Goal: Transaction & Acquisition: Purchase product/service

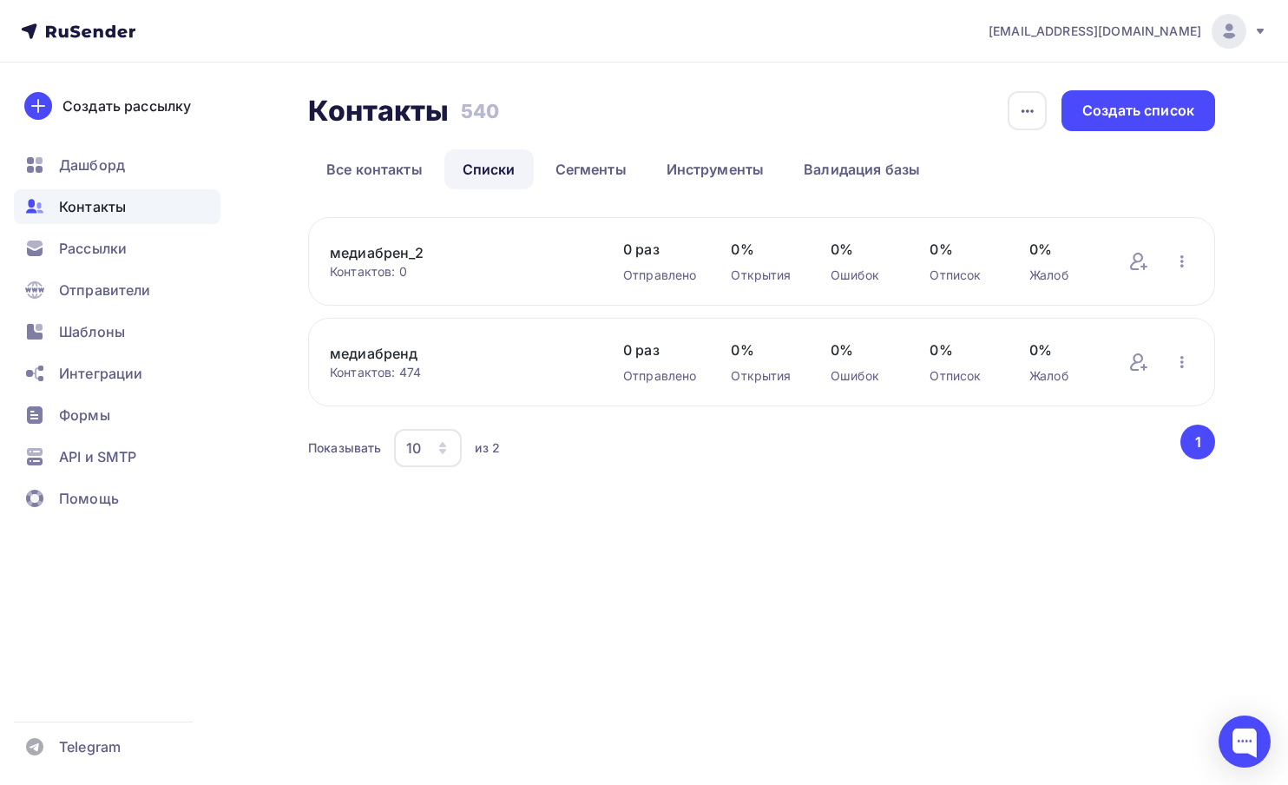
click at [393, 249] on link "медиабрен_2" at bounding box center [459, 252] width 259 height 21
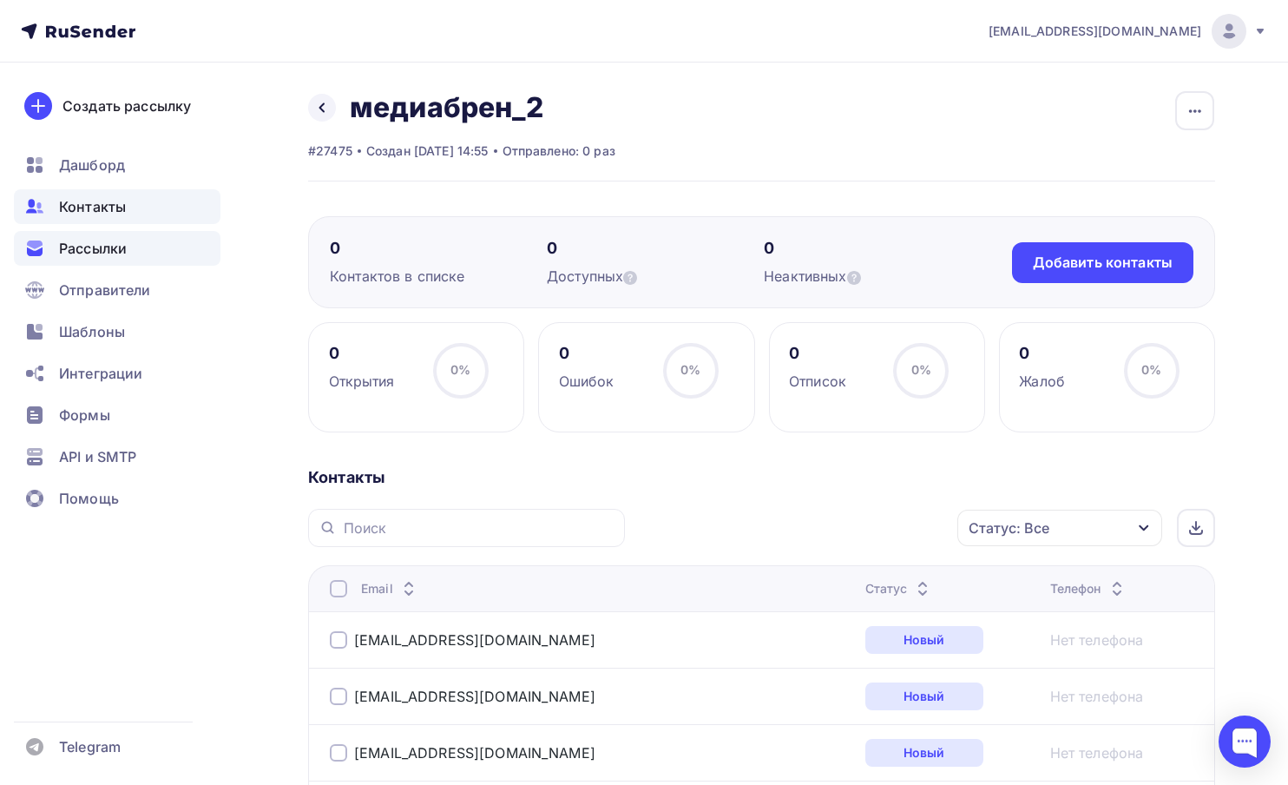
click at [102, 252] on span "Рассылки" at bounding box center [93, 248] width 68 height 21
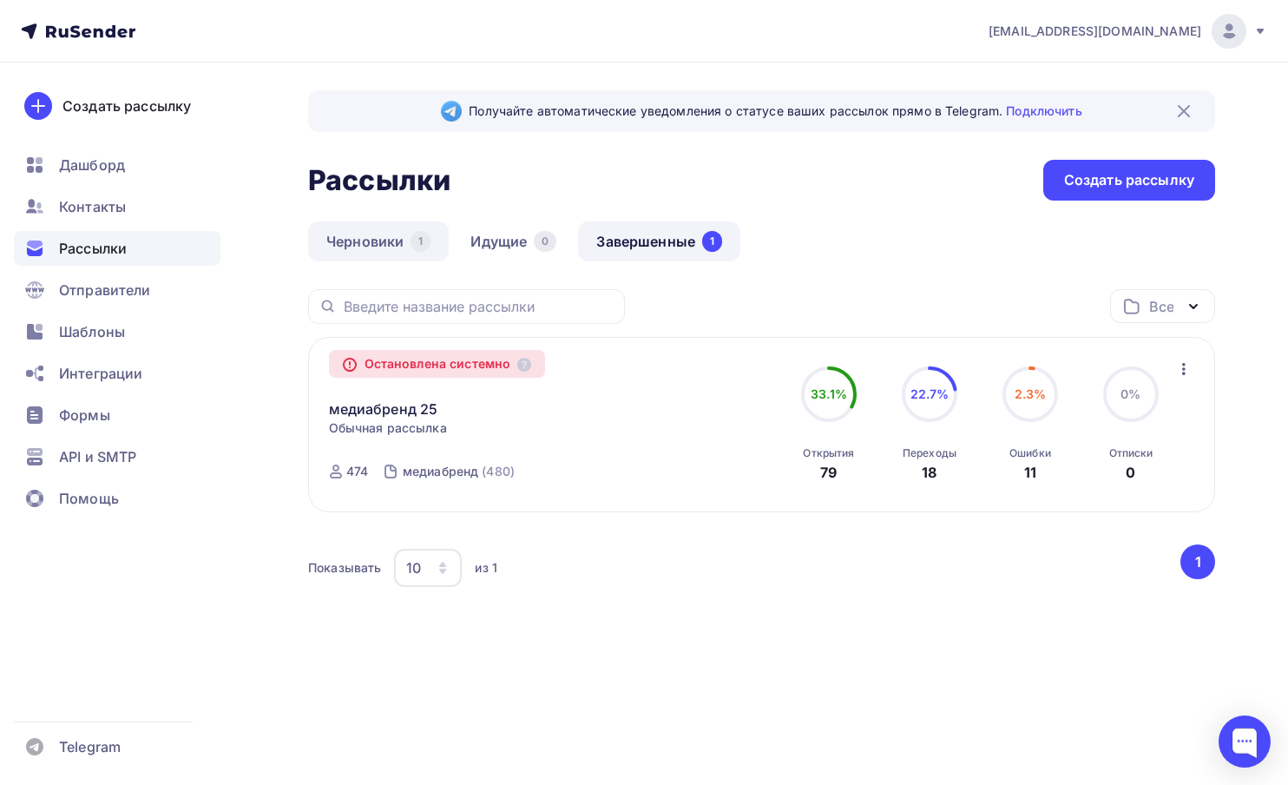
click at [352, 243] on link "Черновики 1" at bounding box center [378, 241] width 141 height 40
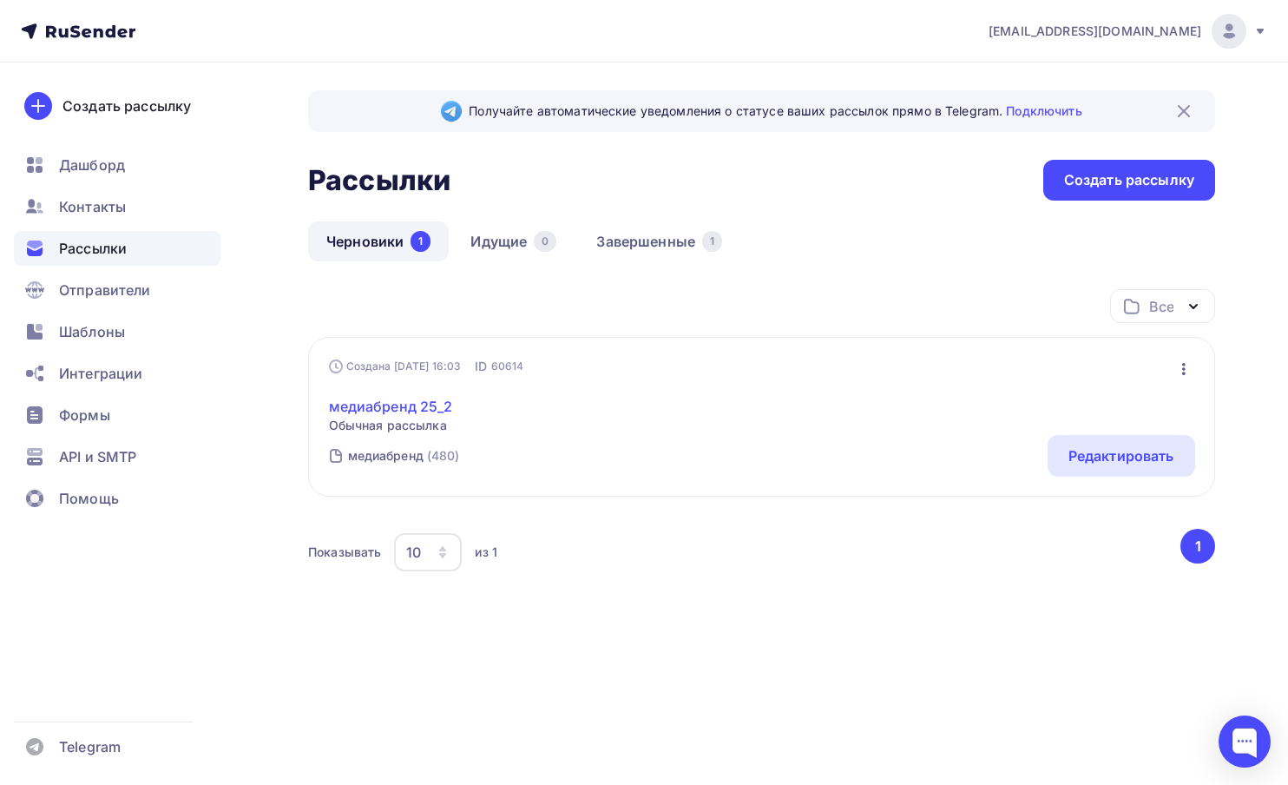
click at [397, 411] on link "медиабренд 25_2" at bounding box center [391, 406] width 124 height 21
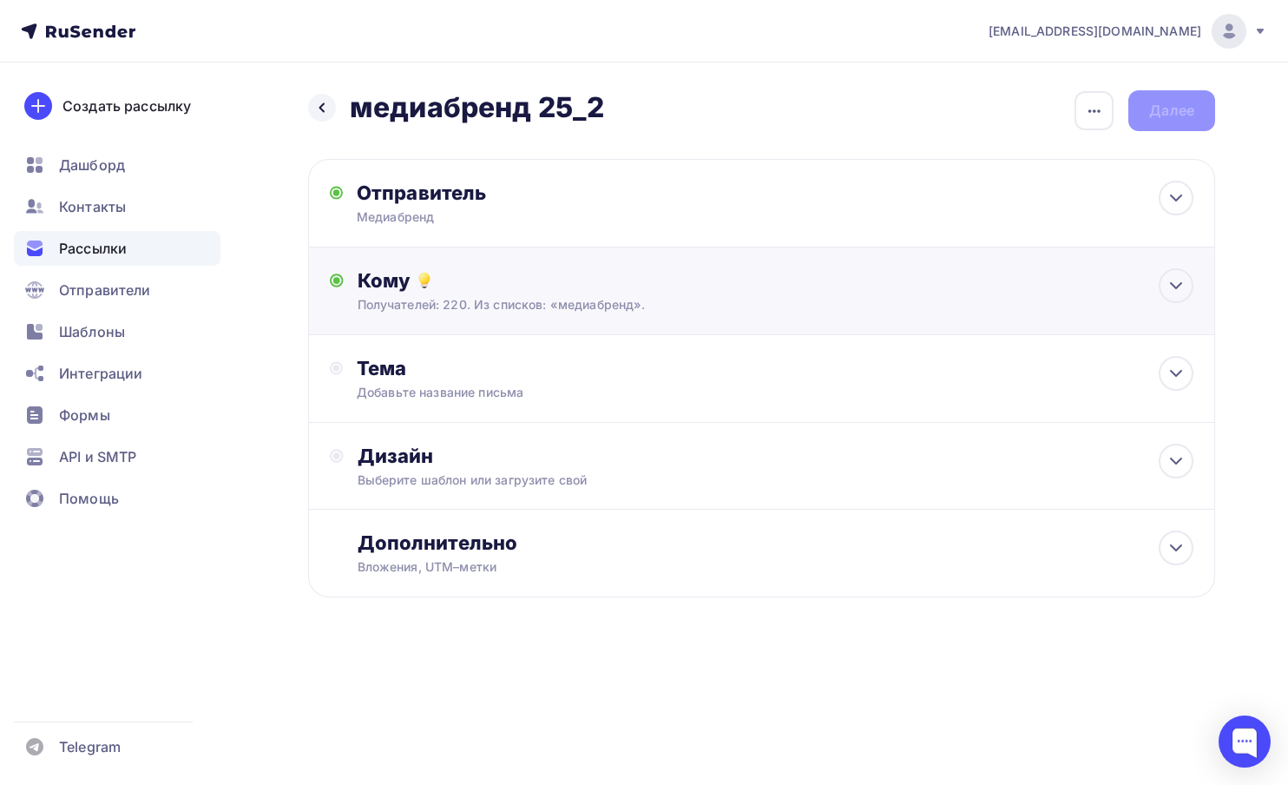
click at [477, 306] on div "Получателей: 220. Из списков: «медиабренд»." at bounding box center [734, 304] width 753 height 17
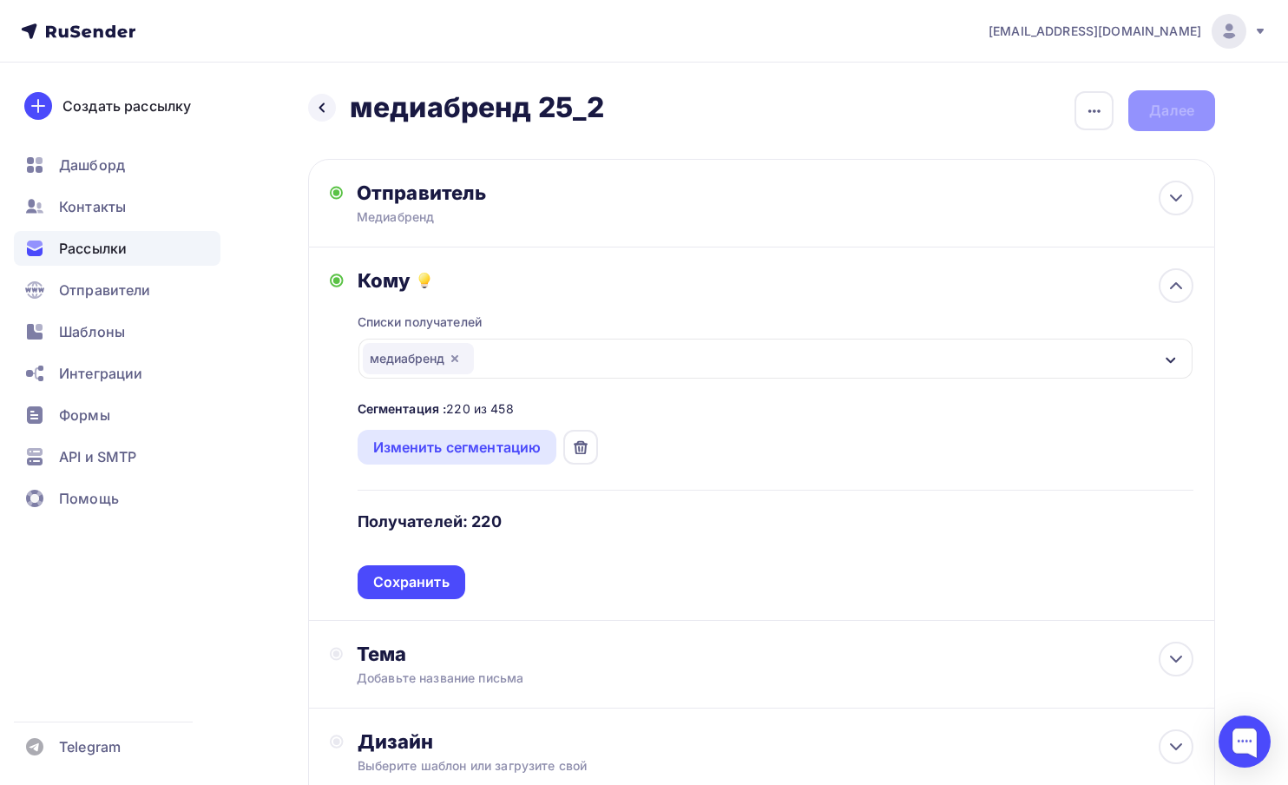
click at [458, 356] on icon "button" at bounding box center [455, 359] width 14 height 14
click at [458, 356] on div "Выберите список" at bounding box center [430, 358] width 135 height 31
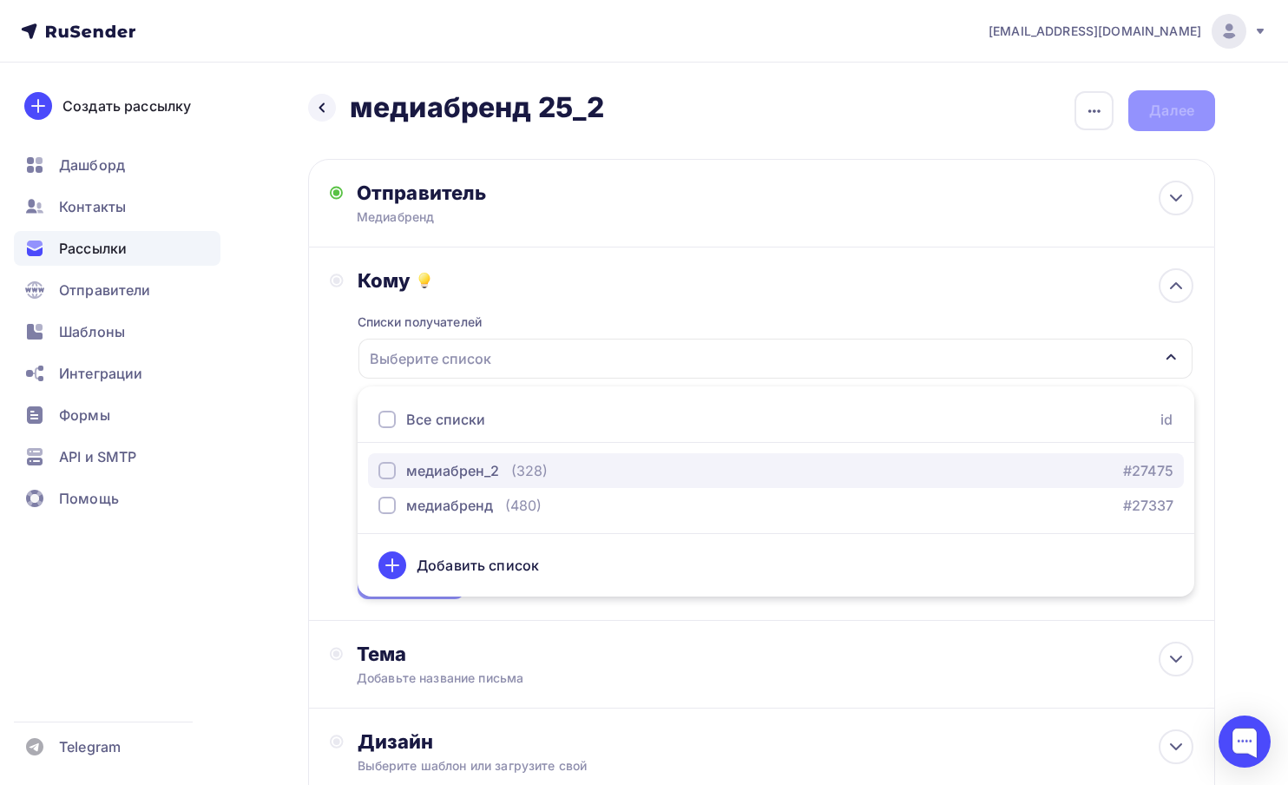
click at [461, 463] on div "медиабрен_2" at bounding box center [452, 470] width 93 height 21
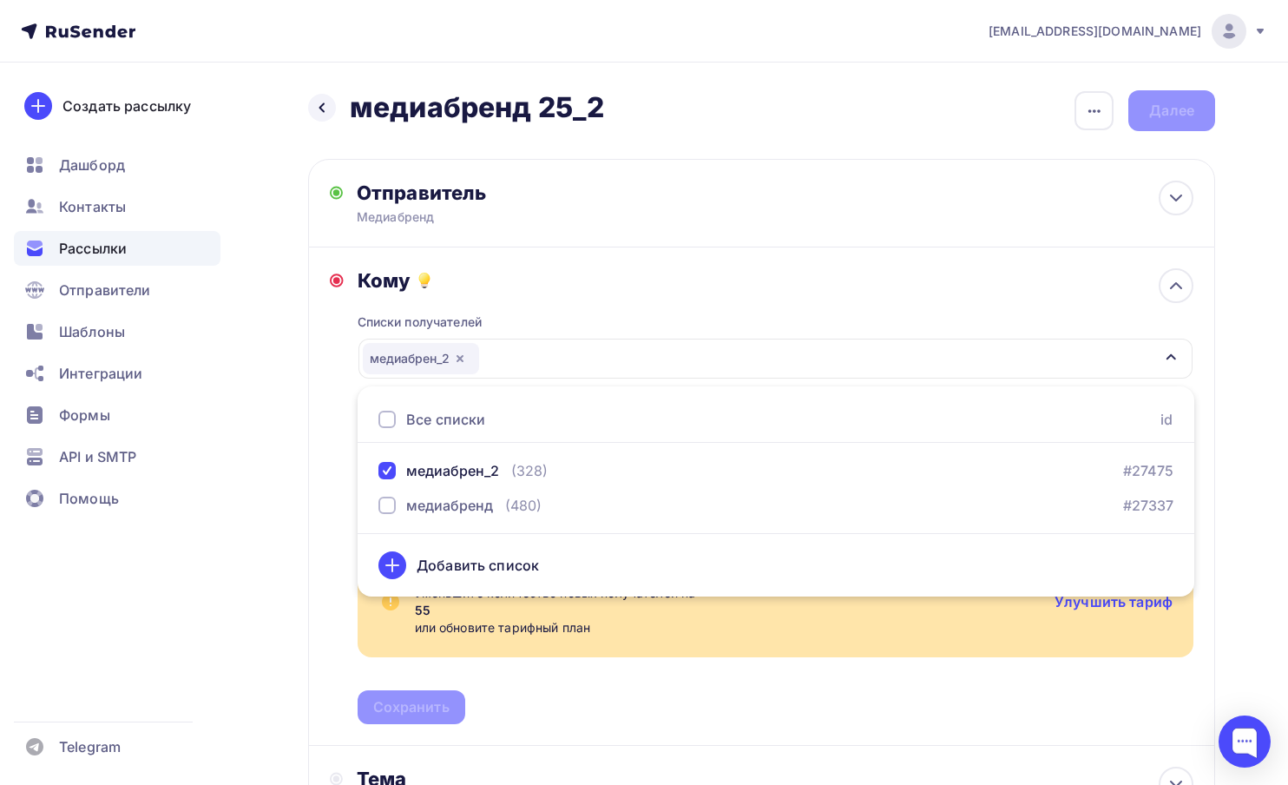
click at [326, 431] on div "Кому Списки получателей медиабрен_2 Все списки id медиабрен_2 (328) #27475 меди…" at bounding box center [761, 496] width 907 height 498
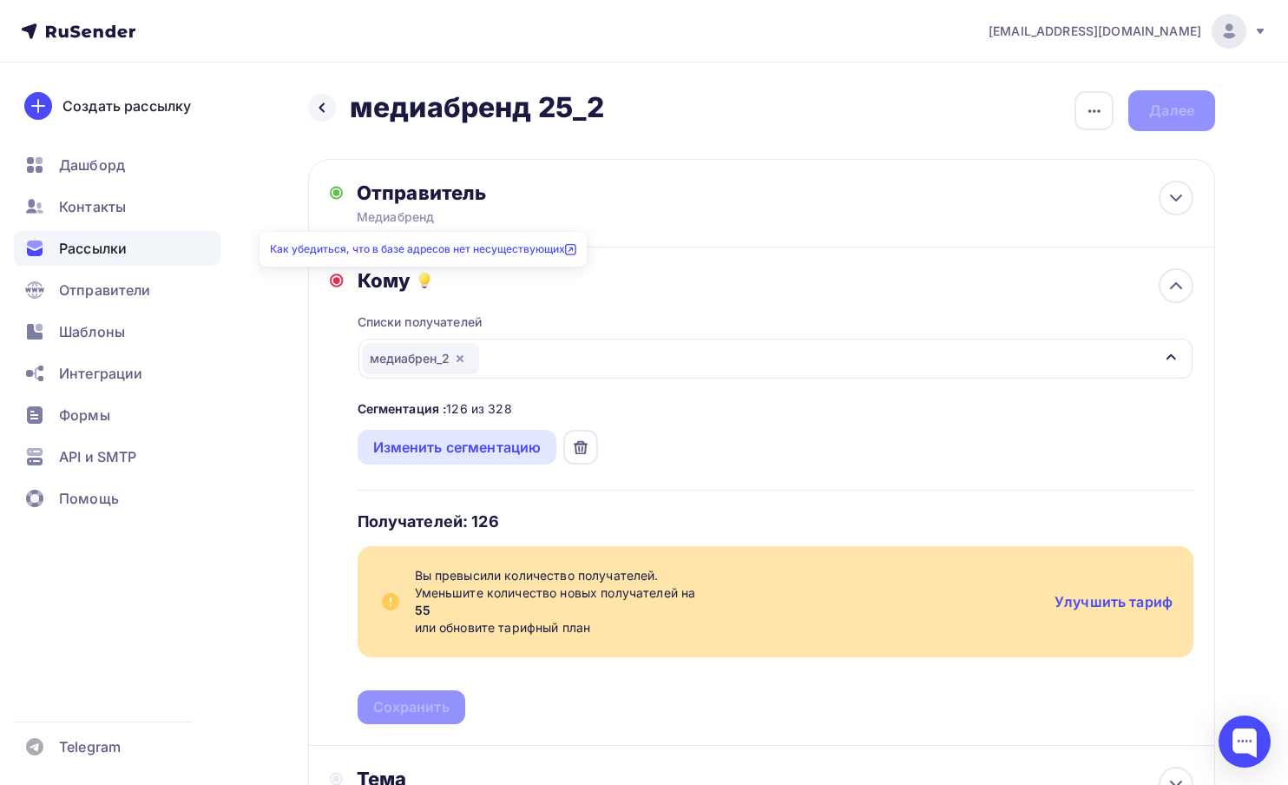
click at [570, 247] on icon at bounding box center [570, 249] width 11 height 11
click at [333, 282] on icon at bounding box center [337, 280] width 14 height 14
click at [583, 449] on icon at bounding box center [581, 447] width 14 height 14
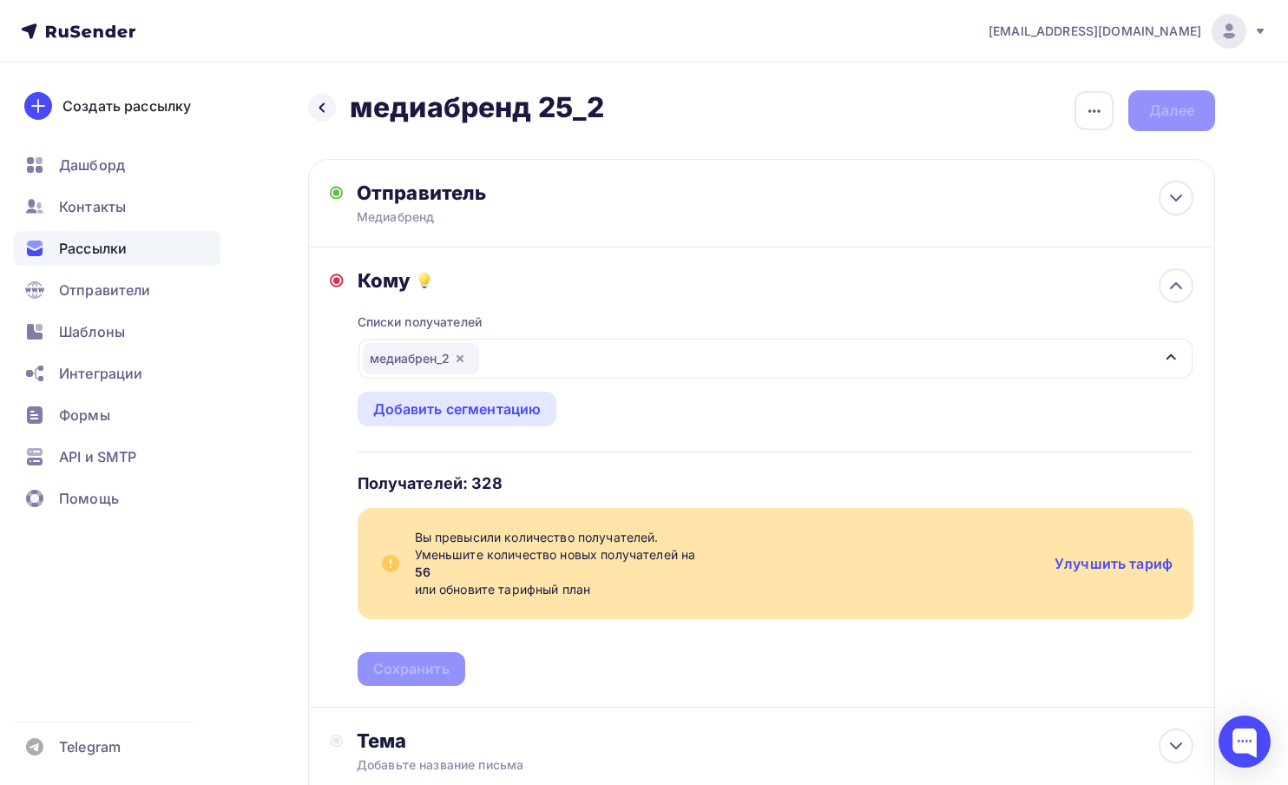
click at [341, 280] on icon at bounding box center [337, 280] width 14 height 14
click at [416, 277] on icon at bounding box center [424, 280] width 21 height 21
click at [448, 254] on div "Как убедиться, что в базе адресов нет несуществующих" at bounding box center [423, 249] width 327 height 35
click at [465, 234] on div "Как убедиться, что в базе адресов нет несуществующих" at bounding box center [423, 249] width 327 height 35
click at [465, 247] on link "Как убедиться, что в базе адресов нет несуществующих" at bounding box center [423, 248] width 306 height 13
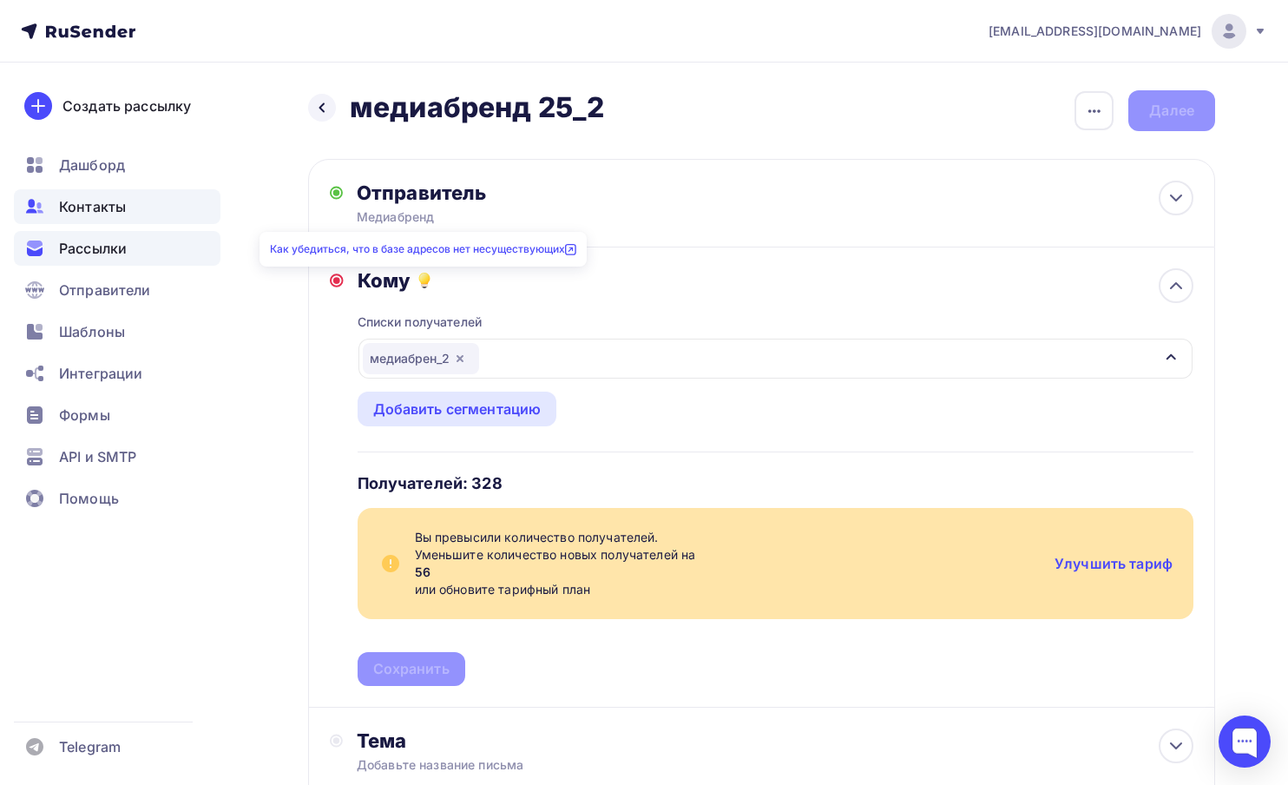
click at [111, 204] on span "Контакты" at bounding box center [92, 206] width 67 height 21
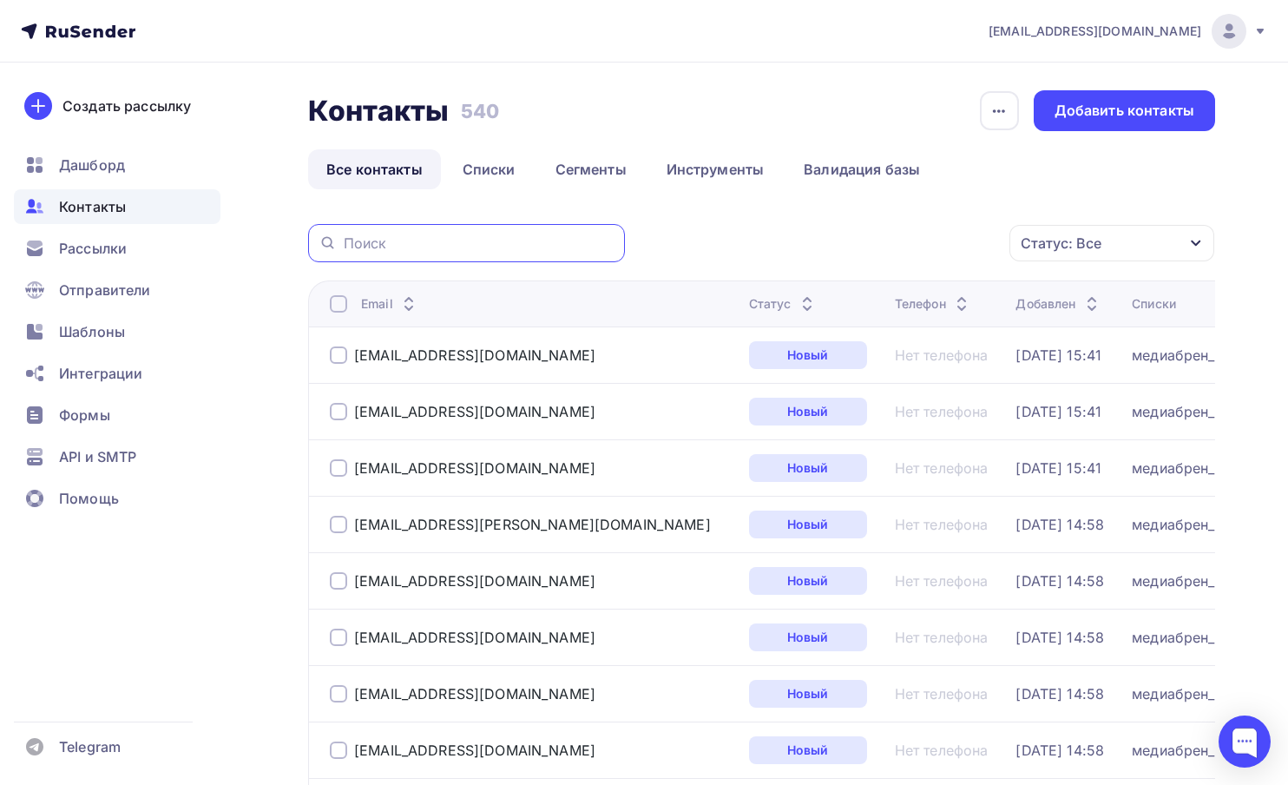
click at [424, 240] on input "text" at bounding box center [479, 243] width 271 height 19
click at [491, 167] on link "Списки" at bounding box center [489, 169] width 89 height 40
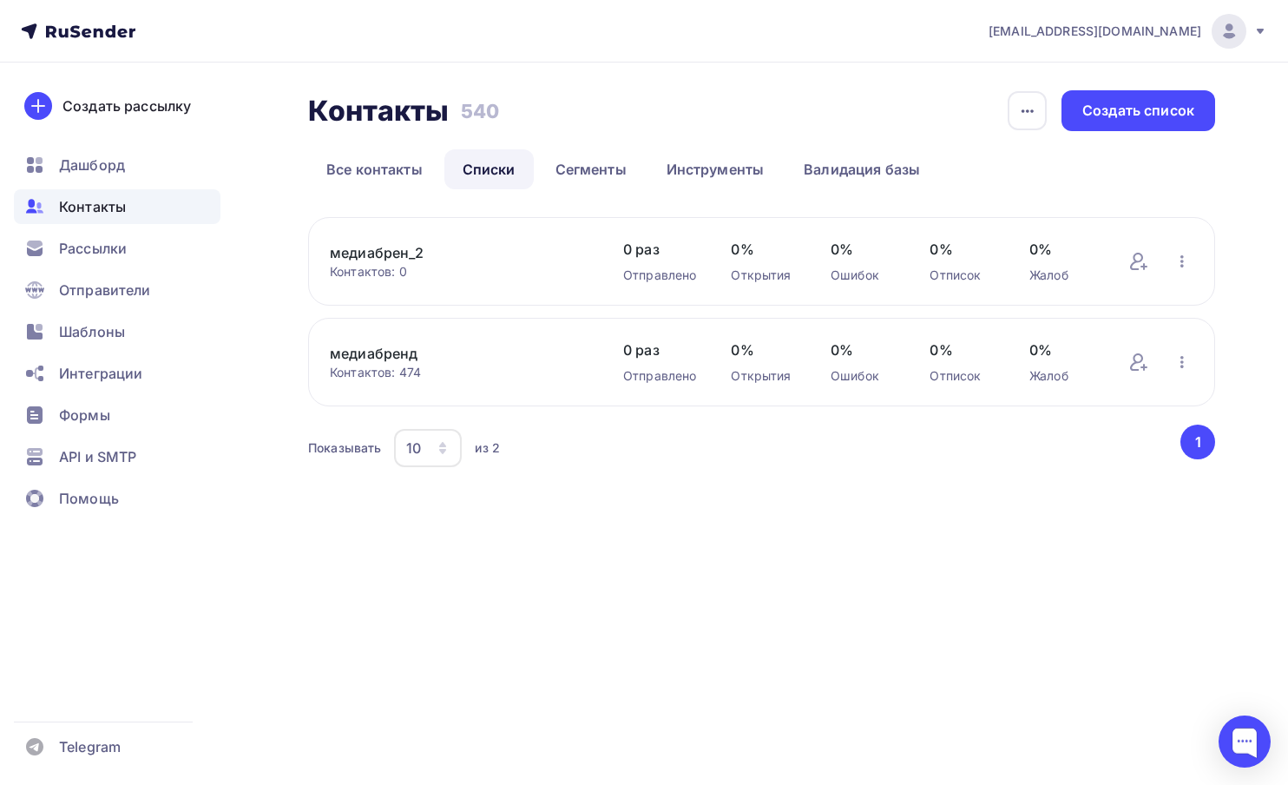
click at [409, 251] on link "медиабрен_2" at bounding box center [459, 252] width 259 height 21
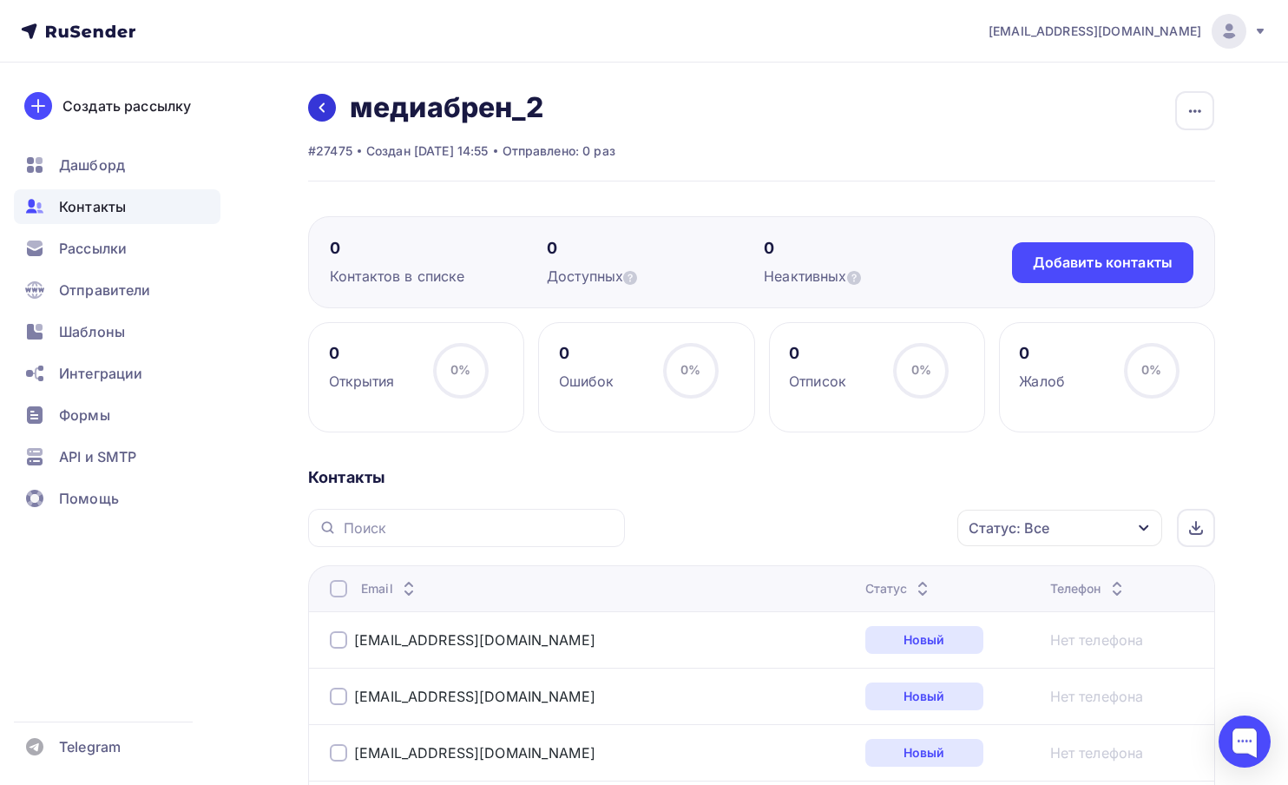
click at [326, 117] on link at bounding box center [322, 108] width 28 height 28
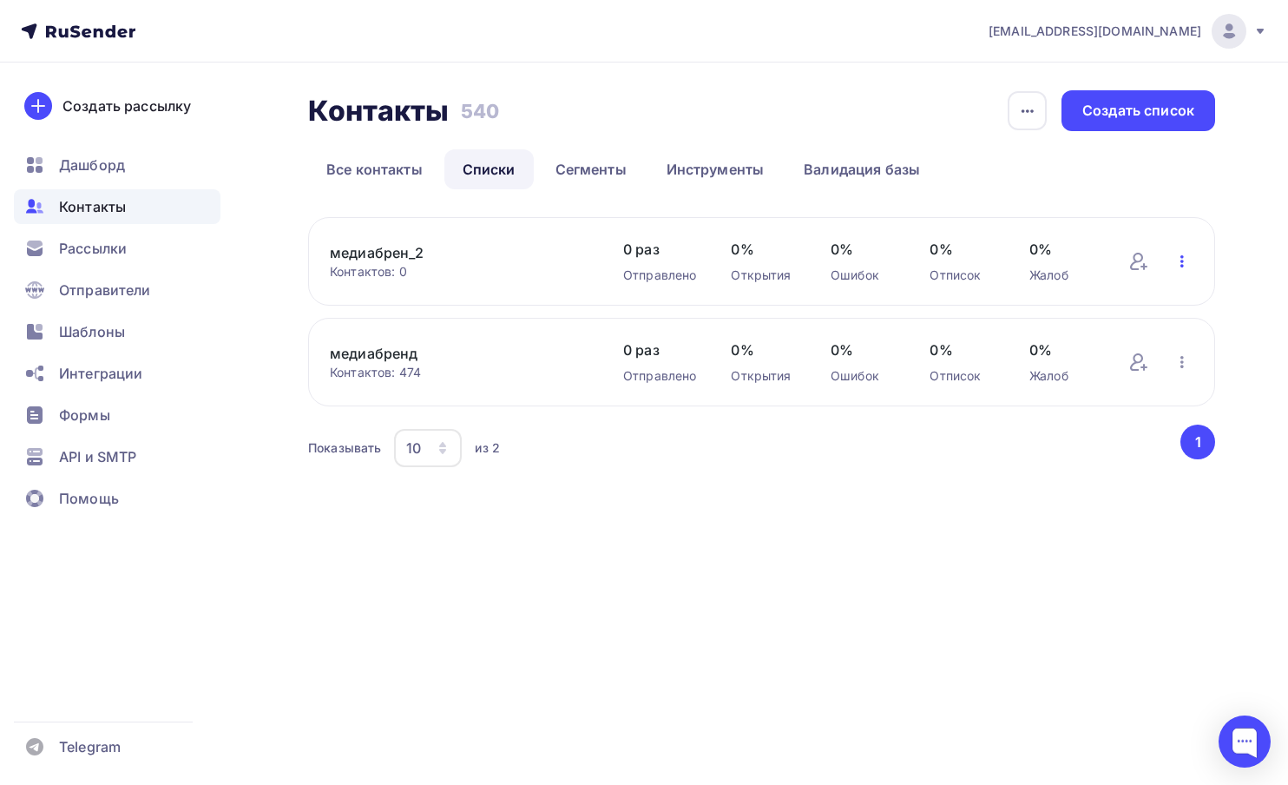
click at [1172, 252] on icon "button" at bounding box center [1182, 261] width 21 height 21
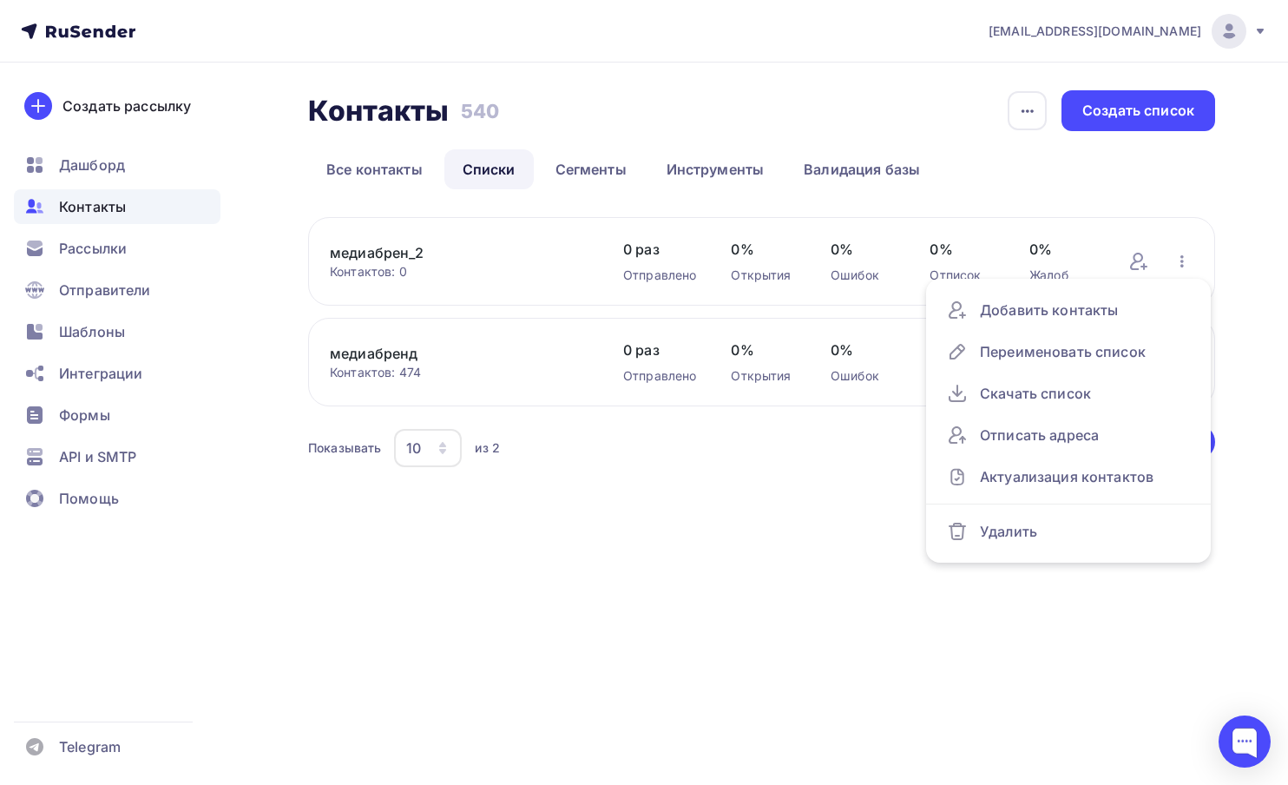
click at [1210, 221] on div "медиабрен_2 Контактов: 0 Добавить контакты Переименовать список Скачать список …" at bounding box center [761, 344] width 907 height 254
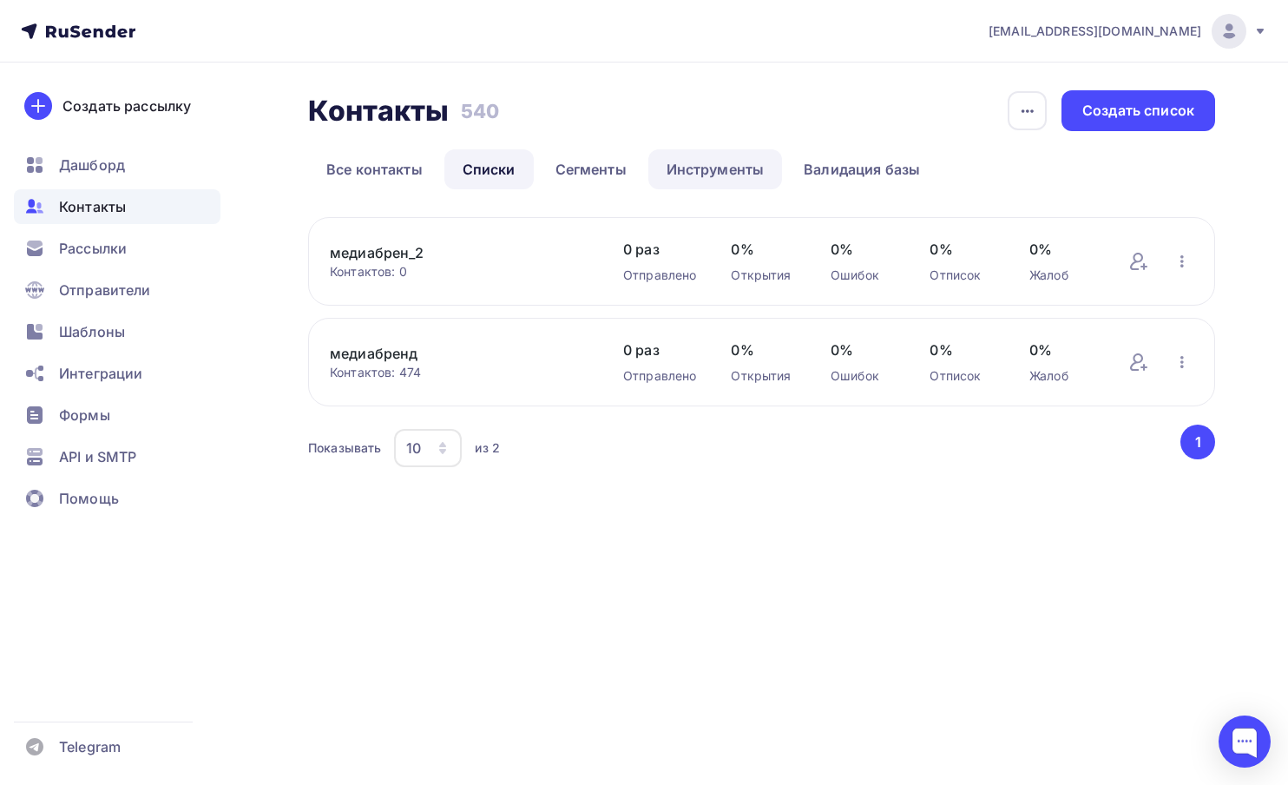
click at [741, 175] on link "Инструменты" at bounding box center [716, 169] width 135 height 40
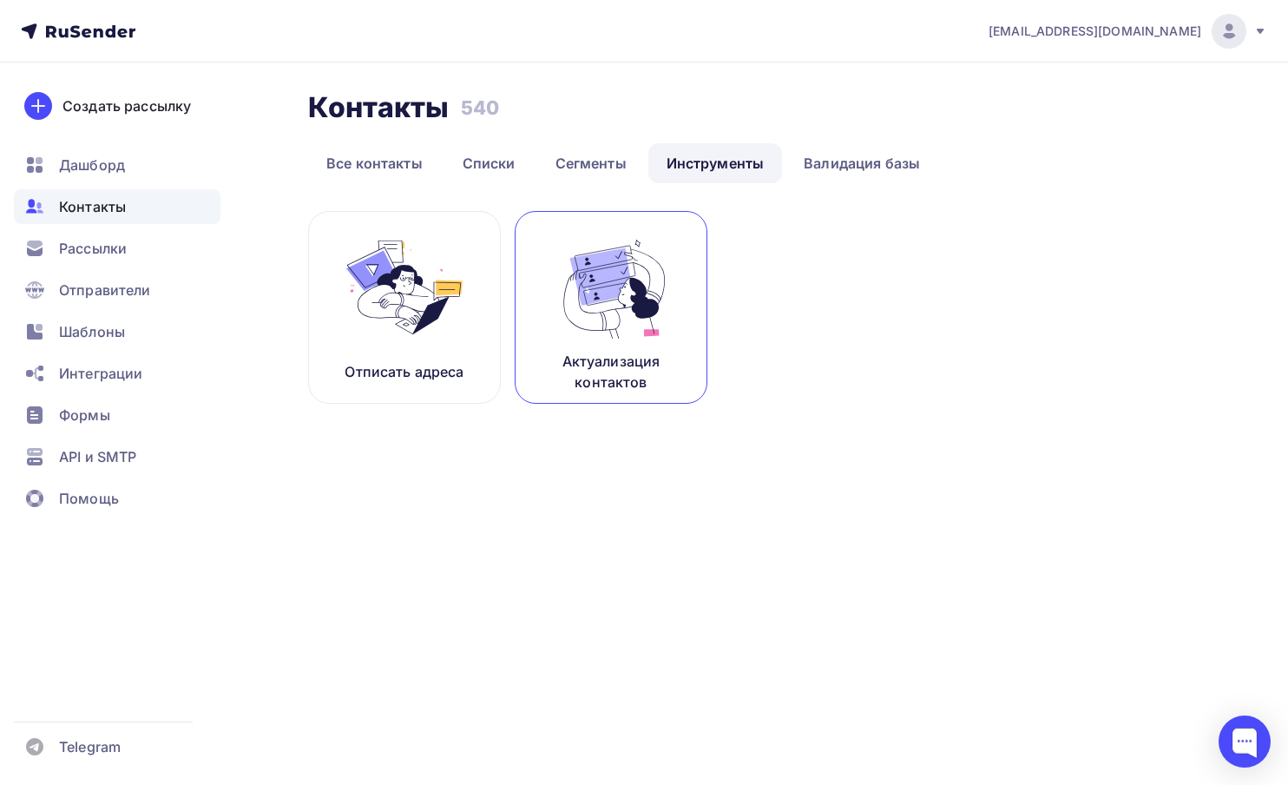
click at [617, 321] on img at bounding box center [611, 287] width 116 height 109
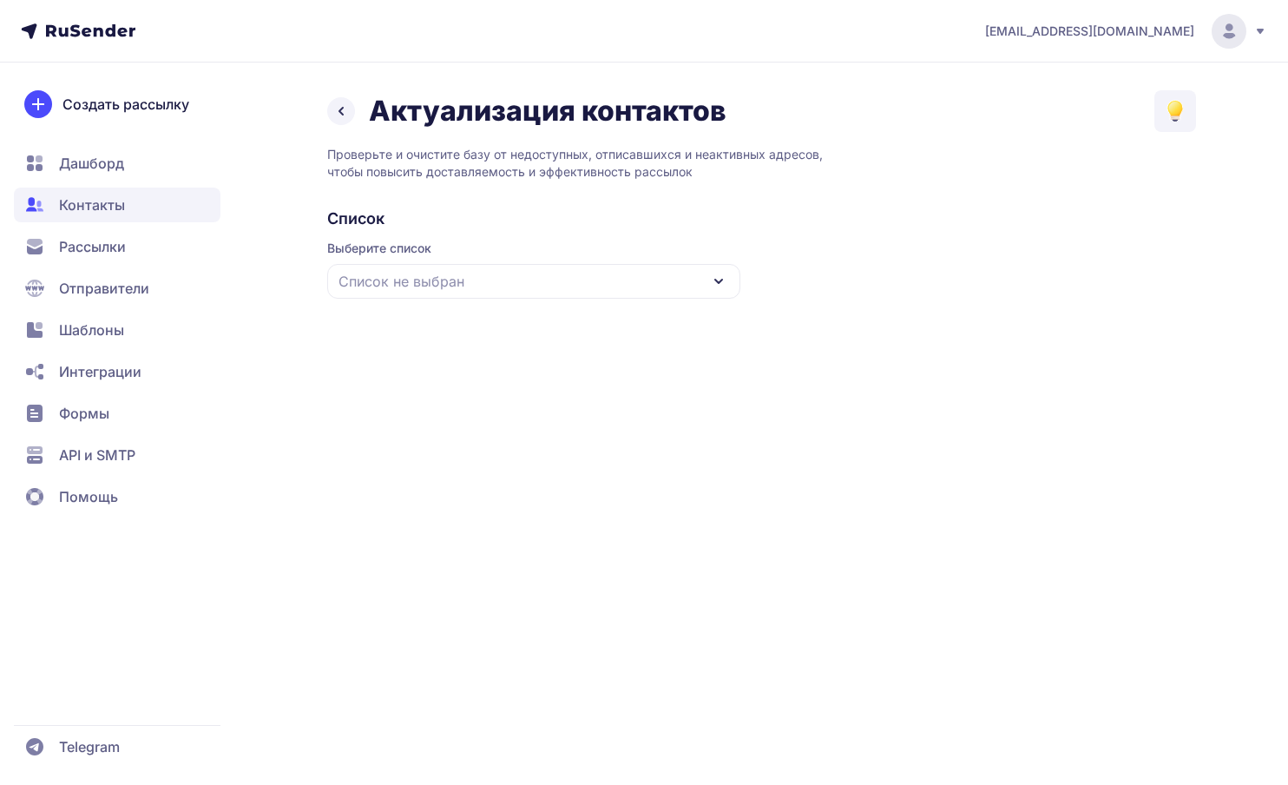
click at [561, 289] on div "Список не выбран" at bounding box center [533, 281] width 413 height 35
click at [504, 422] on div "медиабренд" at bounding box center [534, 430] width 392 height 42
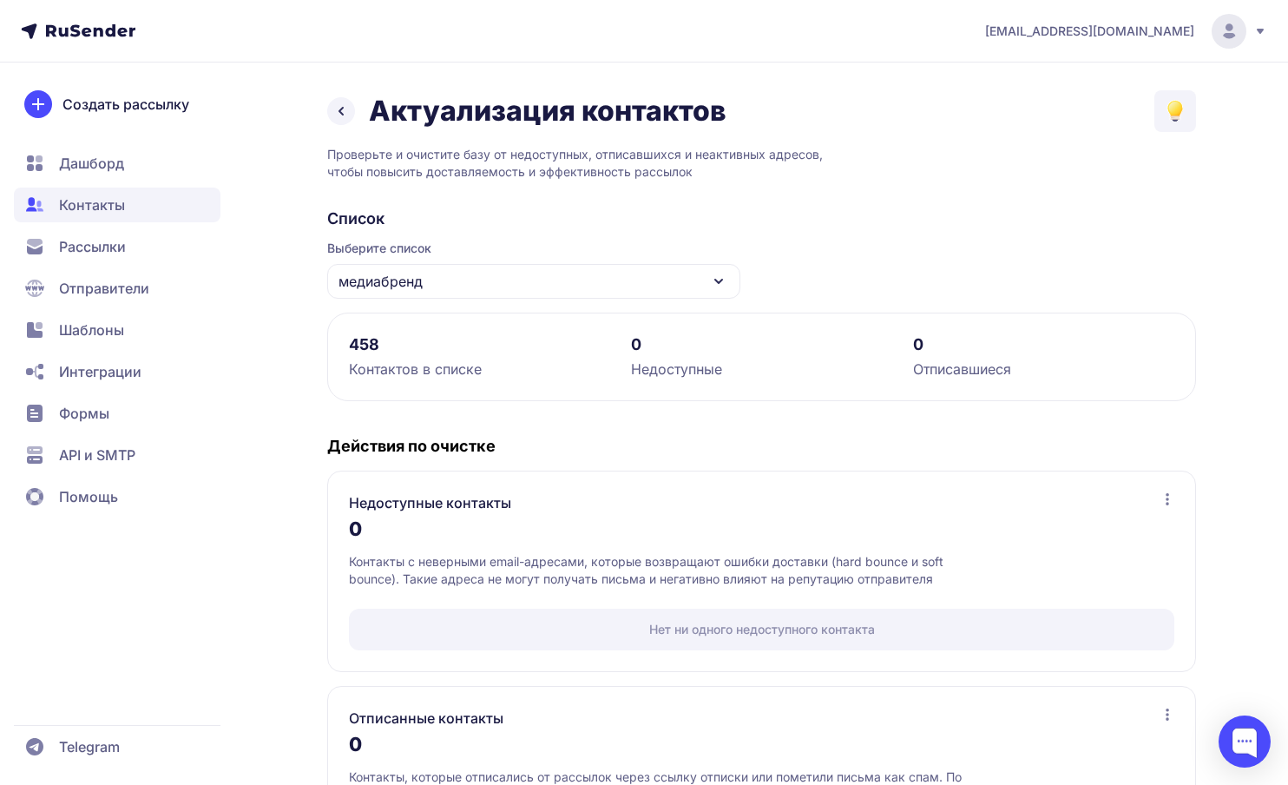
click at [84, 247] on span "Рассылки" at bounding box center [92, 246] width 67 height 21
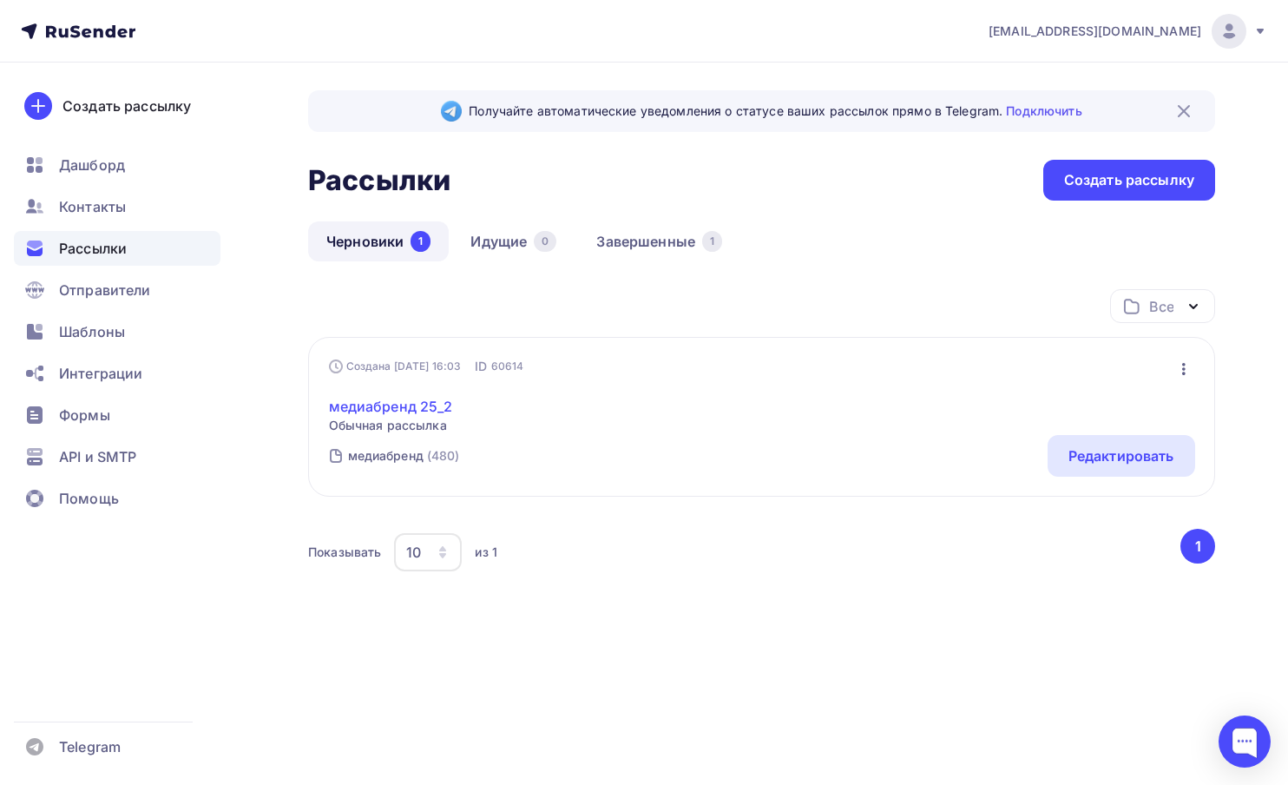
click at [413, 408] on link "медиабренд 25_2" at bounding box center [391, 406] width 124 height 21
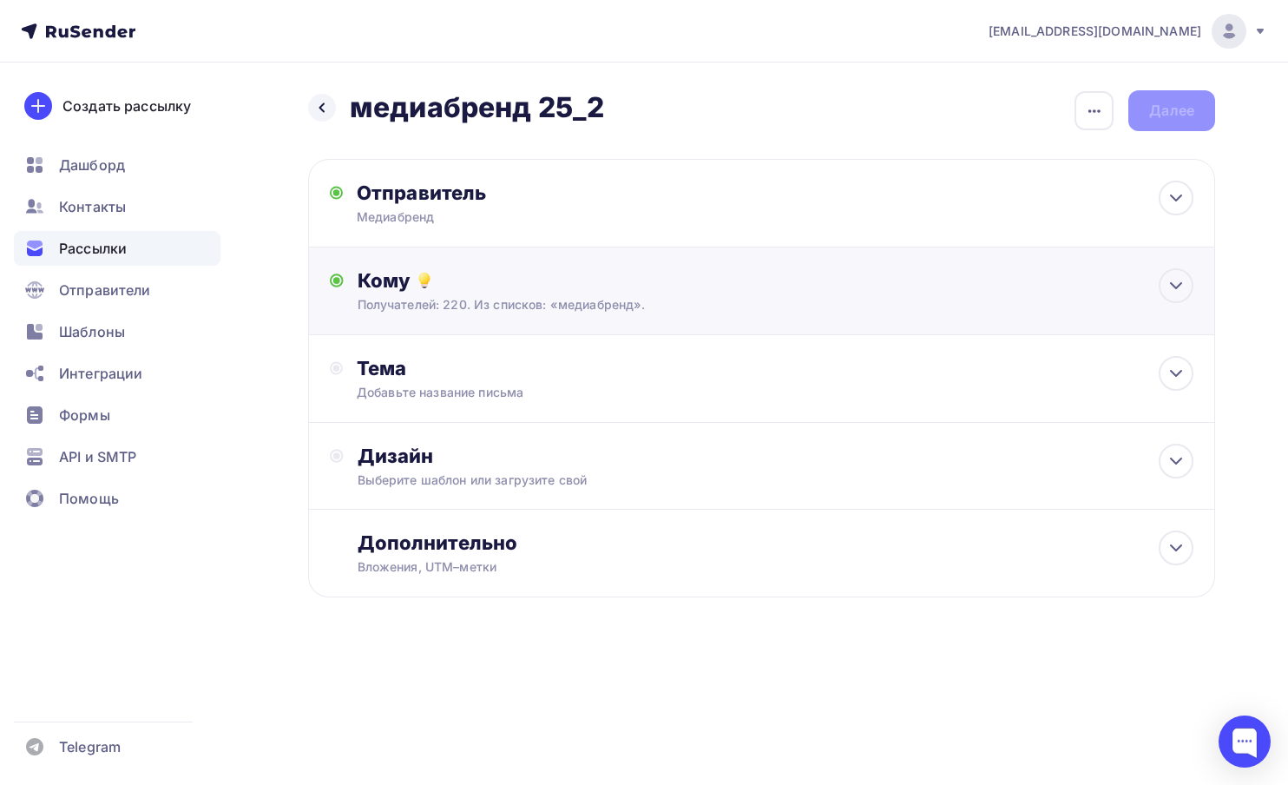
click at [459, 310] on div "Получателей: 220. Из списков: «медиабренд»." at bounding box center [734, 304] width 753 height 17
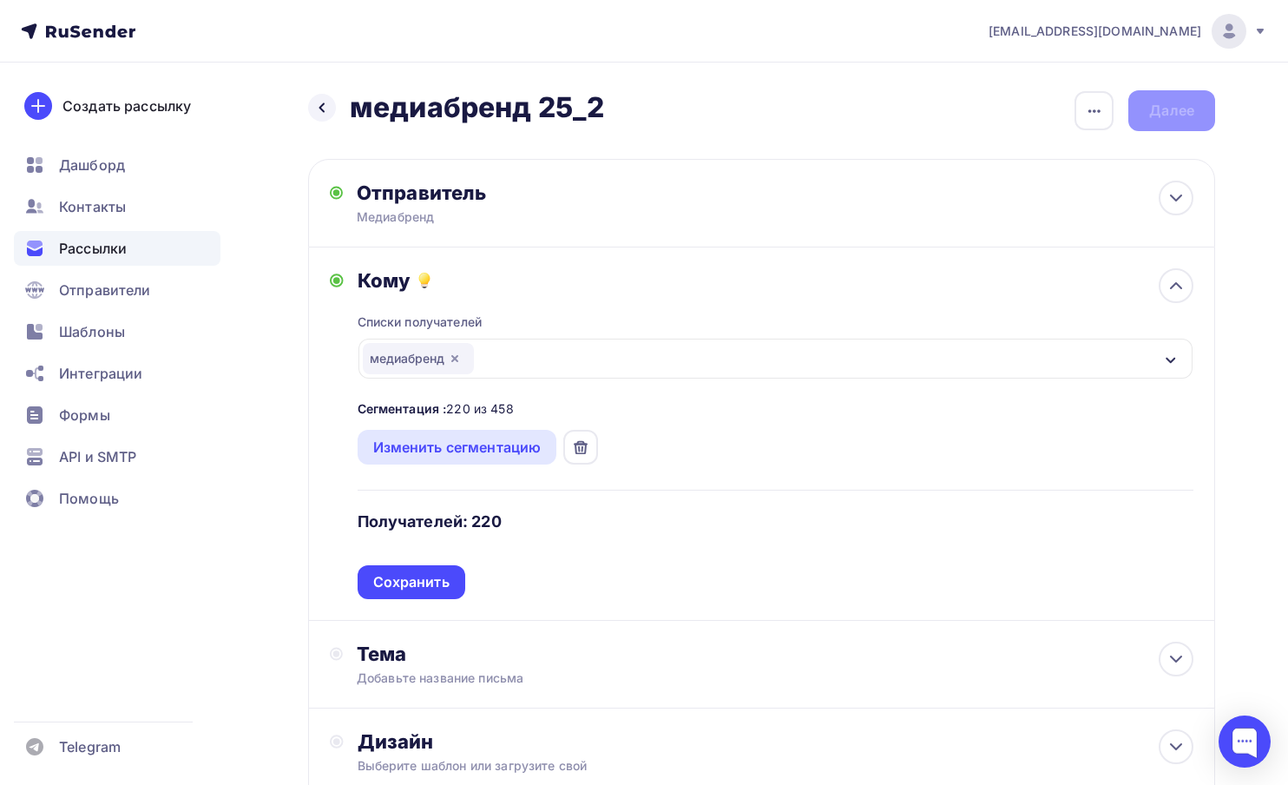
click at [457, 361] on icon "button" at bounding box center [454, 358] width 7 height 7
click at [457, 361] on div "Выберите список" at bounding box center [430, 358] width 135 height 31
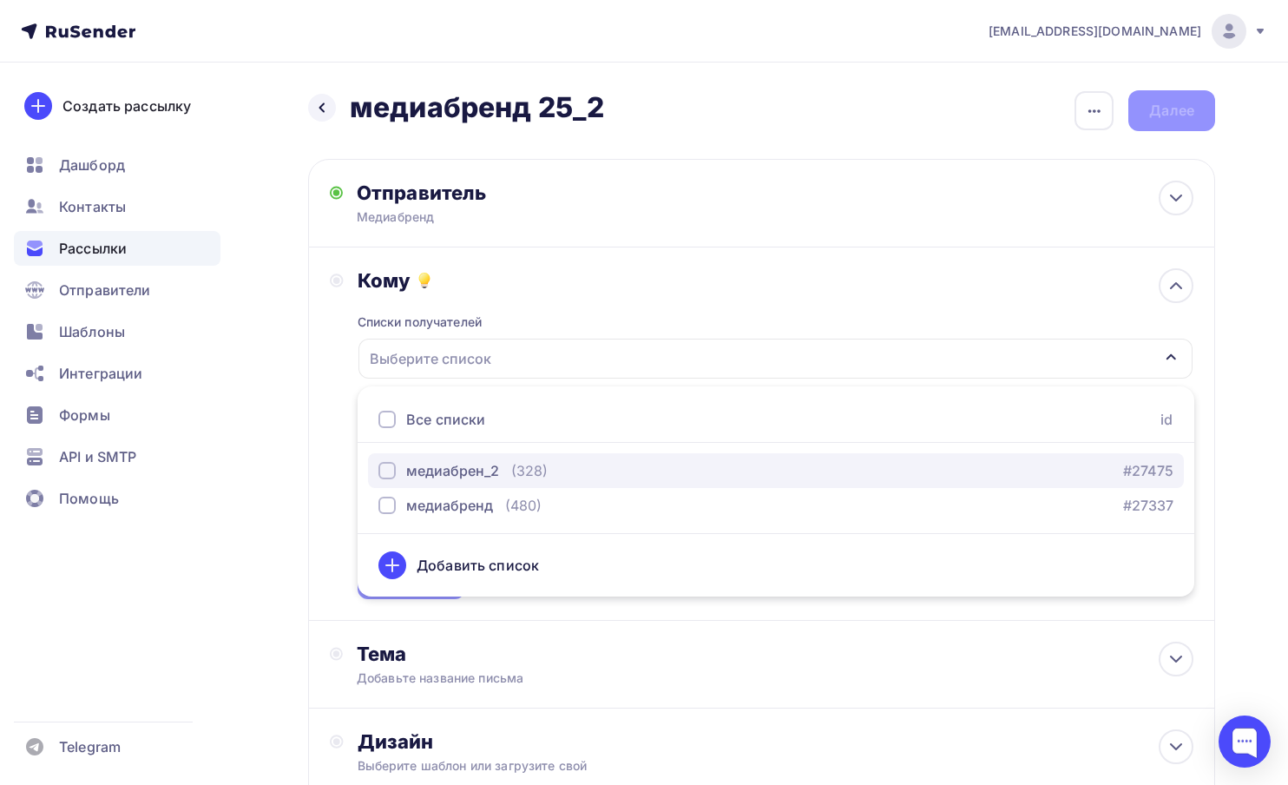
click at [453, 472] on div "медиабрен_2" at bounding box center [452, 470] width 93 height 21
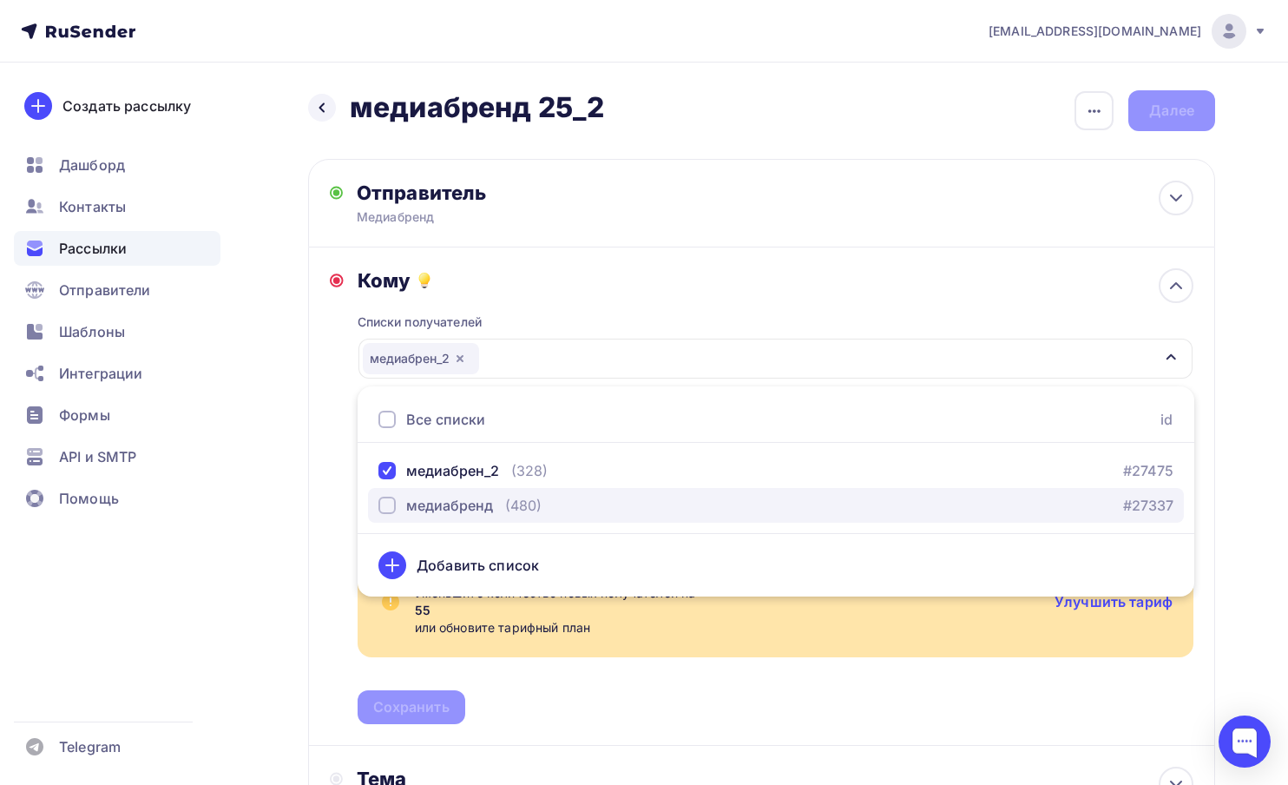
click at [451, 504] on div "медиабренд" at bounding box center [449, 505] width 87 height 21
click at [1168, 358] on icon "button" at bounding box center [1172, 357] width 10 height 6
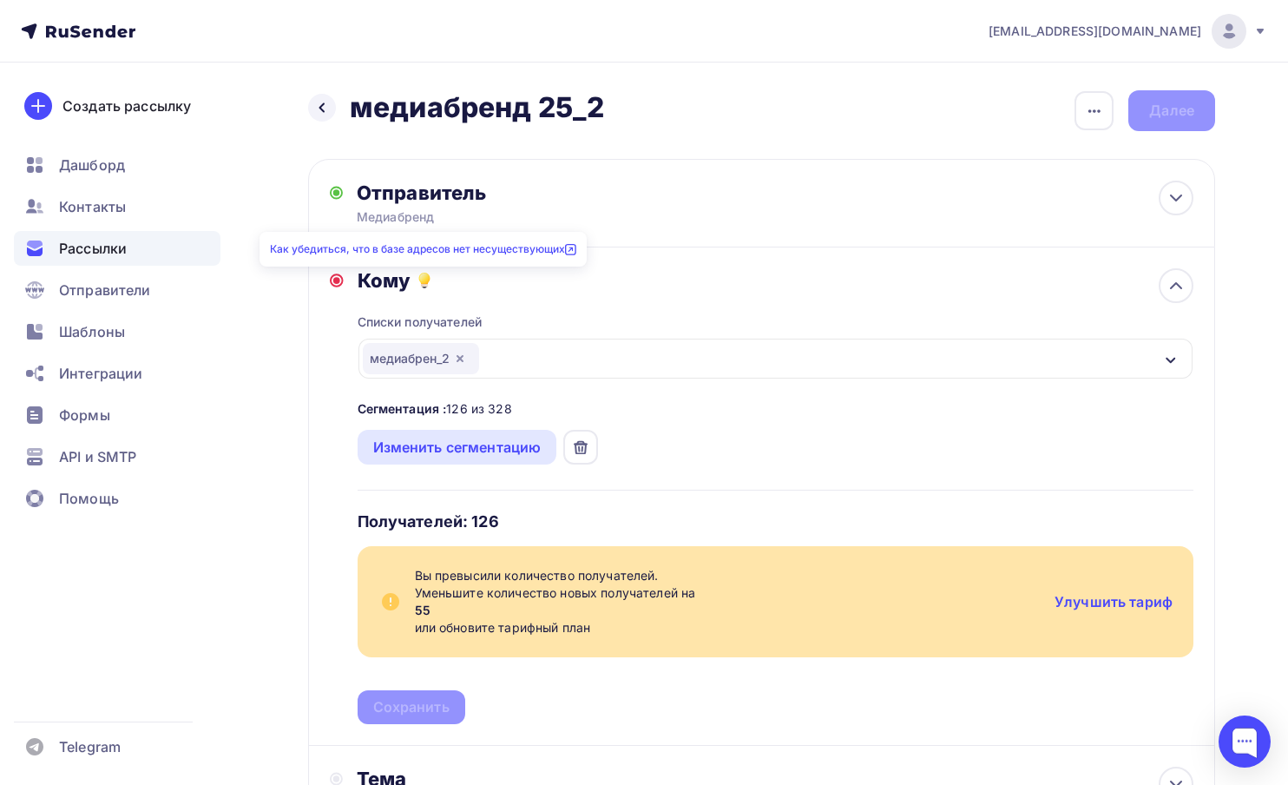
click at [423, 284] on icon at bounding box center [425, 283] width 8 height 3
click at [465, 248] on link "Как убедиться, что в базе адресов нет несуществующих" at bounding box center [423, 248] width 306 height 13
click at [320, 298] on div "Кому Списки получателей медиабрен_2 Все списки id медиабрен_2 (328) #27475 меди…" at bounding box center [761, 496] width 907 height 498
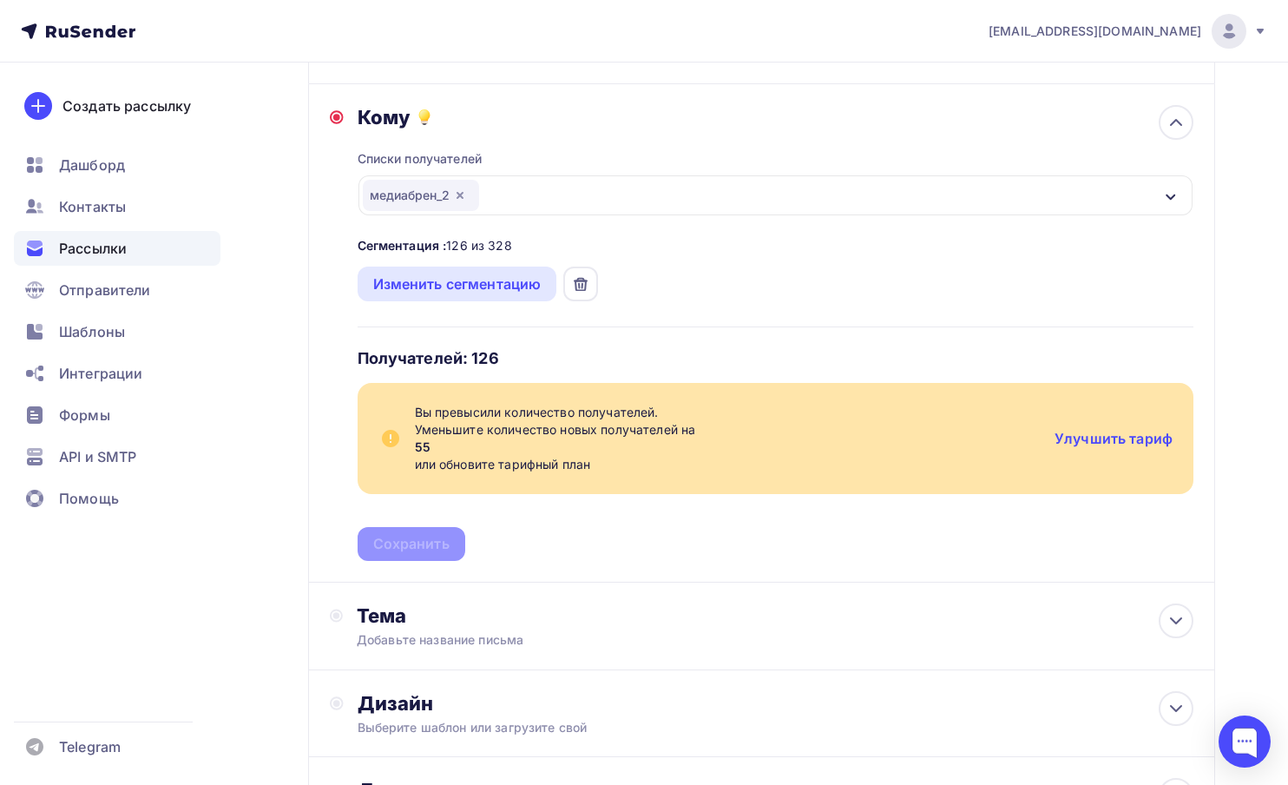
scroll to position [326, 0]
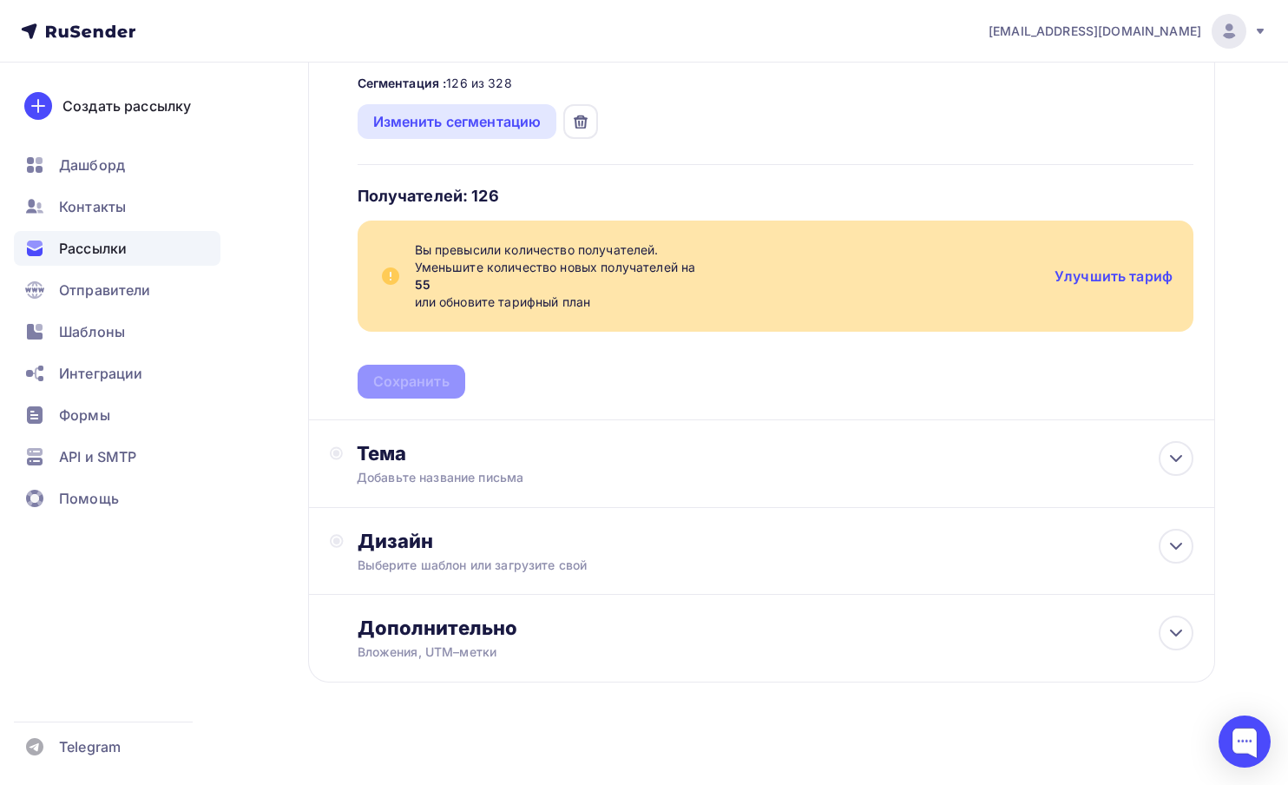
click at [405, 389] on div "Списки получателей медиабрен_2 Все списки id медиабрен_2 (328) #27475 медиабрен…" at bounding box center [776, 183] width 837 height 432
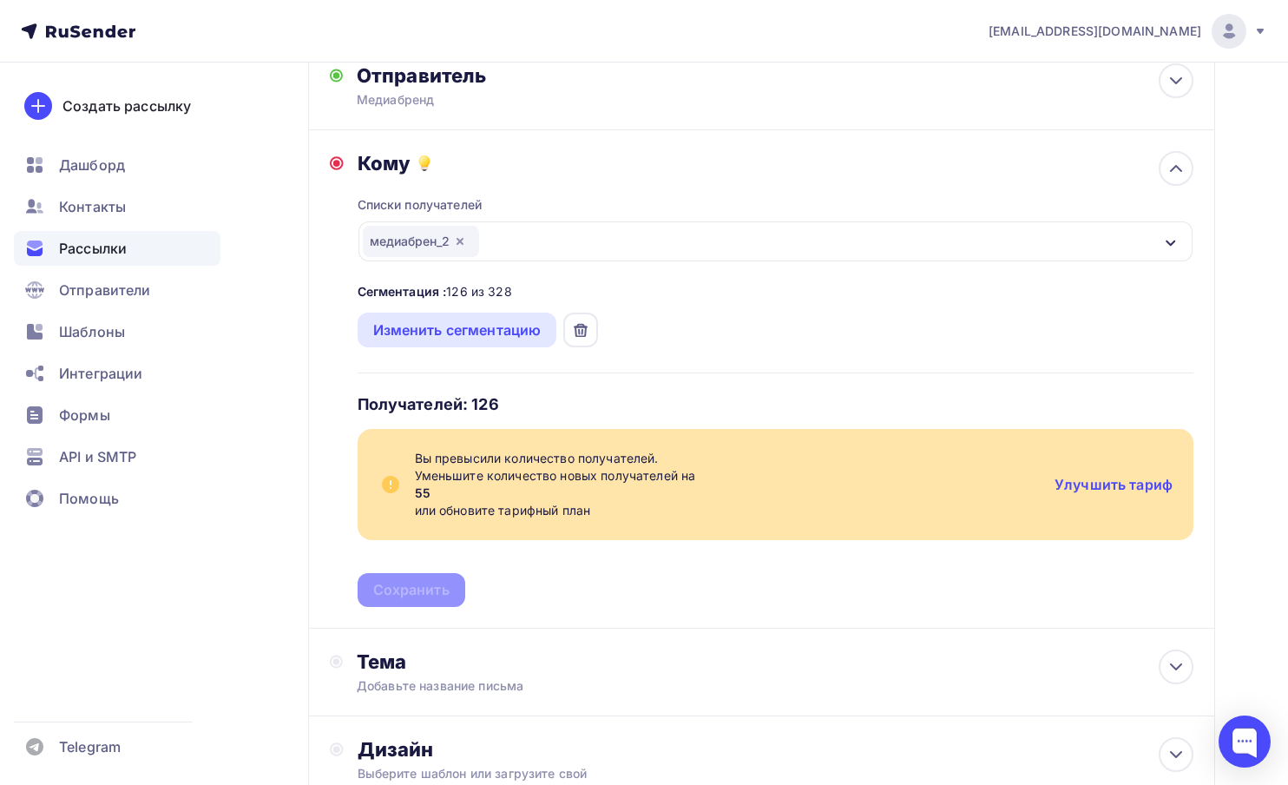
scroll to position [63, 0]
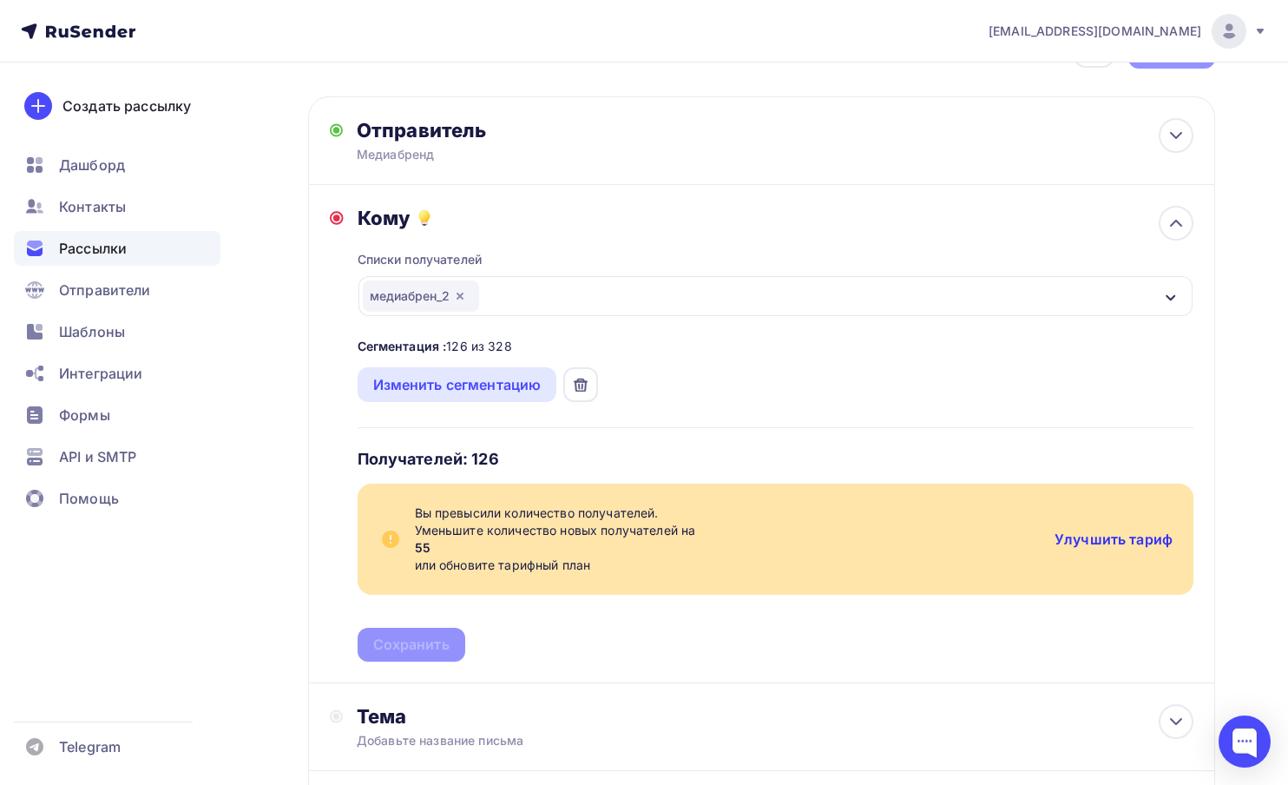
click at [1159, 542] on link "Улучшить тариф" at bounding box center [1114, 538] width 118 height 17
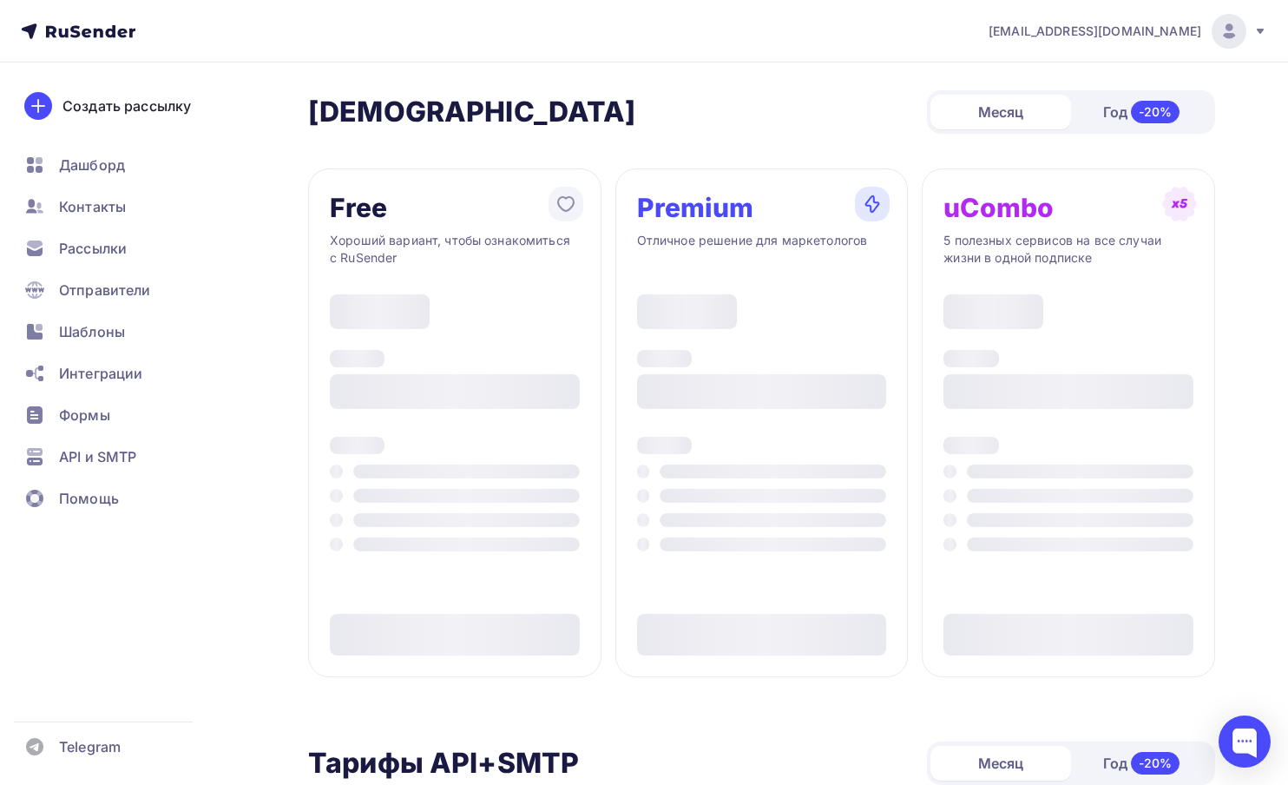
type input "500"
type input "100"
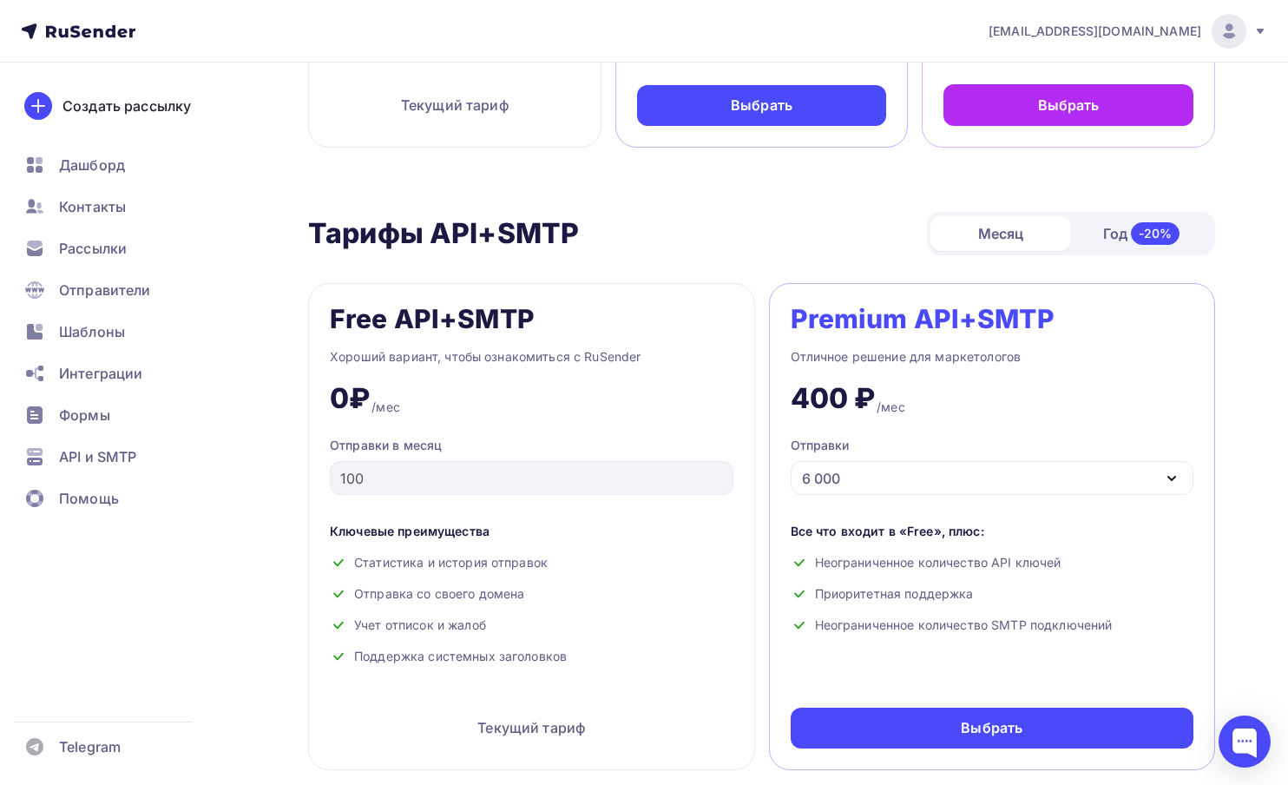
scroll to position [563, 0]
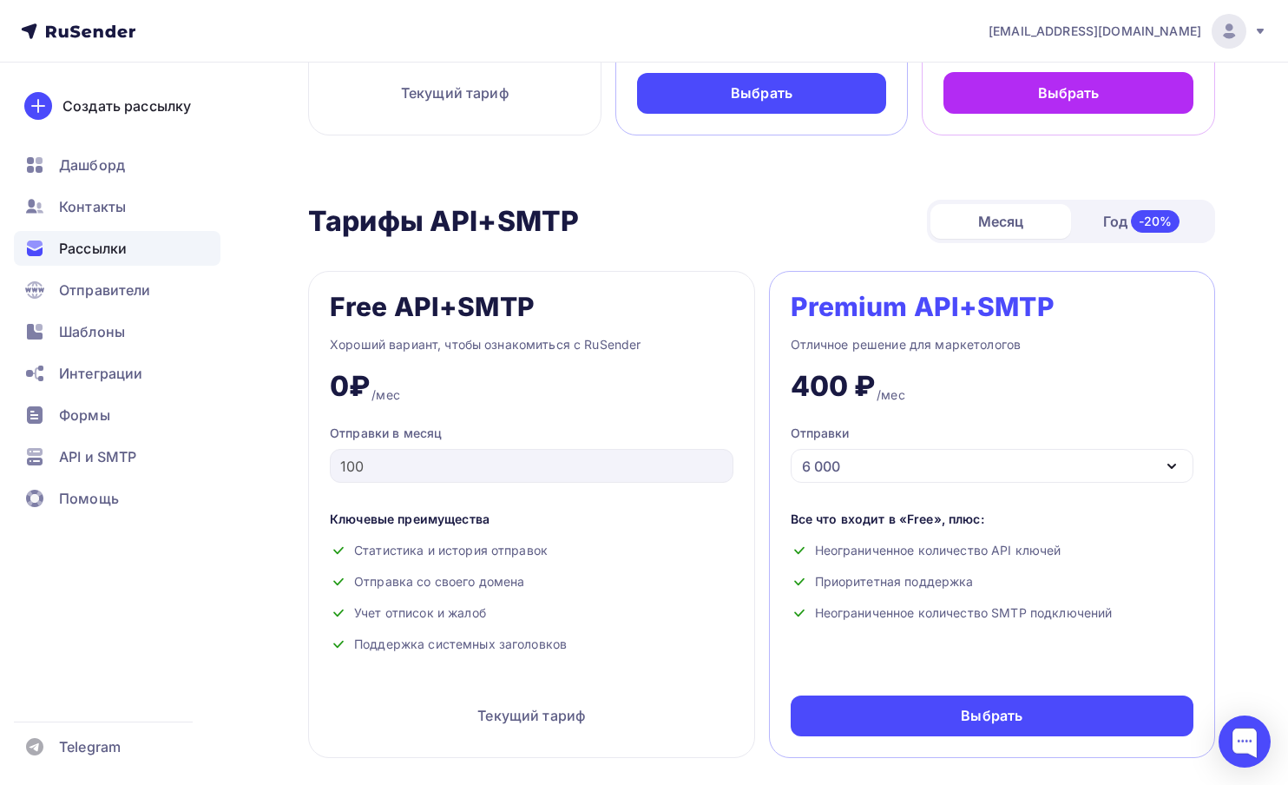
click at [82, 249] on span "Рассылки" at bounding box center [93, 248] width 68 height 21
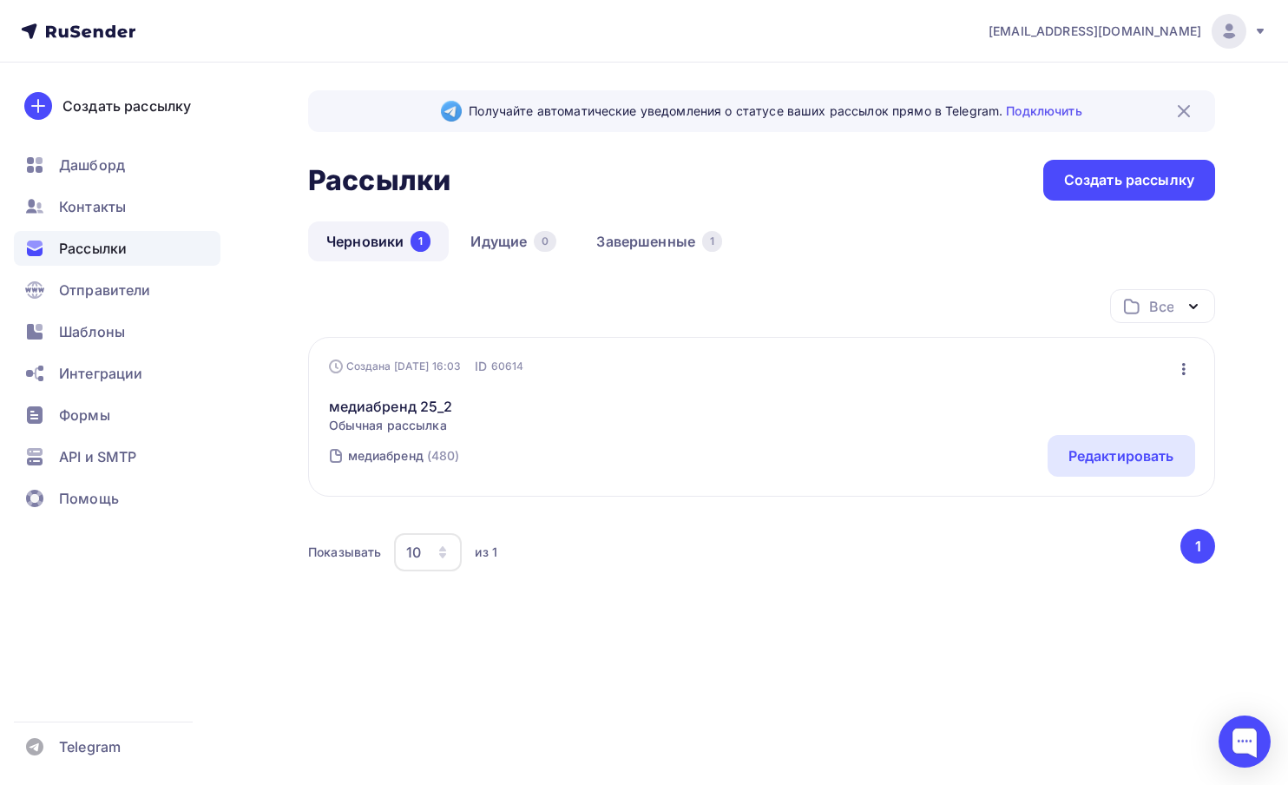
click at [414, 394] on div "медиабренд 25_2 Обычная рассылка Редактировать Копировать Добавить в папку Удал…" at bounding box center [762, 404] width 866 height 59
click at [412, 405] on link "медиабренд 25_2" at bounding box center [391, 406] width 124 height 21
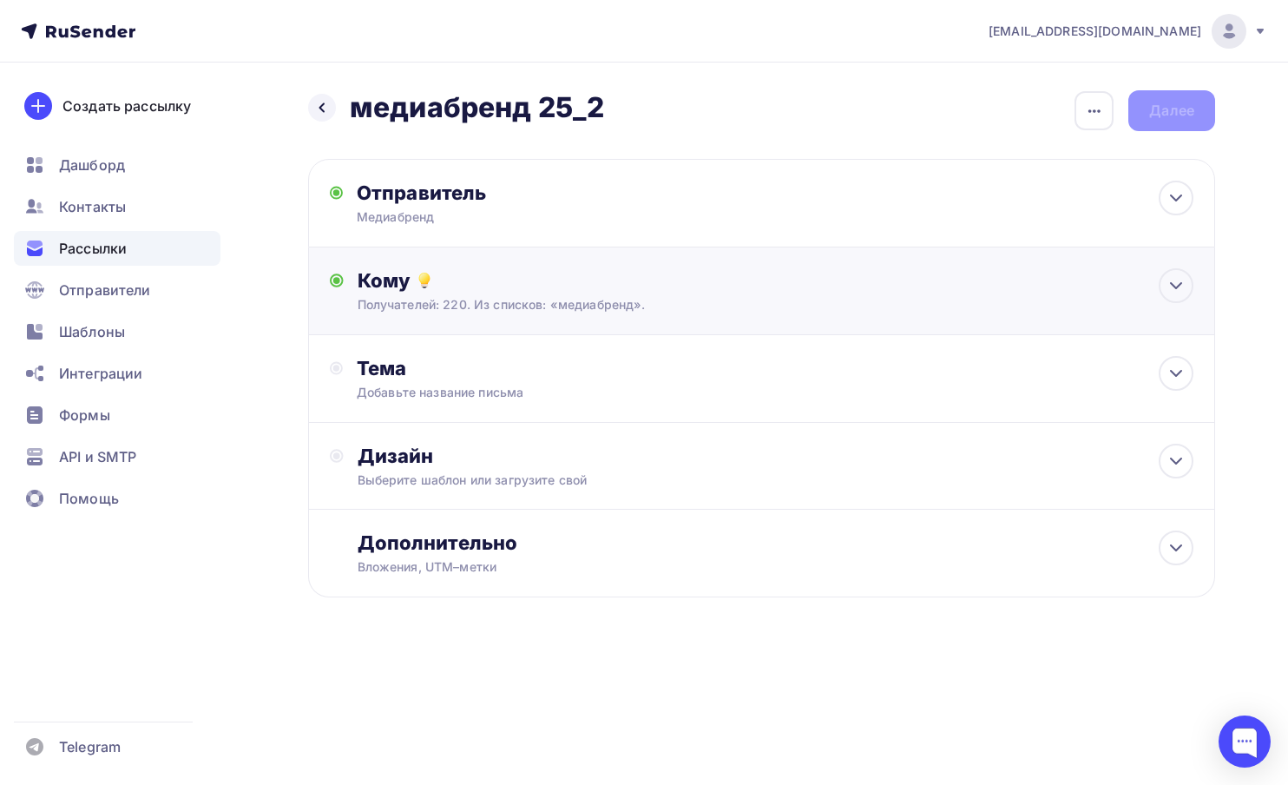
click at [393, 291] on div "Кому" at bounding box center [776, 280] width 837 height 24
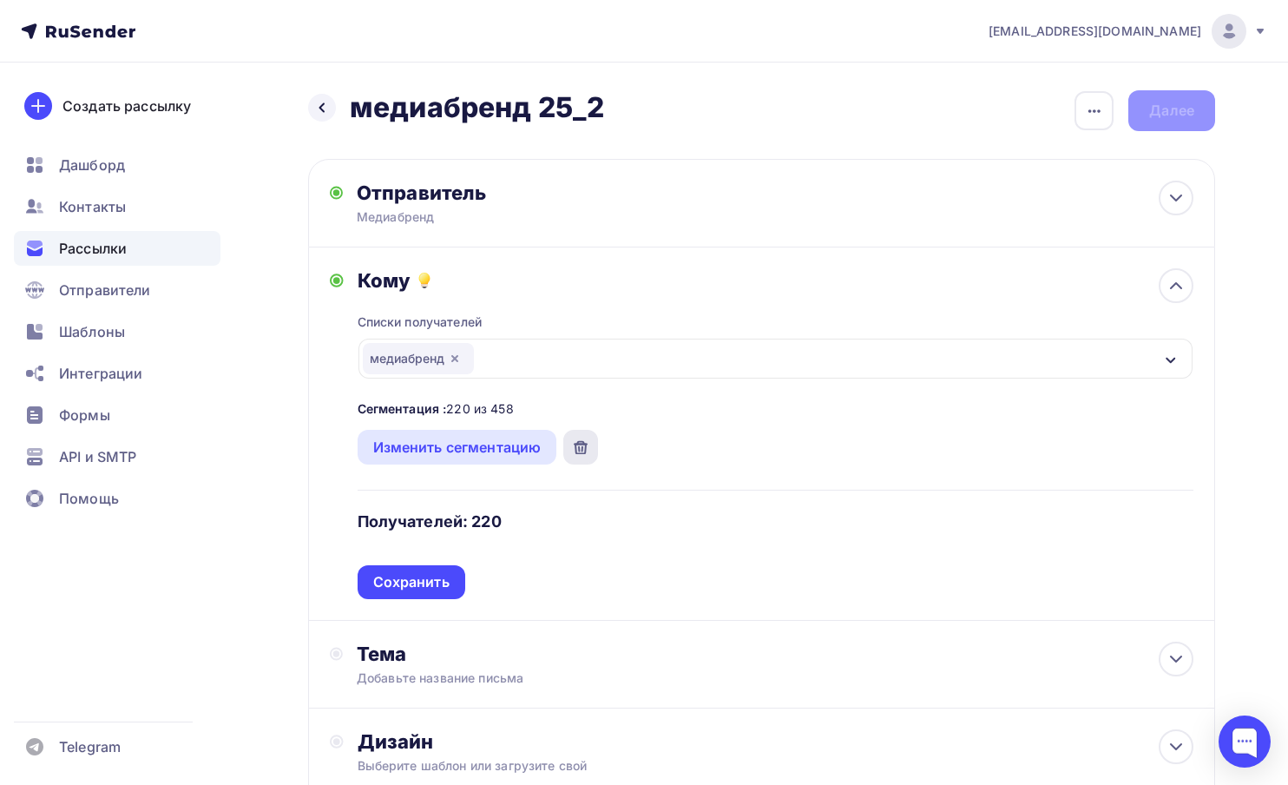
click at [581, 446] on icon at bounding box center [581, 447] width 14 height 14
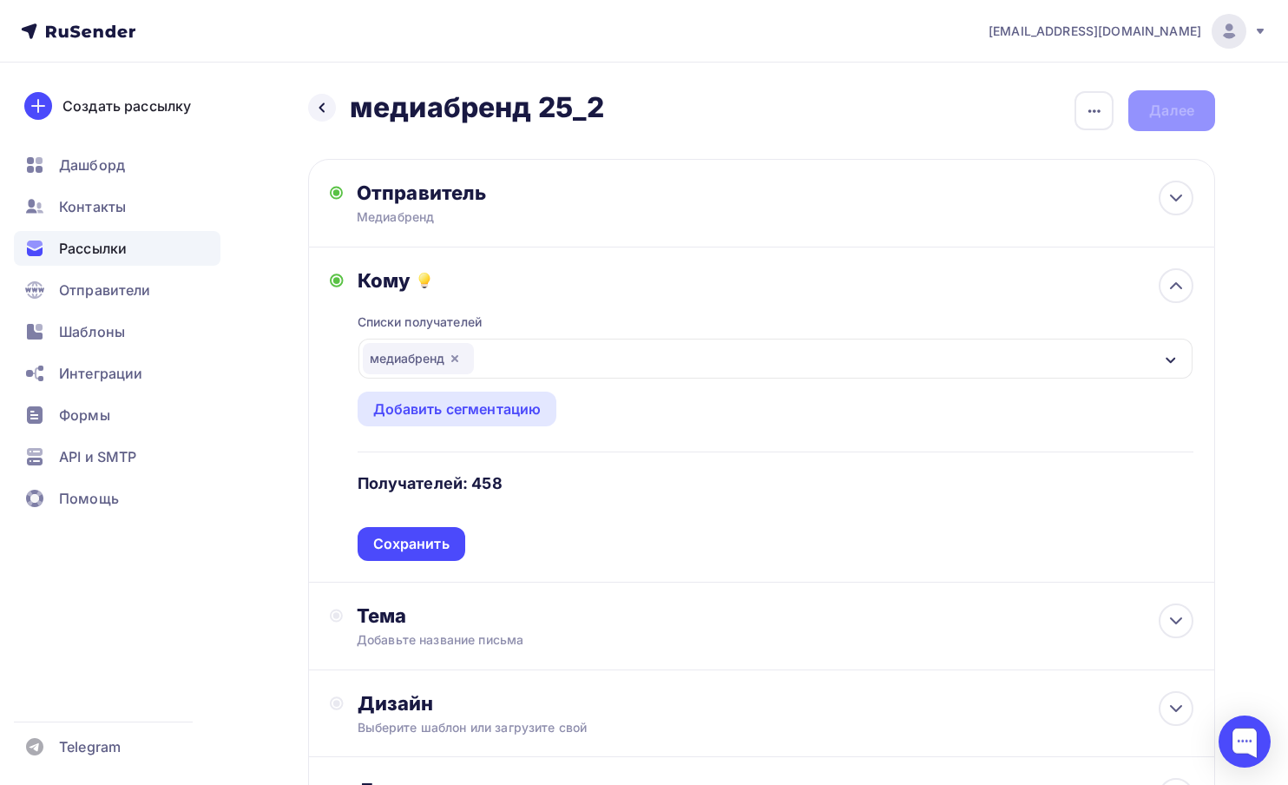
click at [457, 359] on icon "button" at bounding box center [454, 358] width 7 height 7
click at [457, 359] on div "Выберите список" at bounding box center [430, 358] width 135 height 31
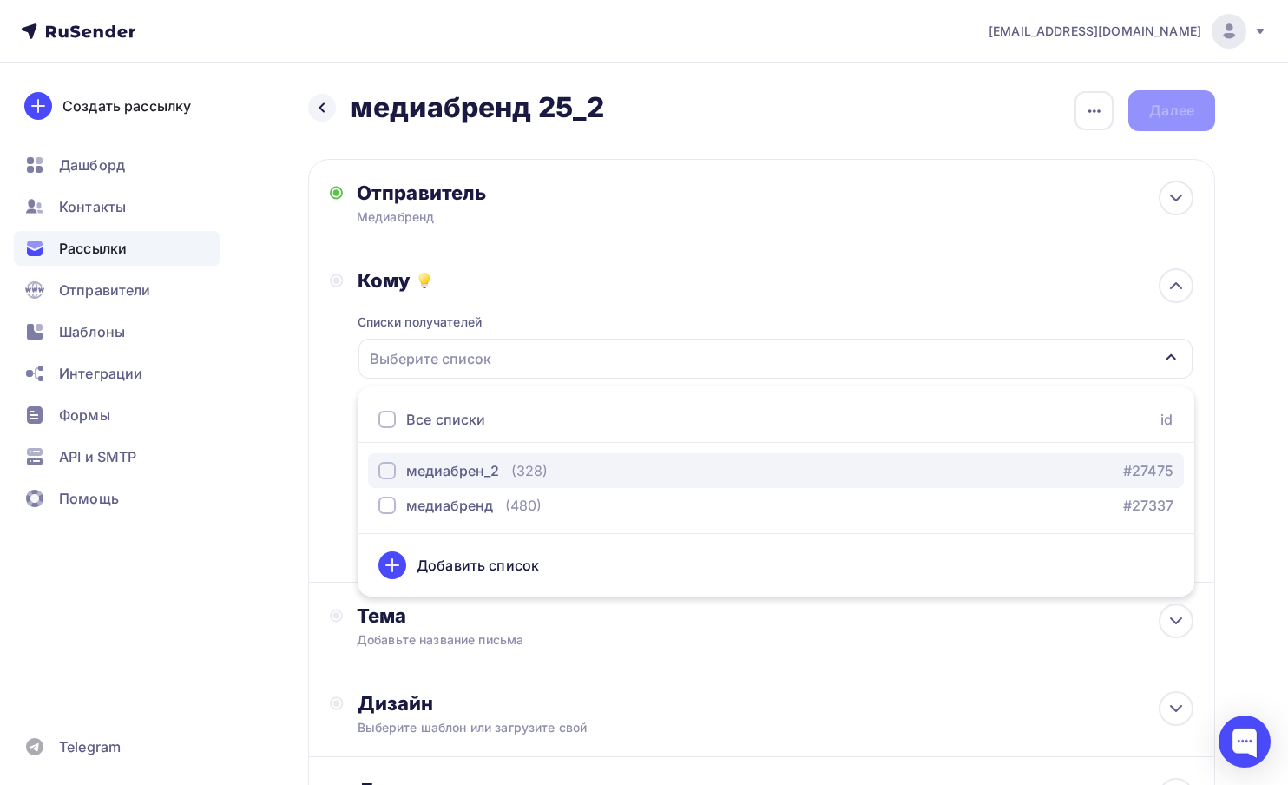
click at [454, 468] on div "медиабрен_2" at bounding box center [452, 470] width 93 height 21
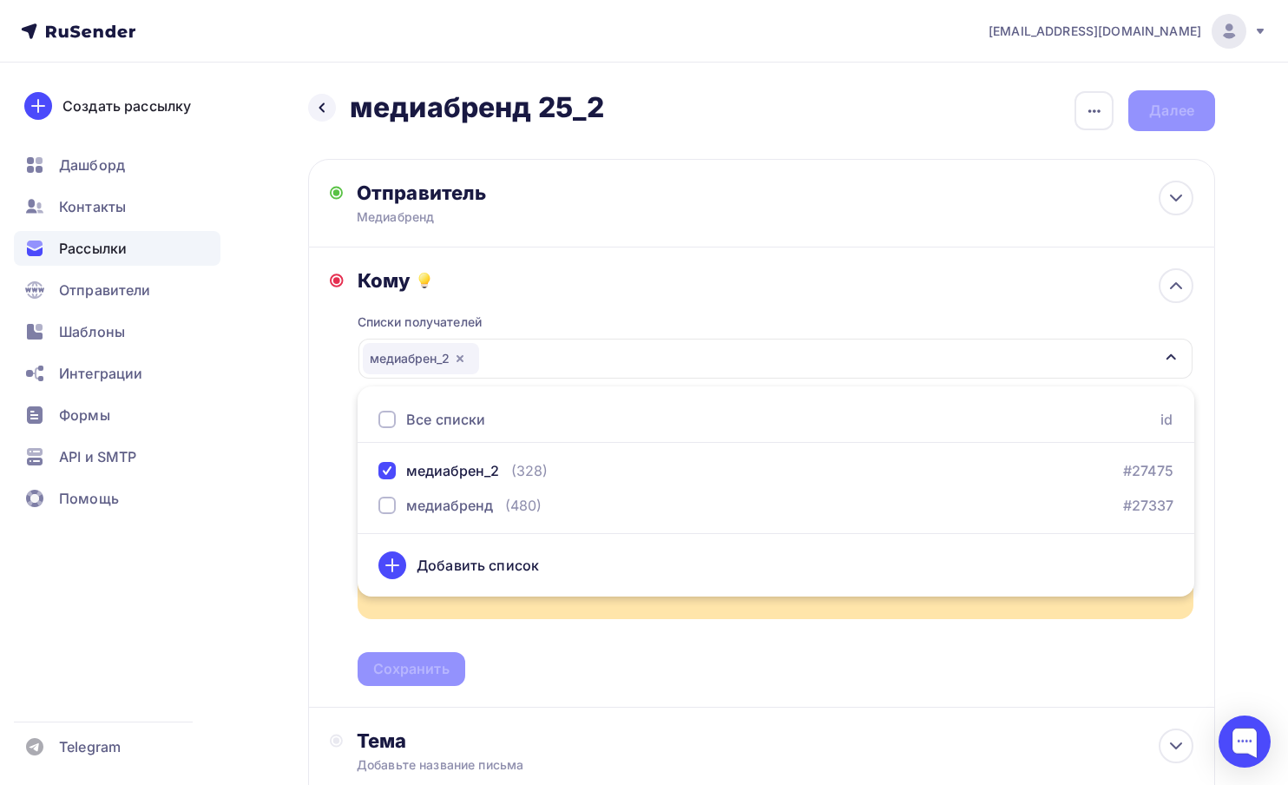
click at [325, 539] on div "Кому Списки получателей медиабрен_2 Все списки id медиабрен_2 (328) #27475 меди…" at bounding box center [761, 477] width 907 height 460
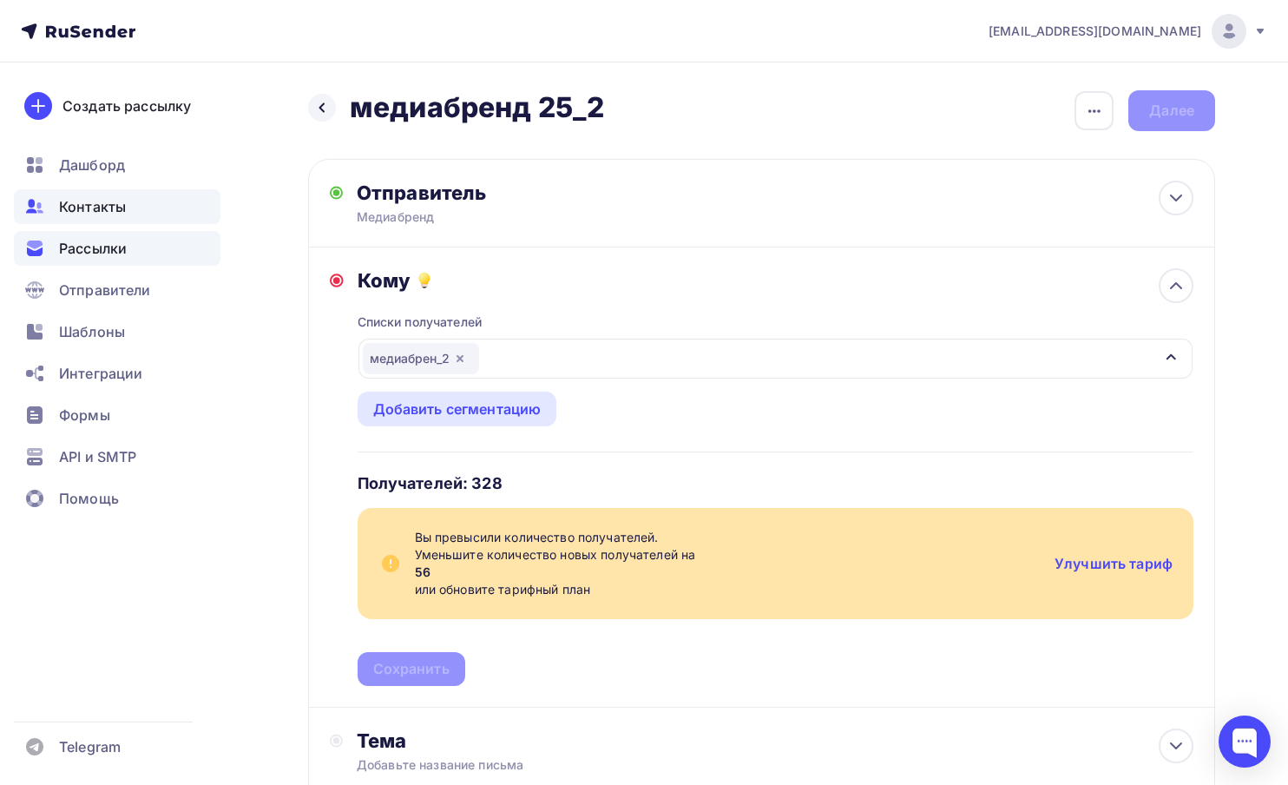
click at [108, 215] on span "Контакты" at bounding box center [92, 206] width 67 height 21
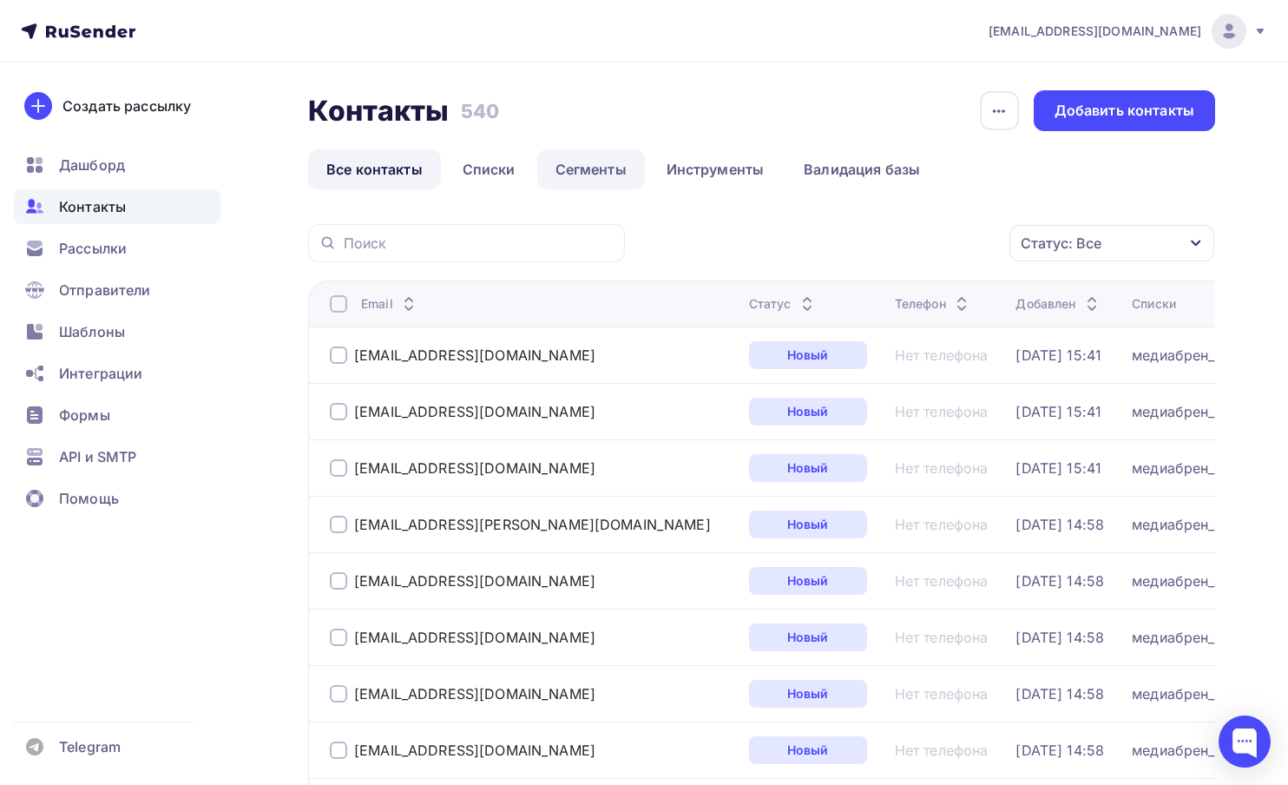
click at [570, 173] on link "Сегменты" at bounding box center [591, 169] width 108 height 40
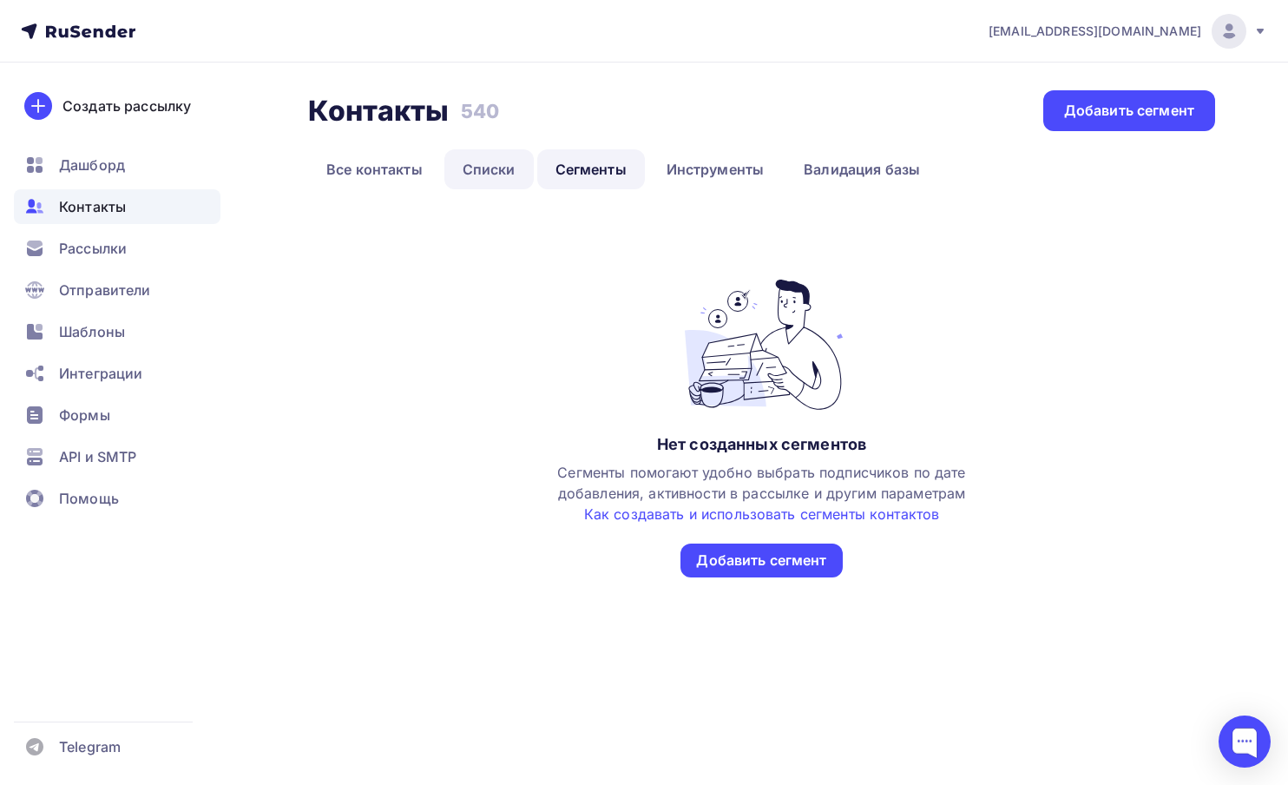
click at [504, 168] on link "Списки" at bounding box center [489, 169] width 89 height 40
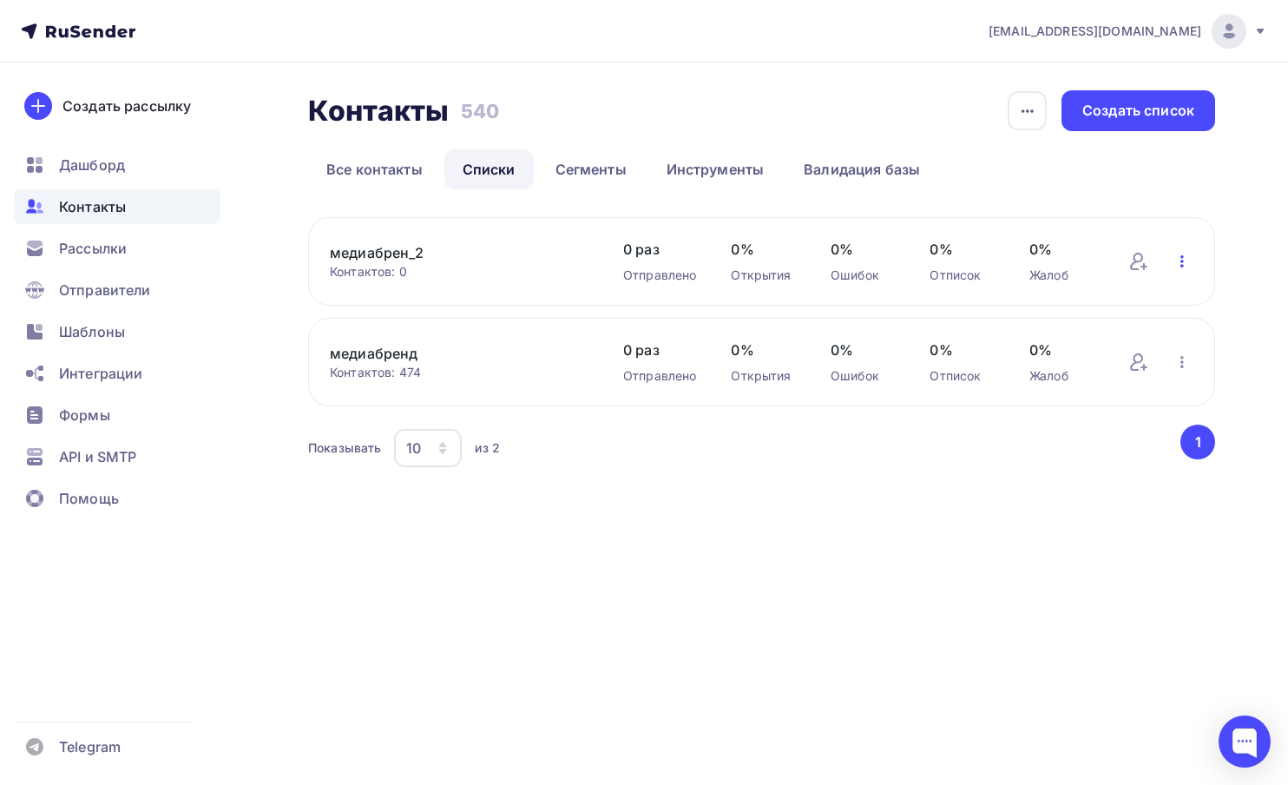
click at [1183, 261] on icon "button" at bounding box center [1182, 261] width 3 height 12
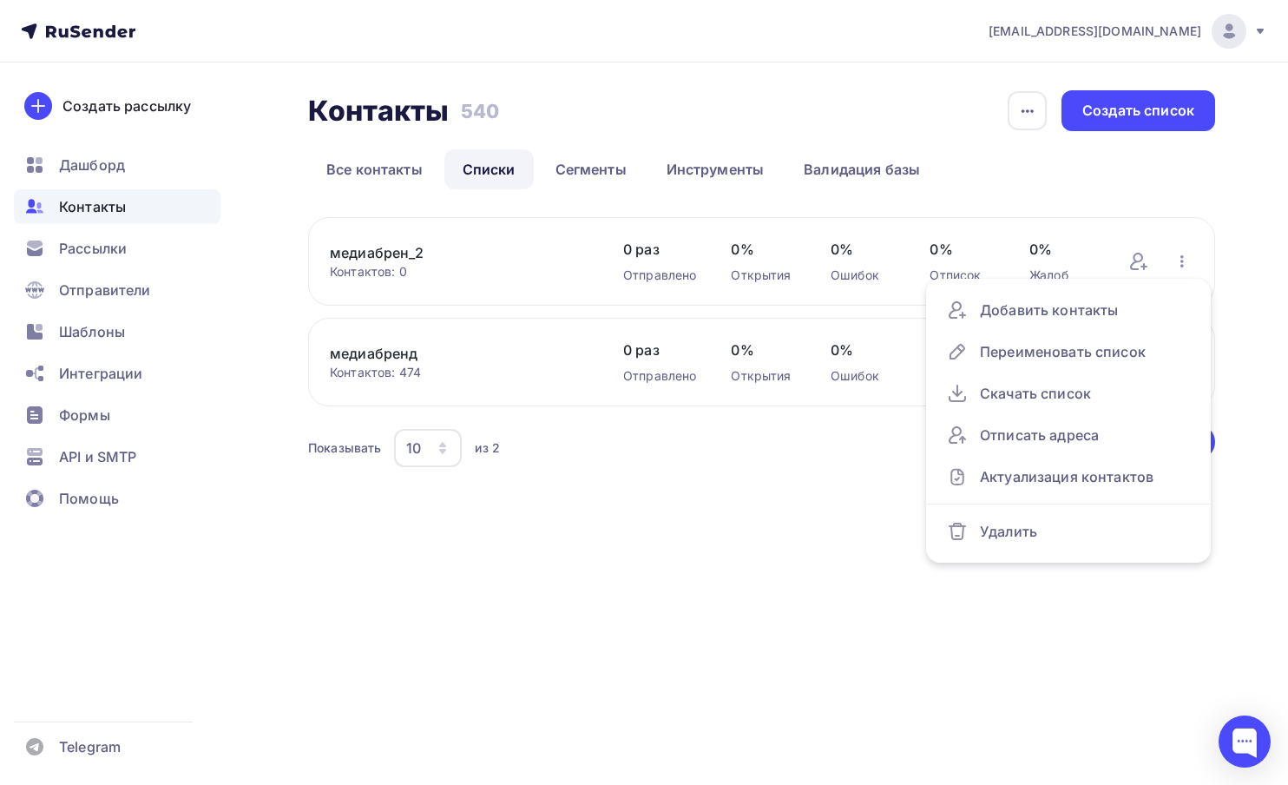
click at [1204, 241] on div "медиабрен_2 Контактов: 0 Добавить контакты Переименовать список Скачать список …" at bounding box center [761, 261] width 907 height 89
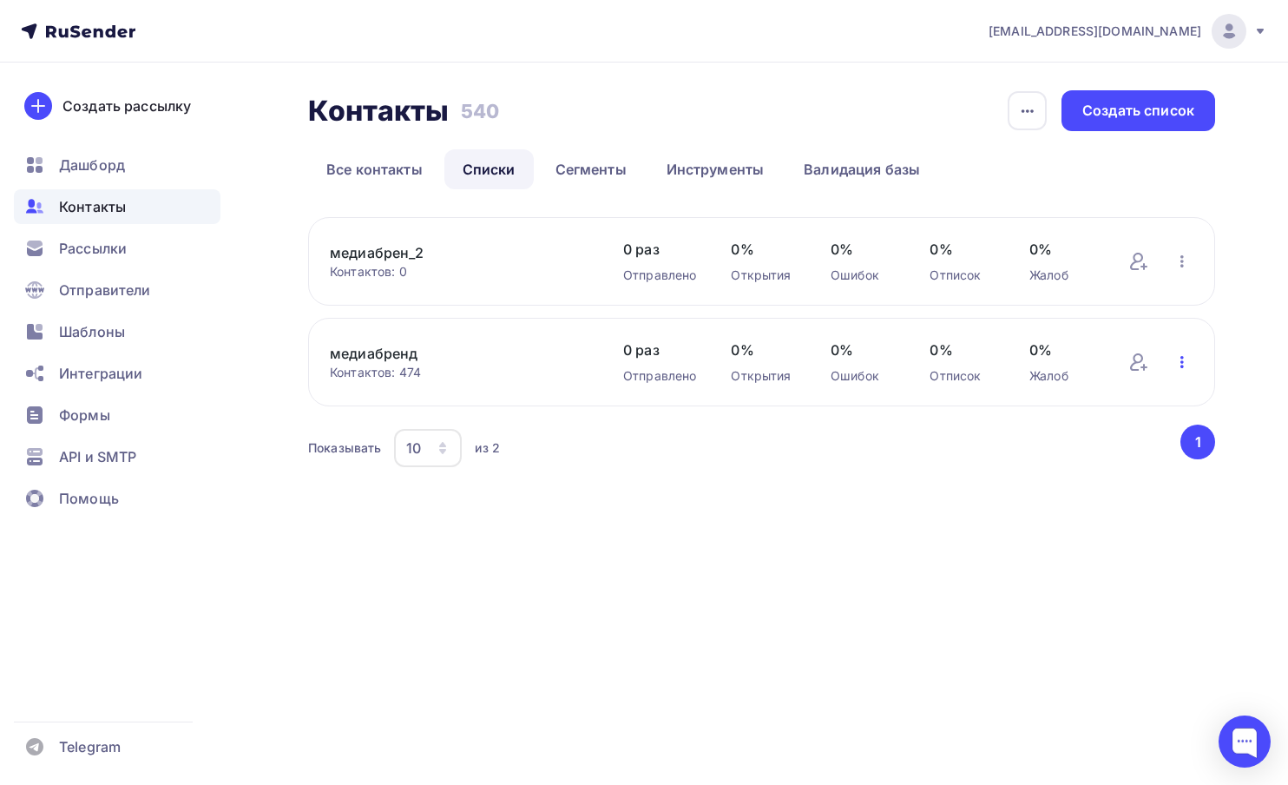
click at [1183, 366] on icon "button" at bounding box center [1182, 362] width 21 height 21
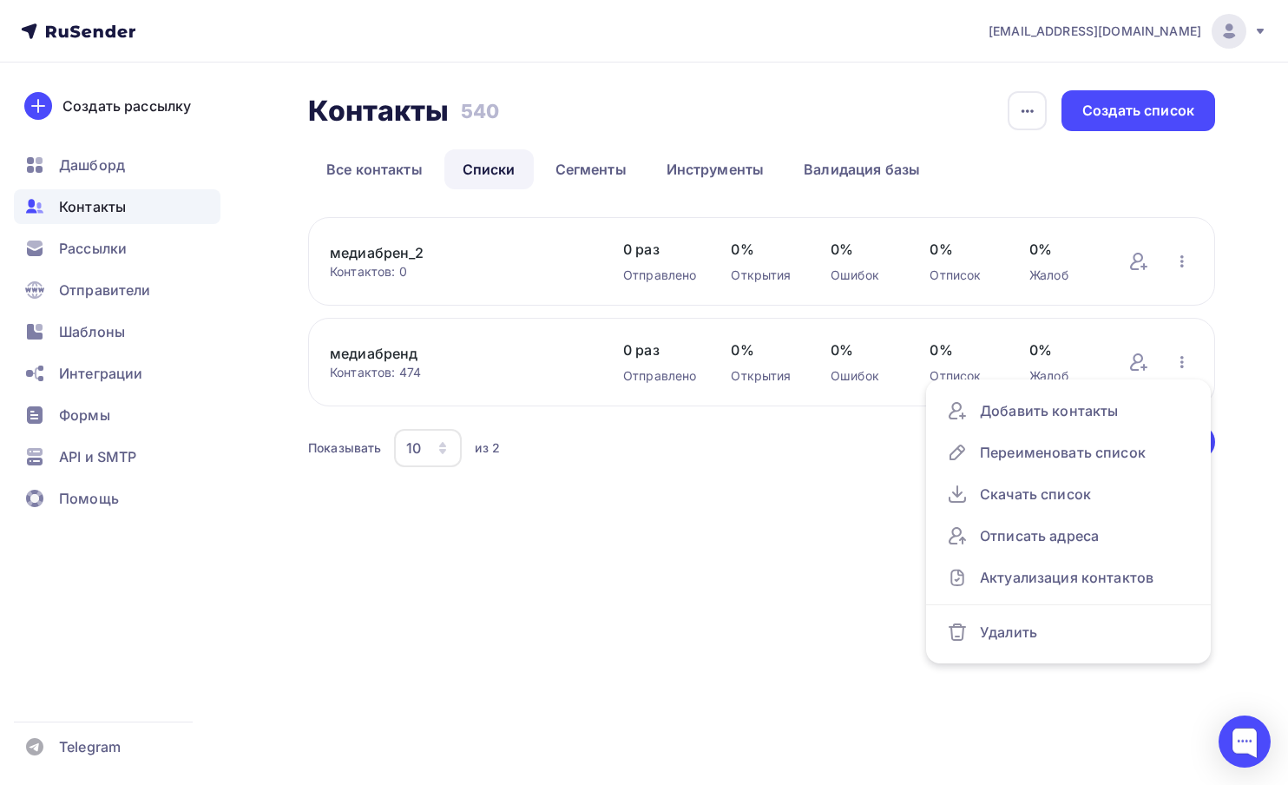
click at [1214, 287] on div "медиабрен_2 Контактов: 0 Добавить контакты Переименовать список Скачать список …" at bounding box center [761, 261] width 907 height 89
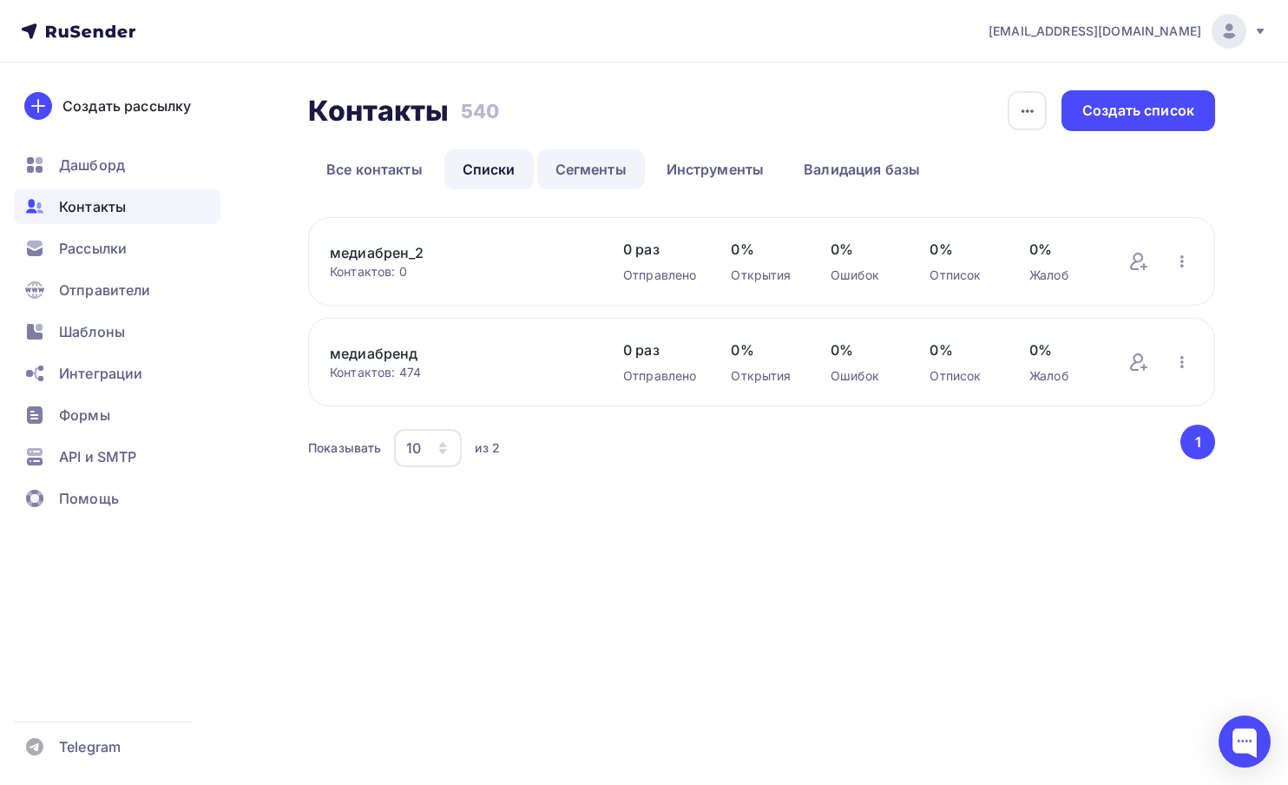
click at [588, 175] on link "Сегменты" at bounding box center [591, 169] width 108 height 40
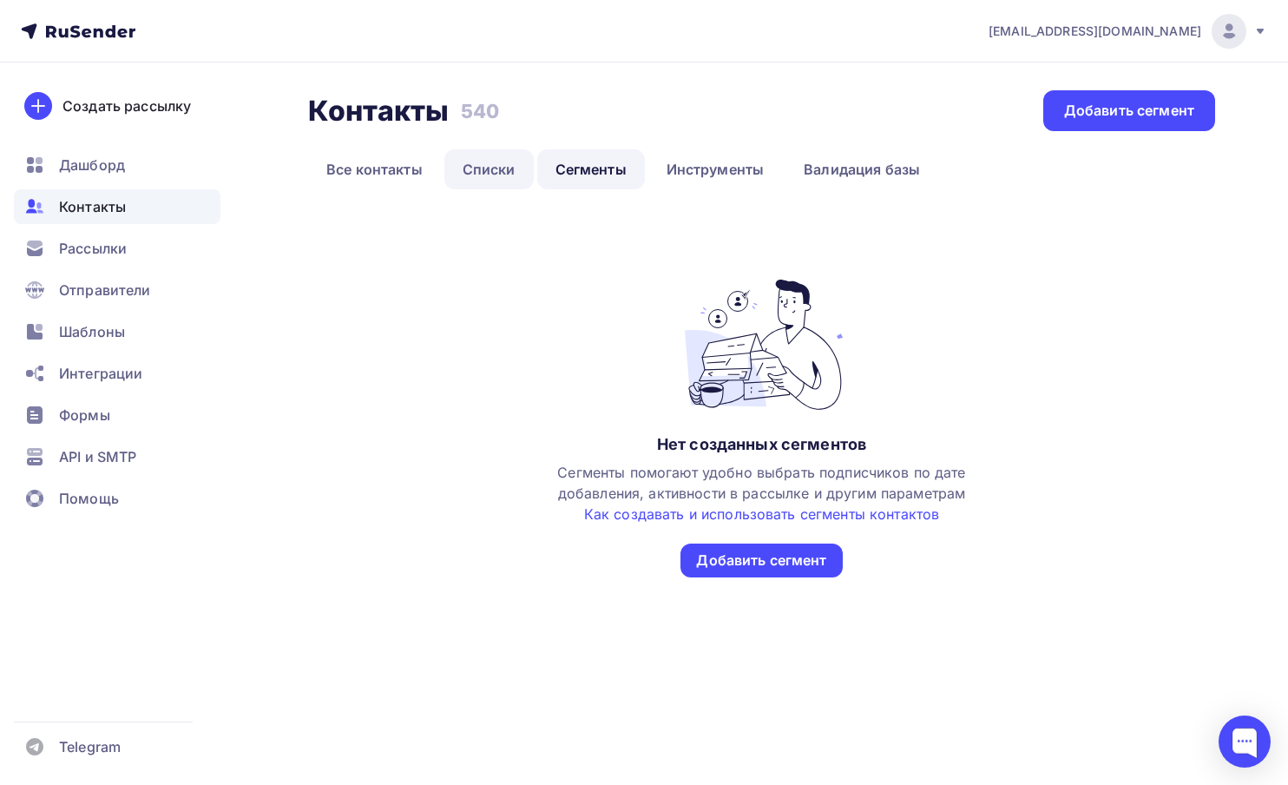
click at [497, 172] on link "Списки" at bounding box center [489, 169] width 89 height 40
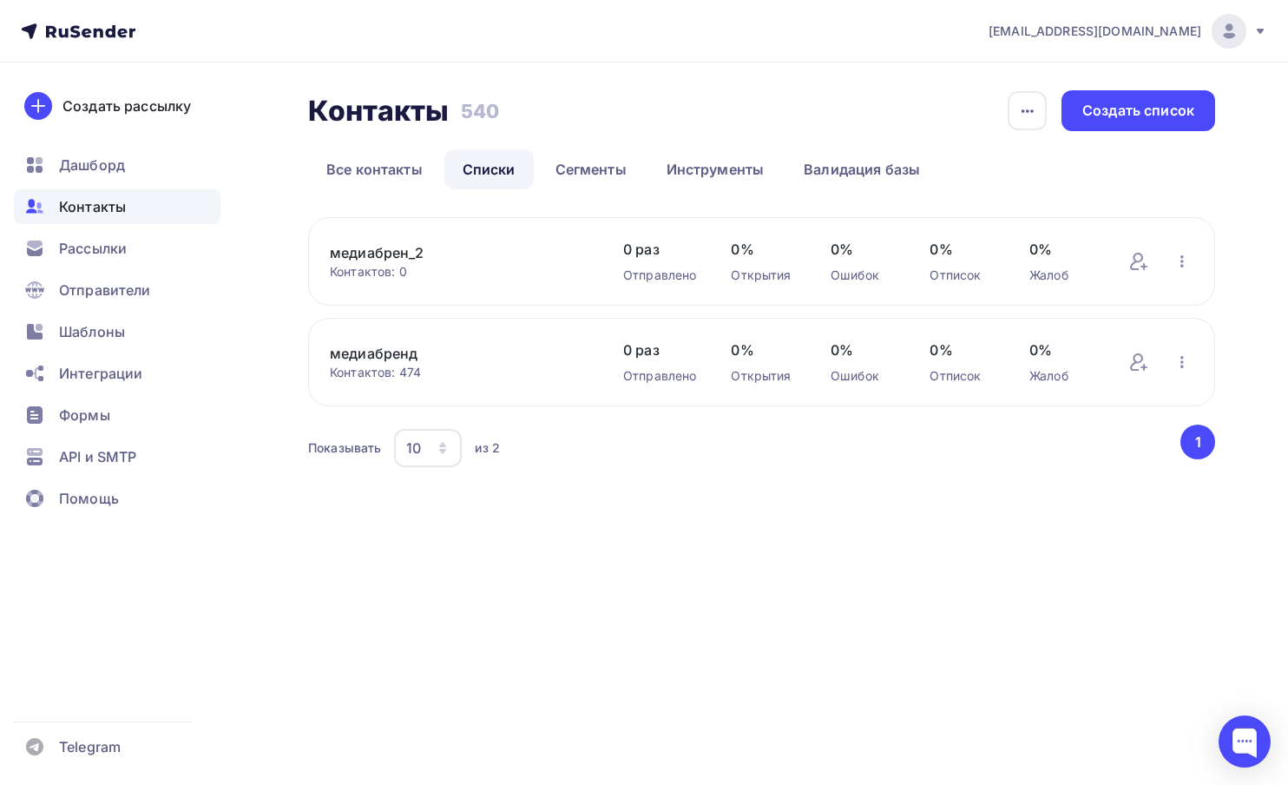
click at [391, 352] on link "медиабренд" at bounding box center [459, 353] width 259 height 21
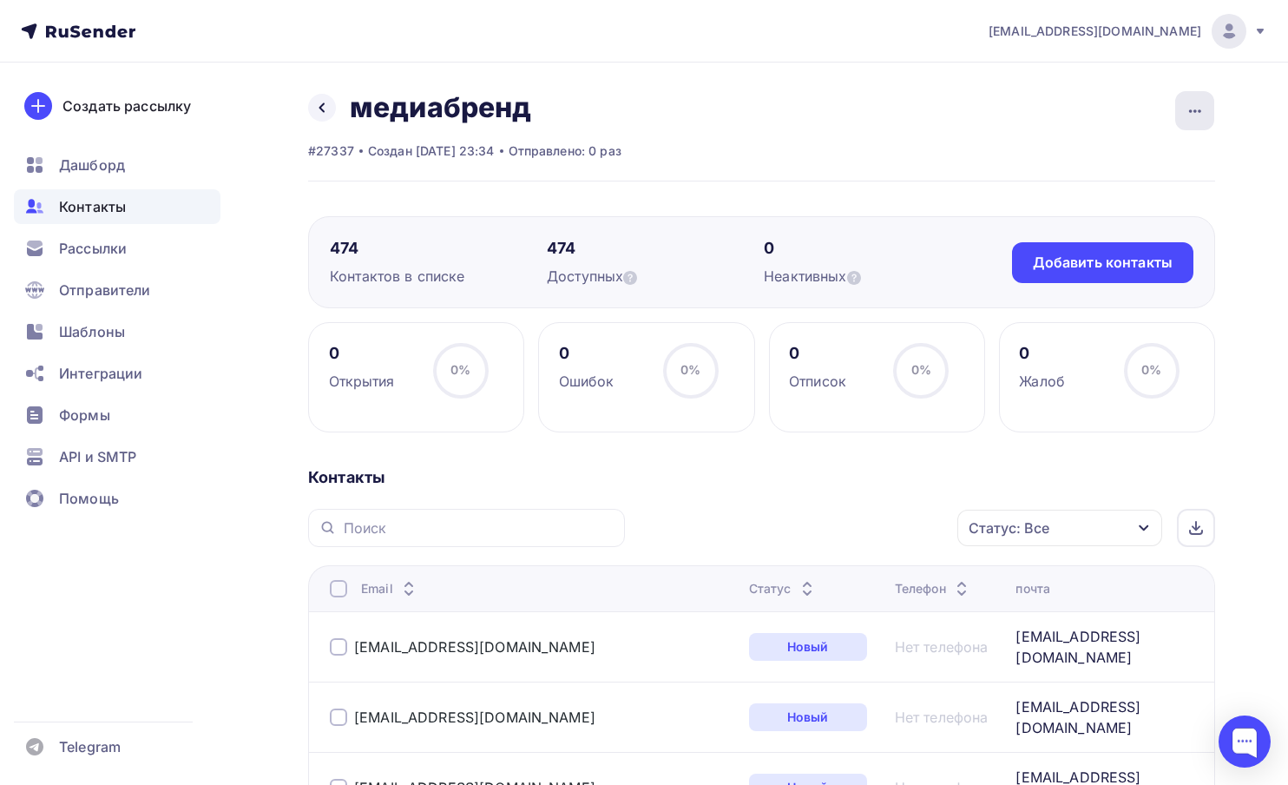
click at [1190, 115] on icon "button" at bounding box center [1195, 111] width 21 height 21
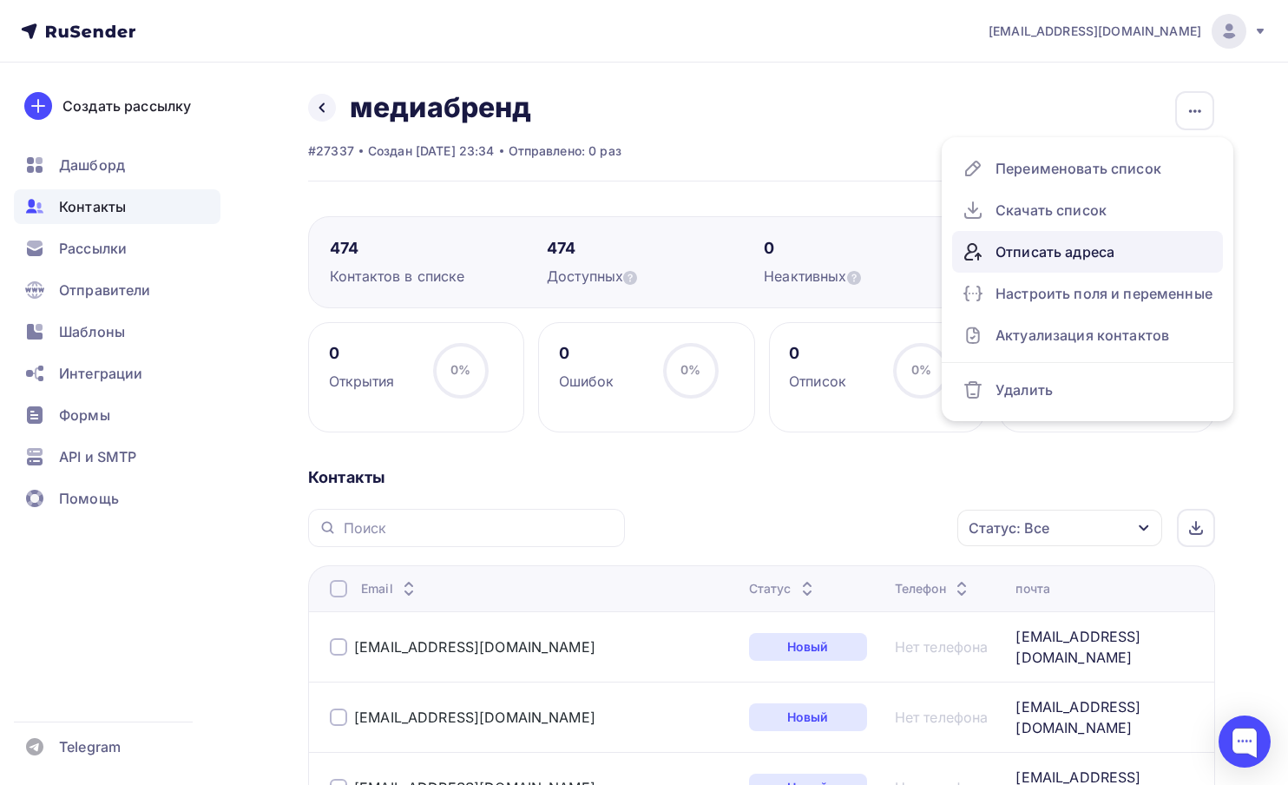
click at [1064, 249] on div "Отписать адреса" at bounding box center [1088, 252] width 250 height 28
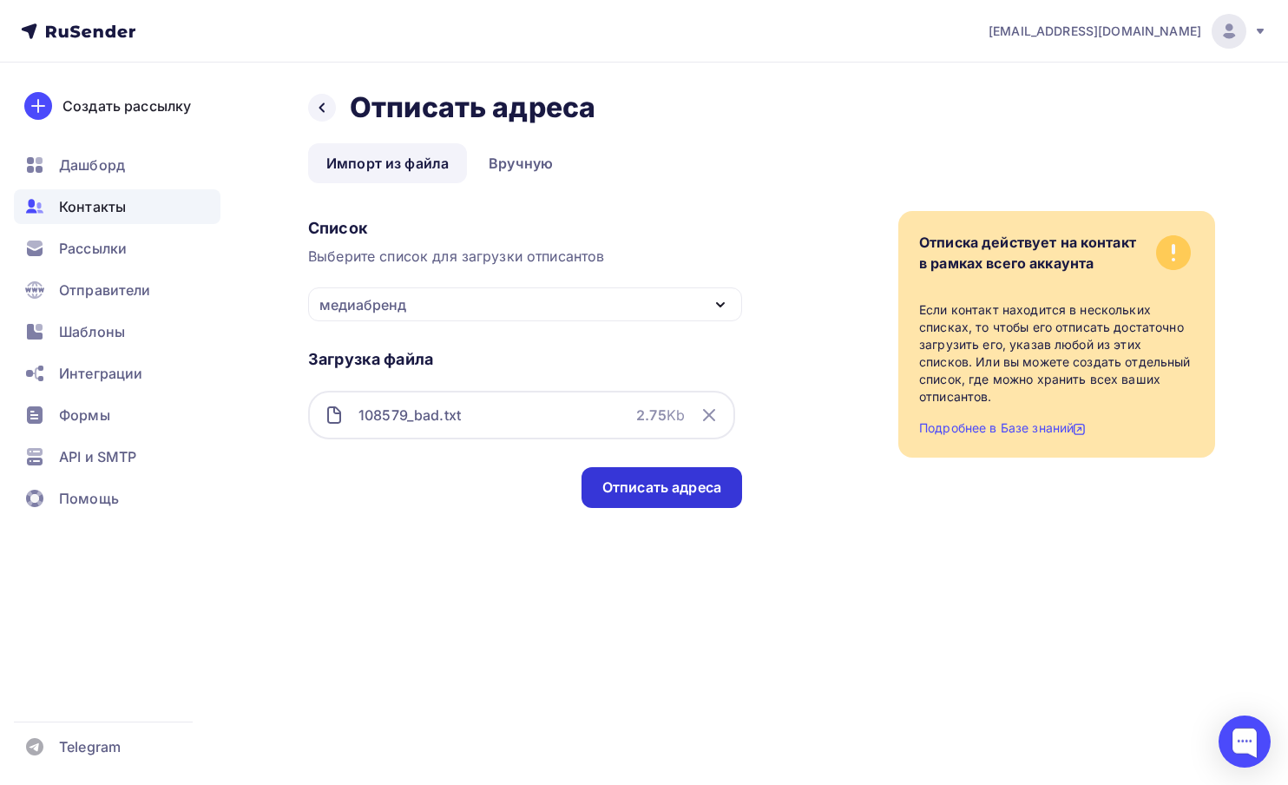
click at [681, 498] on div "Отписать адреса" at bounding box center [662, 487] width 161 height 41
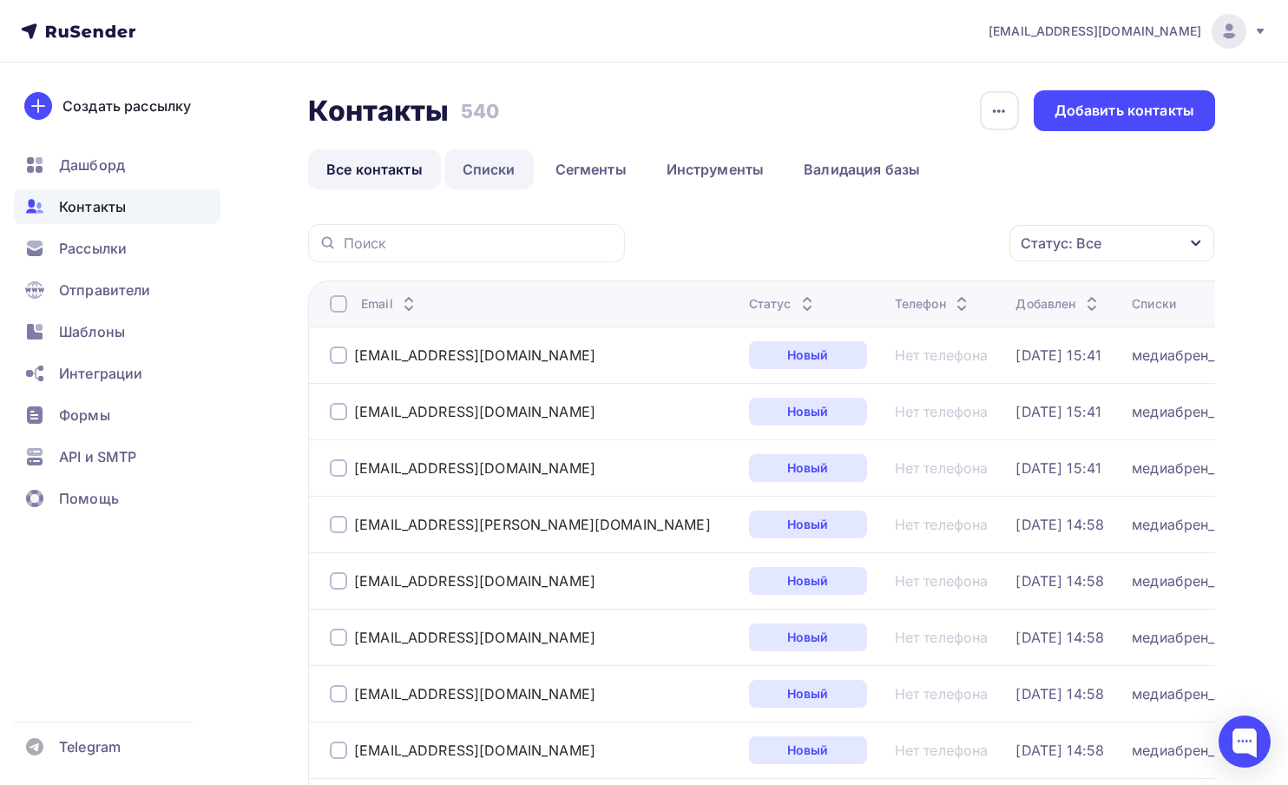
click at [495, 168] on link "Списки" at bounding box center [489, 169] width 89 height 40
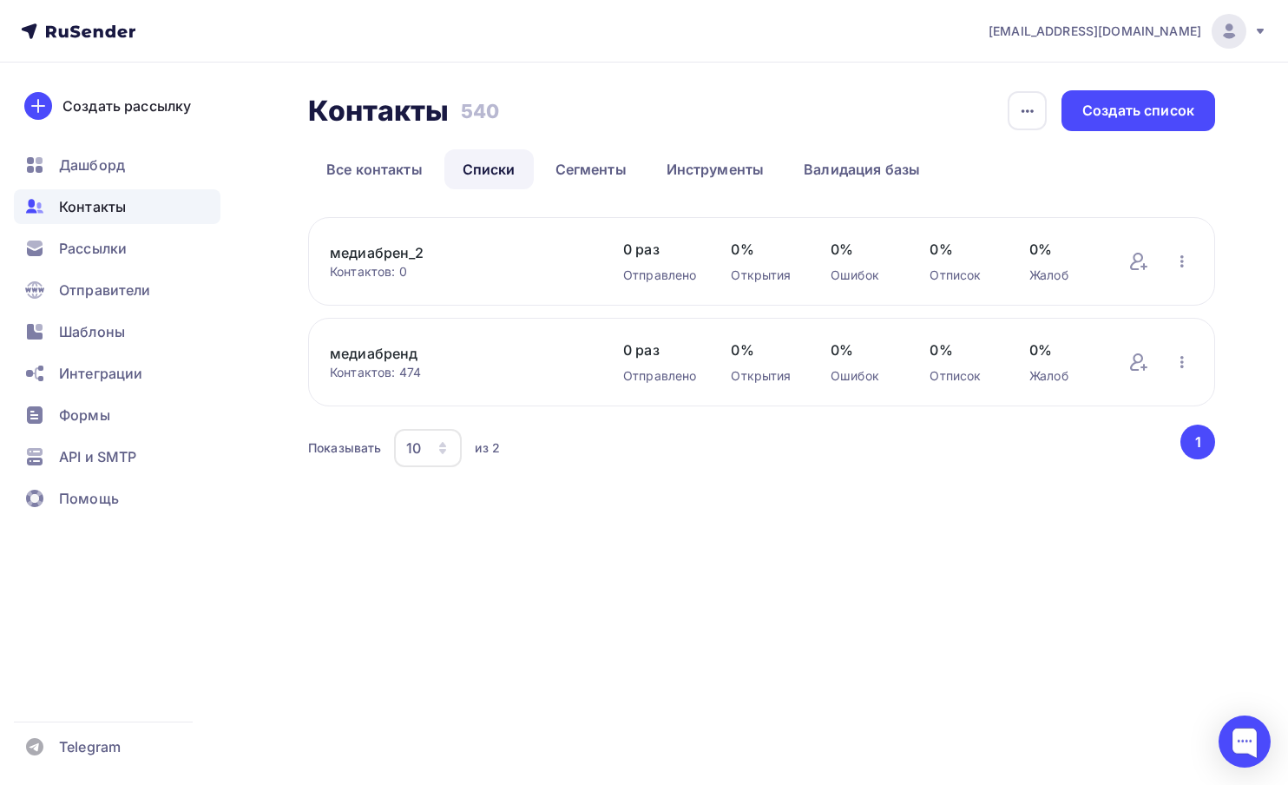
click at [401, 256] on link "медиабрен_2" at bounding box center [459, 252] width 259 height 21
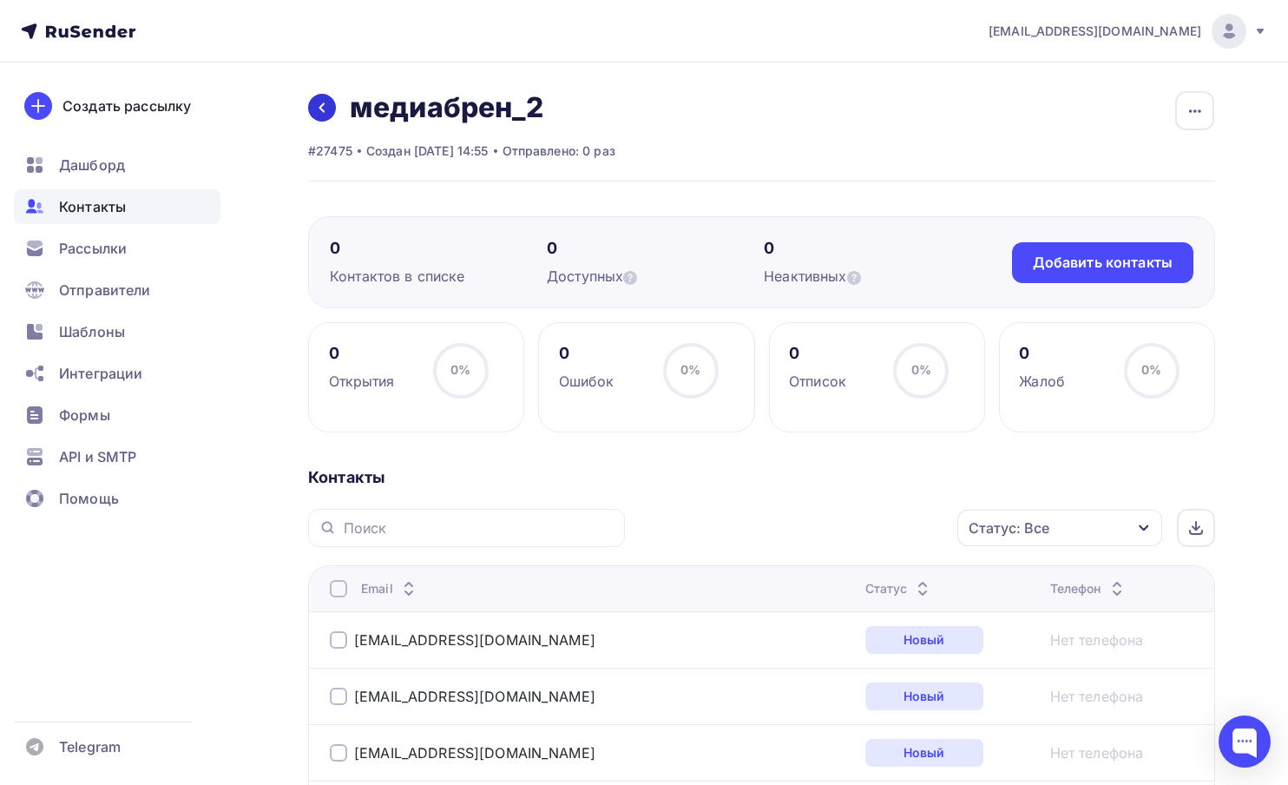
click at [324, 106] on icon at bounding box center [322, 108] width 14 height 14
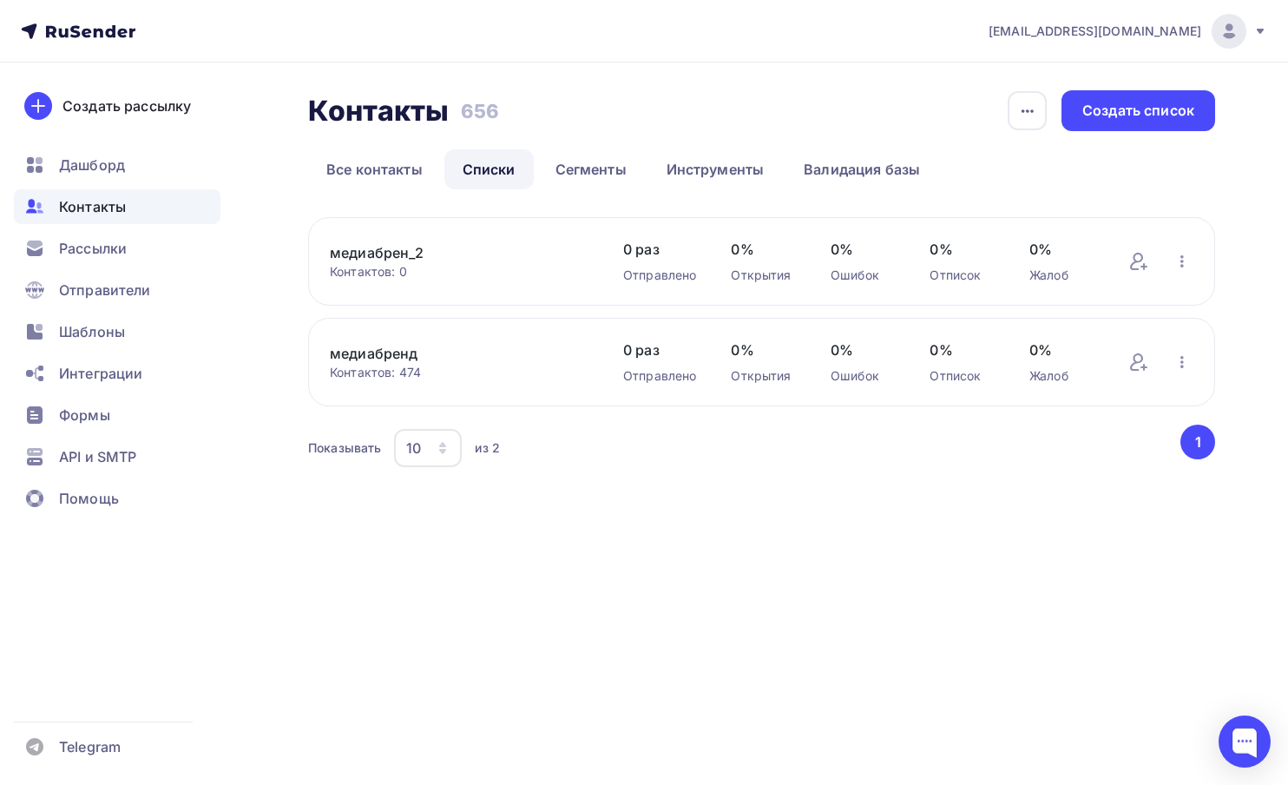
click at [382, 351] on link "медиабренд" at bounding box center [459, 353] width 259 height 21
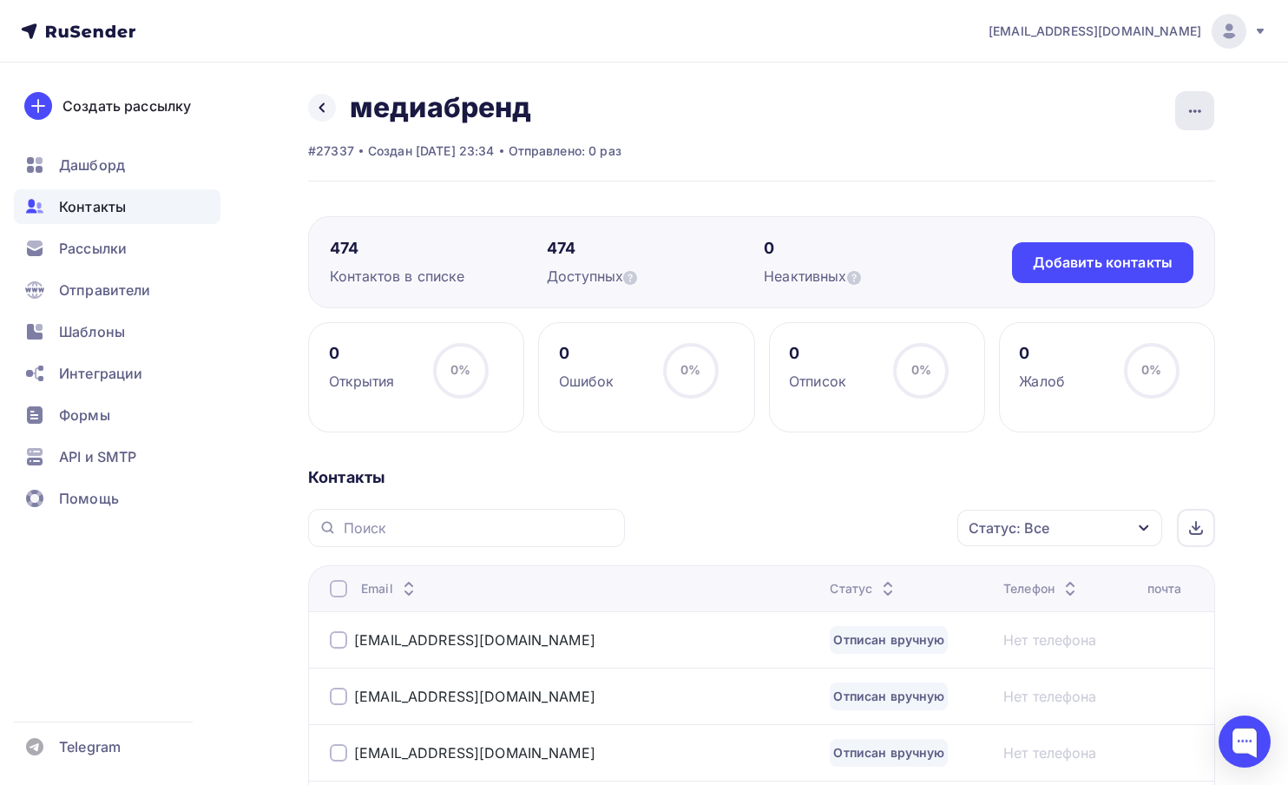
click at [1188, 111] on icon "button" at bounding box center [1195, 111] width 21 height 21
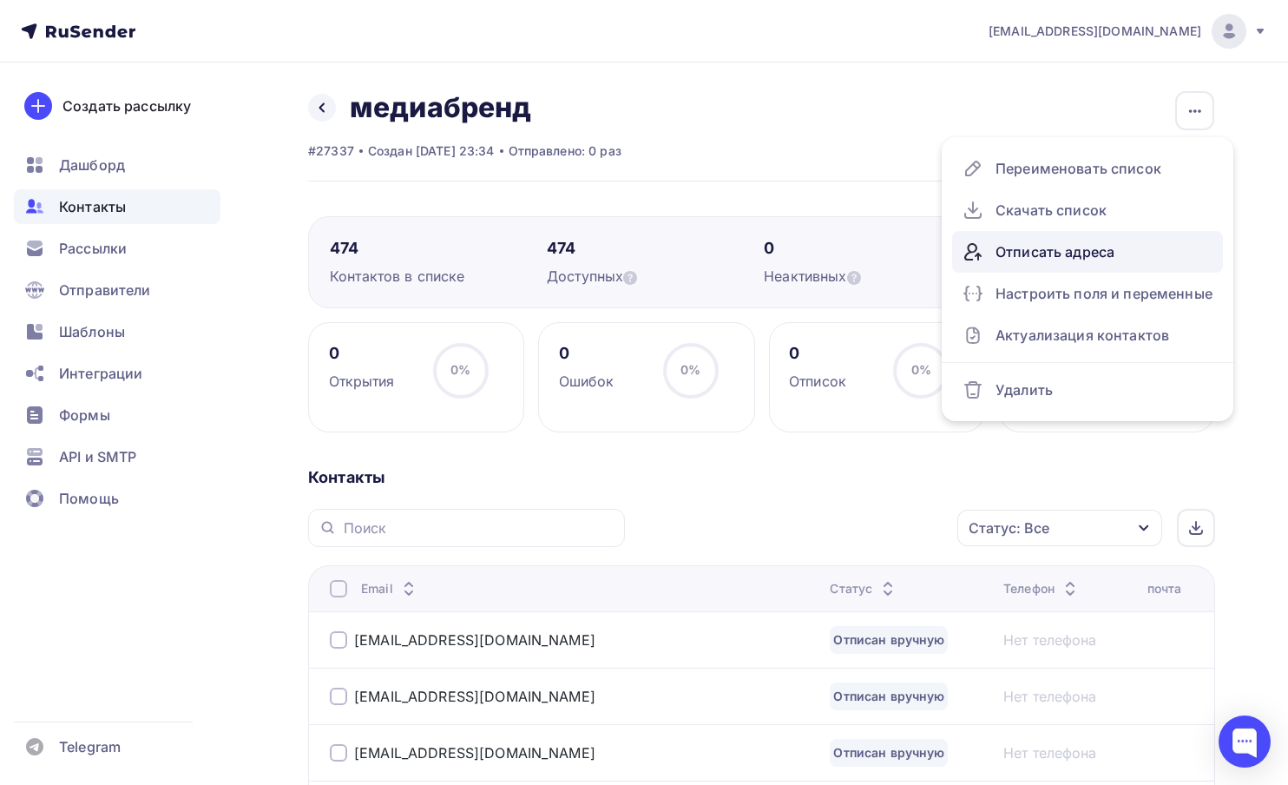
click at [1046, 249] on div "Отписать адреса" at bounding box center [1088, 252] width 250 height 28
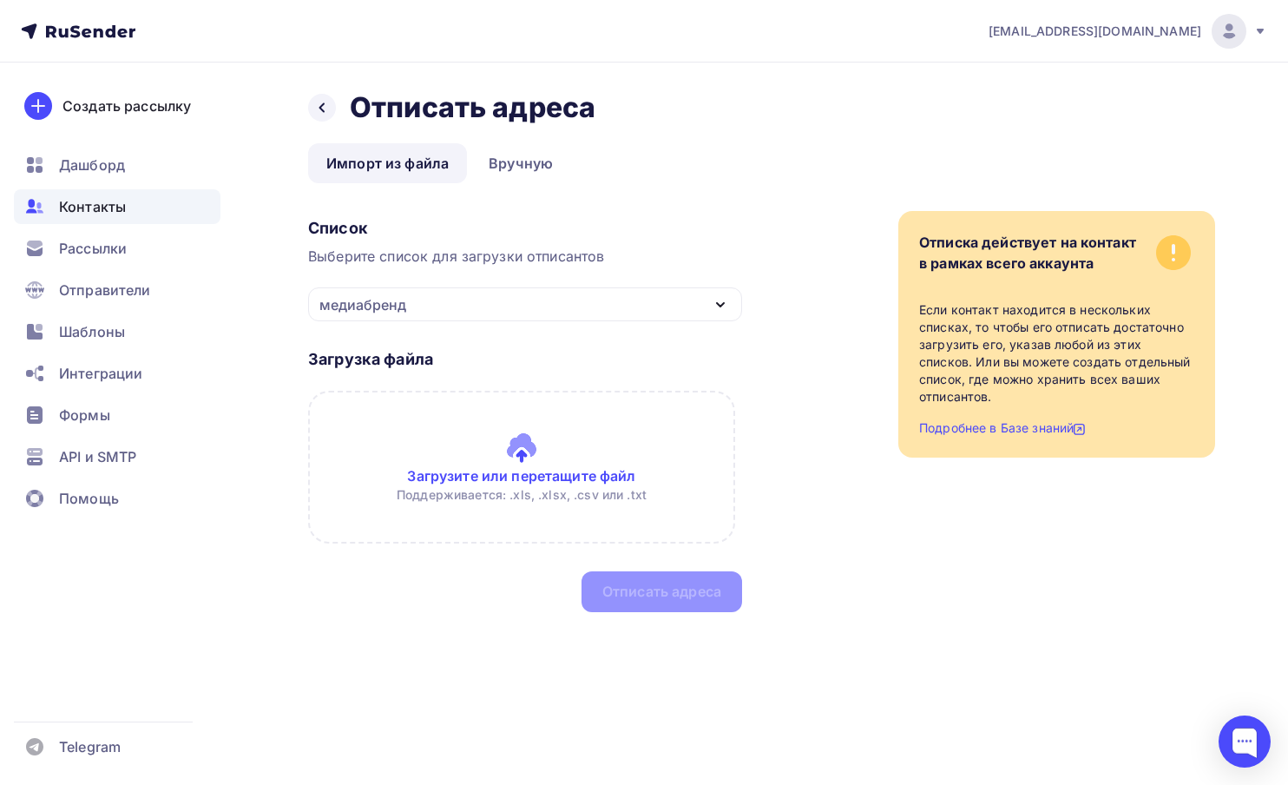
click at [479, 436] on input "file" at bounding box center [521, 467] width 427 height 153
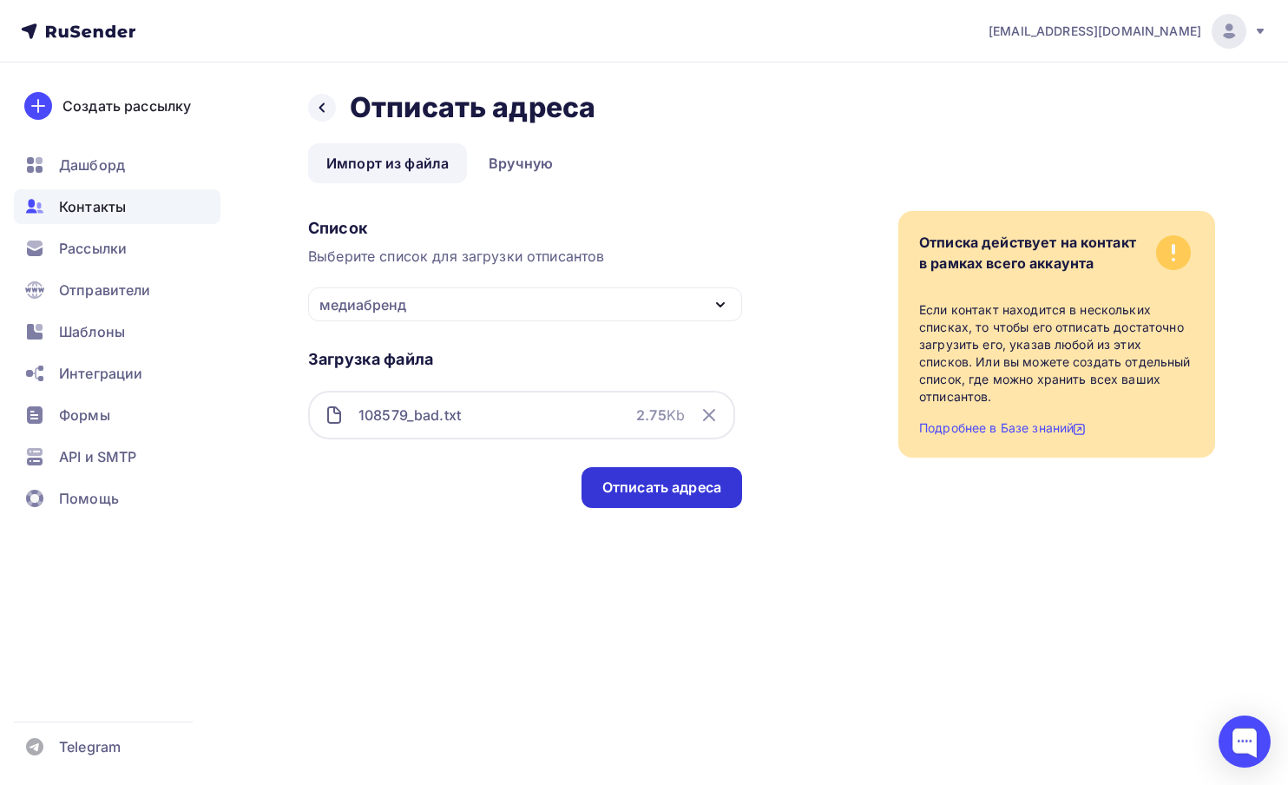
click at [691, 497] on div "Отписать адреса" at bounding box center [662, 488] width 119 height 20
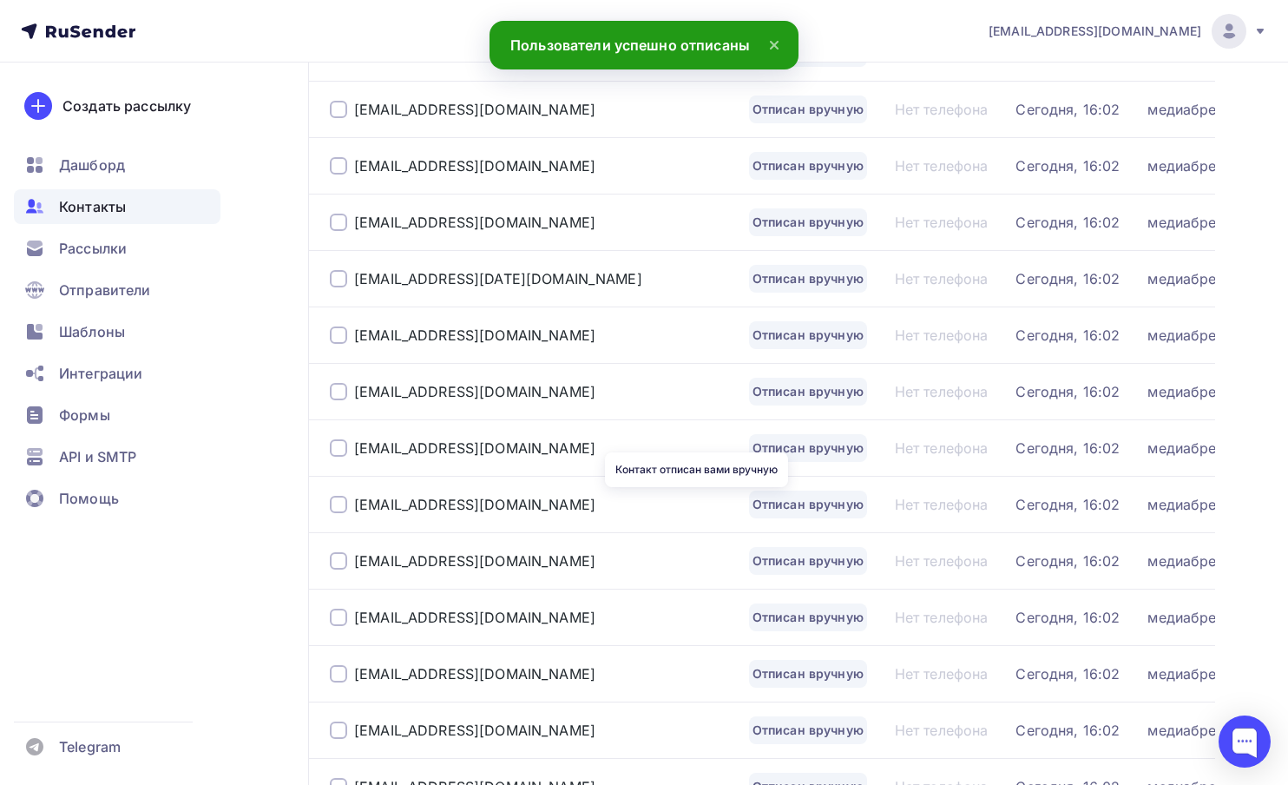
scroll to position [2542, 0]
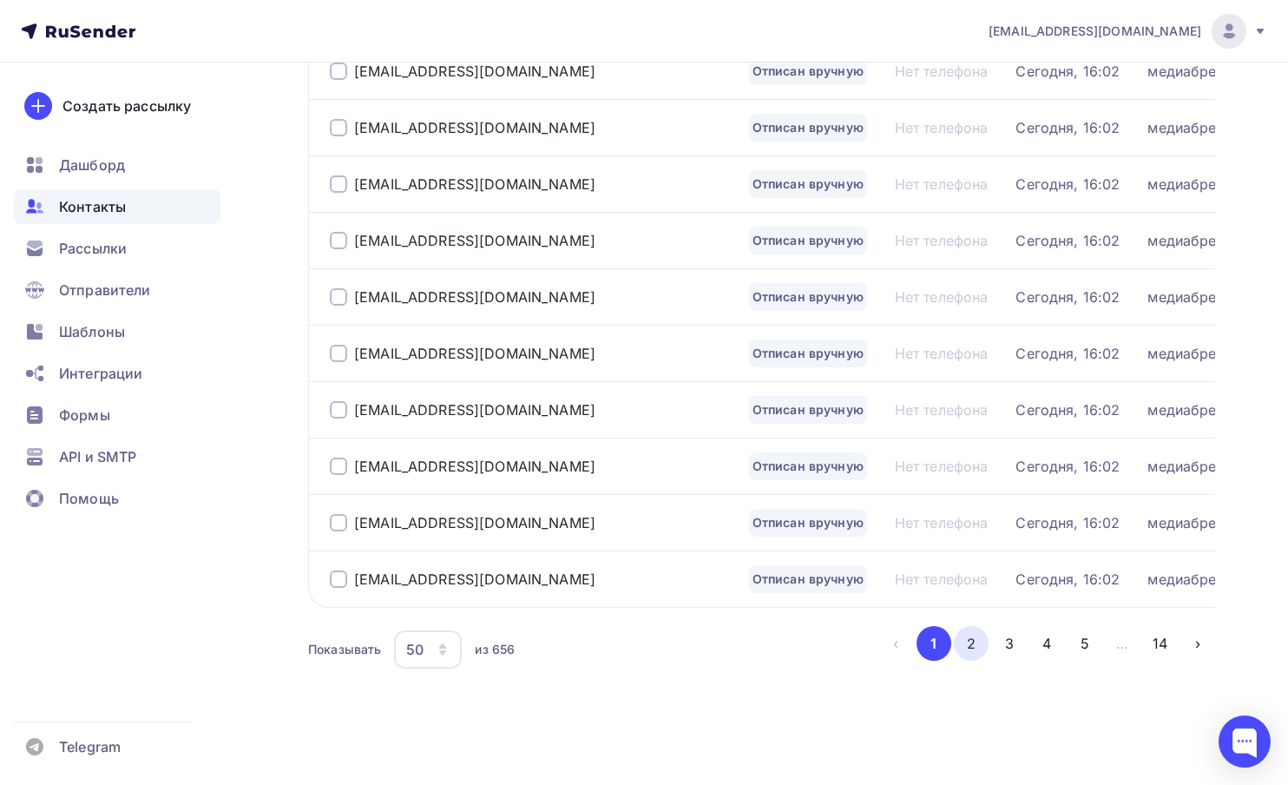
click at [972, 644] on button "2" at bounding box center [971, 643] width 35 height 35
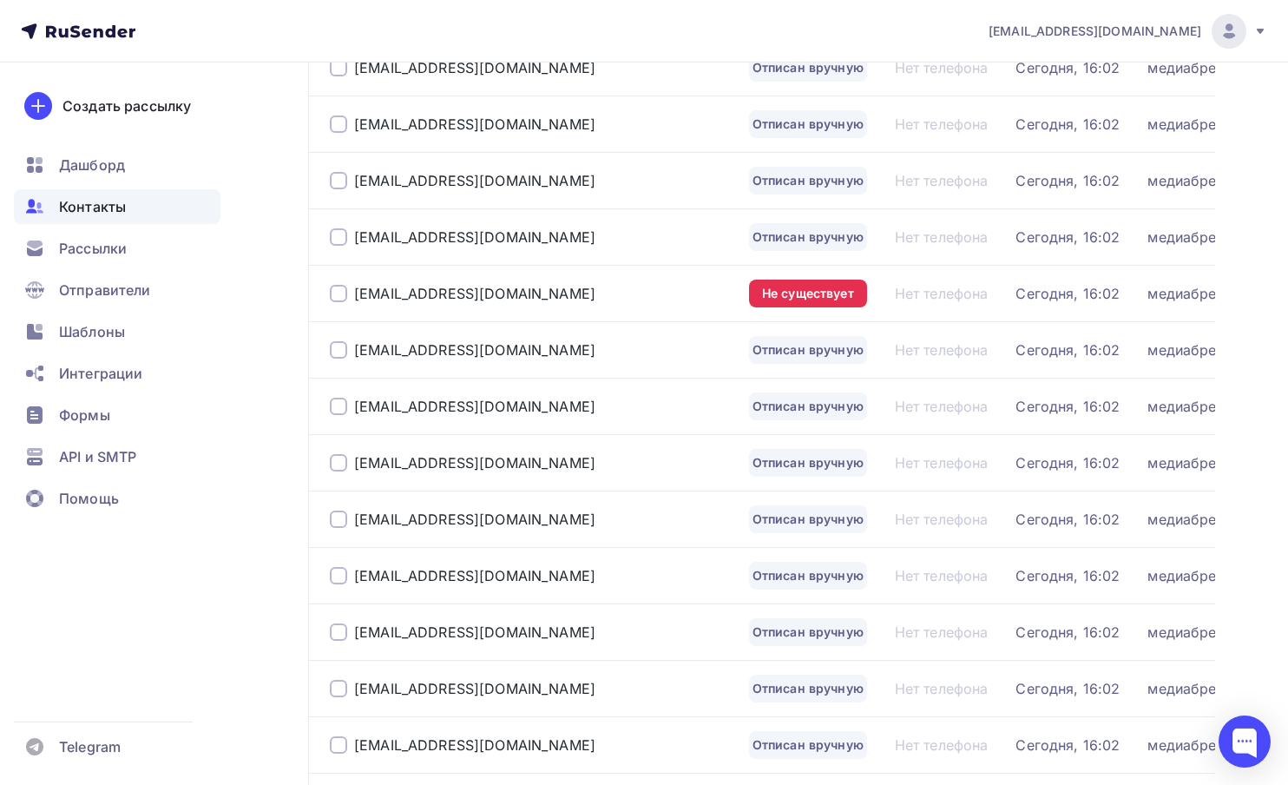
scroll to position [623, 0]
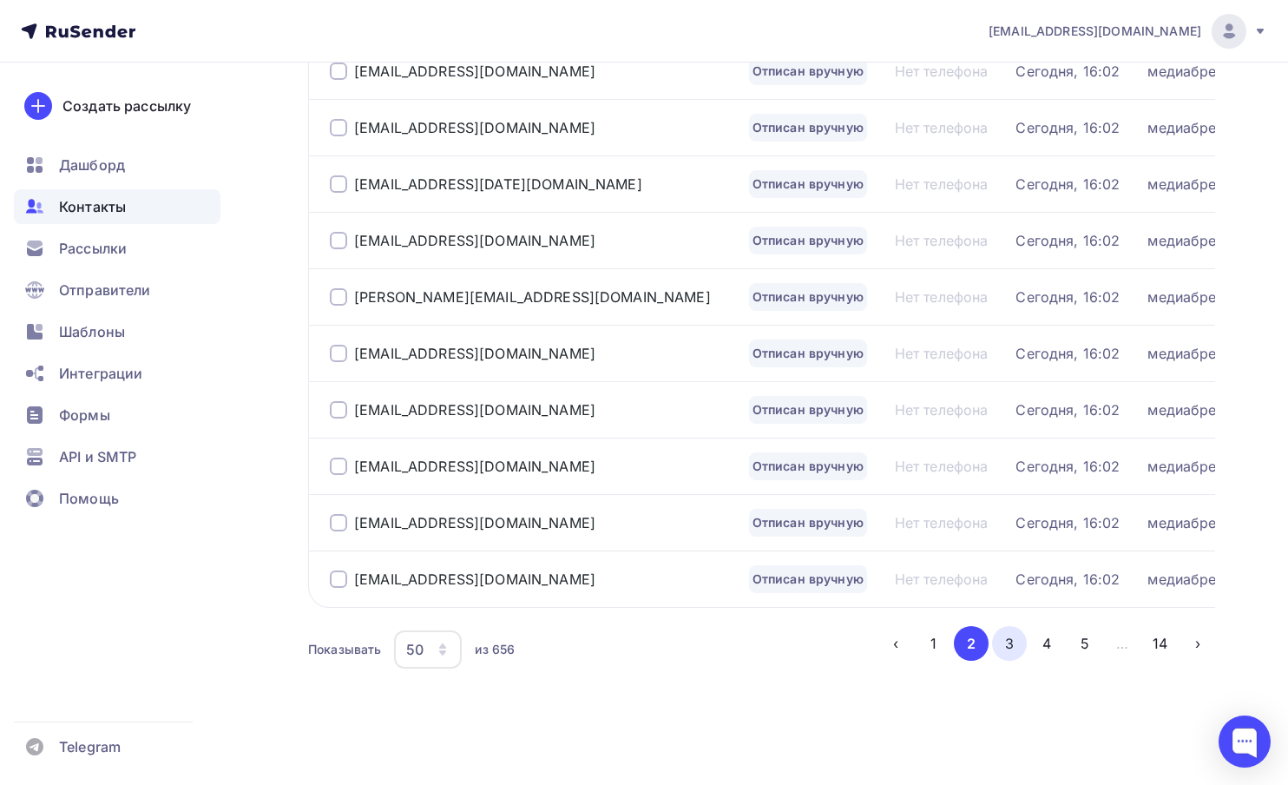
click at [1004, 641] on button "3" at bounding box center [1009, 643] width 35 height 35
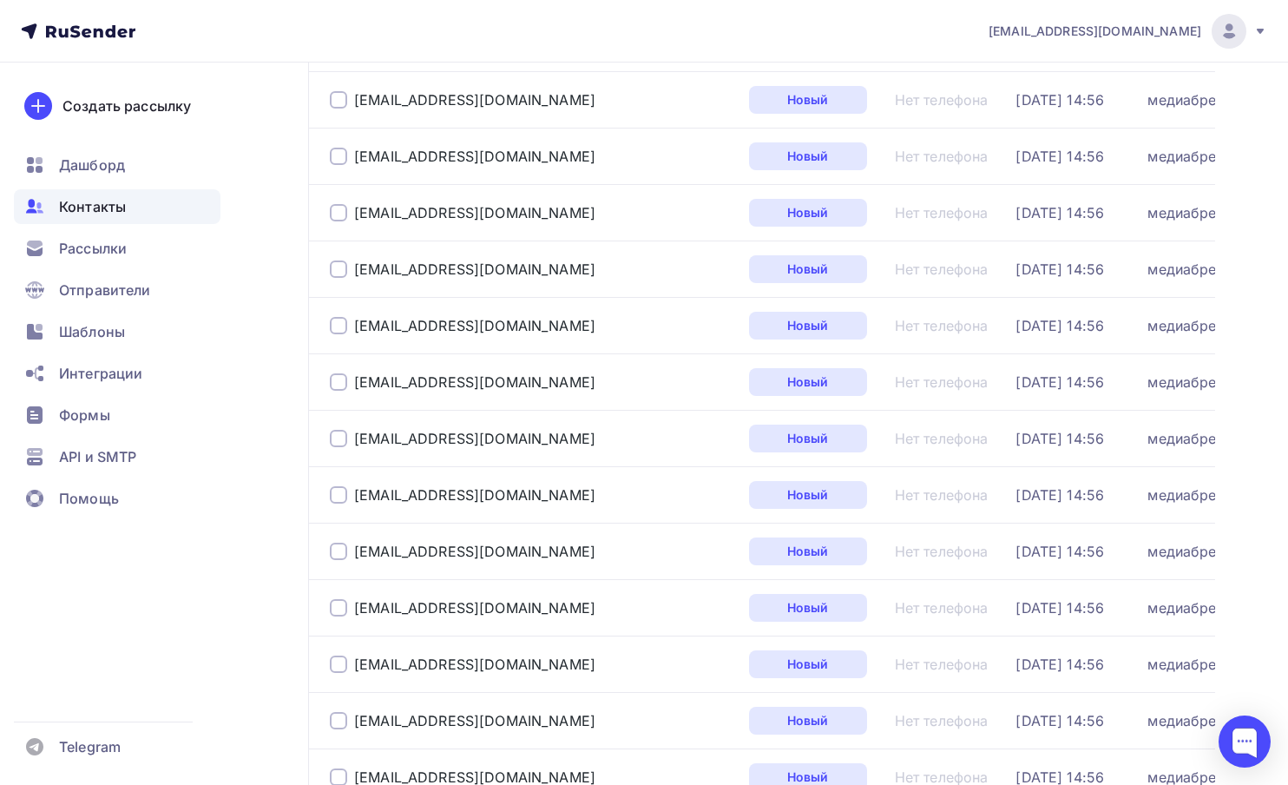
scroll to position [2542, 0]
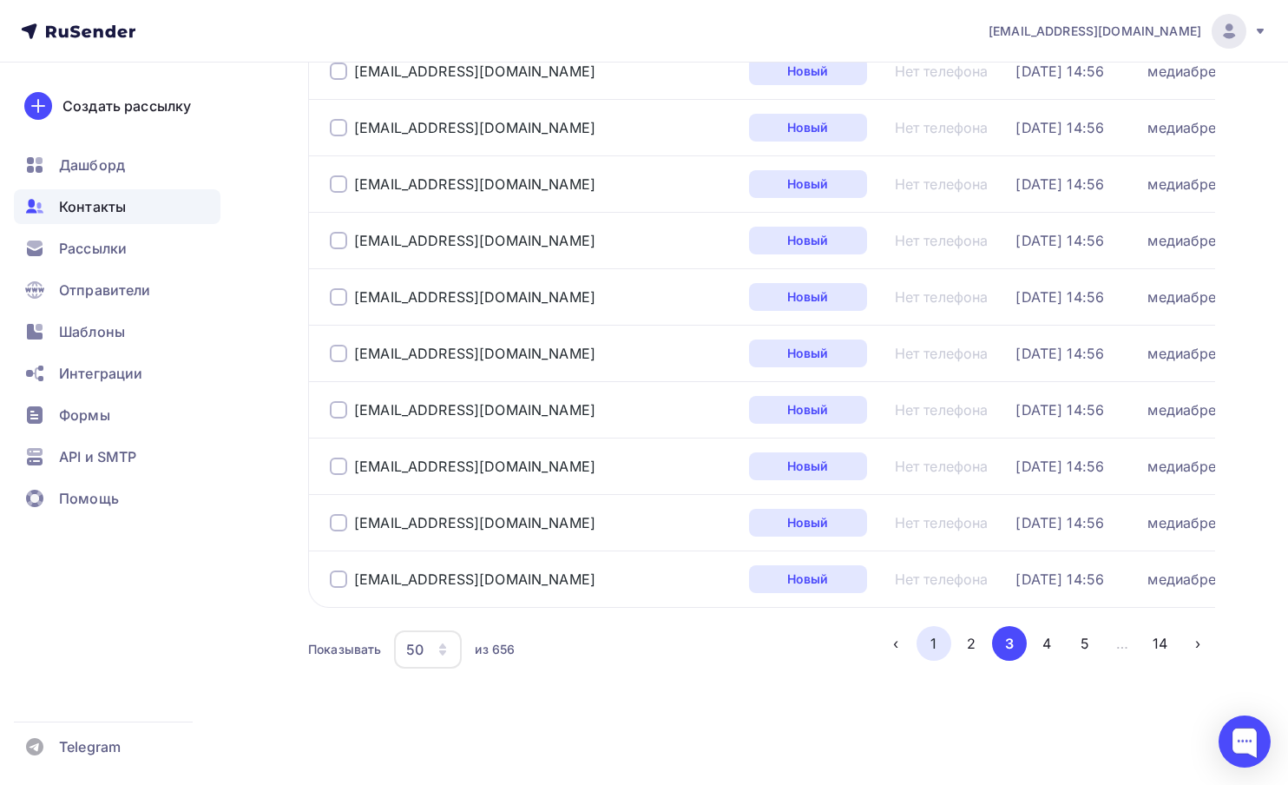
click at [934, 648] on button "1" at bounding box center [934, 643] width 35 height 35
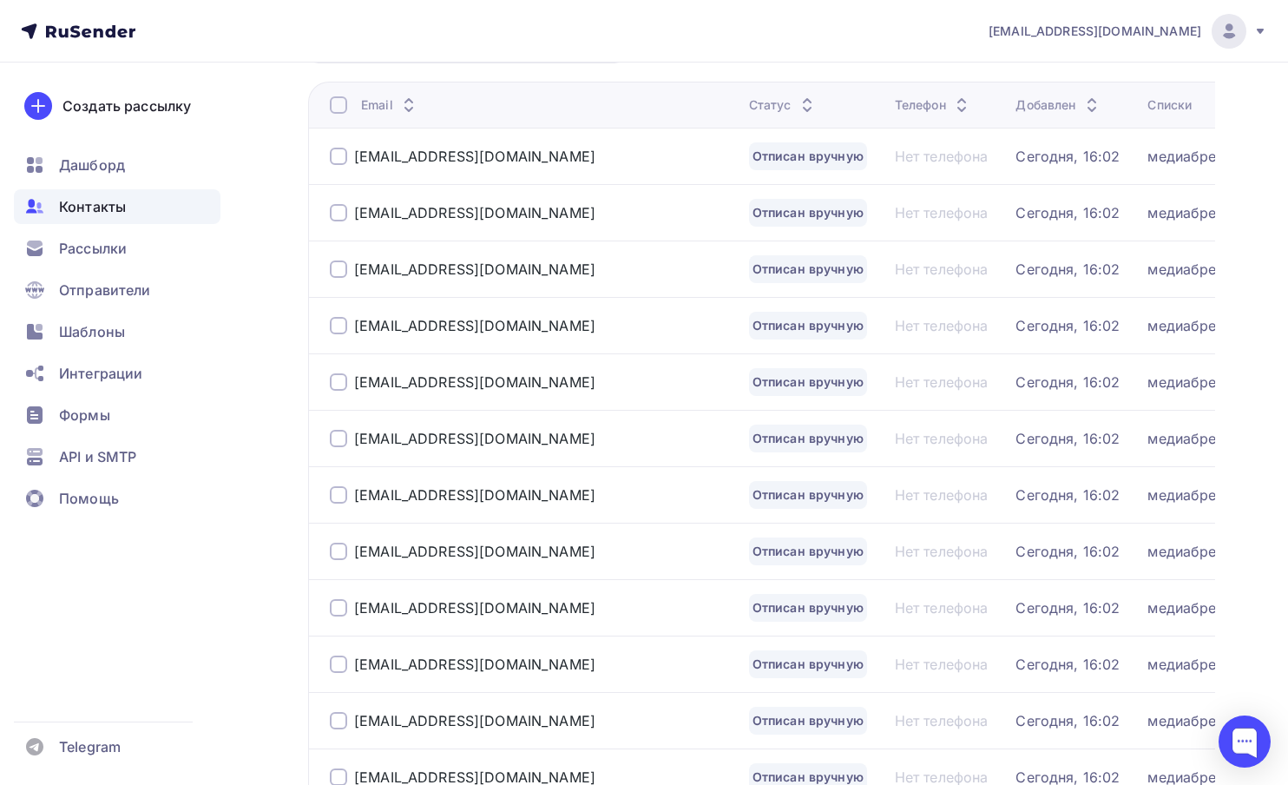
scroll to position [87, 0]
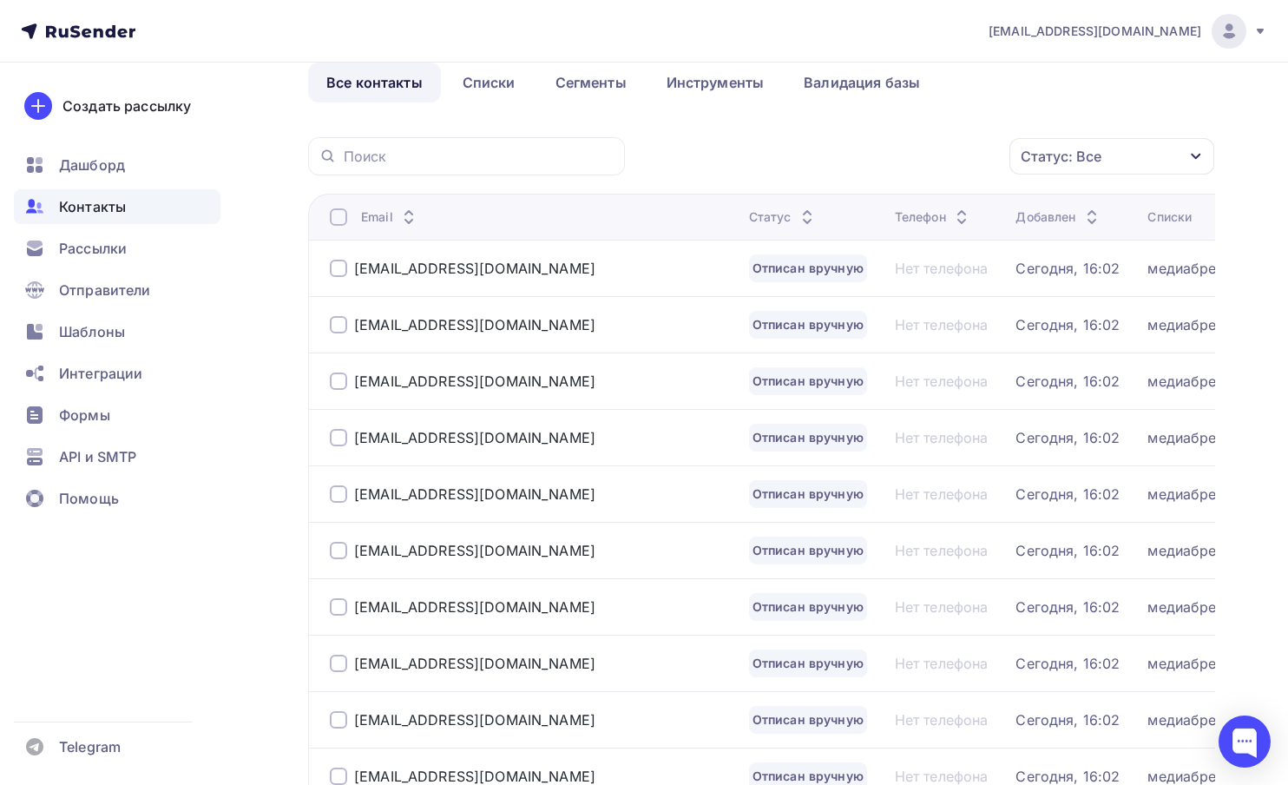
click at [334, 331] on div at bounding box center [338, 324] width 17 height 17
click at [919, 152] on div "Действие" at bounding box center [880, 157] width 229 height 34
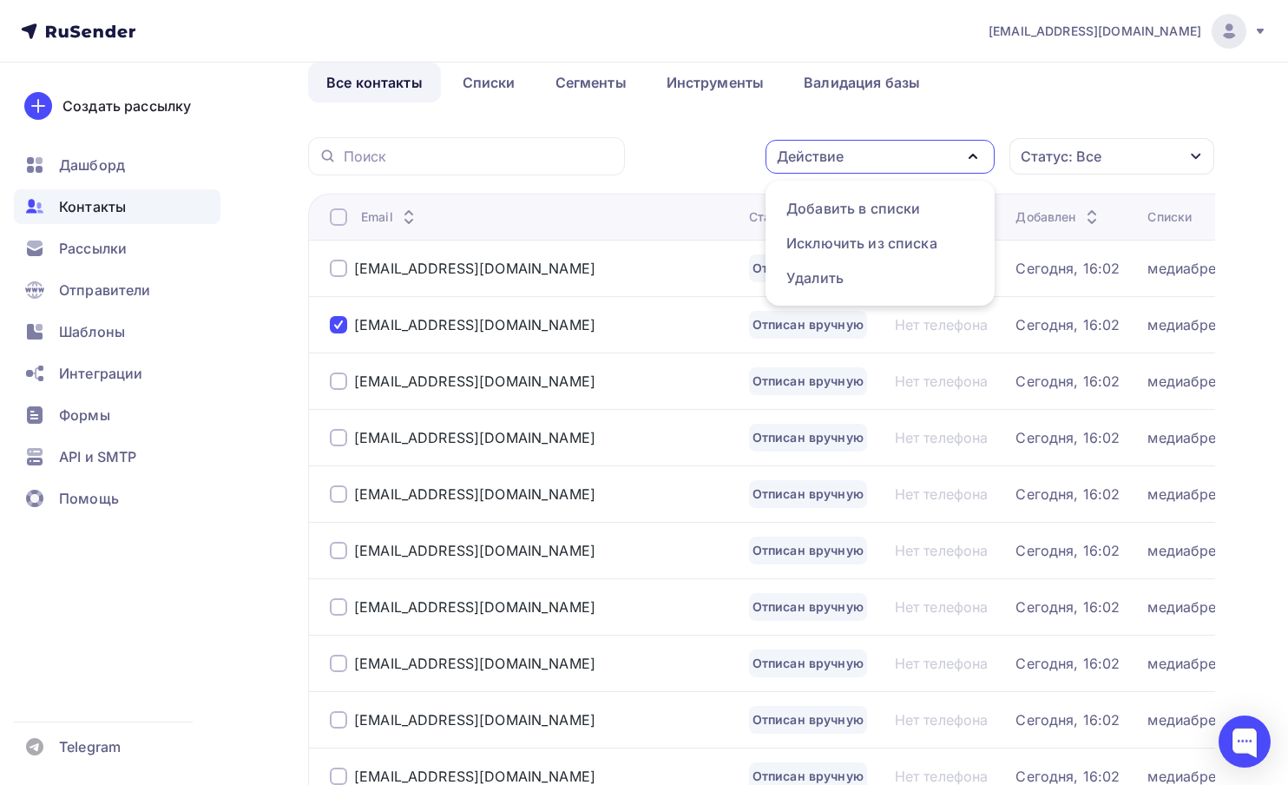
click at [343, 329] on div at bounding box center [338, 324] width 17 height 17
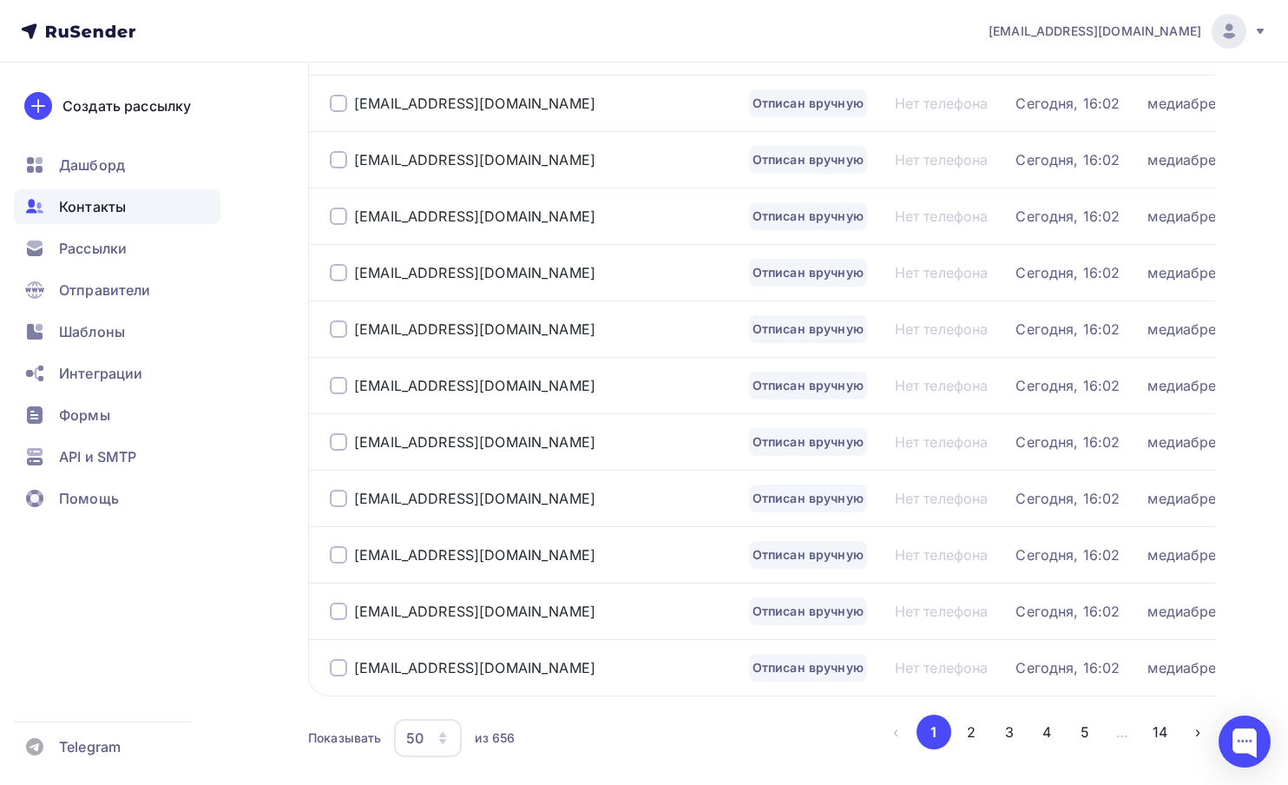
scroll to position [2463, 0]
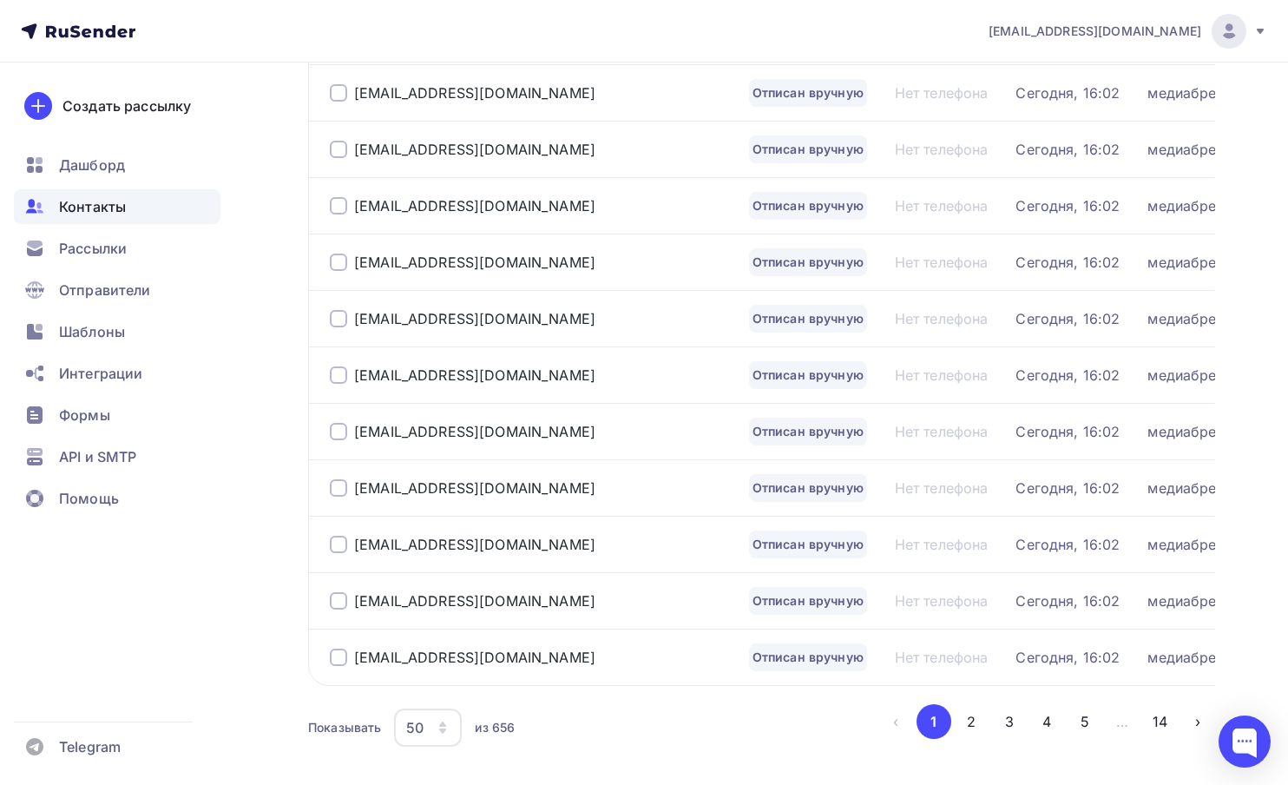
click at [341, 661] on div at bounding box center [338, 657] width 17 height 17
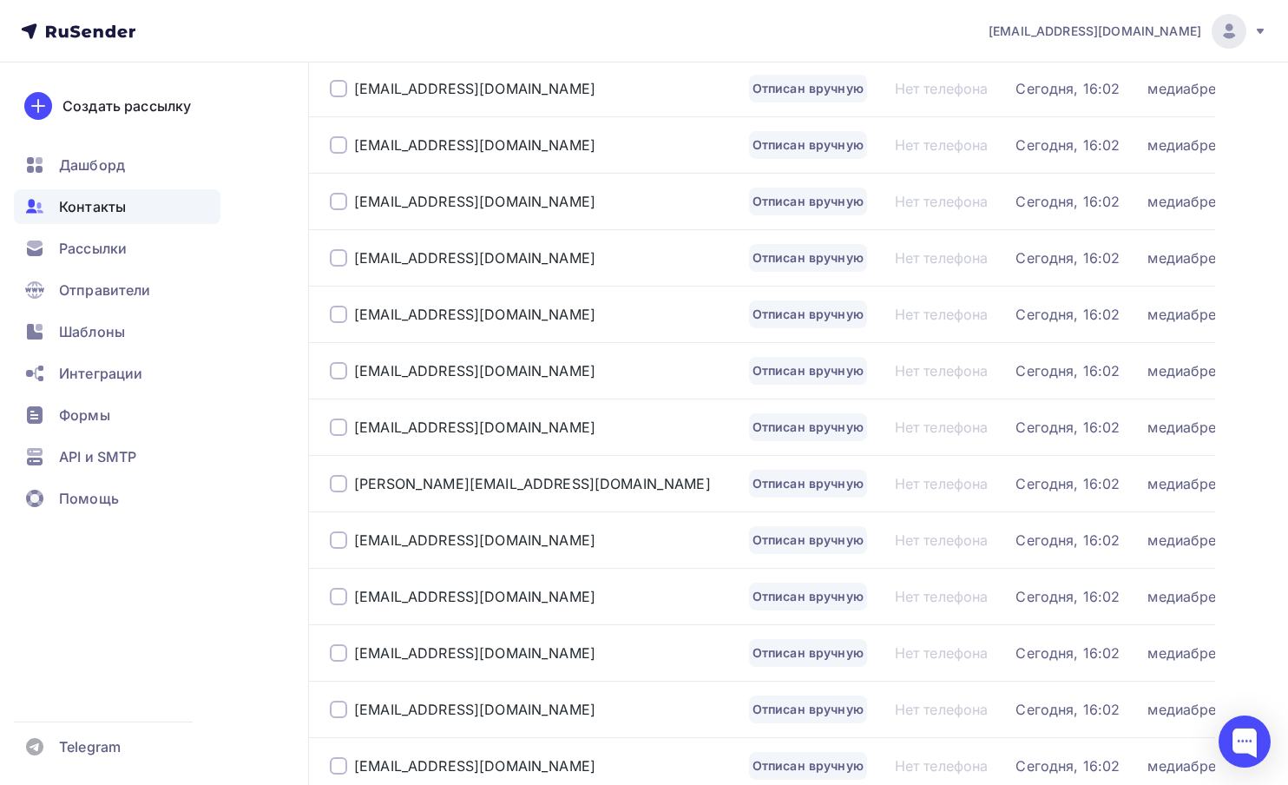
scroll to position [0, 0]
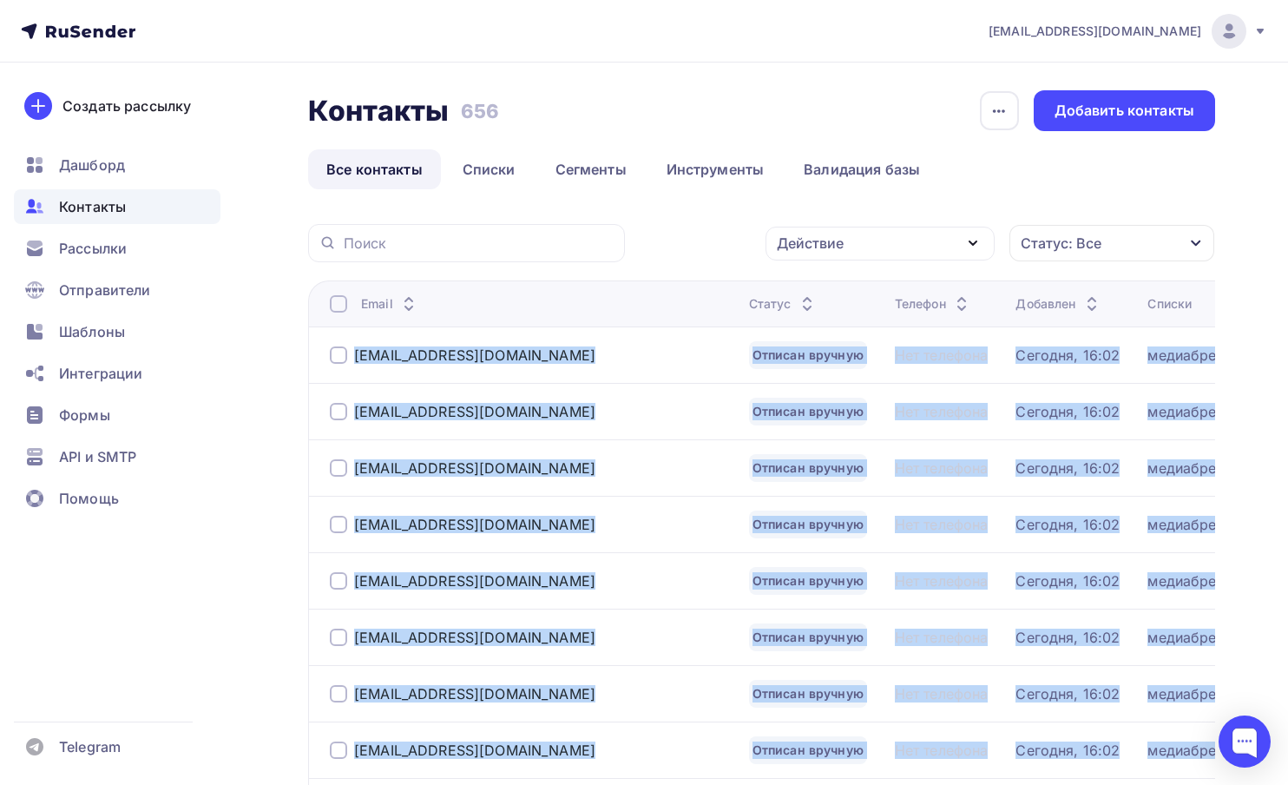
click at [338, 354] on div at bounding box center [338, 354] width 17 height 17
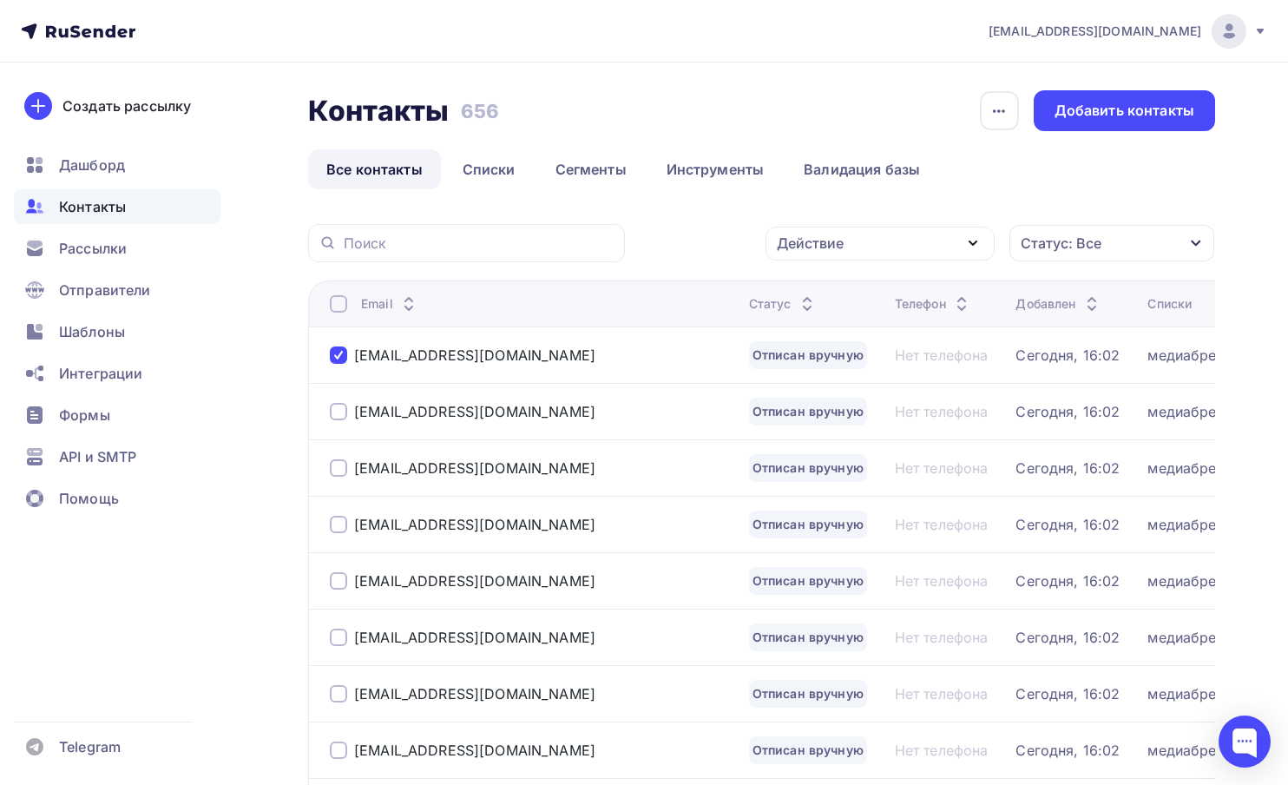
click at [335, 295] on div at bounding box center [338, 303] width 17 height 17
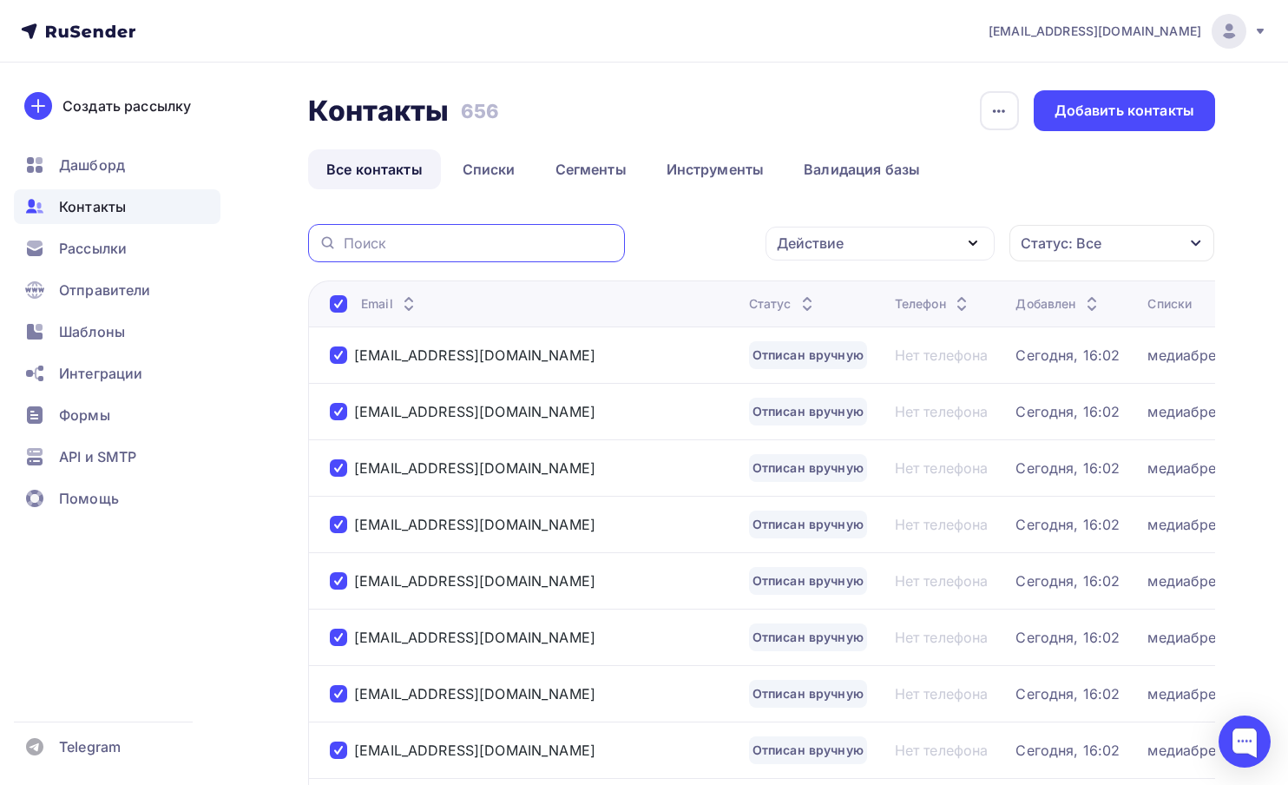
click at [432, 250] on input "text" at bounding box center [479, 243] width 271 height 19
type input "т"
type input "nazarova"
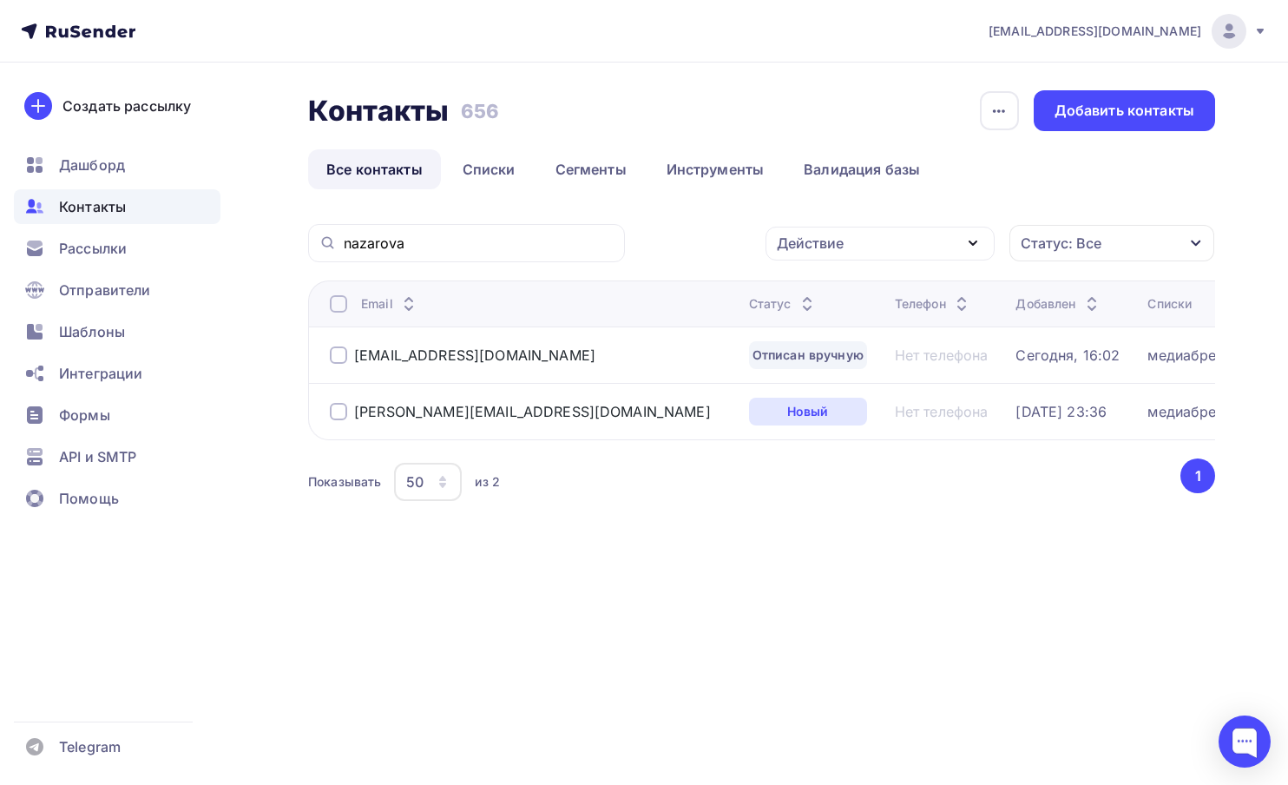
click at [344, 164] on link "Все контакты" at bounding box center [374, 169] width 133 height 40
click at [361, 168] on link "Все контакты" at bounding box center [374, 169] width 133 height 40
click at [374, 240] on input "nazarova" at bounding box center [479, 243] width 271 height 19
click at [398, 163] on link "Все контакты" at bounding box center [374, 169] width 133 height 40
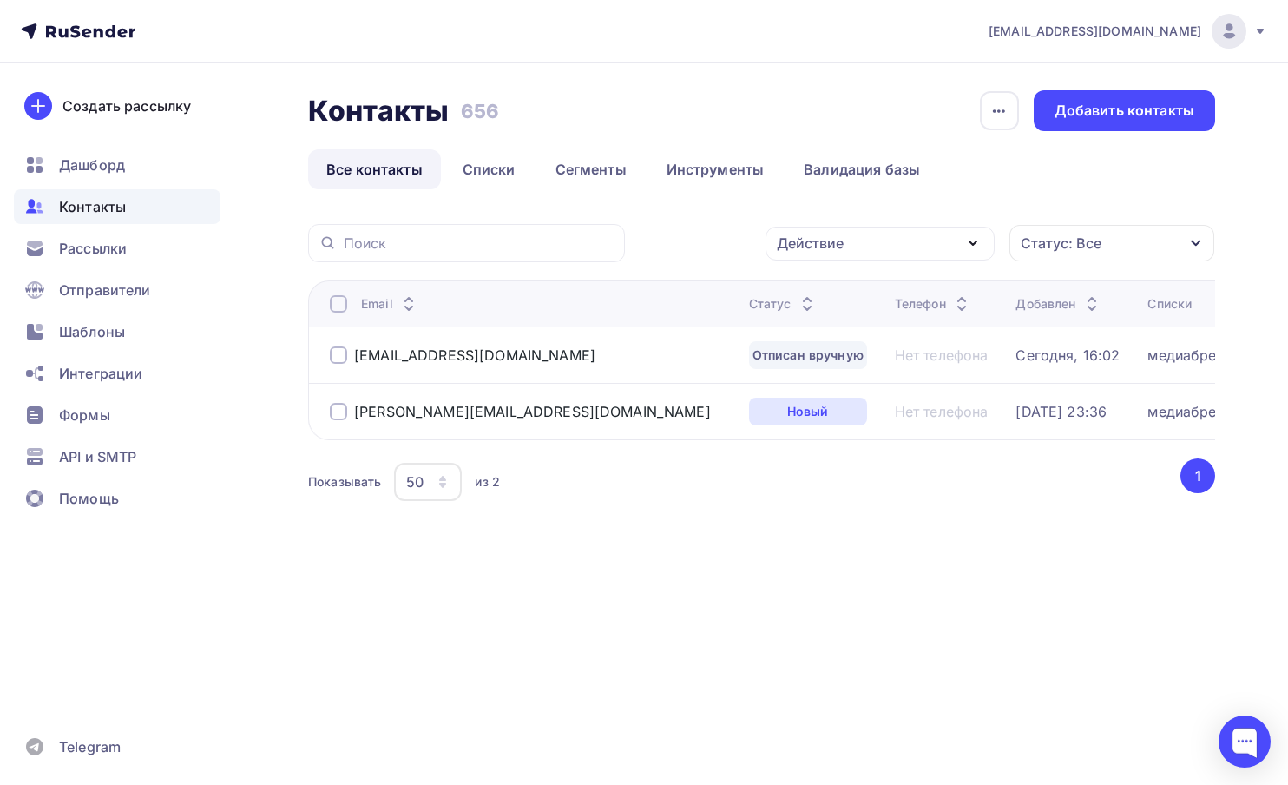
click at [376, 178] on link "Все контакты" at bounding box center [374, 169] width 133 height 40
click at [483, 178] on link "Списки" at bounding box center [489, 169] width 89 height 40
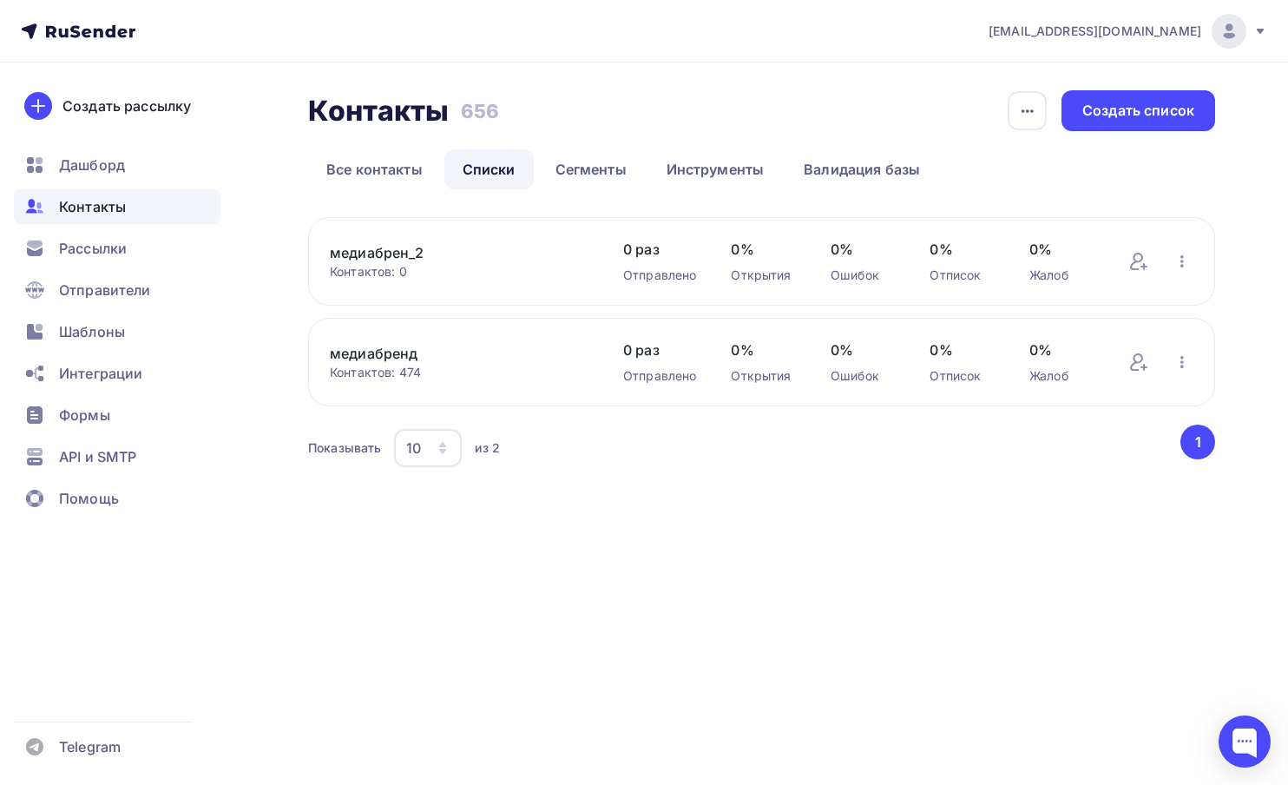
click at [367, 349] on link "медиабренд" at bounding box center [459, 353] width 259 height 21
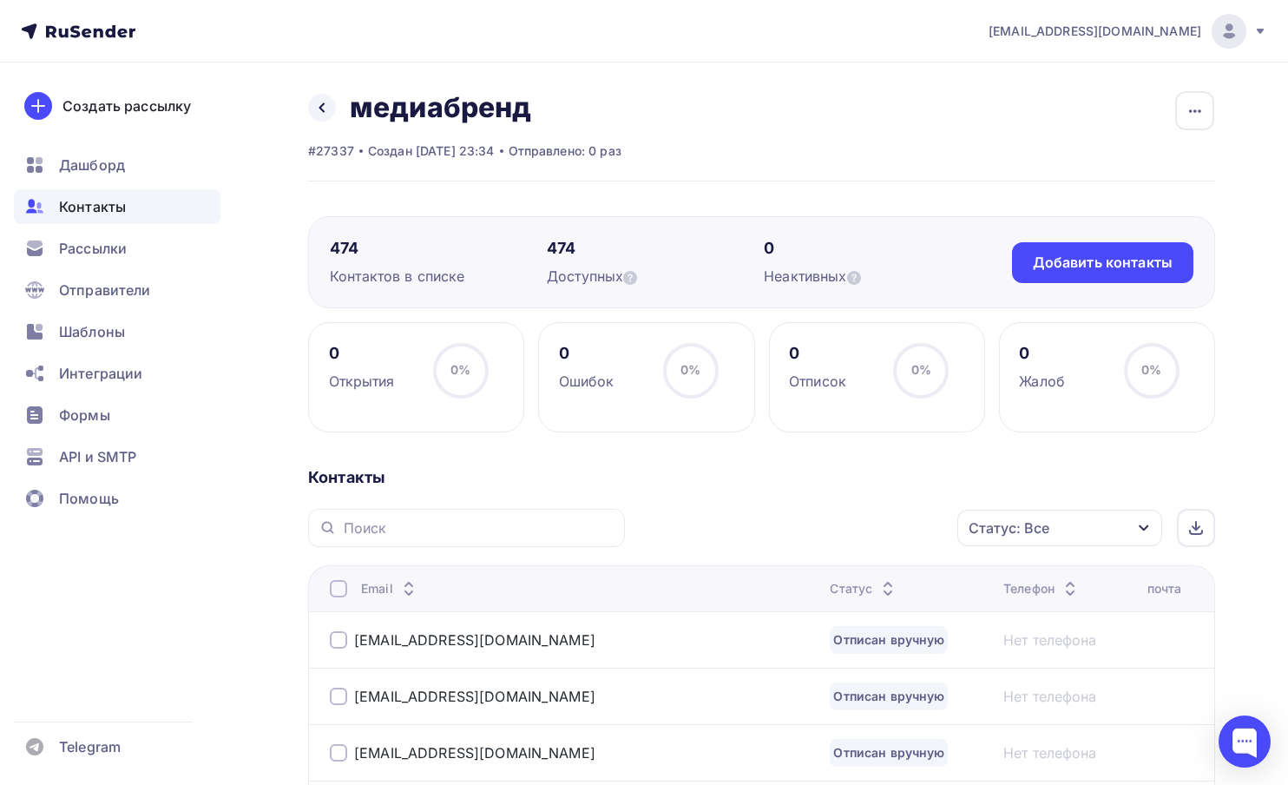
click at [344, 583] on div at bounding box center [338, 588] width 17 height 17
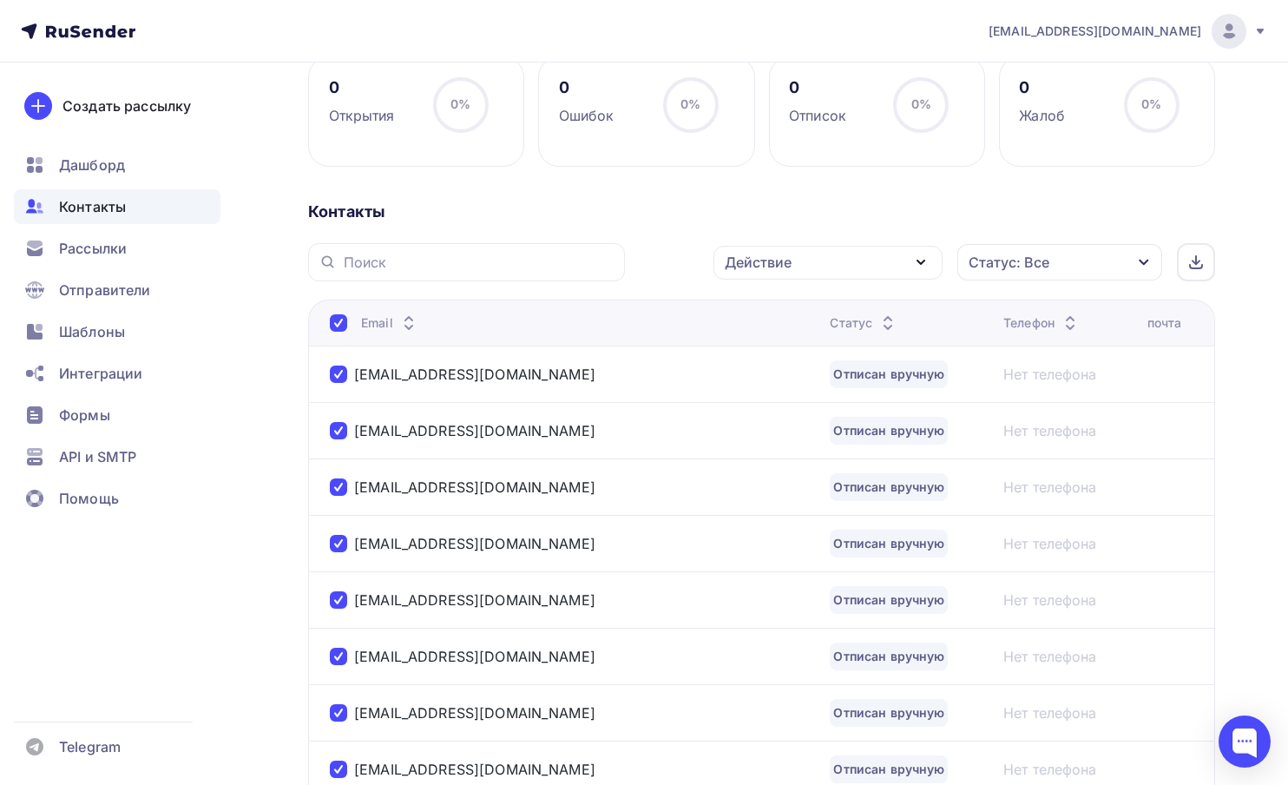
scroll to position [269, 0]
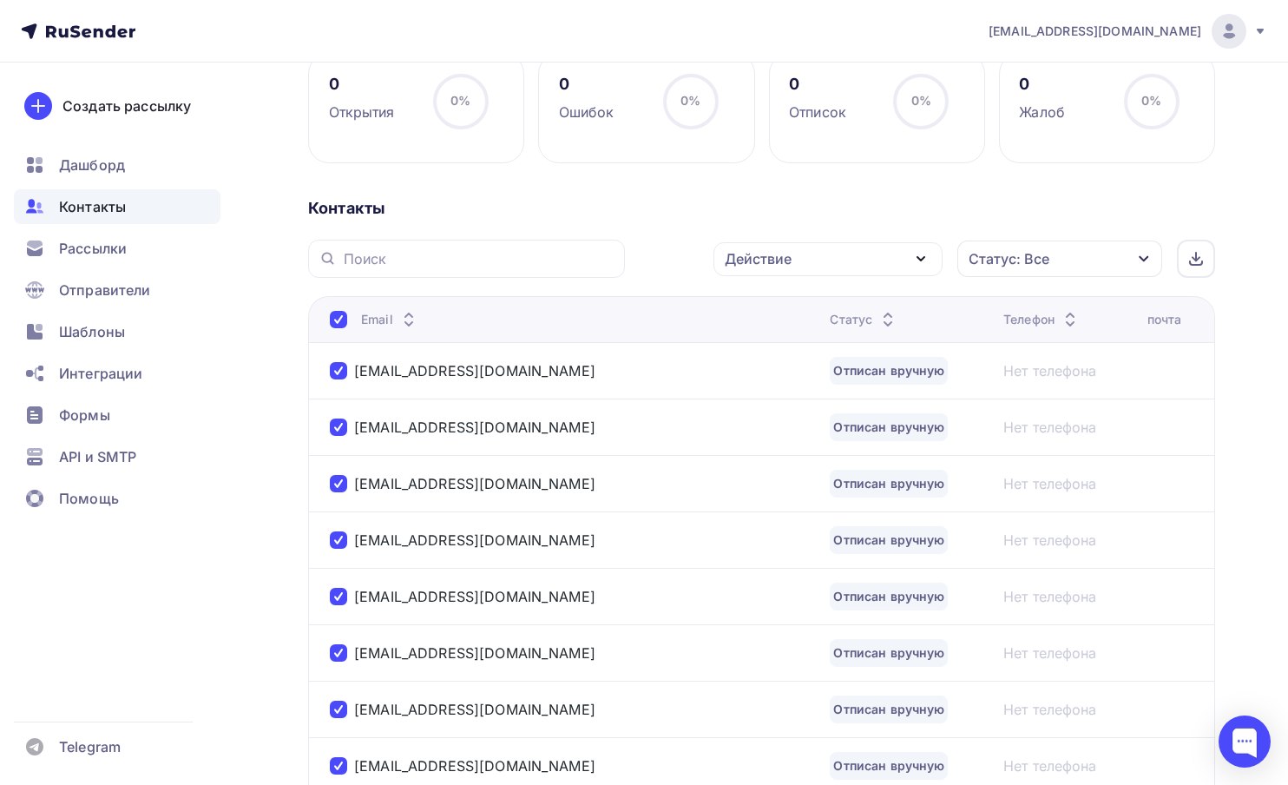
click at [880, 255] on div "Действие" at bounding box center [828, 259] width 229 height 34
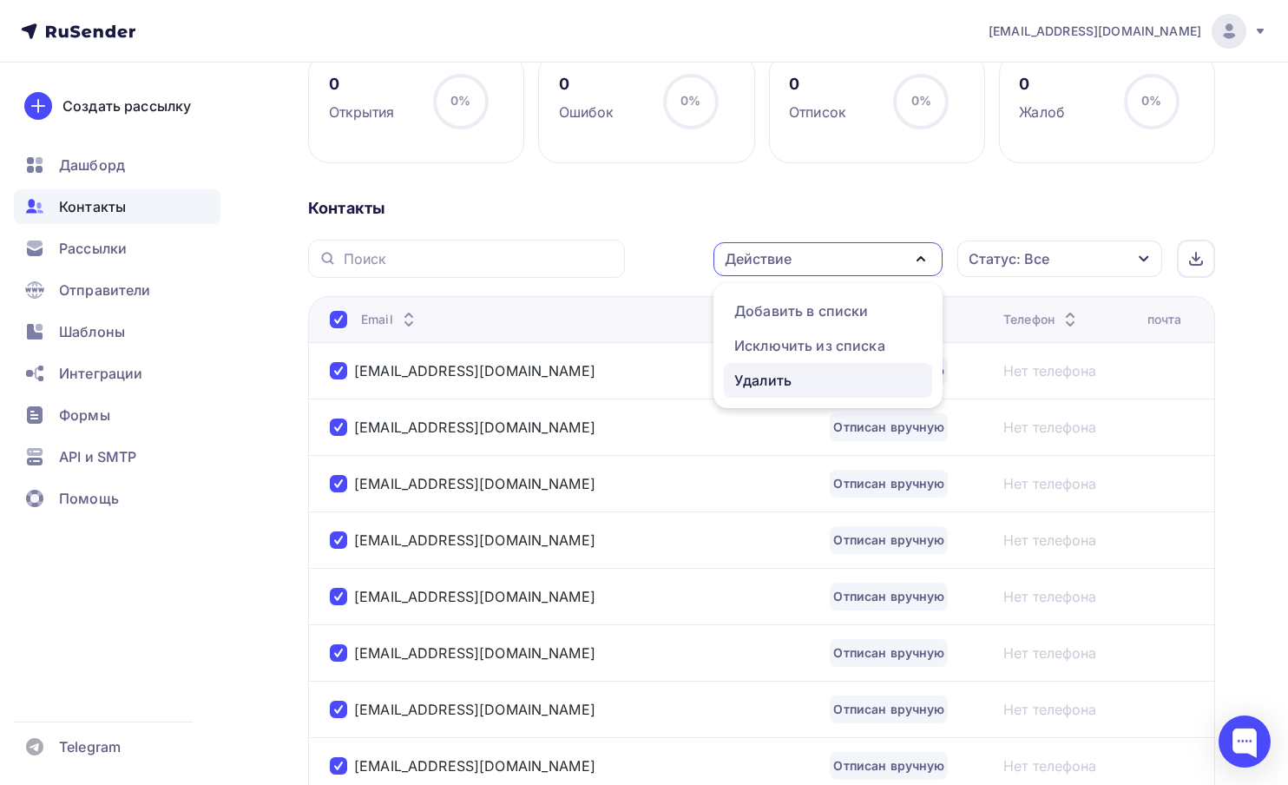
click at [793, 377] on div "Удалить" at bounding box center [829, 380] width 188 height 21
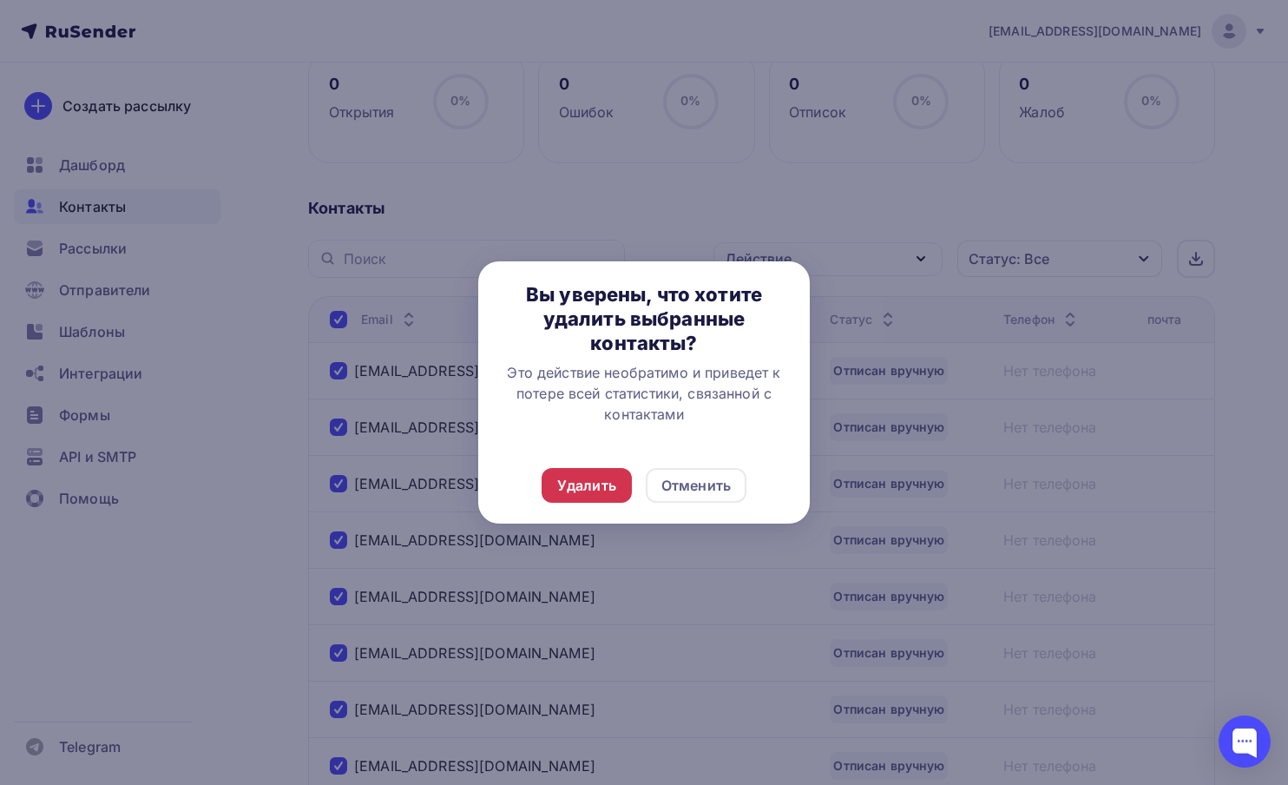
click at [583, 491] on div "Удалить" at bounding box center [586, 485] width 59 height 21
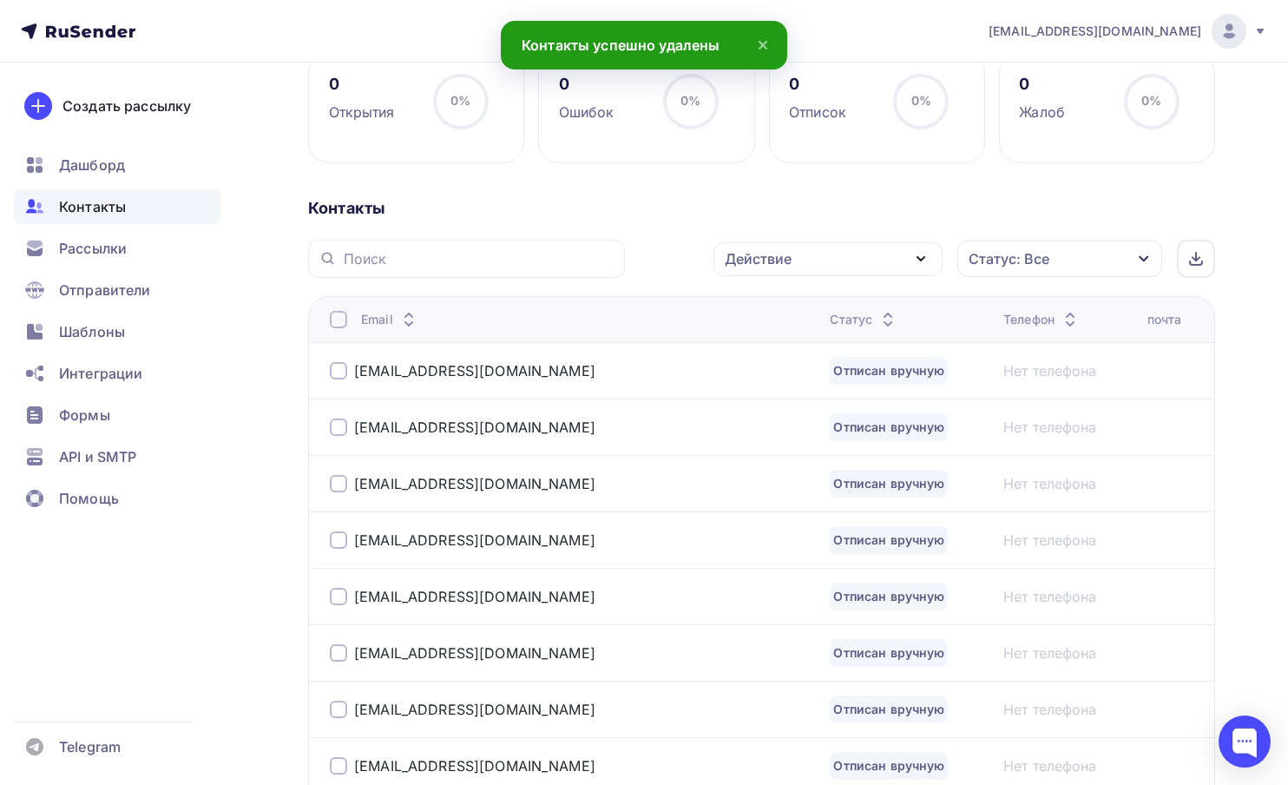
click at [340, 324] on div at bounding box center [338, 319] width 17 height 17
click at [339, 318] on div at bounding box center [338, 319] width 17 height 17
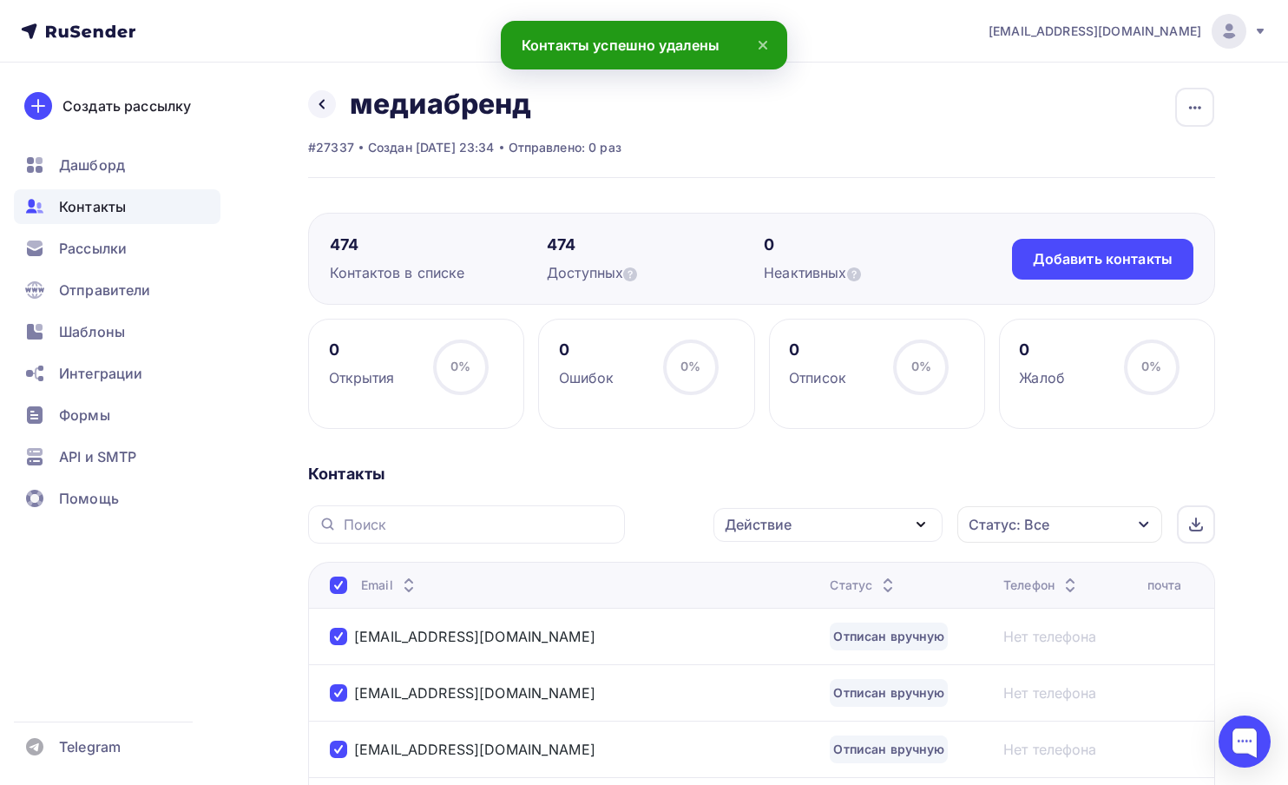
scroll to position [0, 0]
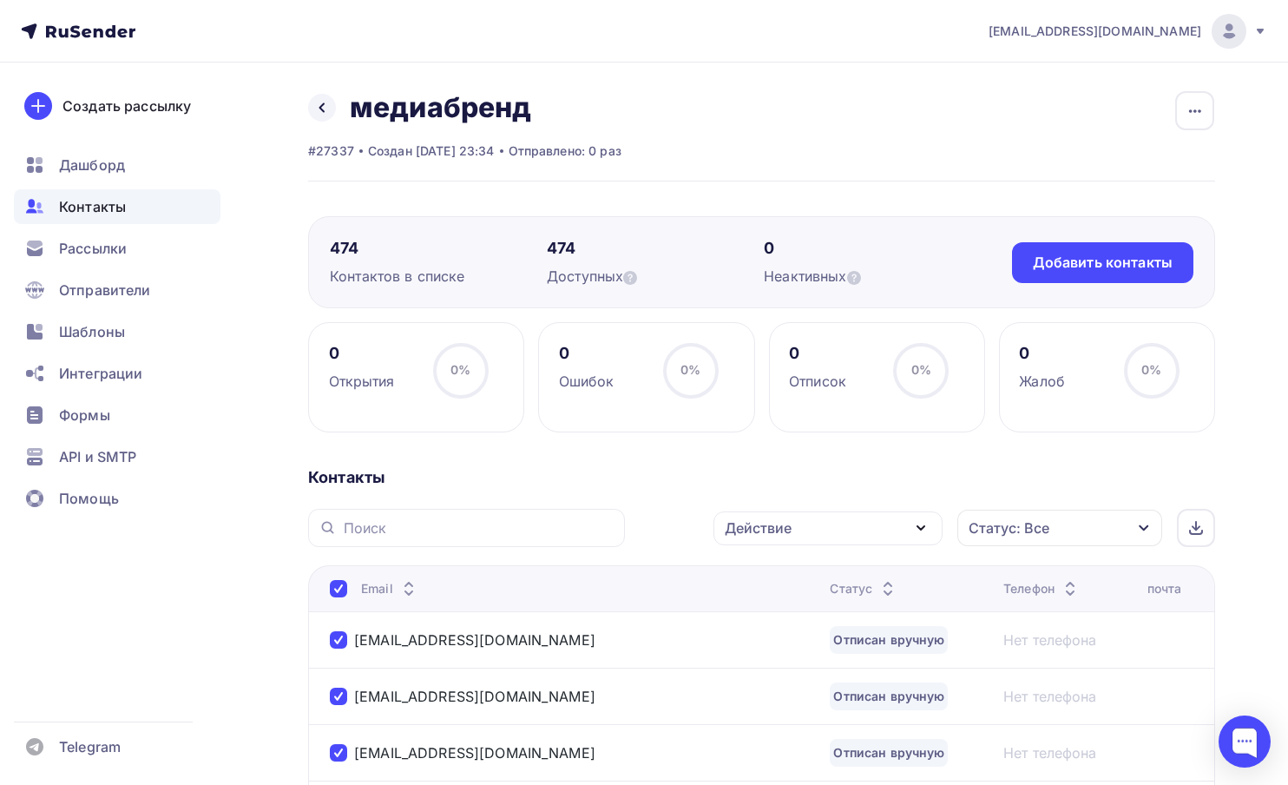
click at [905, 531] on div "Действие" at bounding box center [828, 528] width 229 height 34
click at [807, 652] on div "Удалить" at bounding box center [829, 649] width 188 height 21
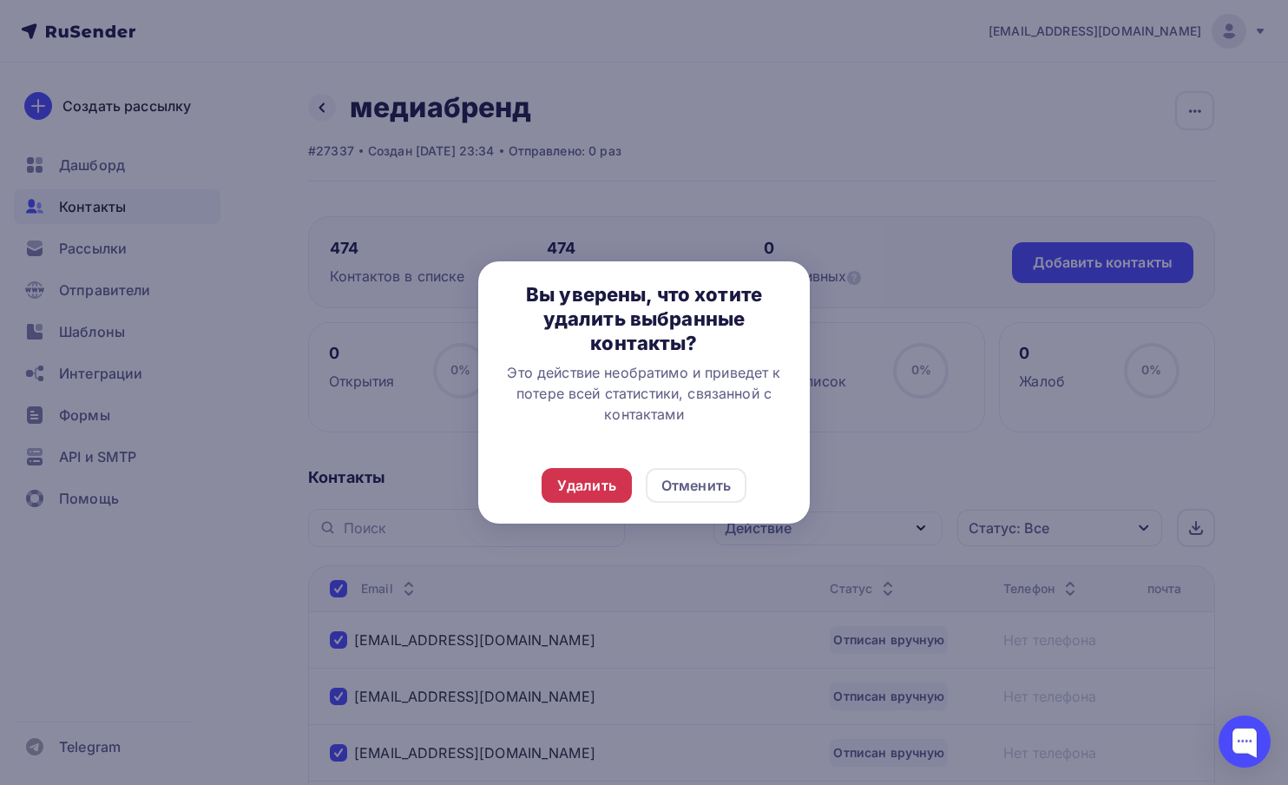
click at [574, 480] on div "Удалить" at bounding box center [586, 485] width 59 height 21
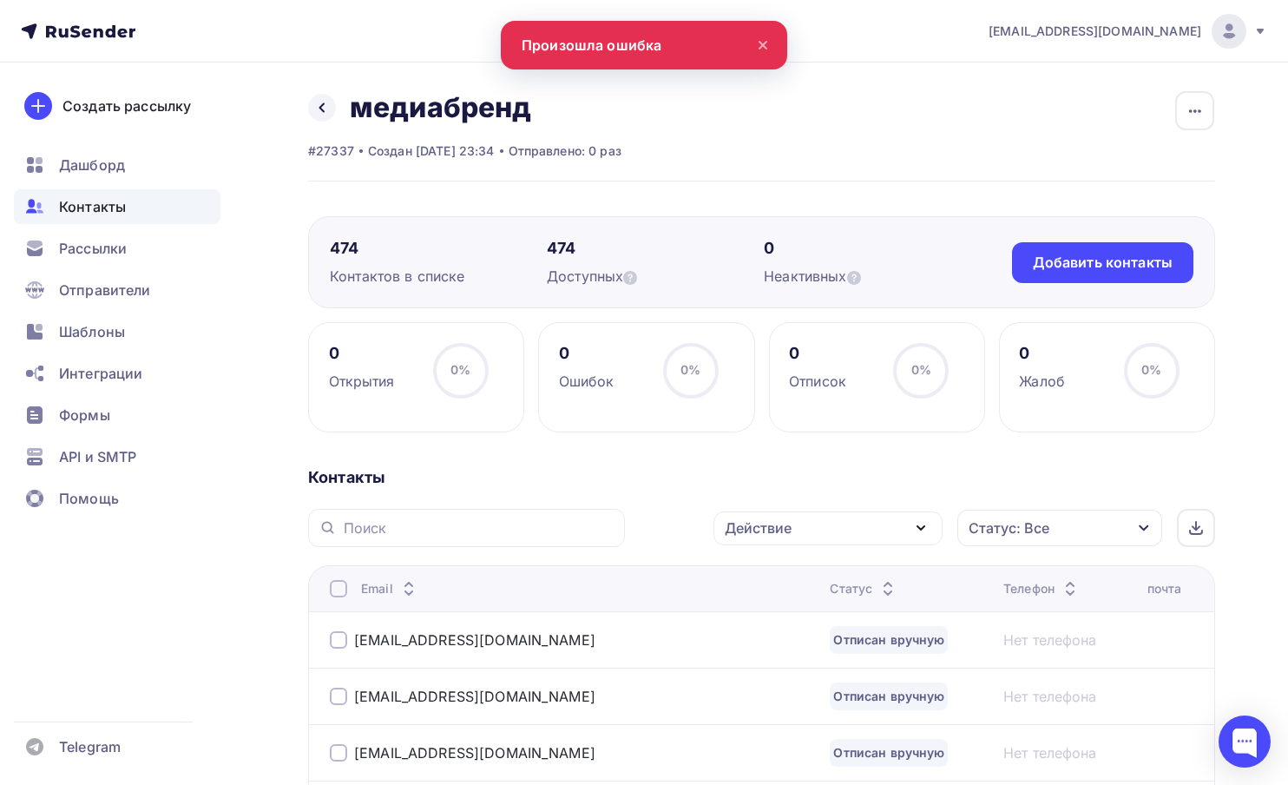
click at [339, 589] on div at bounding box center [338, 588] width 17 height 17
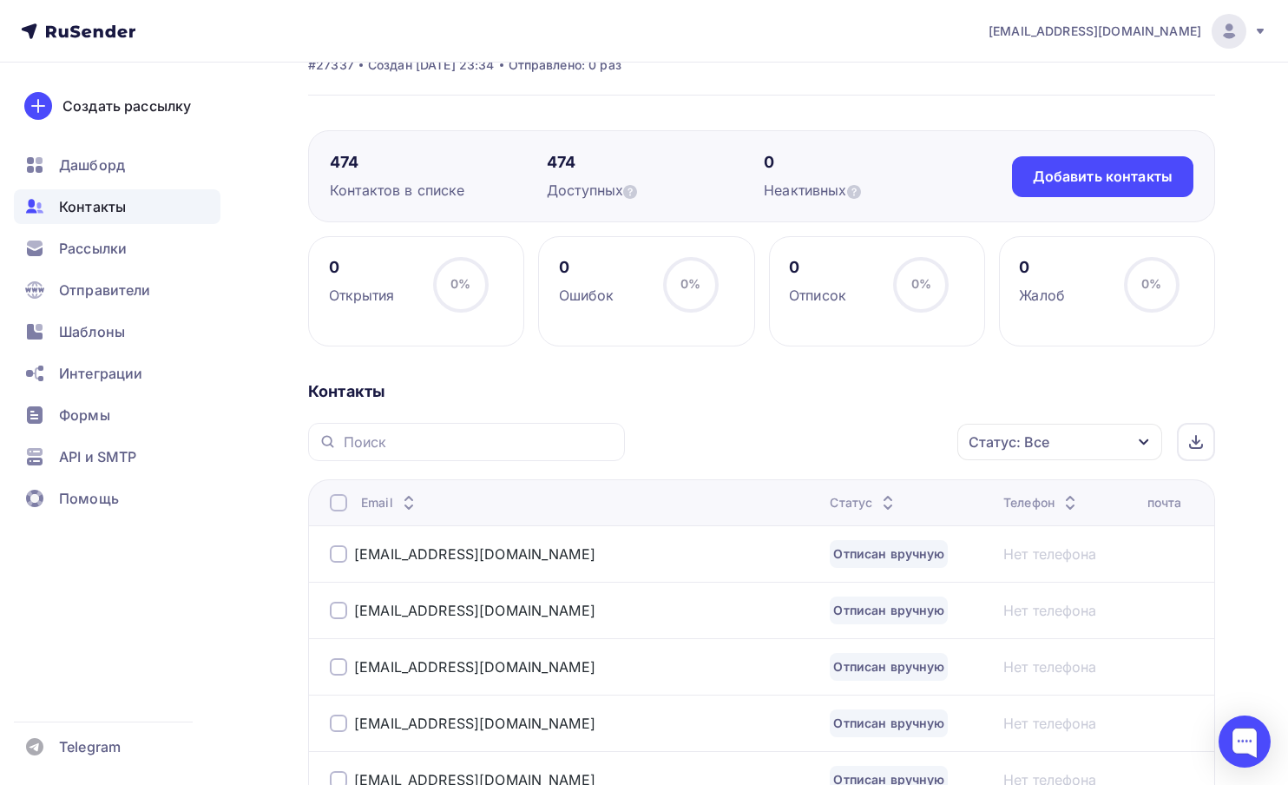
scroll to position [26, 0]
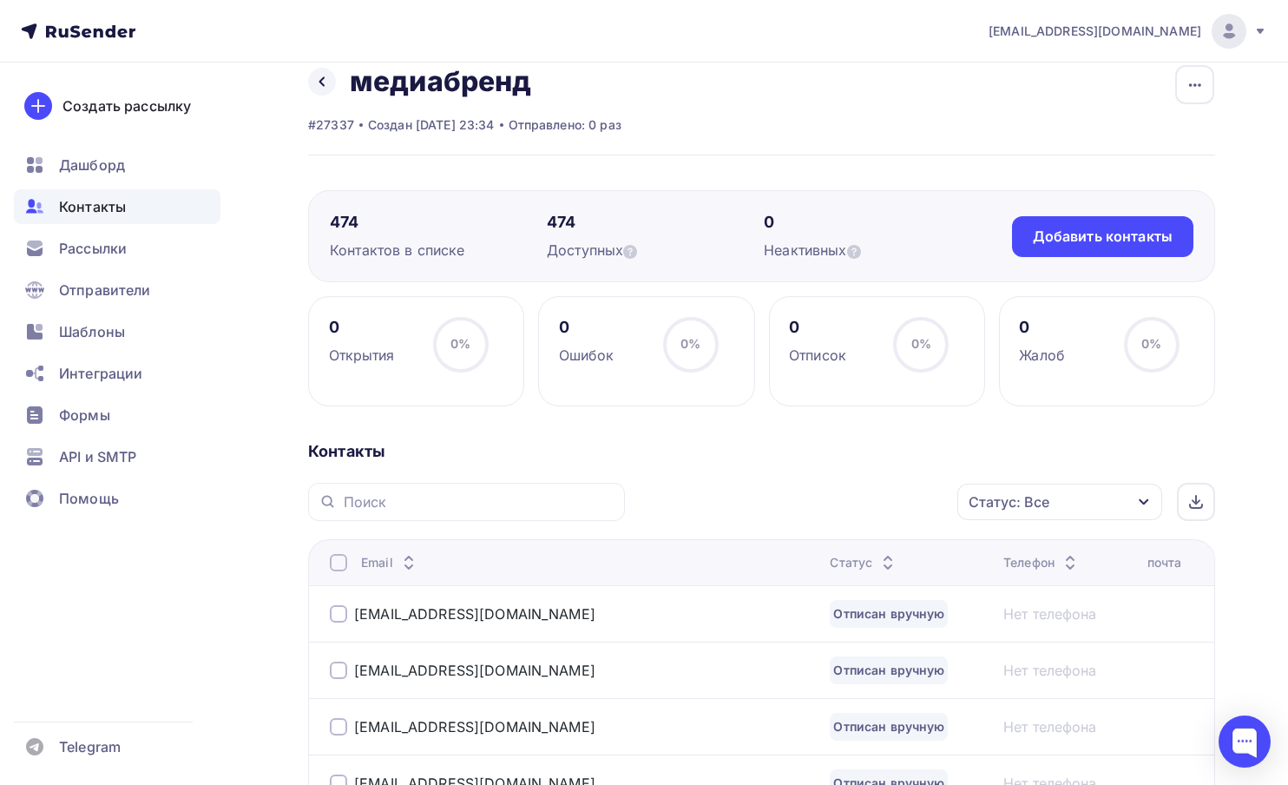
click at [338, 562] on div at bounding box center [338, 562] width 17 height 17
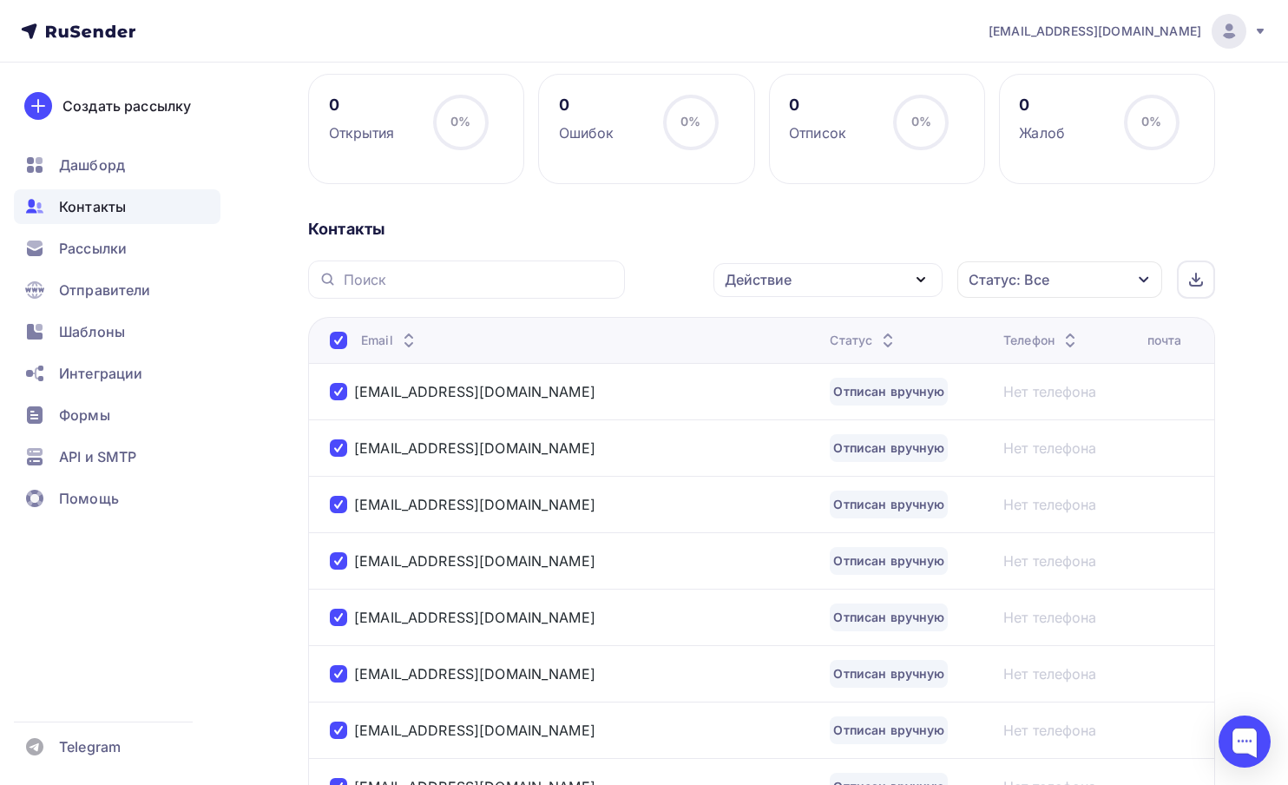
scroll to position [0, 0]
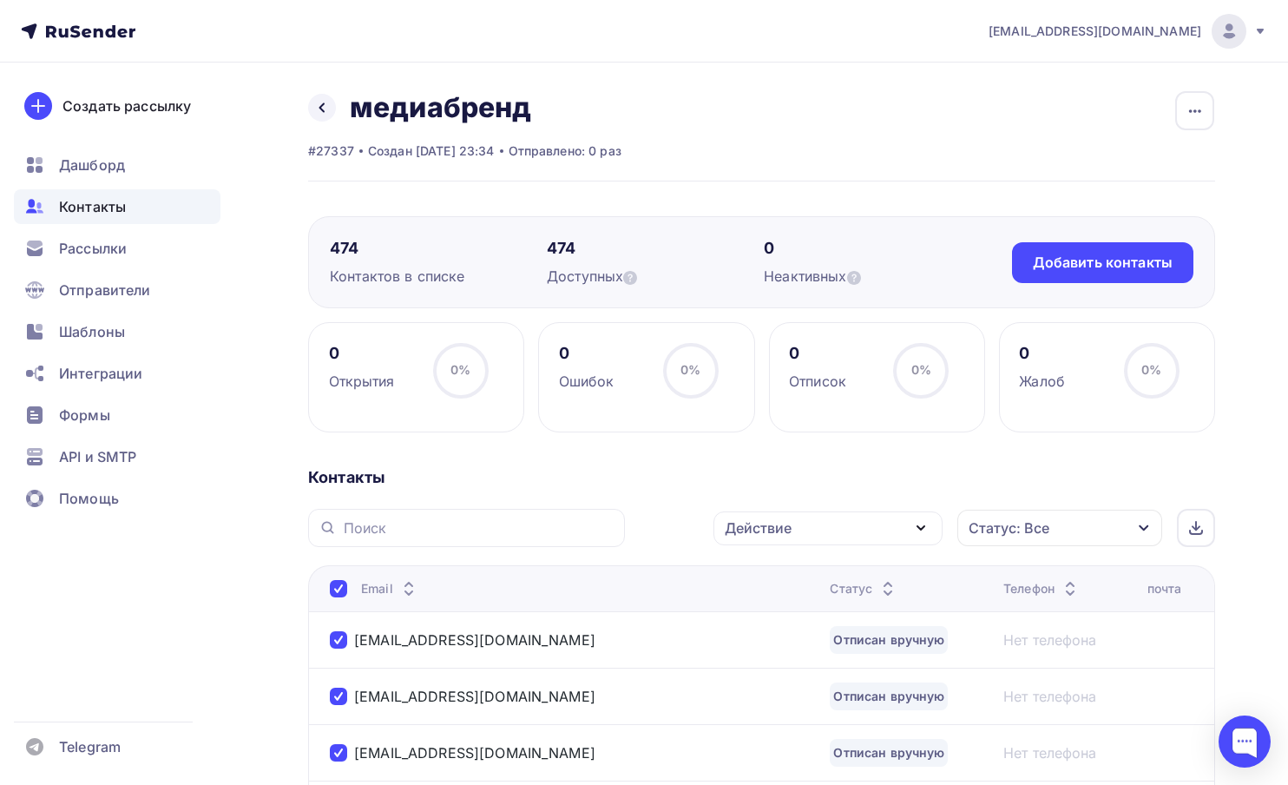
click at [875, 530] on div "Действие" at bounding box center [828, 528] width 229 height 34
click at [795, 656] on div "Удалить" at bounding box center [829, 649] width 188 height 21
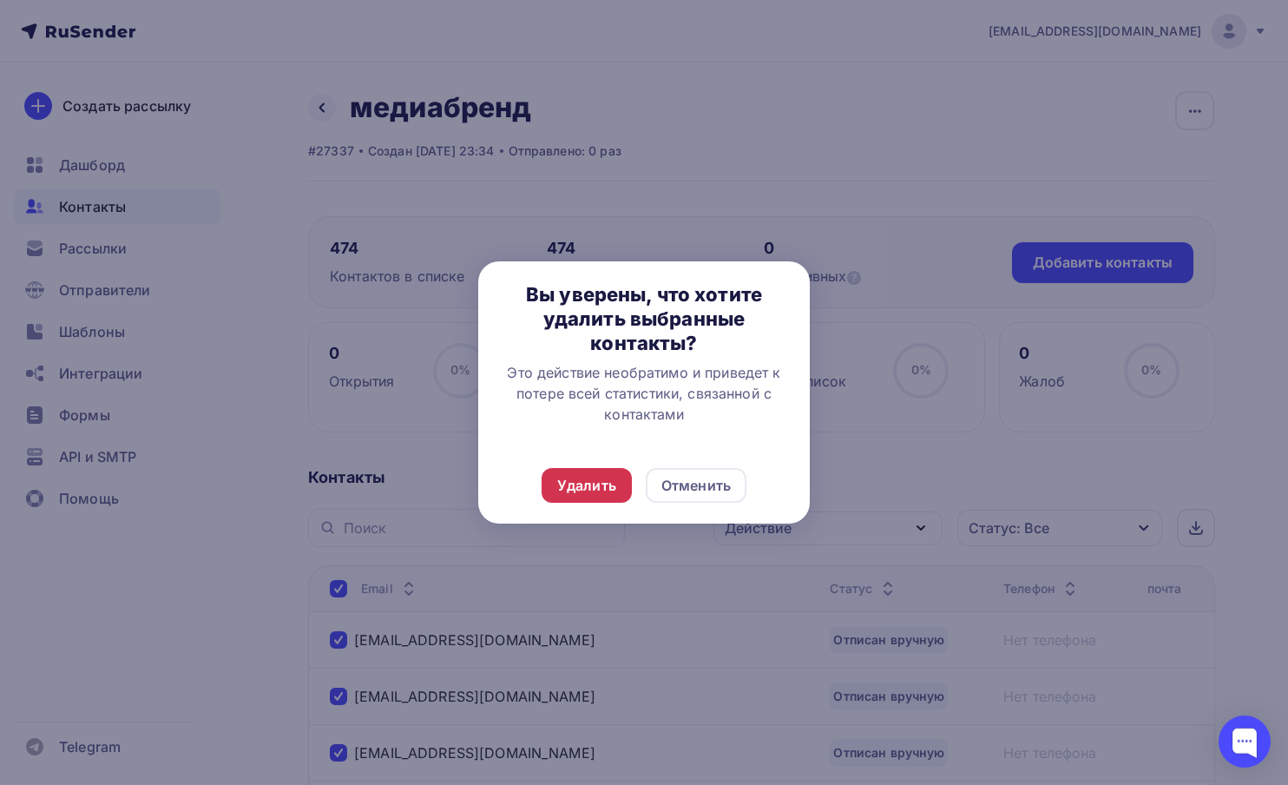
click at [561, 476] on div "Удалить" at bounding box center [586, 485] width 59 height 21
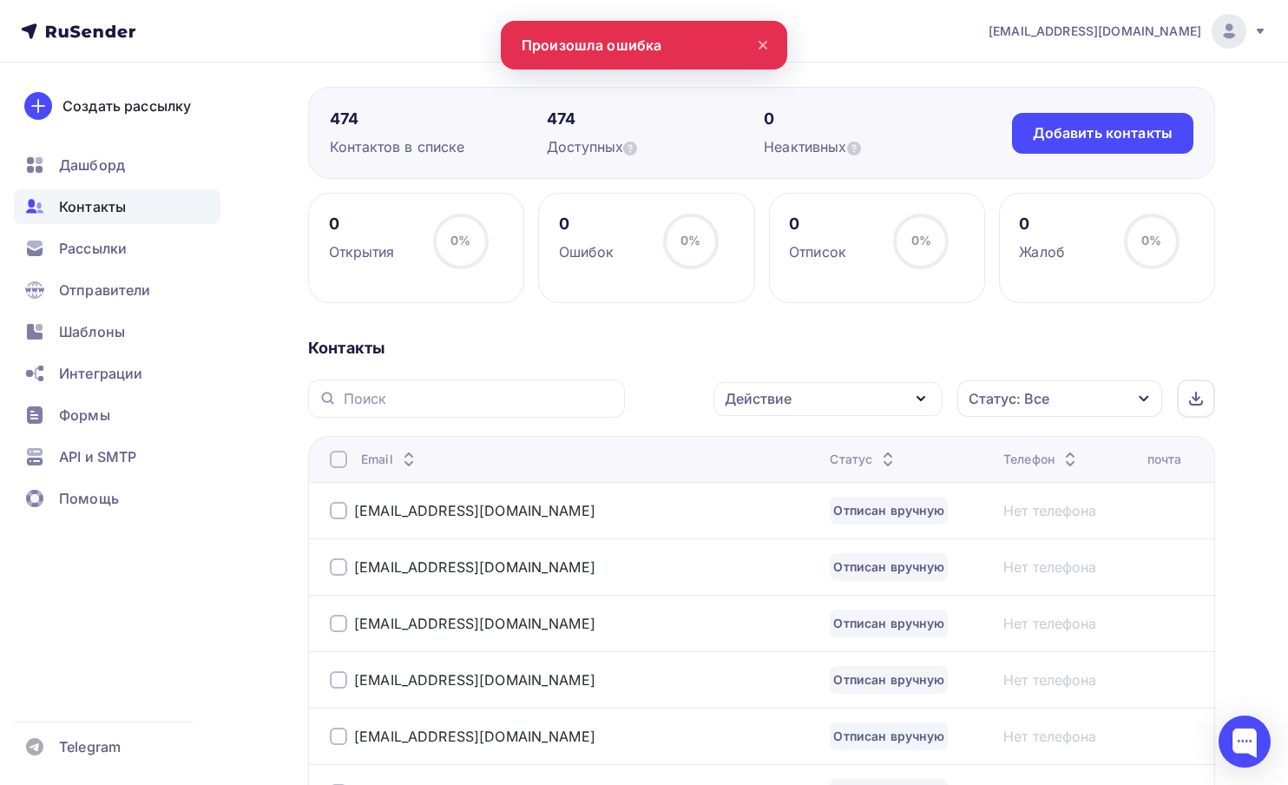
scroll to position [154, 0]
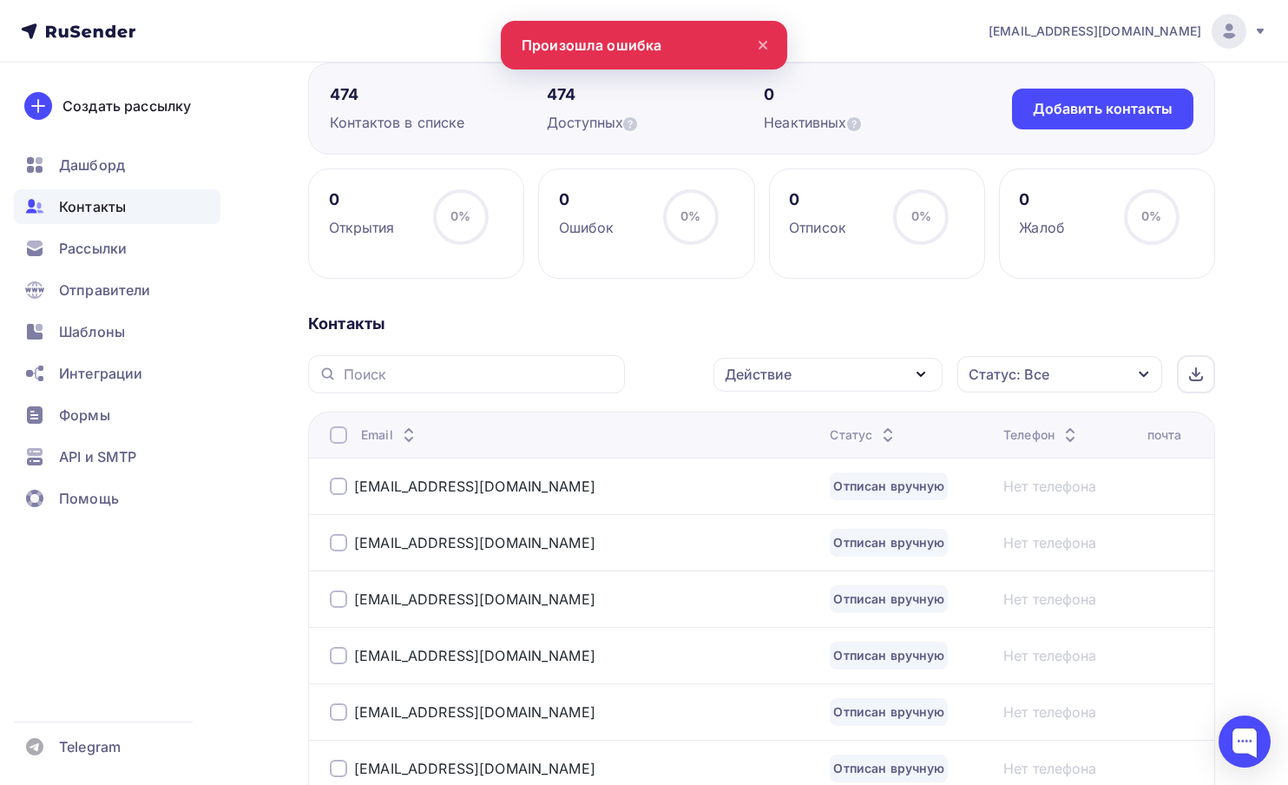
click at [345, 437] on div at bounding box center [338, 434] width 17 height 17
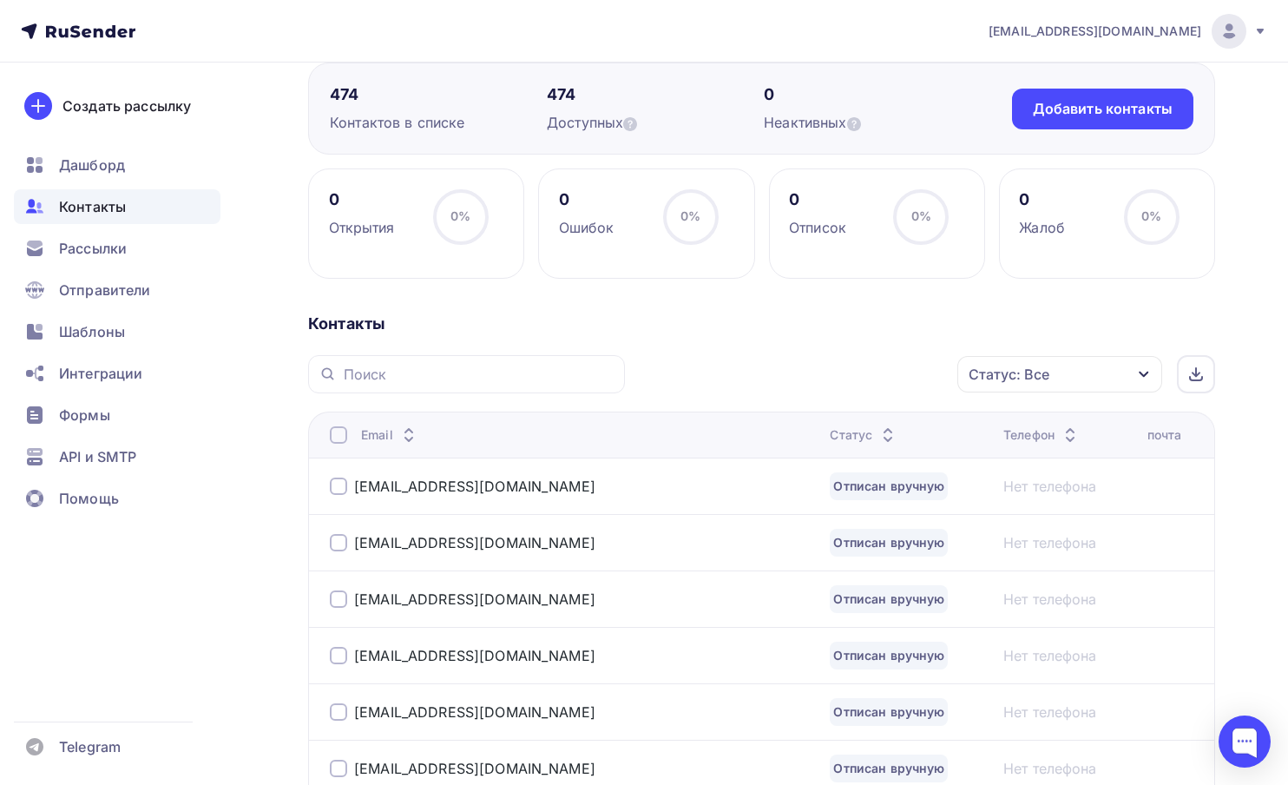
click at [337, 434] on div at bounding box center [338, 434] width 17 height 17
click at [808, 380] on div "Действие" at bounding box center [828, 375] width 229 height 34
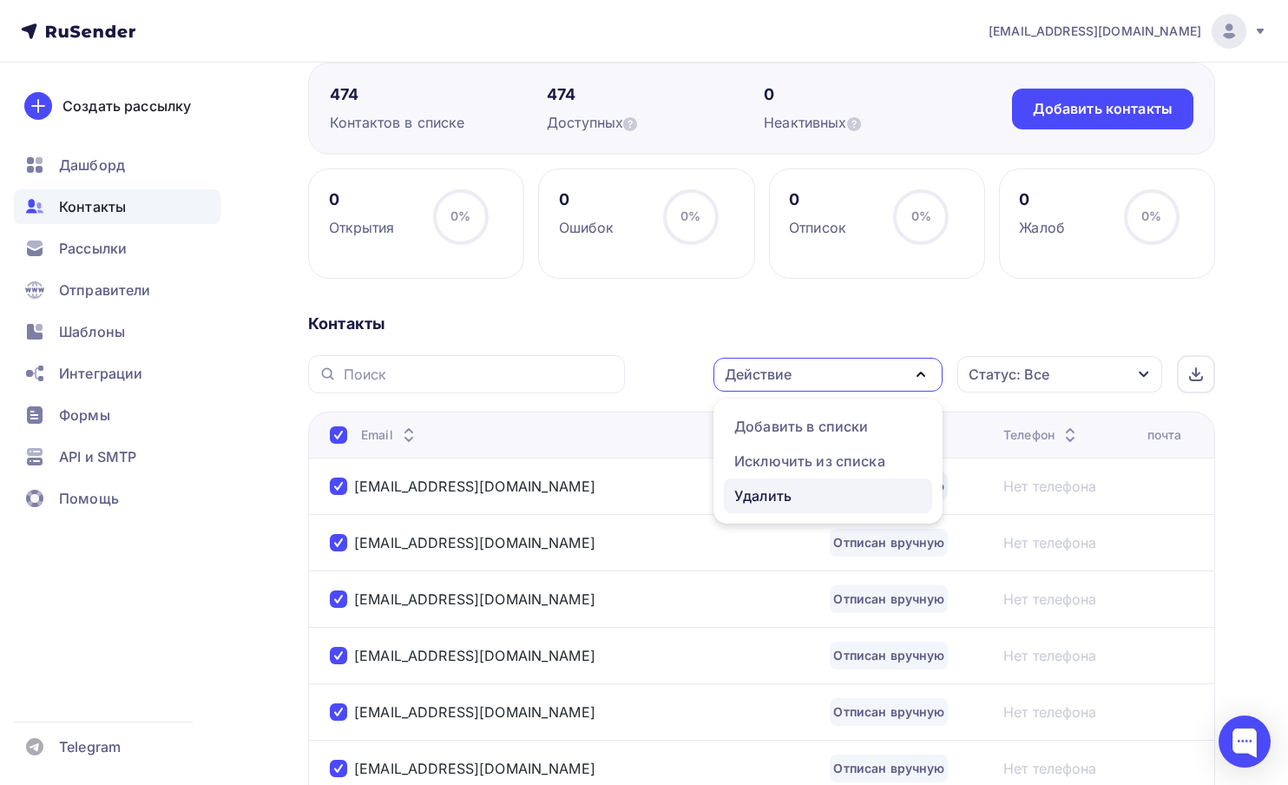
click at [787, 498] on div "Удалить" at bounding box center [763, 495] width 57 height 21
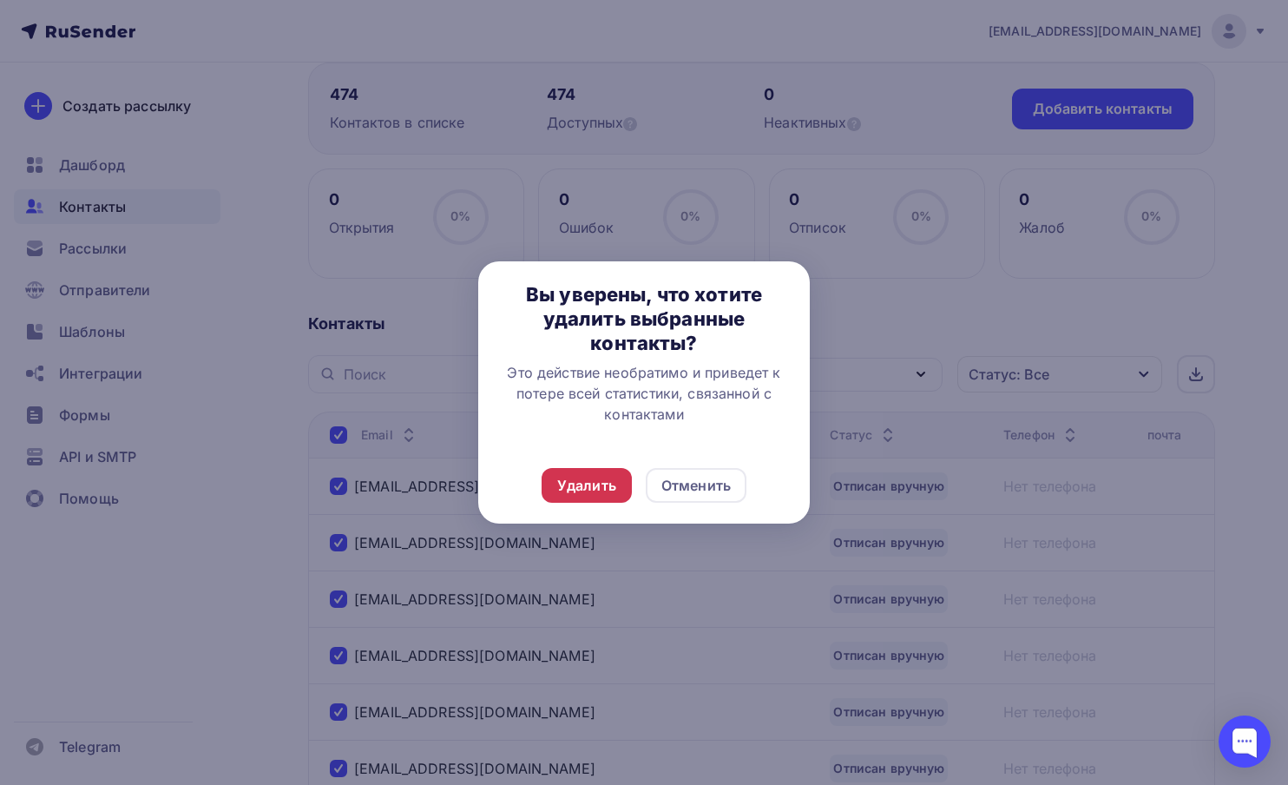
click at [584, 483] on div "Удалить" at bounding box center [586, 485] width 59 height 21
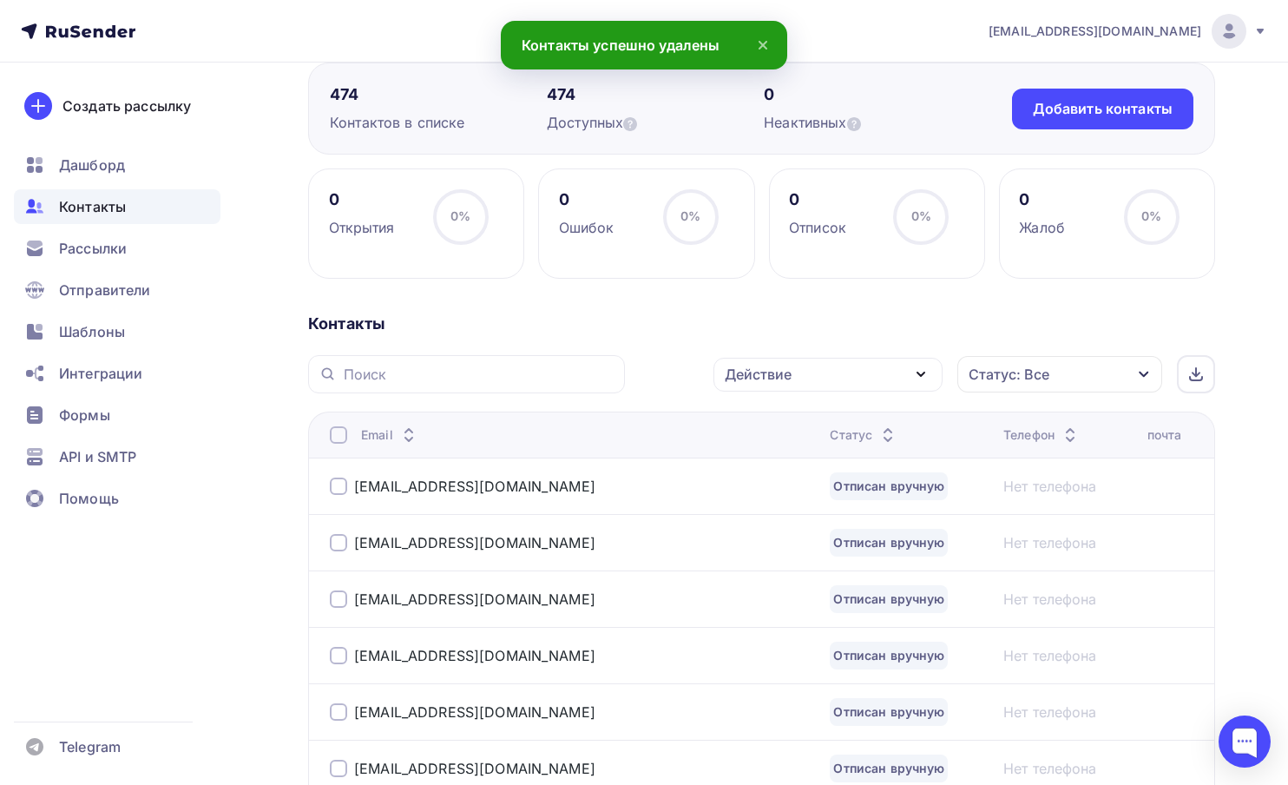
click at [339, 435] on div at bounding box center [338, 434] width 17 height 17
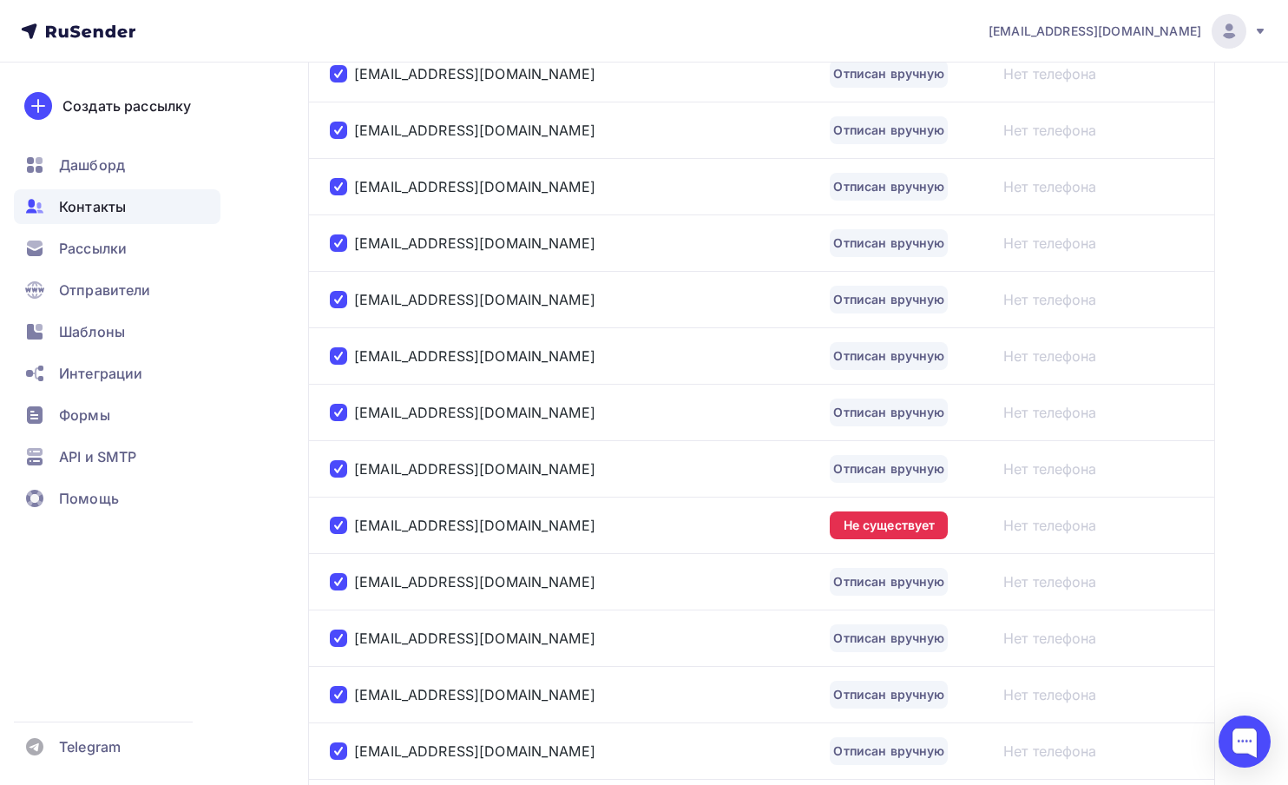
scroll to position [123, 0]
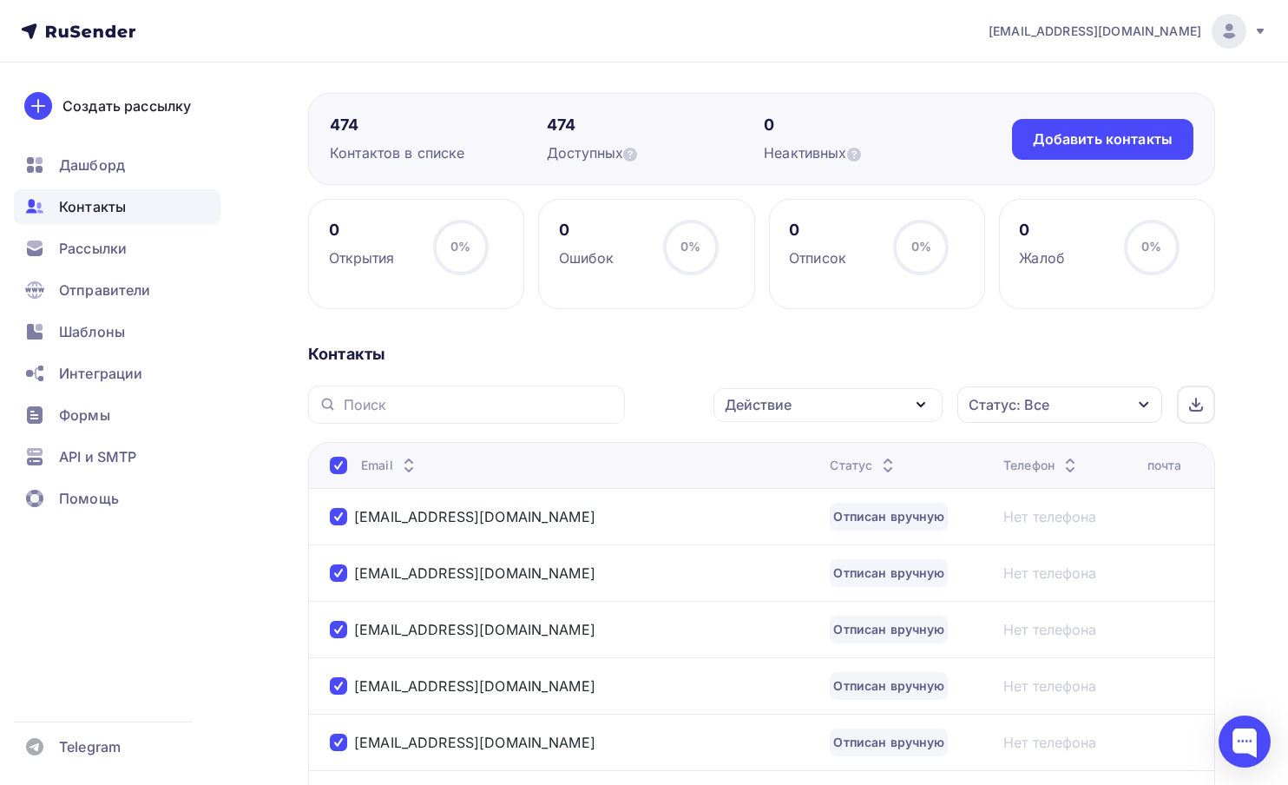
click at [804, 413] on div "Действие" at bounding box center [828, 405] width 229 height 34
click at [790, 527] on div "Удалить" at bounding box center [763, 526] width 57 height 21
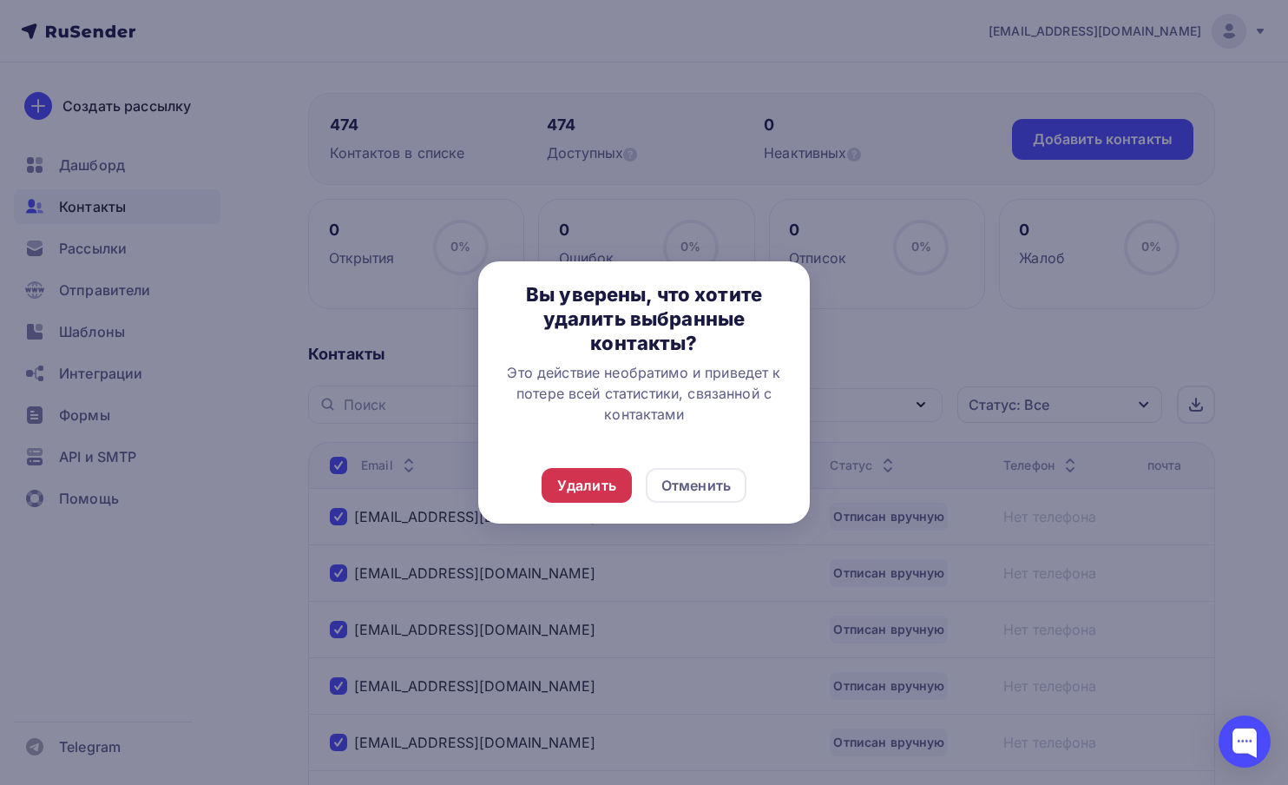
click at [588, 485] on div "Удалить" at bounding box center [586, 485] width 59 height 21
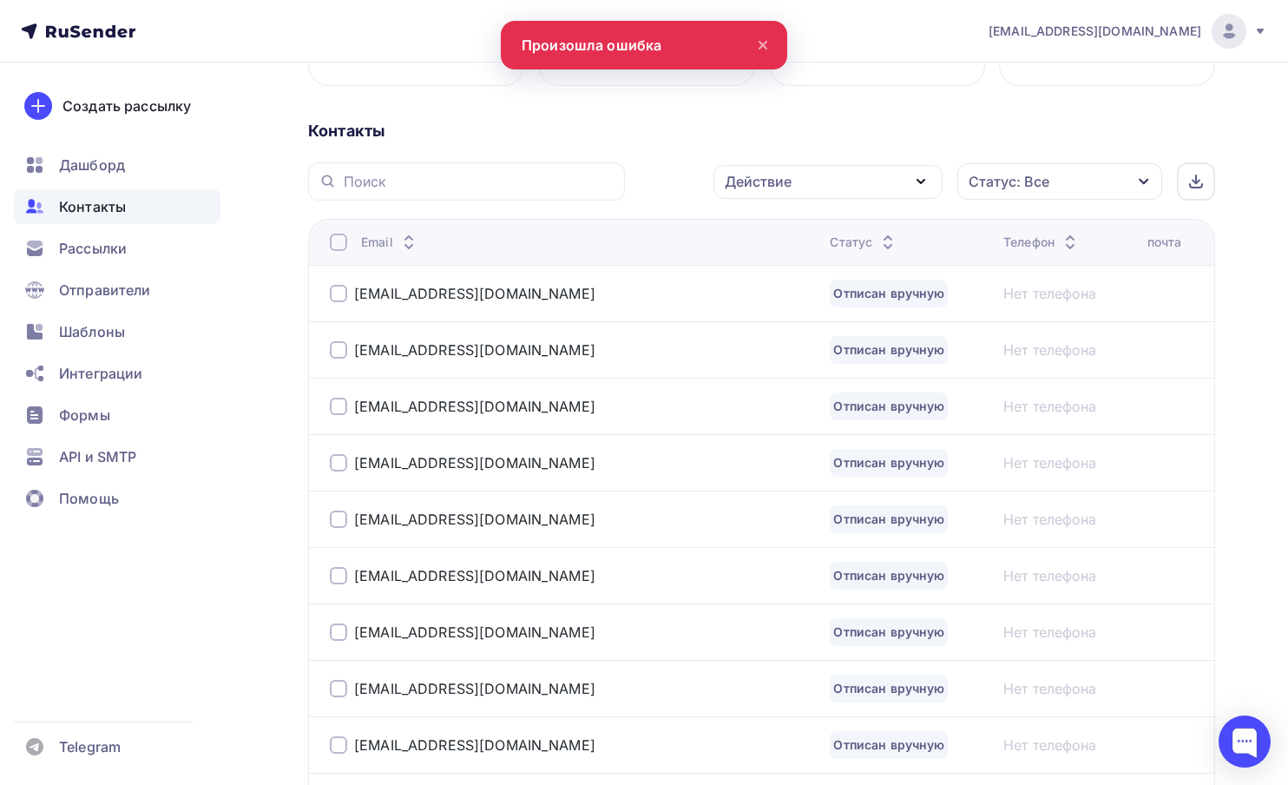
scroll to position [350, 0]
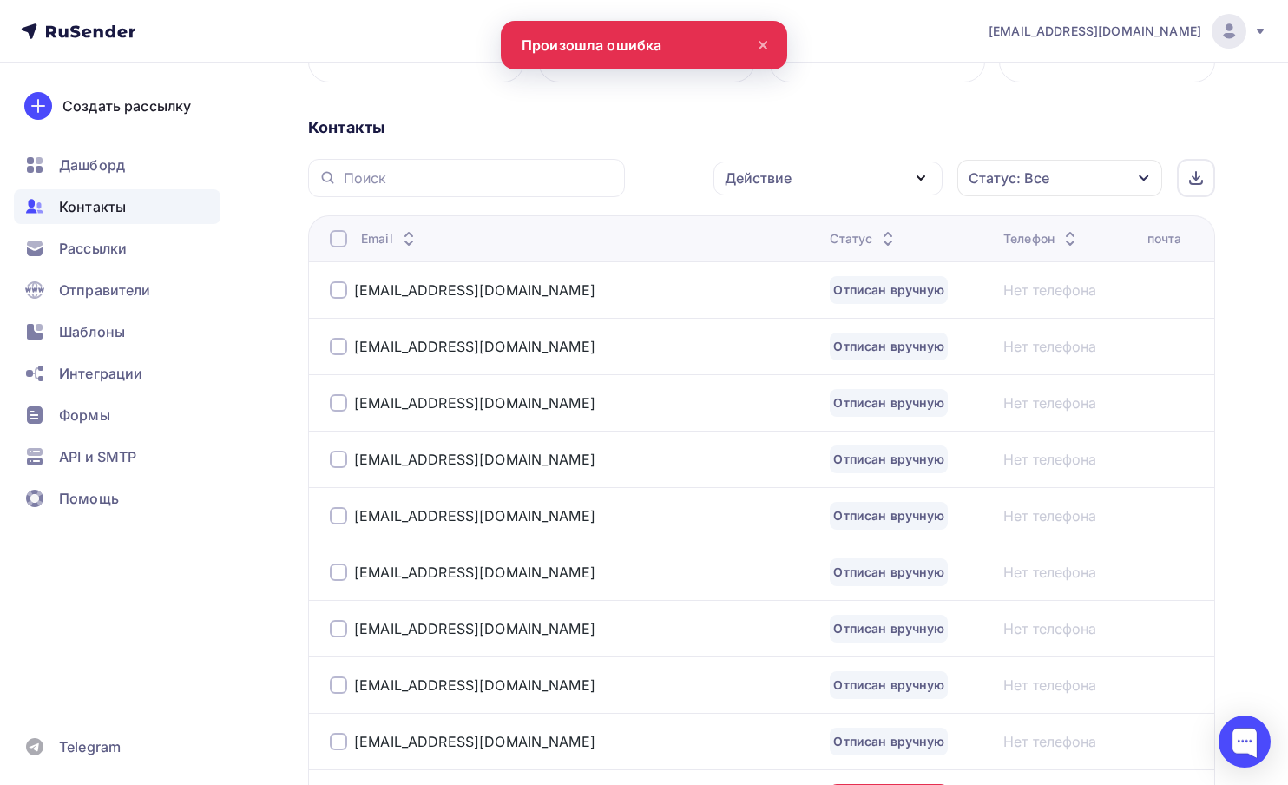
click at [339, 241] on div at bounding box center [338, 238] width 17 height 17
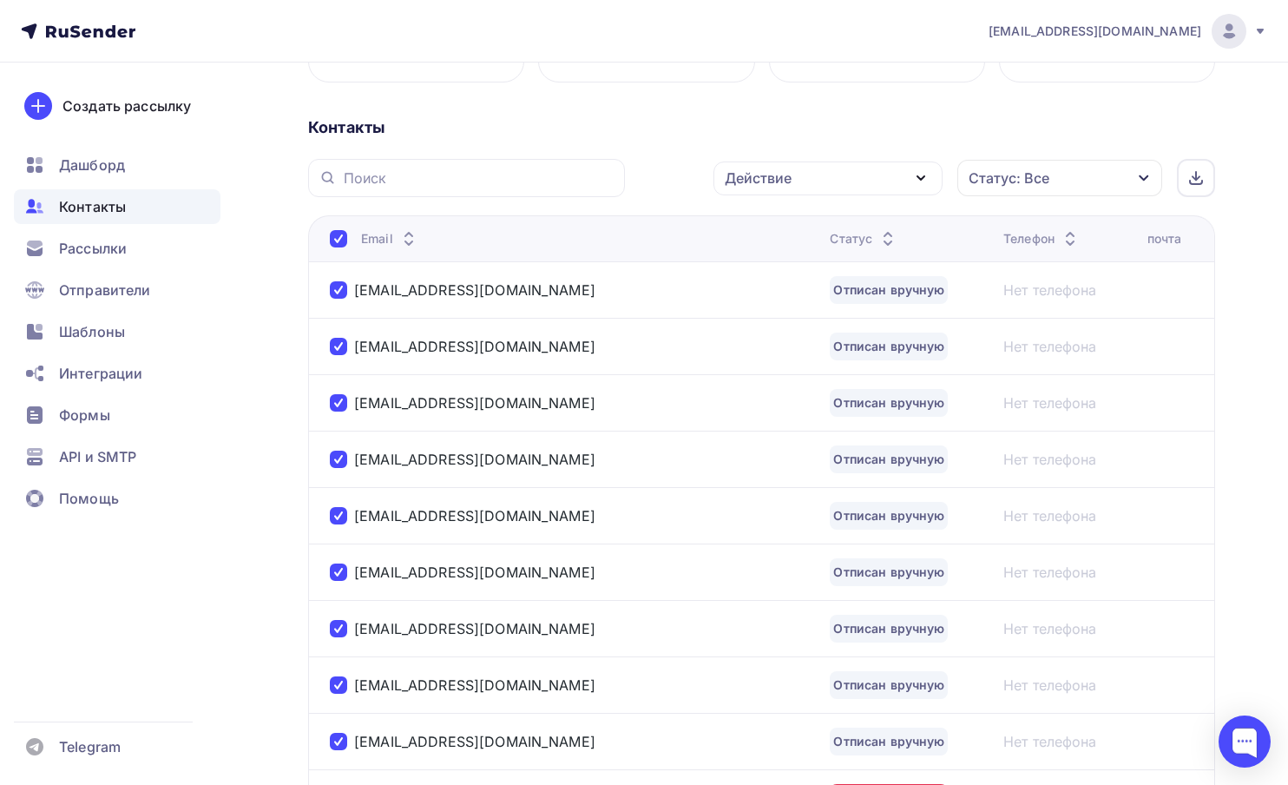
click at [834, 182] on div "Действие" at bounding box center [828, 178] width 229 height 34
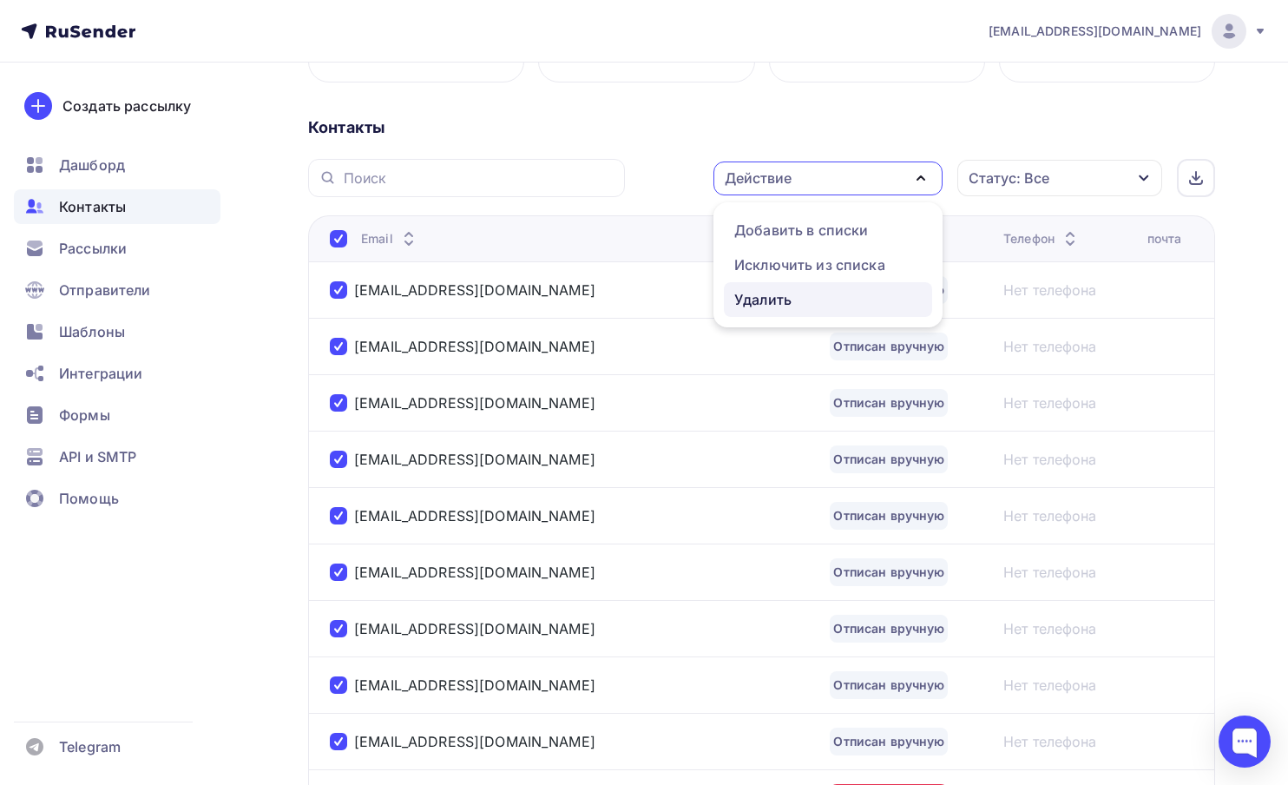
click at [789, 295] on div "Удалить" at bounding box center [763, 299] width 57 height 21
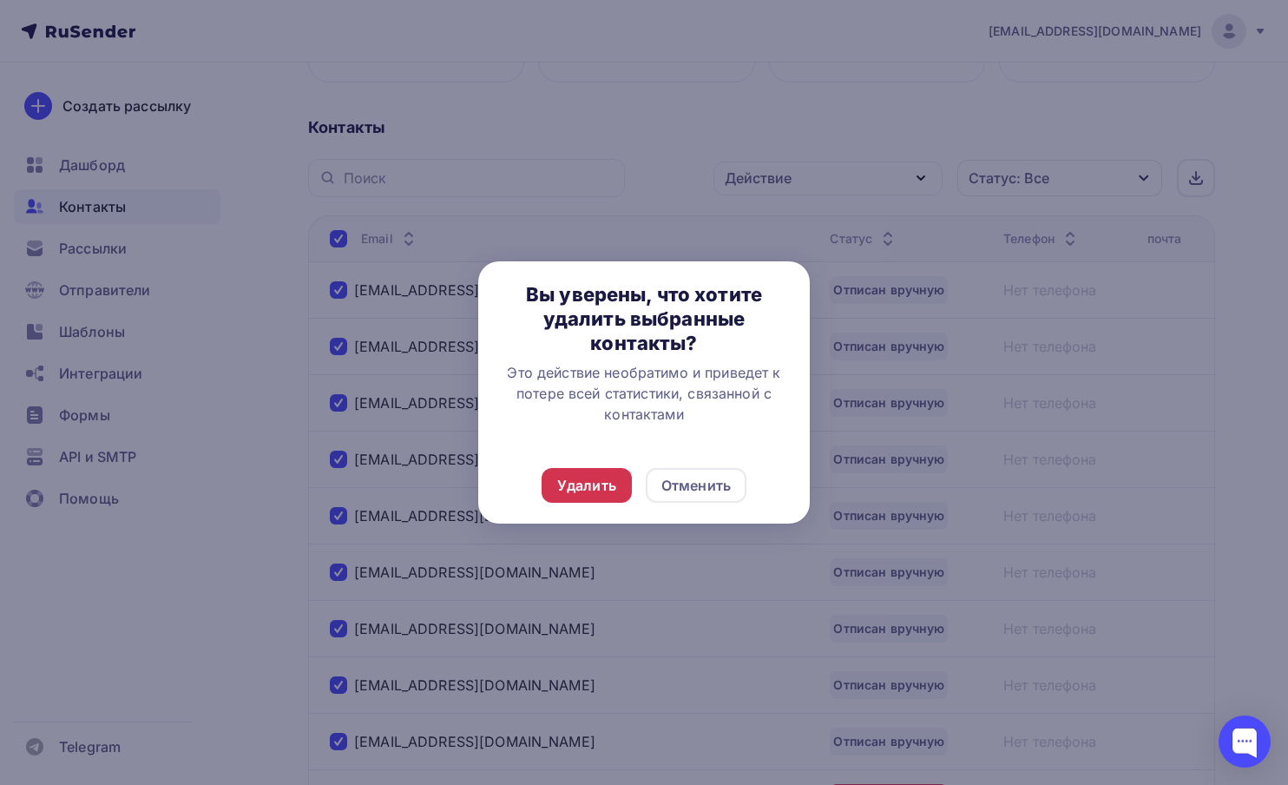
click at [595, 485] on div "Удалить" at bounding box center [586, 485] width 59 height 21
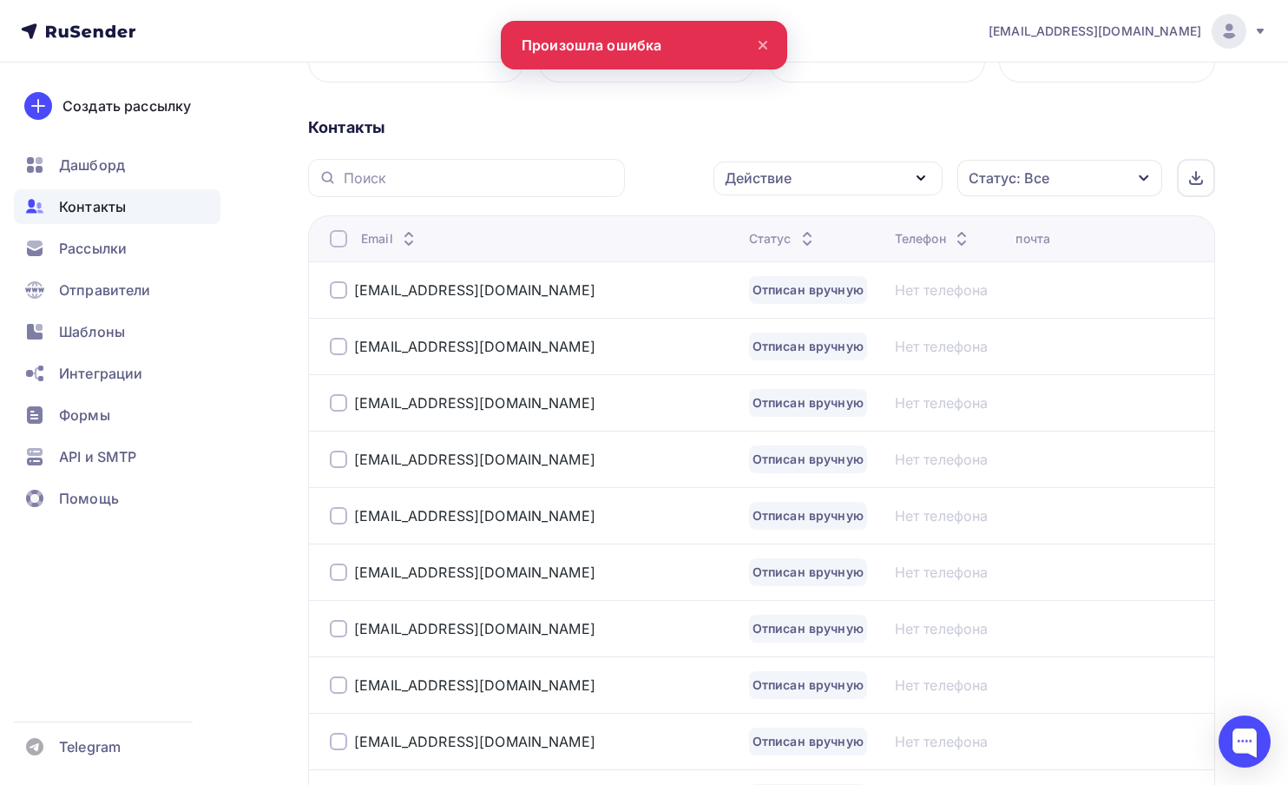
click at [342, 240] on div at bounding box center [338, 238] width 17 height 17
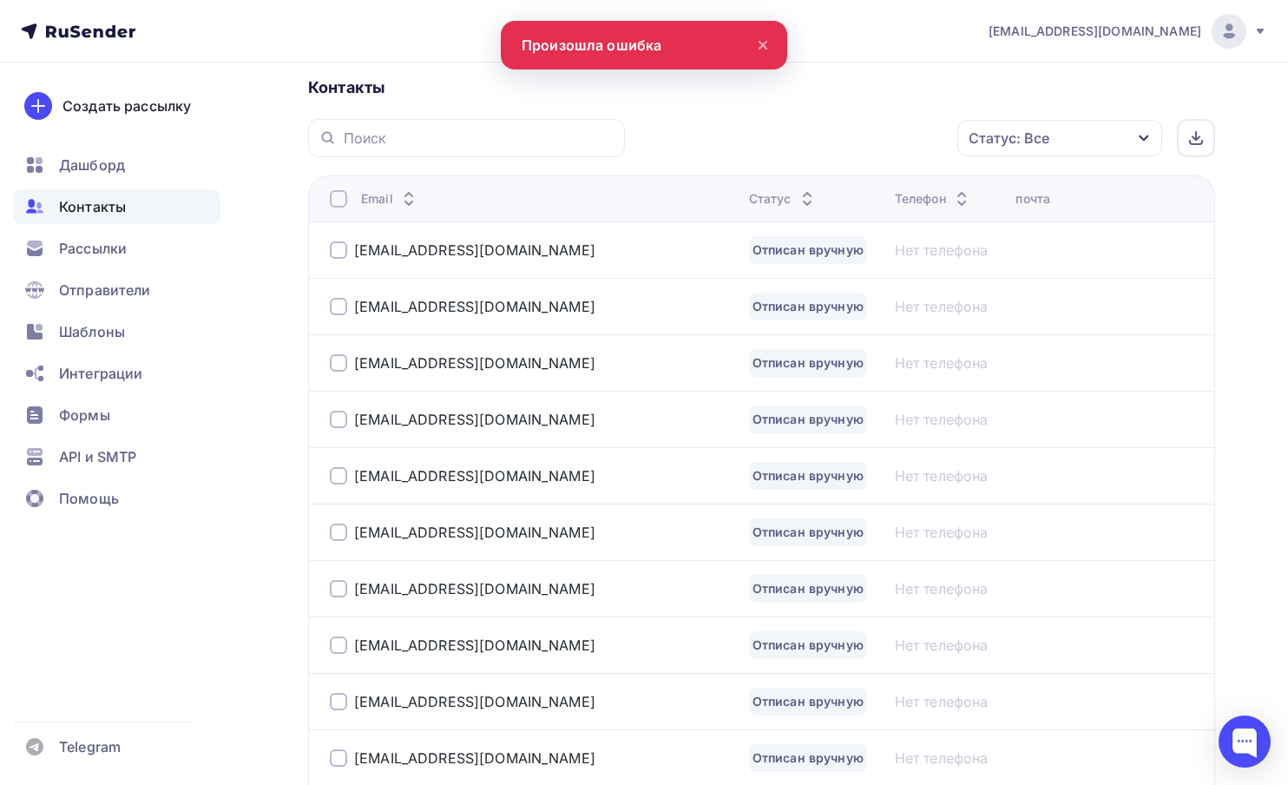
click at [333, 203] on div at bounding box center [338, 198] width 17 height 17
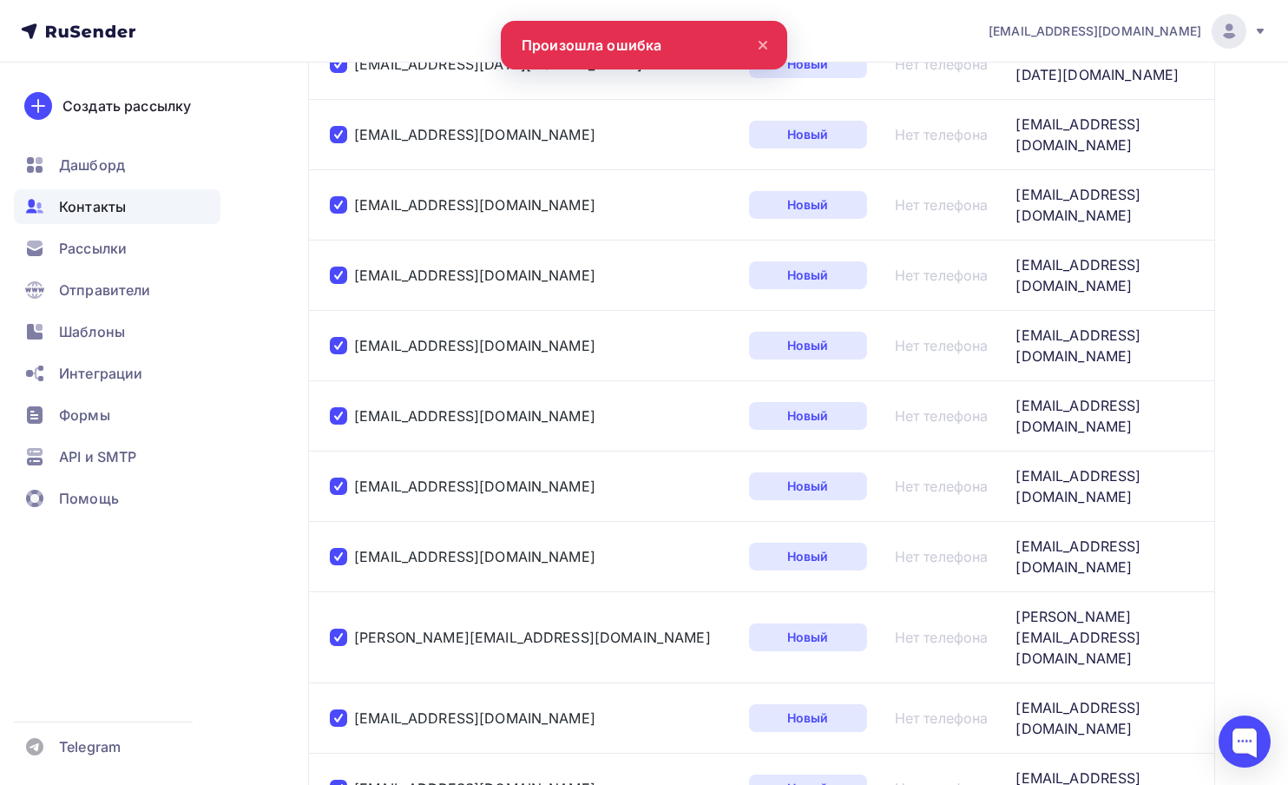
scroll to position [2733, 0]
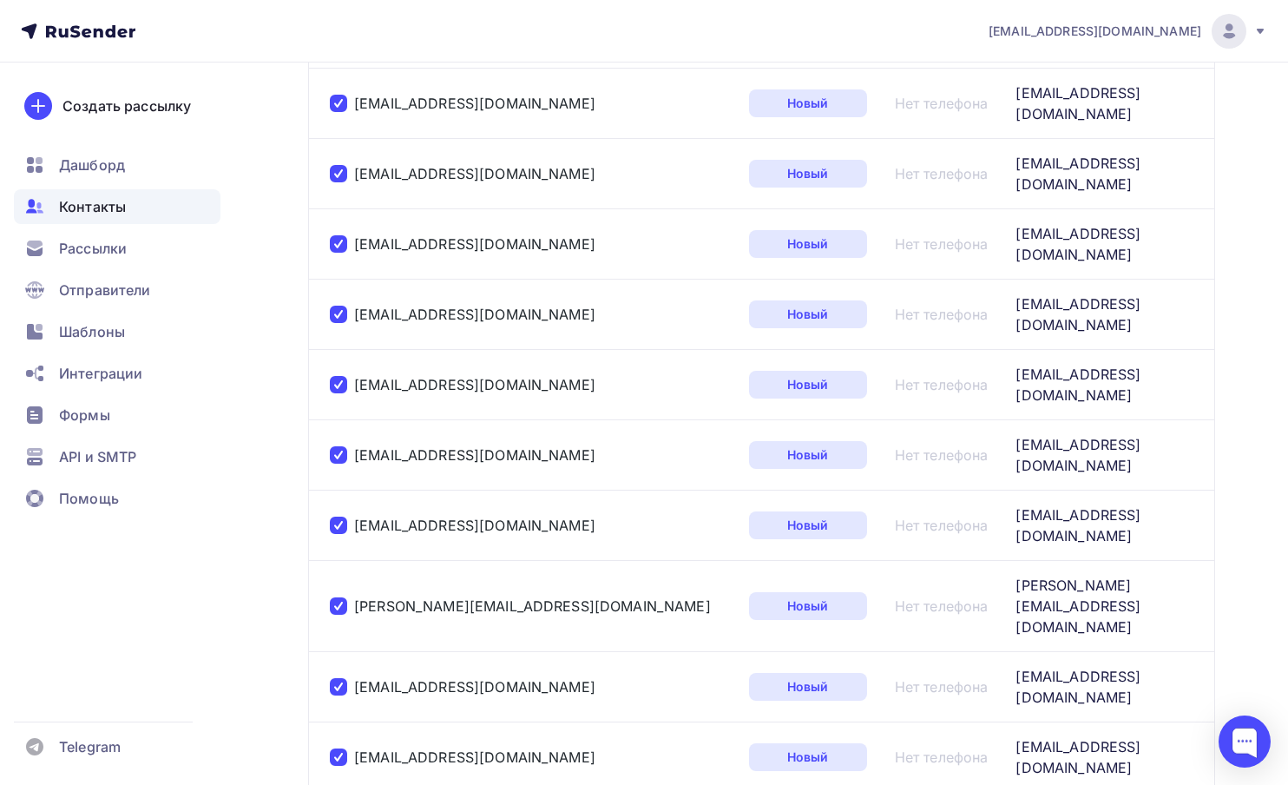
click at [342, 743] on div "anastasiya.safonova@rt.ru" at bounding box center [532, 757] width 405 height 28
click at [339, 748] on div at bounding box center [338, 756] width 17 height 17
click at [339, 678] on div at bounding box center [338, 686] width 17 height 17
click at [339, 597] on div at bounding box center [338, 605] width 17 height 17
click at [339, 517] on div at bounding box center [338, 525] width 17 height 17
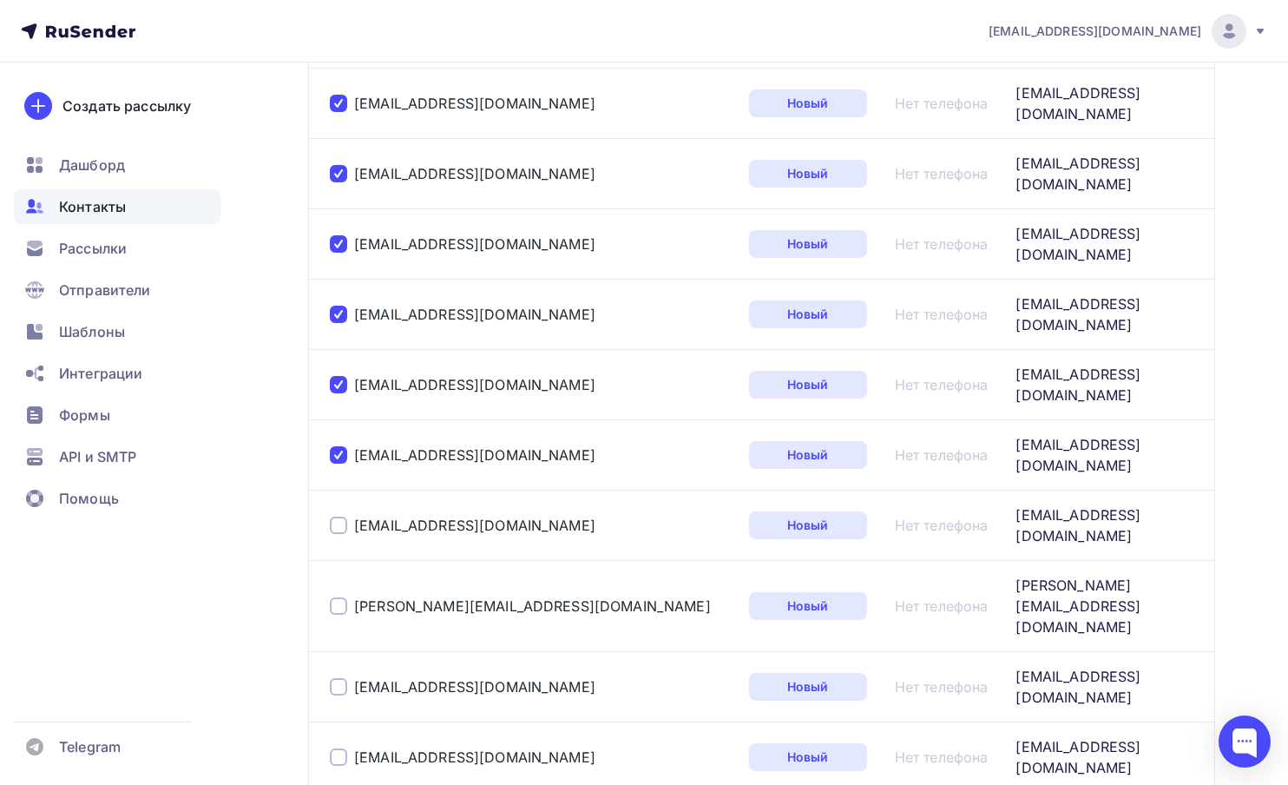
click at [338, 446] on div at bounding box center [338, 454] width 17 height 17
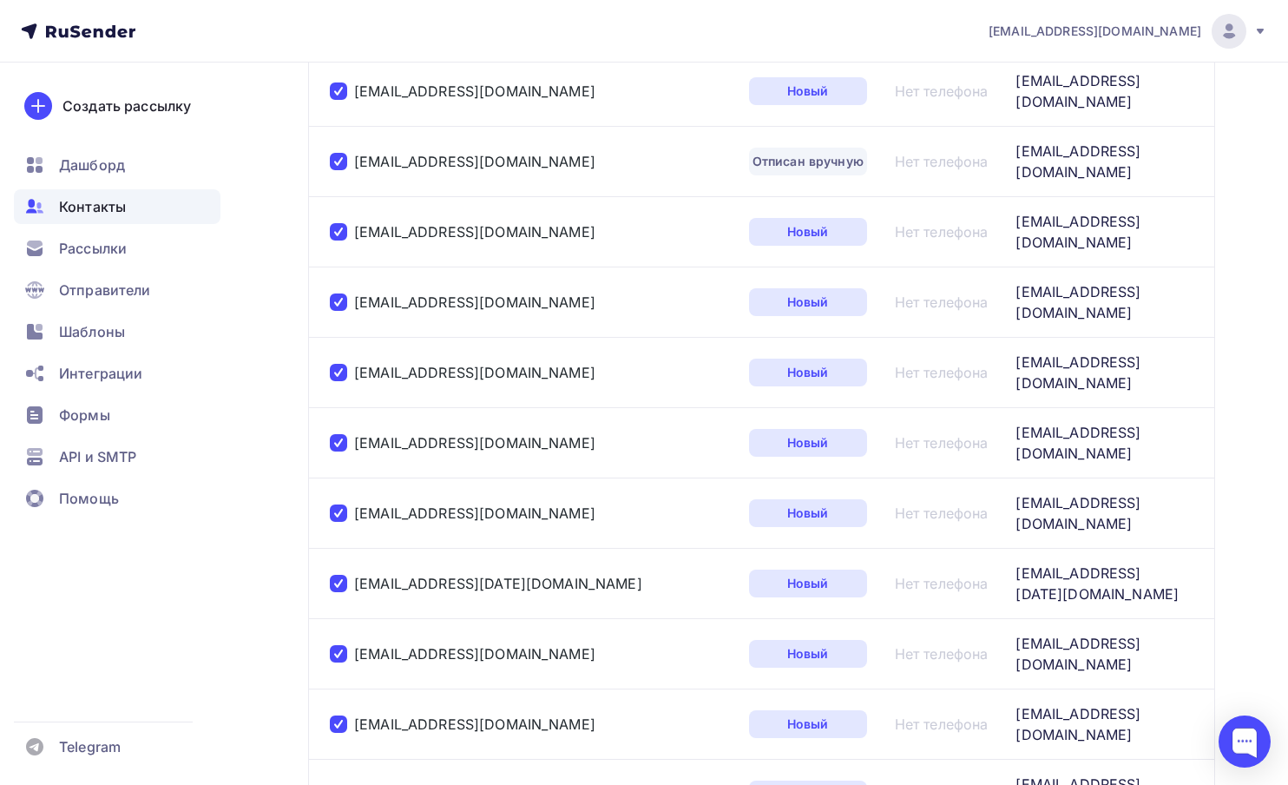
scroll to position [2172, 0]
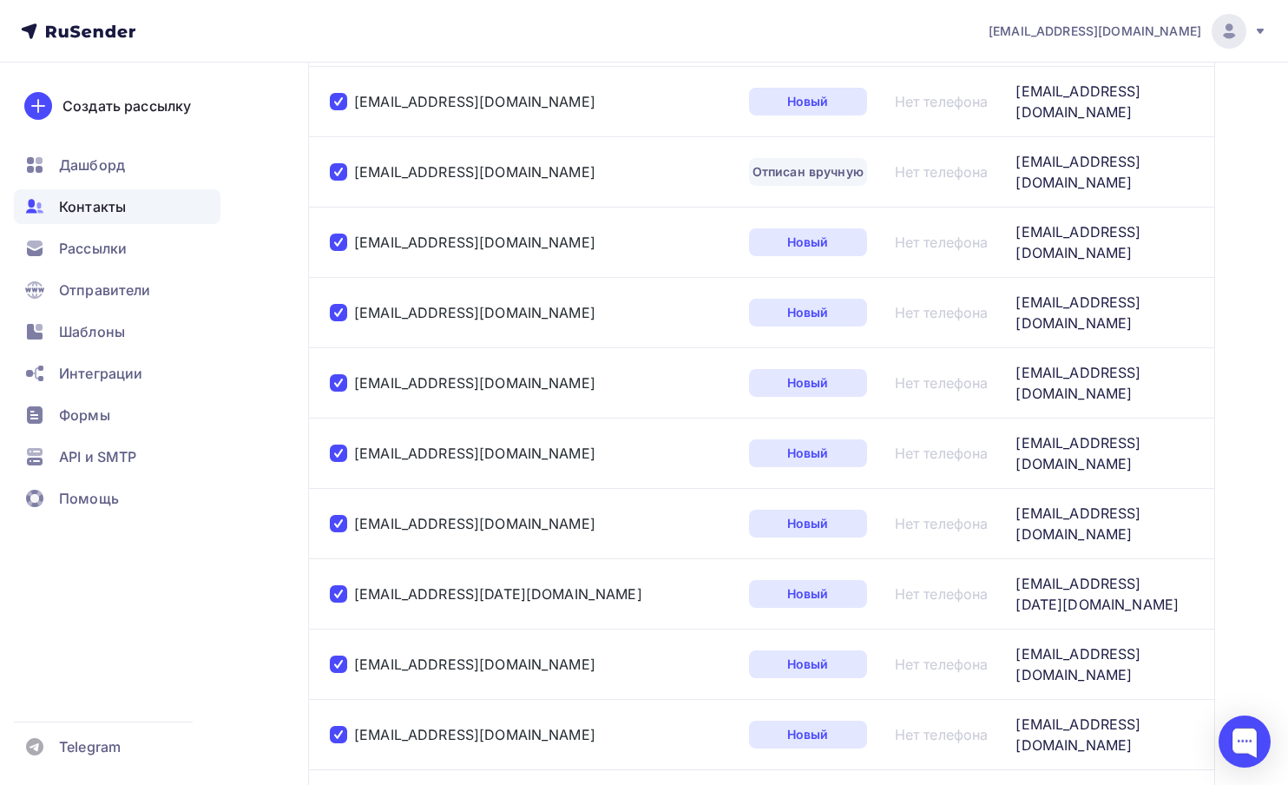
click at [336, 726] on div at bounding box center [338, 734] width 17 height 17
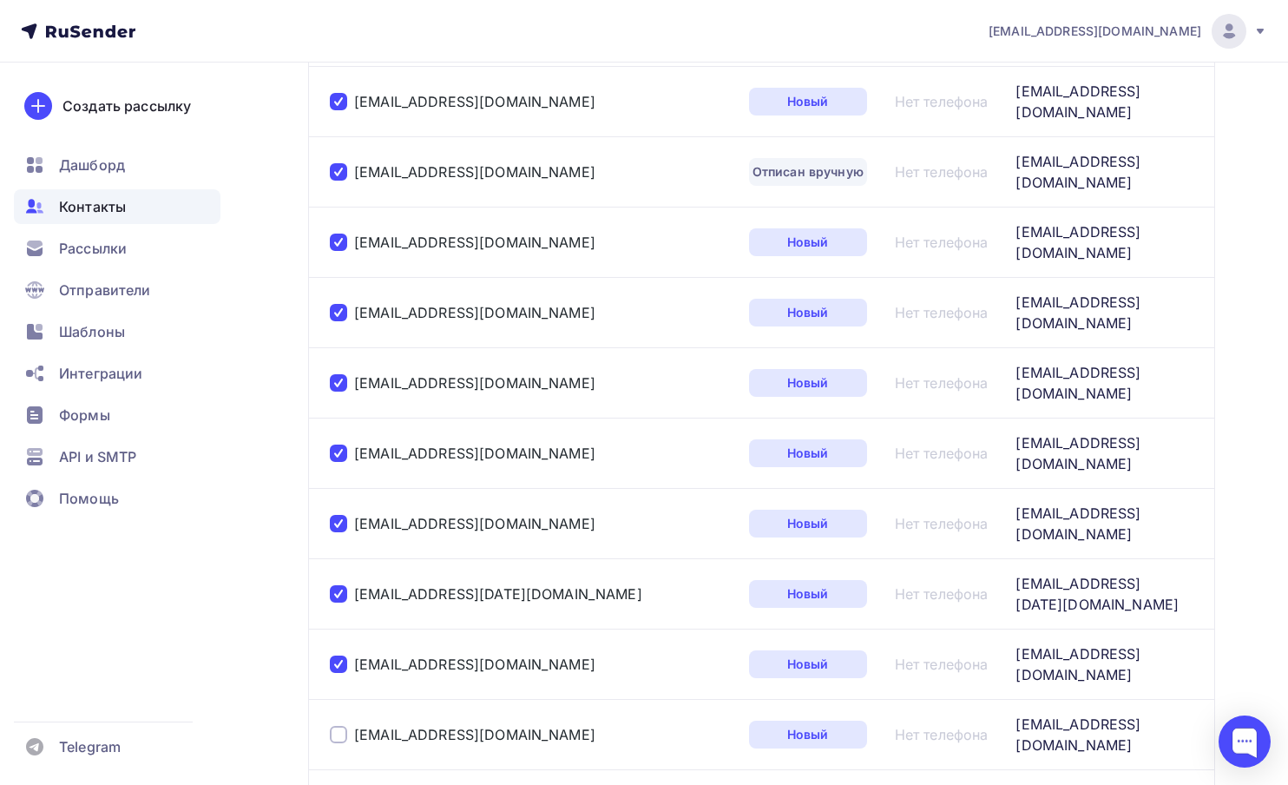
click at [335, 629] on td "reznichenko@ren-tv.com" at bounding box center [525, 664] width 434 height 70
click at [335, 656] on div at bounding box center [338, 664] width 17 height 17
click at [335, 585] on div at bounding box center [338, 593] width 17 height 17
click at [338, 515] on div at bounding box center [338, 523] width 17 height 17
click at [341, 445] on div at bounding box center [338, 453] width 17 height 17
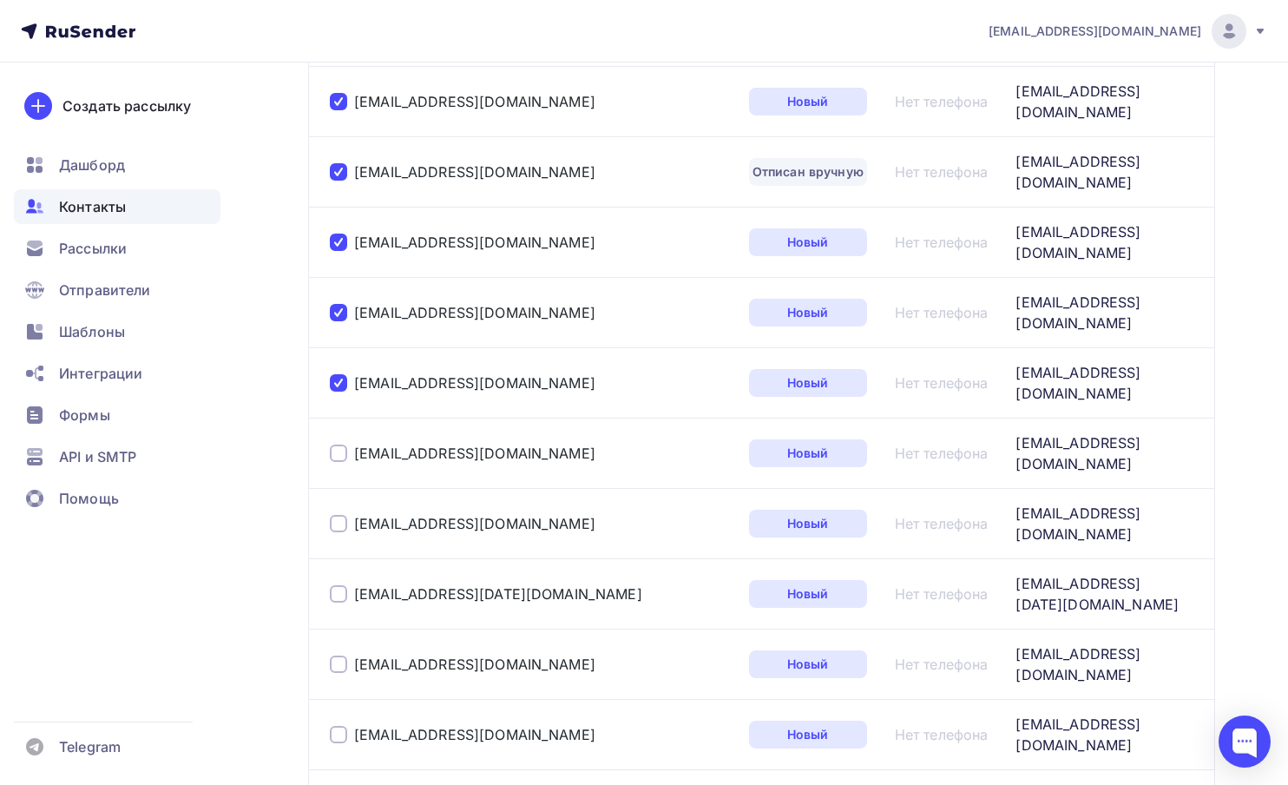
click at [339, 374] on div at bounding box center [338, 382] width 17 height 17
click at [340, 304] on div at bounding box center [338, 312] width 17 height 17
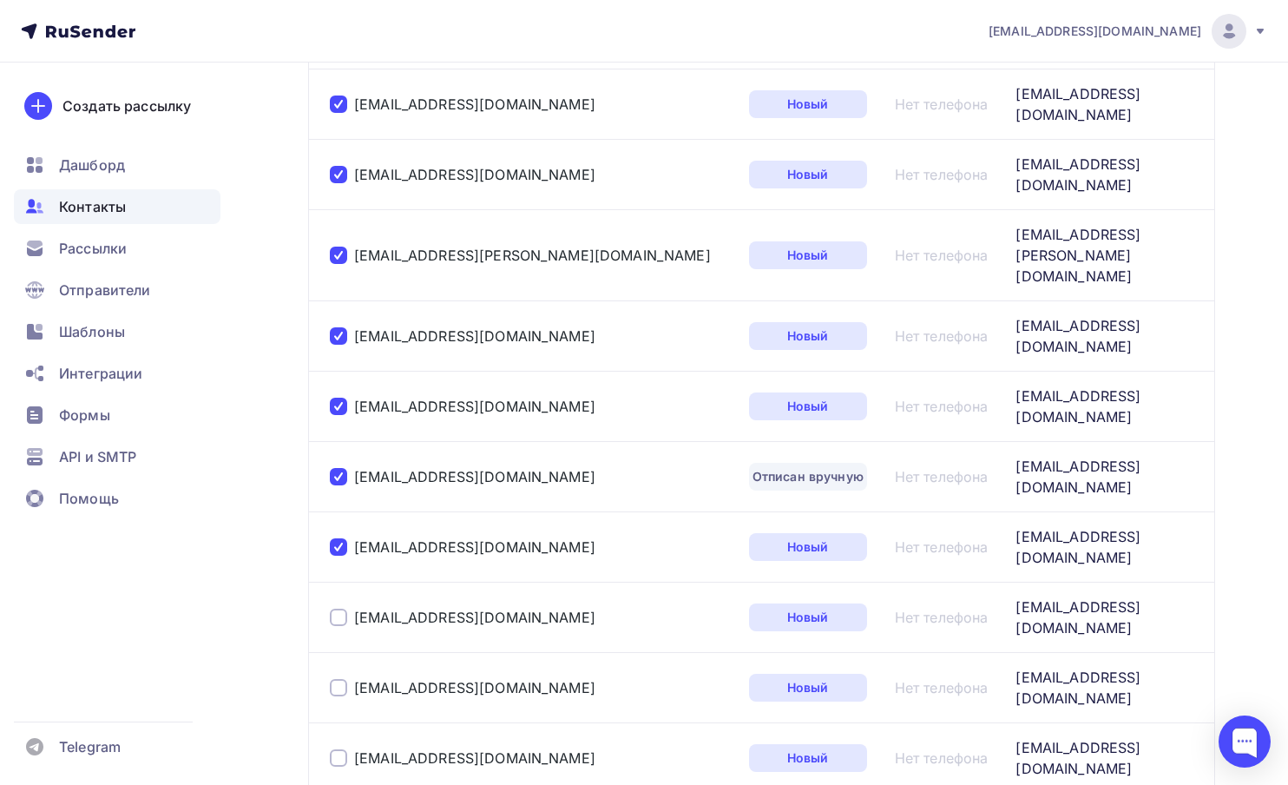
scroll to position [1614, 0]
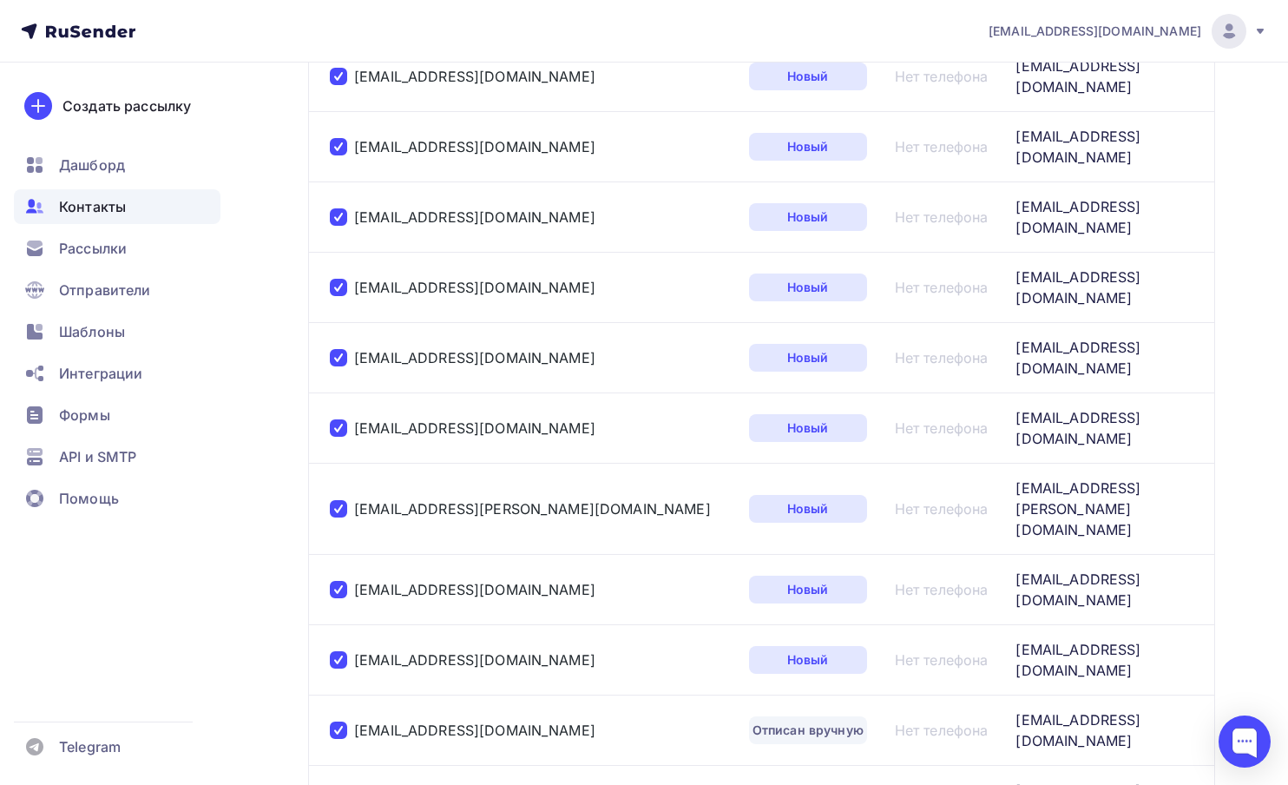
click at [334, 651] on div at bounding box center [338, 659] width 17 height 17
click at [335, 581] on div at bounding box center [338, 589] width 17 height 17
click at [340, 500] on div at bounding box center [338, 508] width 17 height 17
click at [339, 419] on div at bounding box center [338, 427] width 17 height 17
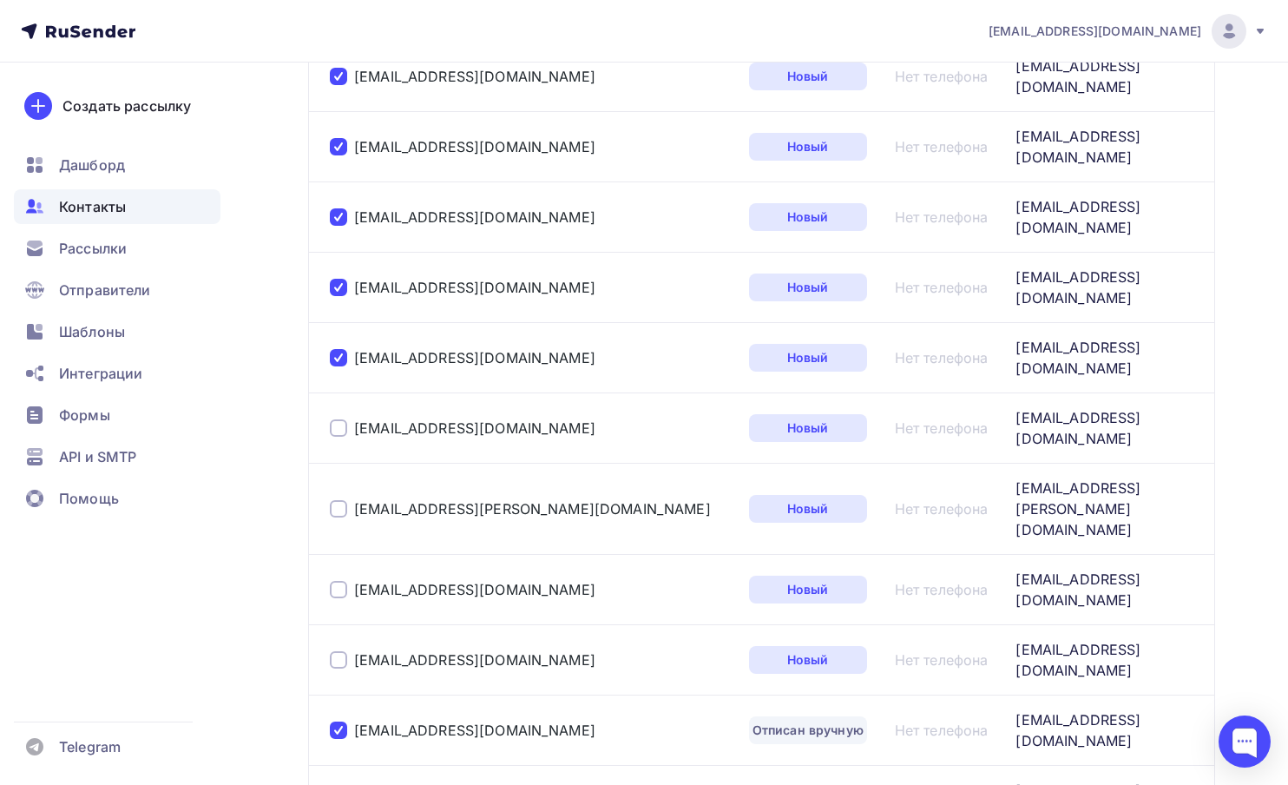
click at [340, 344] on div "abobrovnik@ivi.ru" at bounding box center [532, 358] width 405 height 28
click at [337, 349] on div at bounding box center [338, 357] width 17 height 17
click at [338, 279] on div at bounding box center [338, 287] width 17 height 17
click at [333, 208] on div at bounding box center [338, 216] width 17 height 17
click at [342, 138] on div at bounding box center [338, 146] width 17 height 17
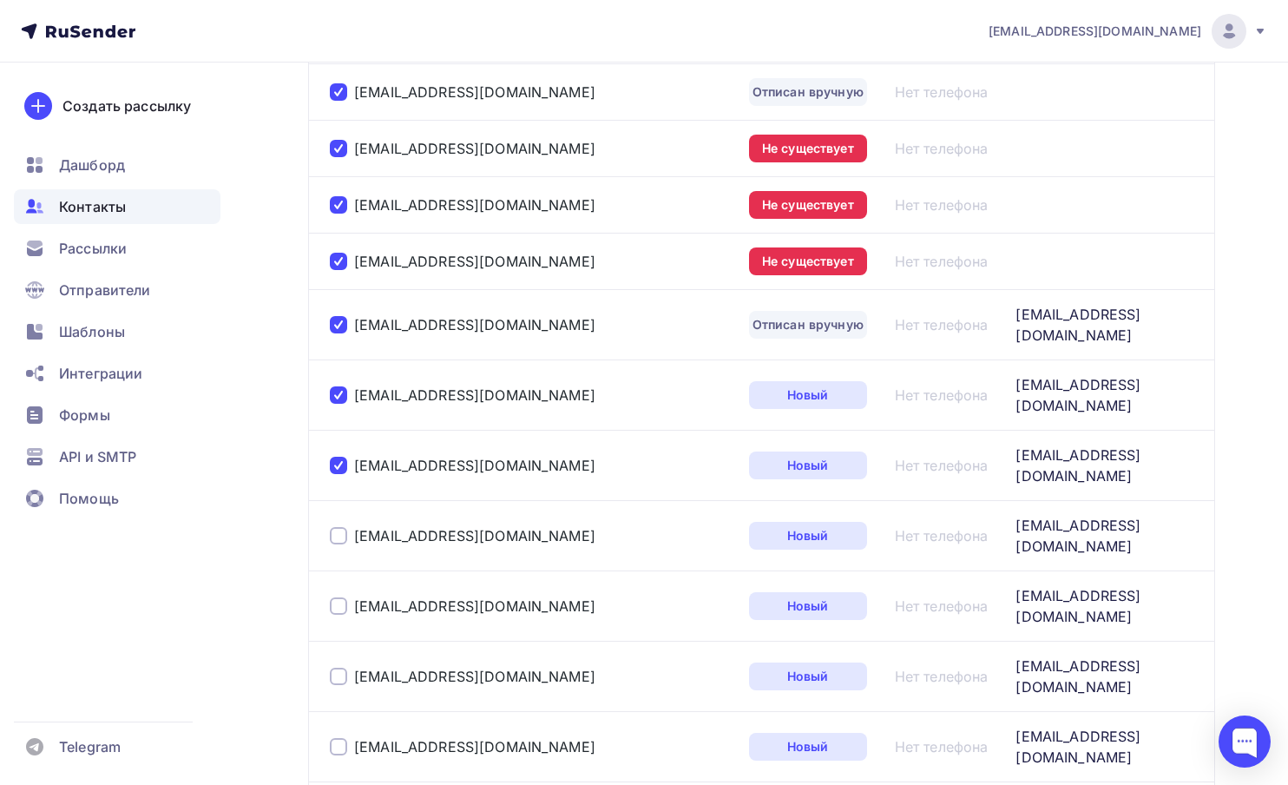
scroll to position [1200, 0]
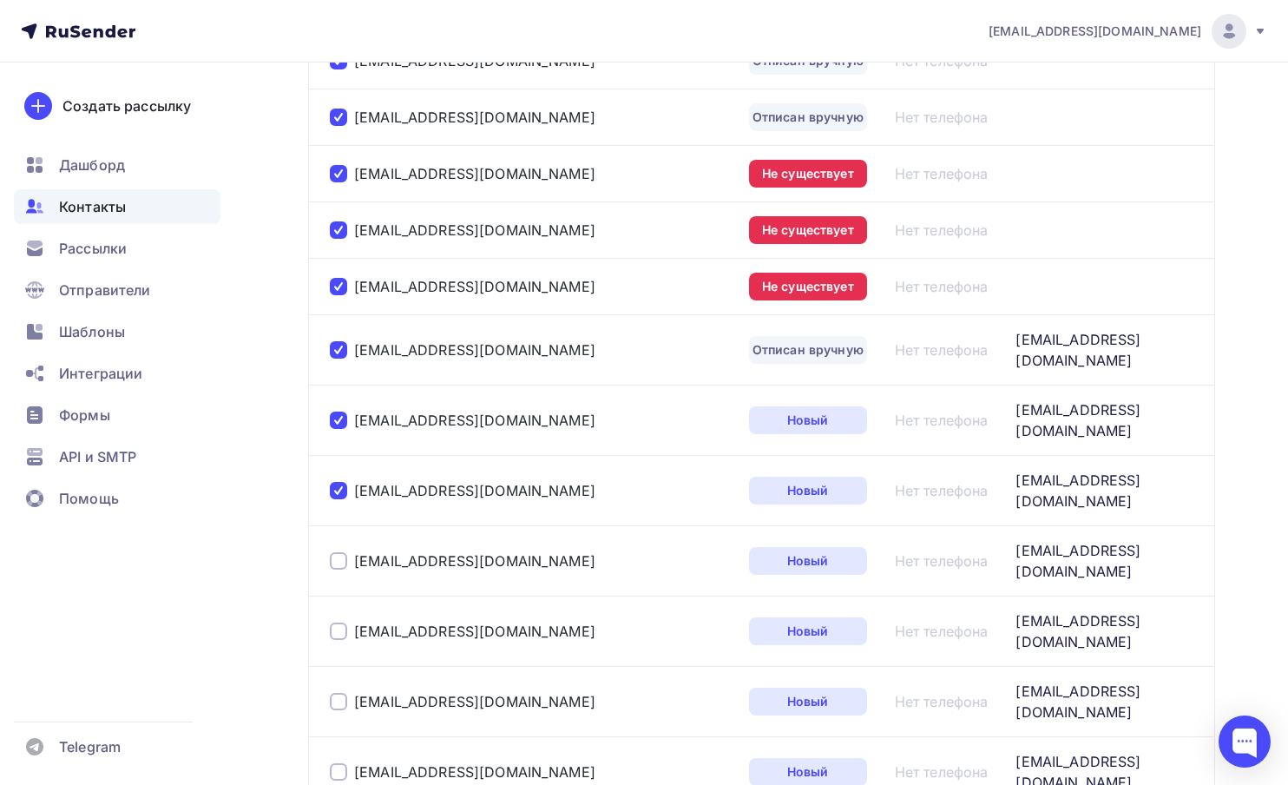
click at [337, 482] on div at bounding box center [338, 490] width 17 height 17
click at [335, 412] on div at bounding box center [338, 420] width 17 height 17
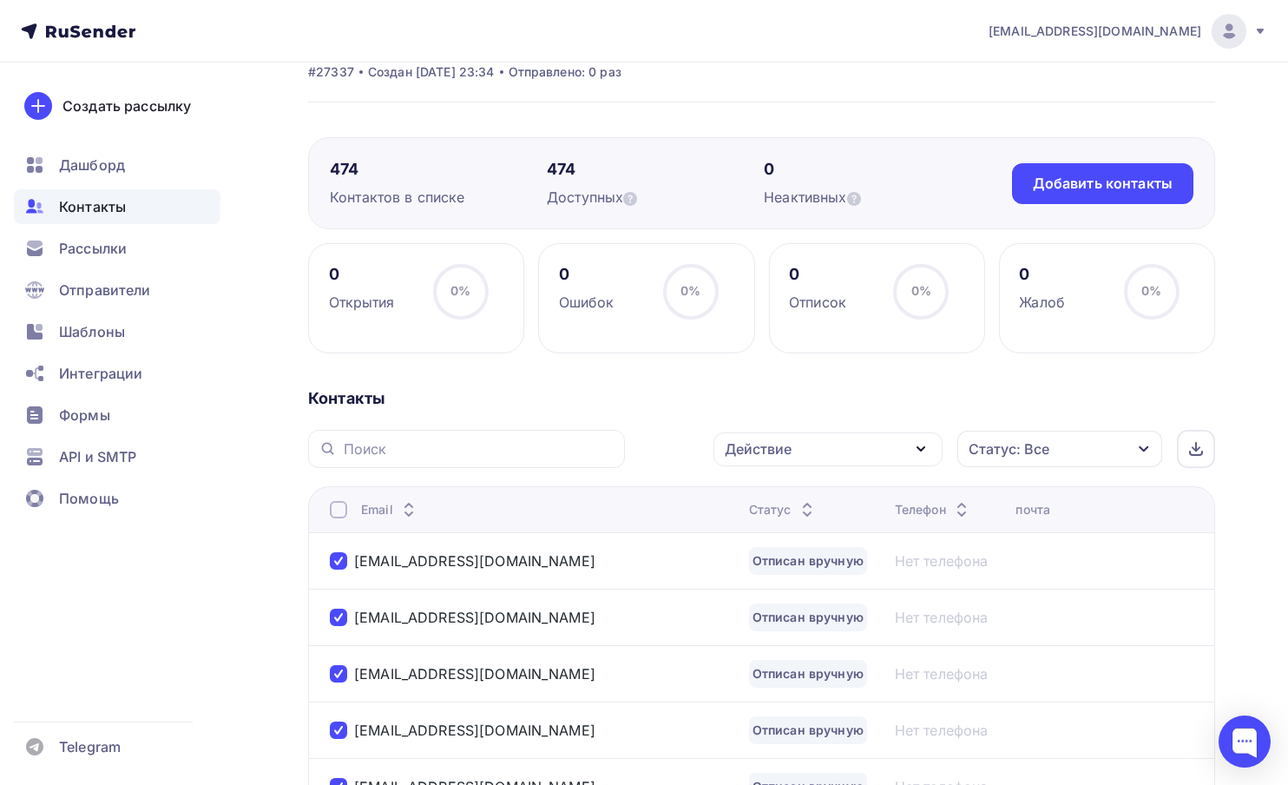
scroll to position [0, 0]
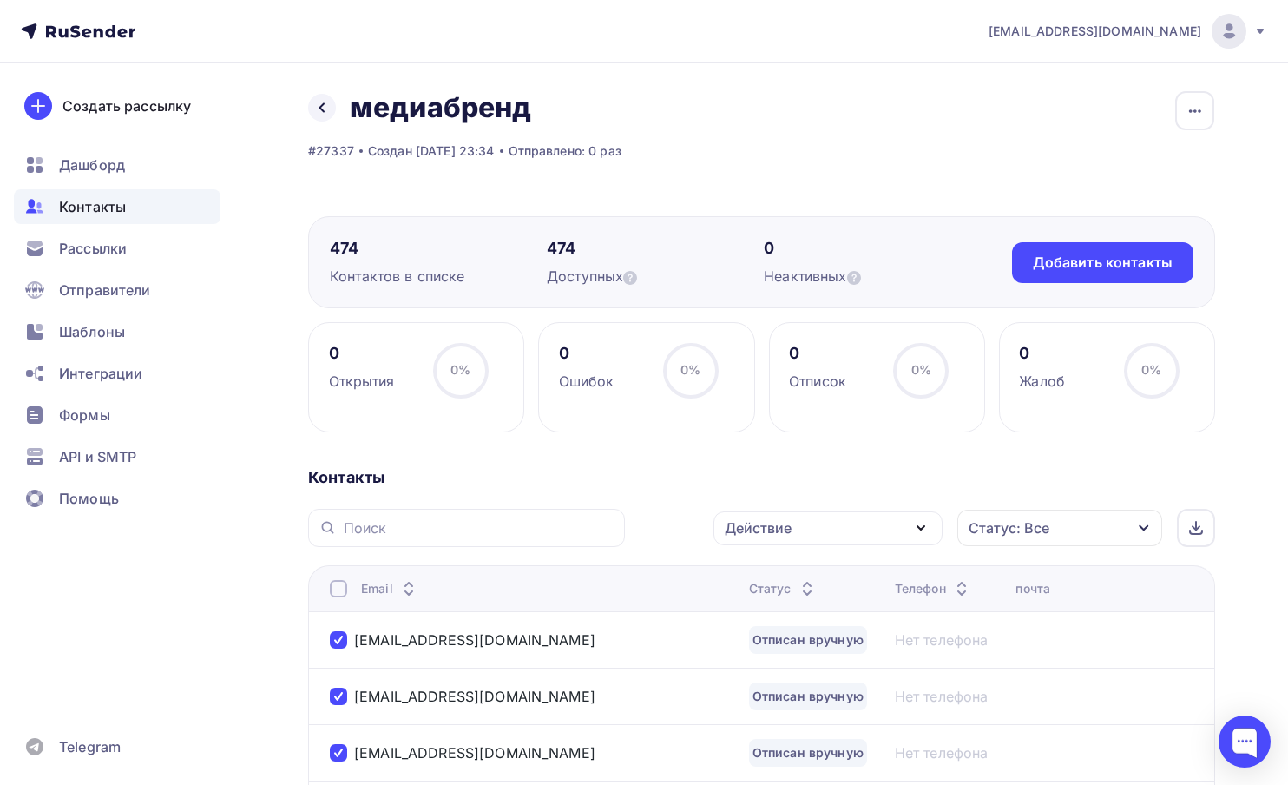
click at [907, 524] on div "Действие" at bounding box center [828, 528] width 229 height 34
click at [787, 657] on div "Удалить" at bounding box center [763, 649] width 57 height 21
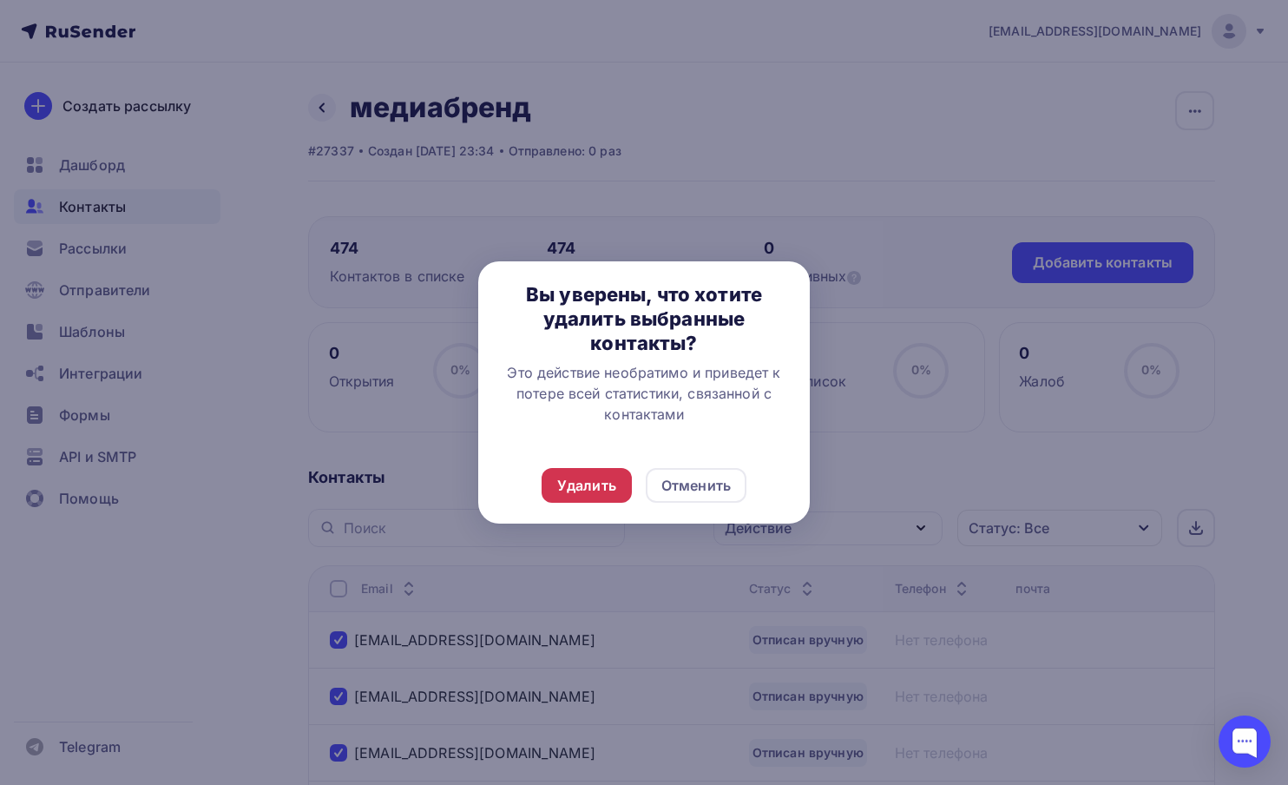
click at [577, 484] on div "Удалить" at bounding box center [586, 485] width 59 height 21
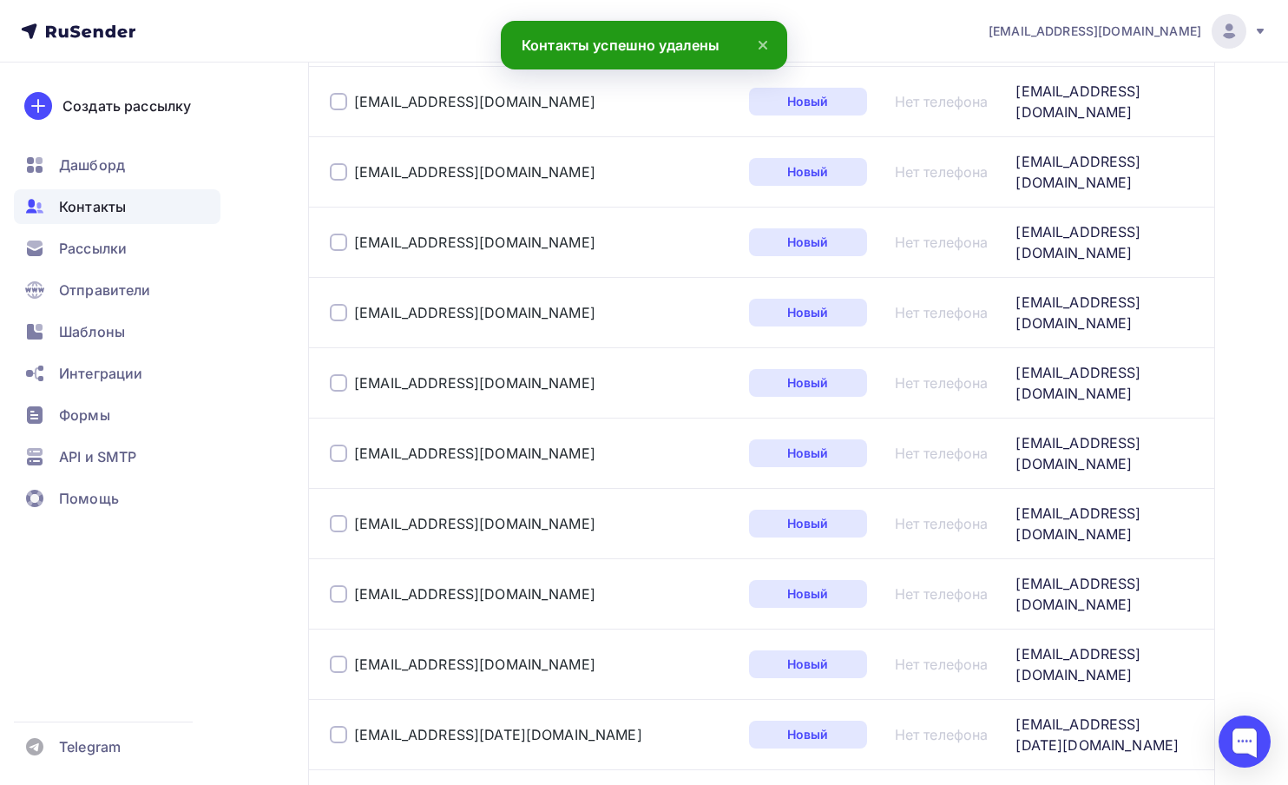
scroll to position [2828, 0]
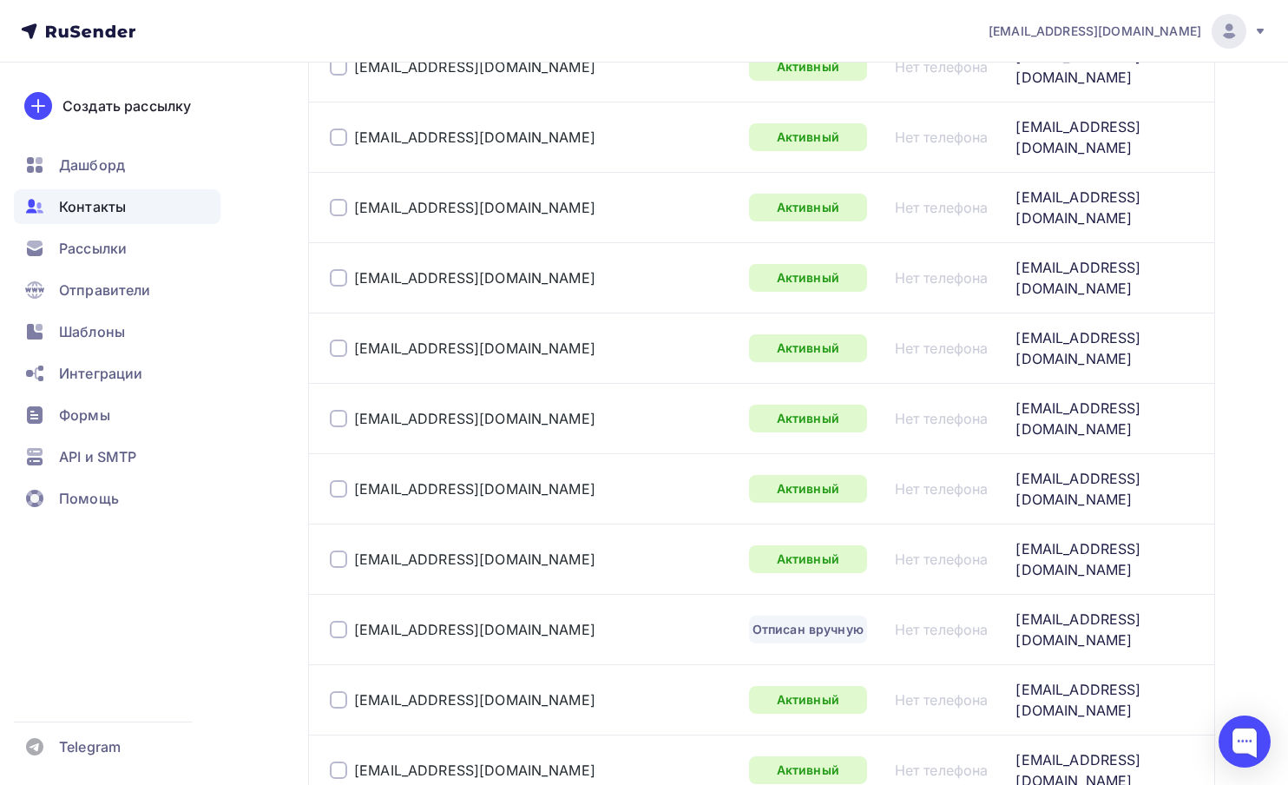
scroll to position [578, 0]
click at [329, 596] on td "artyom.sokolov@mts.ru" at bounding box center [525, 631] width 434 height 70
click at [335, 623] on div at bounding box center [338, 631] width 17 height 17
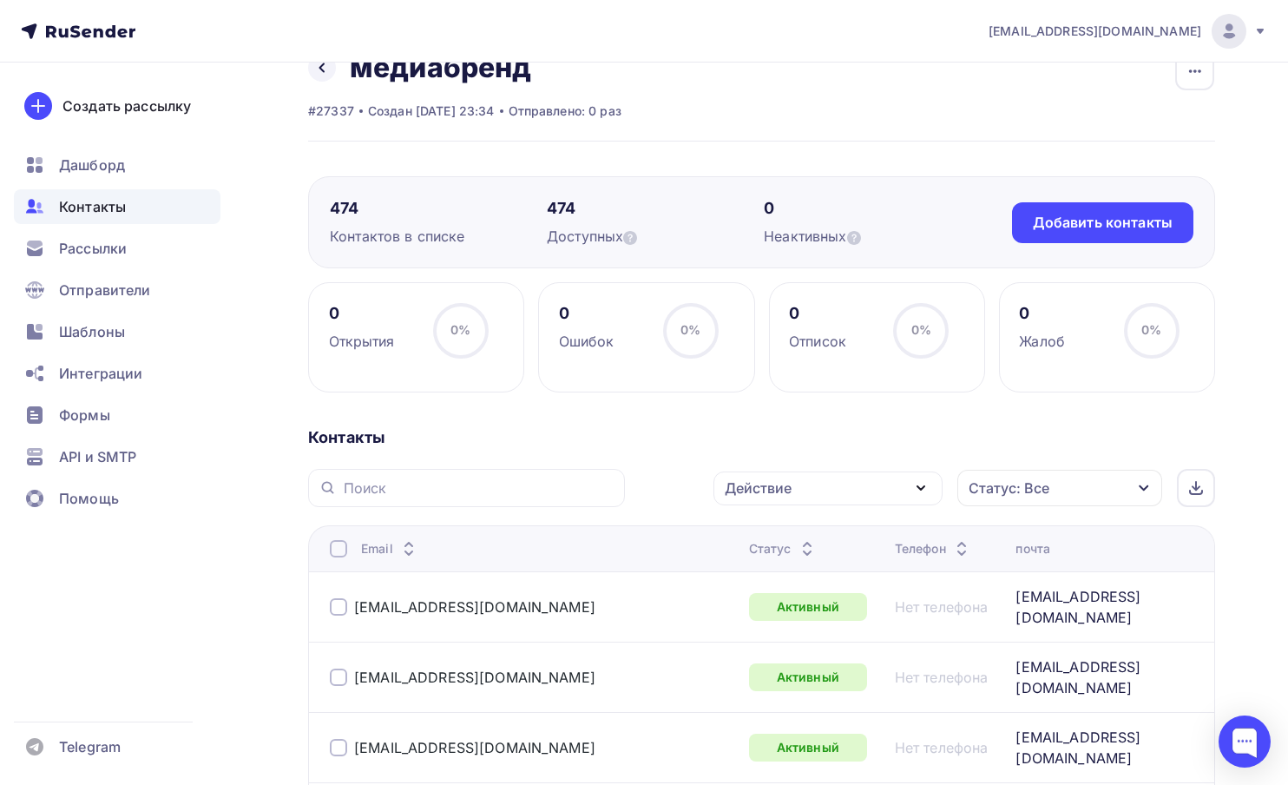
scroll to position [0, 0]
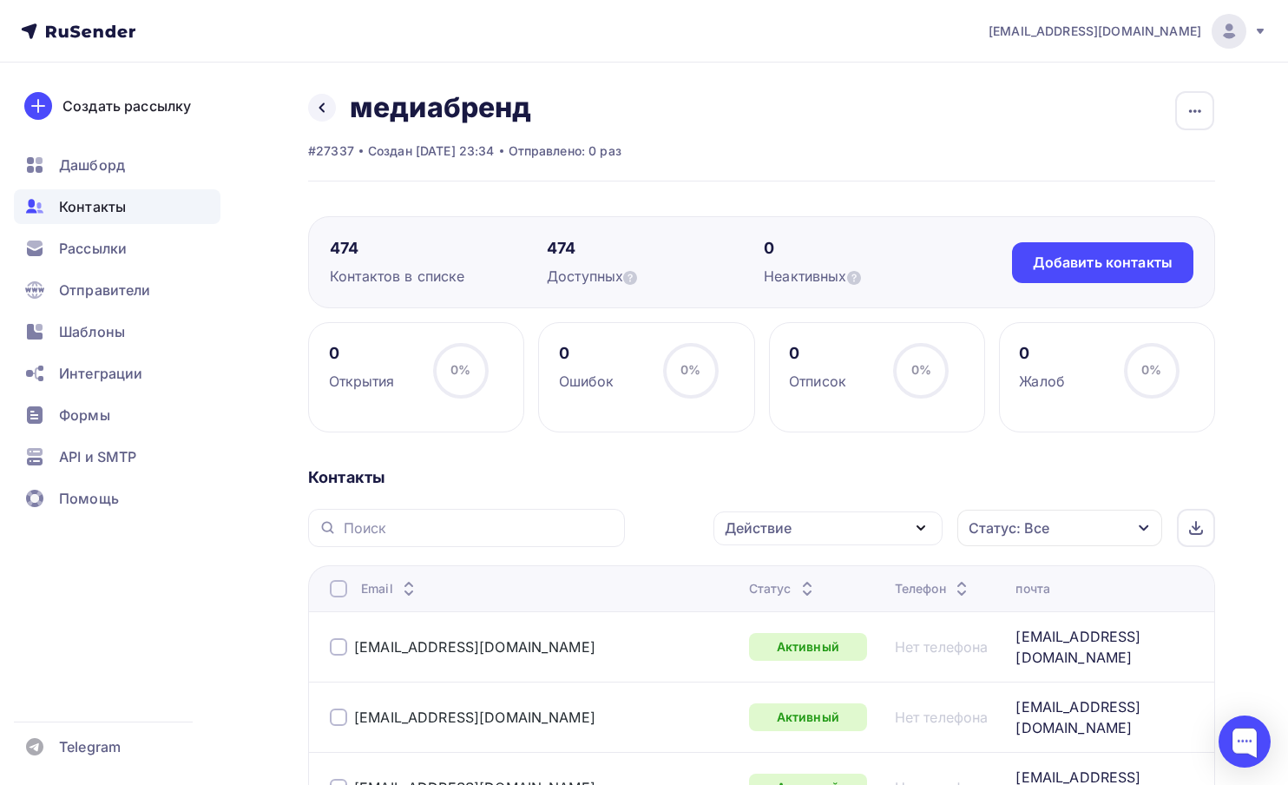
click at [845, 521] on div "Действие" at bounding box center [828, 528] width 229 height 34
click at [800, 645] on div "Удалить" at bounding box center [829, 649] width 188 height 21
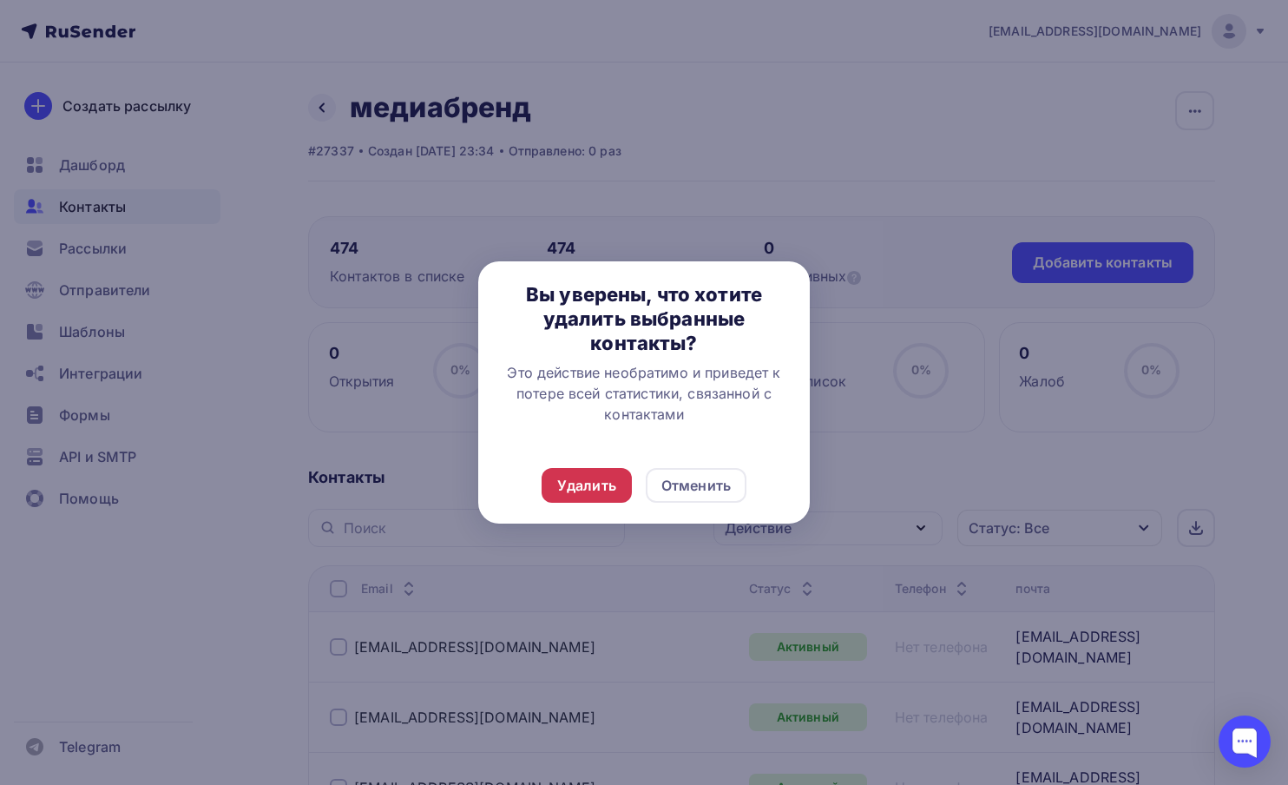
click at [570, 481] on div "Удалить" at bounding box center [586, 485] width 59 height 21
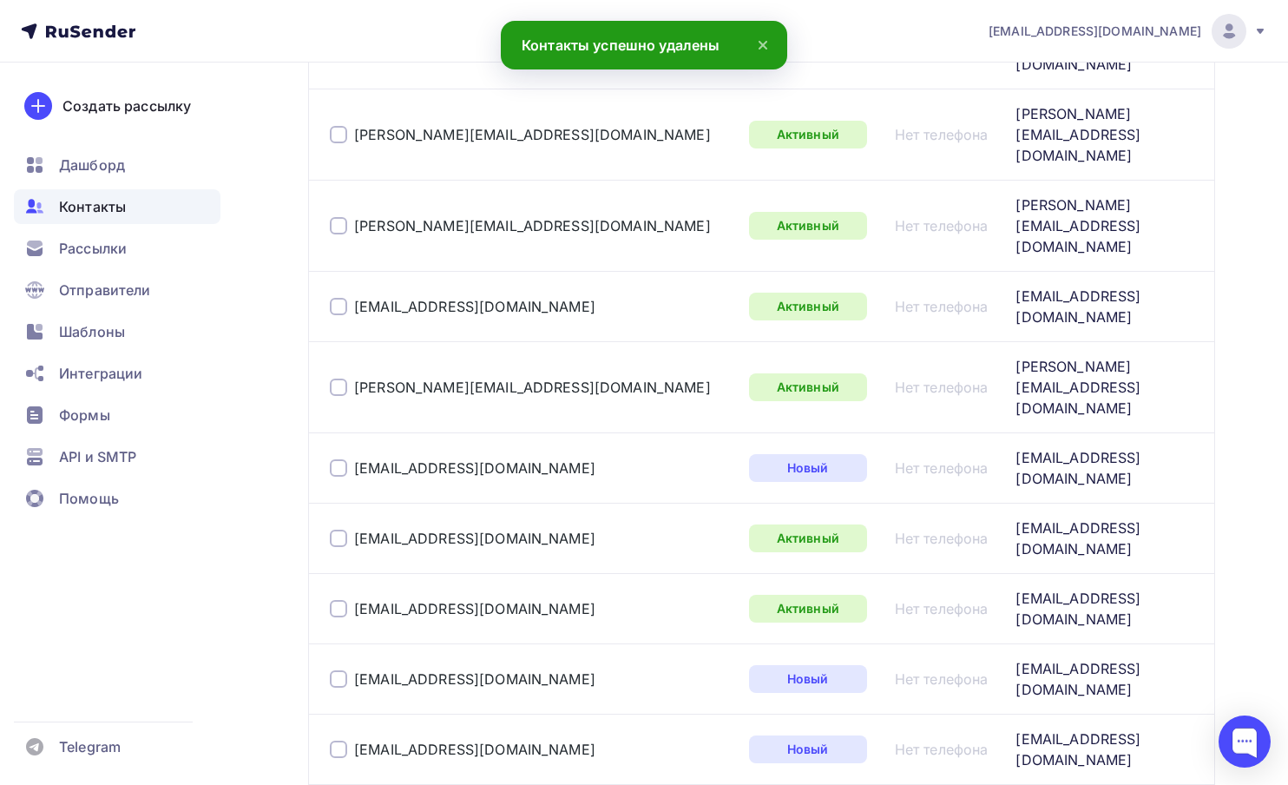
scroll to position [2828, 0]
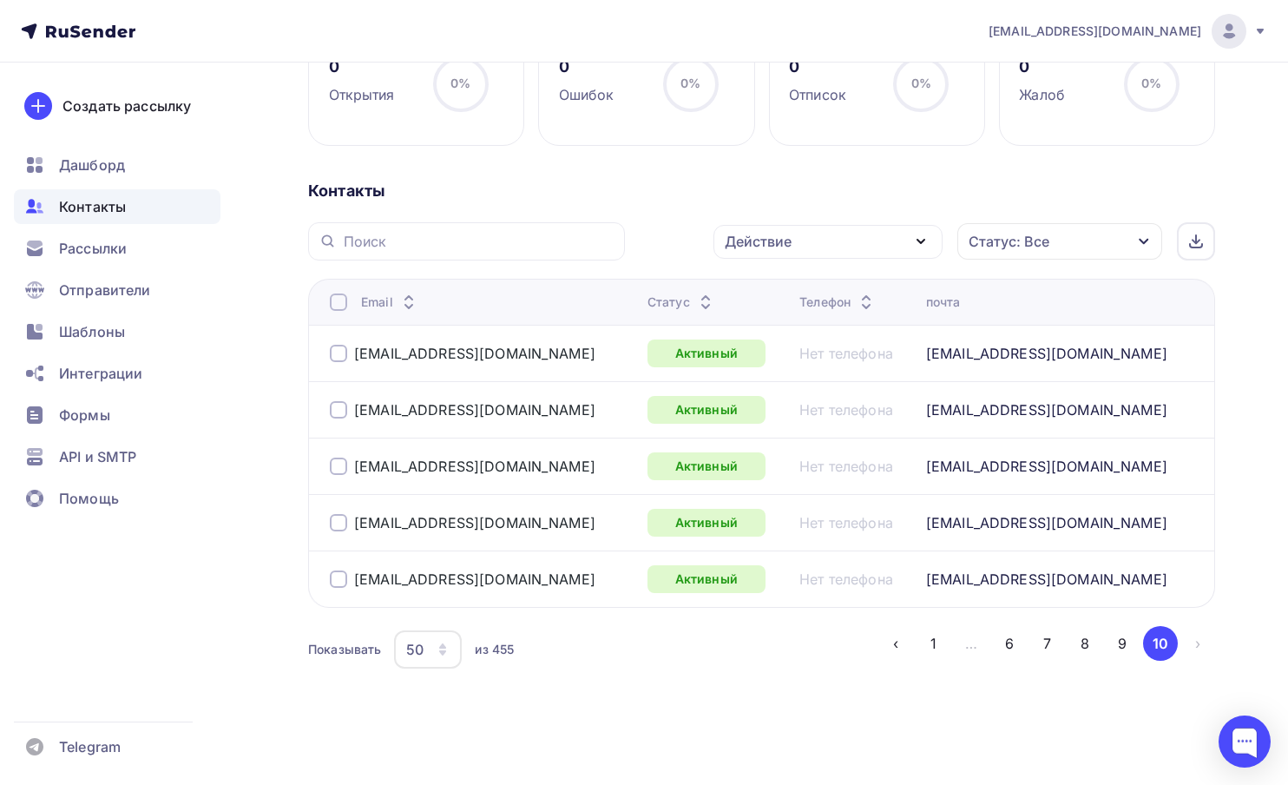
scroll to position [288, 0]
click at [931, 642] on button "1" at bounding box center [934, 643] width 35 height 35
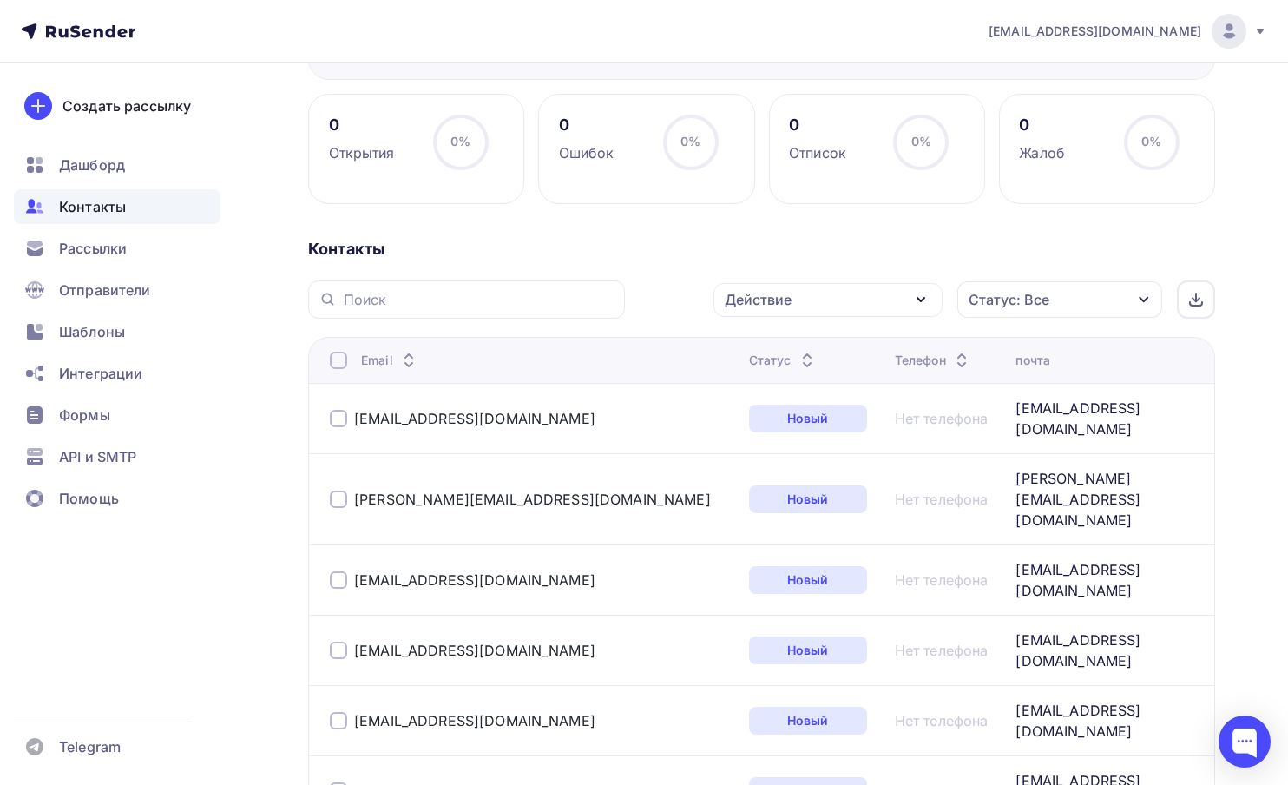
scroll to position [0, 0]
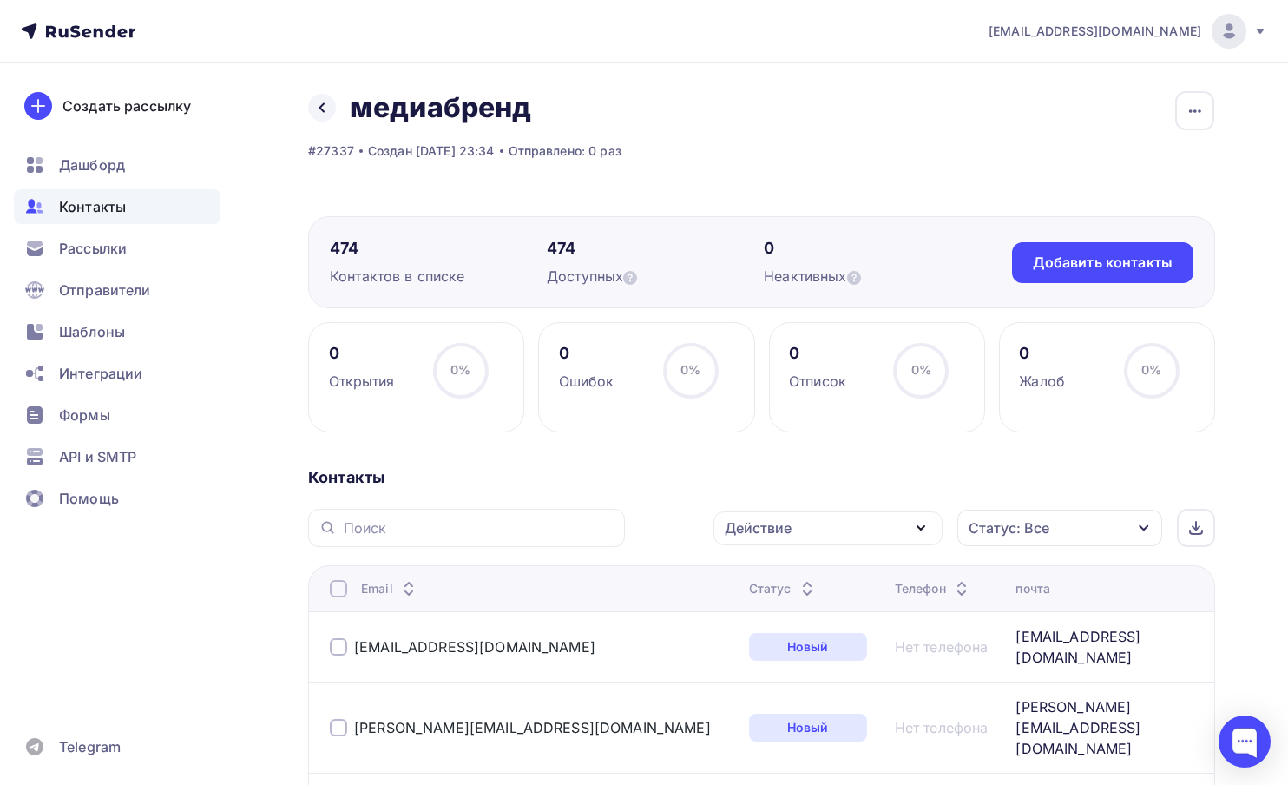
click at [418, 101] on h2 "медиабренд" at bounding box center [440, 107] width 181 height 35
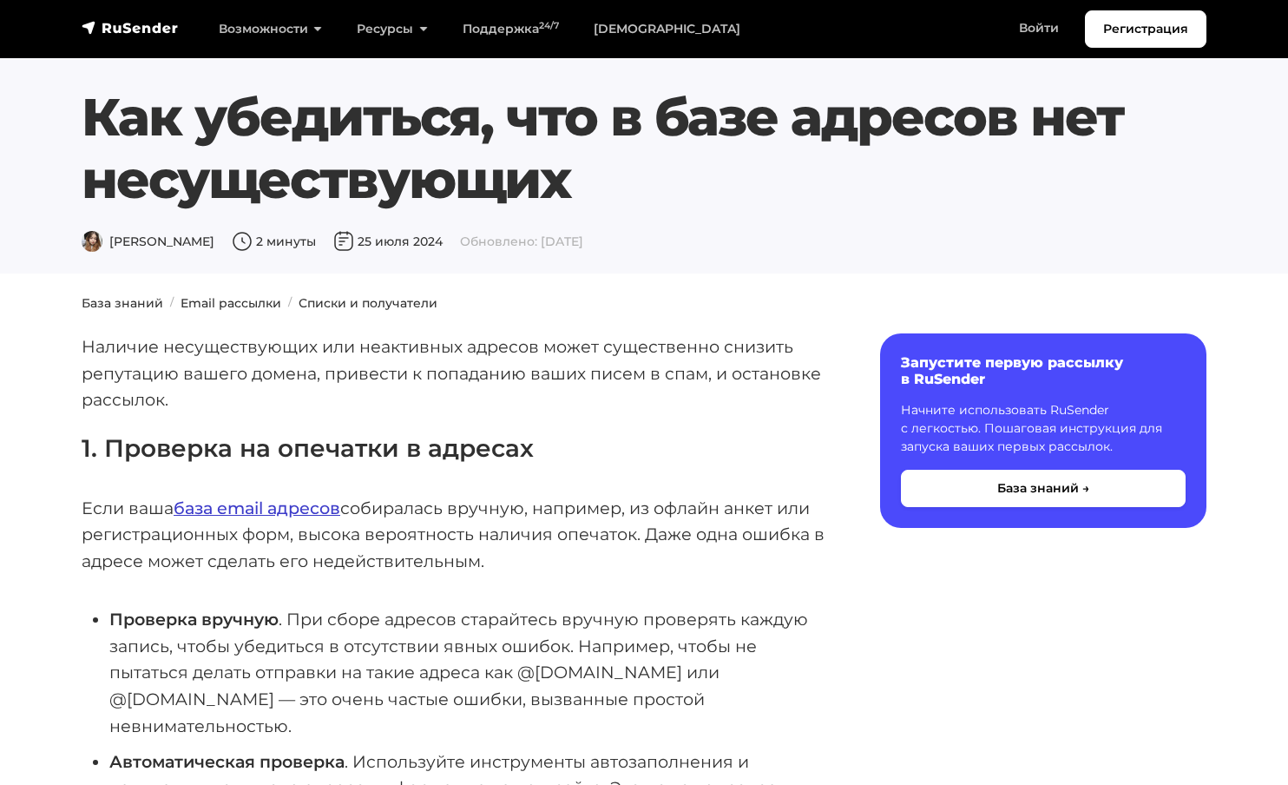
click at [304, 511] on link "база email адресов" at bounding box center [257, 507] width 167 height 21
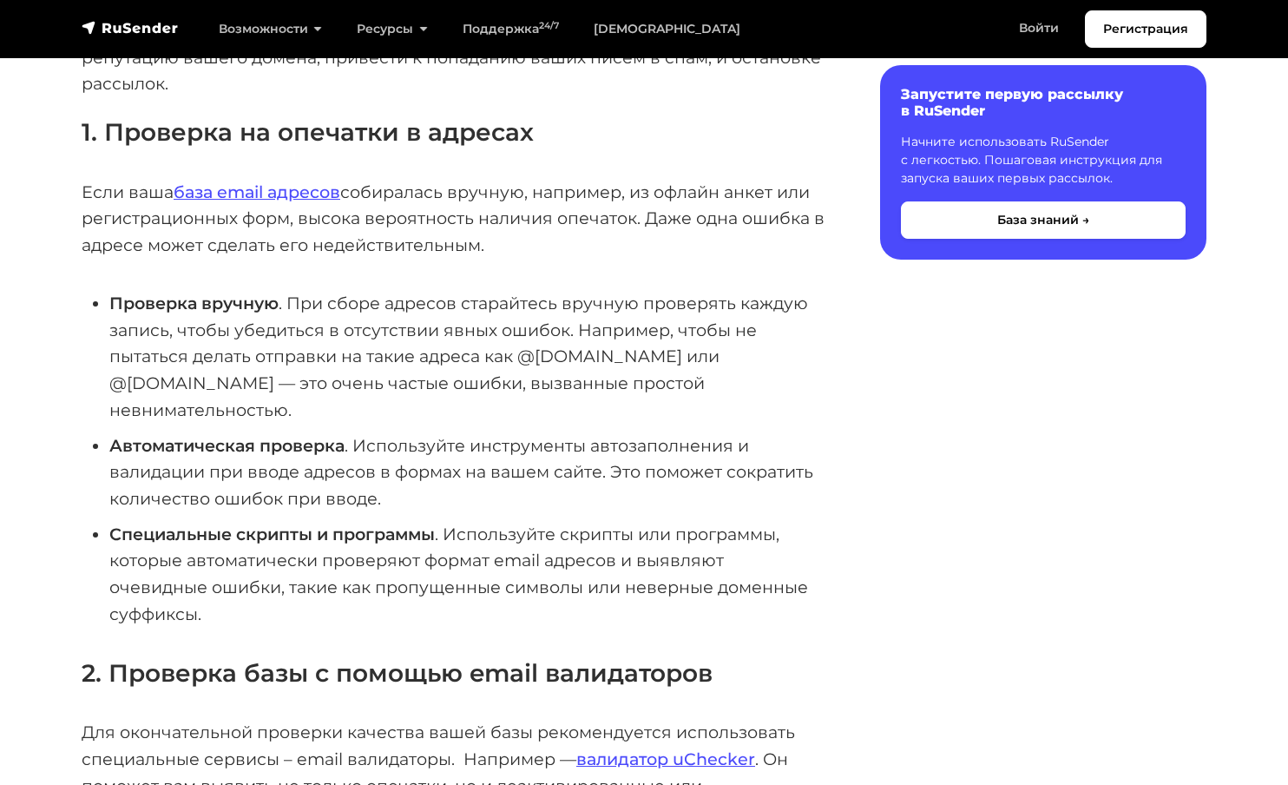
scroll to position [580, 0]
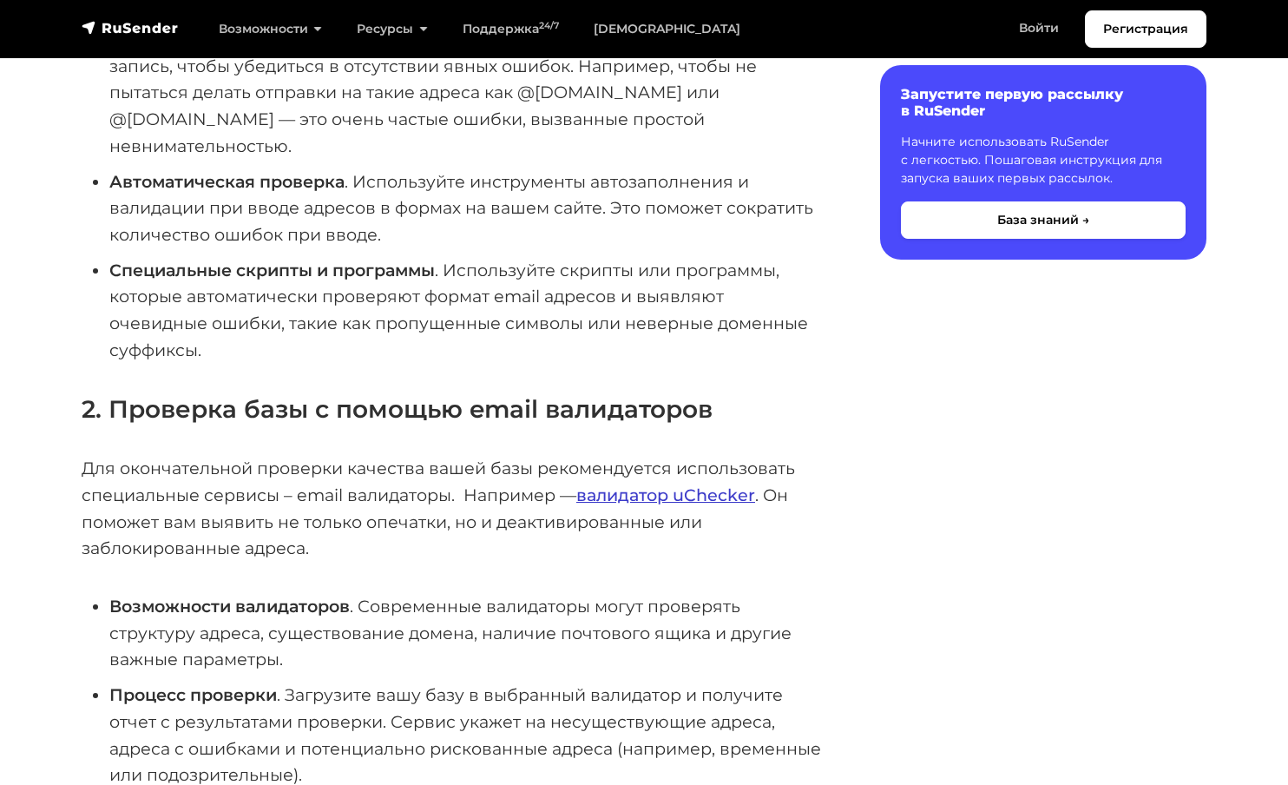
click at [728, 484] on link "валидатор uChecker" at bounding box center [666, 494] width 179 height 21
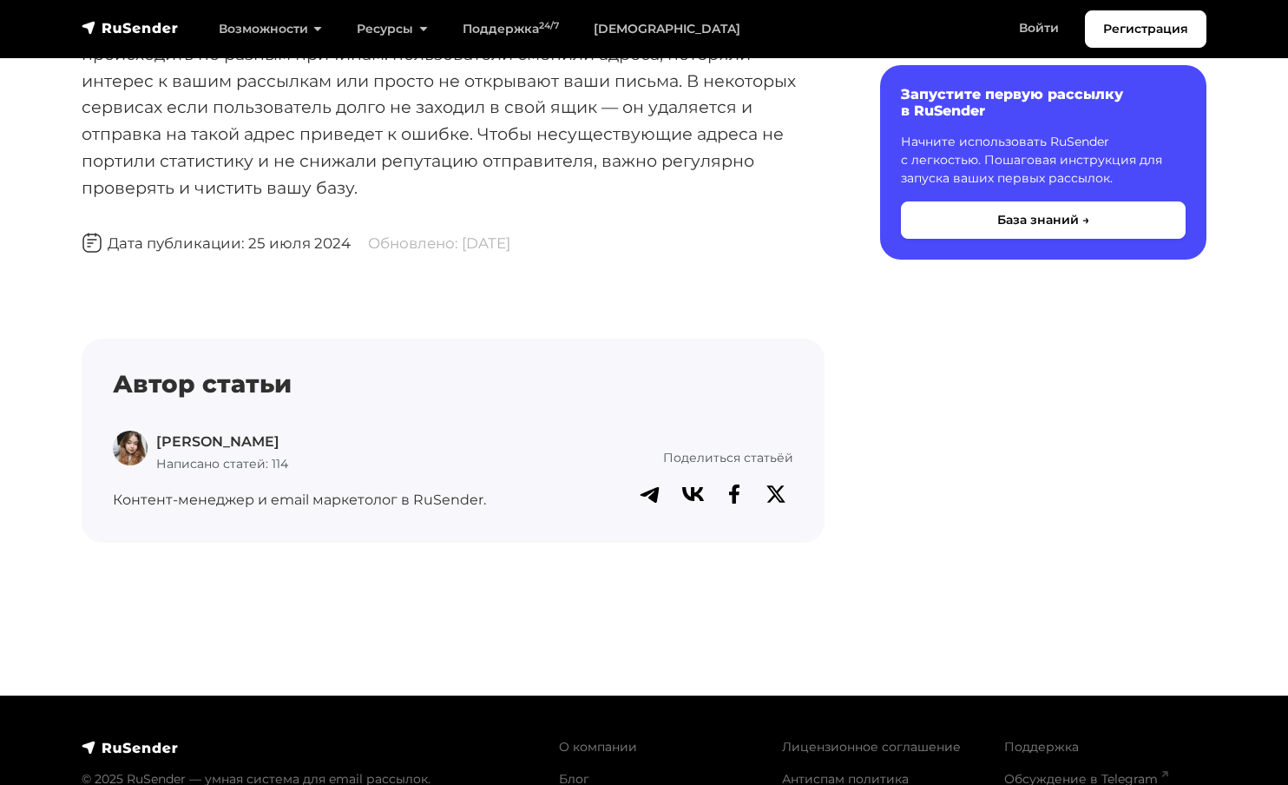
scroll to position [1494, 0]
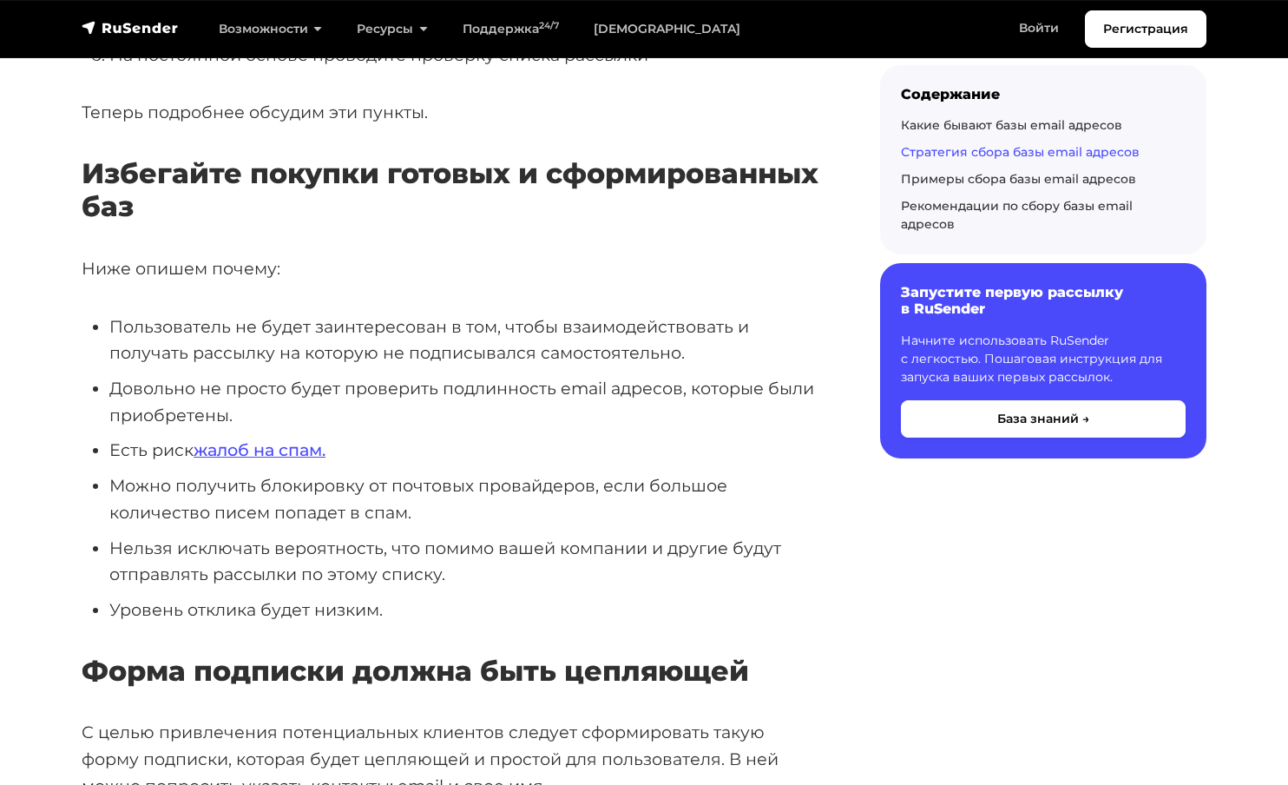
scroll to position [1491, 0]
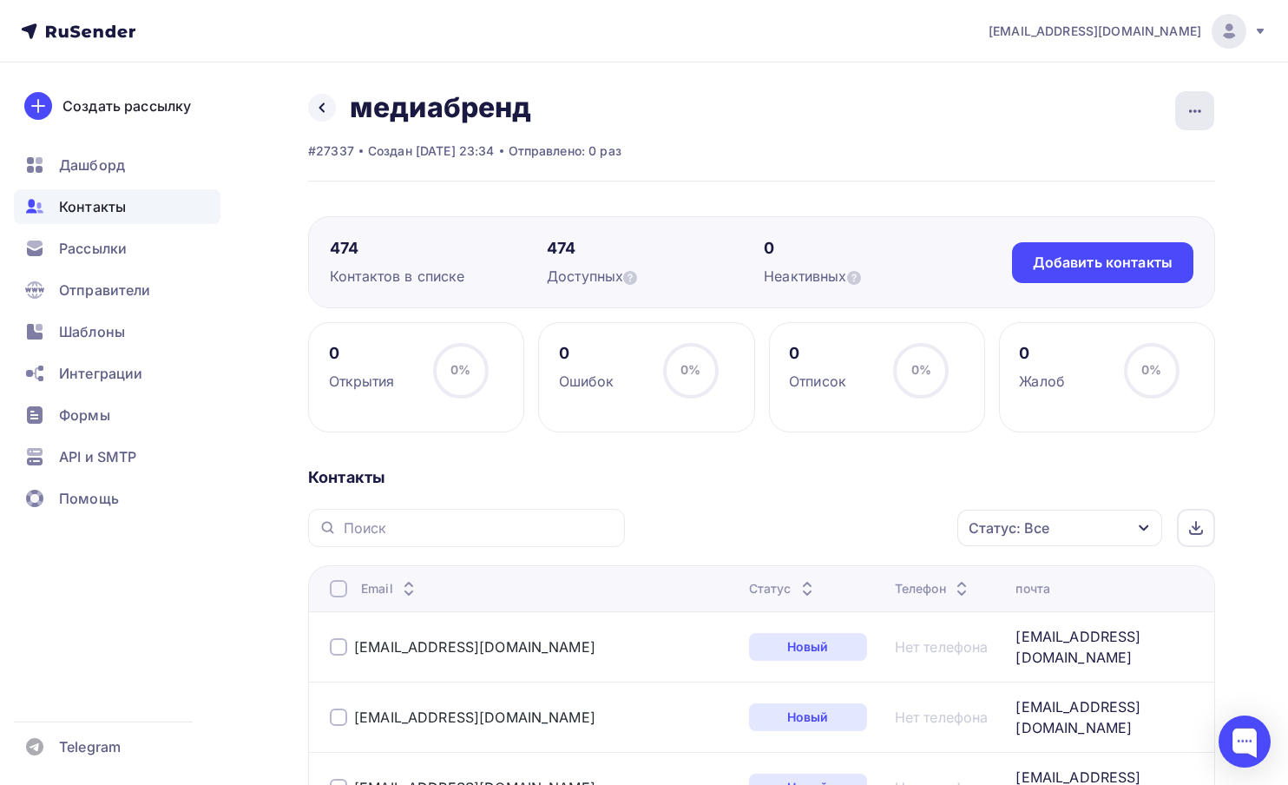
click at [1194, 113] on icon "button" at bounding box center [1195, 111] width 21 height 21
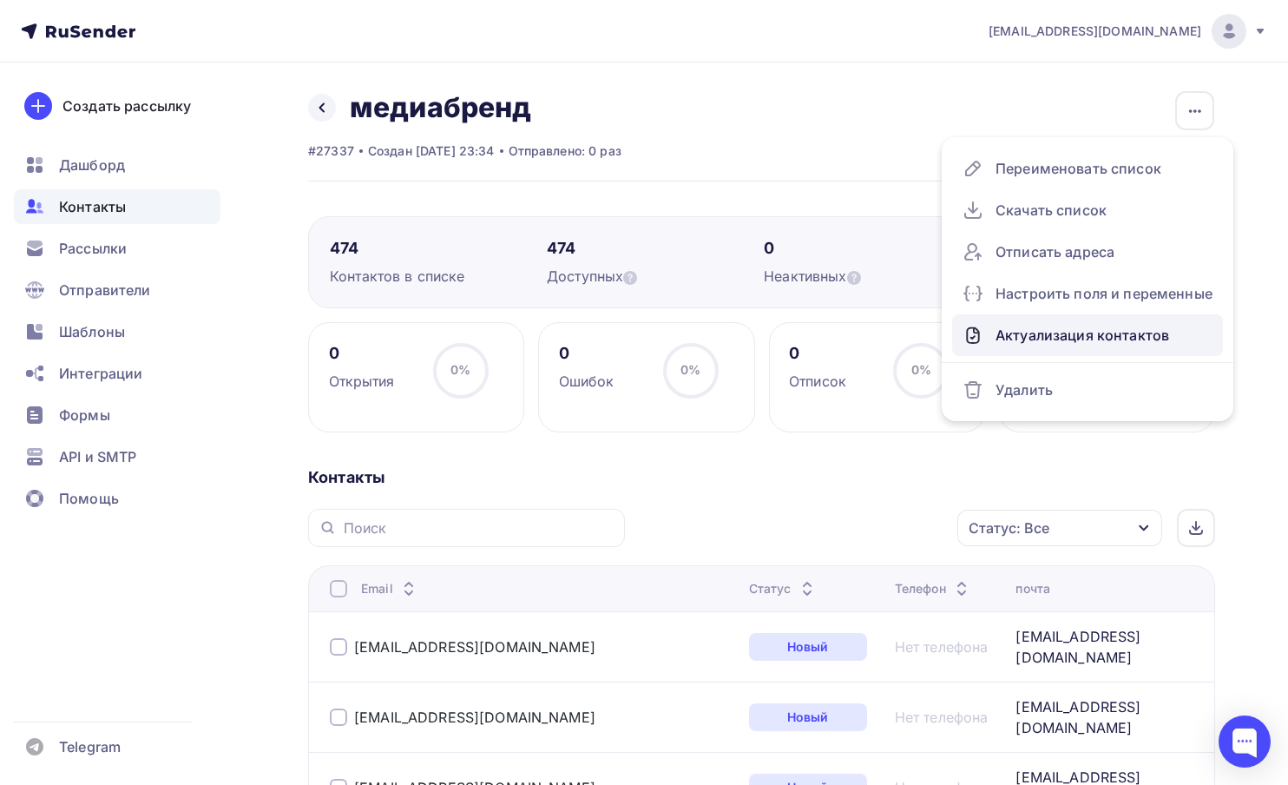
click at [1053, 338] on div "Актуализация контактов" at bounding box center [1088, 335] width 250 height 28
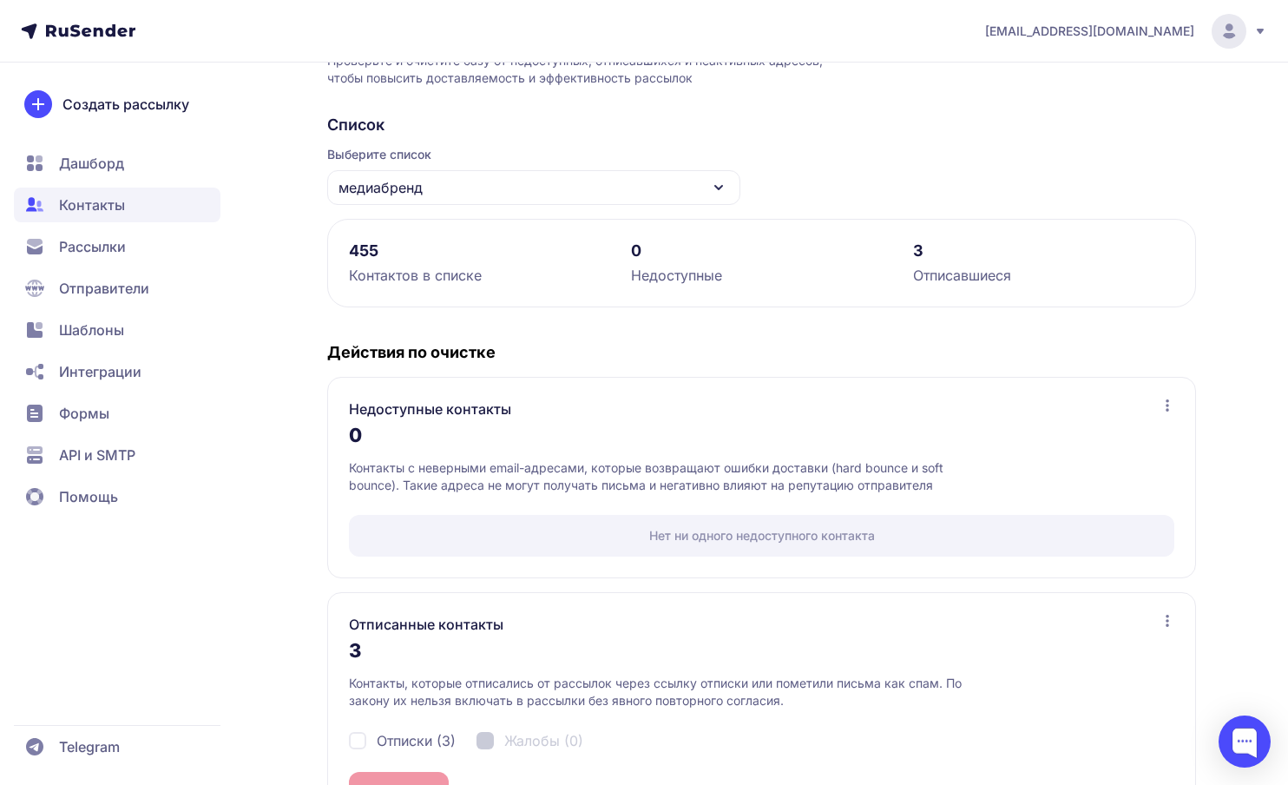
scroll to position [165, 0]
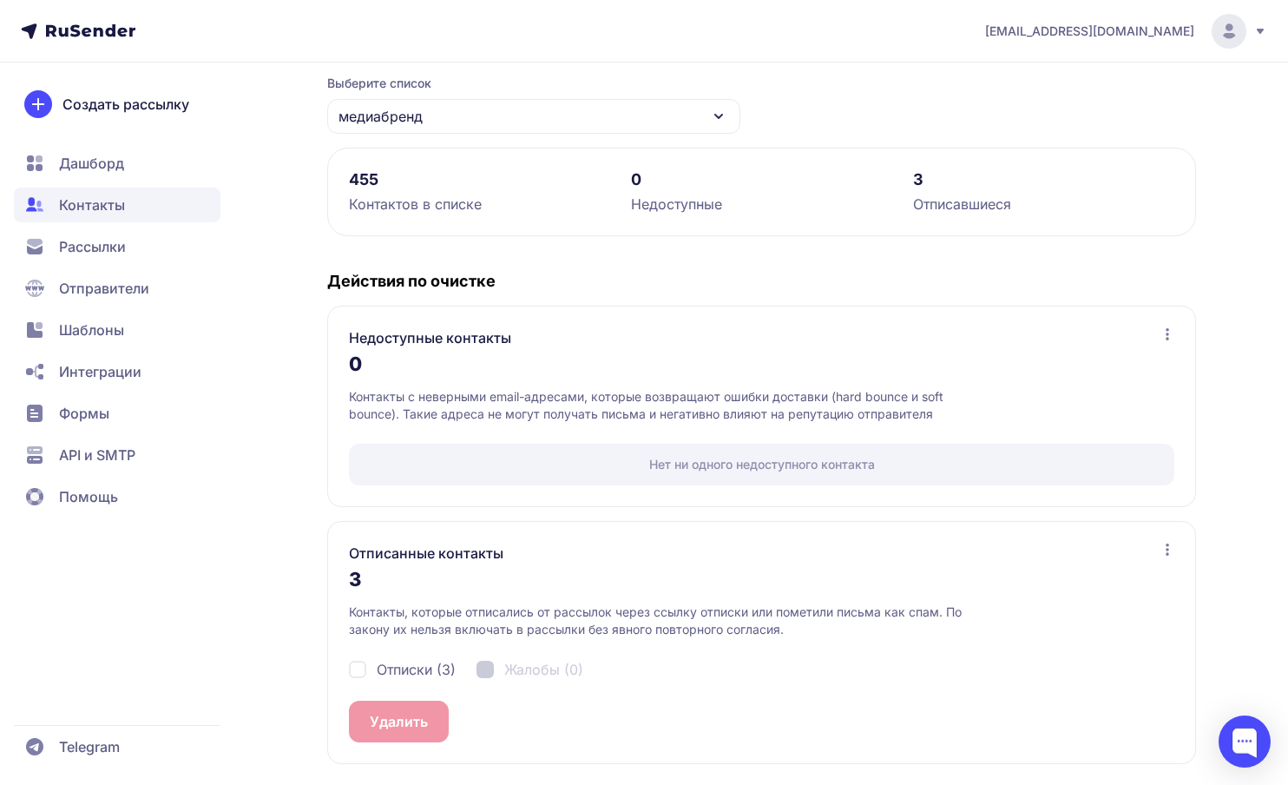
click at [359, 670] on div "Отписки (3)" at bounding box center [402, 669] width 107 height 21
checkbox input "true"
click at [417, 726] on button "Удалить 3" at bounding box center [403, 722] width 109 height 42
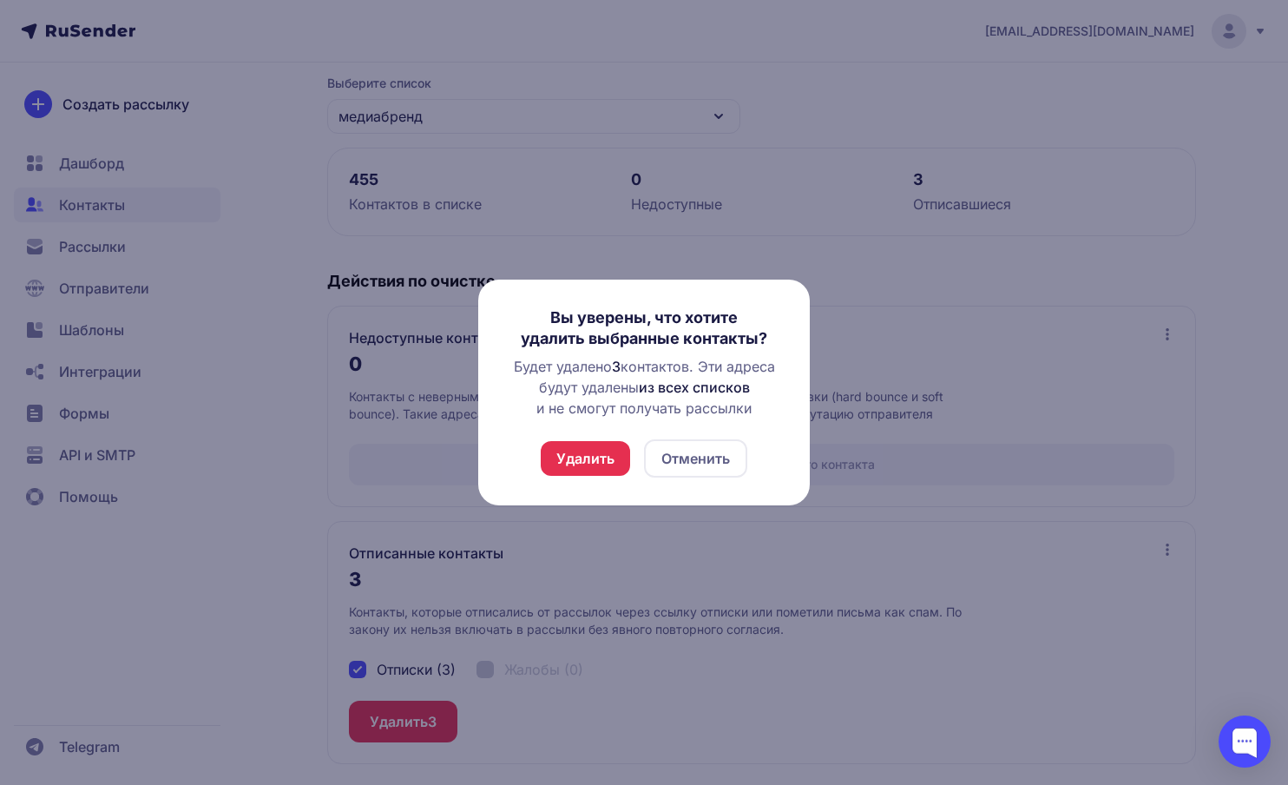
click at [612, 463] on button "Удалить" at bounding box center [585, 458] width 89 height 35
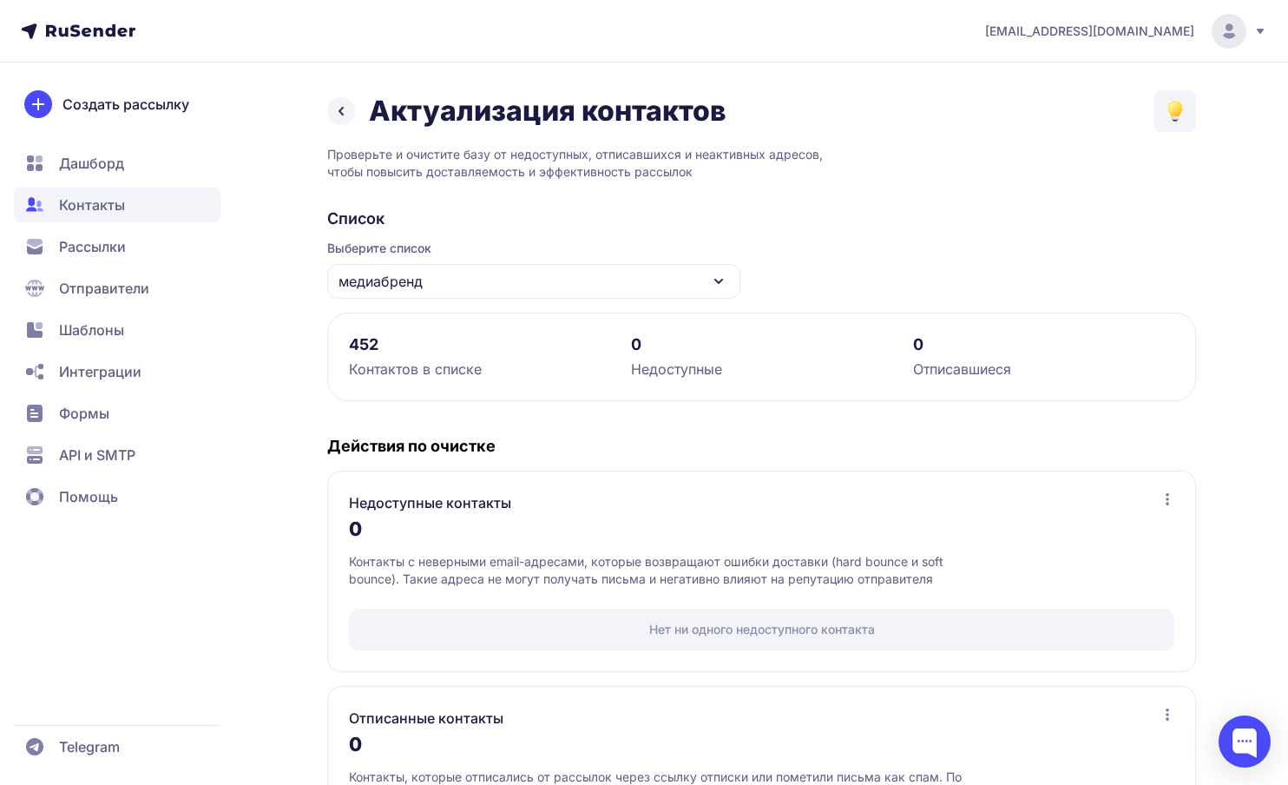
click at [86, 252] on span "Рассылки" at bounding box center [92, 246] width 67 height 21
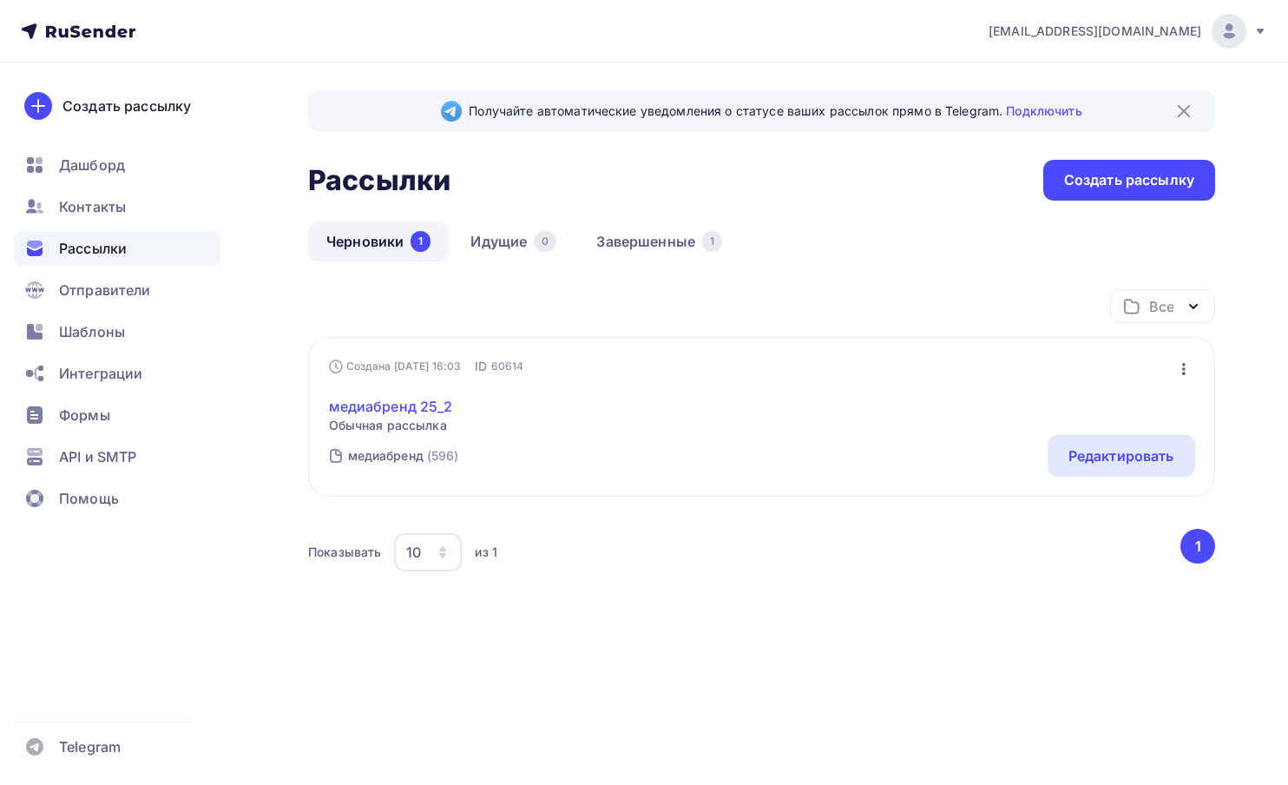
click at [409, 397] on link "медиабренд 25_2" at bounding box center [391, 406] width 124 height 21
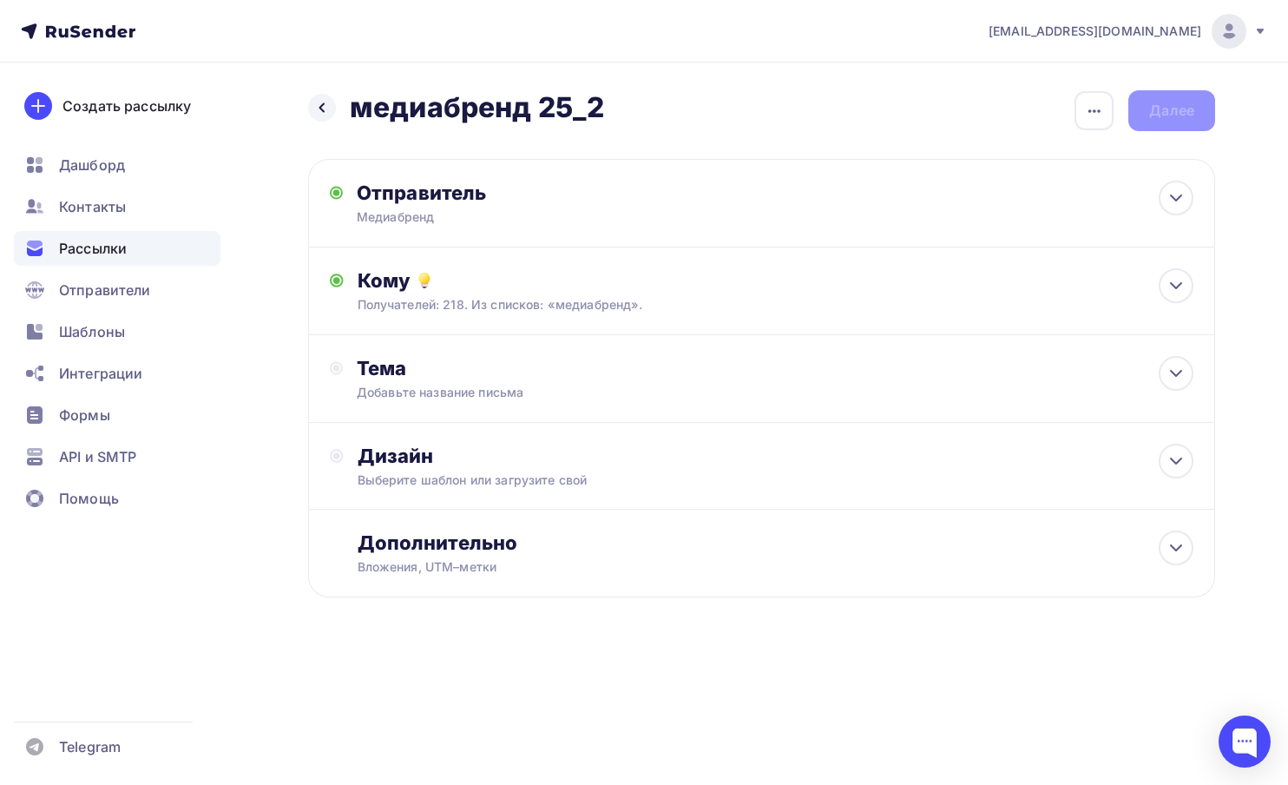
click at [91, 247] on span "Рассылки" at bounding box center [93, 248] width 68 height 21
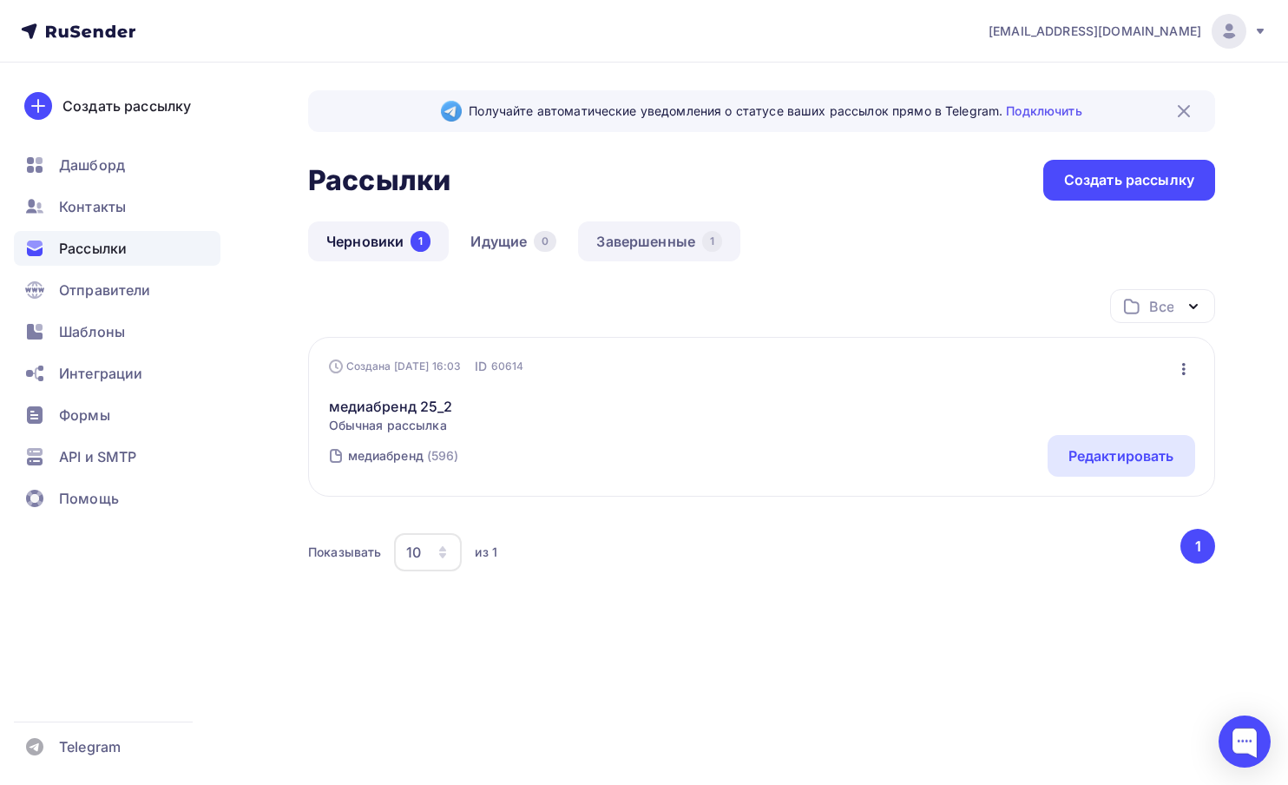
click at [680, 240] on link "Завершенные 1" at bounding box center [659, 241] width 162 height 40
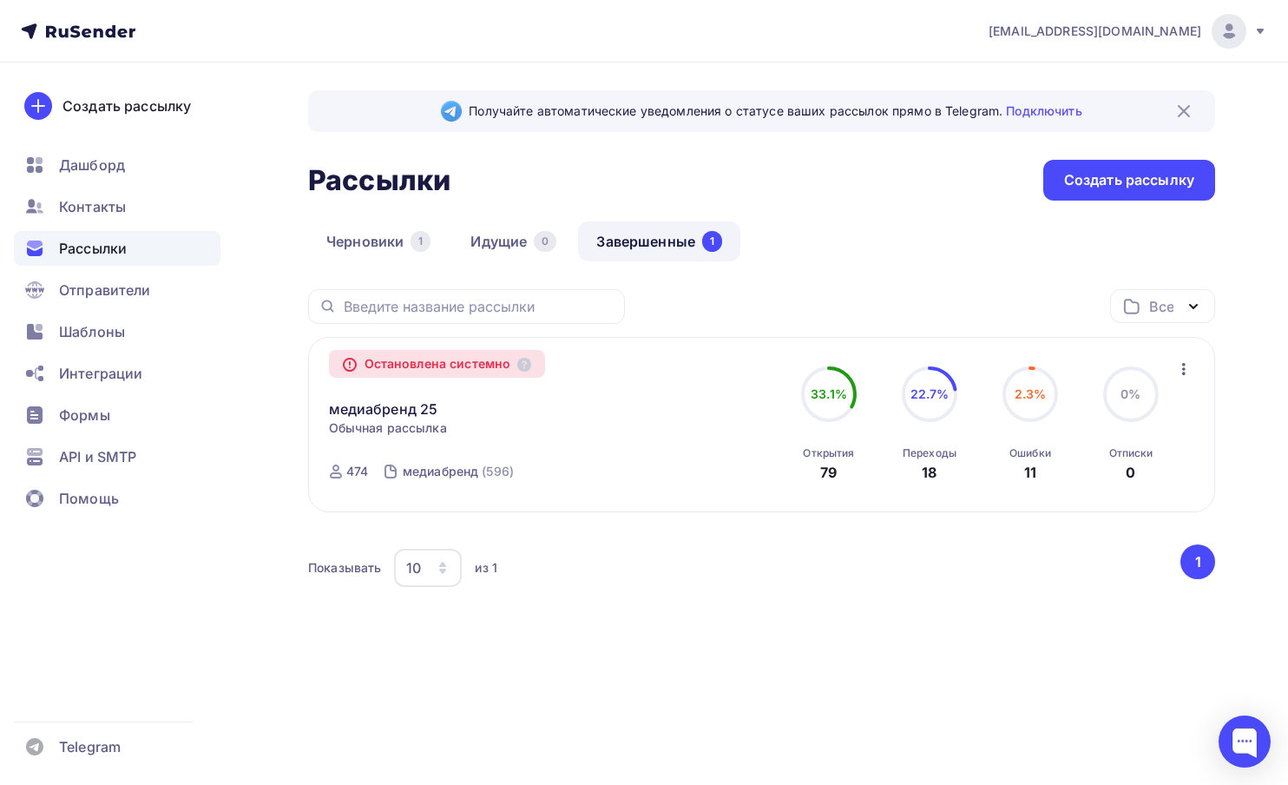
click at [680, 240] on link "Завершенные 1" at bounding box center [659, 241] width 162 height 40
click at [399, 411] on link "медиабренд 25" at bounding box center [383, 409] width 109 height 21
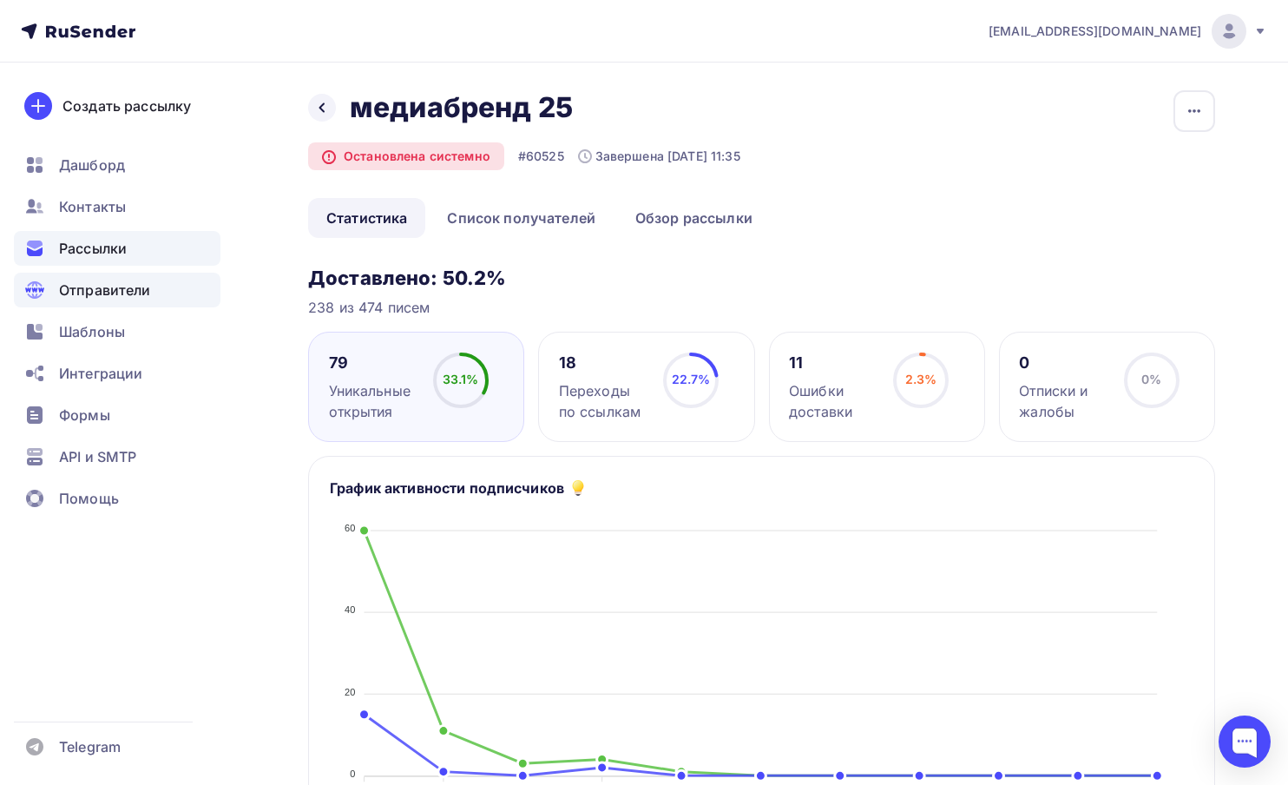
click at [78, 288] on span "Отправители" at bounding box center [105, 290] width 92 height 21
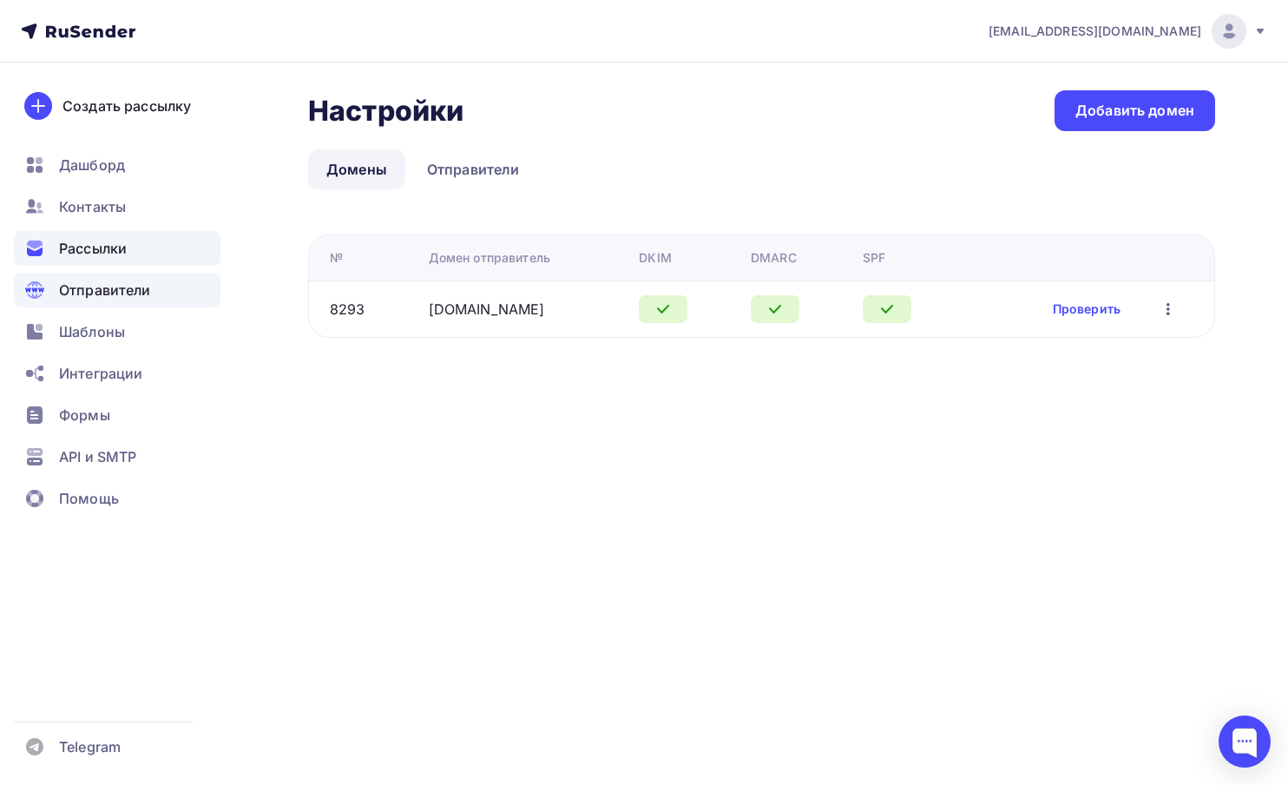
click at [89, 252] on span "Рассылки" at bounding box center [93, 248] width 68 height 21
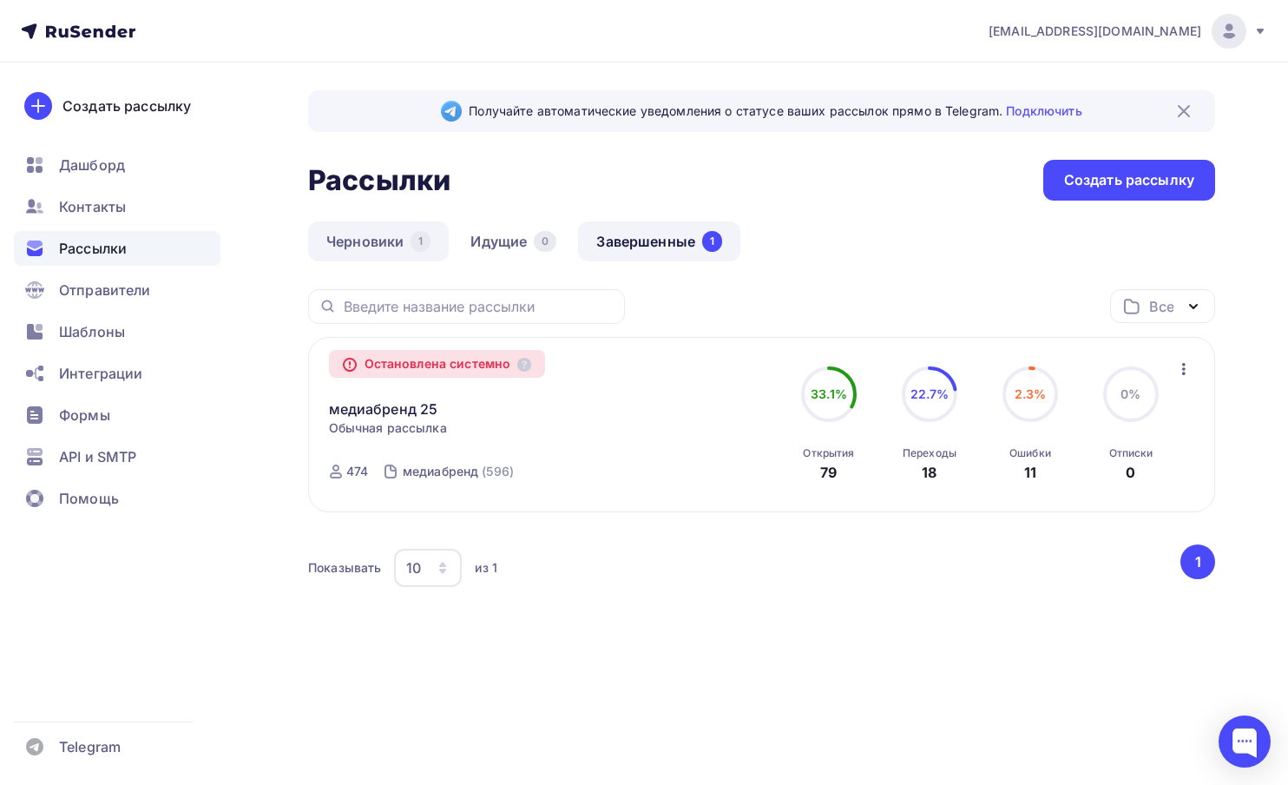
click at [355, 233] on link "Черновики 1" at bounding box center [378, 241] width 141 height 40
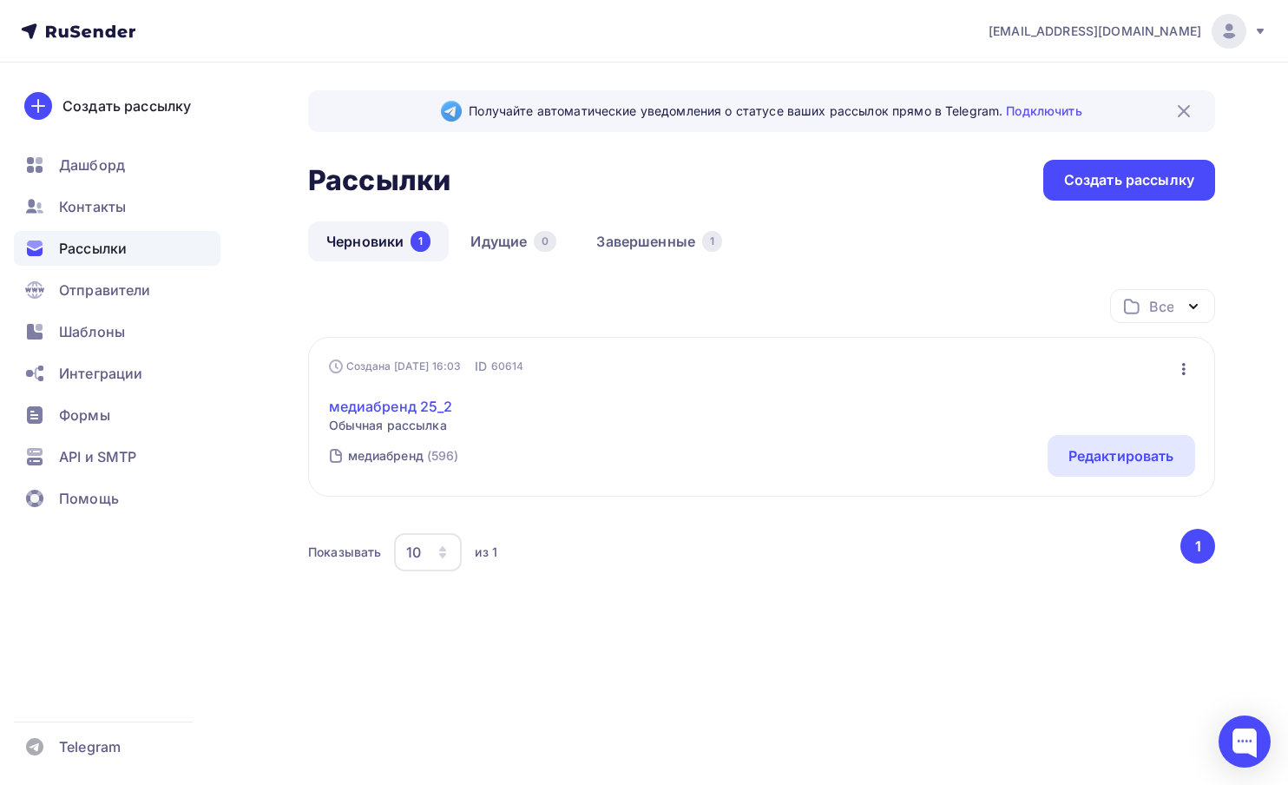
click at [411, 410] on link "медиабренд 25_2" at bounding box center [391, 406] width 124 height 21
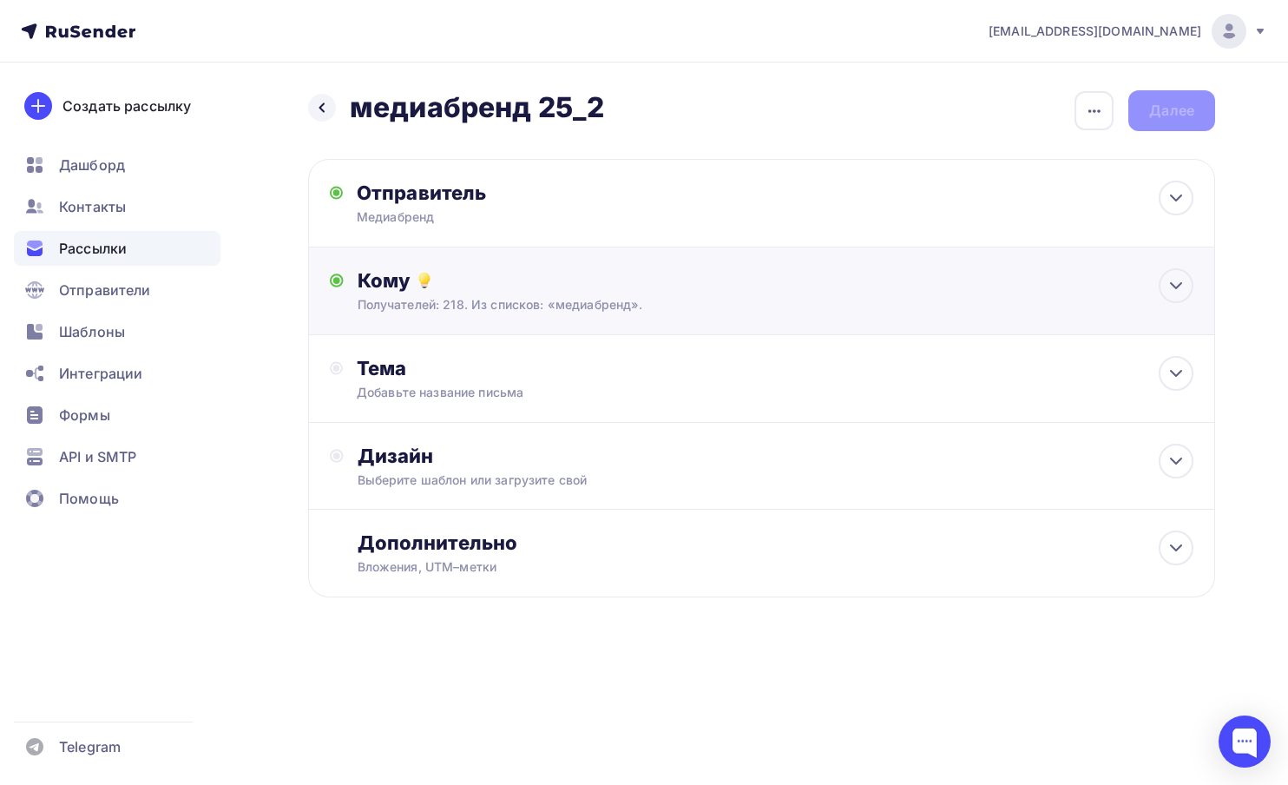
click at [390, 280] on div "Кому" at bounding box center [776, 280] width 837 height 24
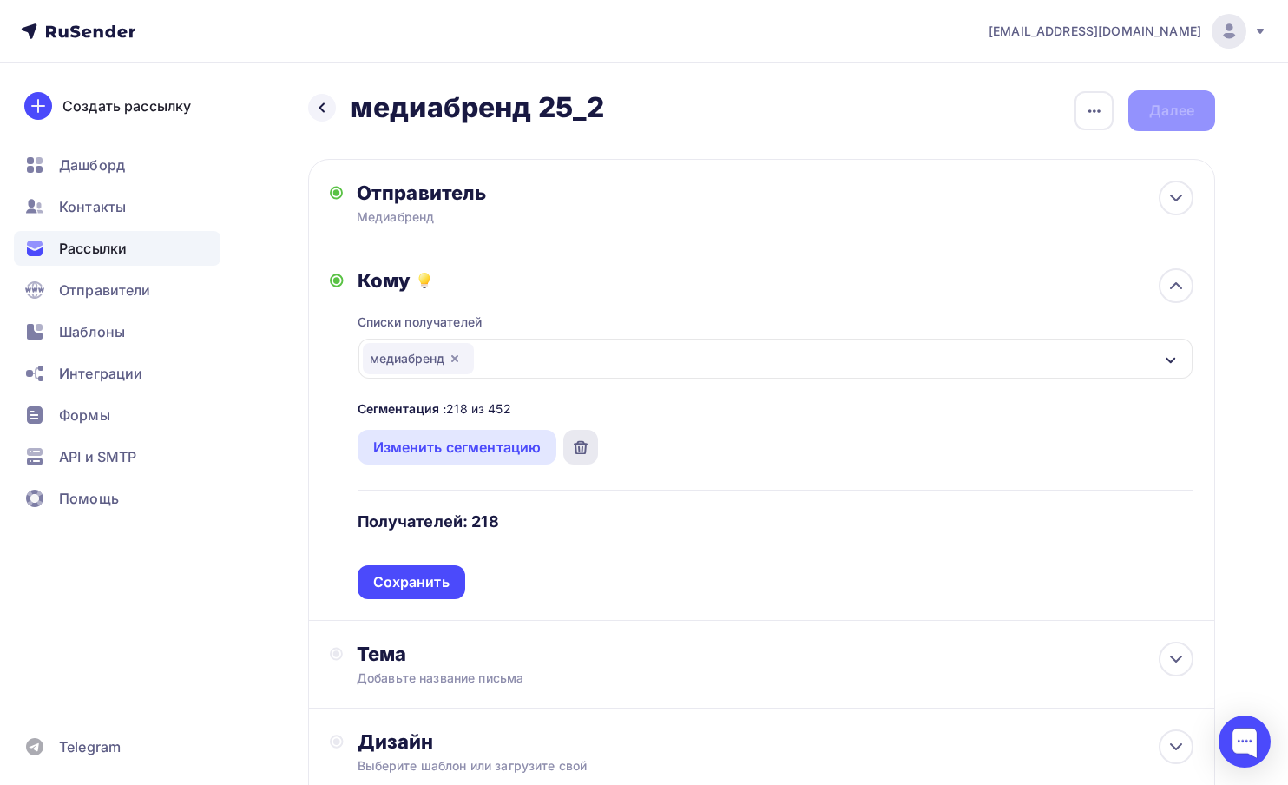
click at [572, 442] on div at bounding box center [580, 447] width 35 height 35
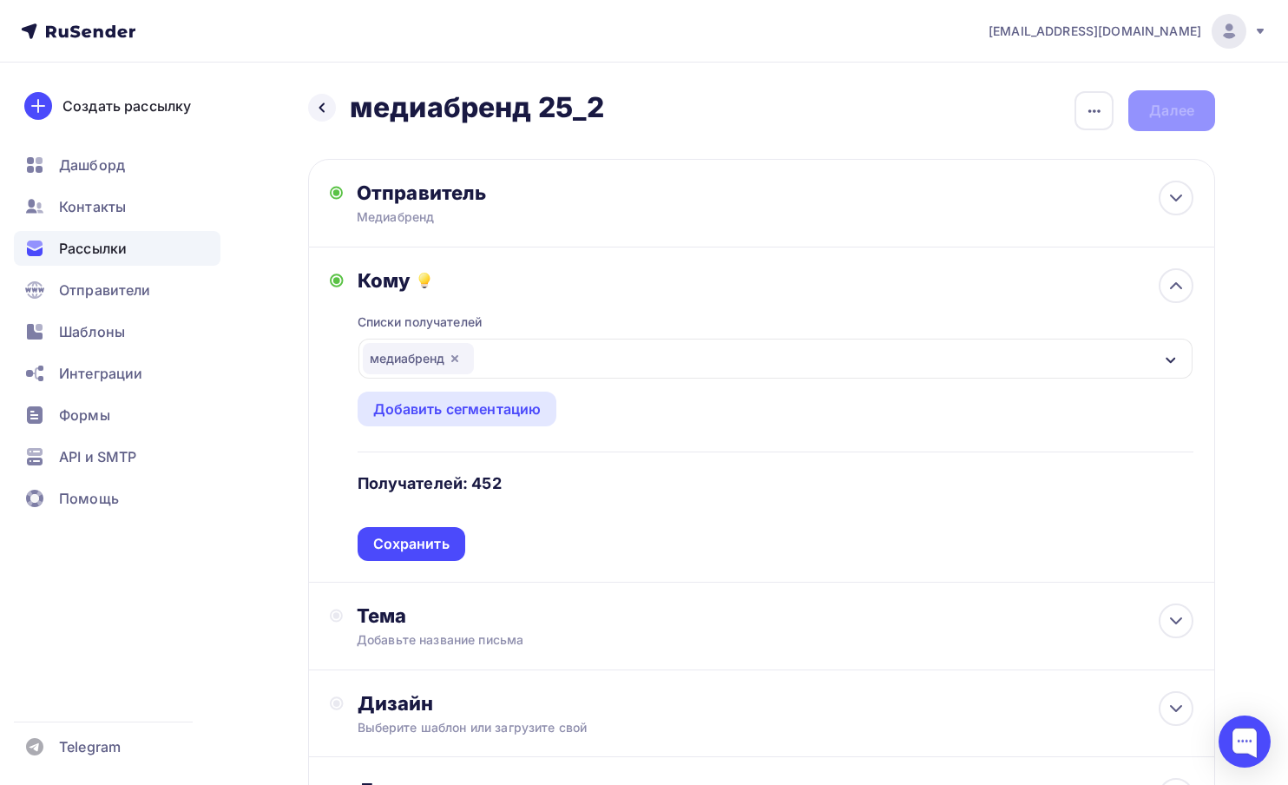
click at [675, 387] on div "Списки получателей медиабренд Все списки id медиабрен_2 (328) #27475 медиабренд…" at bounding box center [776, 427] width 837 height 268
click at [667, 371] on div "медиабренд" at bounding box center [776, 359] width 835 height 40
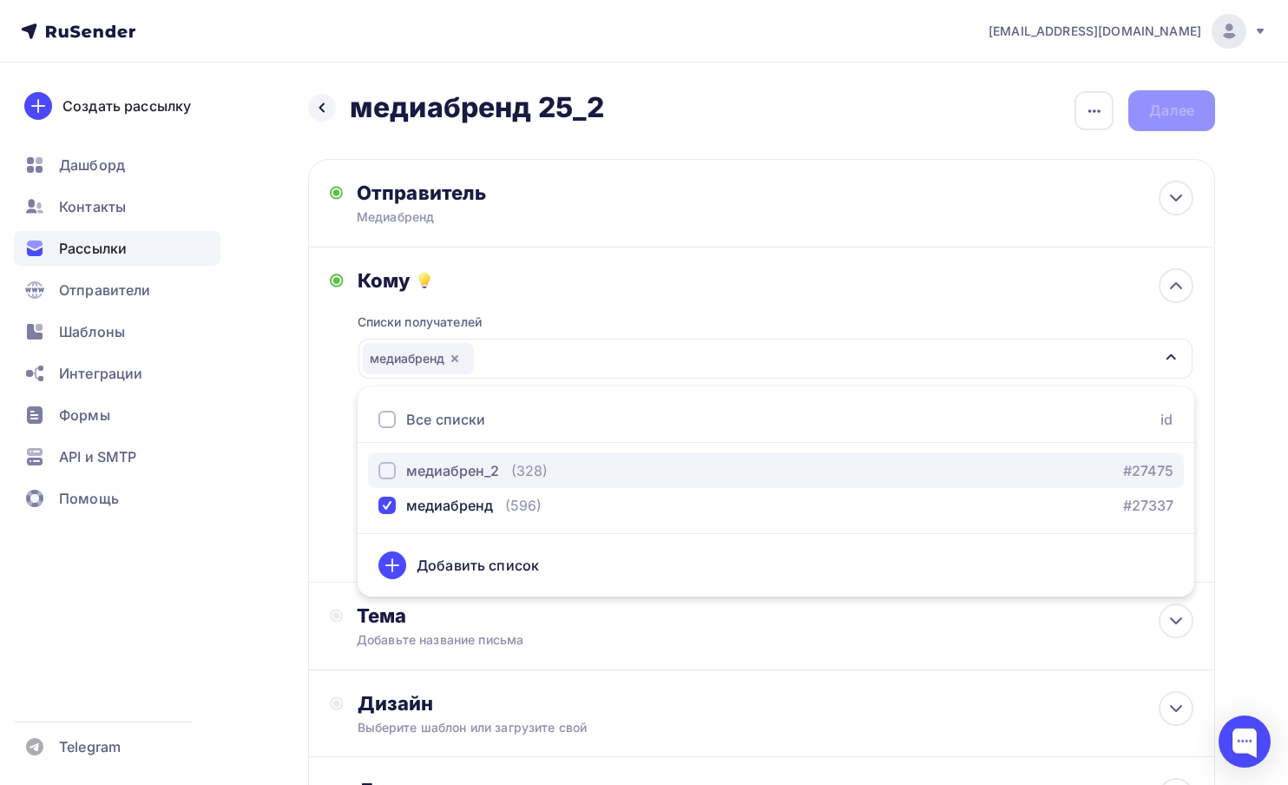
click at [483, 479] on div "медиабрен_2" at bounding box center [452, 470] width 93 height 21
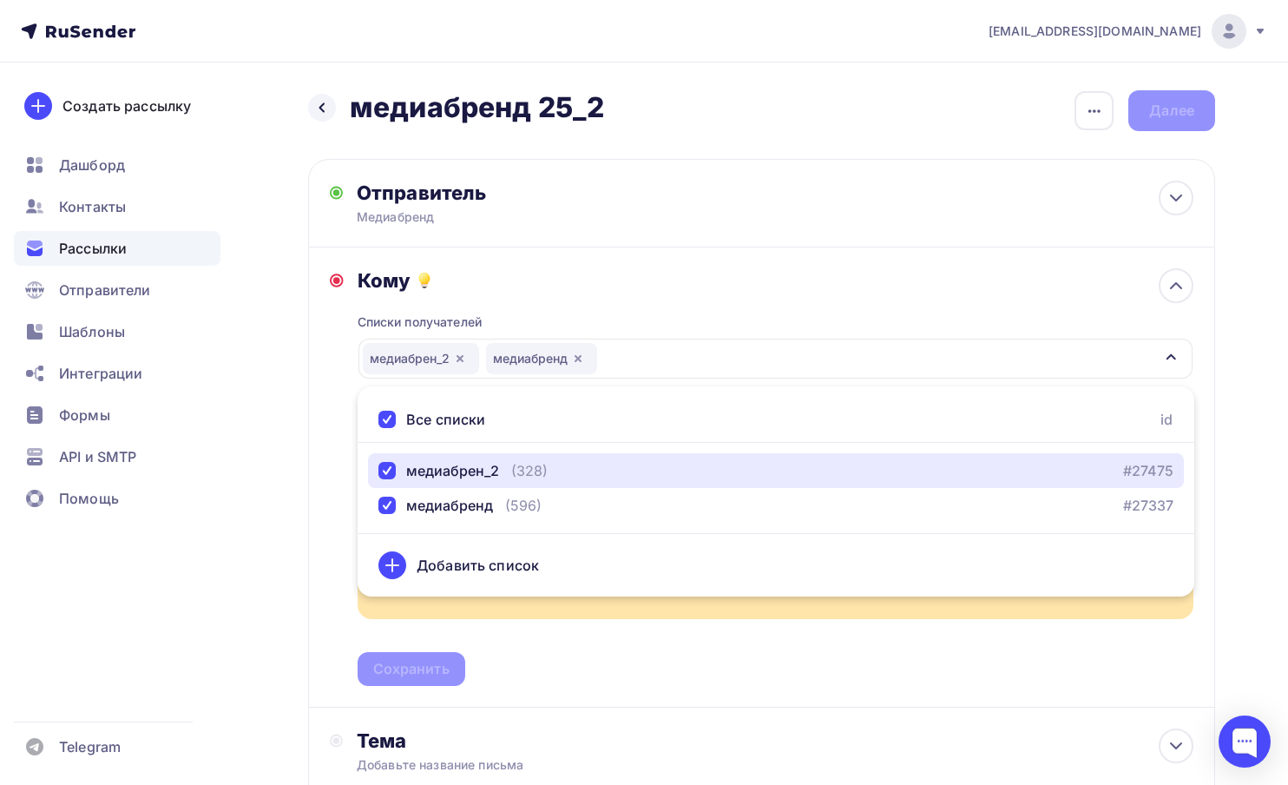
click at [579, 355] on icon "button" at bounding box center [578, 359] width 14 height 14
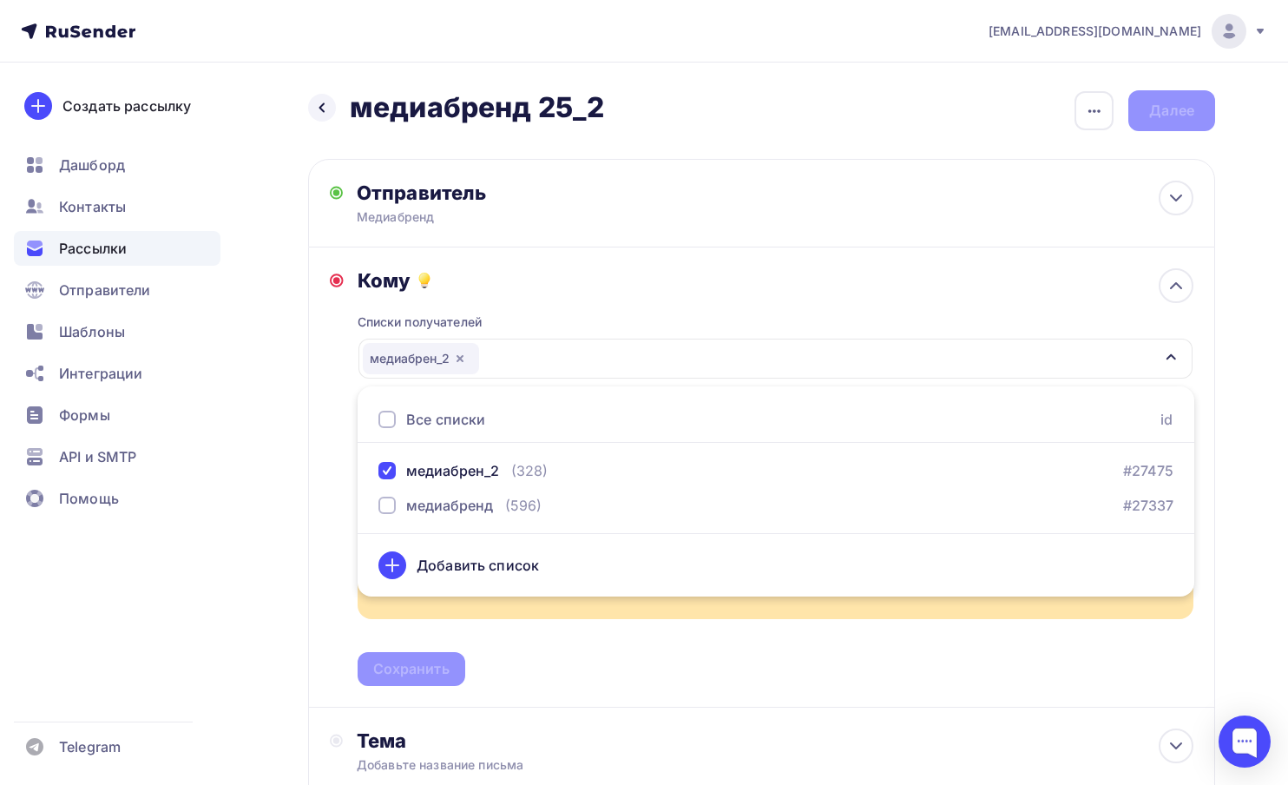
click at [340, 517] on div "Кому Списки получателей медиабрен_2 Все списки id медиабрен_2 (328) #27475 меди…" at bounding box center [762, 477] width 864 height 418
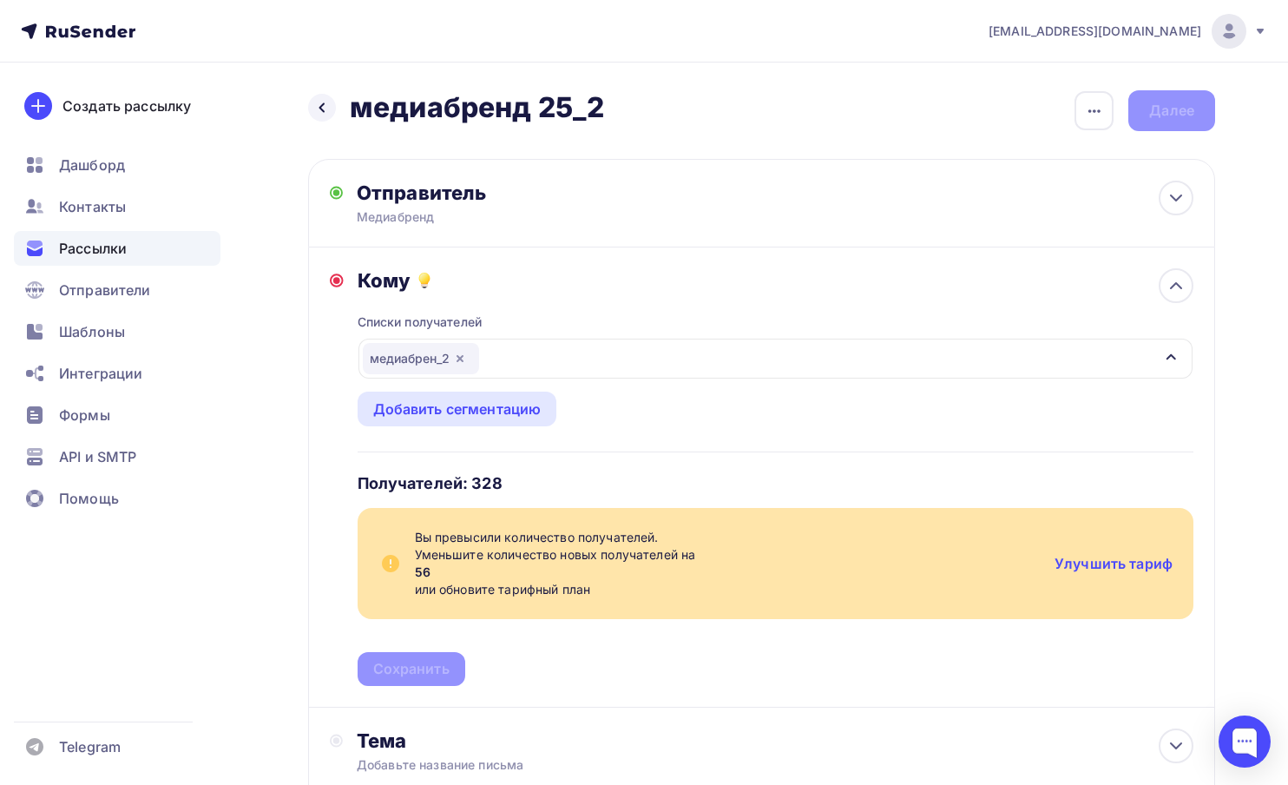
click at [463, 357] on icon "button" at bounding box center [460, 358] width 7 height 7
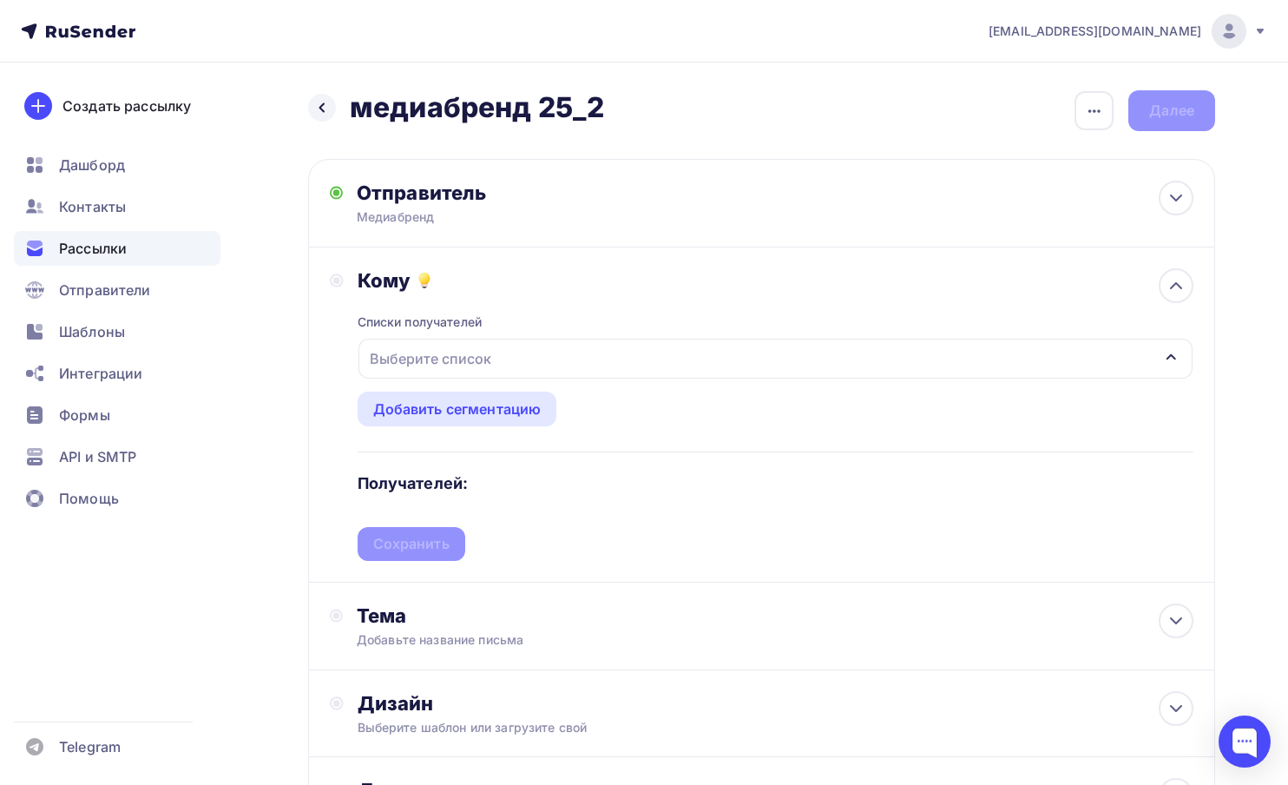
click at [463, 357] on div "Выберите список" at bounding box center [430, 358] width 135 height 31
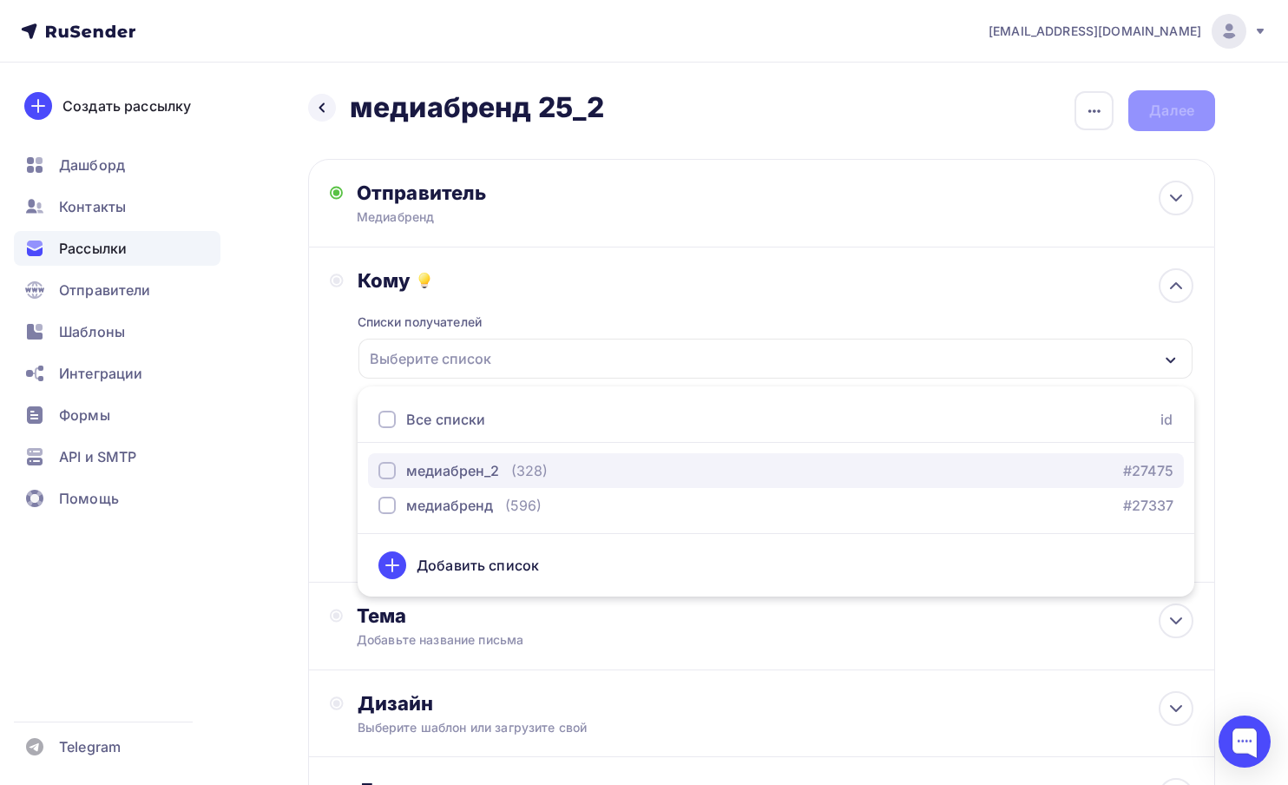
click at [463, 474] on div "медиабрен_2" at bounding box center [452, 470] width 93 height 21
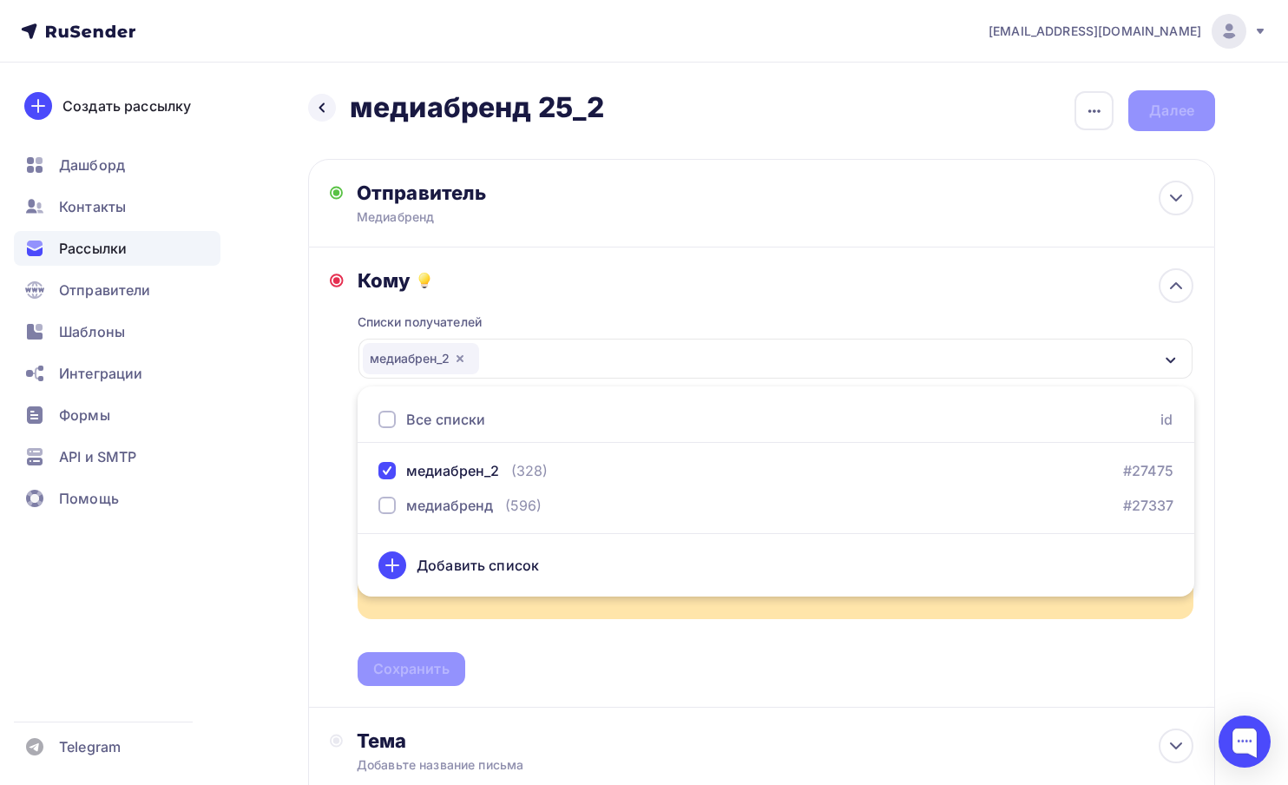
click at [354, 499] on div "Кому Списки получателей медиабрен_2 Все списки id медиабрен_2 (328) #27475 меди…" at bounding box center [762, 477] width 864 height 418
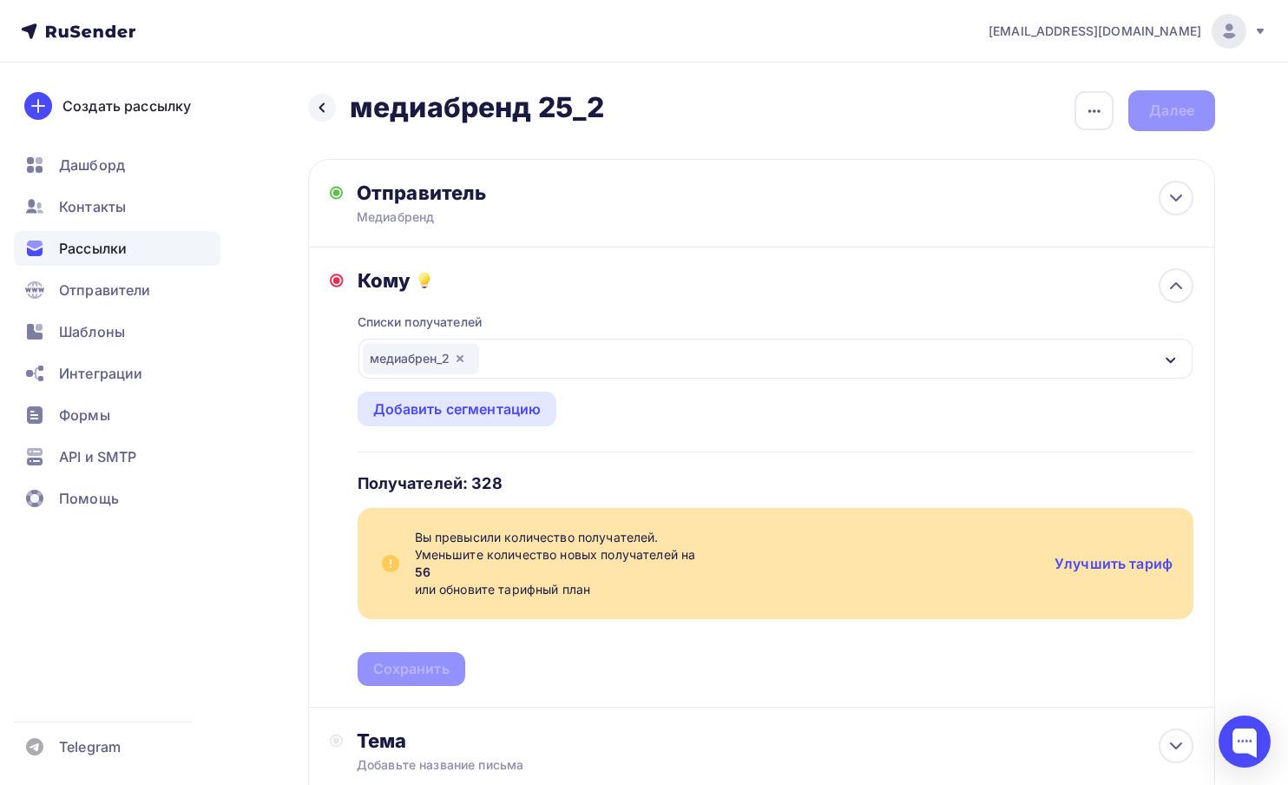
click at [456, 356] on icon "button" at bounding box center [460, 359] width 14 height 14
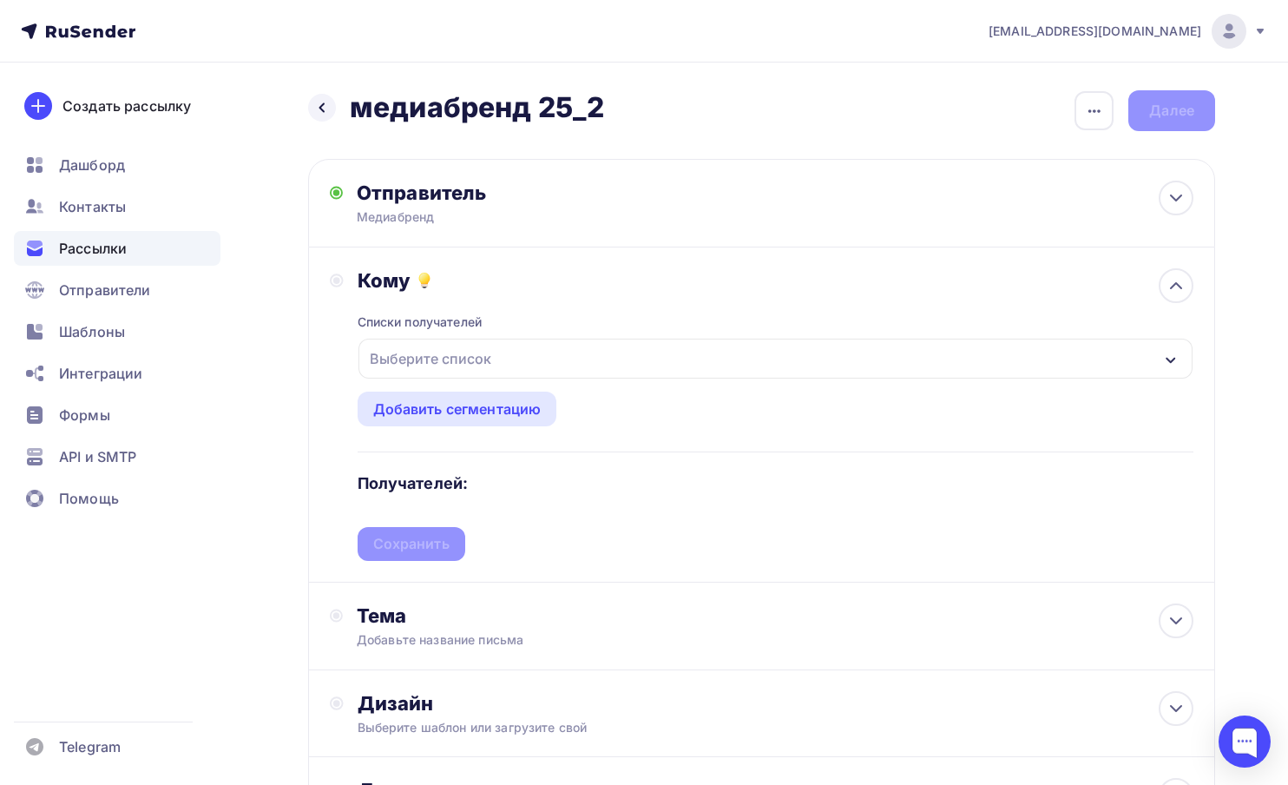
click at [456, 356] on div "Выберите список" at bounding box center [430, 358] width 135 height 31
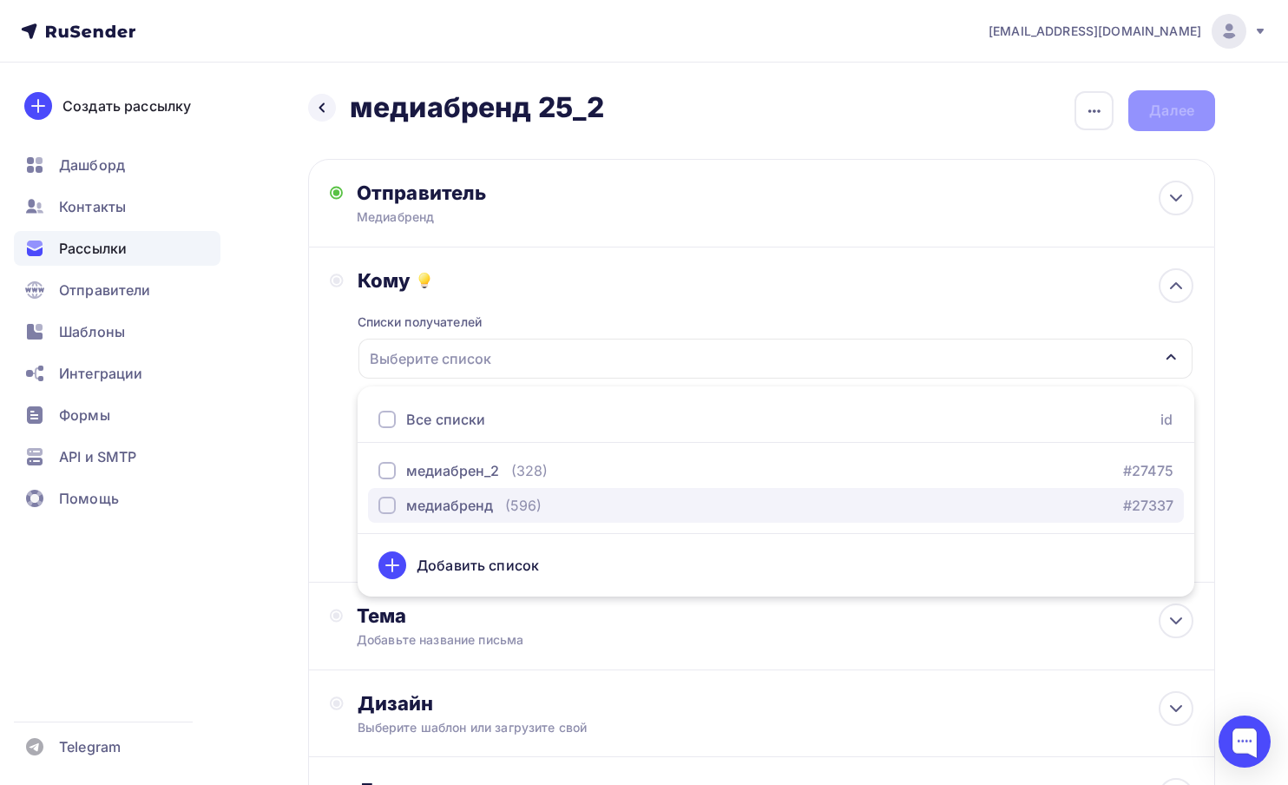
click at [468, 502] on div "медиабренд" at bounding box center [449, 505] width 87 height 21
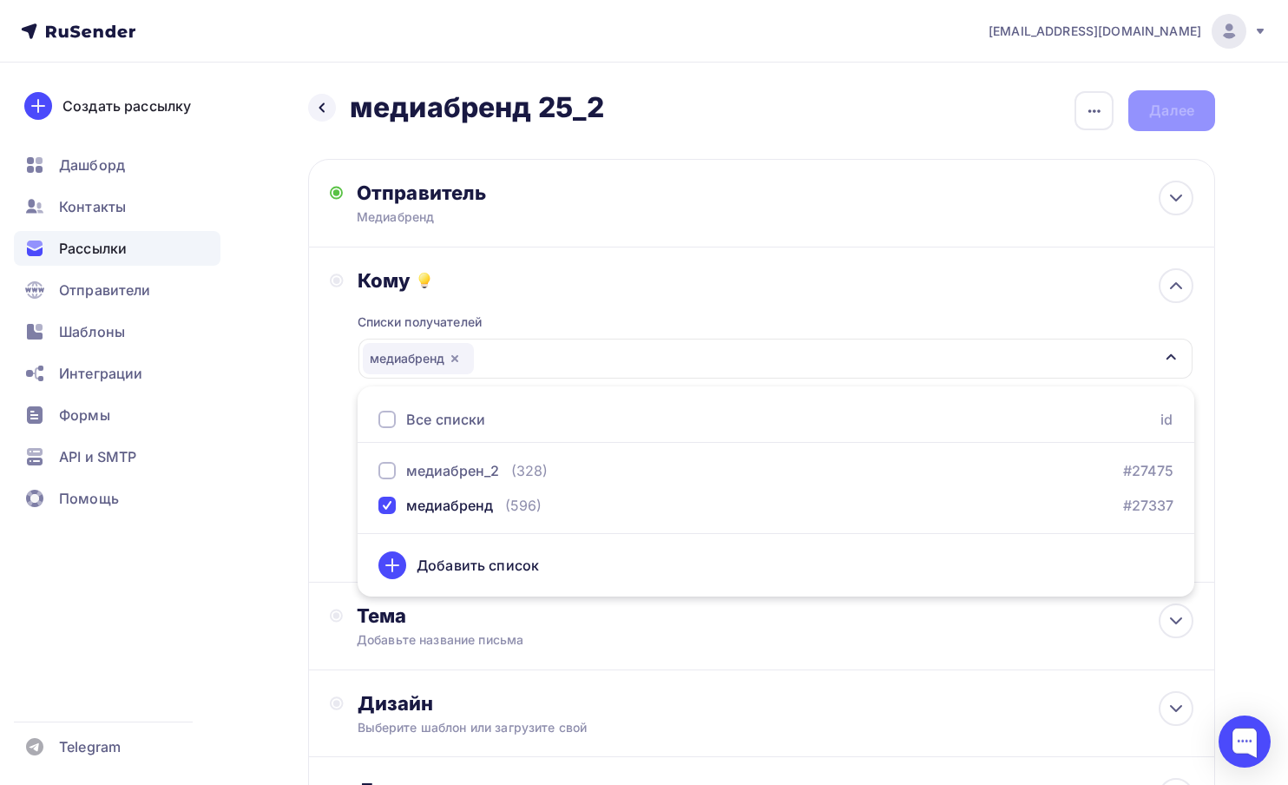
click at [339, 523] on div "Кому Списки получателей медиабренд Все списки id медиабрен_2 (328) #27475 медиа…" at bounding box center [762, 414] width 864 height 293
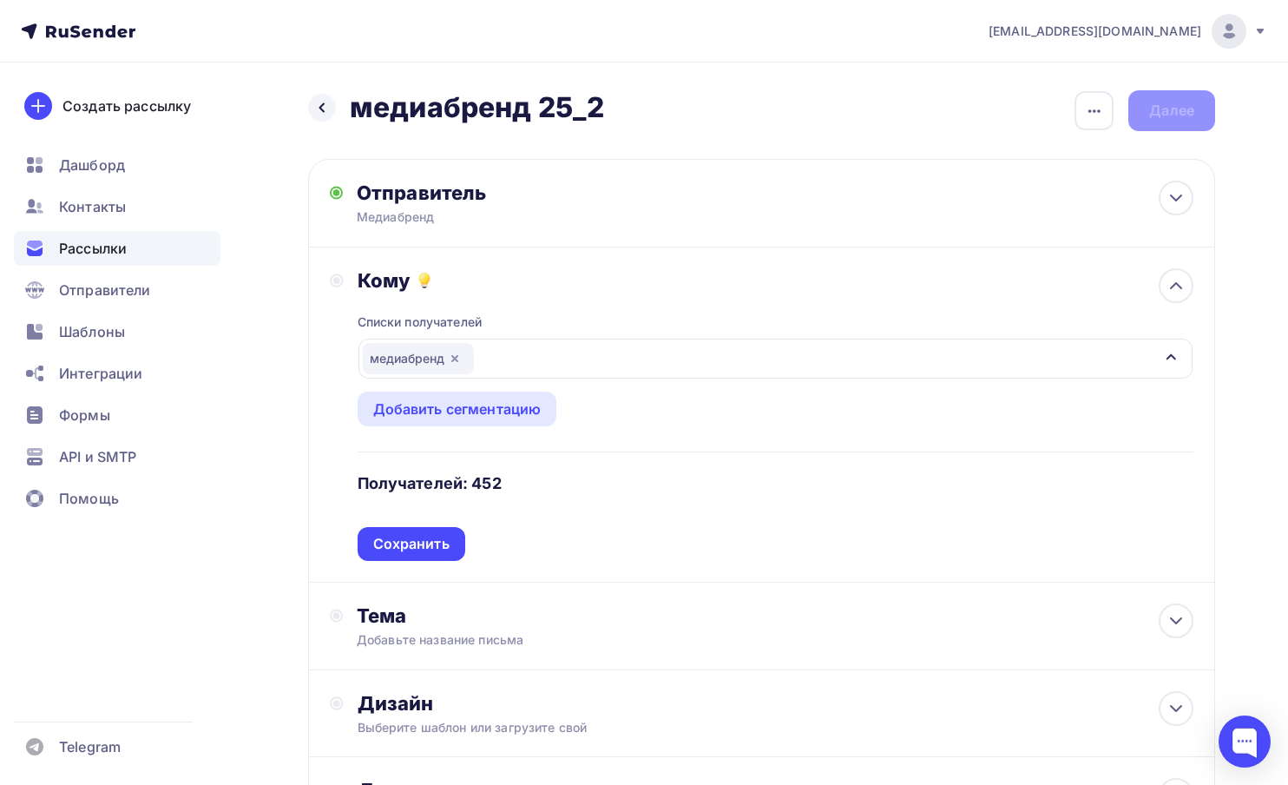
click at [492, 355] on div "медиабренд" at bounding box center [776, 359] width 835 height 40
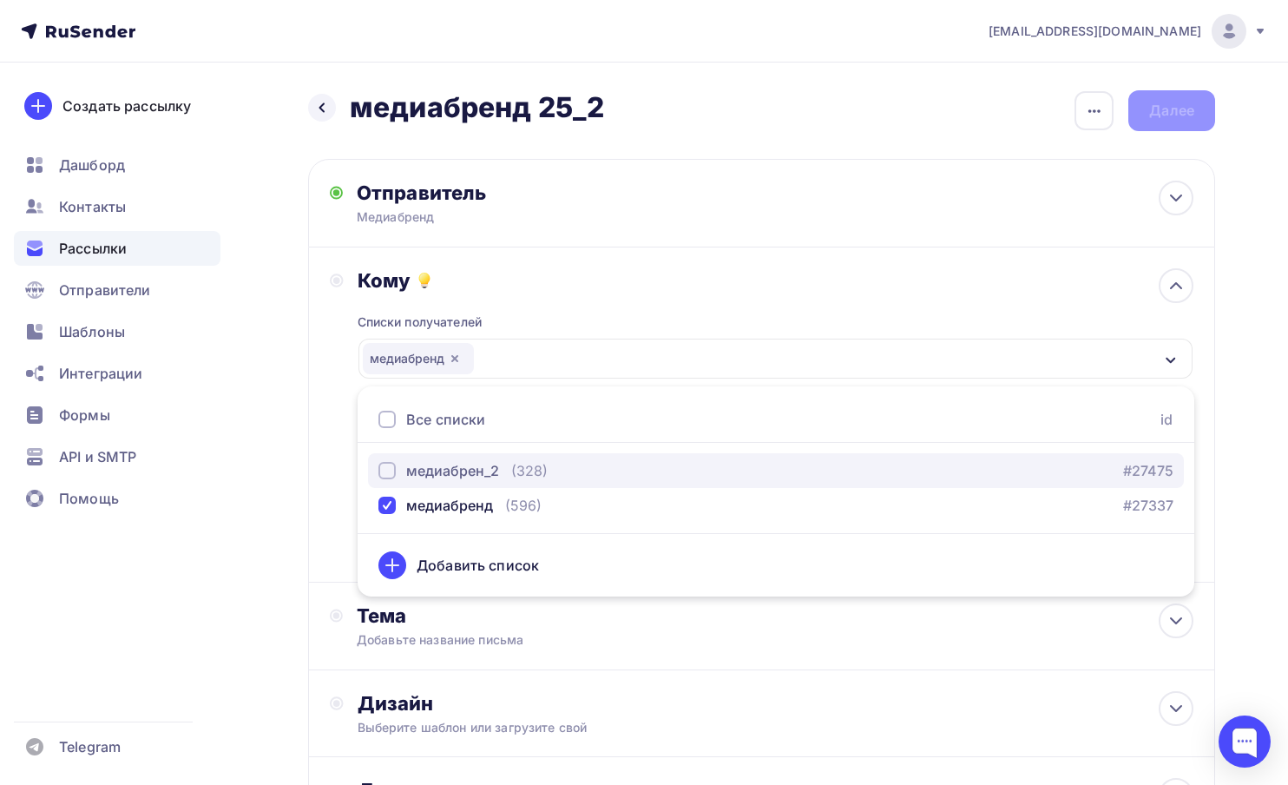
click at [442, 473] on div "медиабрен_2" at bounding box center [452, 470] width 93 height 21
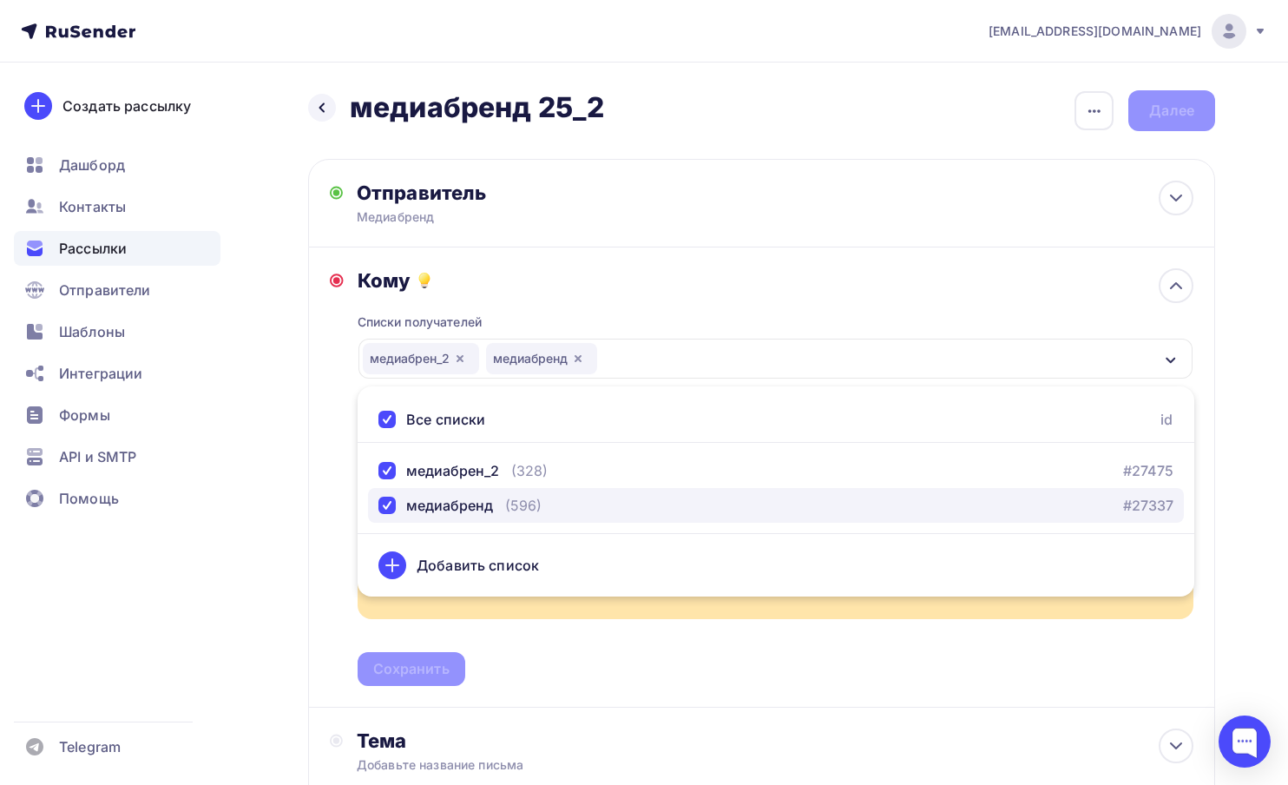
click at [409, 511] on div "медиабренд" at bounding box center [449, 505] width 87 height 21
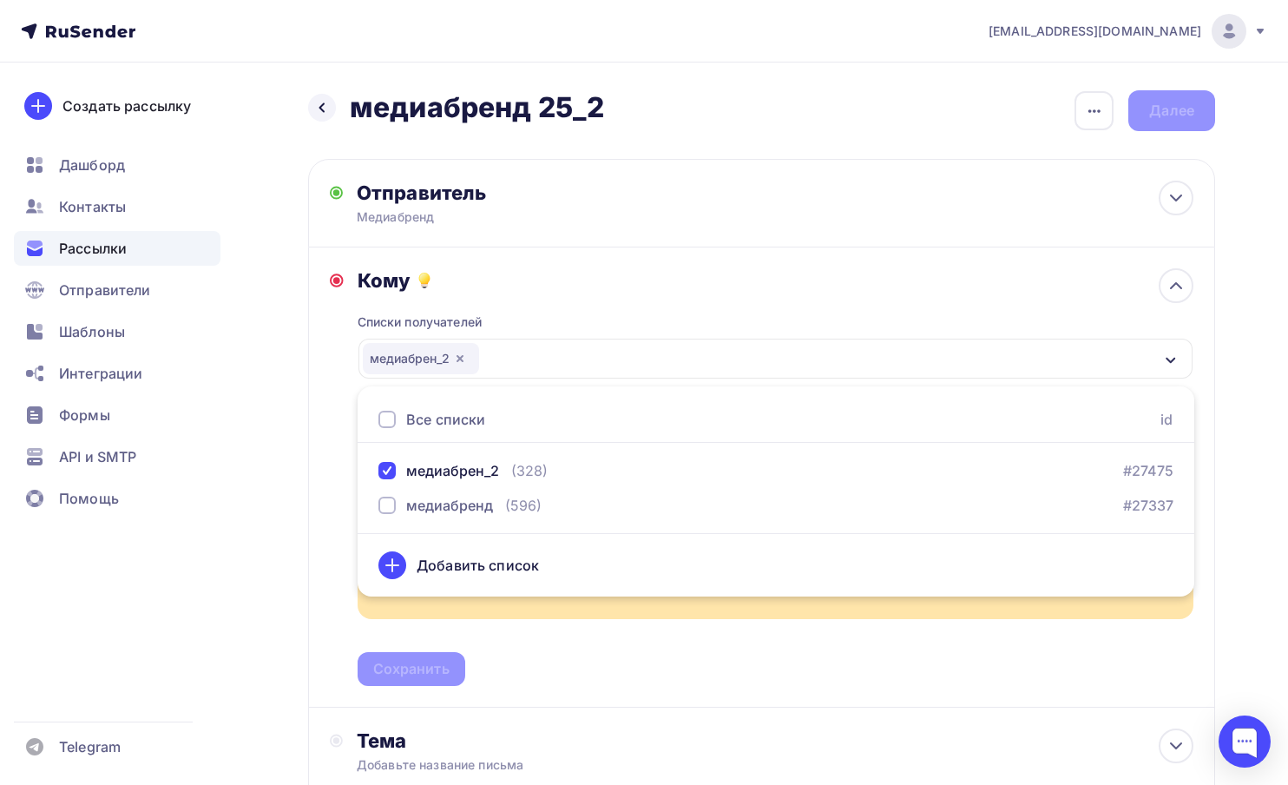
click at [312, 457] on div "Кому Списки получателей медиабрен_2 Все списки id медиабрен_2 (328) #27475 меди…" at bounding box center [761, 477] width 907 height 460
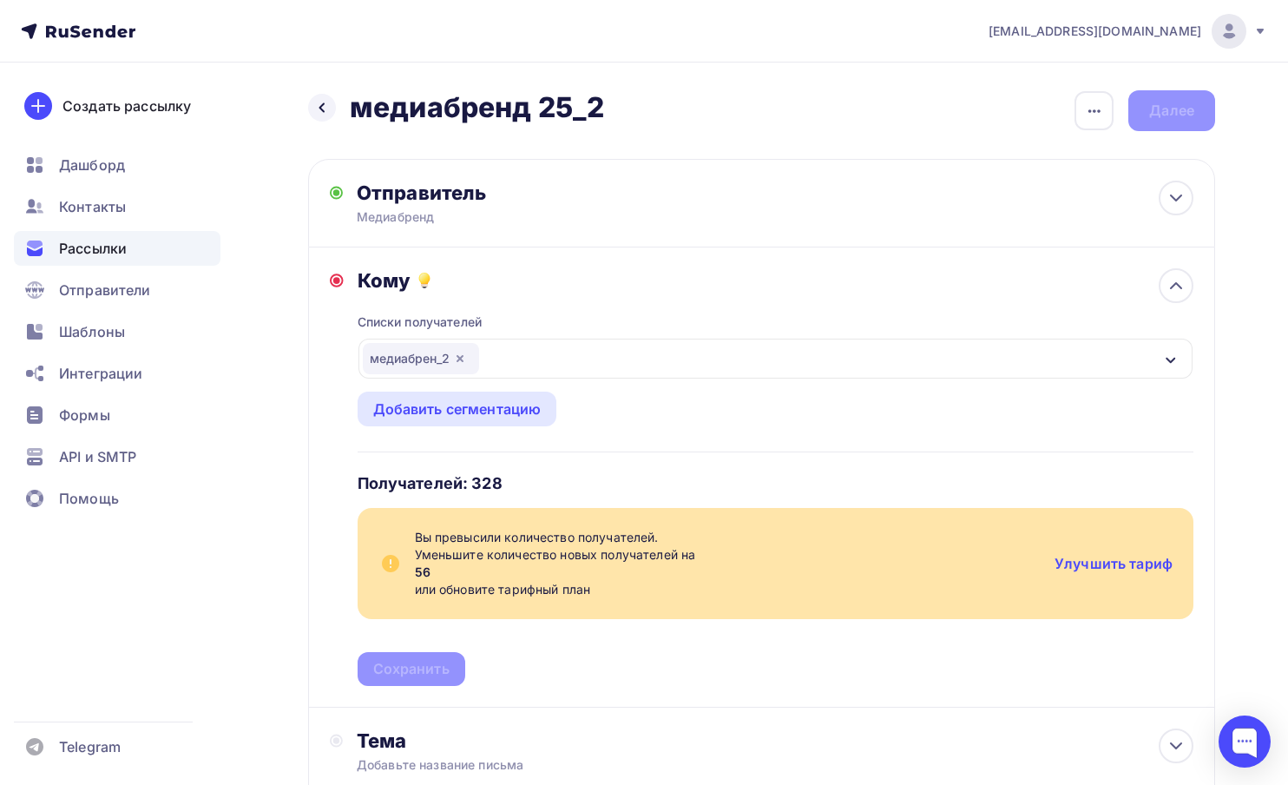
click at [423, 359] on div "медиабрен_2" at bounding box center [421, 358] width 116 height 31
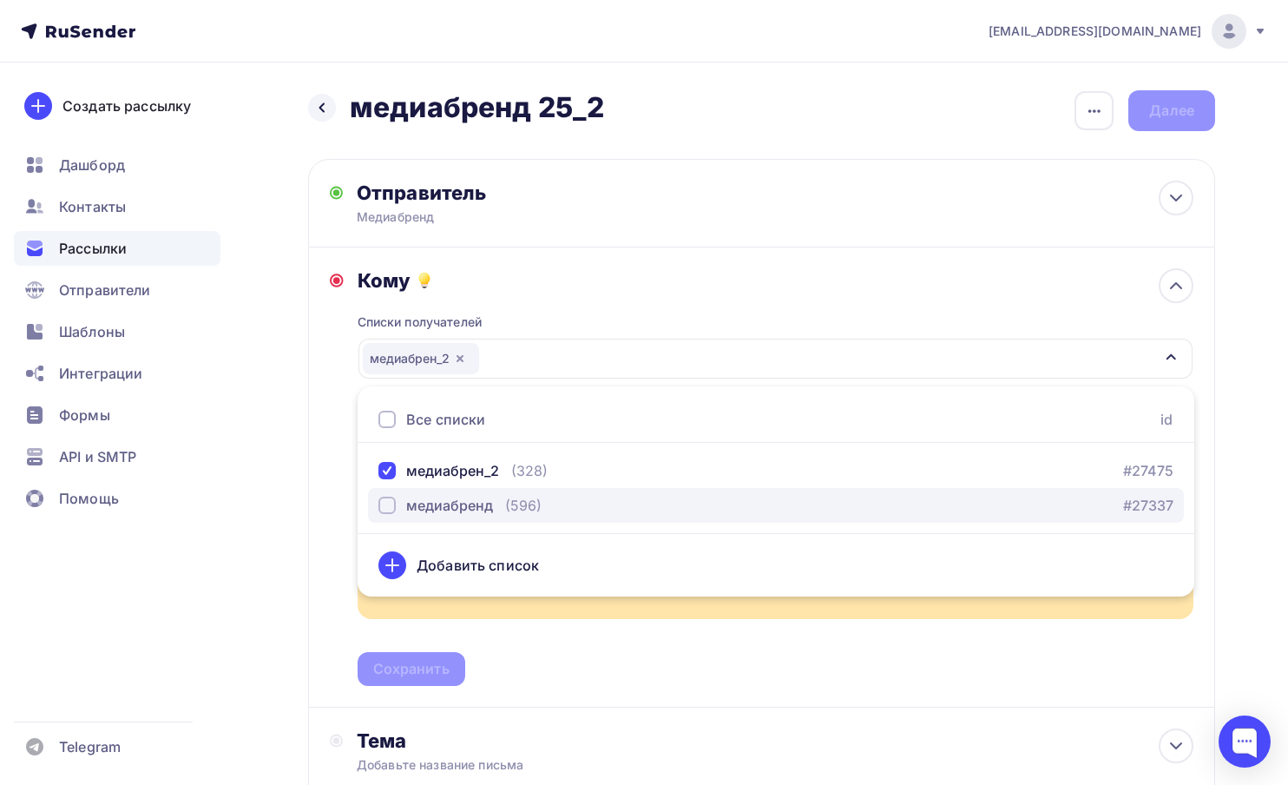
click at [434, 509] on div "медиабренд" at bounding box center [449, 505] width 87 height 21
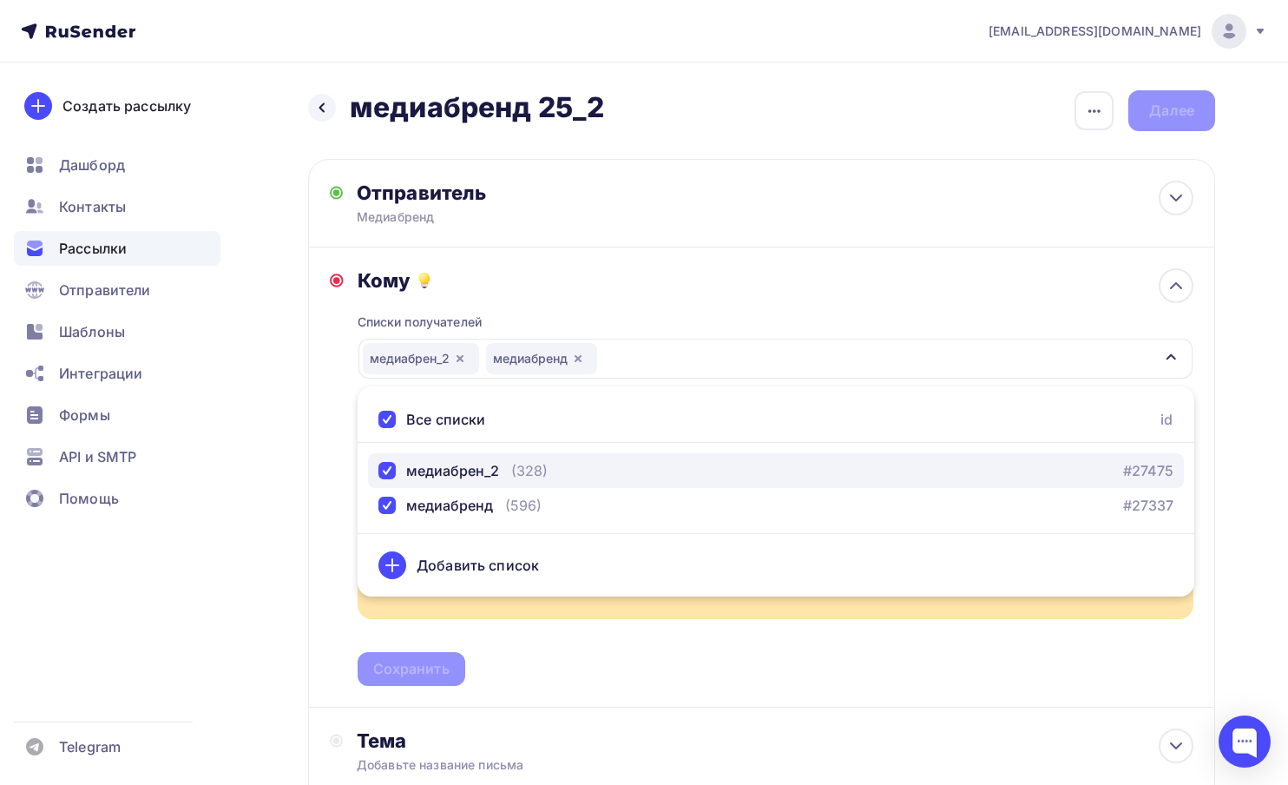
click at [432, 481] on div "медиабрен_2" at bounding box center [452, 470] width 93 height 21
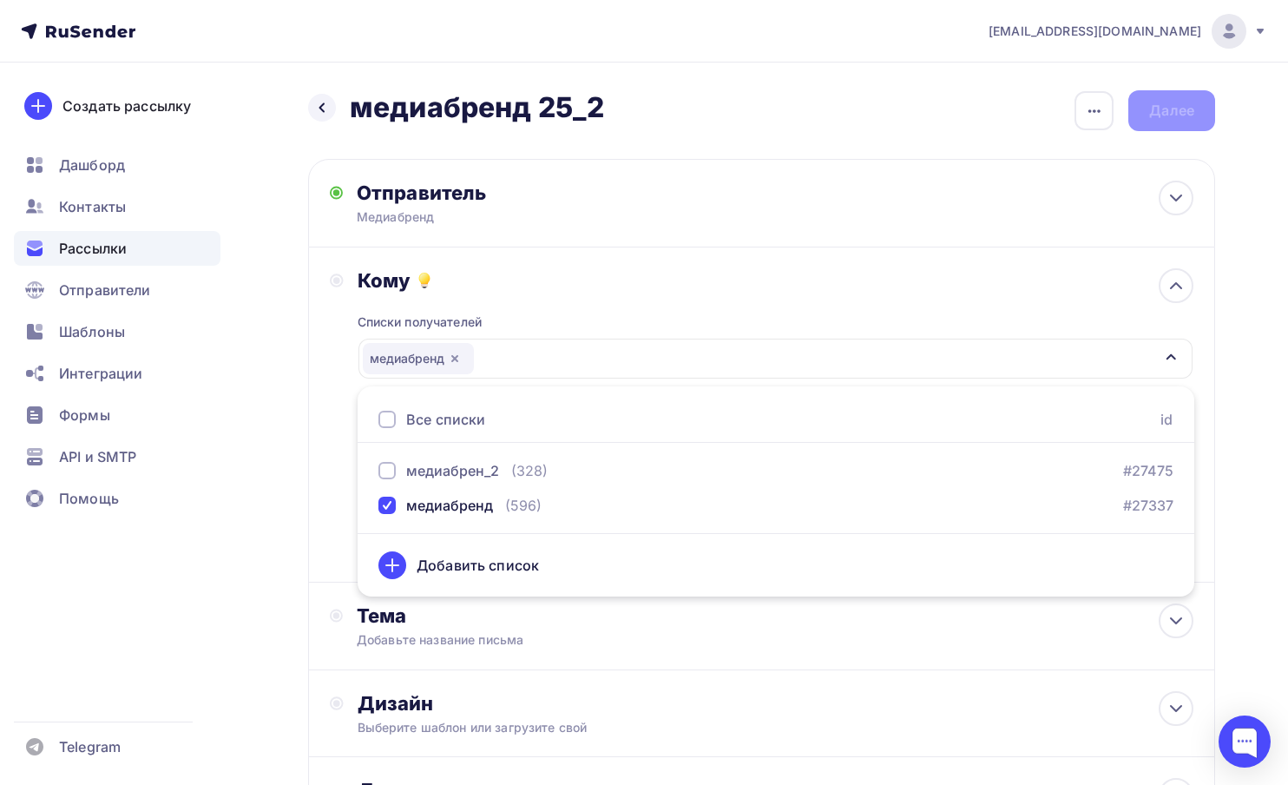
click at [310, 445] on div "Кому Списки получателей медиабренд Все списки id медиабрен_2 (328) #27475 медиа…" at bounding box center [761, 414] width 907 height 335
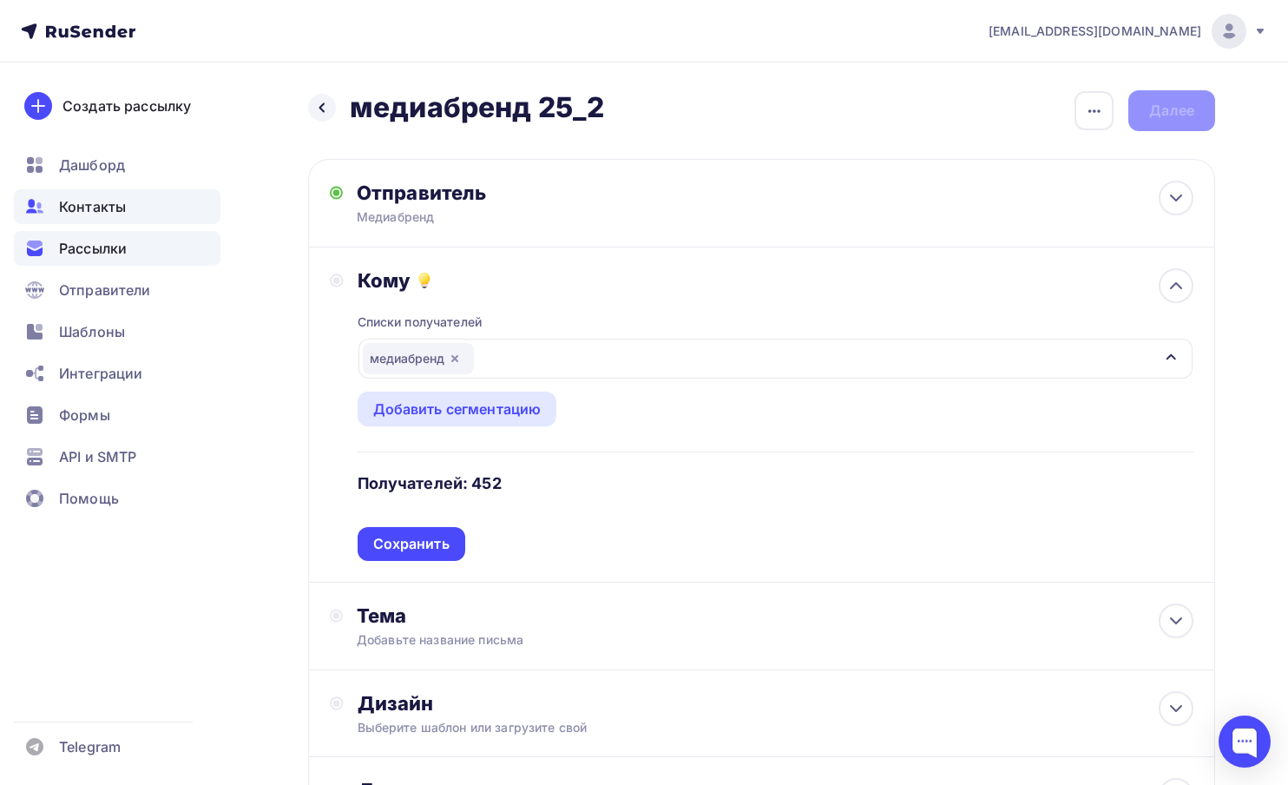
click at [100, 217] on div "Контакты" at bounding box center [117, 206] width 207 height 35
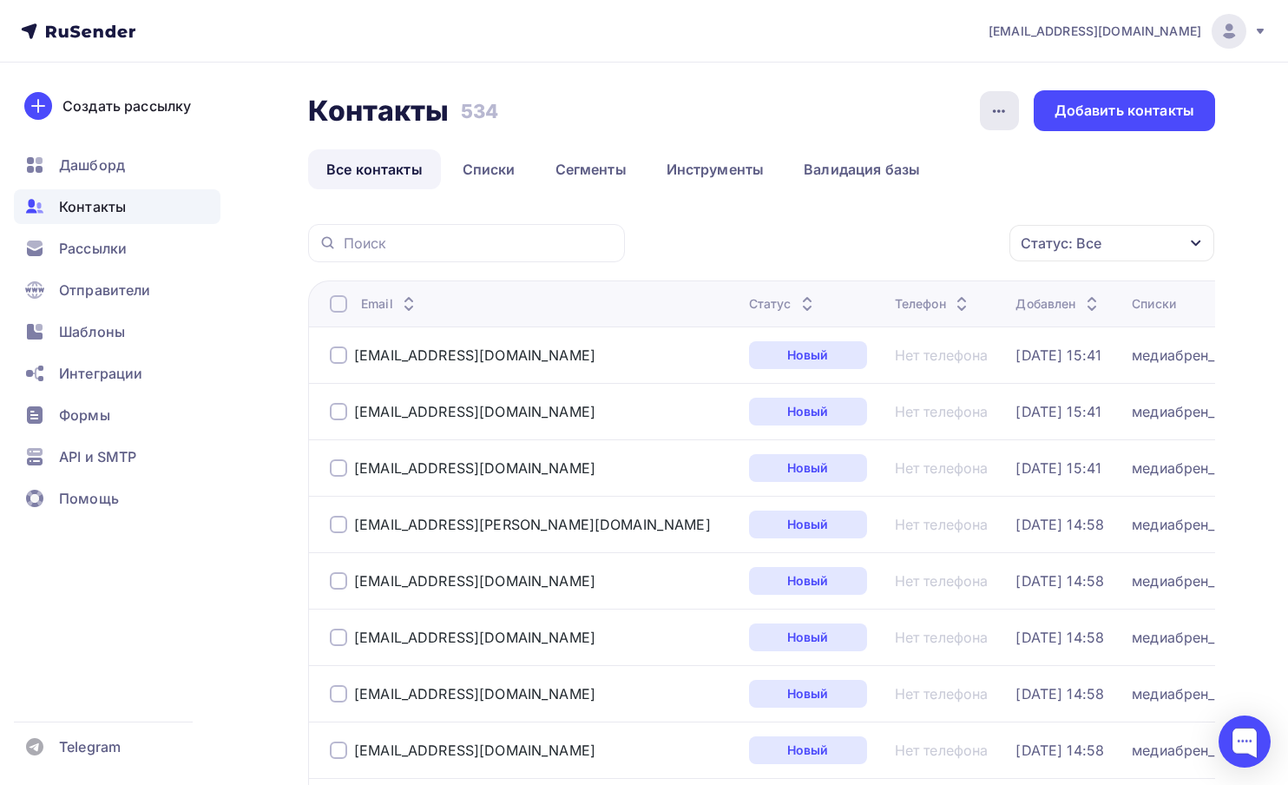
click at [1009, 110] on icon "button" at bounding box center [999, 111] width 21 height 21
click at [485, 168] on link "Списки" at bounding box center [489, 169] width 89 height 40
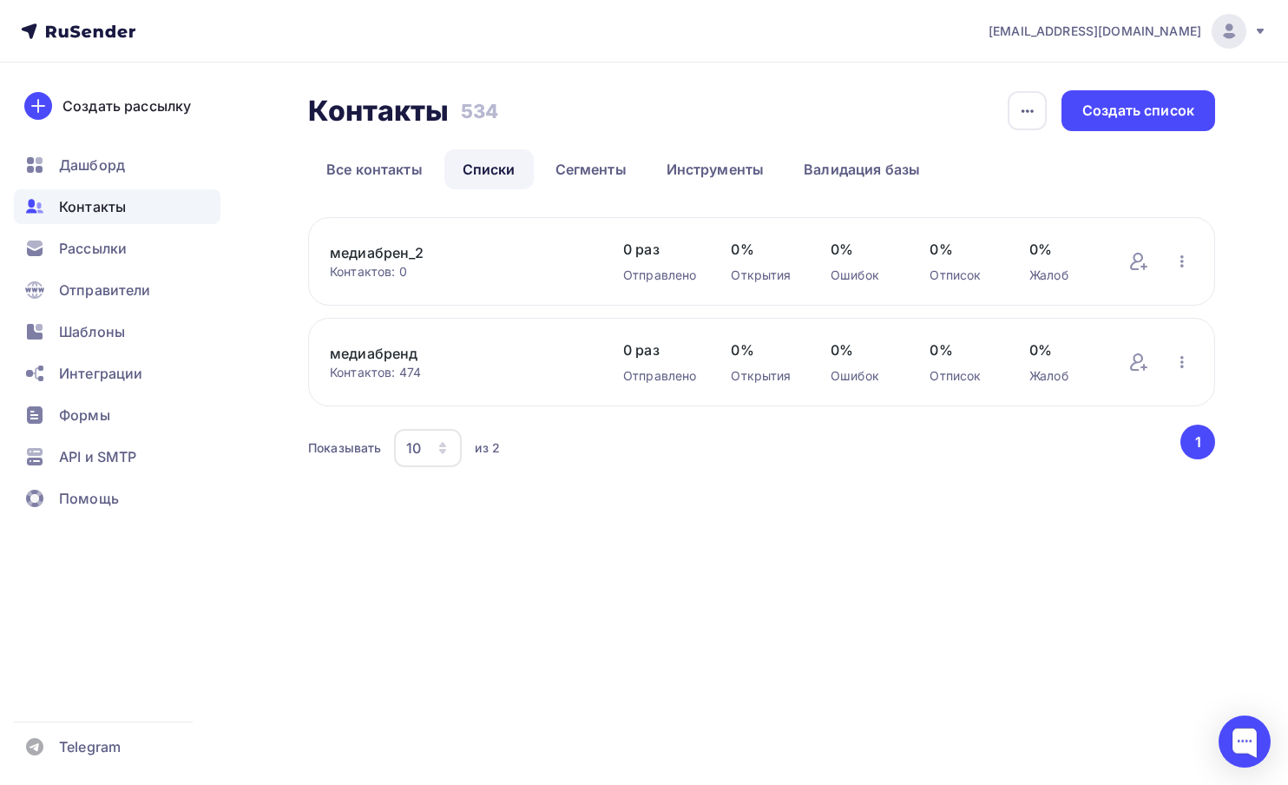
click at [1201, 368] on div "медиабренд Контактов: 474 Добавить контакты Переименовать список Скачать список…" at bounding box center [761, 362] width 907 height 89
click at [1181, 362] on icon "button" at bounding box center [1182, 362] width 3 height 12
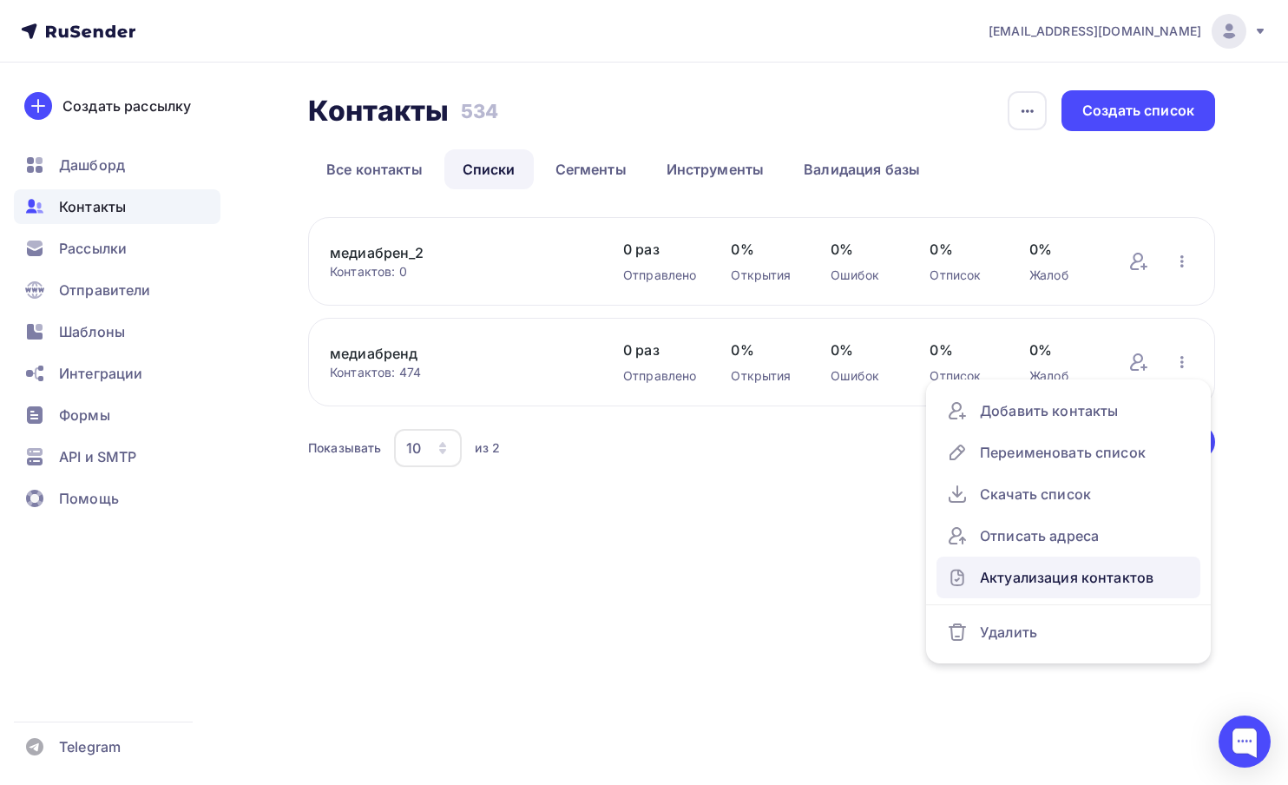
click at [1032, 575] on div "Актуализация контактов" at bounding box center [1068, 577] width 243 height 28
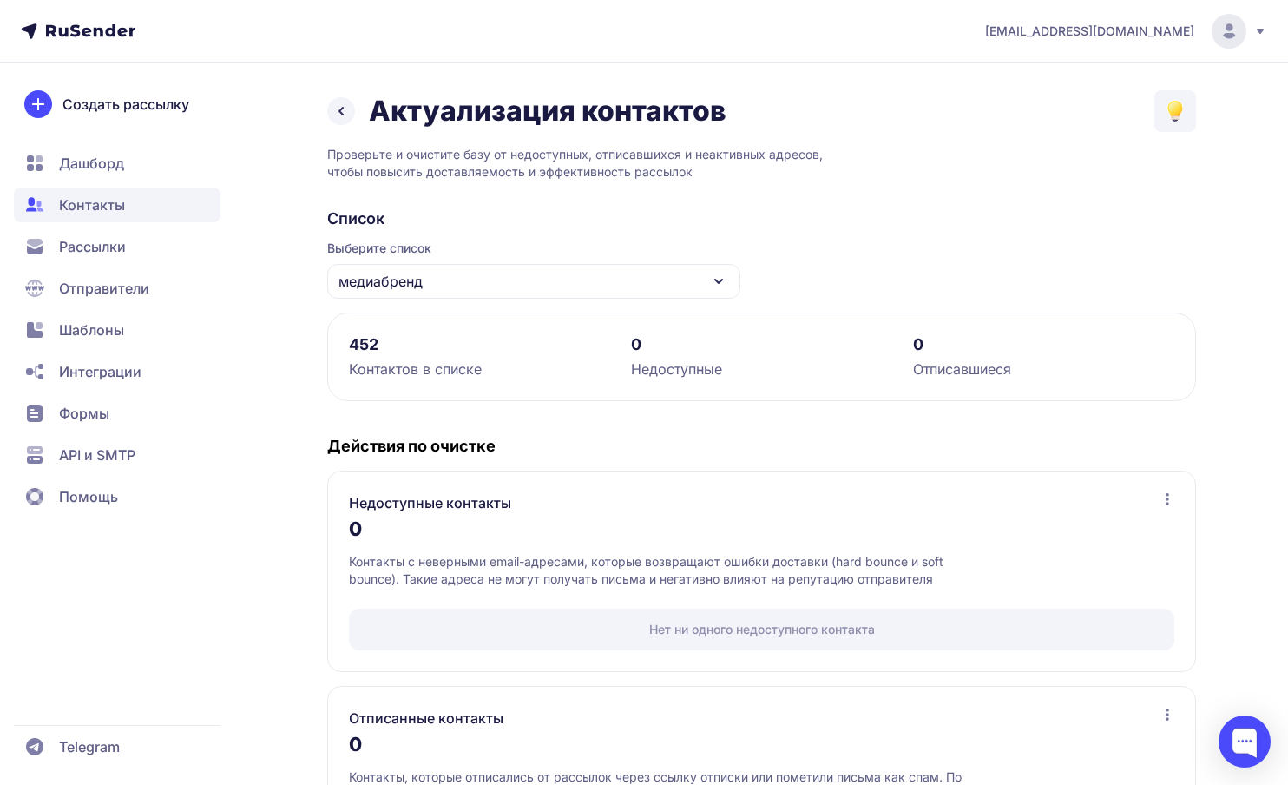
click at [453, 279] on div "медиабренд" at bounding box center [533, 281] width 413 height 35
click at [458, 389] on div "медиабрен_2" at bounding box center [534, 388] width 392 height 42
click at [342, 113] on icon at bounding box center [341, 111] width 21 height 21
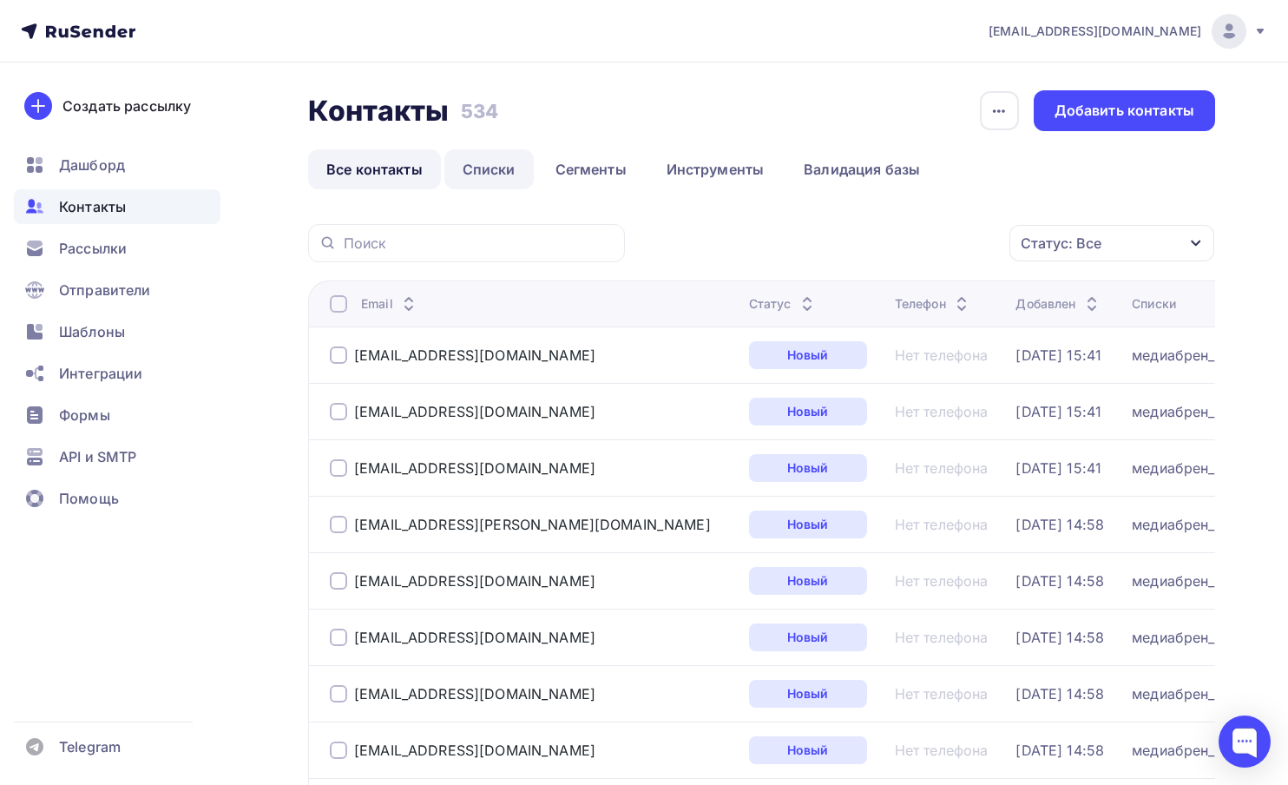
click at [497, 173] on link "Списки" at bounding box center [489, 169] width 89 height 40
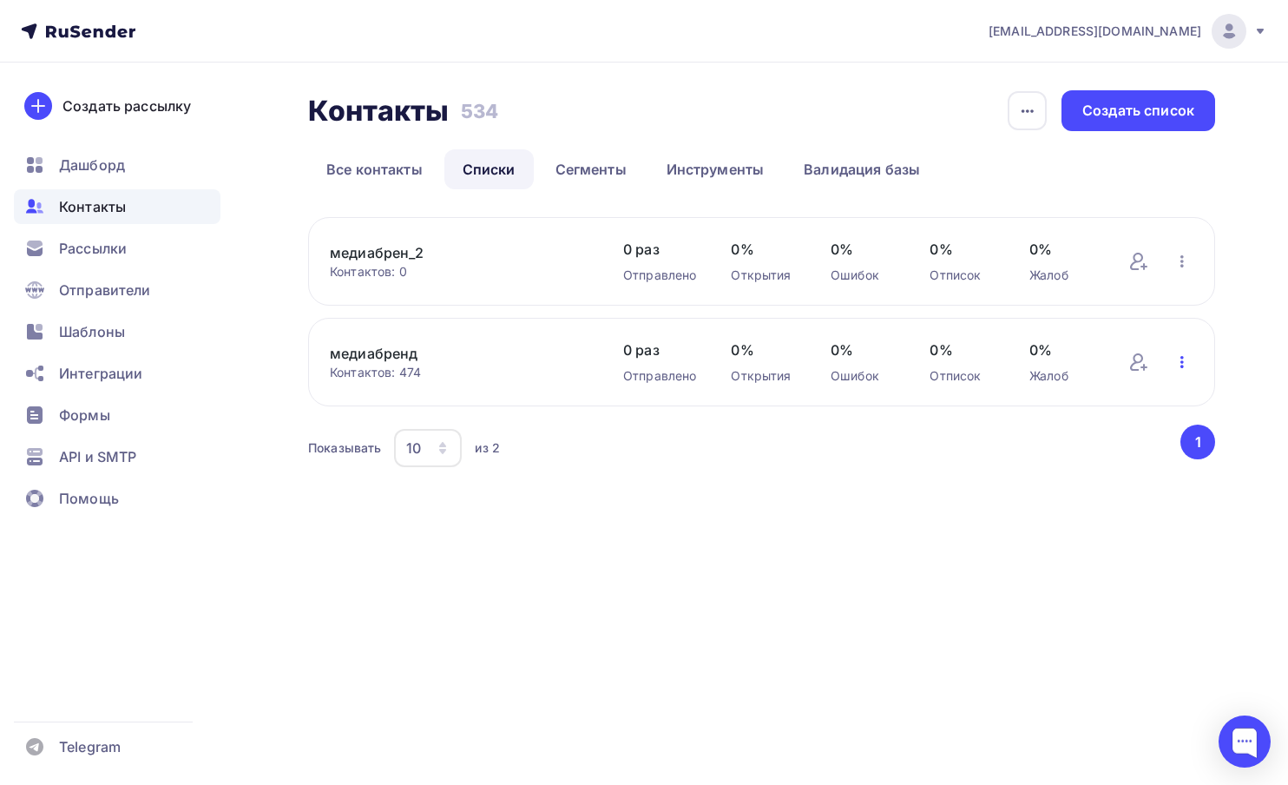
click at [1189, 370] on icon "button" at bounding box center [1182, 362] width 21 height 21
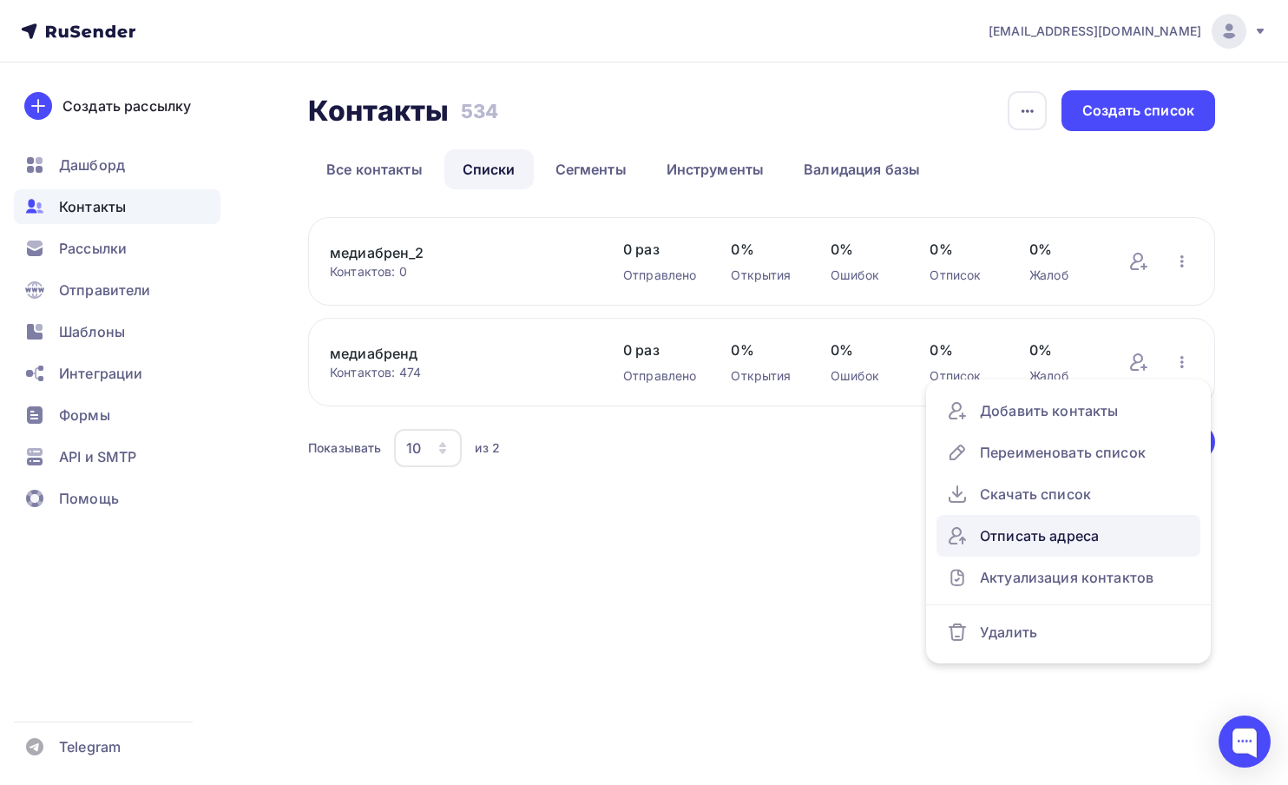
click at [1033, 539] on div "Отписать адреса" at bounding box center [1068, 536] width 243 height 28
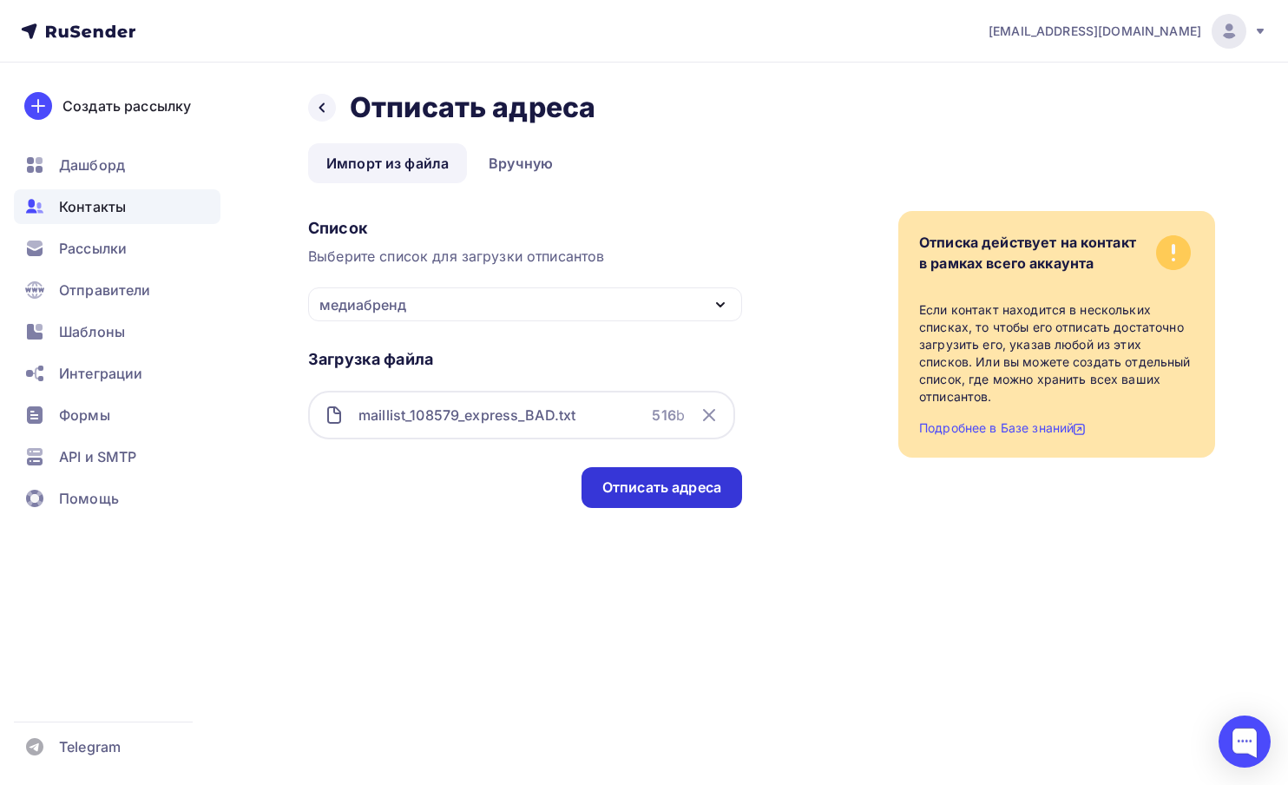
click at [656, 498] on div "Отписать адреса" at bounding box center [662, 487] width 161 height 41
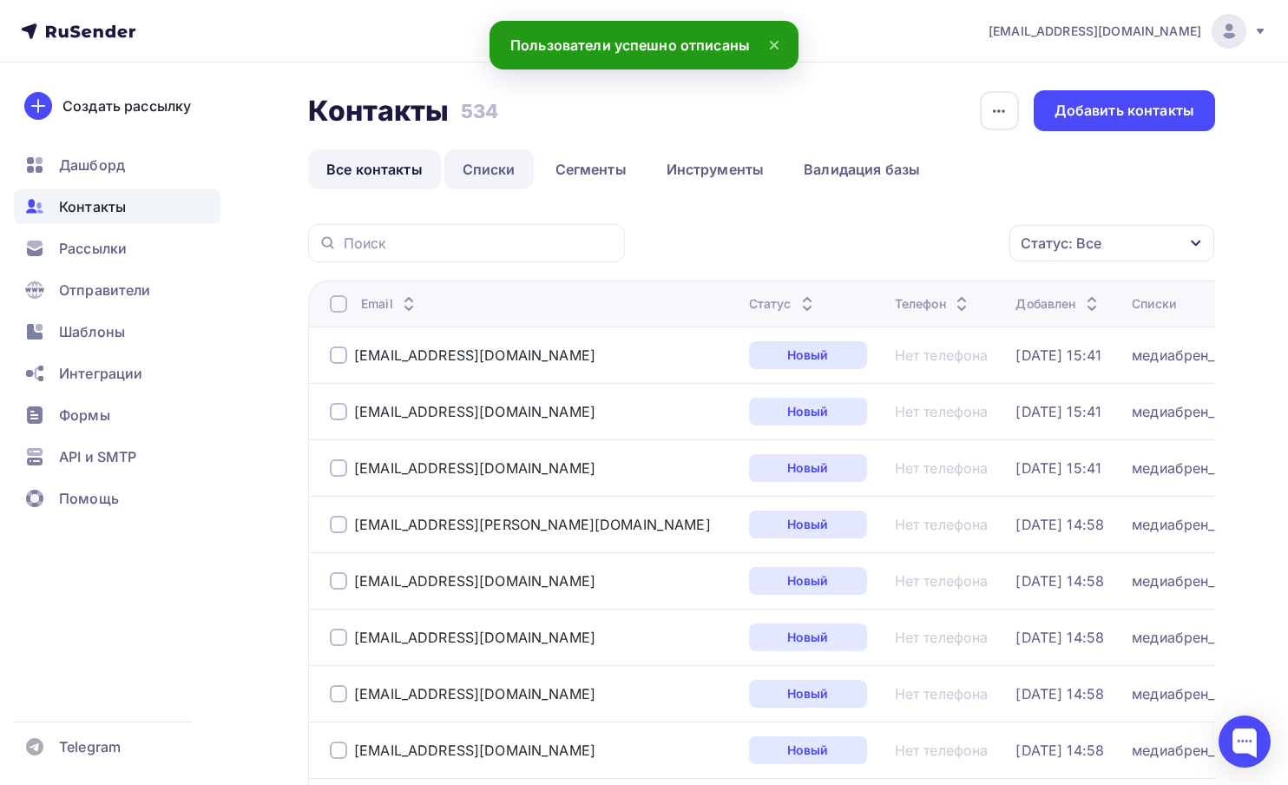
click at [502, 174] on link "Списки" at bounding box center [489, 169] width 89 height 40
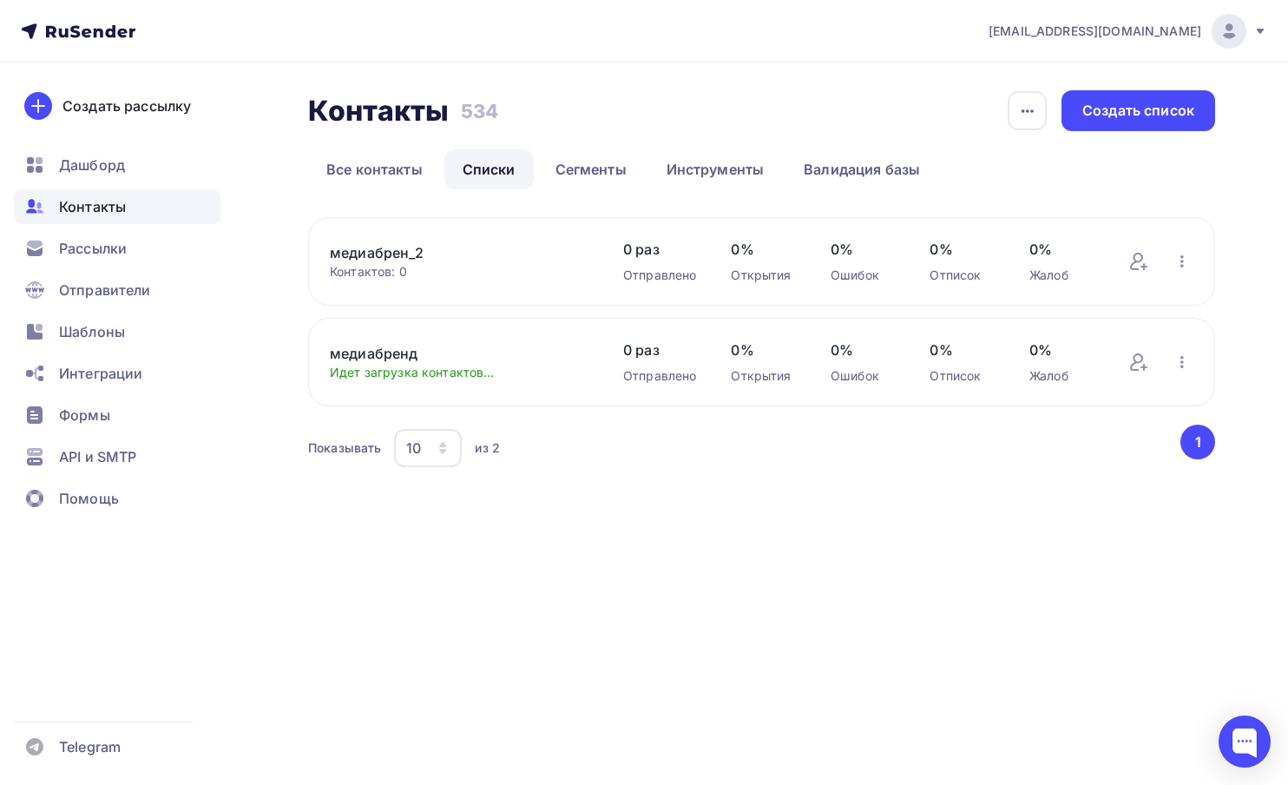
click at [399, 252] on link "медиабрен_2" at bounding box center [459, 252] width 259 height 21
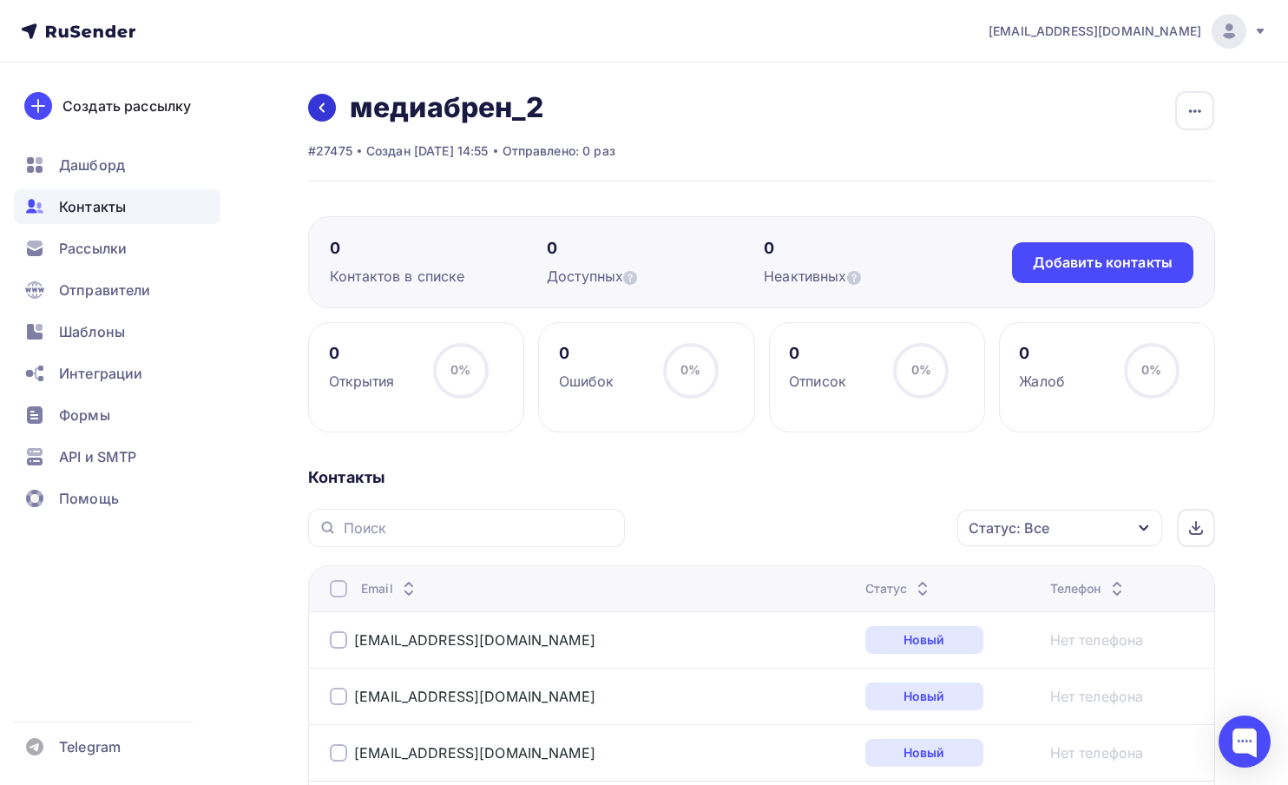
click at [320, 109] on icon at bounding box center [322, 108] width 14 height 14
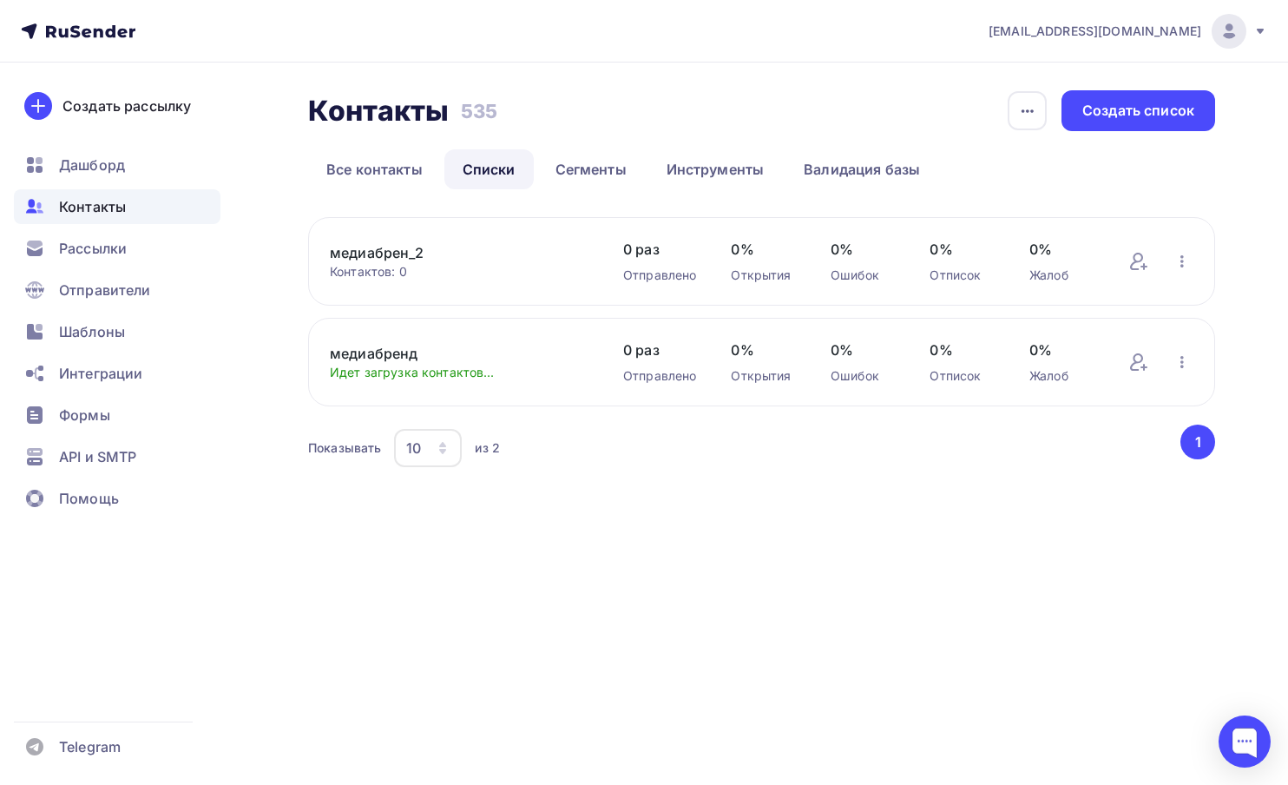
click at [397, 359] on link "медиабренд" at bounding box center [459, 353] width 259 height 21
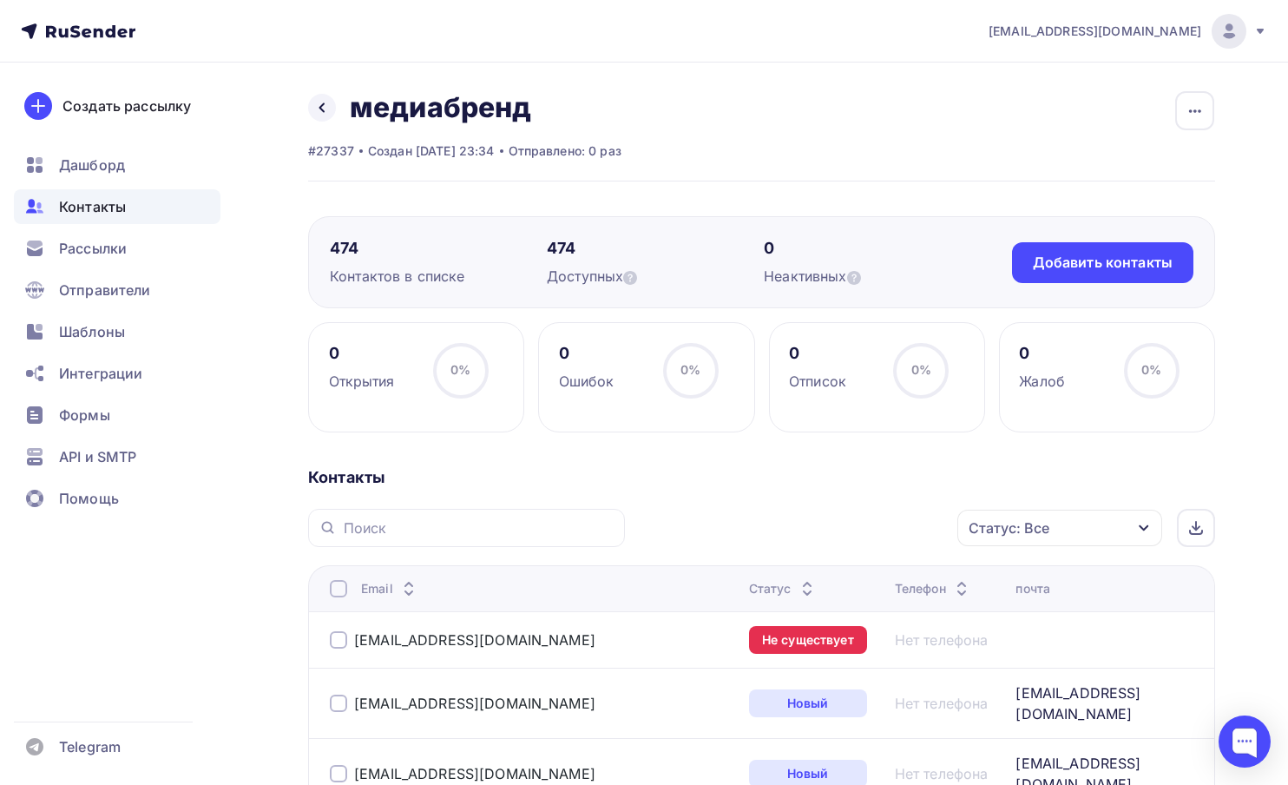
click at [340, 641] on div at bounding box center [338, 639] width 17 height 17
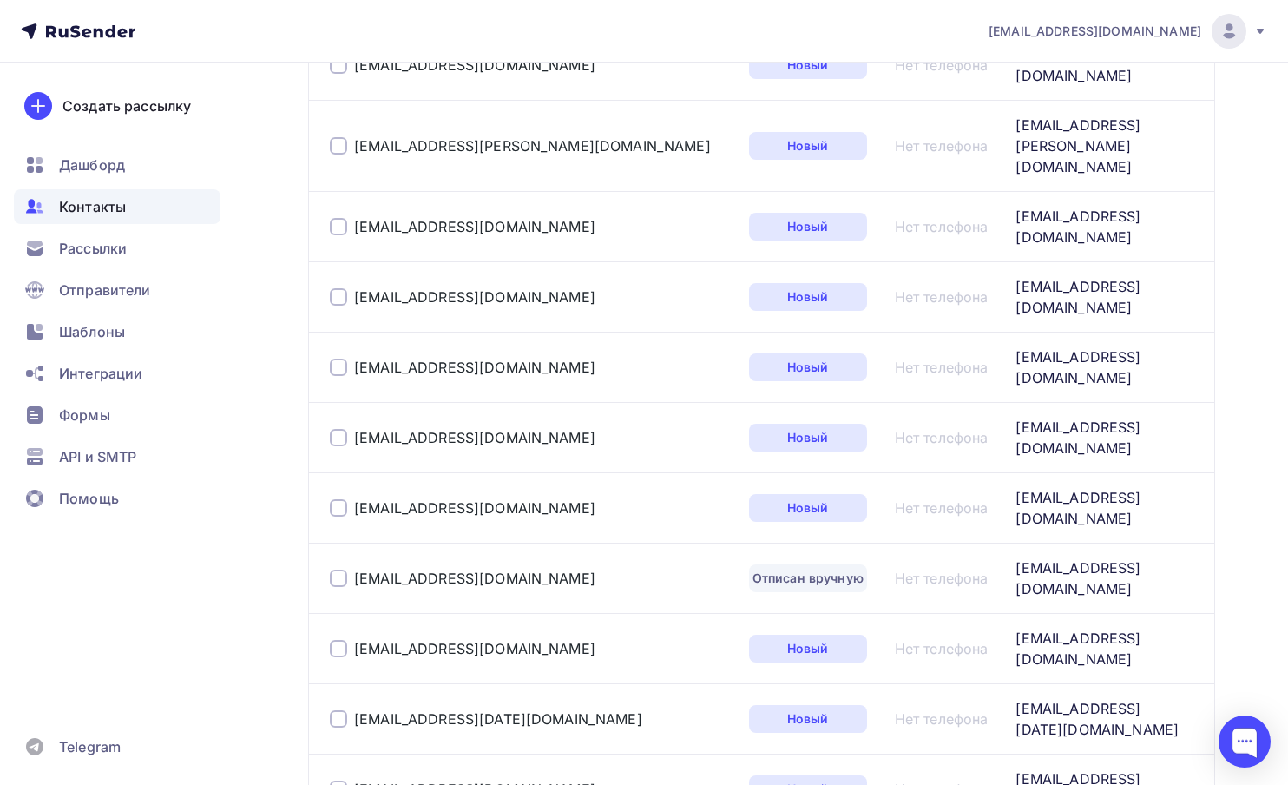
scroll to position [1058, 0]
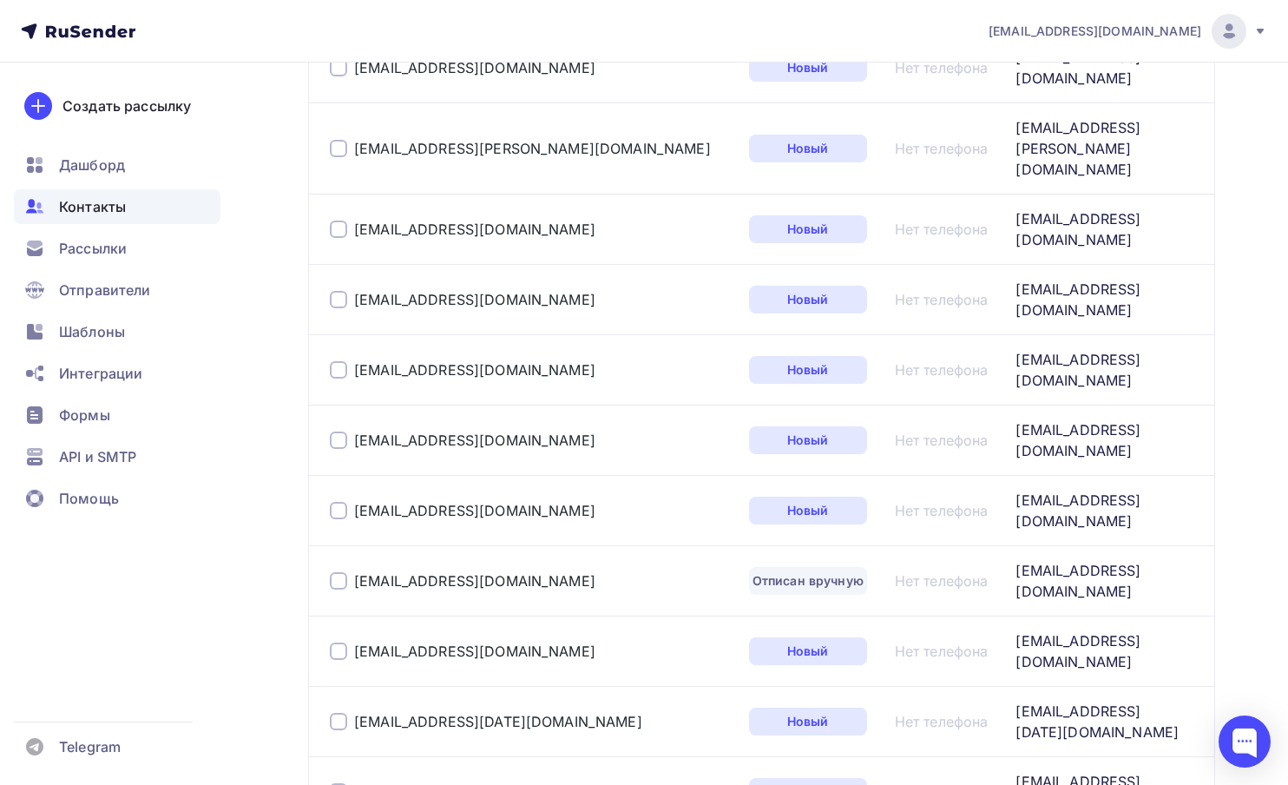
click at [341, 572] on div at bounding box center [338, 580] width 17 height 17
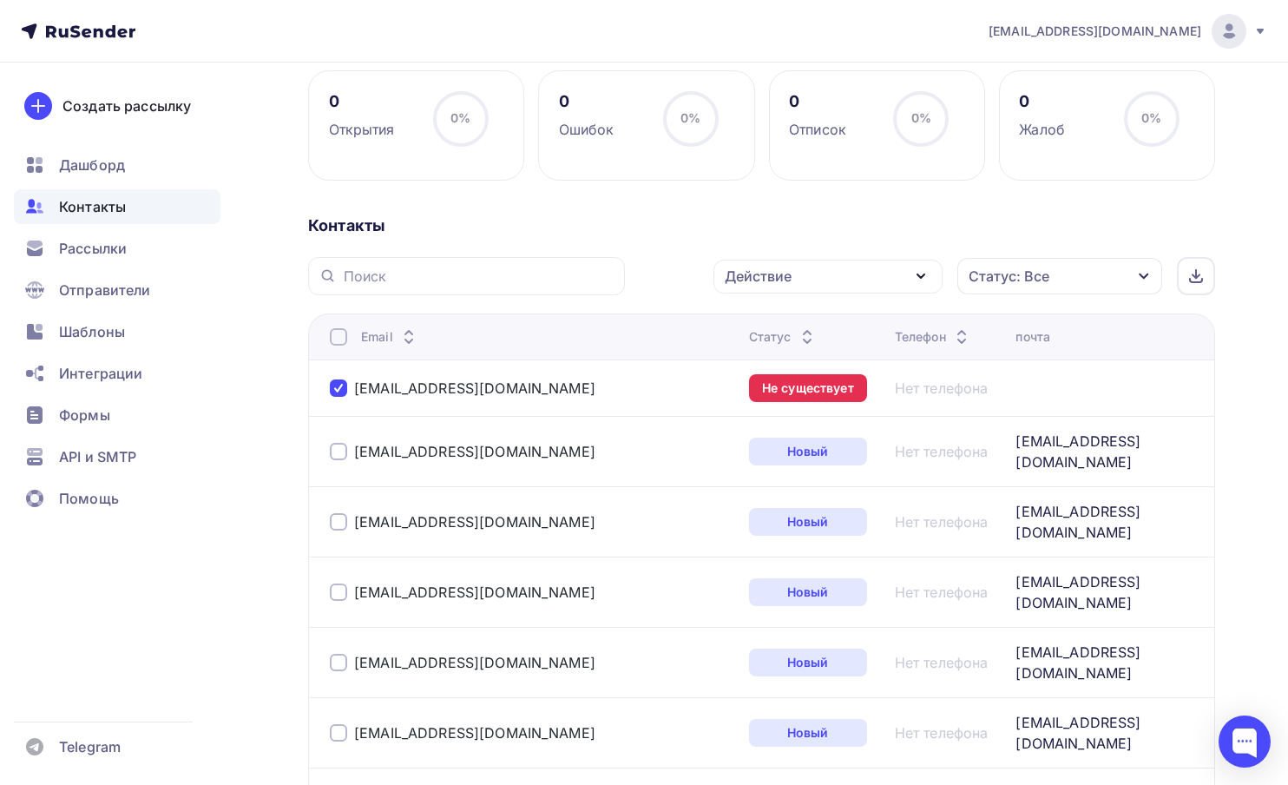
scroll to position [253, 0]
click at [817, 261] on div "Действие" at bounding box center [828, 276] width 229 height 34
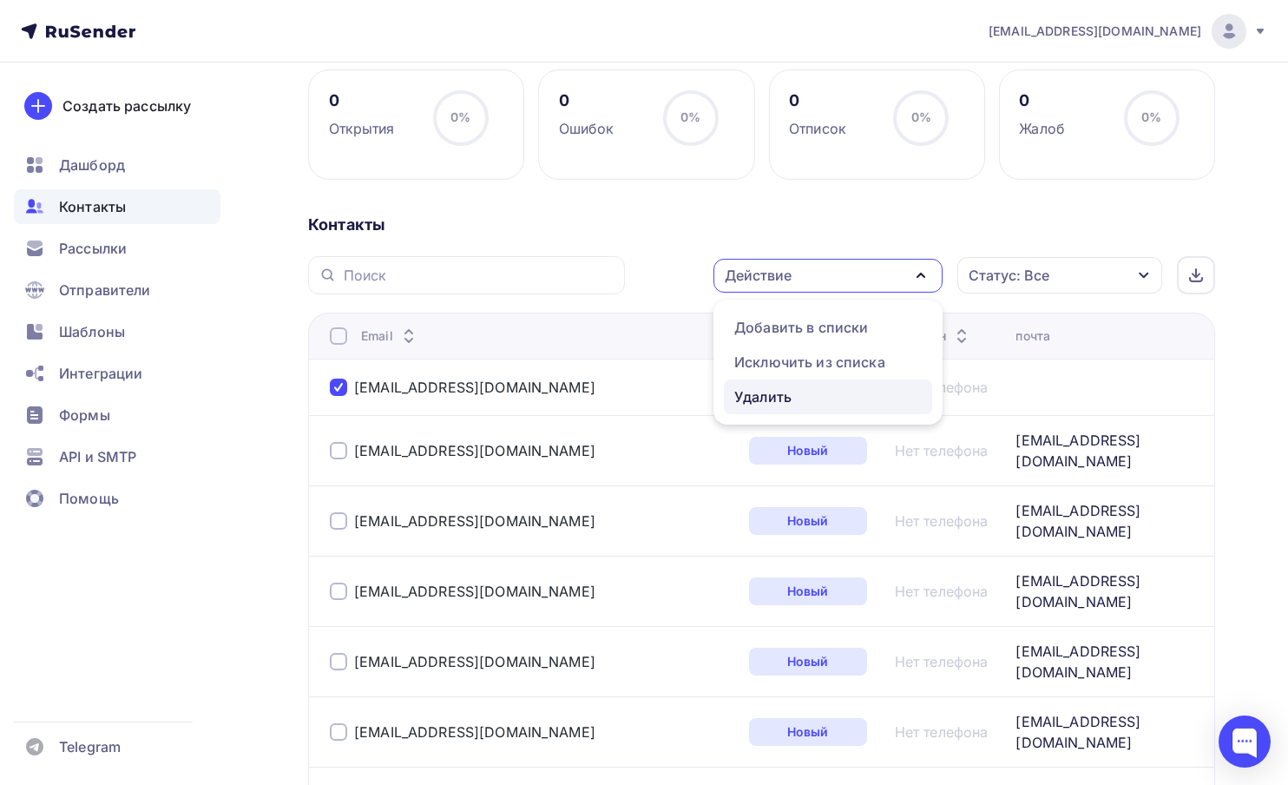
click at [767, 399] on div "Удалить" at bounding box center [763, 396] width 57 height 21
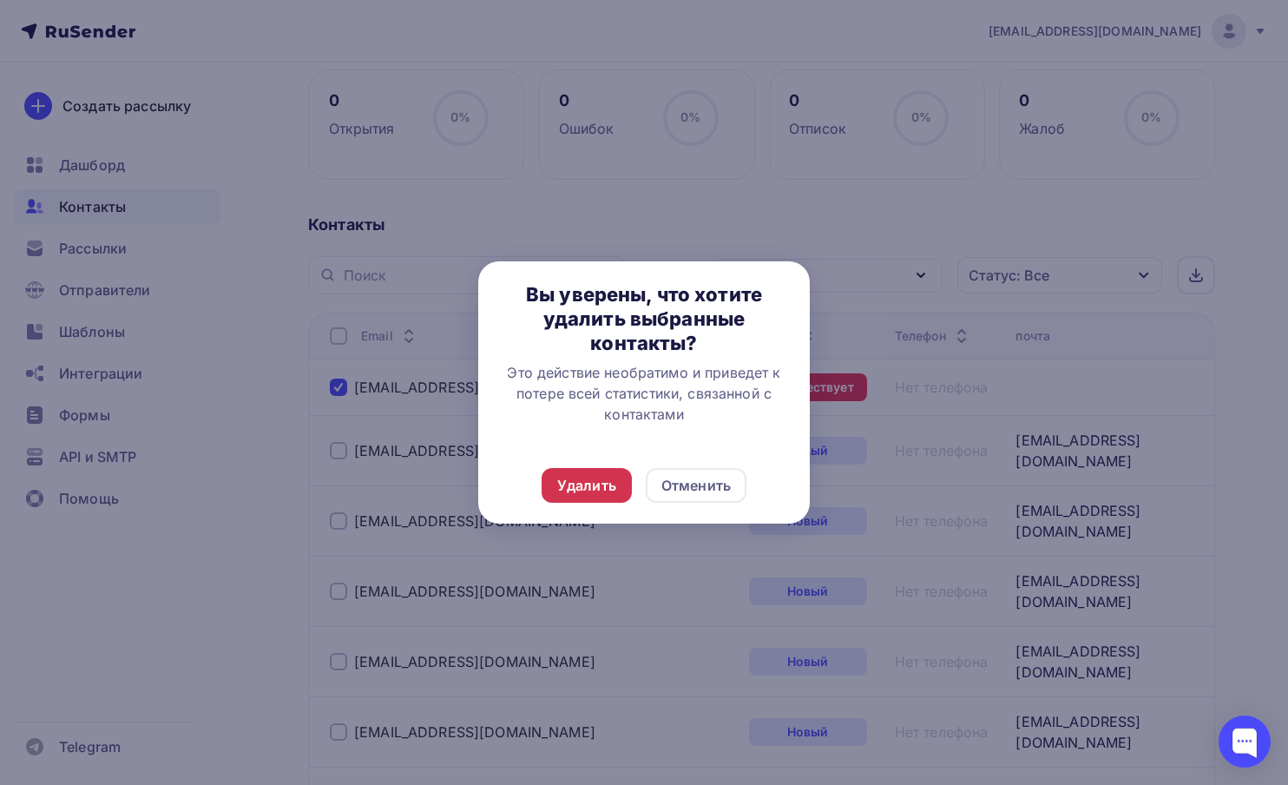
click at [590, 484] on div "Удалить" at bounding box center [586, 485] width 59 height 21
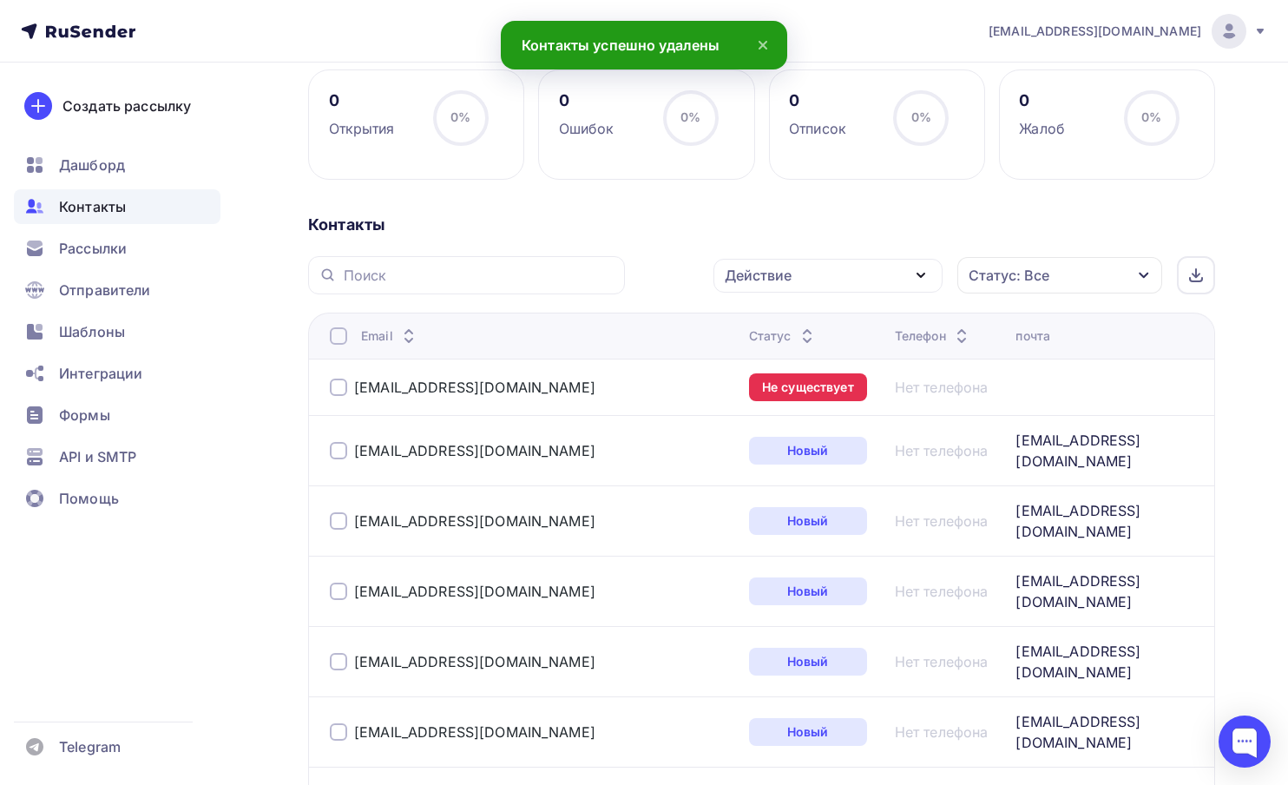
click at [339, 387] on div at bounding box center [338, 387] width 17 height 17
click at [749, 287] on div "Действие" at bounding box center [828, 276] width 229 height 34
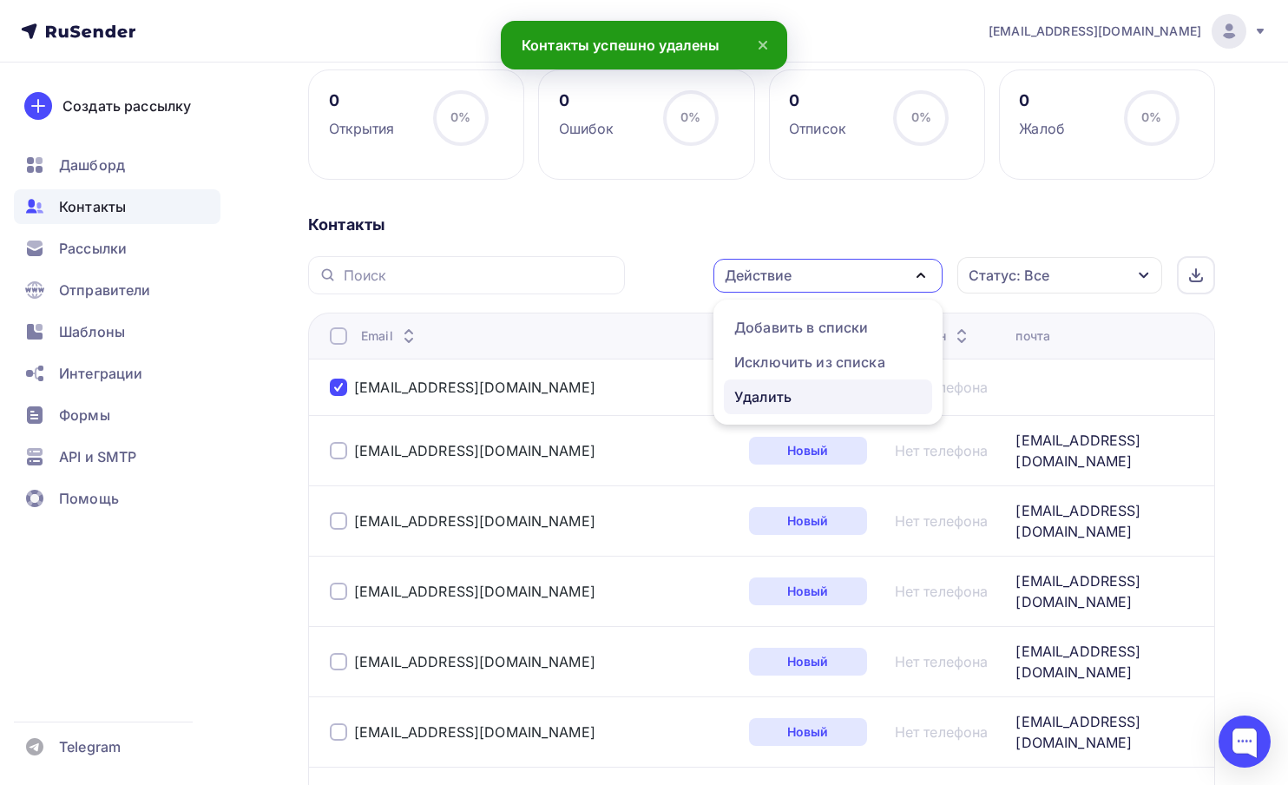
click at [756, 392] on div "Удалить" at bounding box center [763, 396] width 57 height 21
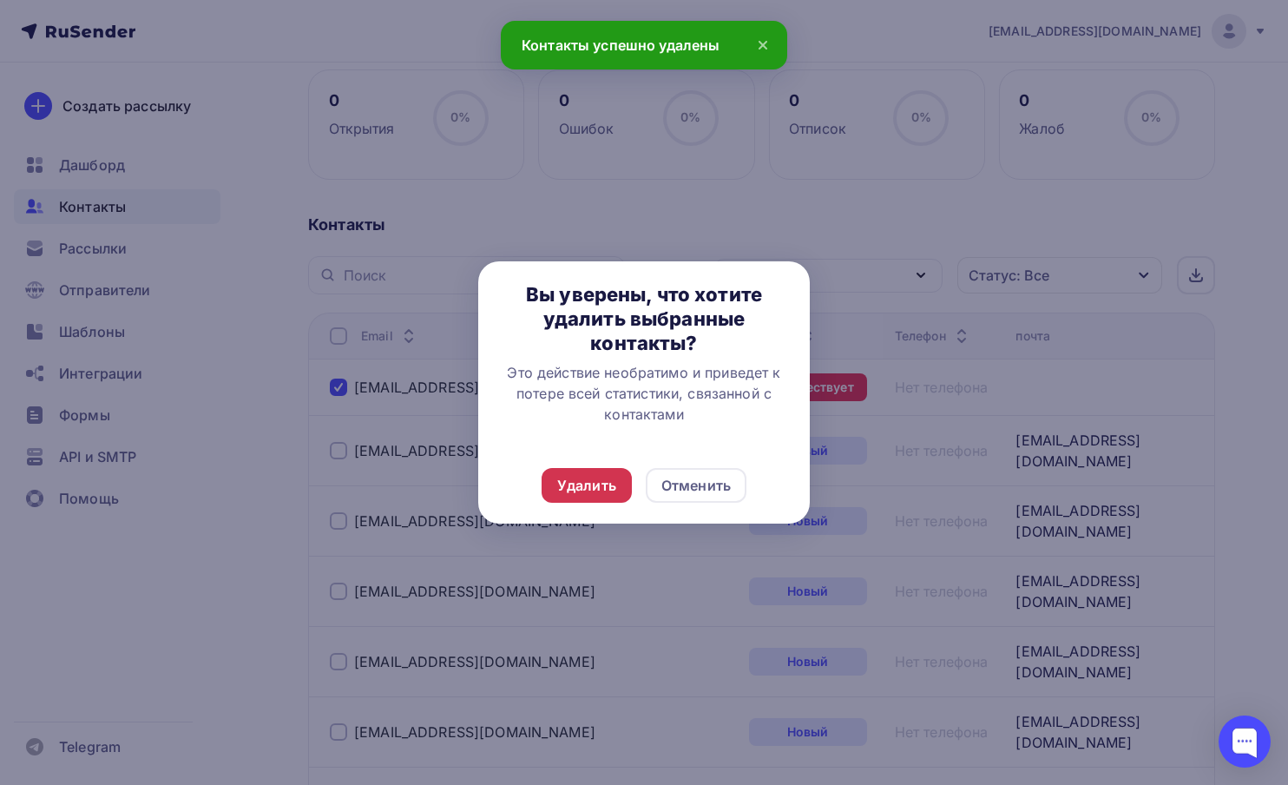
click at [583, 476] on div "Удалить" at bounding box center [586, 485] width 59 height 21
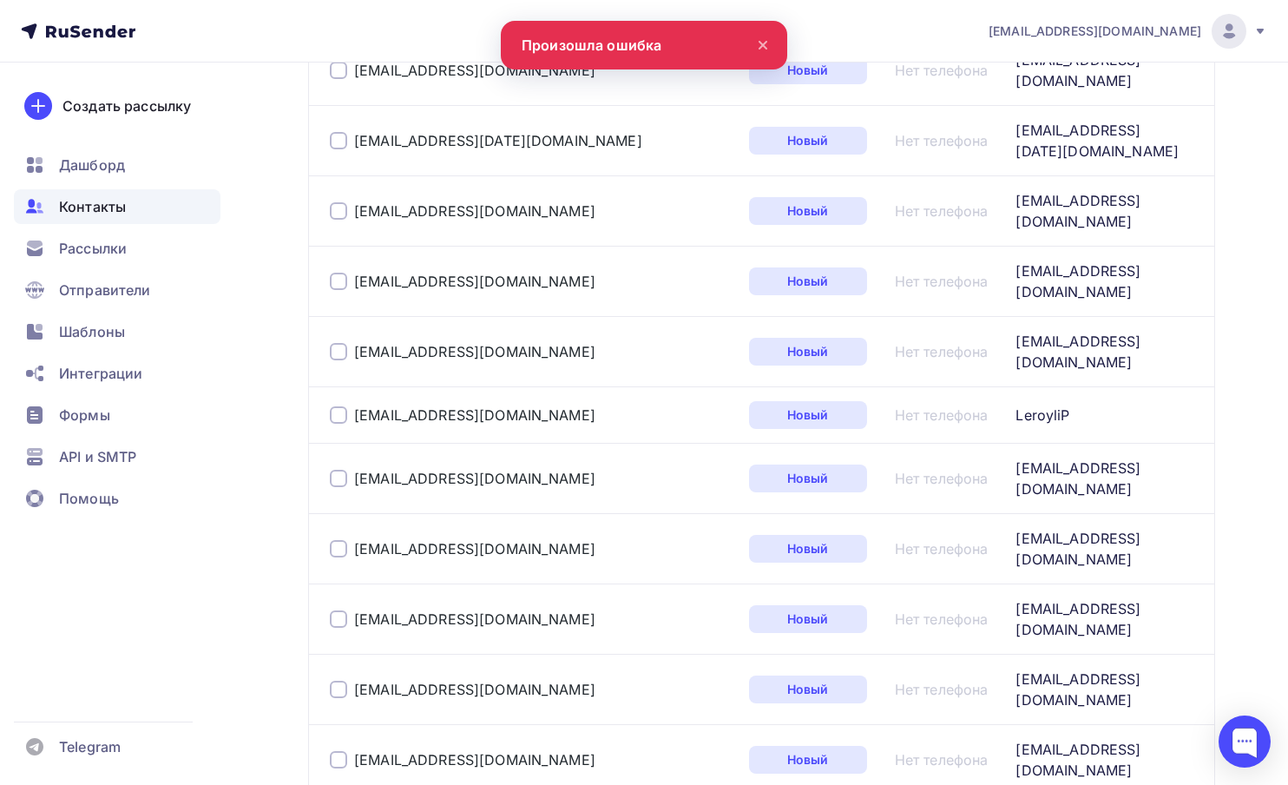
scroll to position [2828, 0]
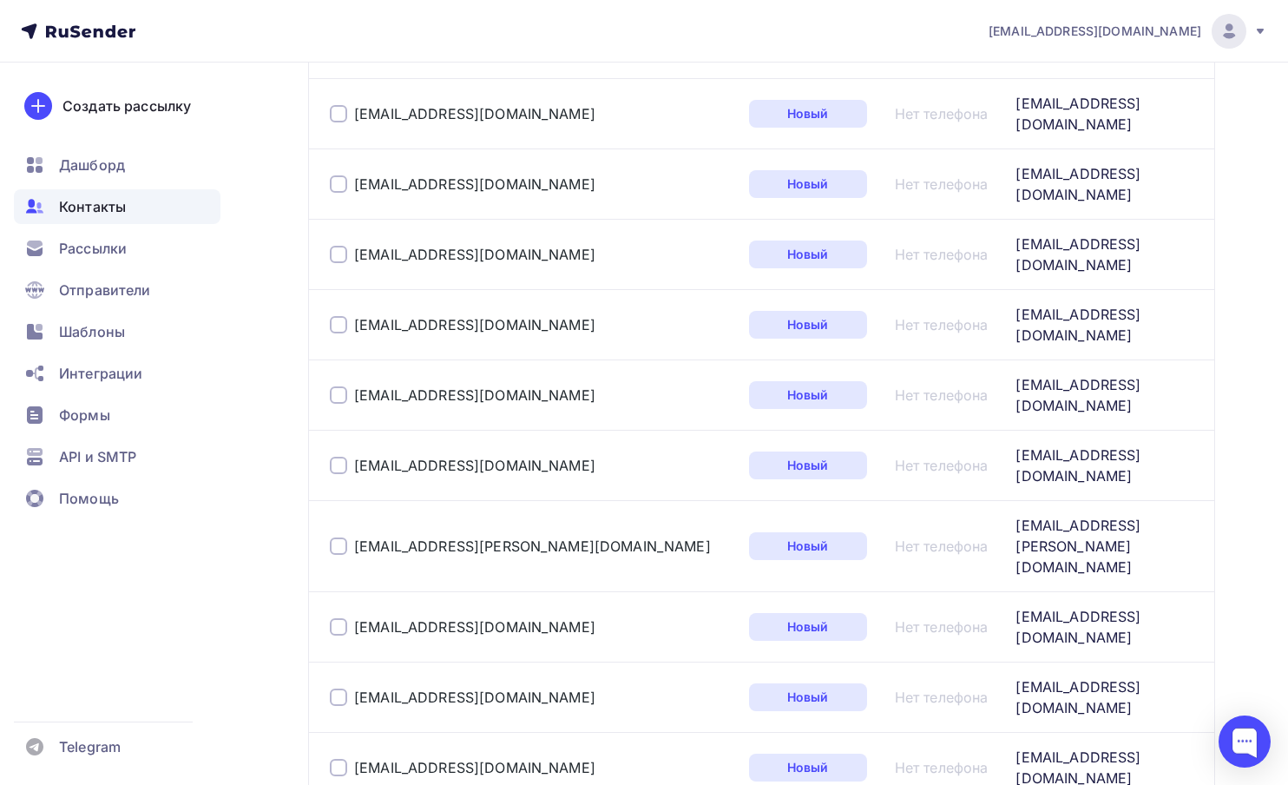
scroll to position [374, 0]
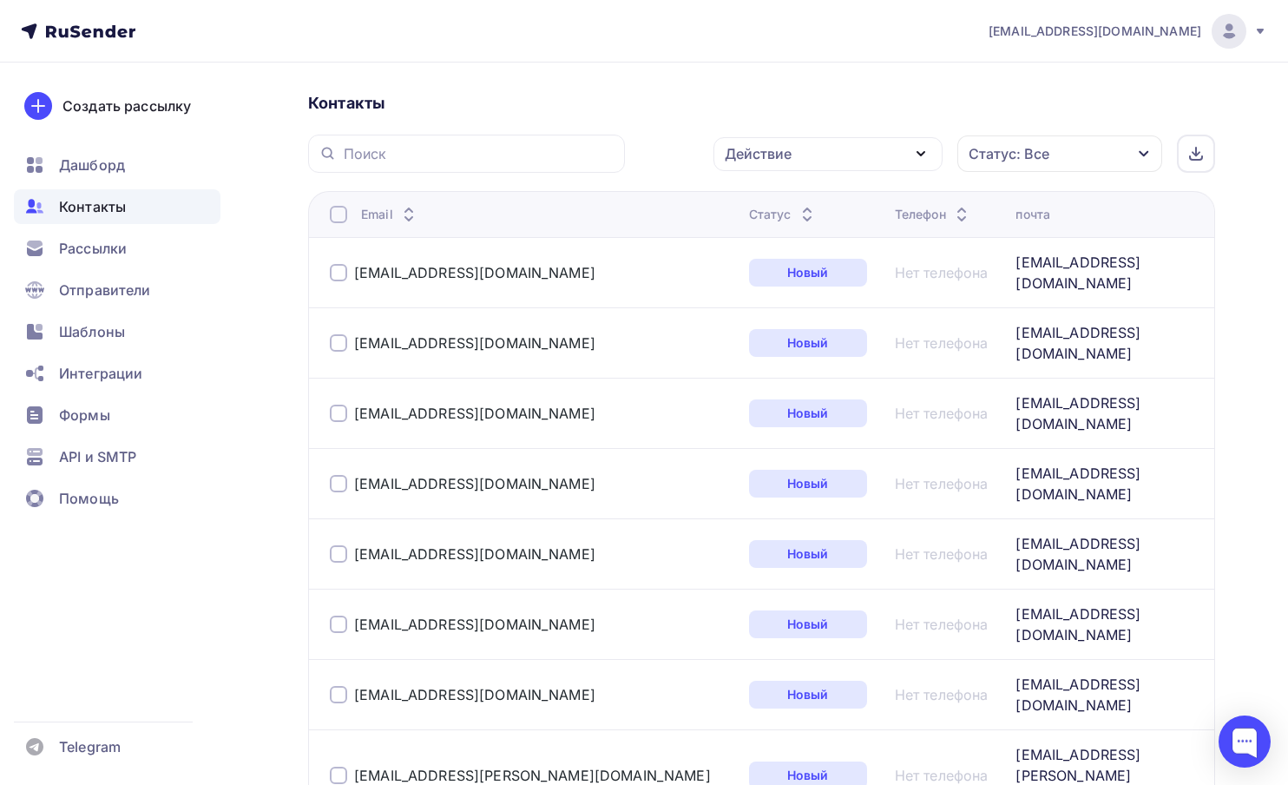
click at [749, 212] on div "Статус" at bounding box center [783, 214] width 69 height 17
click at [804, 219] on icon at bounding box center [807, 218] width 7 height 3
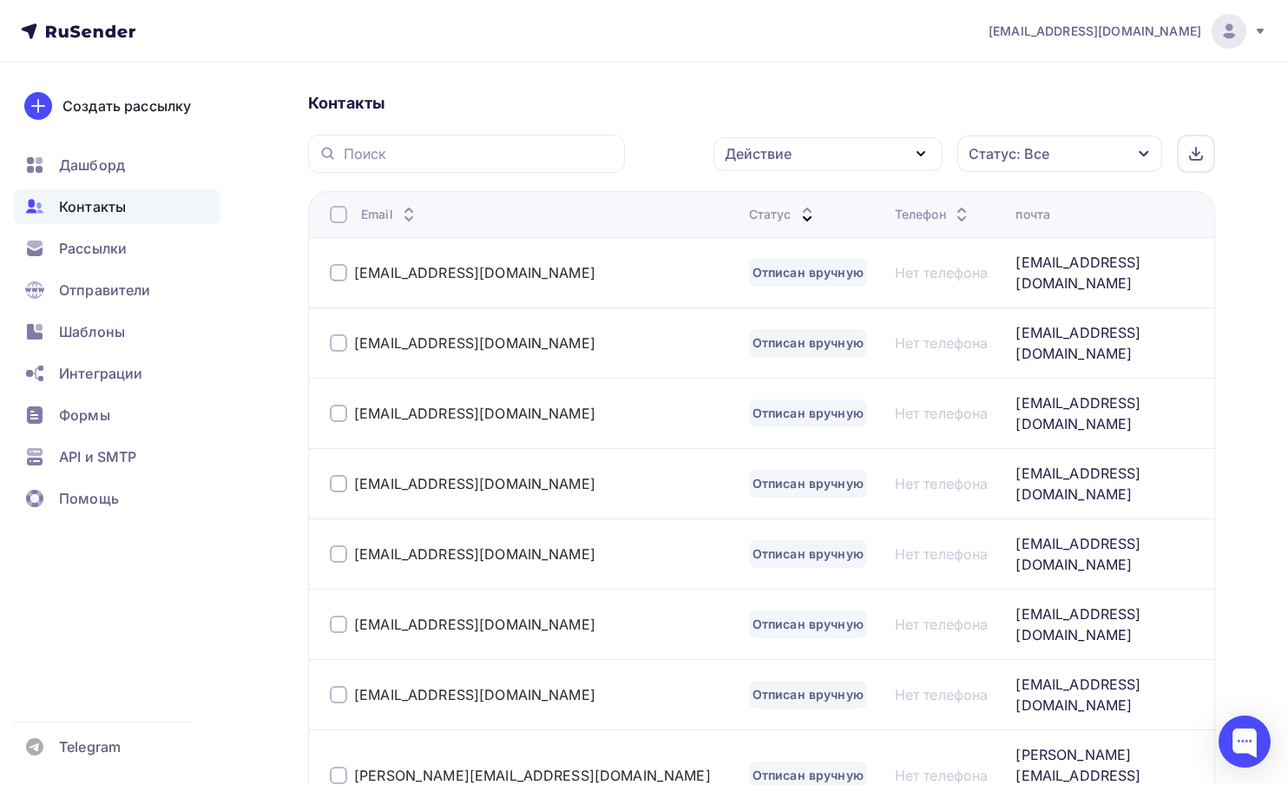
click at [340, 218] on div at bounding box center [338, 214] width 17 height 17
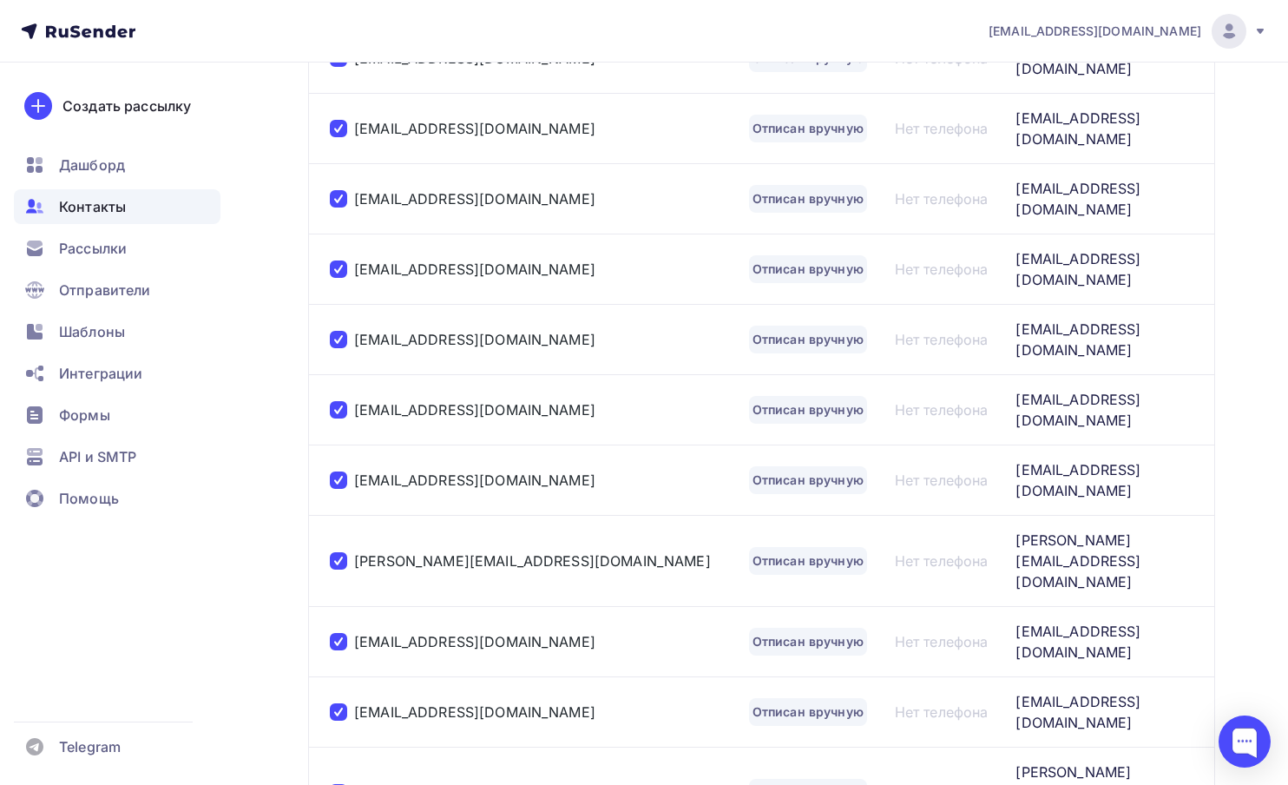
scroll to position [1486, 0]
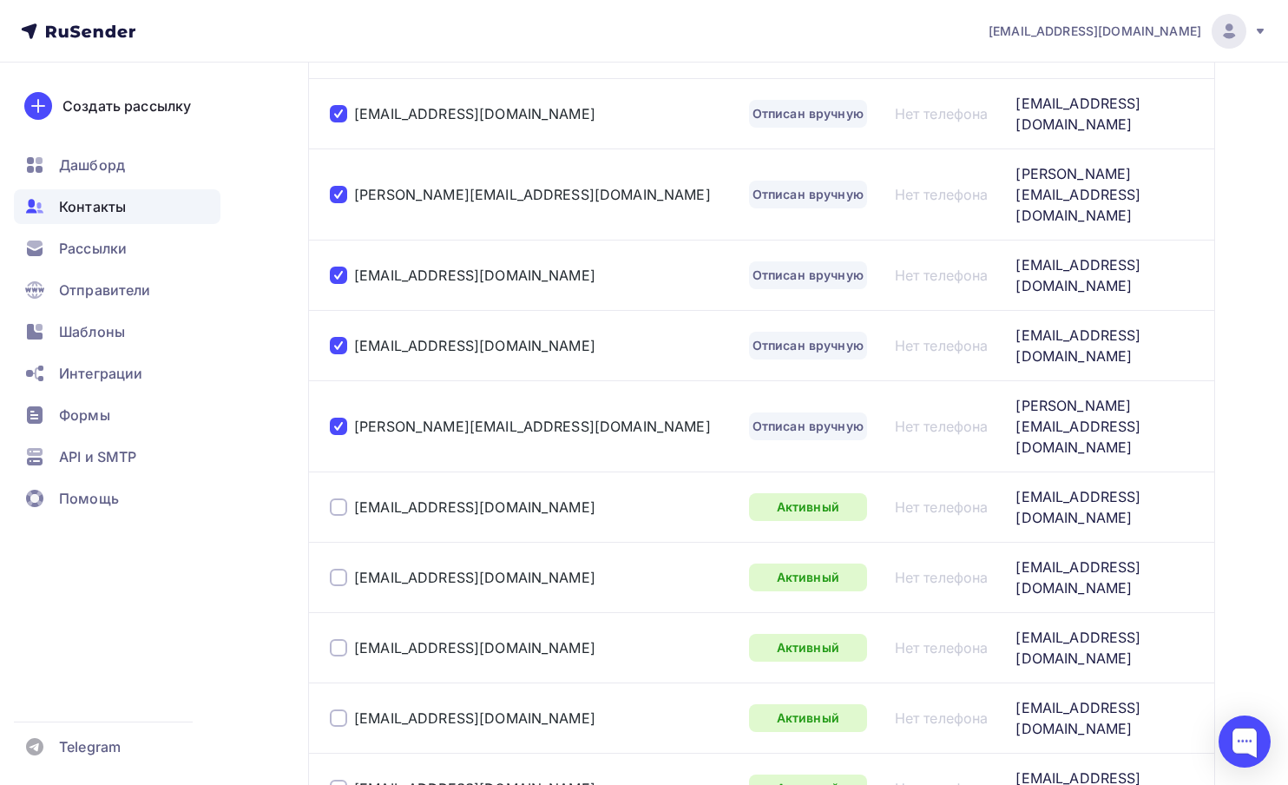
scroll to position [1917, 0]
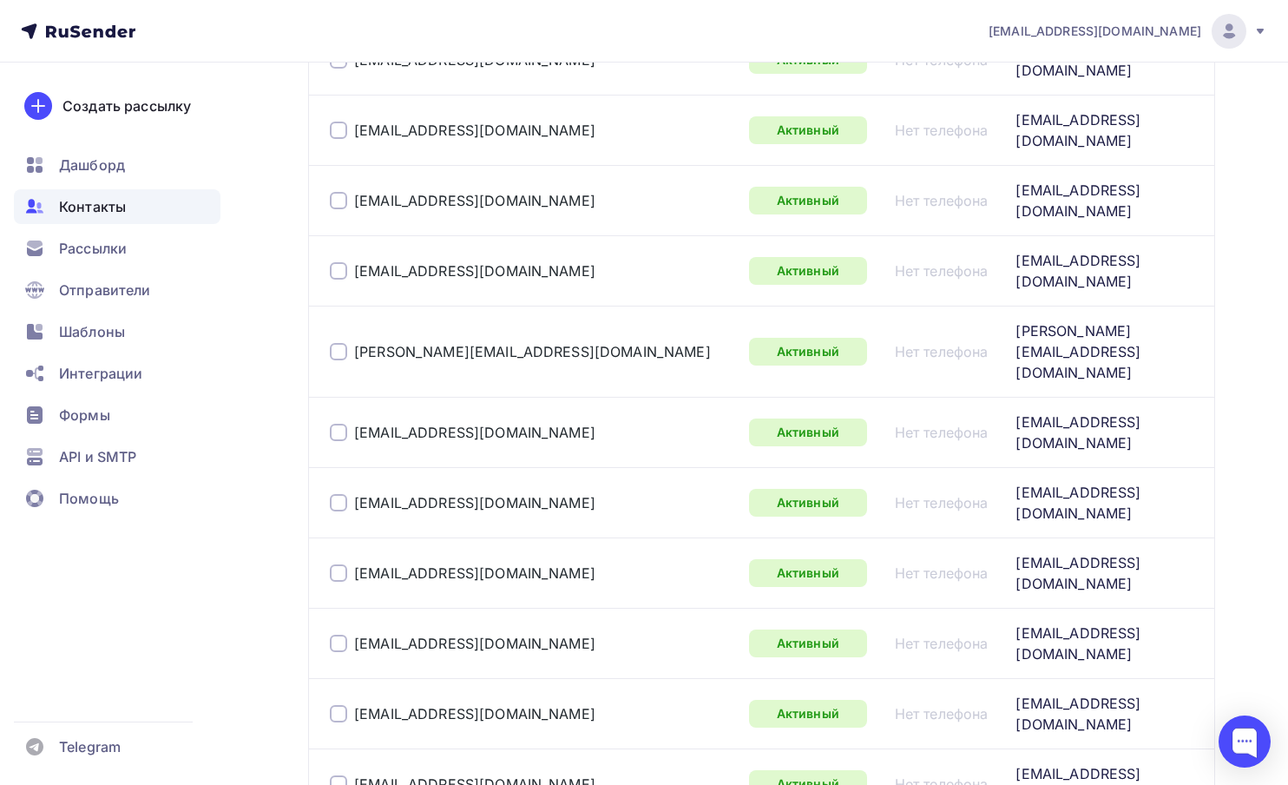
scroll to position [2382, 0]
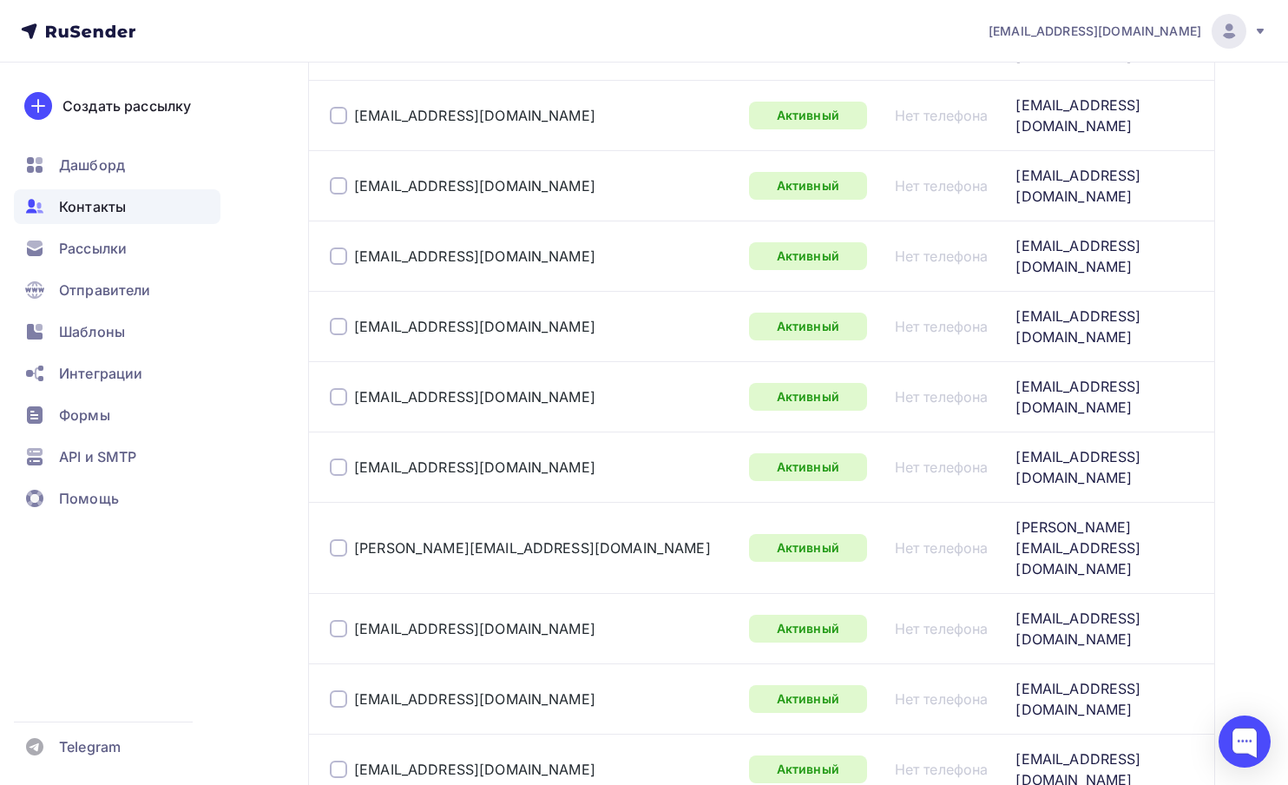
scroll to position [2828, 0]
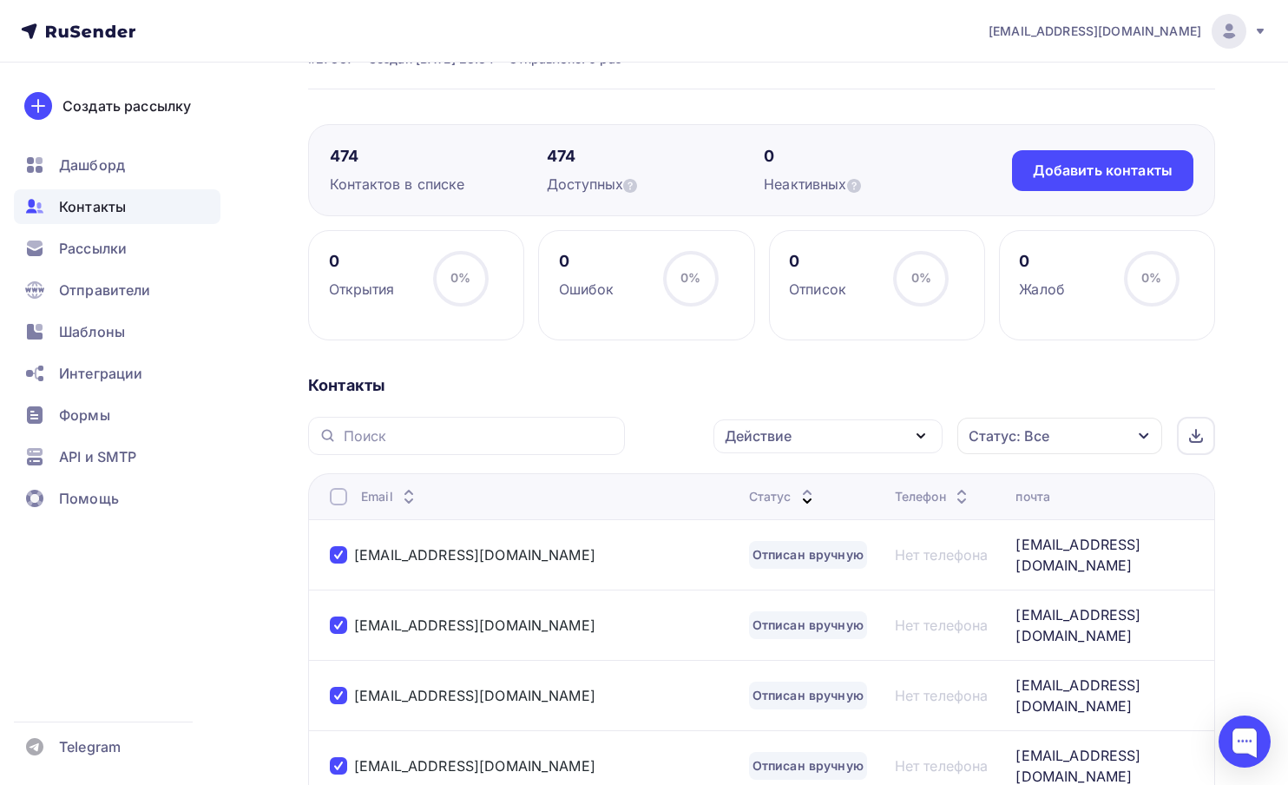
scroll to position [0, 0]
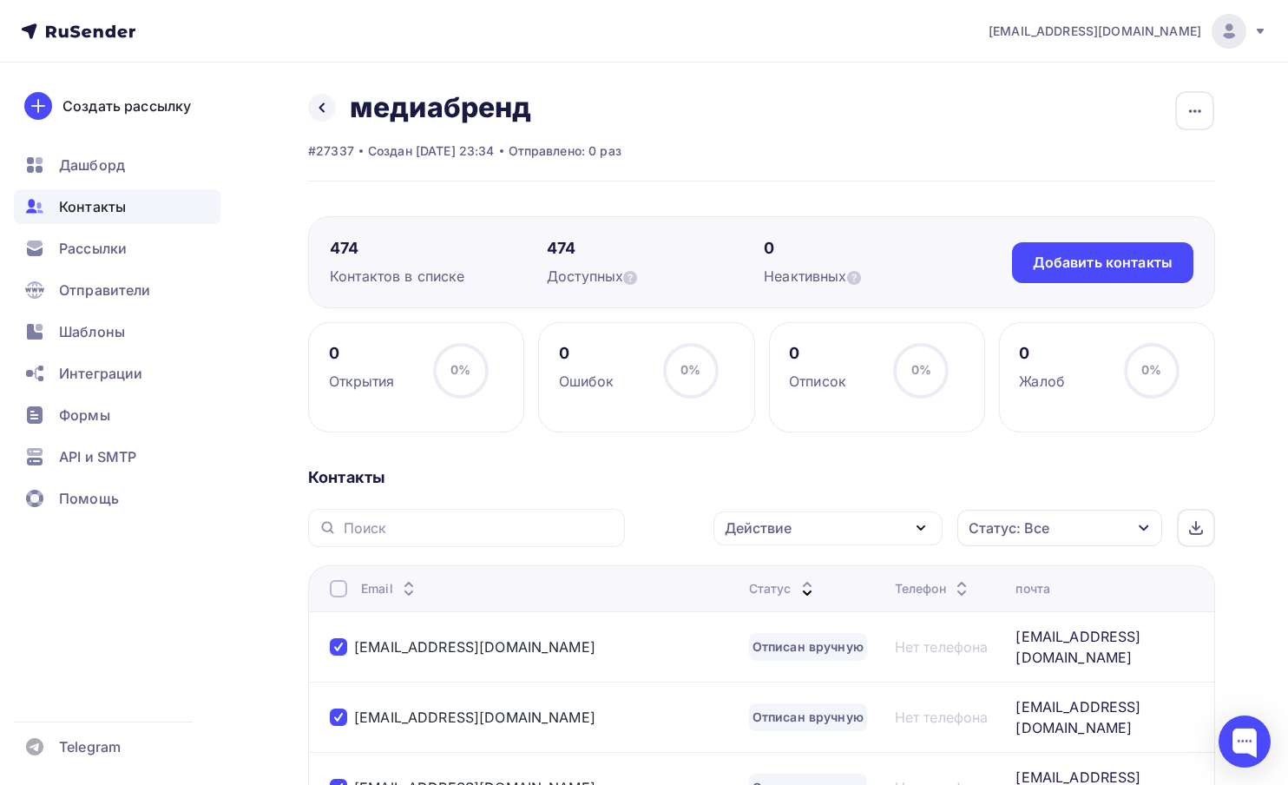
click at [880, 524] on div "Действие" at bounding box center [828, 528] width 229 height 34
click at [802, 649] on div "Удалить" at bounding box center [829, 649] width 188 height 21
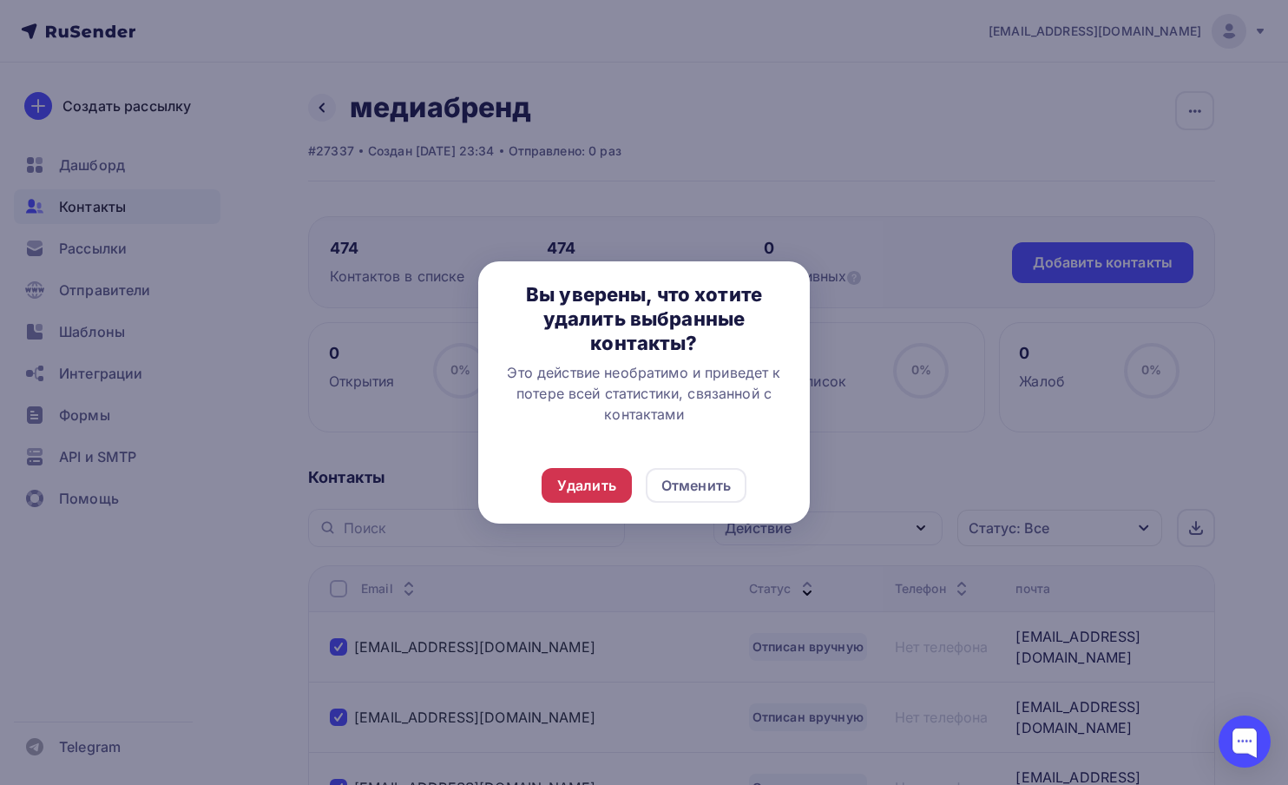
click at [580, 476] on div "Удалить" at bounding box center [586, 485] width 59 height 21
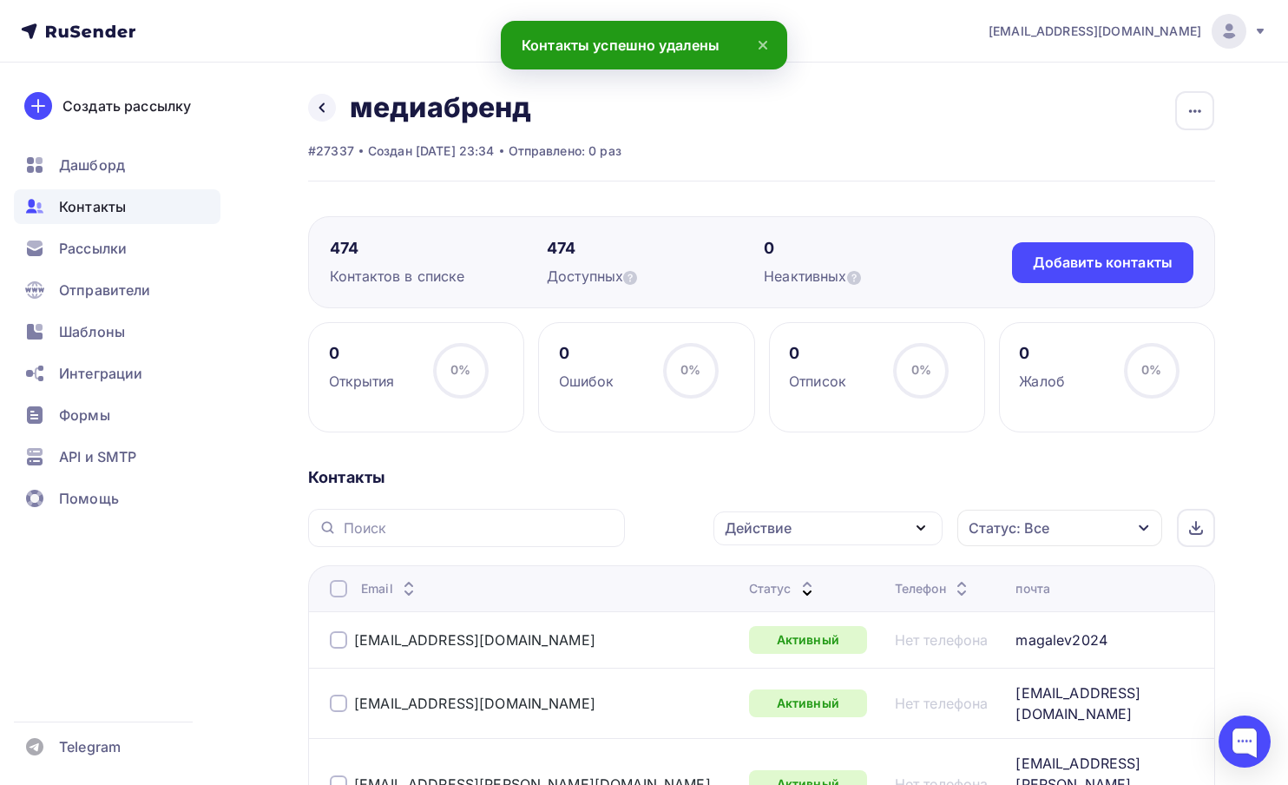
click at [749, 595] on div "Статус" at bounding box center [783, 588] width 69 height 17
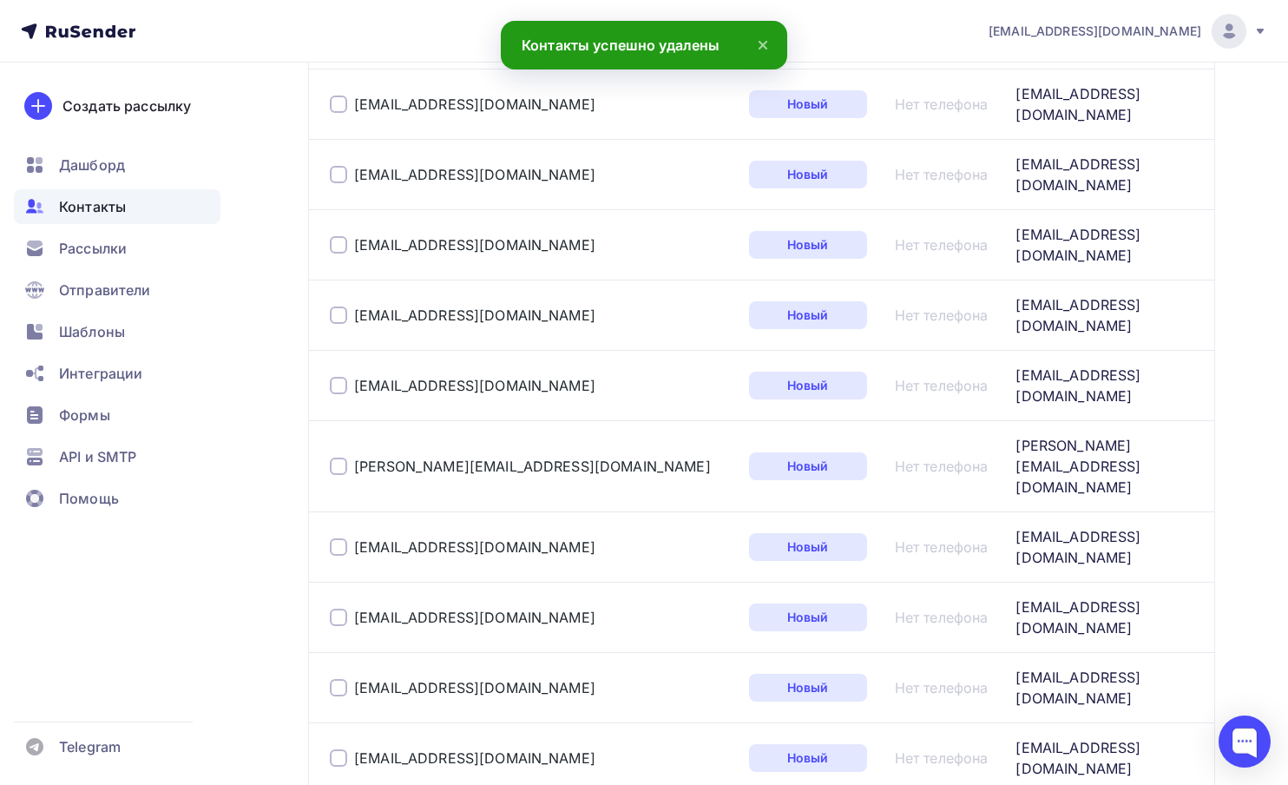
scroll to position [2828, 0]
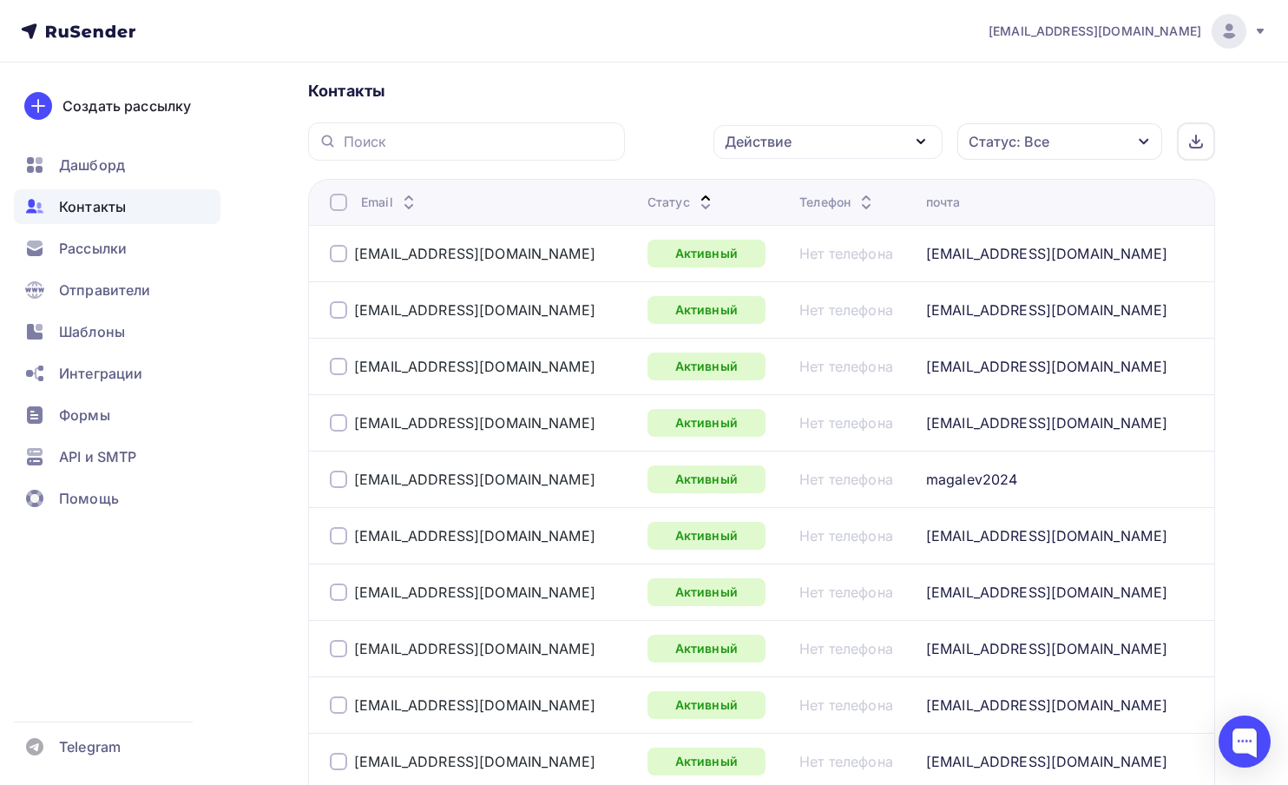
scroll to position [0, 0]
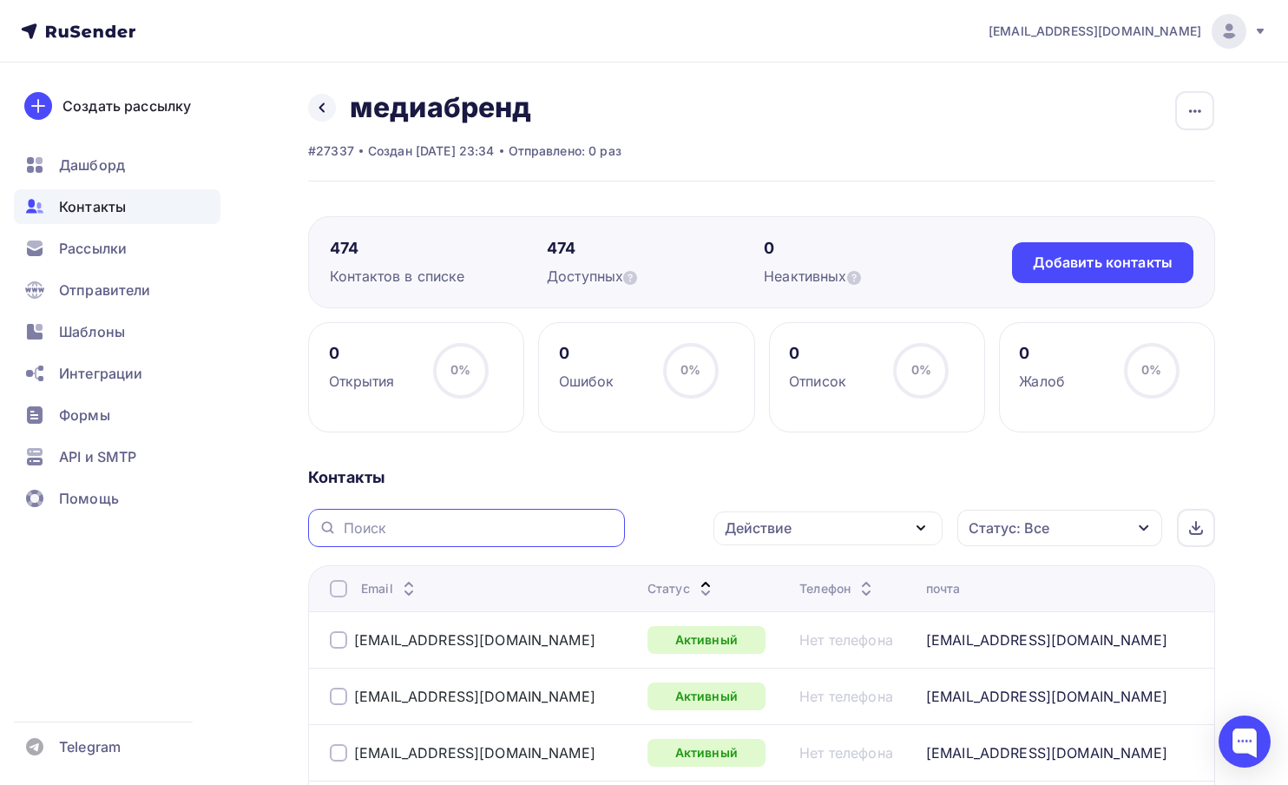
click at [411, 530] on input "text" at bounding box center [479, 527] width 271 height 19
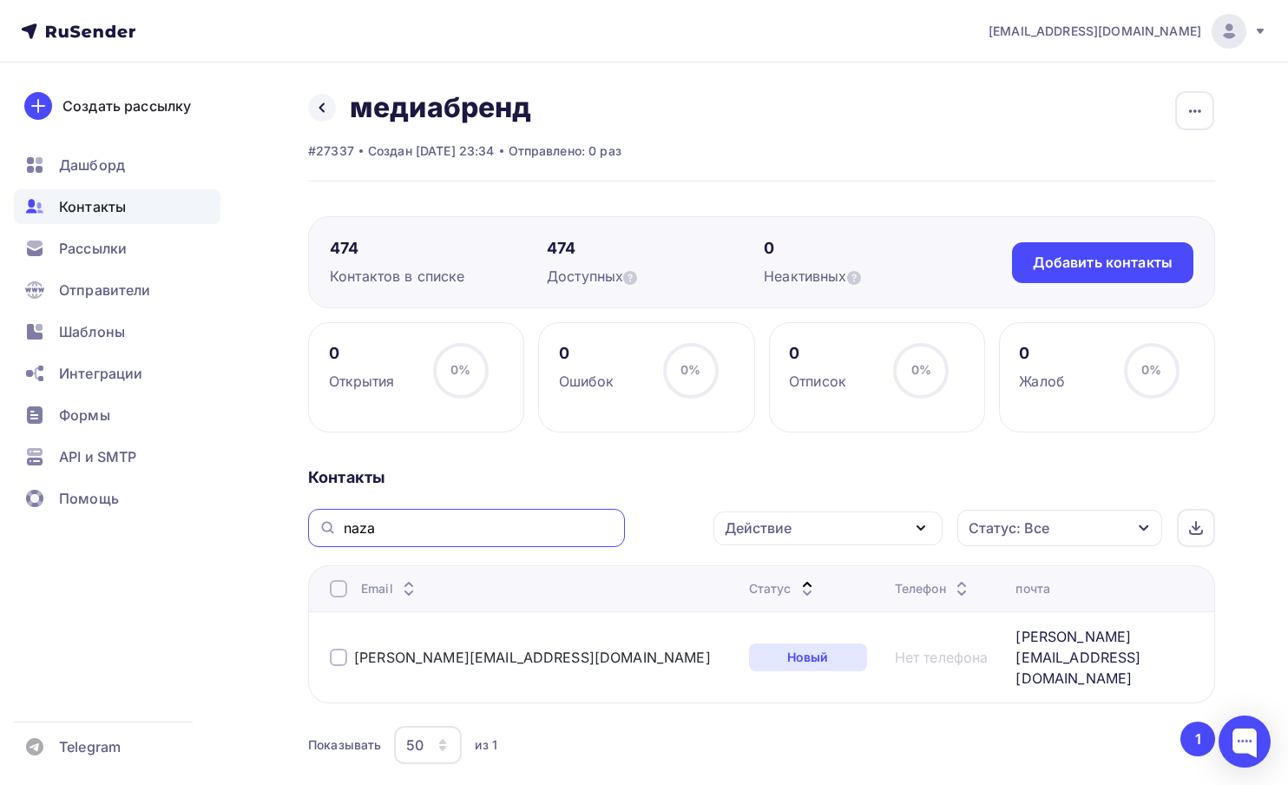
click at [454, 531] on input "naza" at bounding box center [479, 527] width 271 height 19
type input "n"
click at [547, 447] on div "0 Открытия 0% 0% 0 Ошибок 0% 0% 0 Отписок 0% 0% 0 Жалоб 0% 0% Контакты Действие…" at bounding box center [761, 566] width 907 height 489
click at [89, 206] on span "Контакты" at bounding box center [92, 206] width 67 height 21
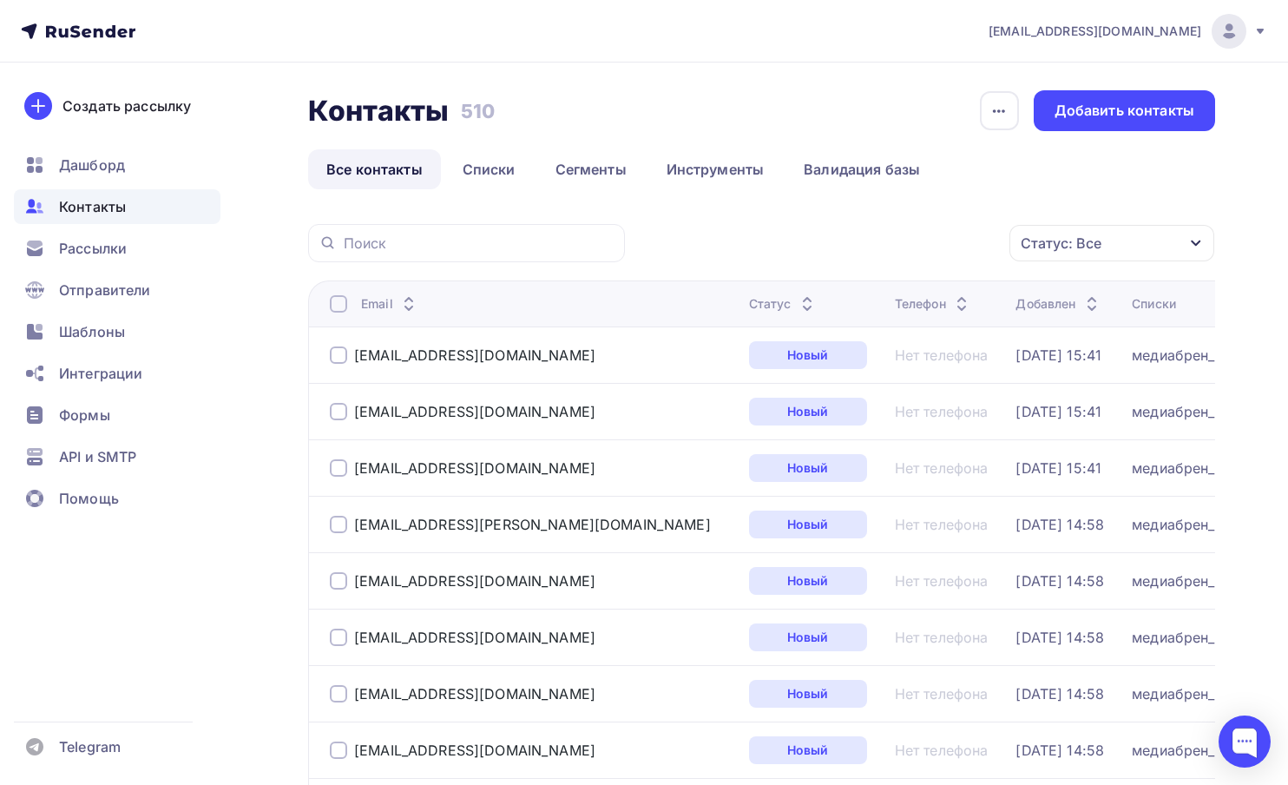
click at [89, 206] on span "Контакты" at bounding box center [92, 206] width 67 height 21
click at [491, 172] on link "Списки" at bounding box center [489, 169] width 89 height 40
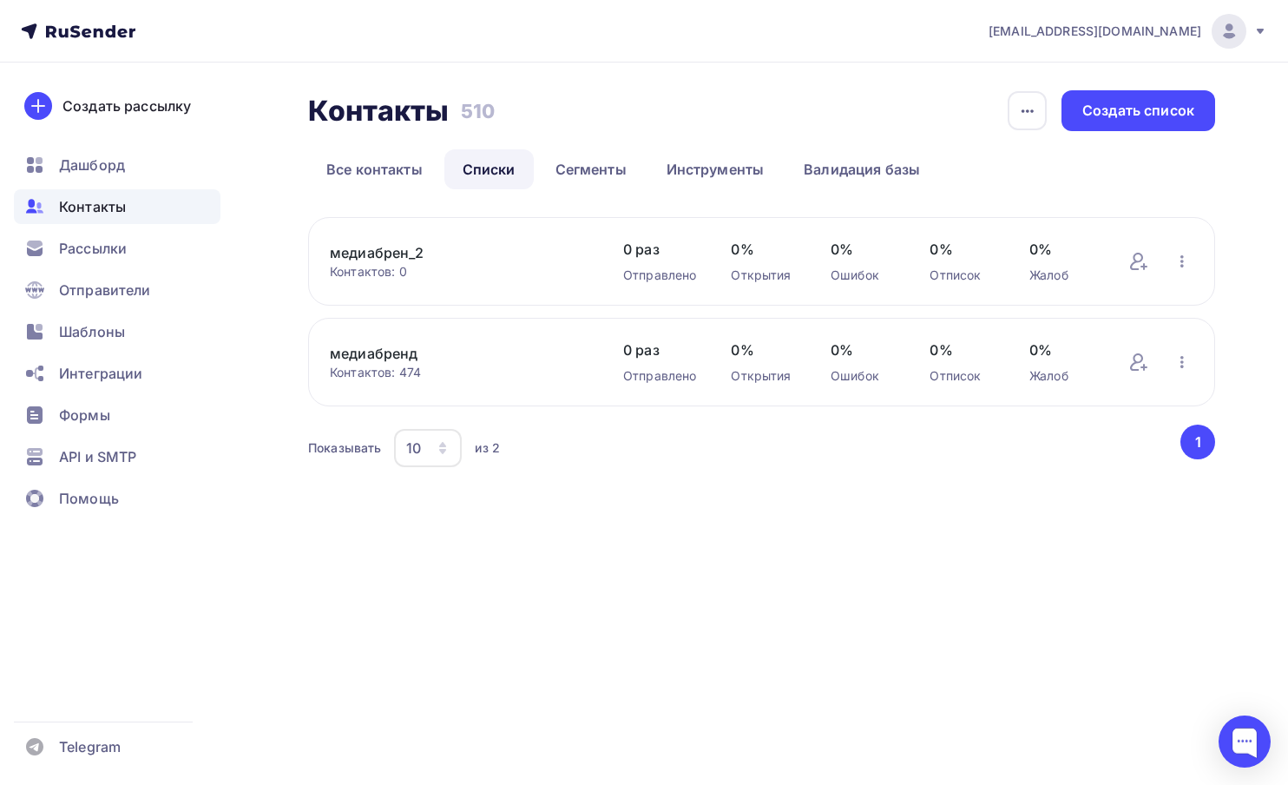
click at [420, 353] on link "медиабренд" at bounding box center [459, 353] width 259 height 21
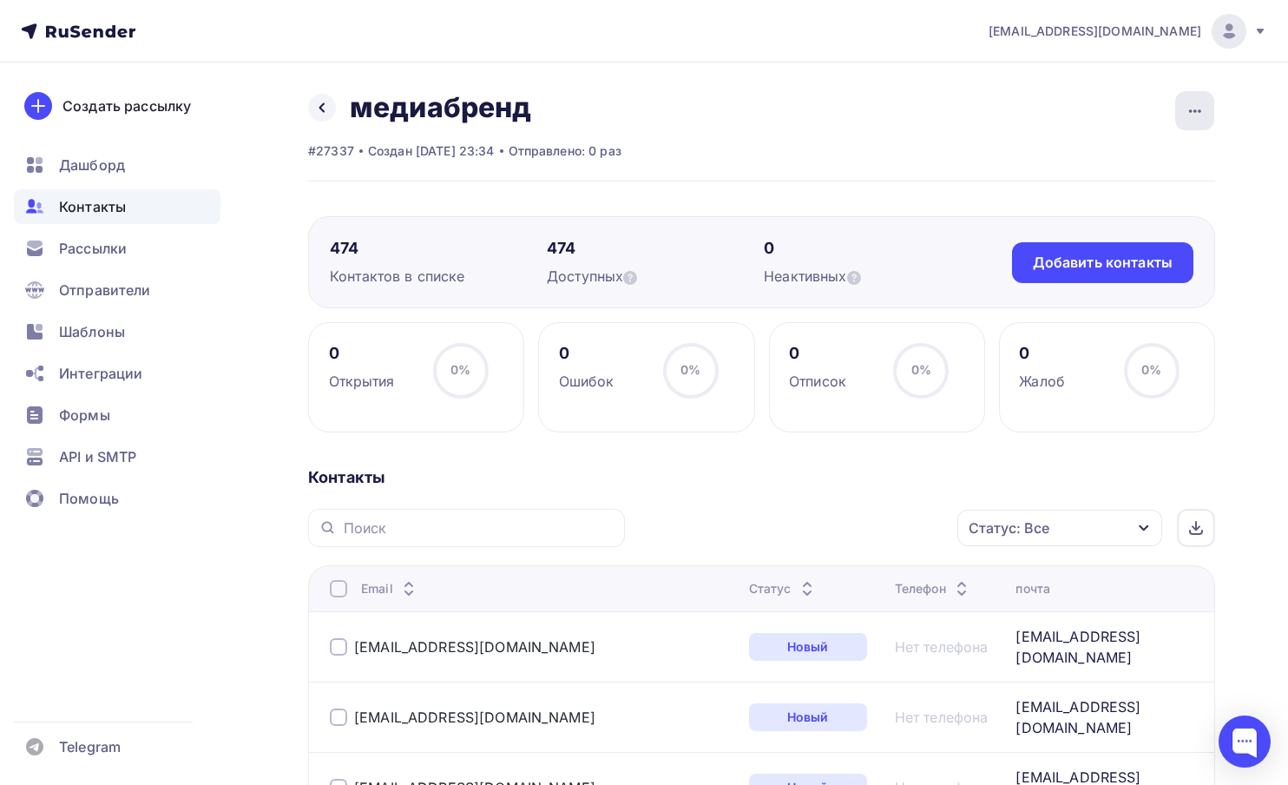
click at [1200, 117] on icon "button" at bounding box center [1195, 111] width 21 height 21
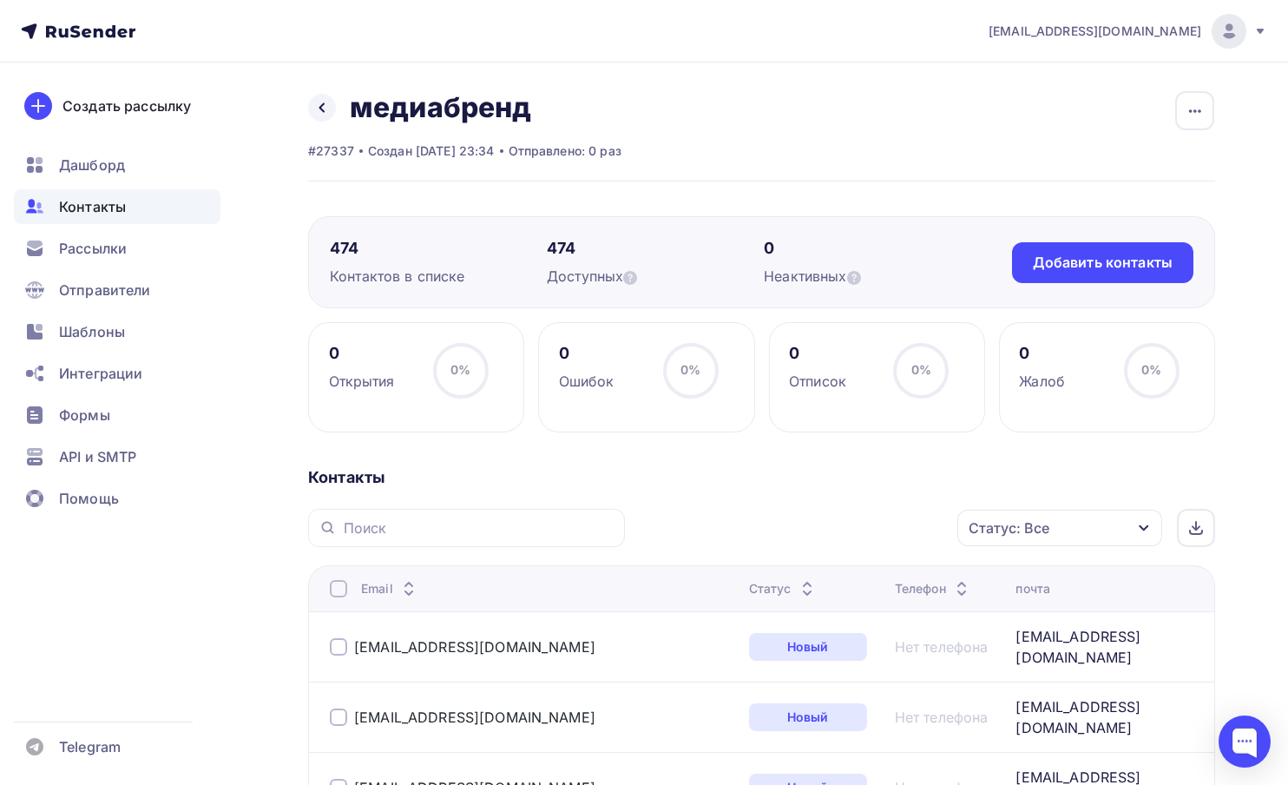
click at [90, 206] on span "Контакты" at bounding box center [92, 206] width 67 height 21
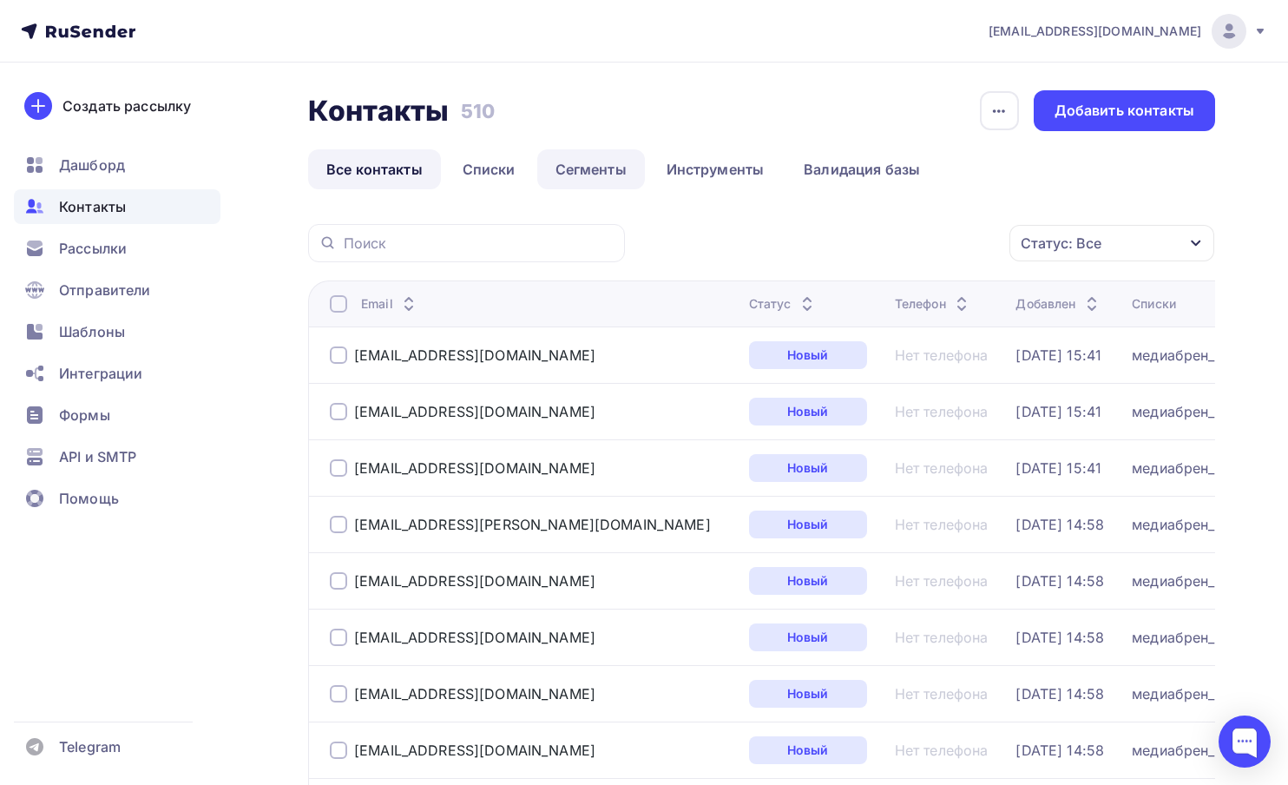
click at [642, 168] on link "Сегменты" at bounding box center [591, 169] width 108 height 40
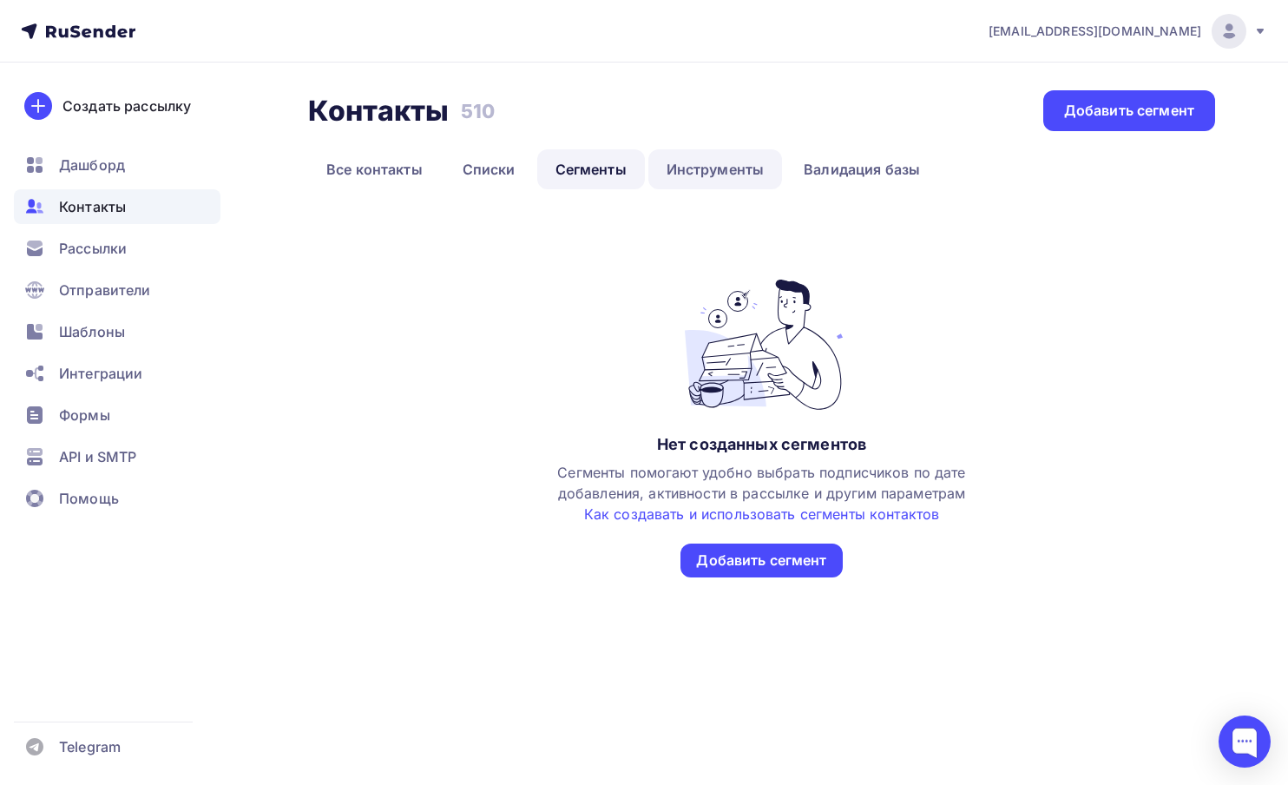
click at [716, 157] on link "Инструменты" at bounding box center [716, 169] width 135 height 40
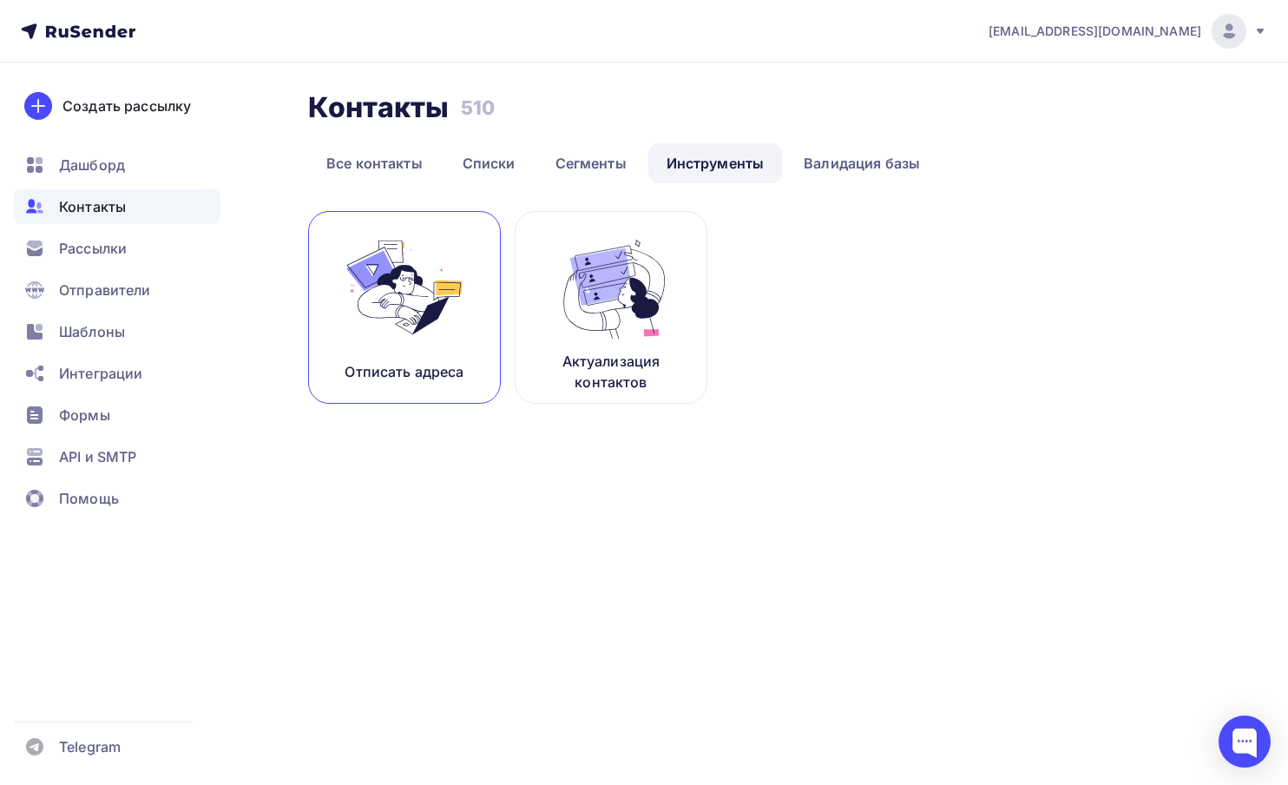
click at [412, 346] on link "Отписать адреса" at bounding box center [404, 307] width 193 height 193
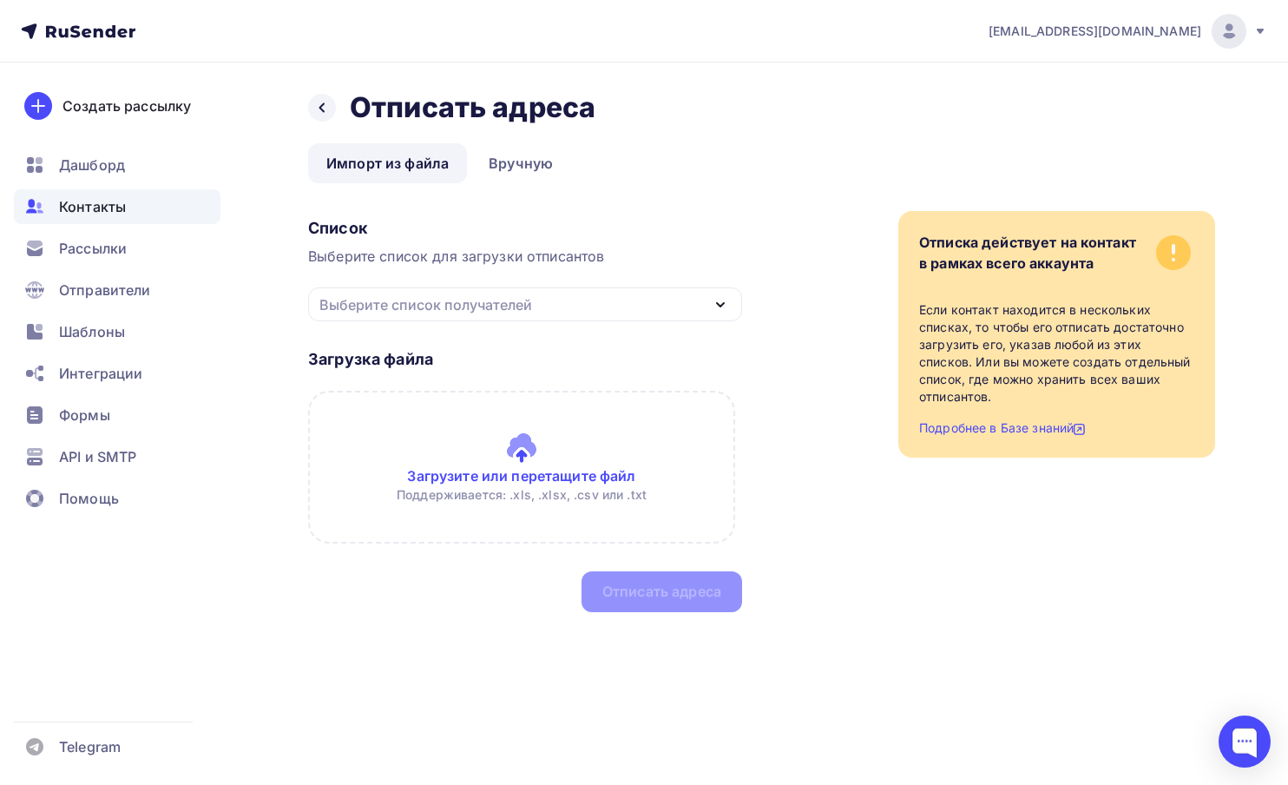
click at [467, 327] on div "Загрузка файла Загрузите или перетащите файл Поддерживается: .xls, .xlsx, .csv …" at bounding box center [525, 466] width 434 height 291
click at [481, 309] on div "Выберите список получателей" at bounding box center [426, 304] width 213 height 21
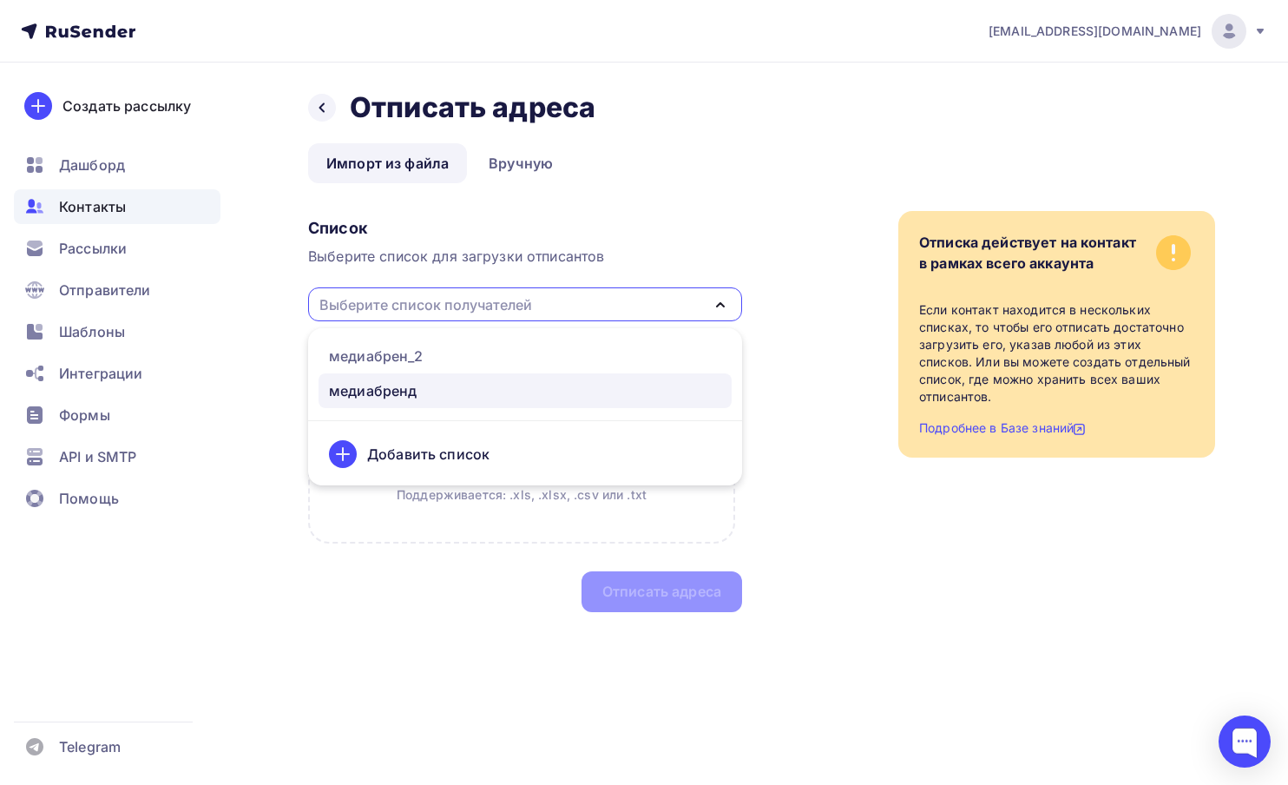
click at [433, 398] on div "медиабренд" at bounding box center [525, 390] width 392 height 21
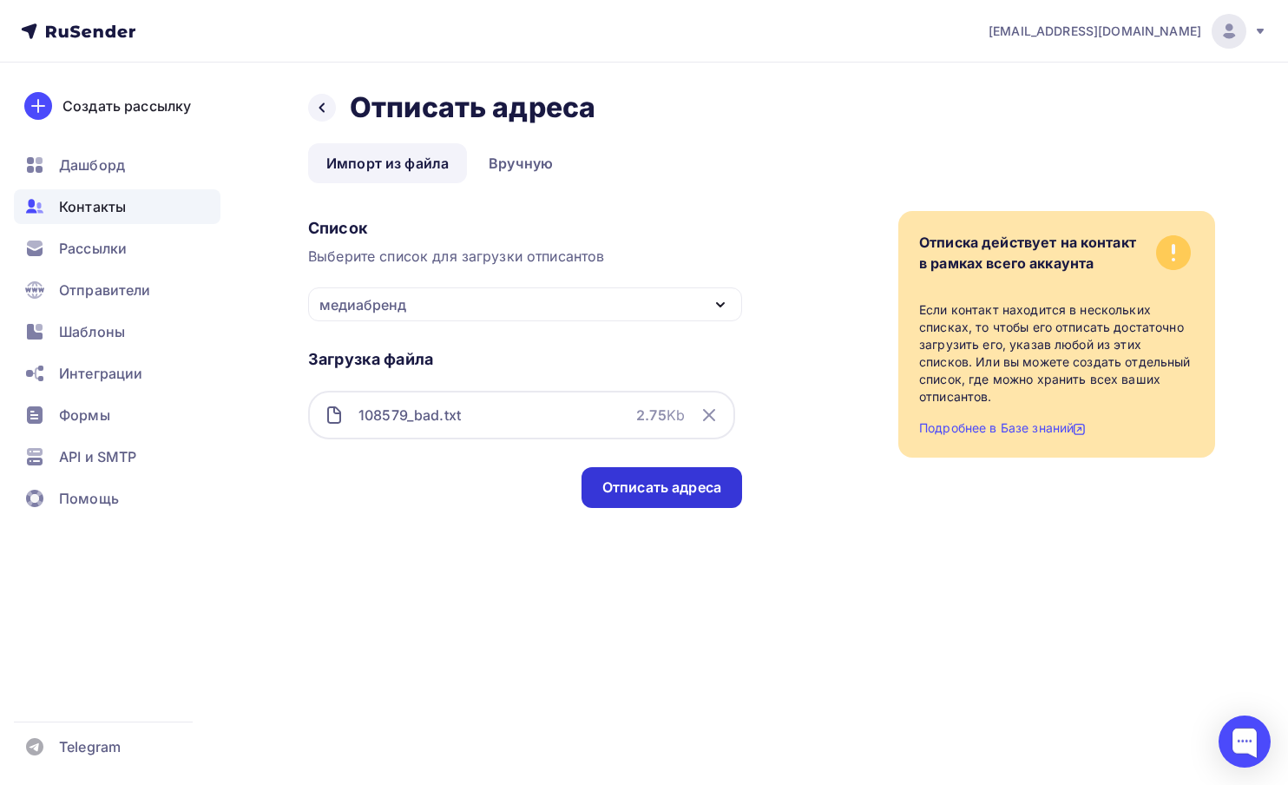
click at [693, 497] on div "Отписать адреса" at bounding box center [662, 488] width 119 height 20
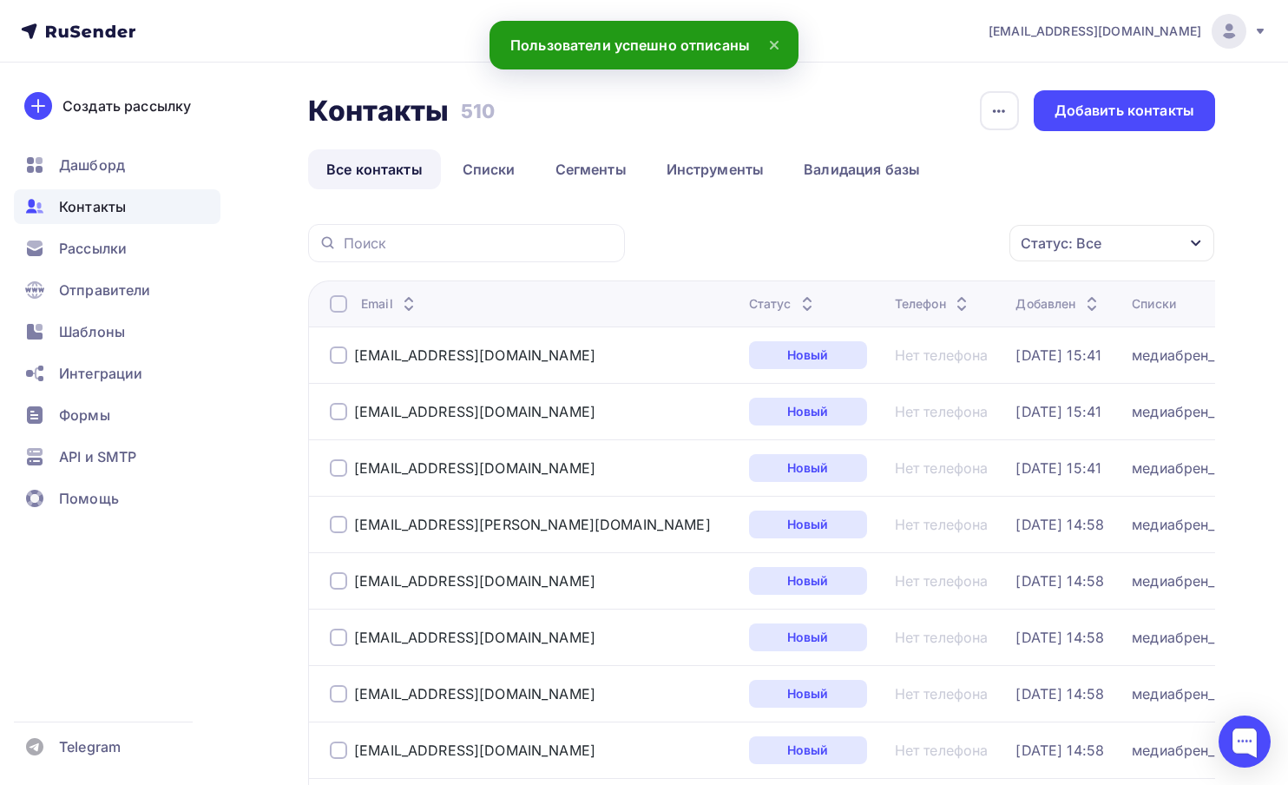
click at [797, 305] on icon at bounding box center [807, 308] width 21 height 21
click at [797, 303] on icon at bounding box center [807, 308] width 21 height 21
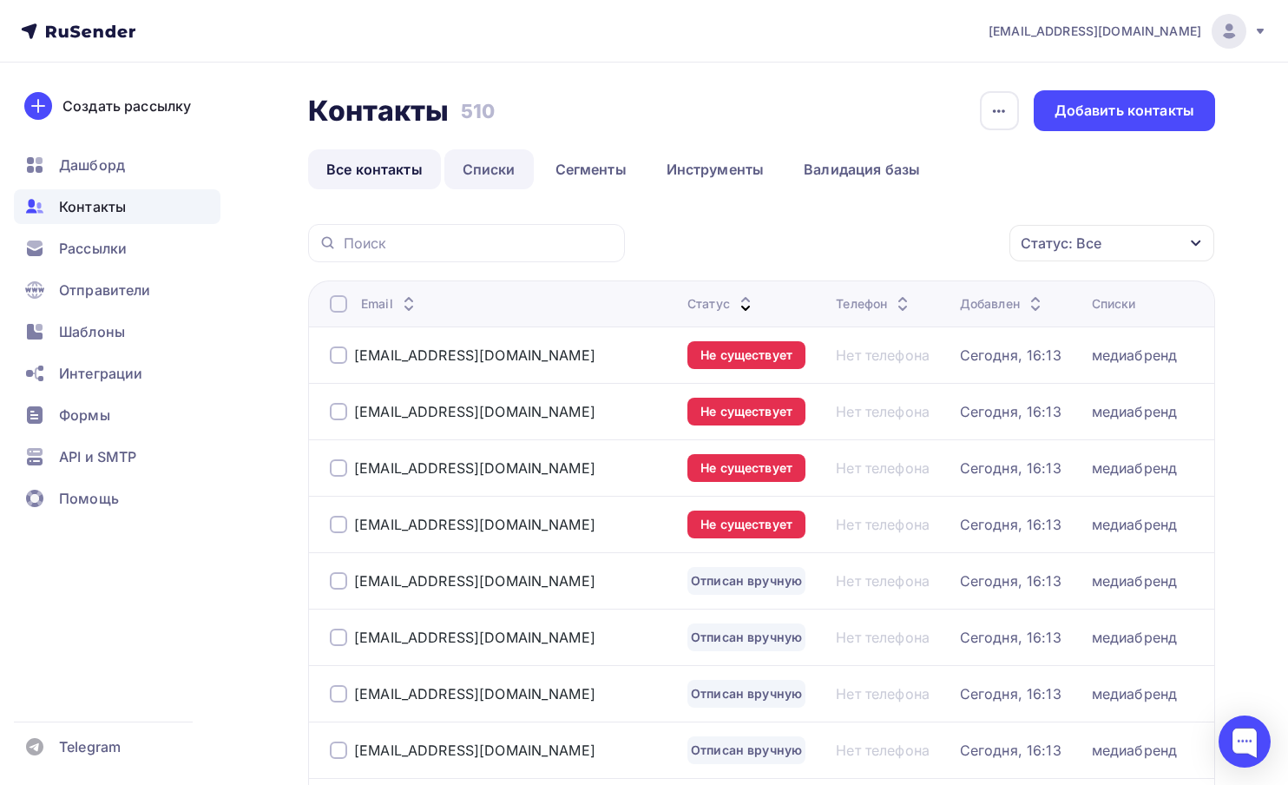
click at [484, 159] on link "Списки" at bounding box center [489, 169] width 89 height 40
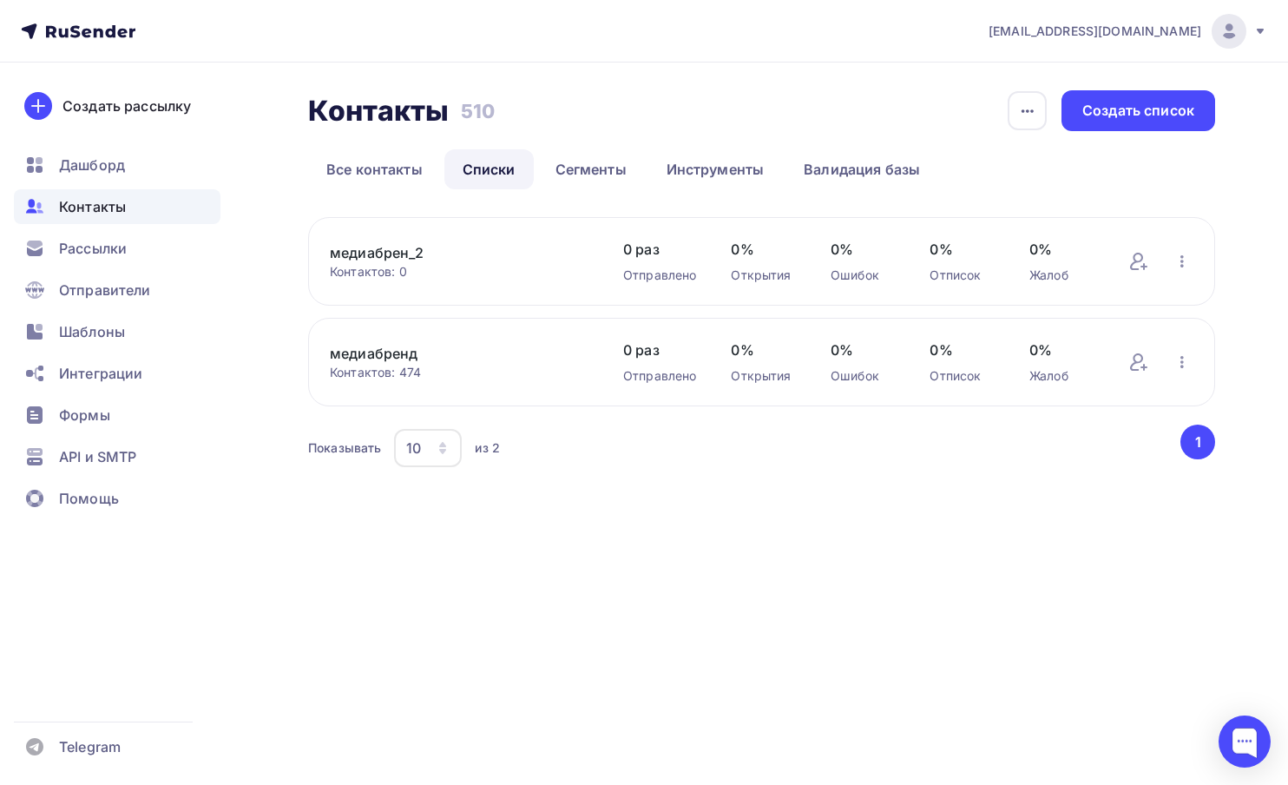
click at [484, 162] on link "Списки" at bounding box center [489, 169] width 89 height 40
click at [412, 356] on link "медиабренд" at bounding box center [459, 353] width 259 height 21
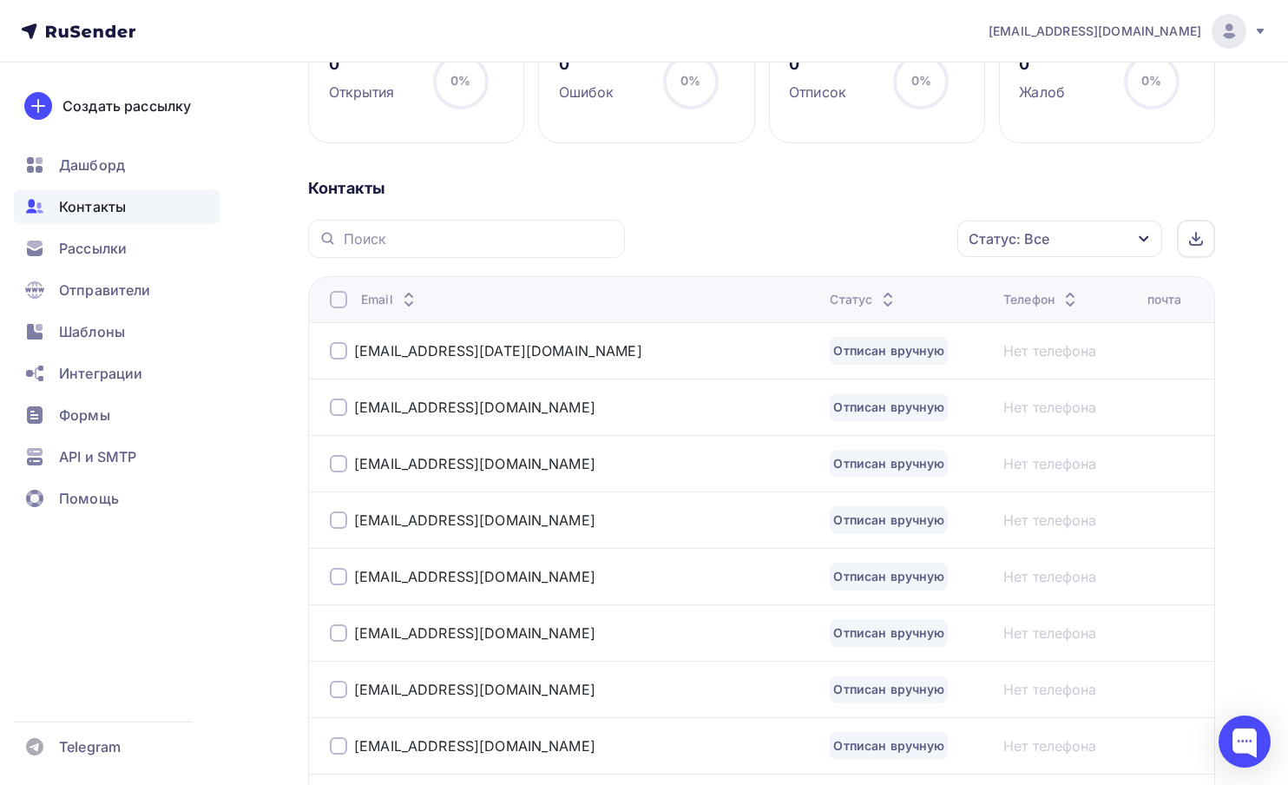
scroll to position [174, 0]
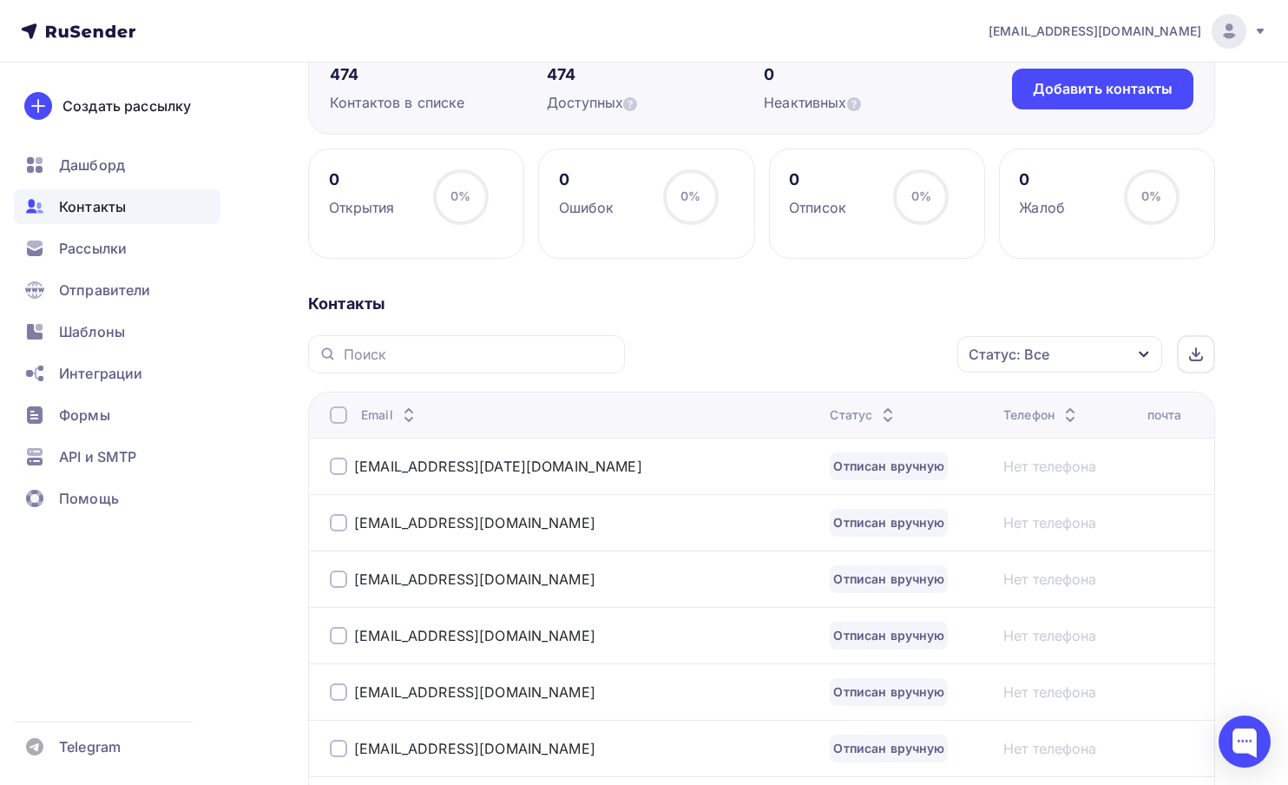
click at [341, 417] on div at bounding box center [338, 414] width 17 height 17
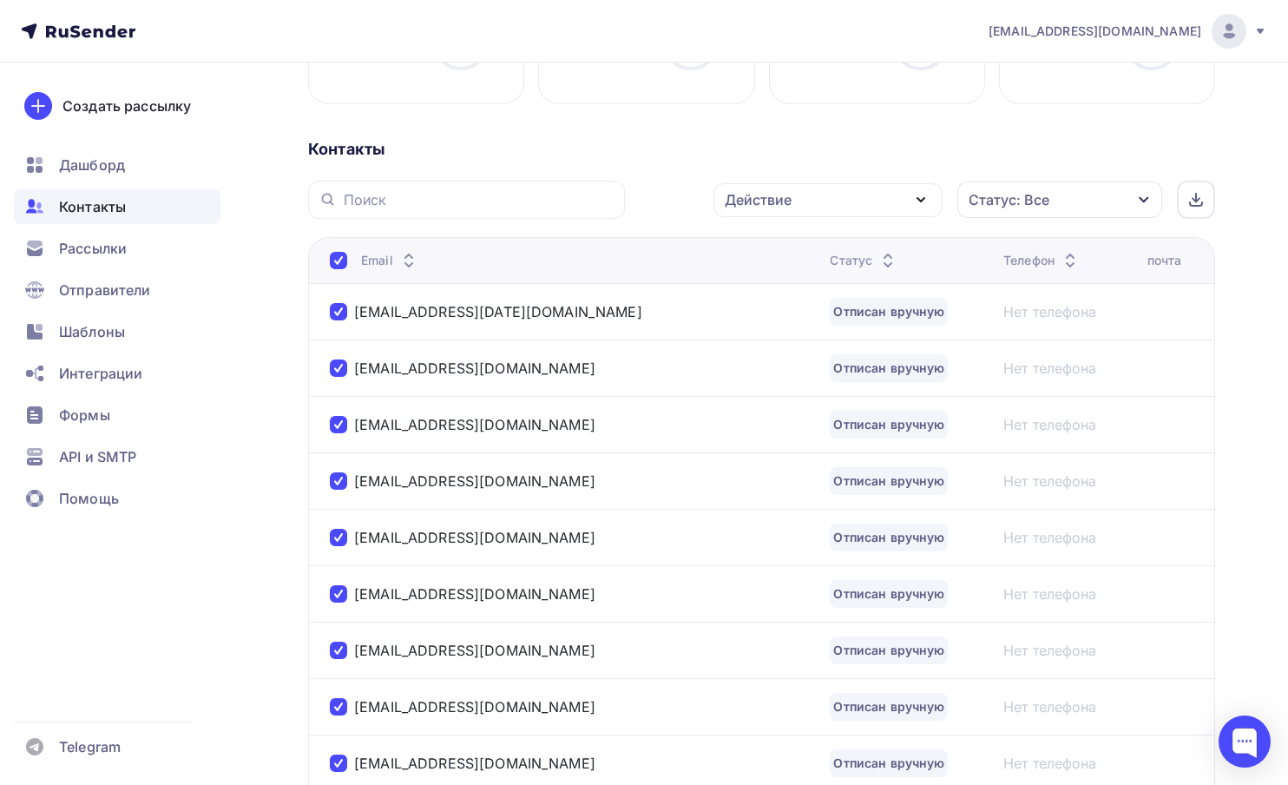
scroll to position [0, 0]
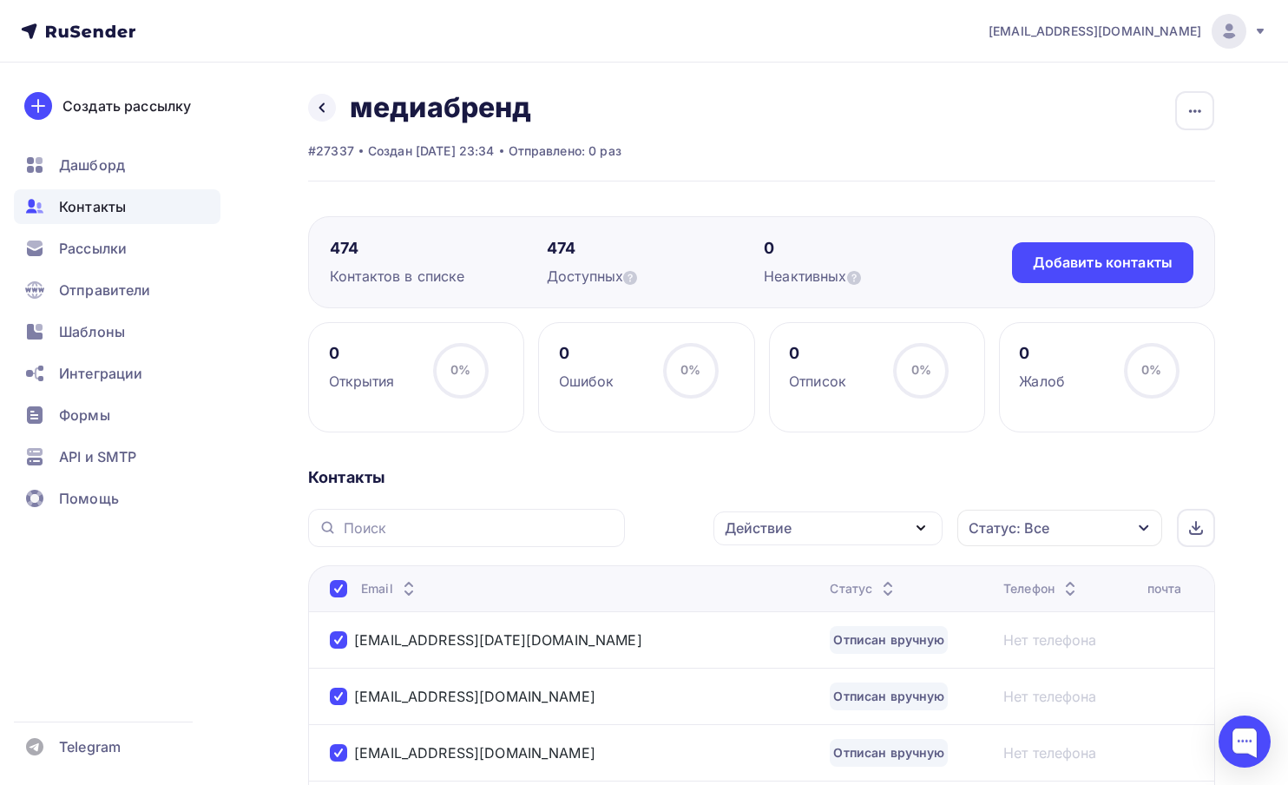
click at [830, 592] on div "Статус" at bounding box center [864, 588] width 69 height 17
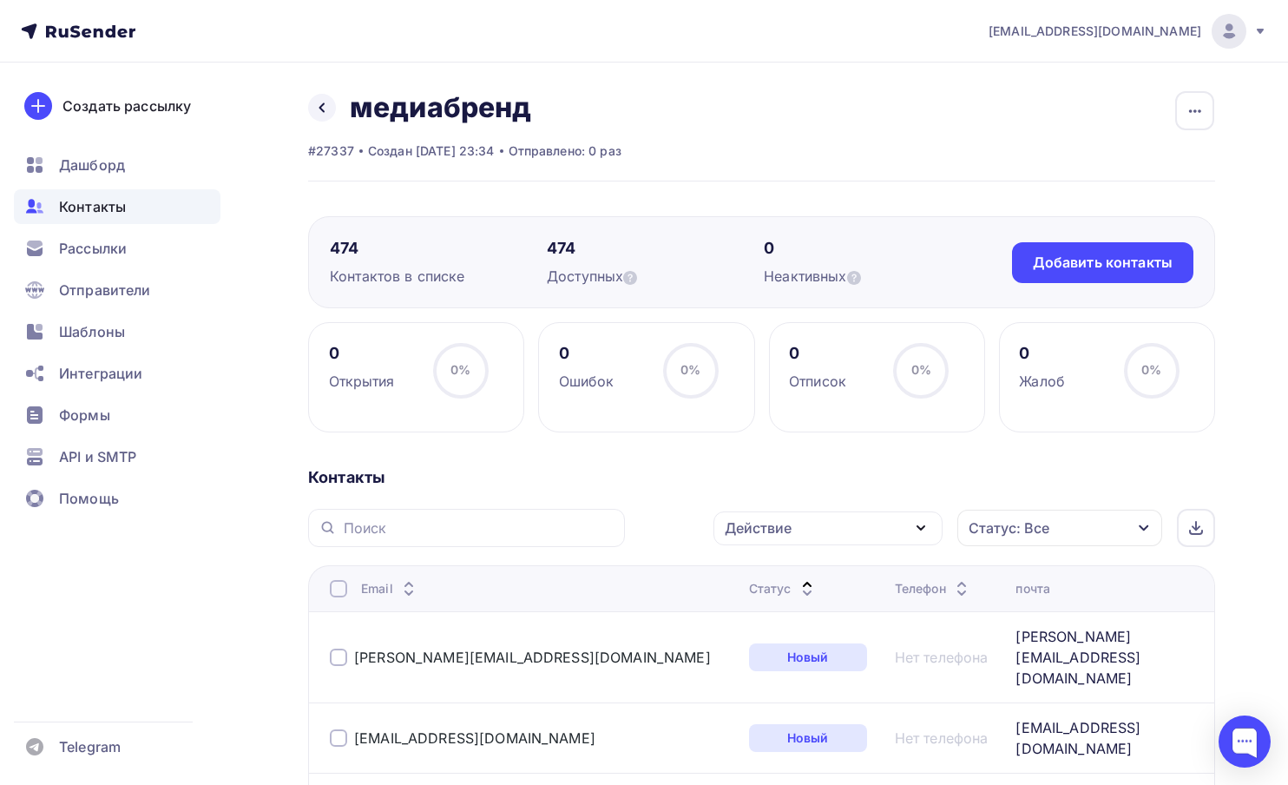
click at [749, 588] on div "Статус" at bounding box center [783, 588] width 69 height 17
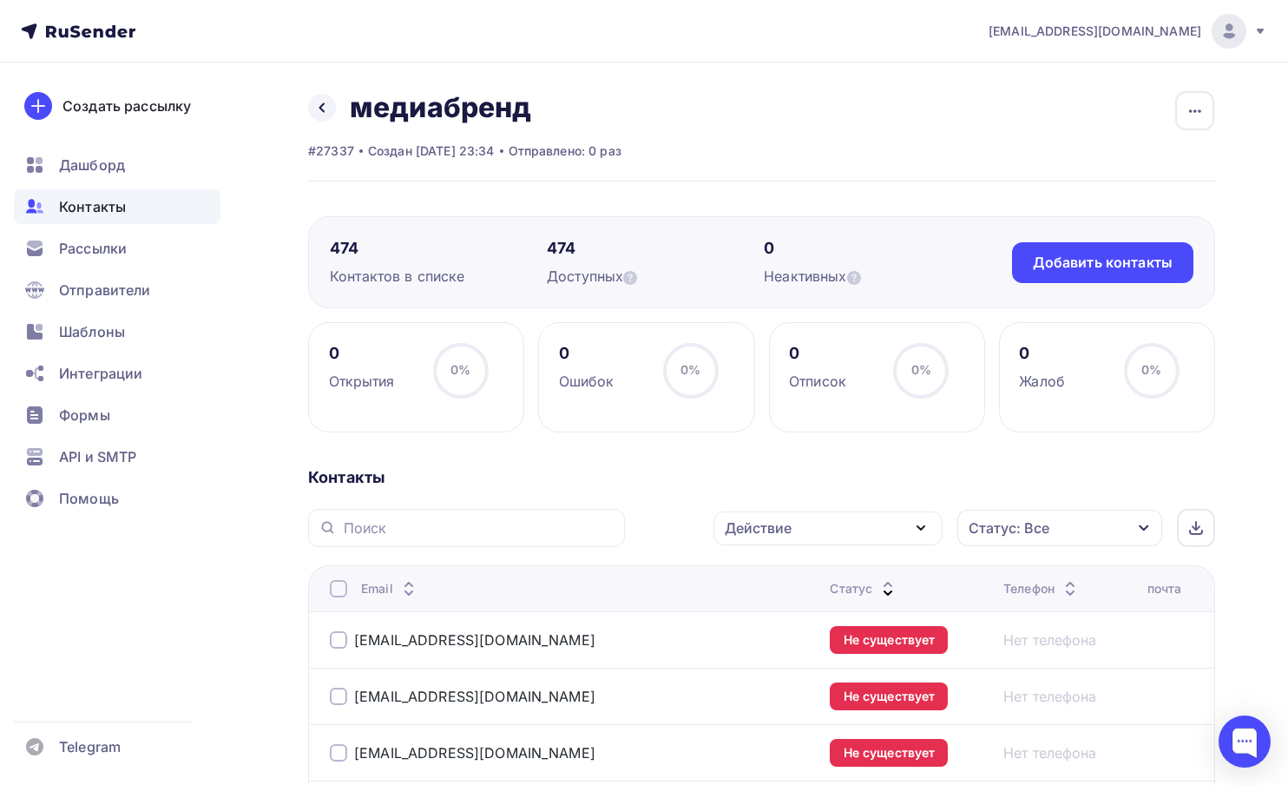
click at [334, 585] on div at bounding box center [338, 588] width 17 height 17
click at [342, 592] on div at bounding box center [338, 588] width 17 height 17
click at [923, 534] on icon "button" at bounding box center [921, 527] width 21 height 21
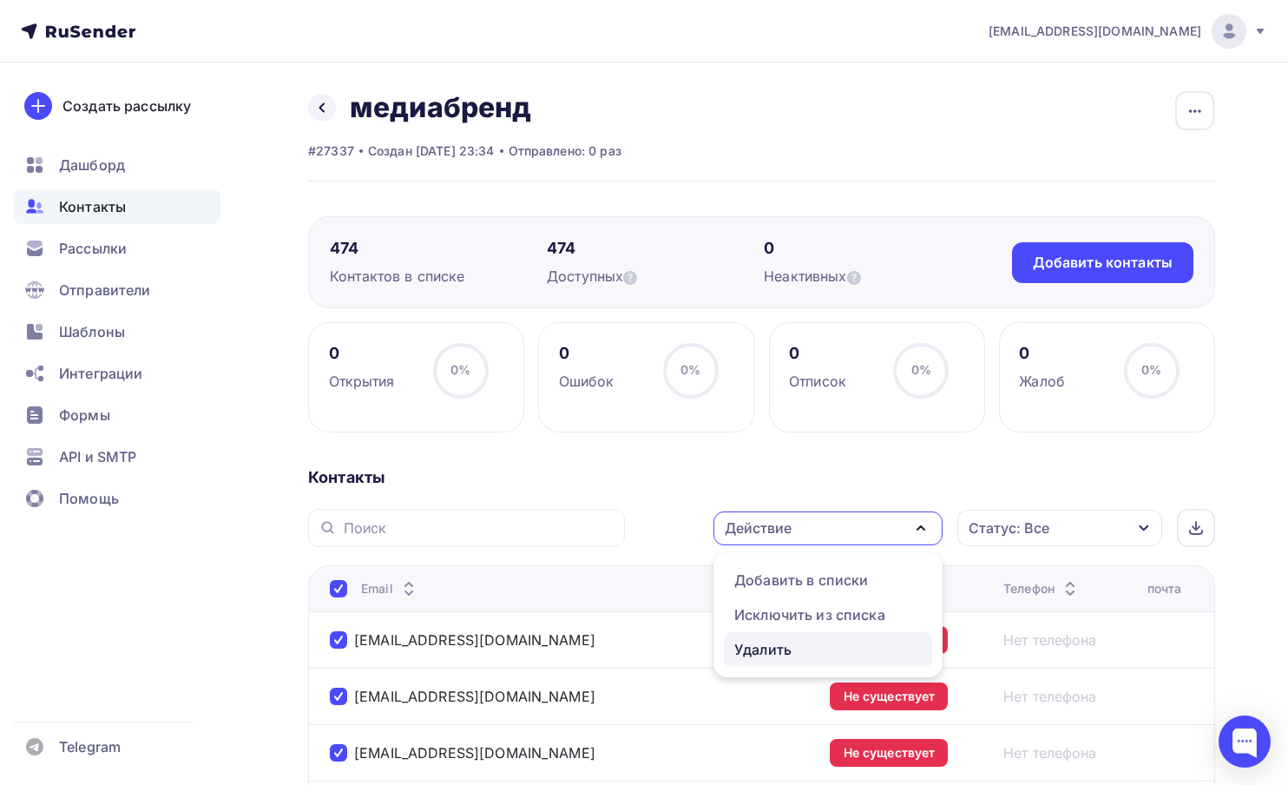
click at [819, 651] on div "Удалить" at bounding box center [829, 649] width 188 height 21
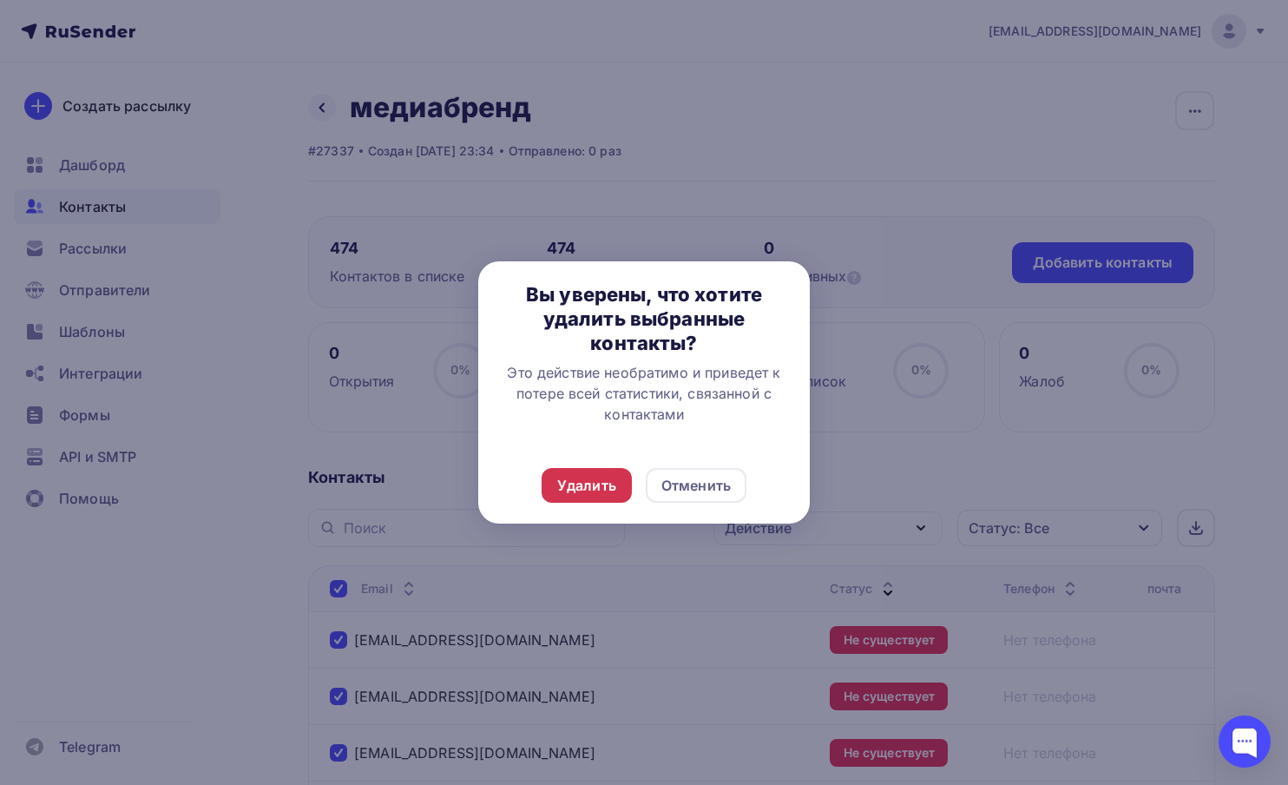
click at [613, 482] on div "Удалить" at bounding box center [586, 485] width 59 height 21
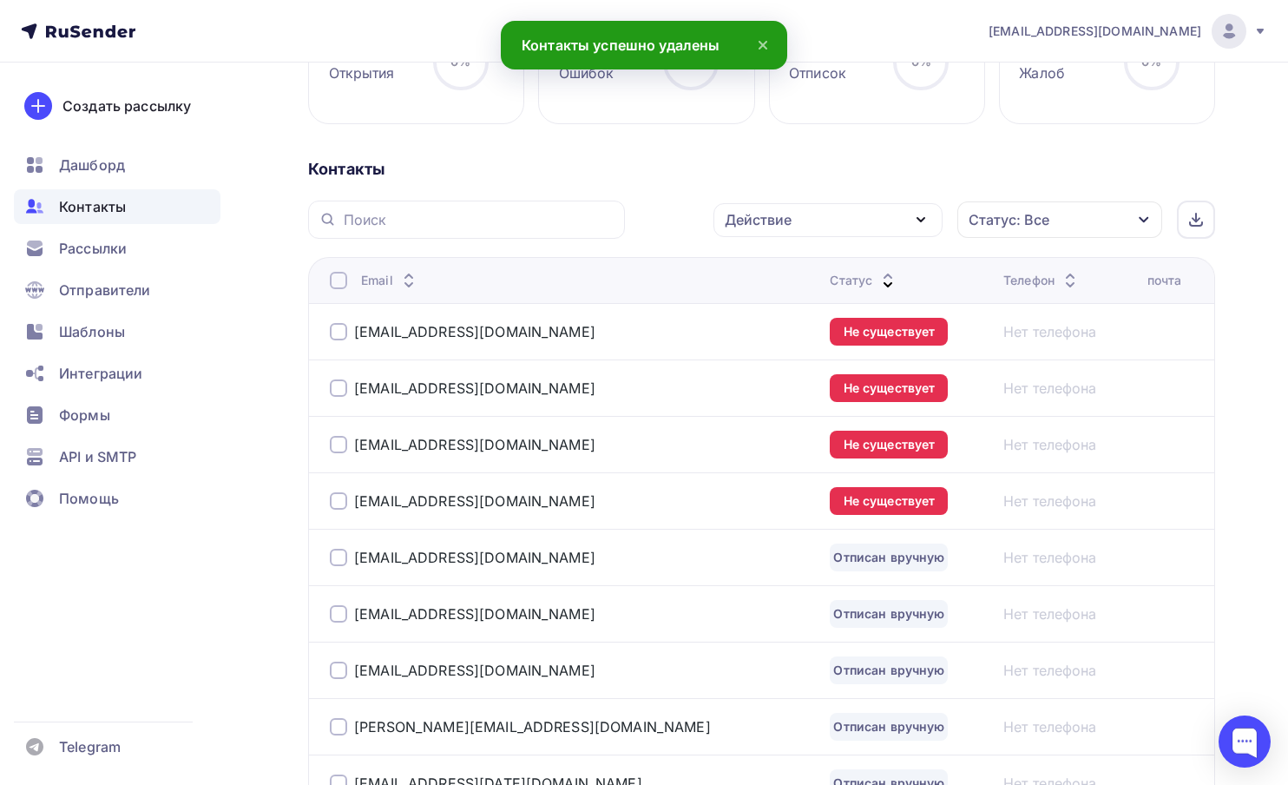
scroll to position [444, 0]
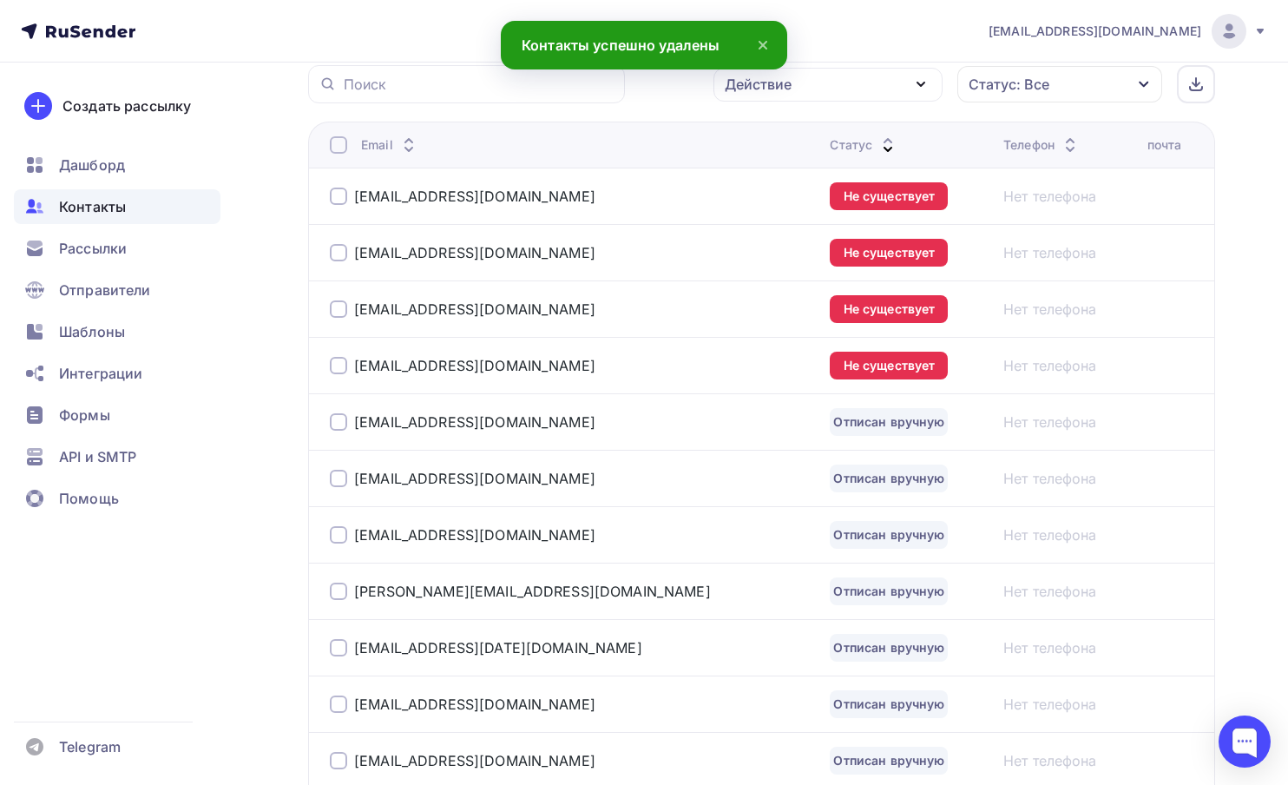
click at [337, 152] on div at bounding box center [338, 144] width 17 height 17
click at [339, 143] on div at bounding box center [338, 144] width 17 height 17
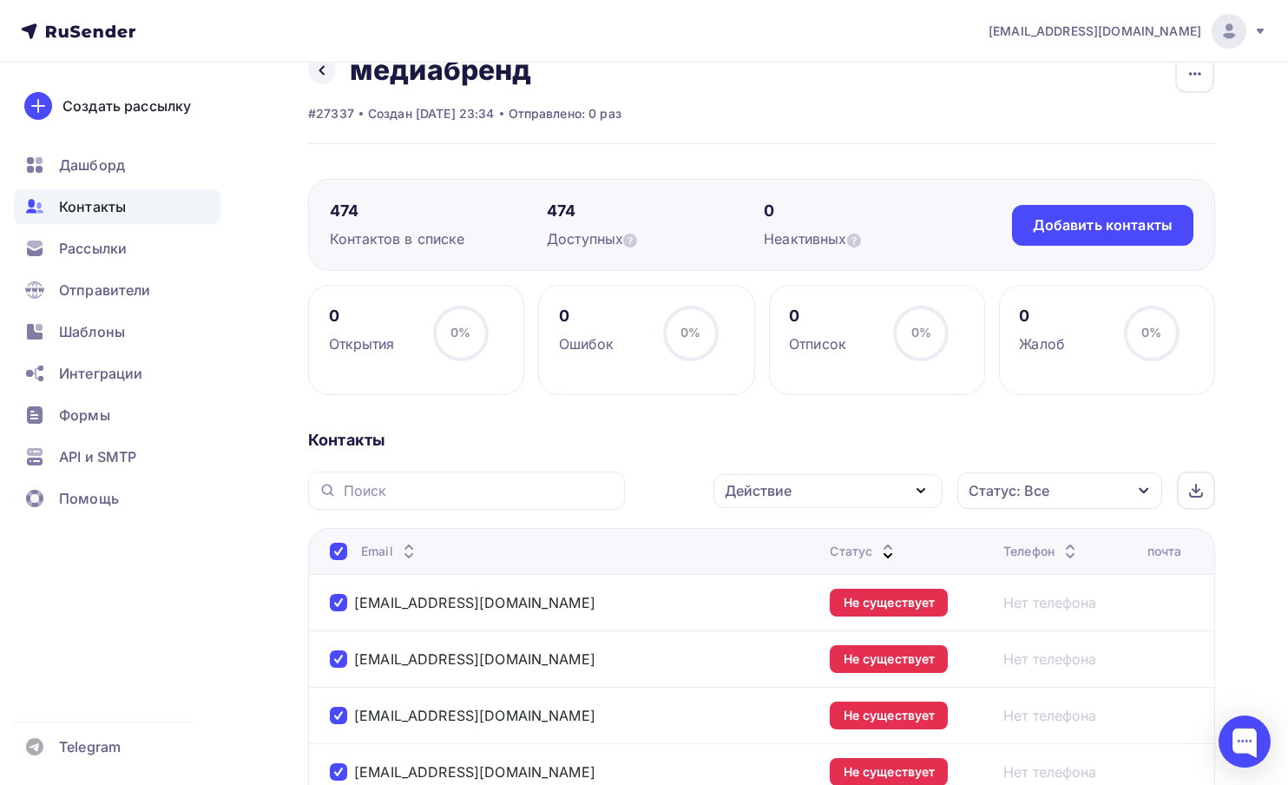
scroll to position [36, 0]
click at [878, 556] on icon at bounding box center [888, 556] width 21 height 21
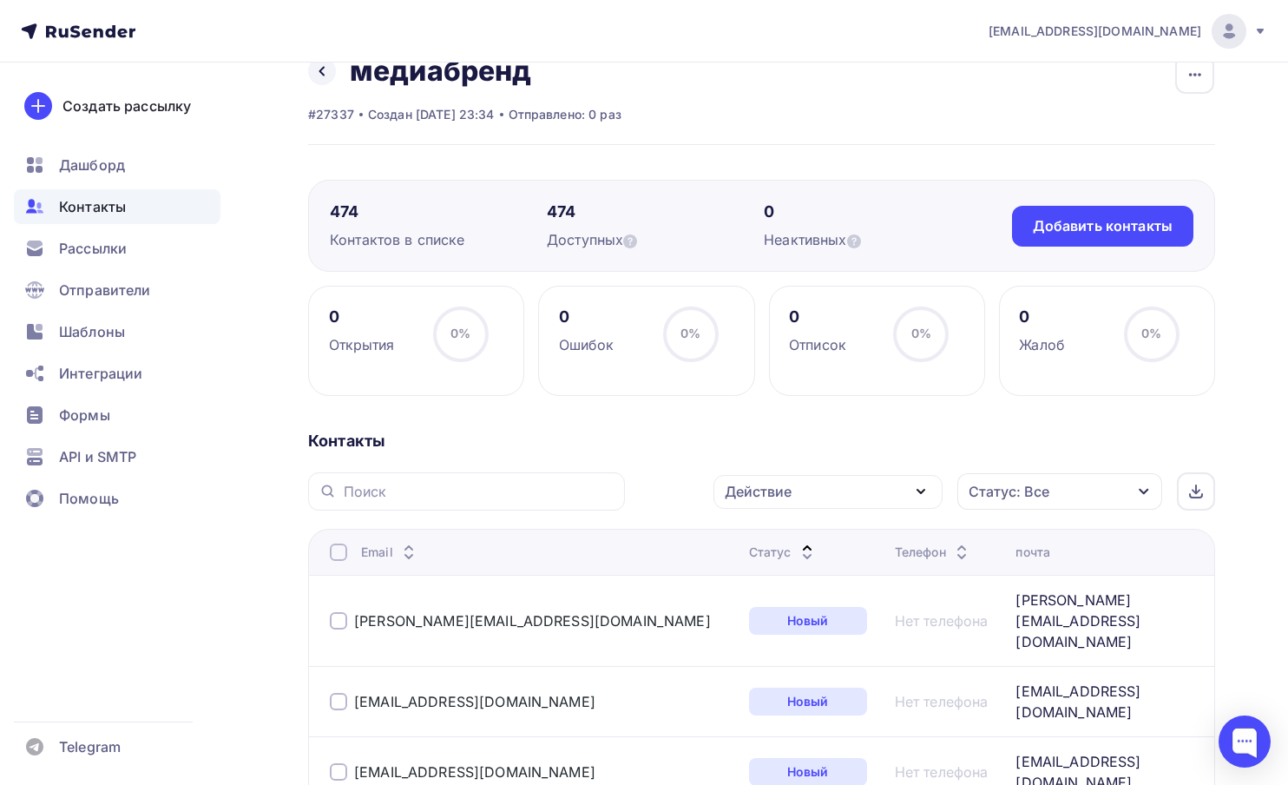
click at [749, 552] on div "Статус" at bounding box center [815, 552] width 132 height 17
click at [797, 548] on icon at bounding box center [807, 556] width 21 height 21
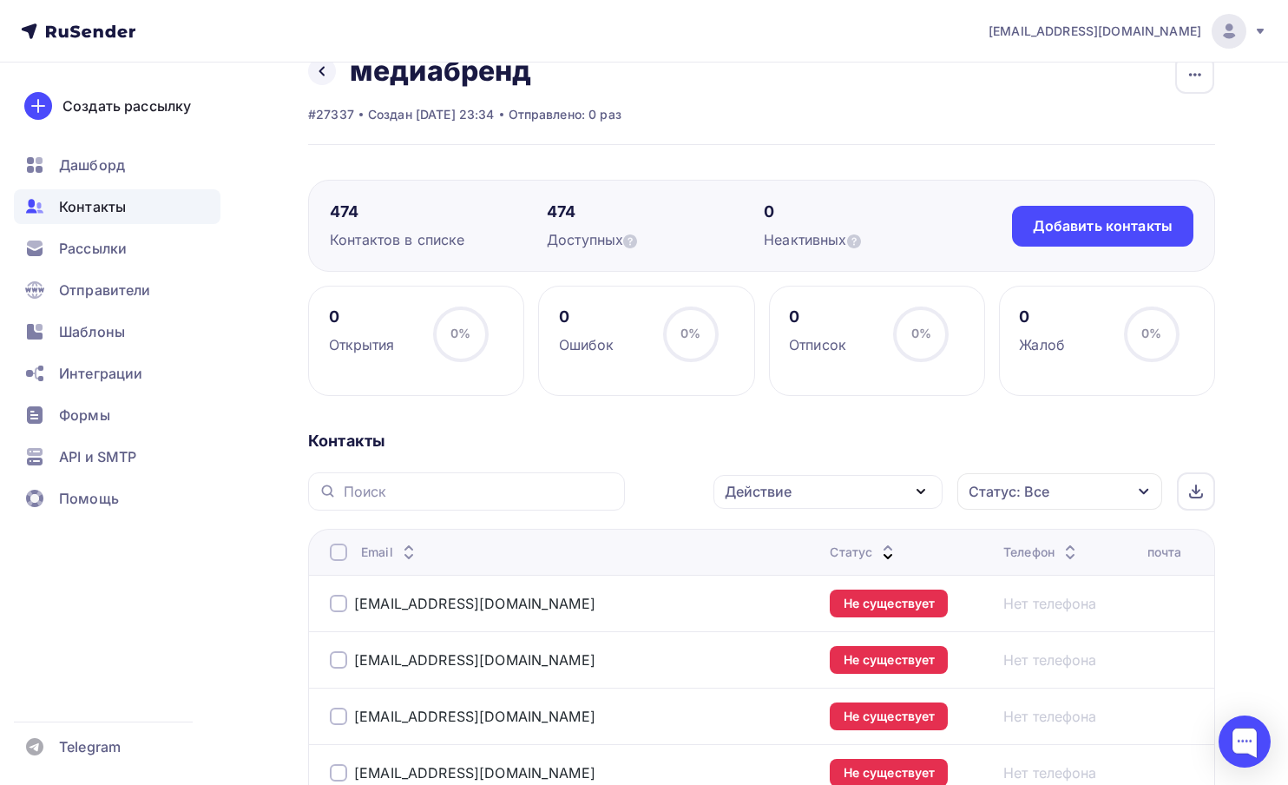
click at [343, 558] on div at bounding box center [338, 552] width 17 height 17
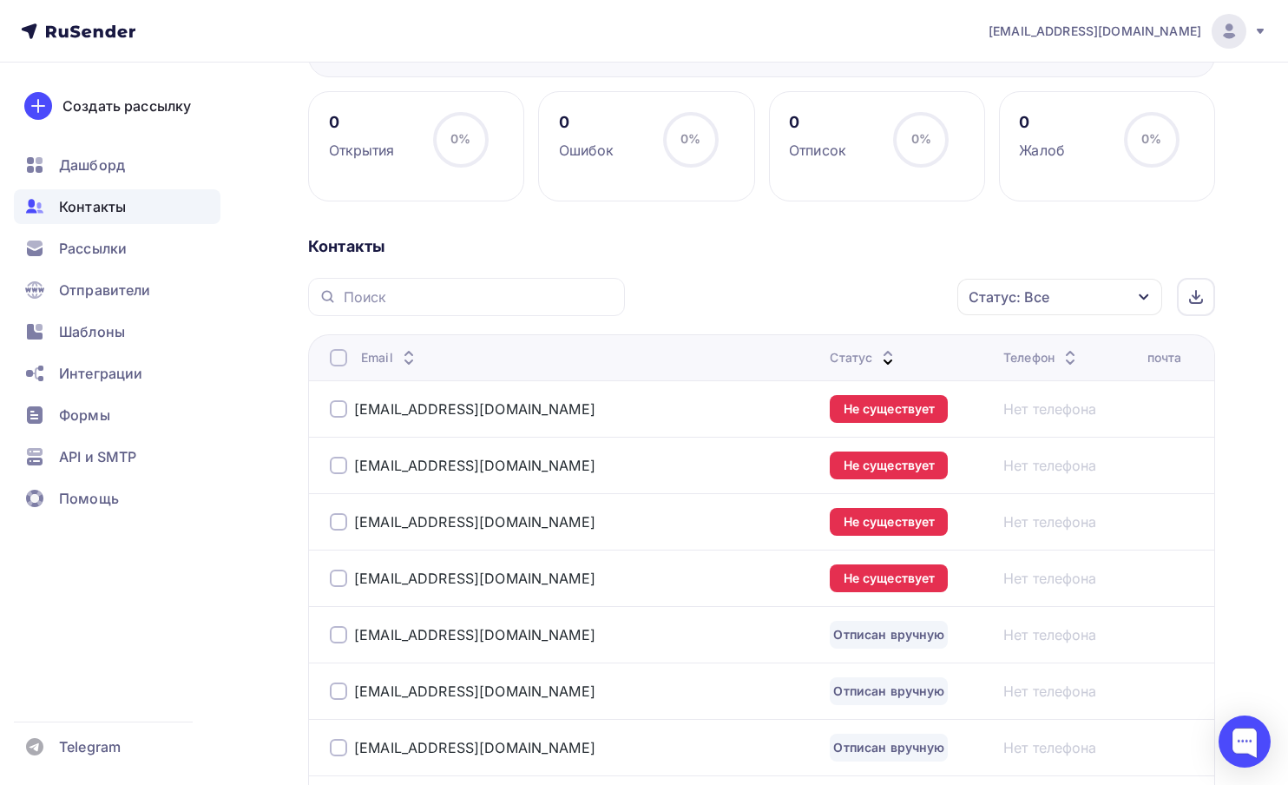
scroll to position [240, 0]
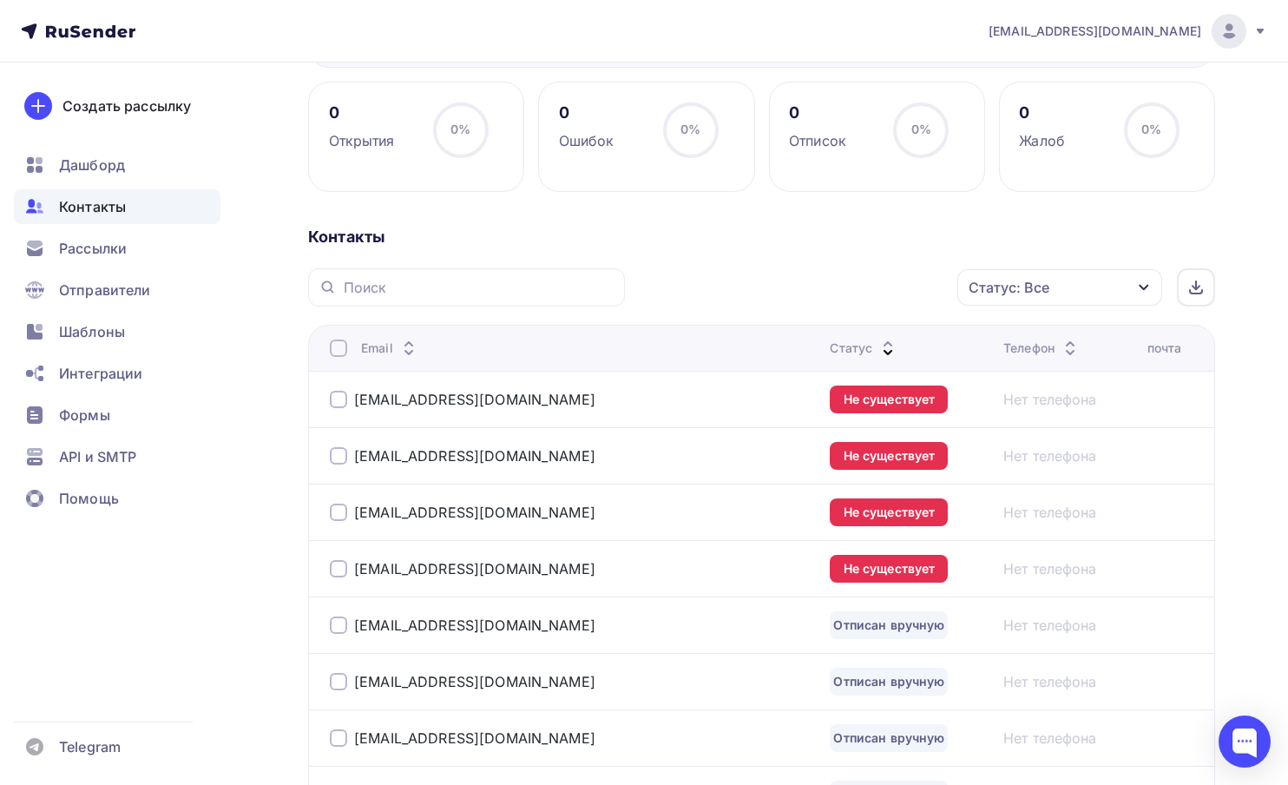
click at [333, 345] on div at bounding box center [338, 347] width 17 height 17
click at [789, 305] on div "Действие" at bounding box center [828, 288] width 229 height 34
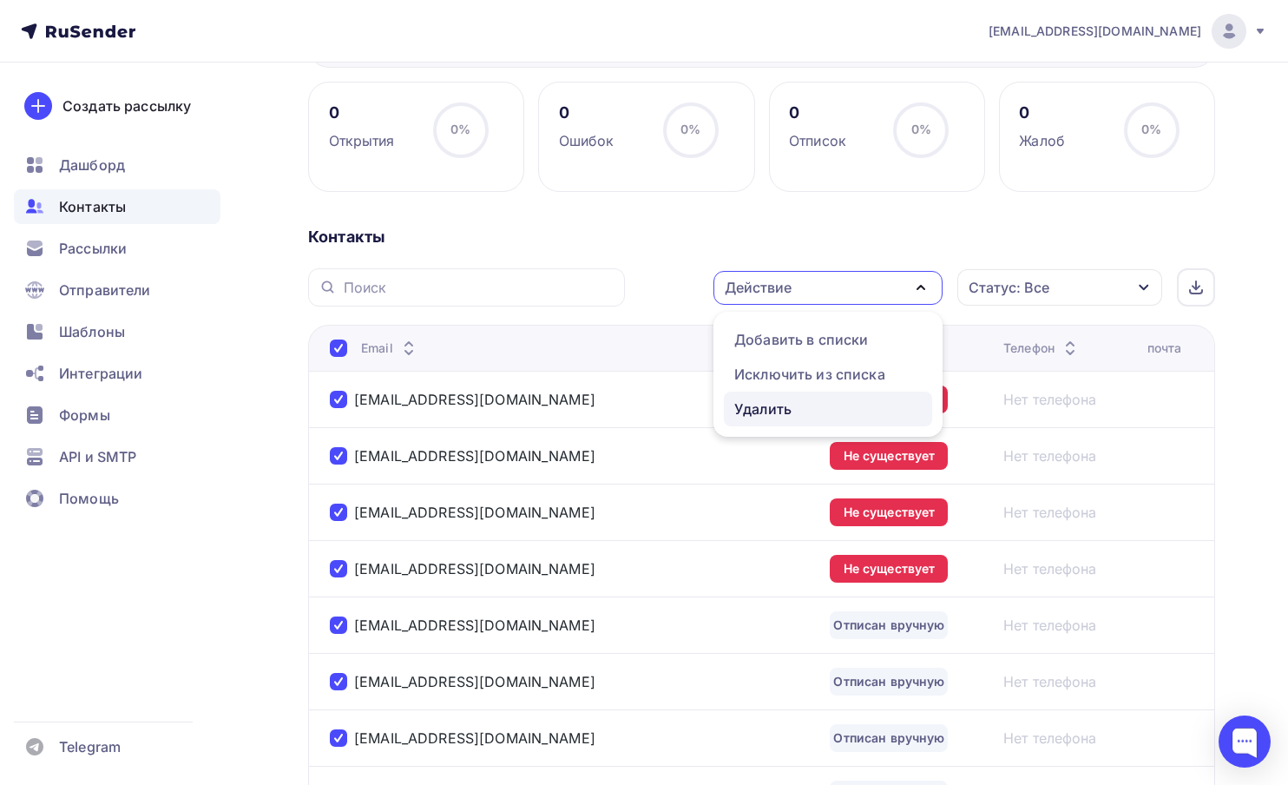
click at [774, 405] on div "Удалить" at bounding box center [763, 409] width 57 height 21
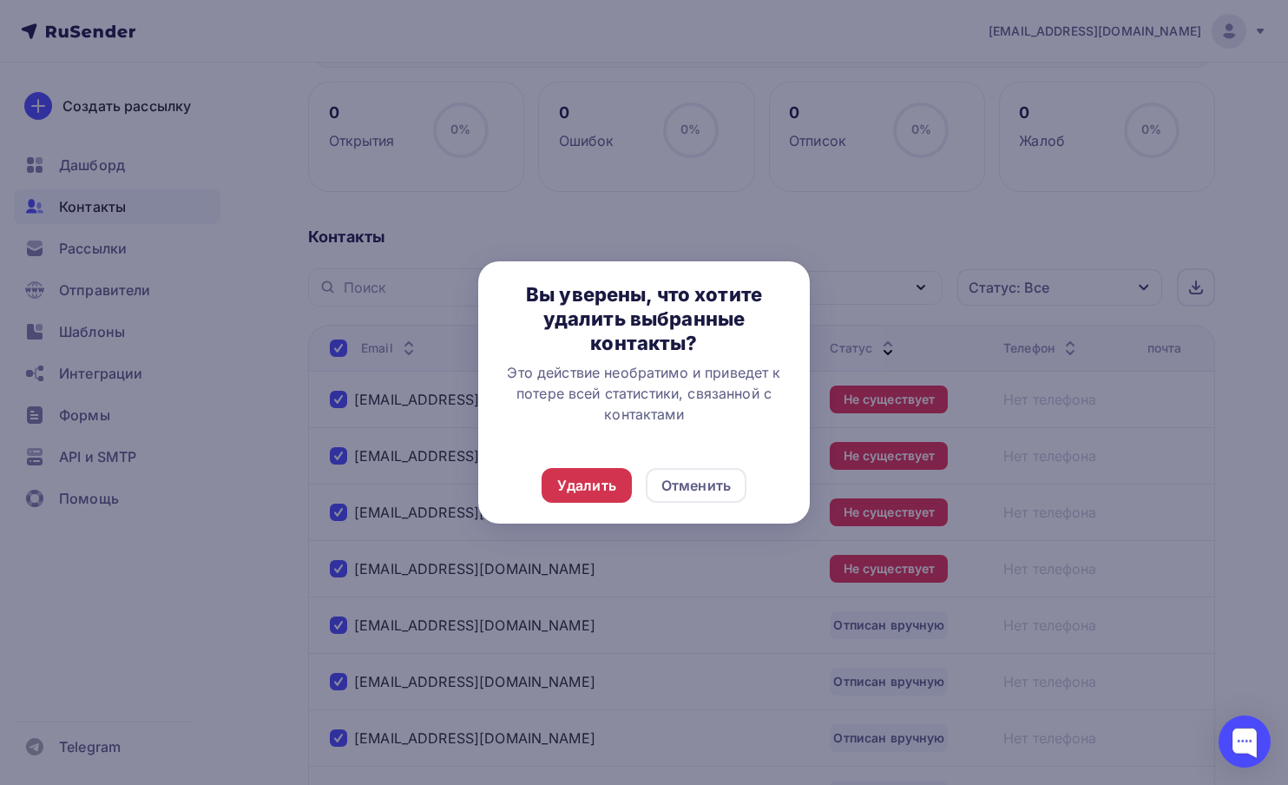
click at [561, 489] on div "Удалить" at bounding box center [586, 485] width 59 height 21
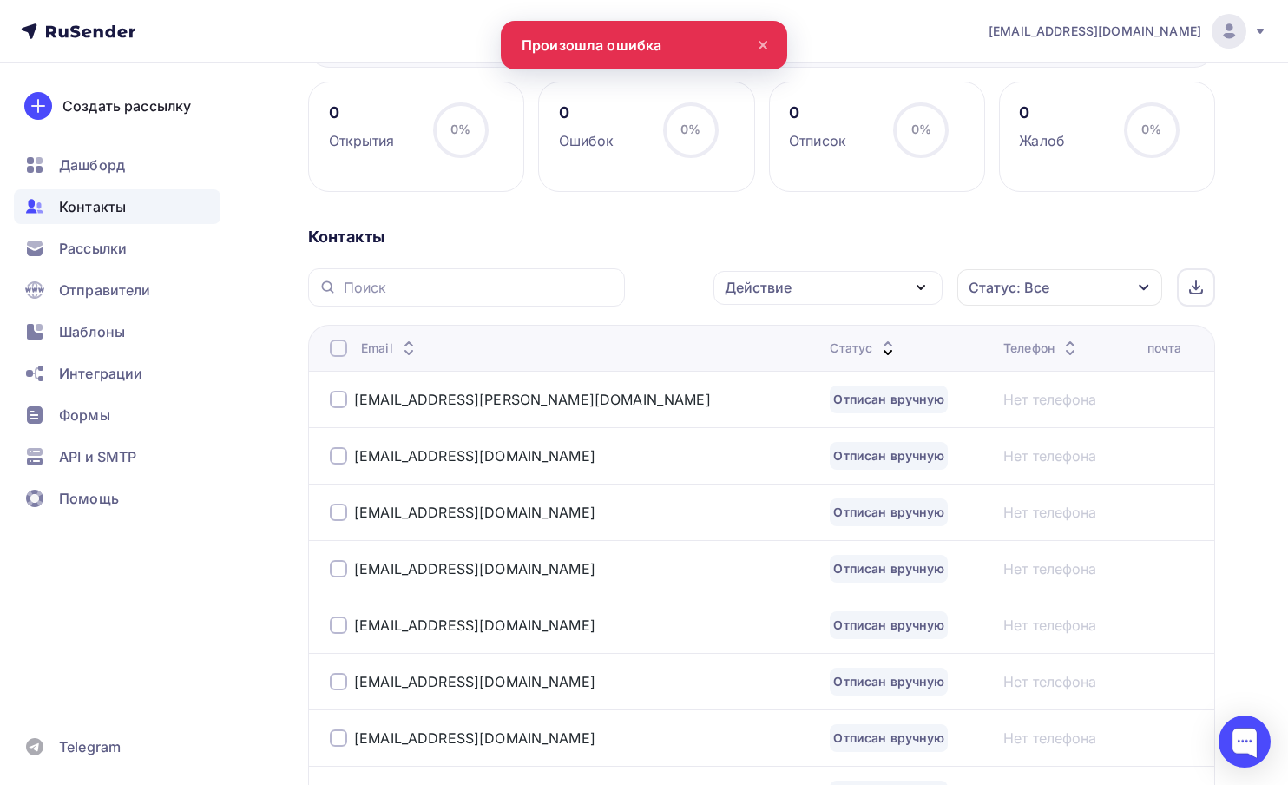
click at [334, 346] on div at bounding box center [338, 347] width 17 height 17
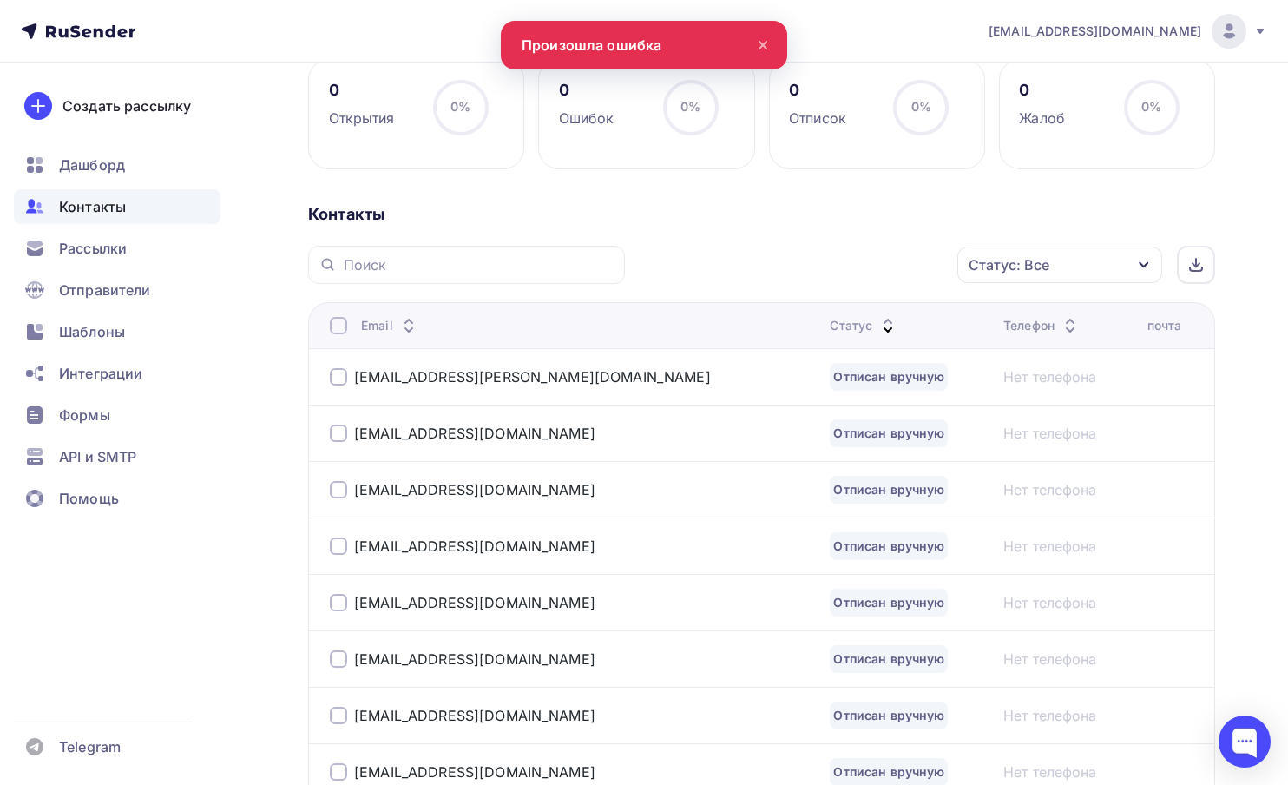
scroll to position [252, 0]
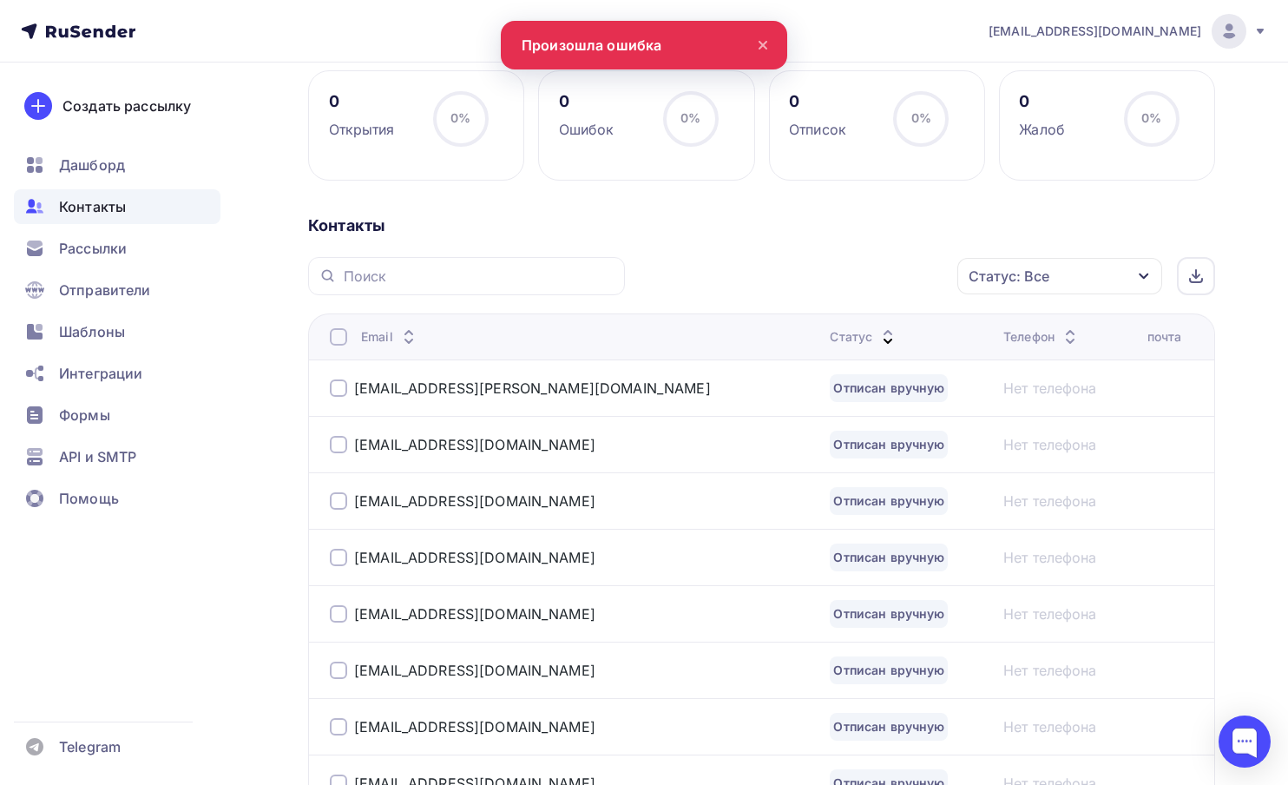
click at [339, 344] on div at bounding box center [338, 336] width 17 height 17
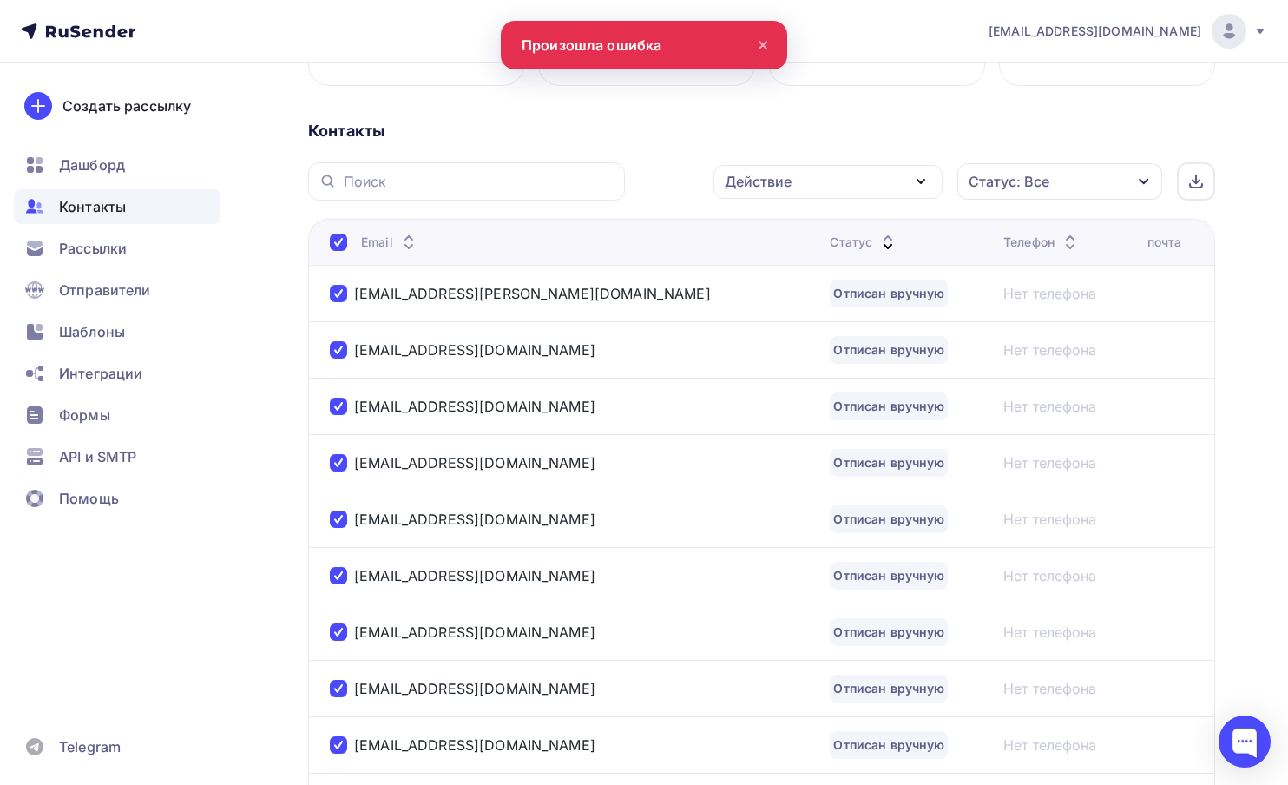
scroll to position [243, 0]
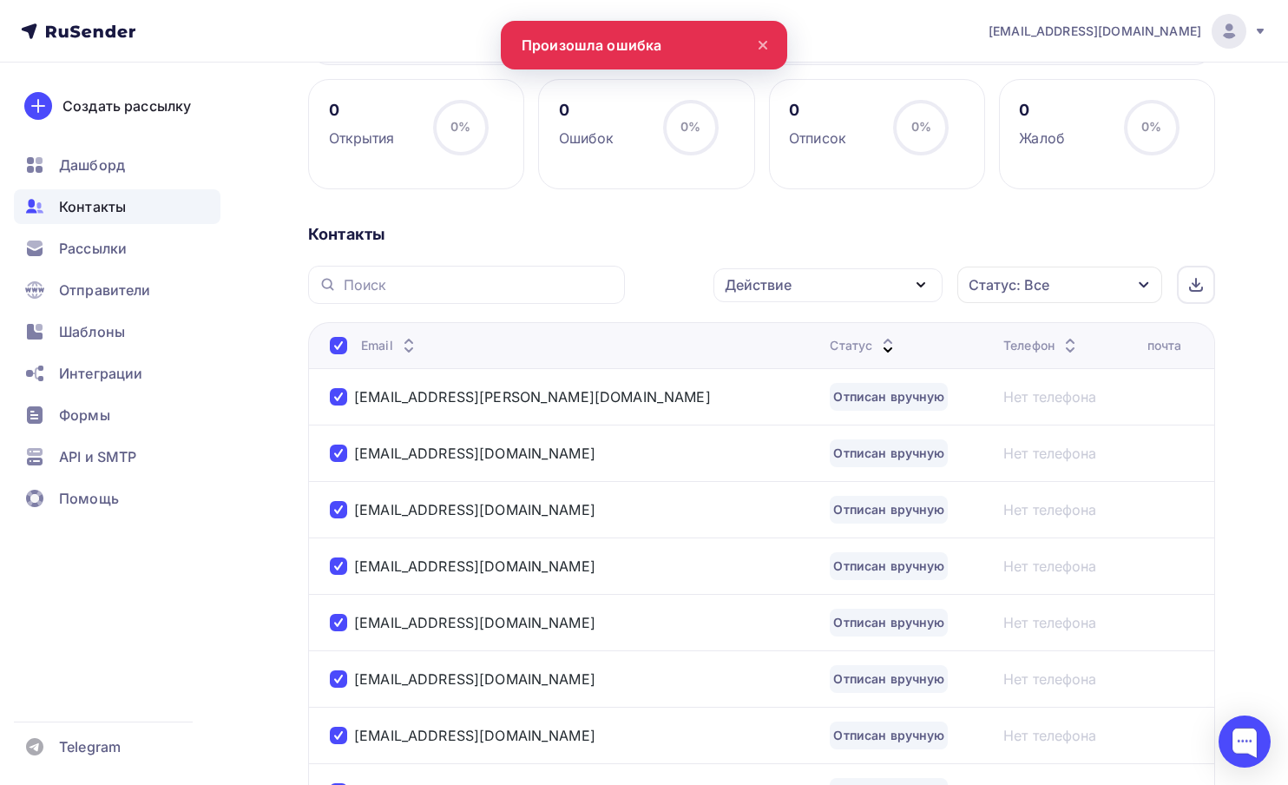
click at [793, 302] on div "Действие" at bounding box center [828, 285] width 229 height 34
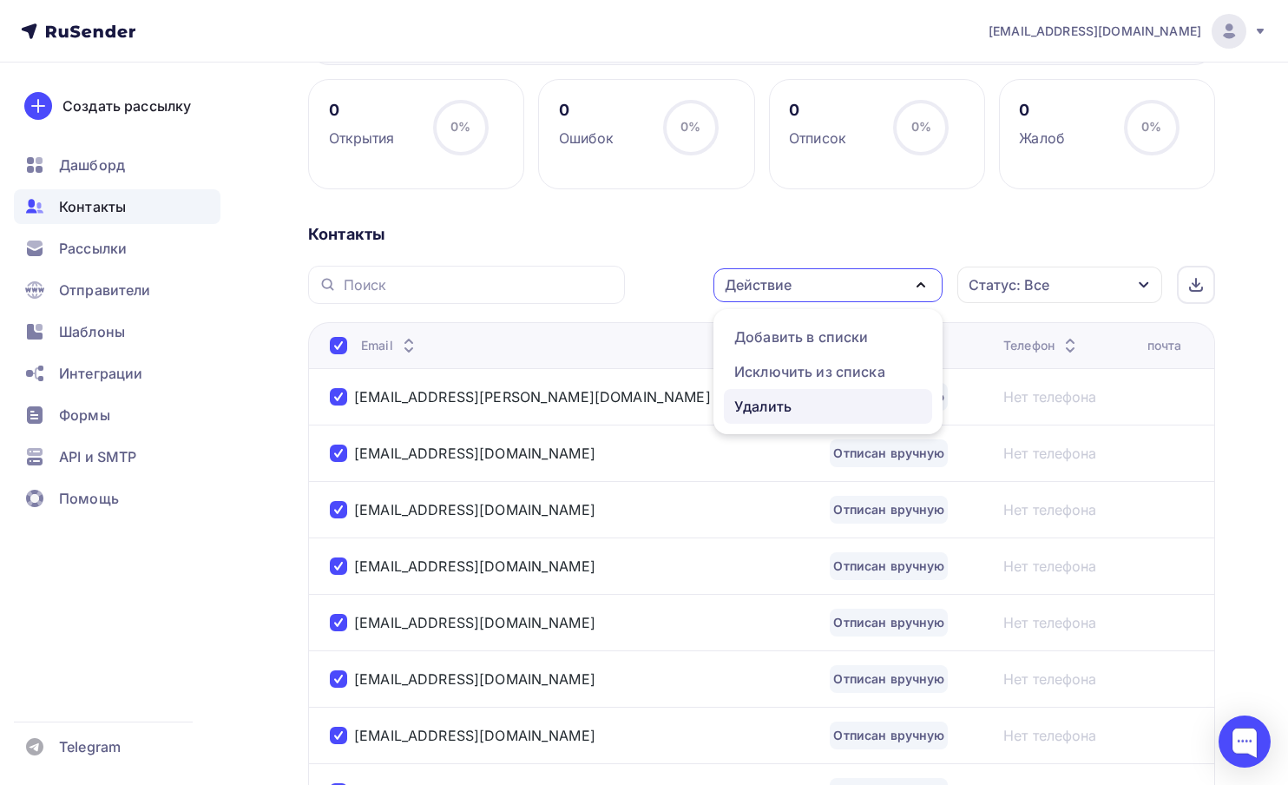
click at [774, 410] on div "Удалить" at bounding box center [763, 406] width 57 height 21
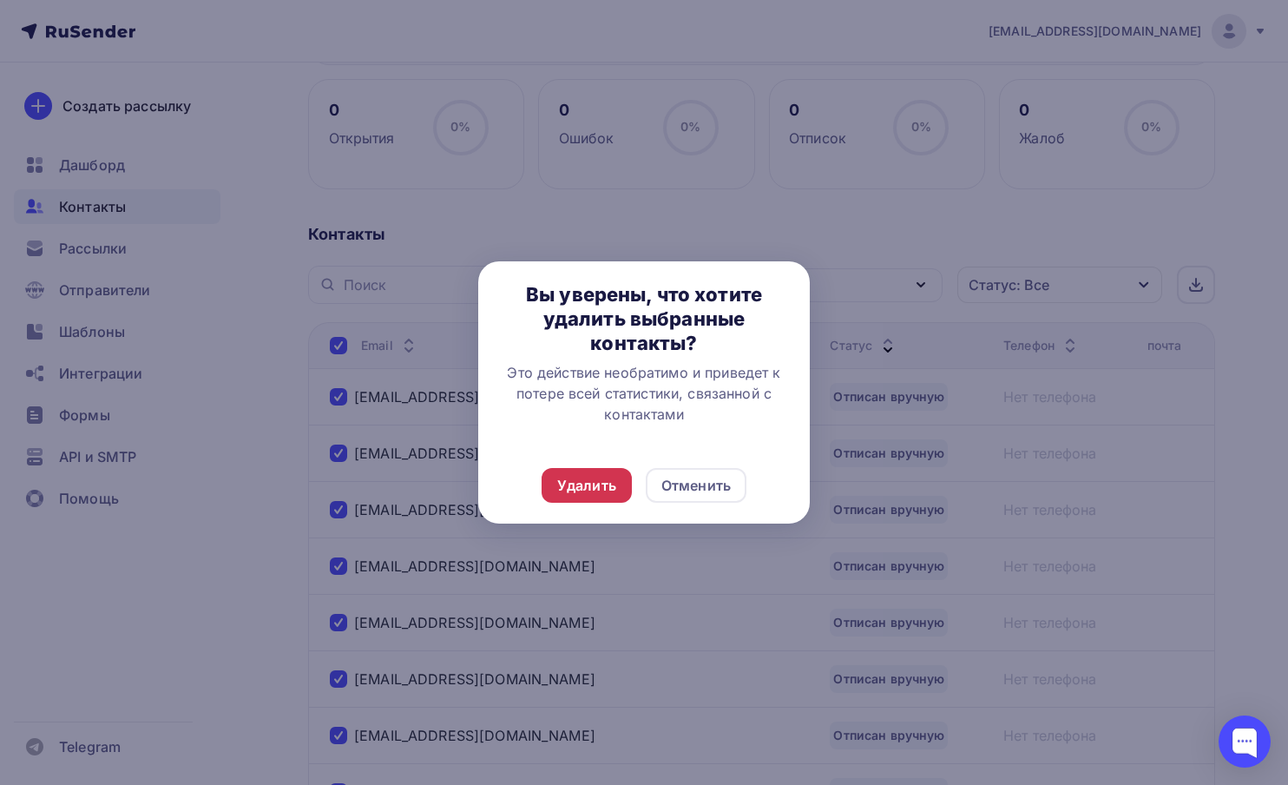
click at [598, 483] on div "Удалить" at bounding box center [586, 485] width 59 height 21
click at [588, 492] on div "Удалить" at bounding box center [586, 485] width 59 height 21
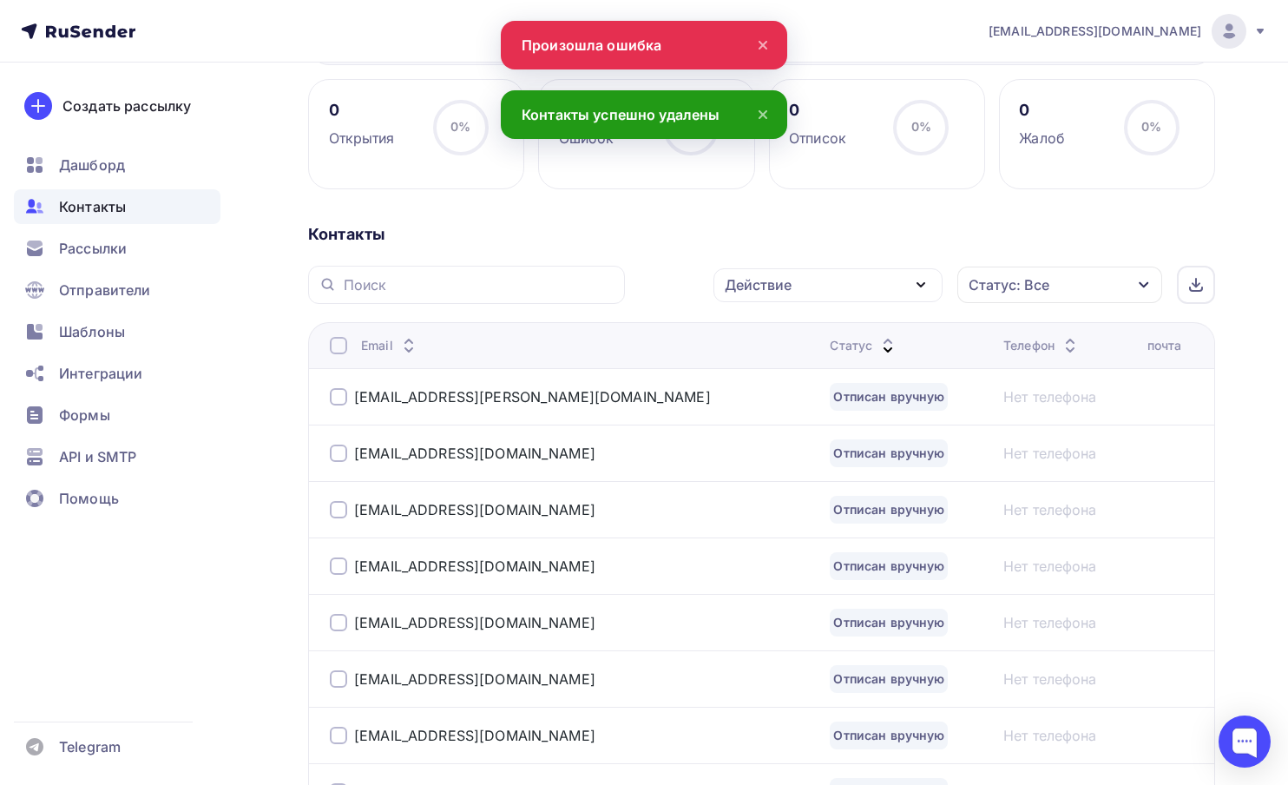
click at [339, 344] on div at bounding box center [338, 345] width 17 height 17
click at [341, 353] on div at bounding box center [338, 345] width 17 height 17
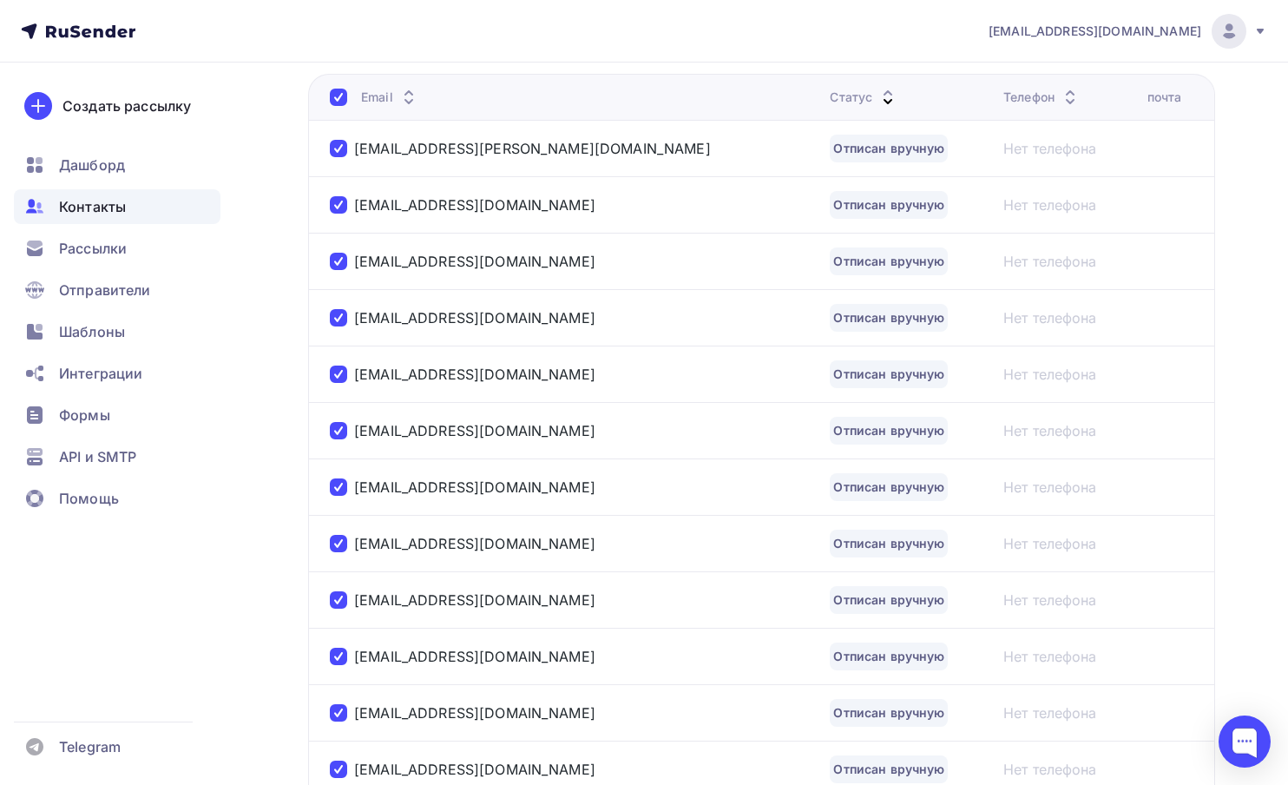
scroll to position [0, 0]
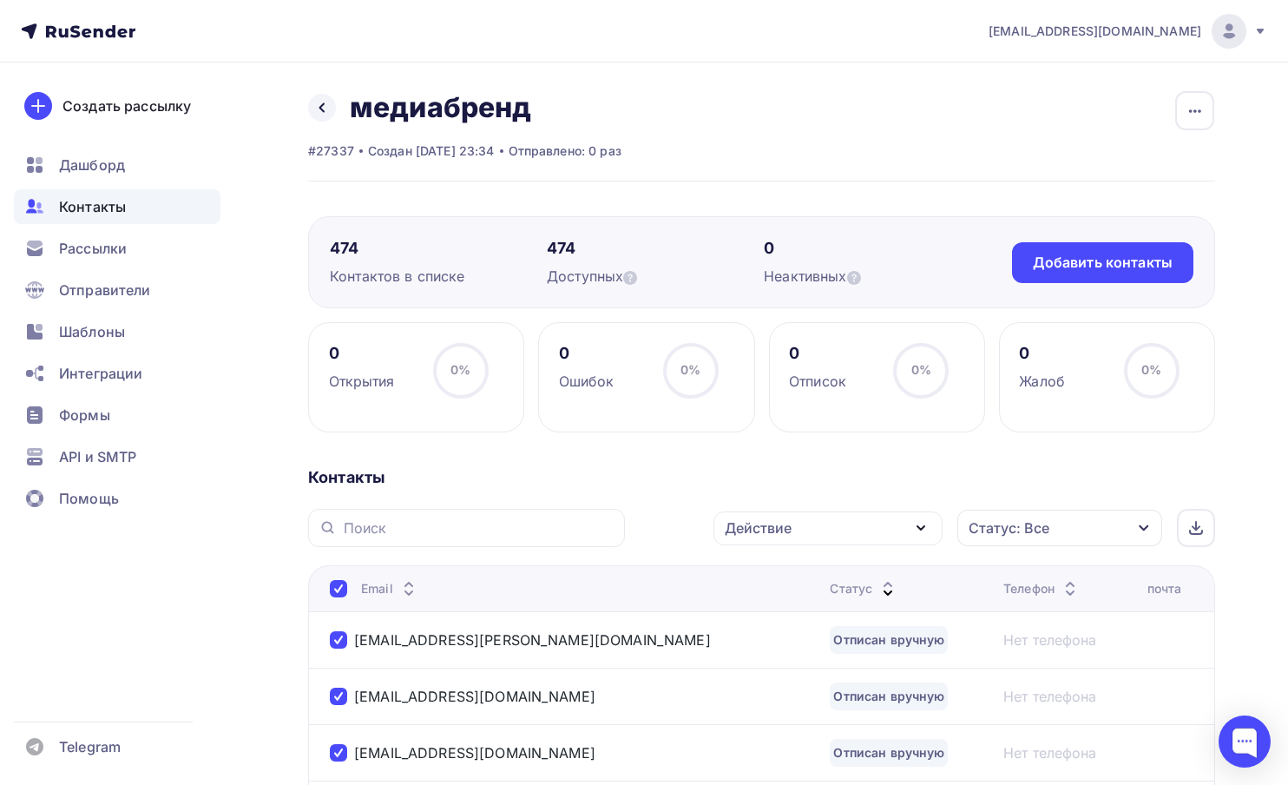
click at [809, 535] on div "Действие" at bounding box center [828, 528] width 229 height 34
click at [756, 657] on div "Удалить" at bounding box center [763, 649] width 57 height 21
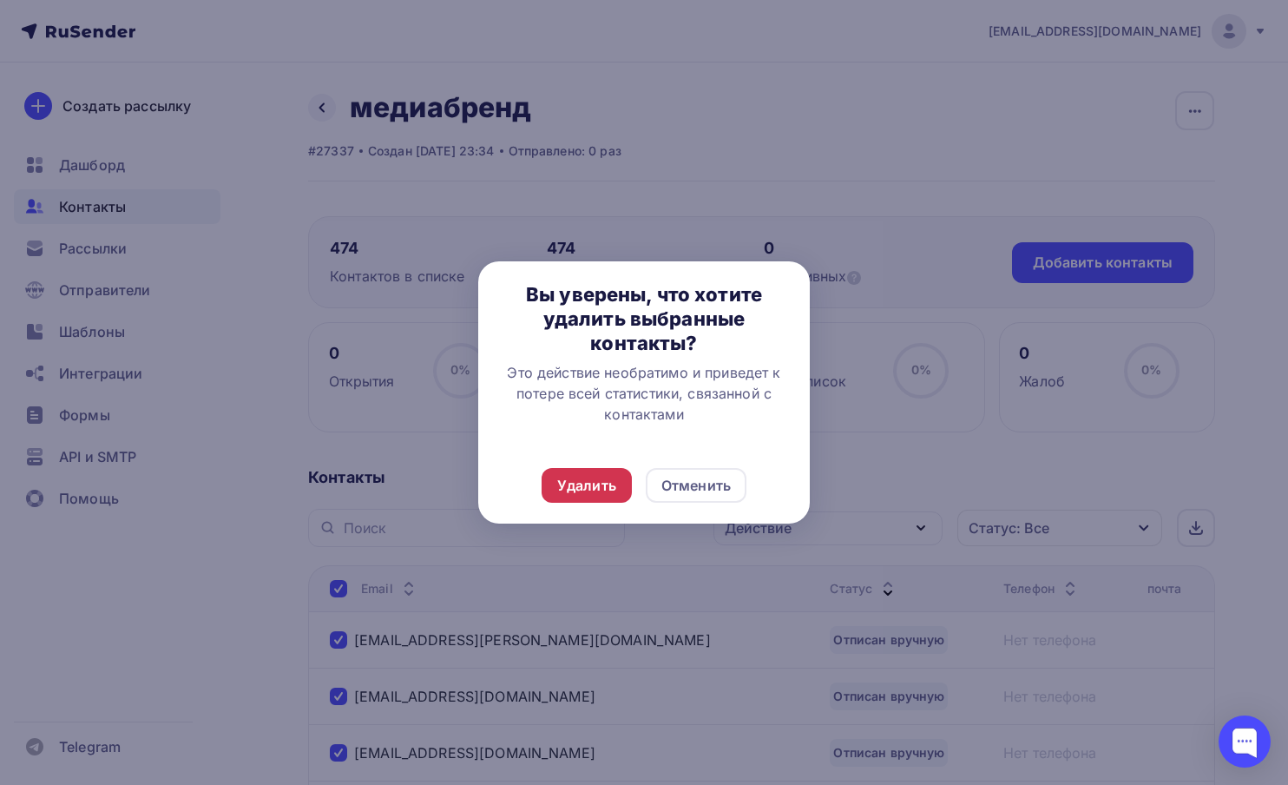
click at [601, 482] on div "Удалить" at bounding box center [586, 485] width 59 height 21
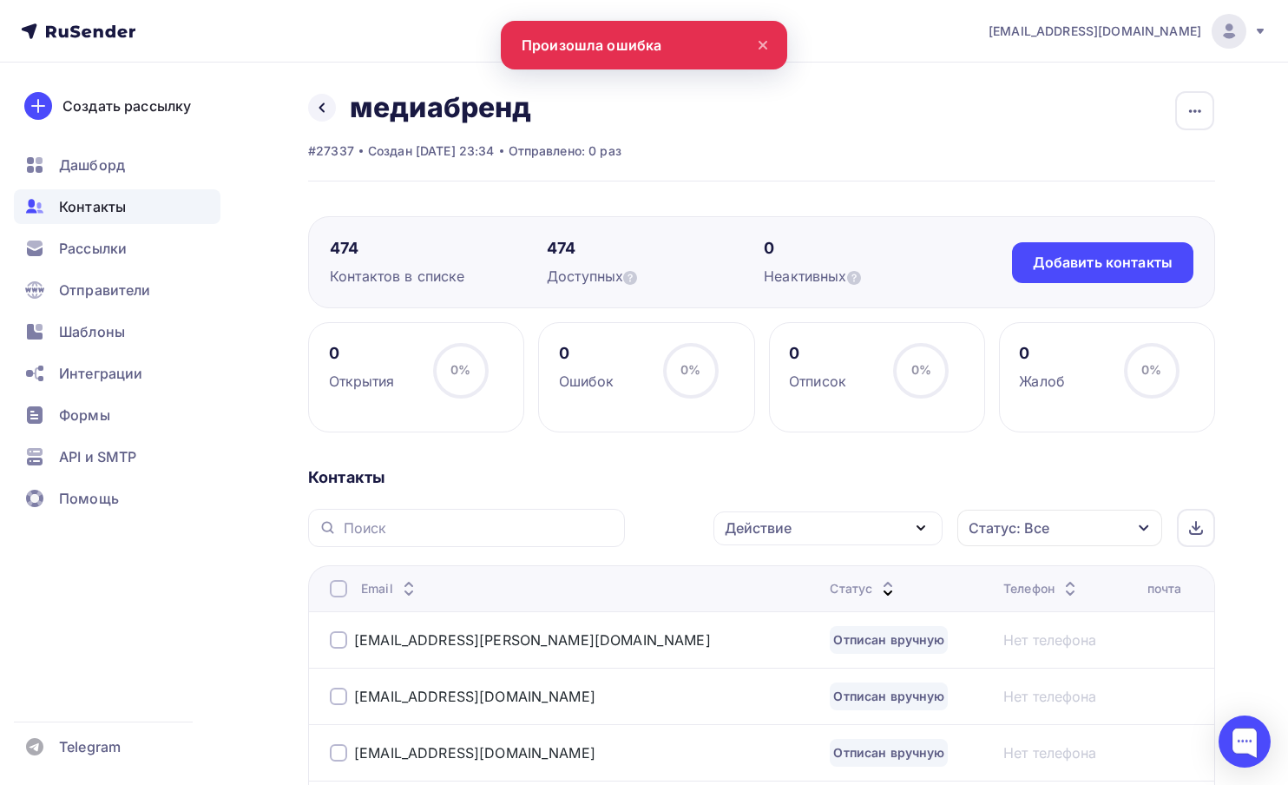
click at [336, 589] on div at bounding box center [338, 588] width 17 height 17
click at [339, 600] on th "Email" at bounding box center [565, 588] width 515 height 46
click at [339, 595] on div at bounding box center [338, 588] width 17 height 17
click at [807, 541] on div "Действие" at bounding box center [828, 528] width 229 height 34
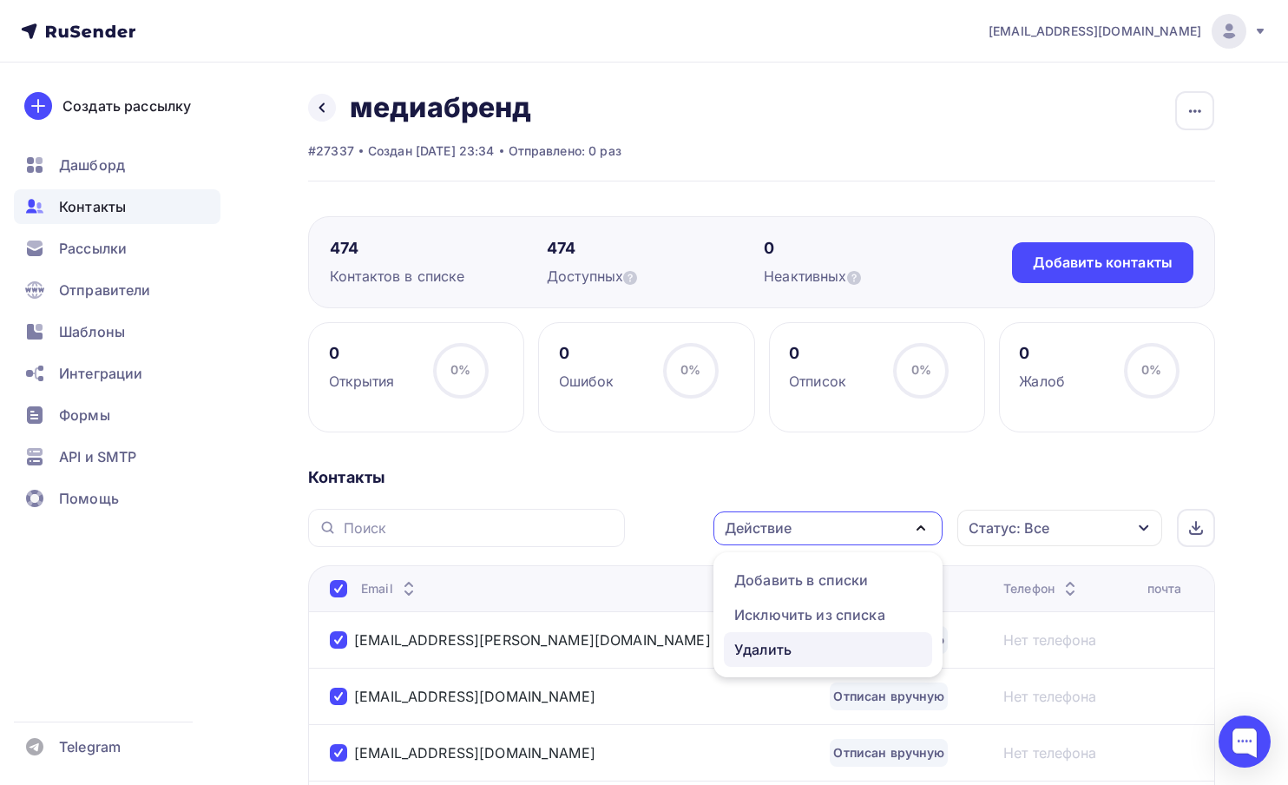
click at [775, 654] on div "Удалить" at bounding box center [763, 649] width 57 height 21
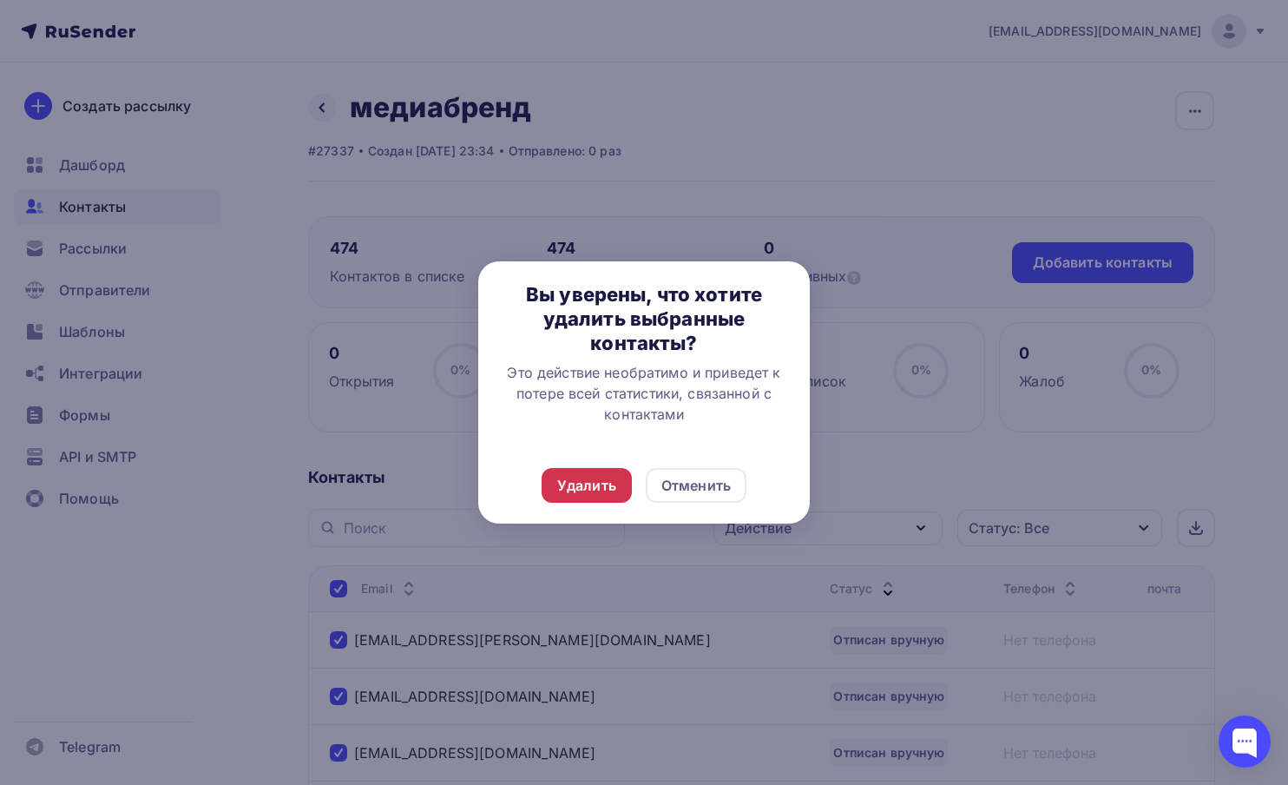
click at [602, 482] on div "Удалить" at bounding box center [586, 485] width 59 height 21
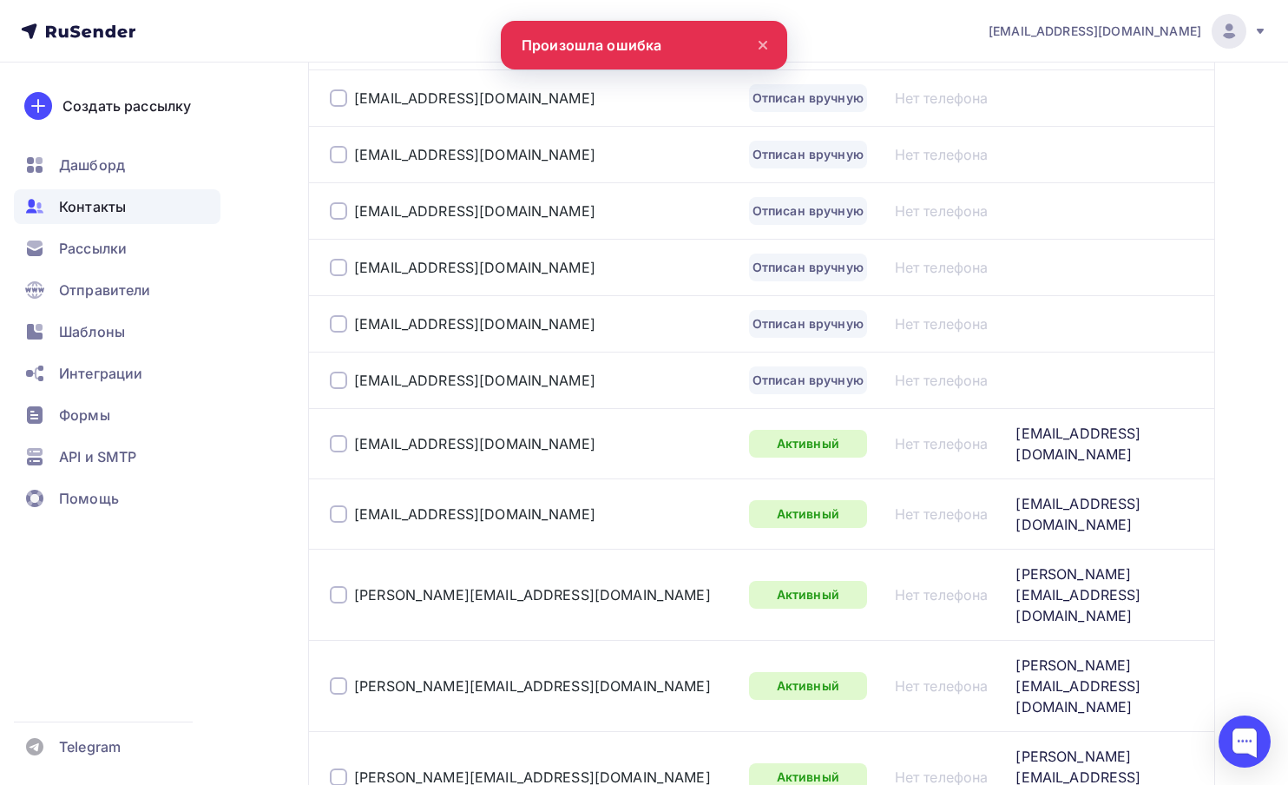
scroll to position [1443, 0]
click at [343, 381] on div at bounding box center [338, 381] width 17 height 17
click at [342, 324] on div at bounding box center [338, 325] width 17 height 17
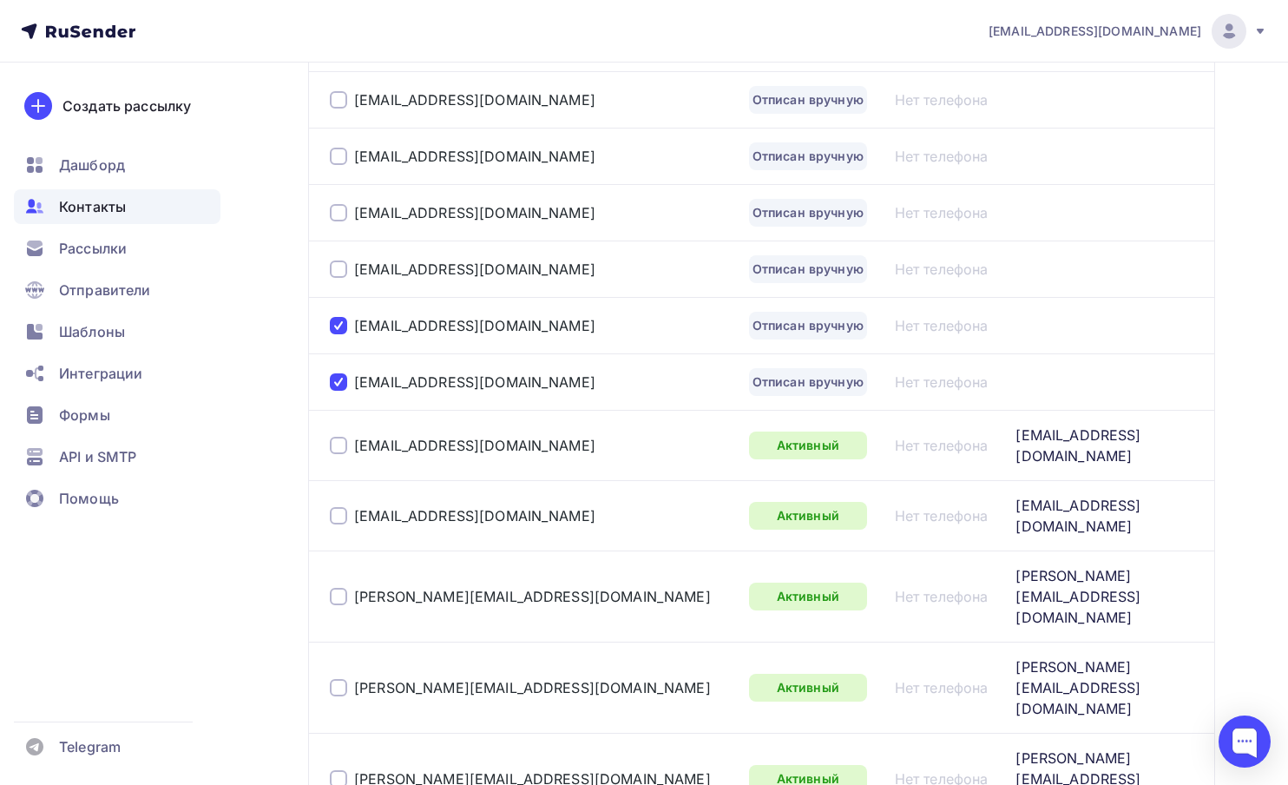
click at [342, 267] on div at bounding box center [338, 268] width 17 height 17
click at [339, 212] on div at bounding box center [338, 212] width 17 height 17
click at [338, 164] on div at bounding box center [338, 156] width 17 height 17
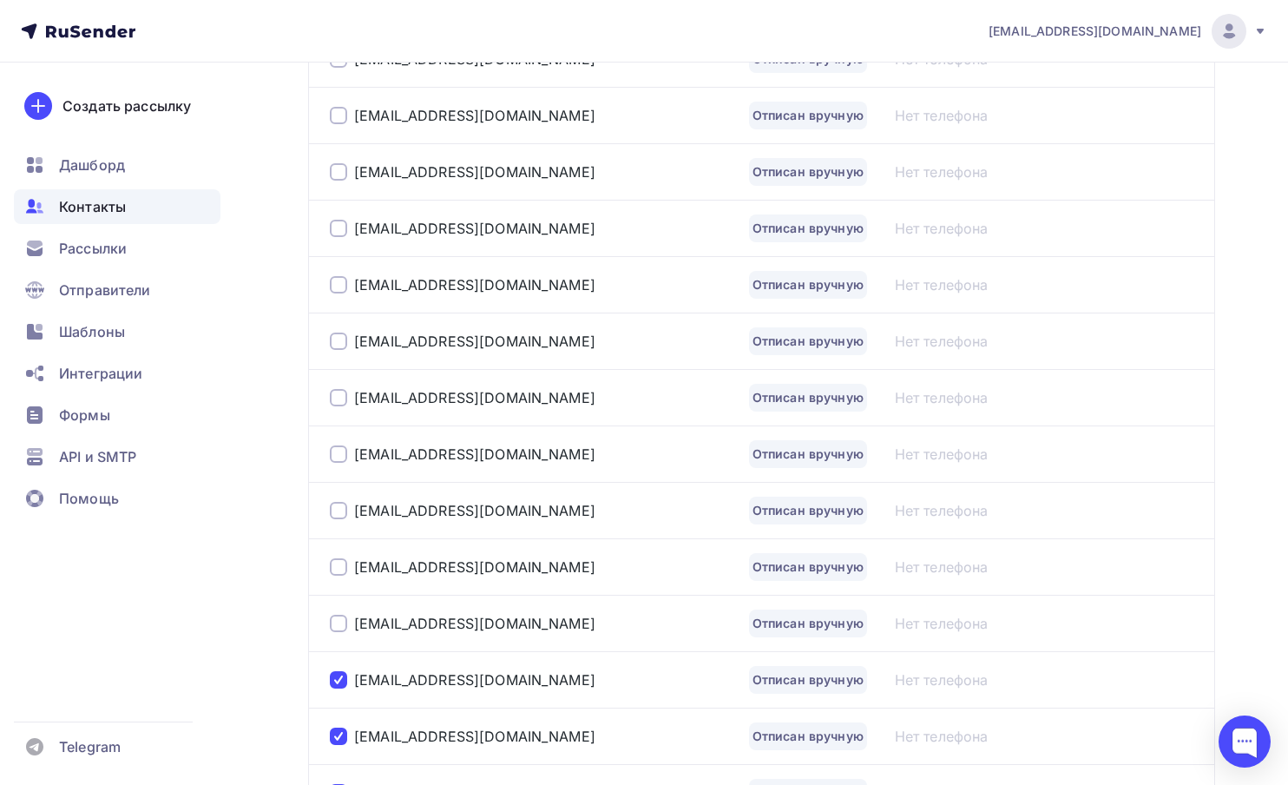
scroll to position [910, 0]
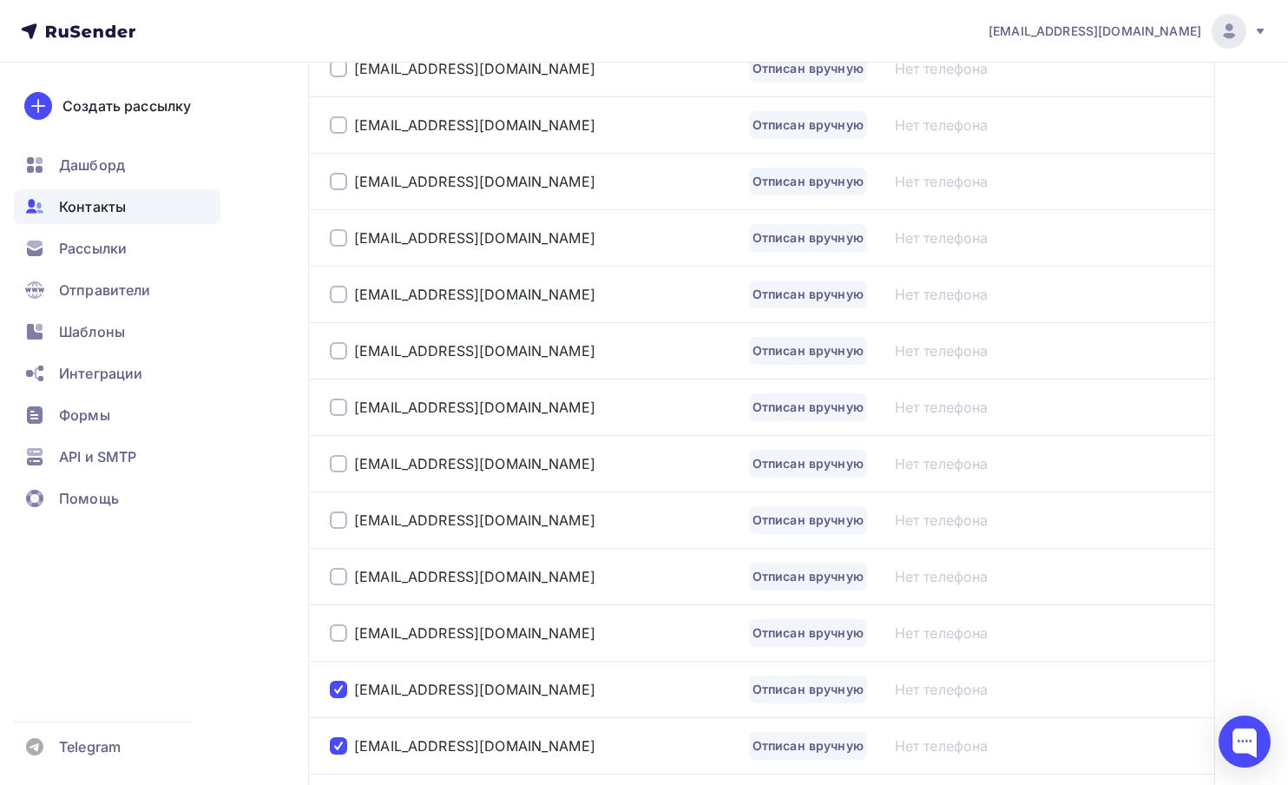
click at [335, 634] on div at bounding box center [338, 632] width 17 height 17
click at [336, 588] on div "ry.nazarova@okko.tv" at bounding box center [532, 577] width 405 height 28
click at [337, 570] on div at bounding box center [338, 576] width 17 height 17
click at [337, 524] on div at bounding box center [338, 519] width 17 height 17
click at [337, 472] on div at bounding box center [338, 463] width 17 height 17
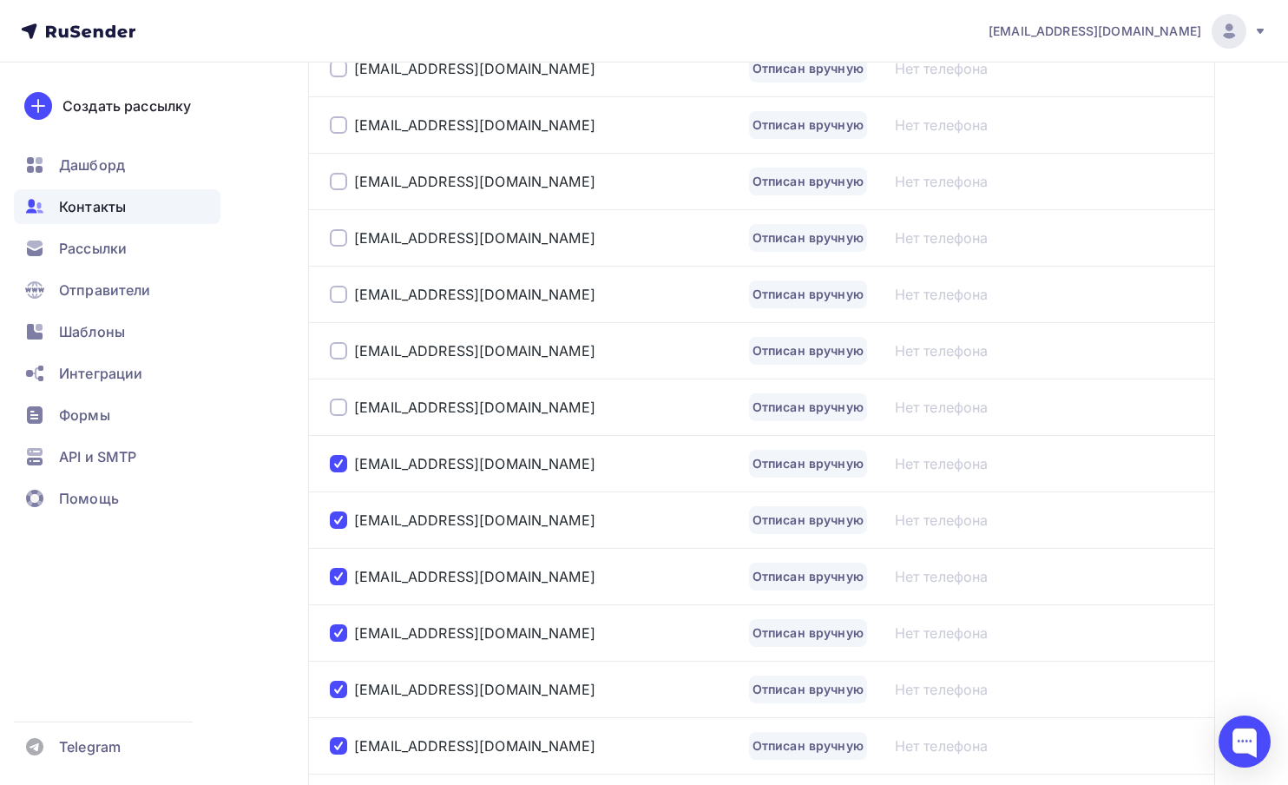
click at [340, 394] on div "ril@kinotv.ru" at bounding box center [532, 407] width 405 height 28
click at [340, 407] on div at bounding box center [338, 407] width 17 height 17
click at [339, 357] on div at bounding box center [338, 350] width 17 height 17
click at [336, 294] on div at bounding box center [338, 294] width 17 height 17
click at [343, 220] on td "rtsultanov@ntv.ru" at bounding box center [525, 237] width 434 height 56
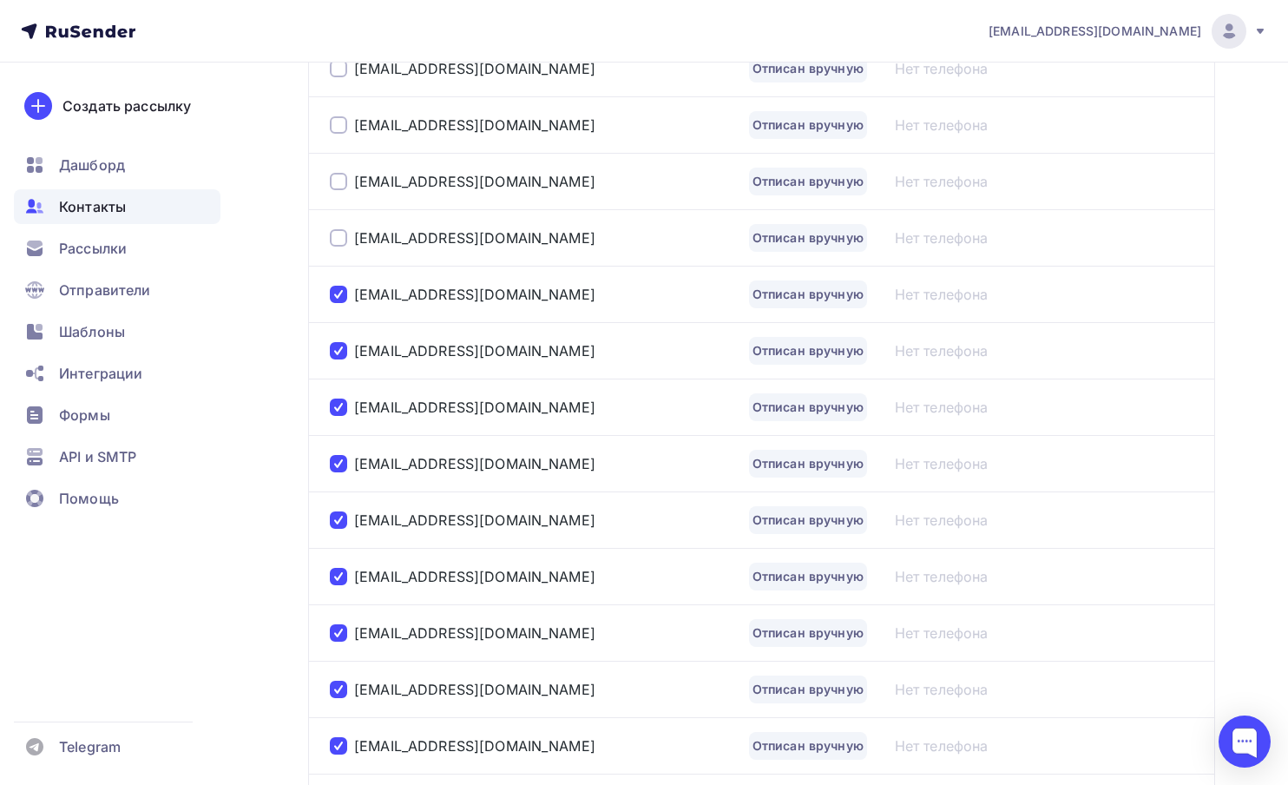
click at [342, 247] on div at bounding box center [338, 237] width 17 height 17
click at [340, 185] on div at bounding box center [338, 181] width 17 height 17
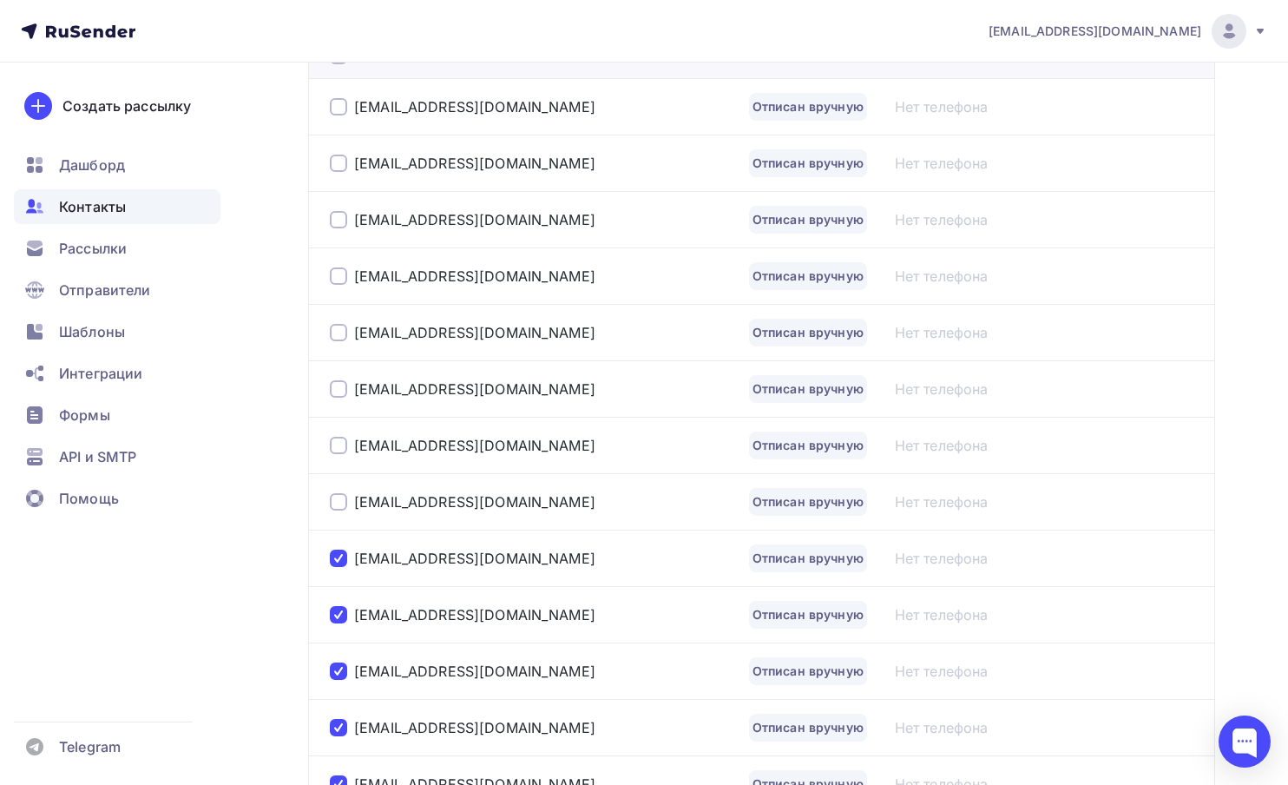
scroll to position [465, 0]
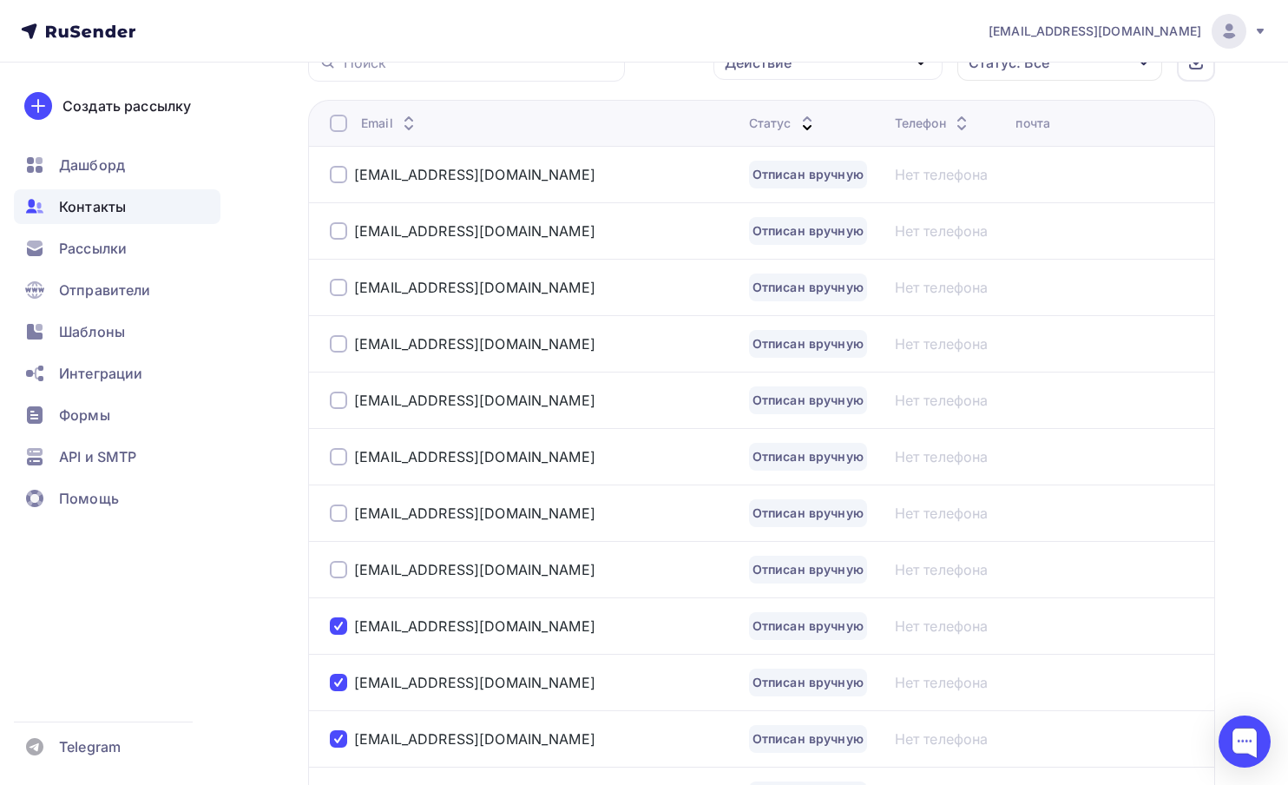
click at [334, 570] on div at bounding box center [338, 569] width 17 height 17
click at [333, 525] on div "radelyasunargulova@gmail.com" at bounding box center [532, 513] width 405 height 28
click at [335, 508] on div at bounding box center [338, 512] width 17 height 17
click at [346, 453] on div at bounding box center [338, 456] width 17 height 17
click at [338, 389] on div "rlidakonova@yandex-team.ru" at bounding box center [532, 400] width 405 height 28
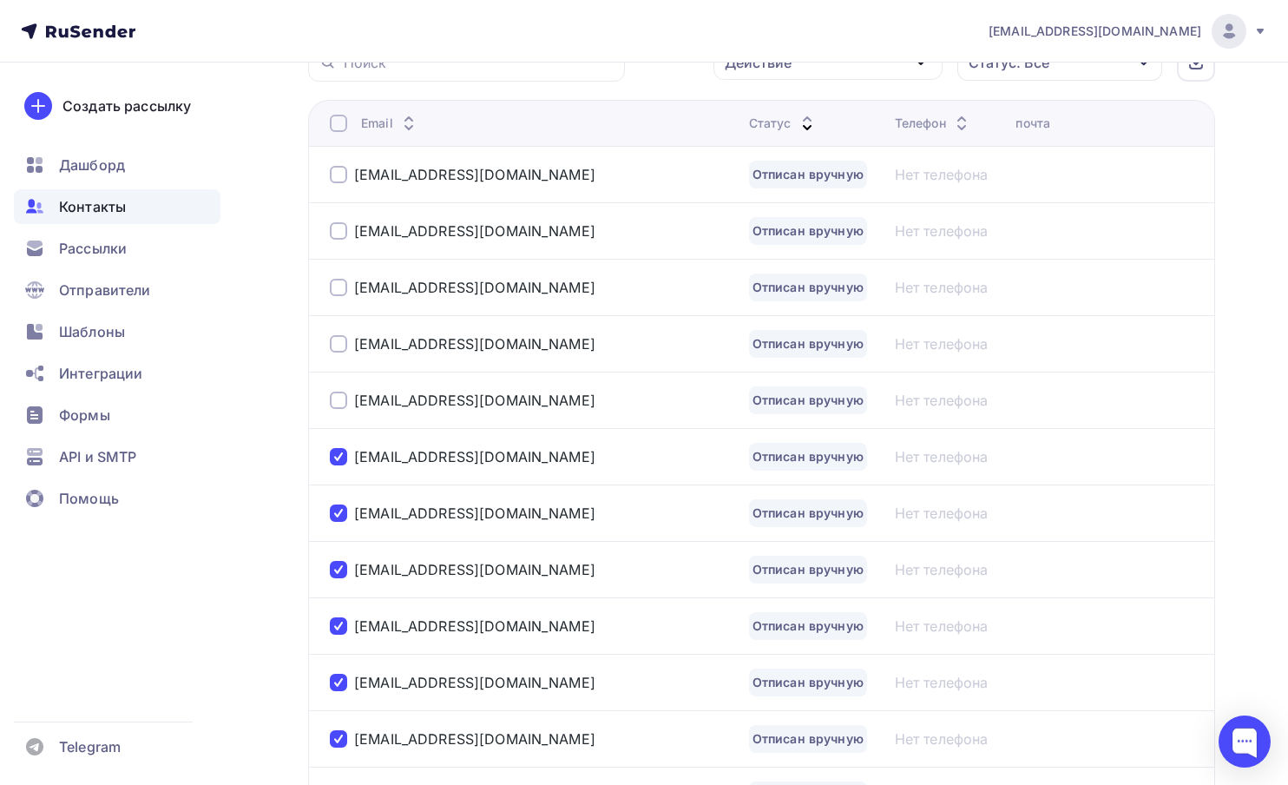
click at [338, 395] on div at bounding box center [338, 400] width 17 height 17
click at [343, 347] on div at bounding box center [338, 343] width 17 height 17
click at [333, 287] on div at bounding box center [338, 287] width 17 height 17
click at [340, 234] on div at bounding box center [338, 230] width 17 height 17
click at [340, 175] on div at bounding box center [338, 174] width 17 height 17
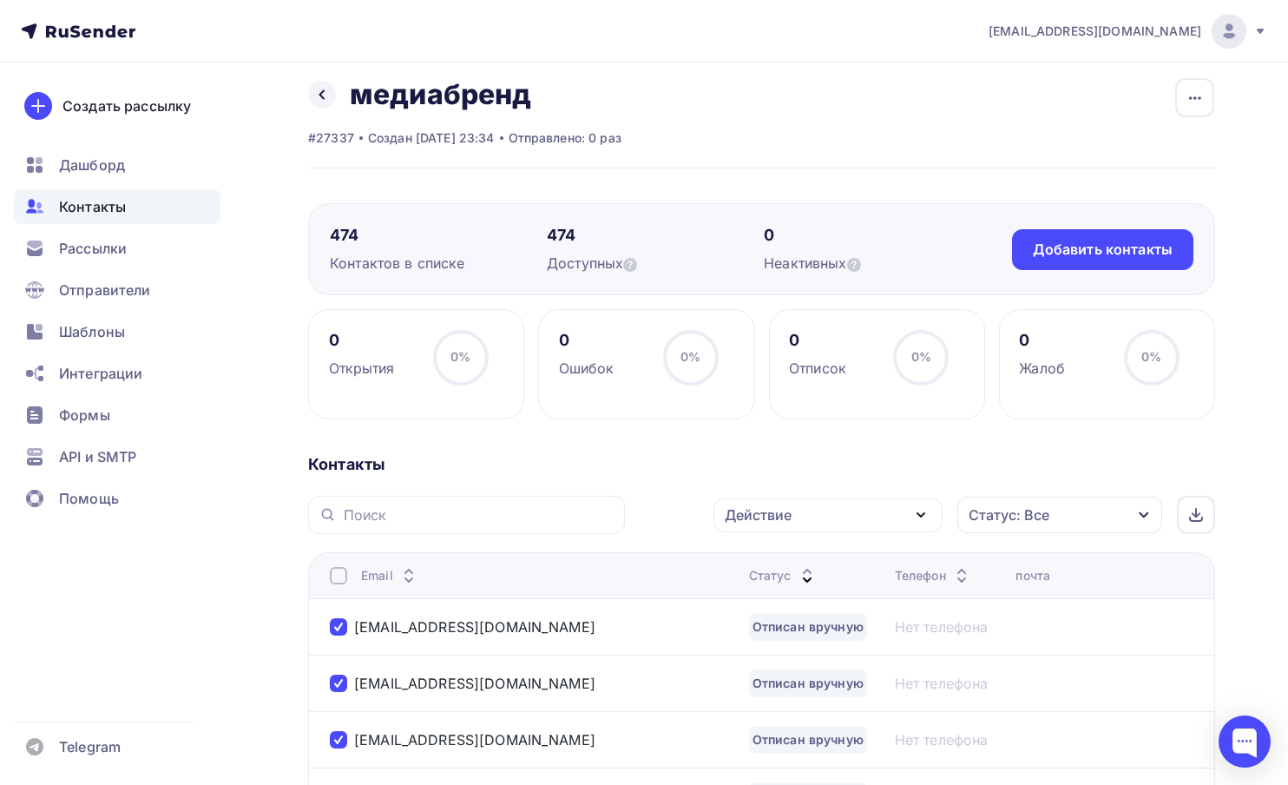
scroll to position [0, 0]
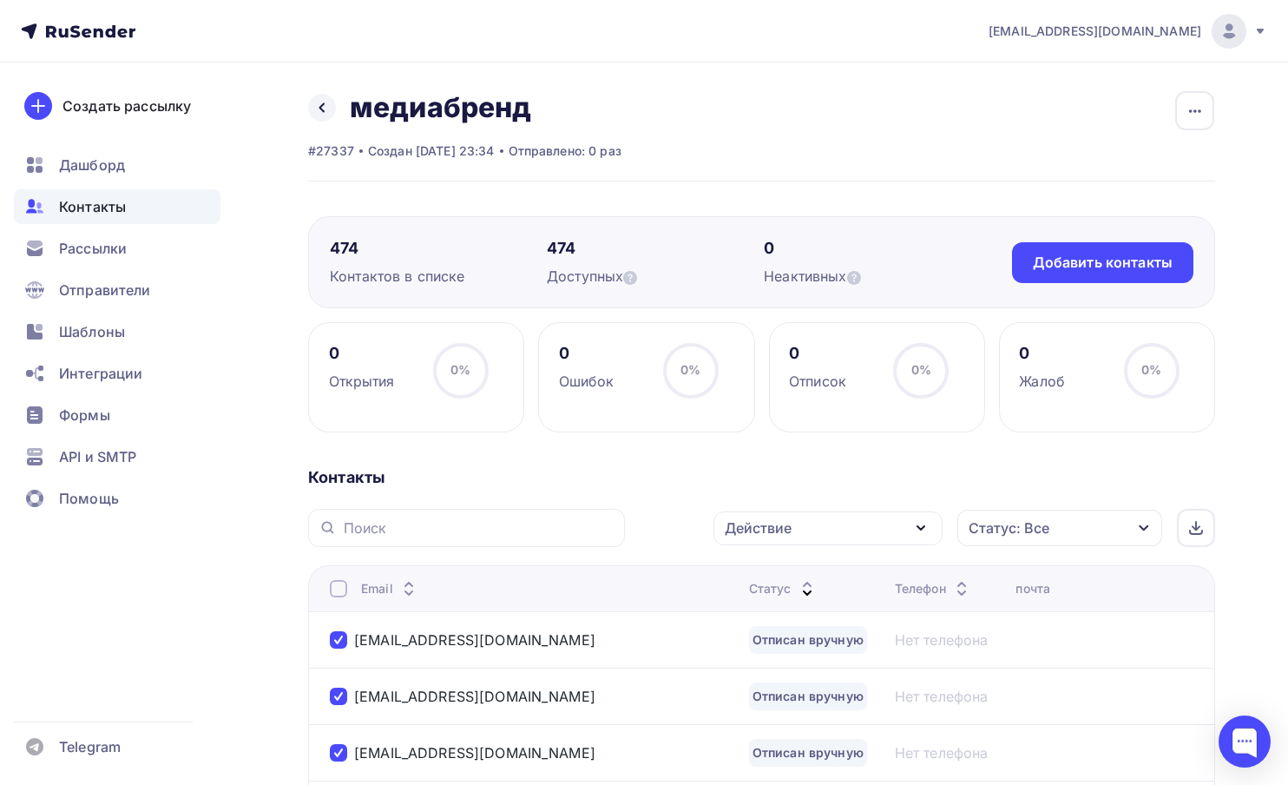
click at [802, 547] on div "Действие Добавить в списки Исключить из списка Удалить Статус: Все Статус Новый…" at bounding box center [926, 528] width 578 height 38
click at [801, 527] on div "Действие" at bounding box center [828, 528] width 229 height 34
click at [784, 638] on link "Удалить" at bounding box center [828, 649] width 208 height 35
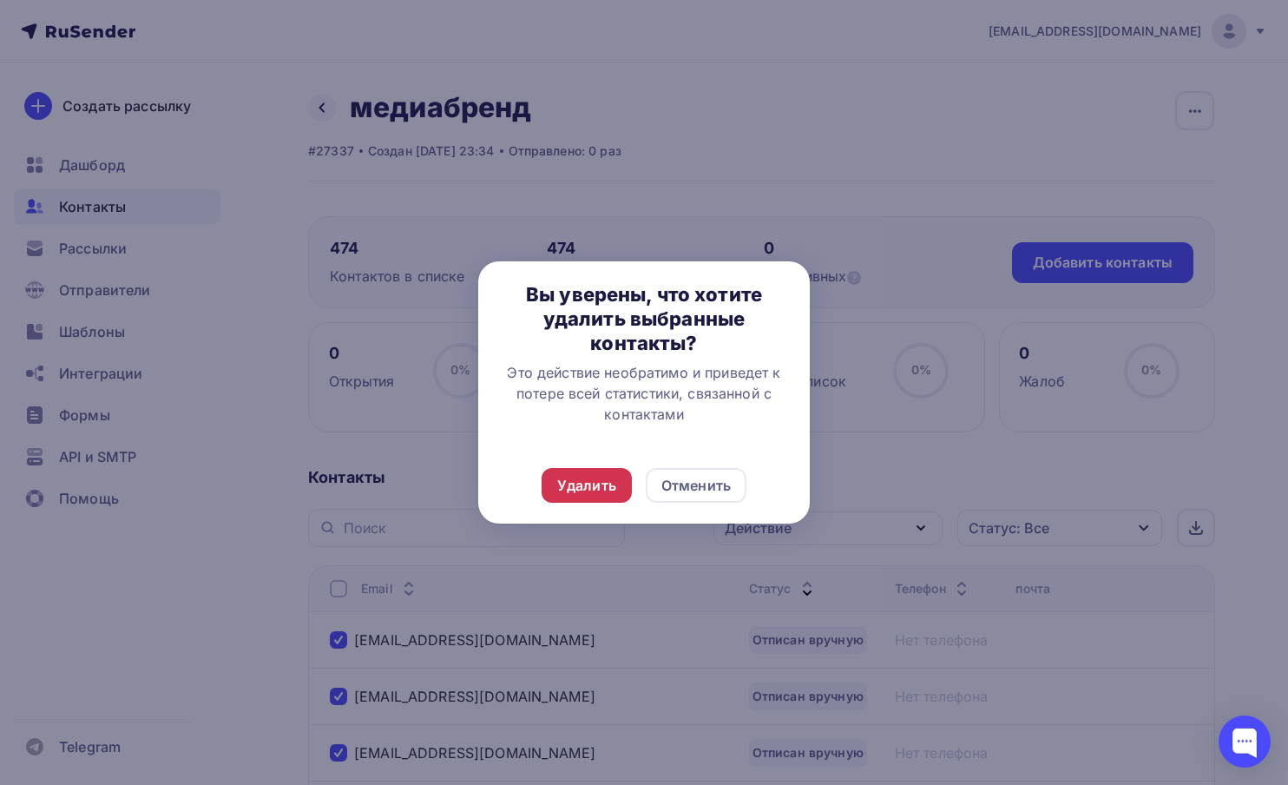
click at [583, 496] on div "Удалить" at bounding box center [587, 485] width 90 height 35
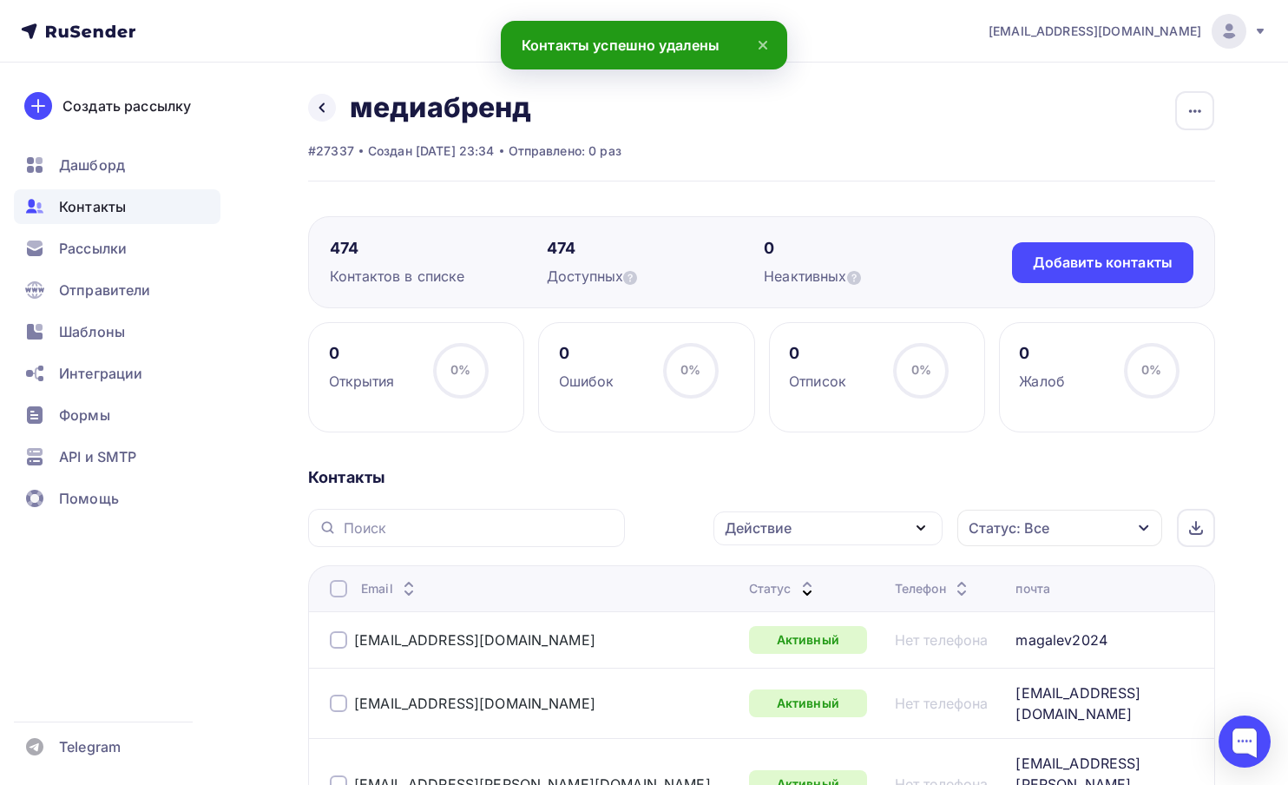
click at [749, 590] on div "Статус" at bounding box center [783, 588] width 69 height 17
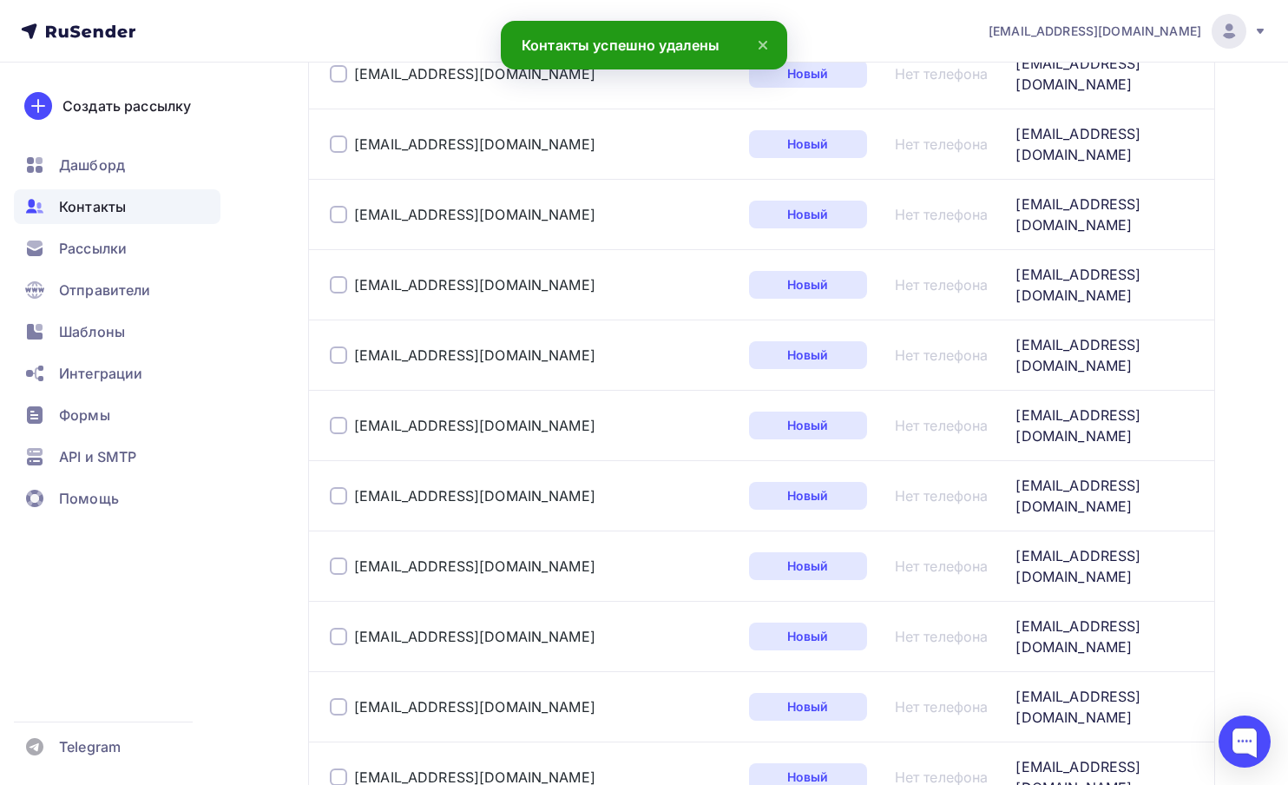
scroll to position [2828, 0]
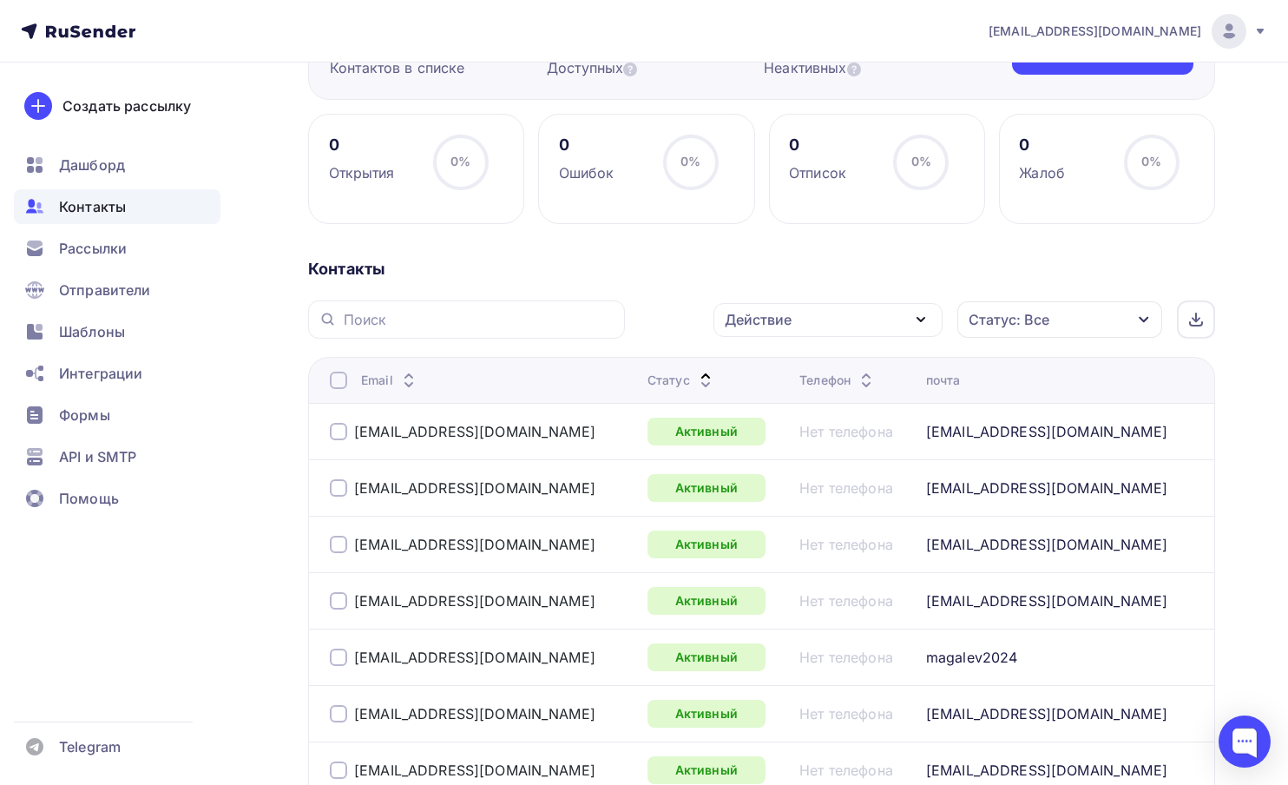
scroll to position [129, 0]
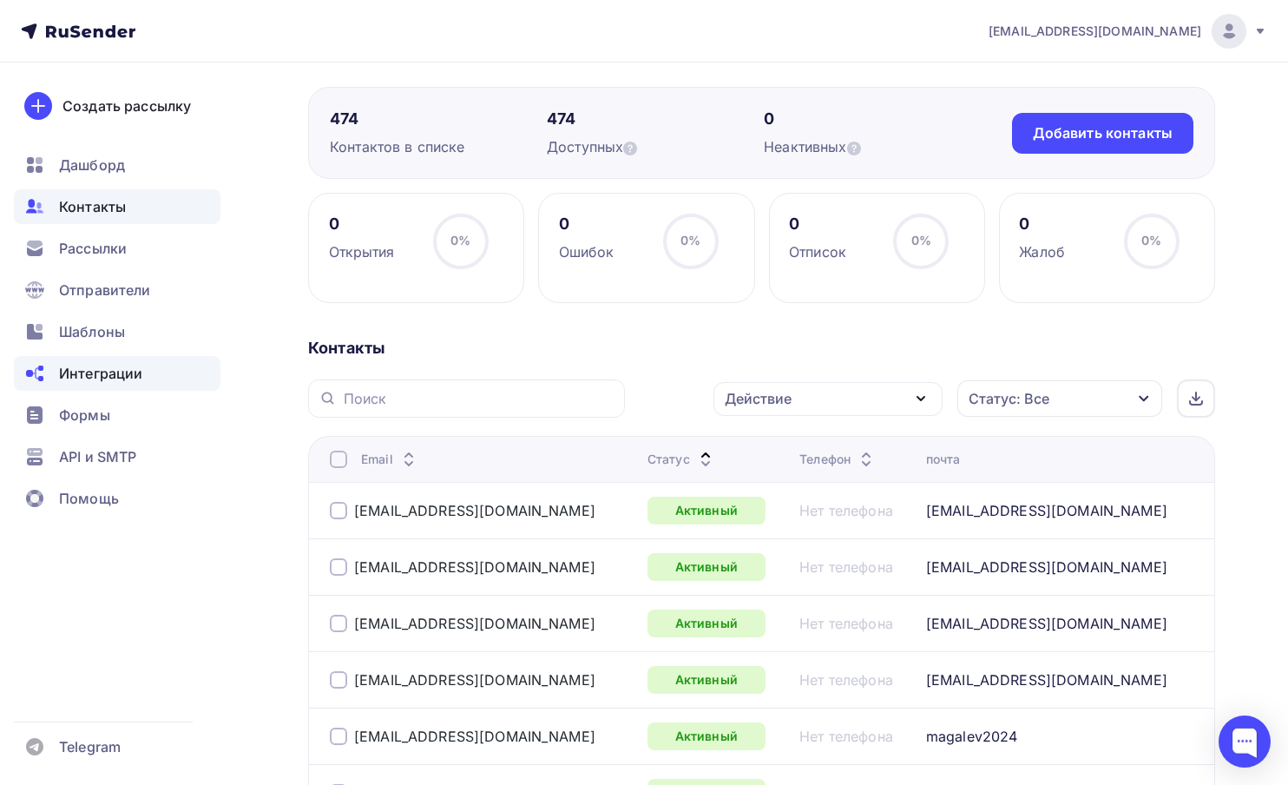
click at [110, 370] on span "Интеграции" at bounding box center [100, 373] width 83 height 21
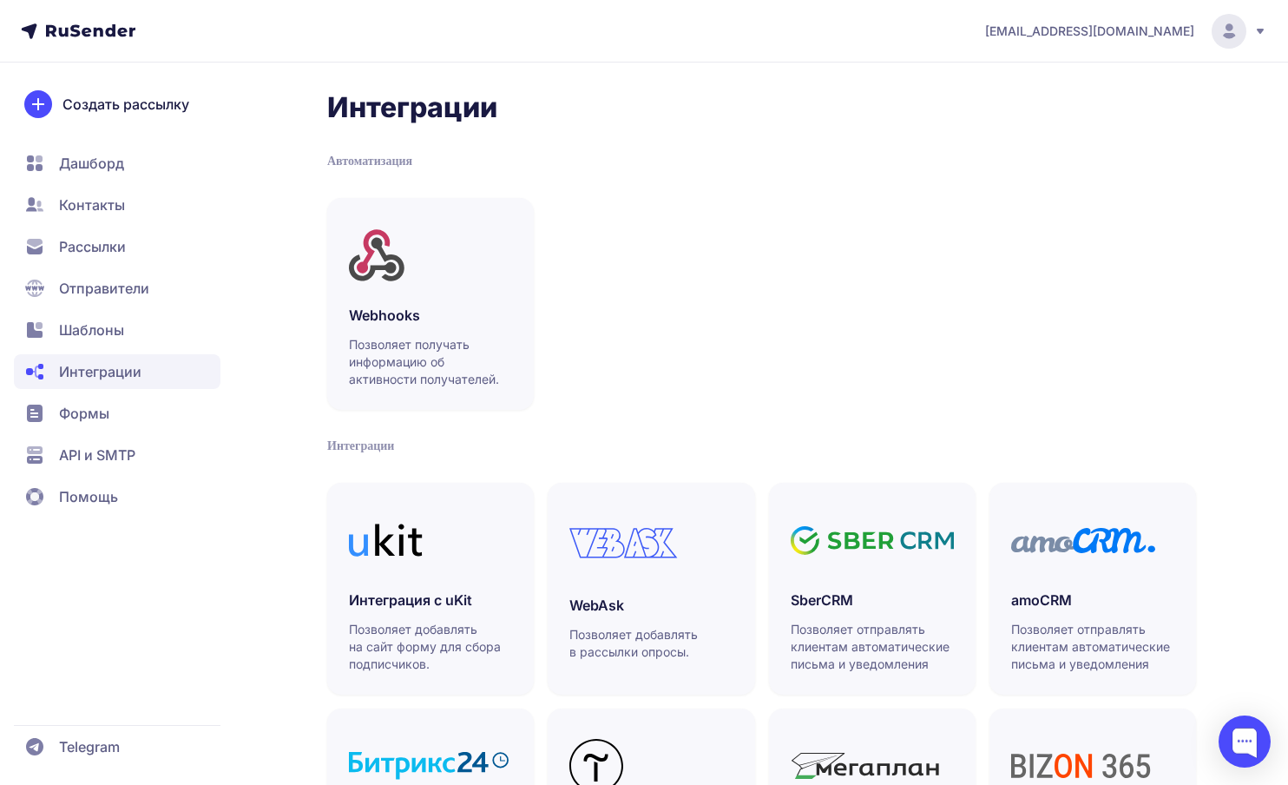
click at [72, 320] on span "Шаблоны" at bounding box center [91, 330] width 65 height 21
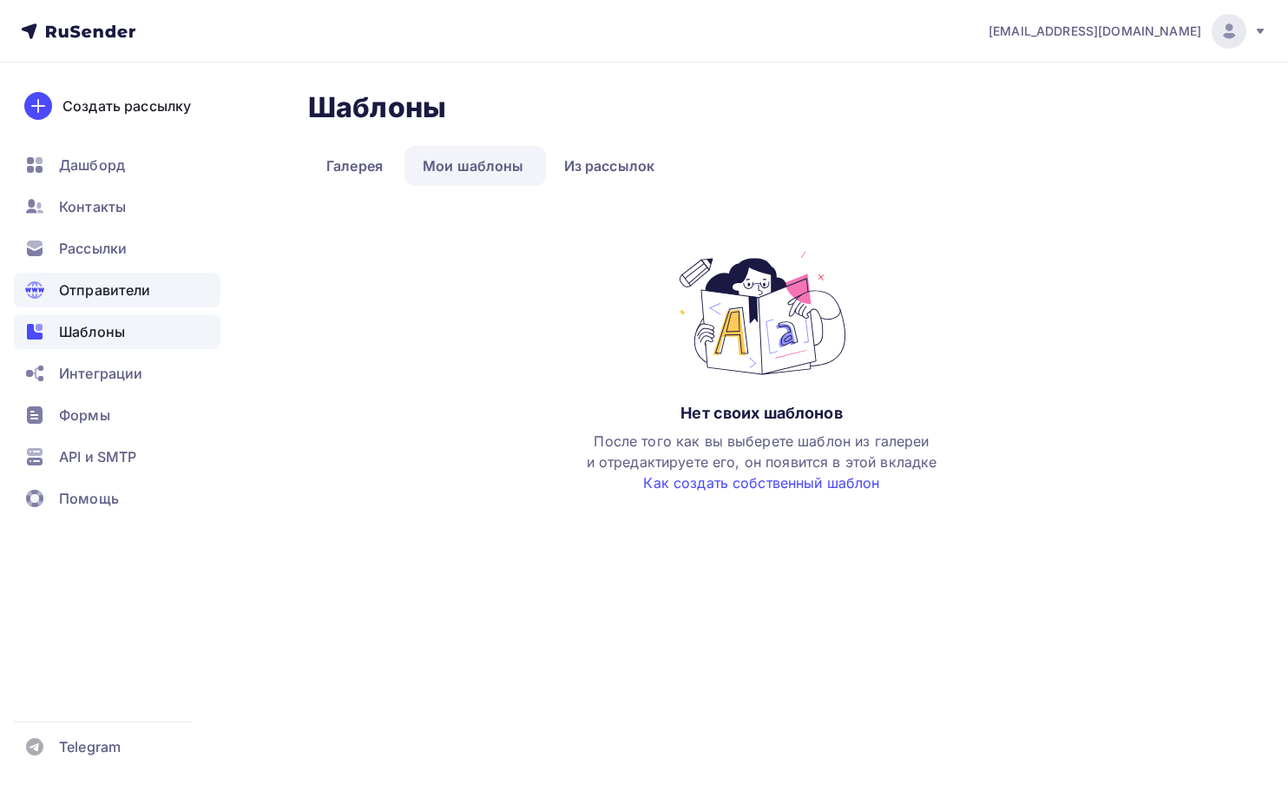
click at [76, 293] on span "Отправители" at bounding box center [105, 290] width 92 height 21
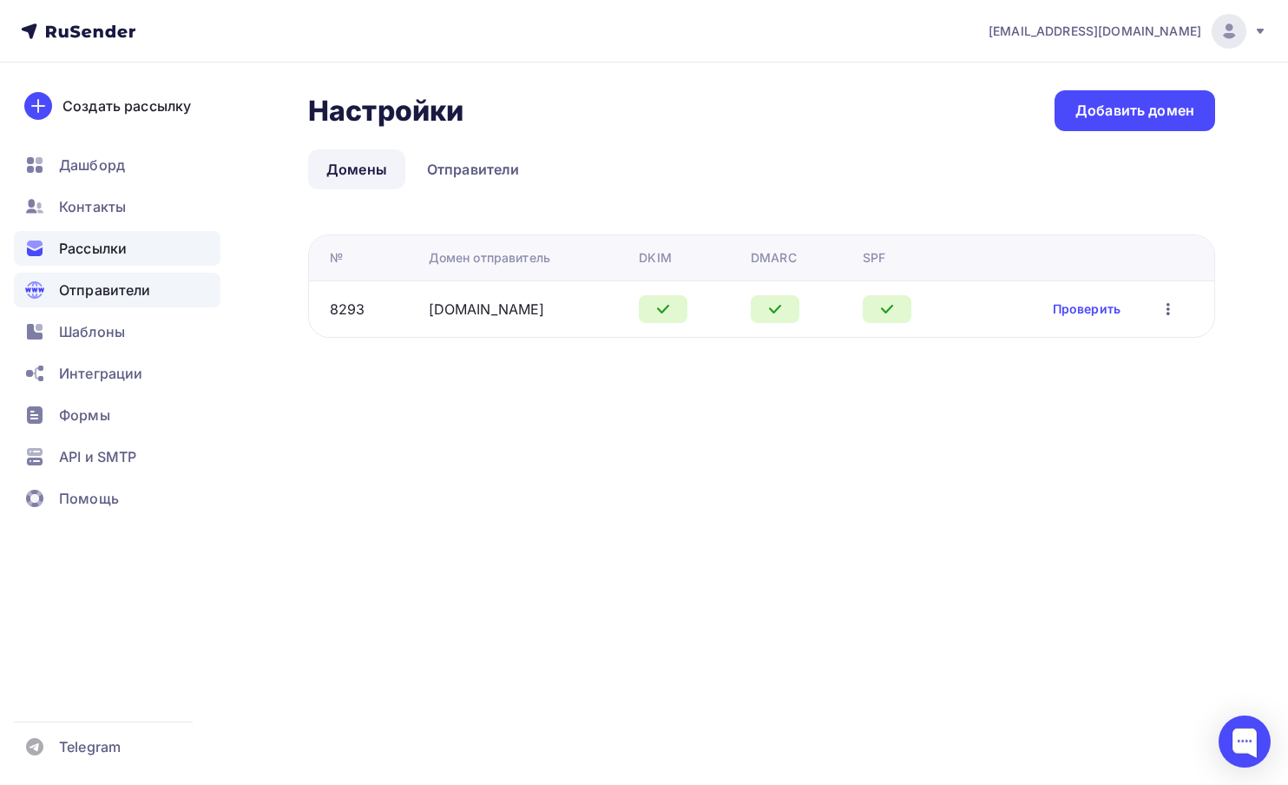
click at [80, 260] on div "Рассылки" at bounding box center [117, 248] width 207 height 35
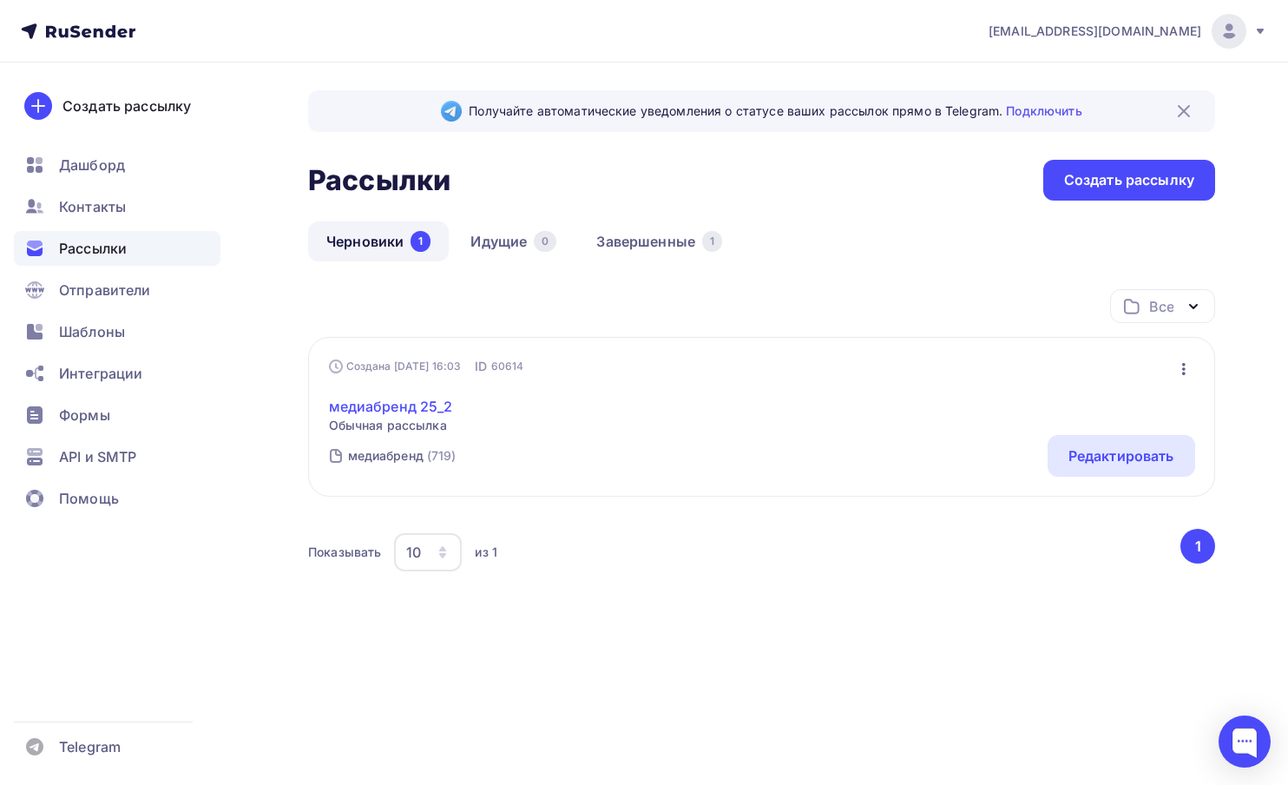
click at [427, 412] on link "медиабренд 25_2" at bounding box center [391, 406] width 124 height 21
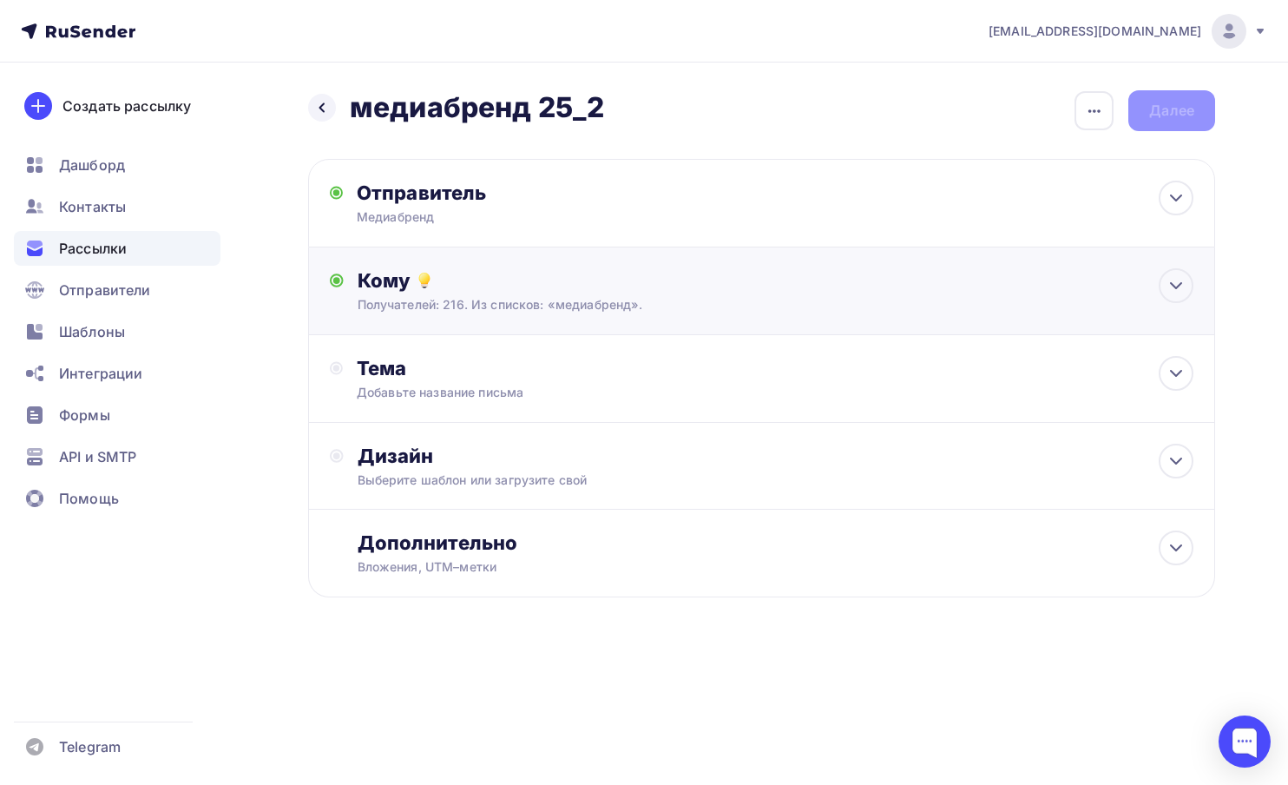
click at [399, 284] on div "Кому" at bounding box center [776, 280] width 837 height 24
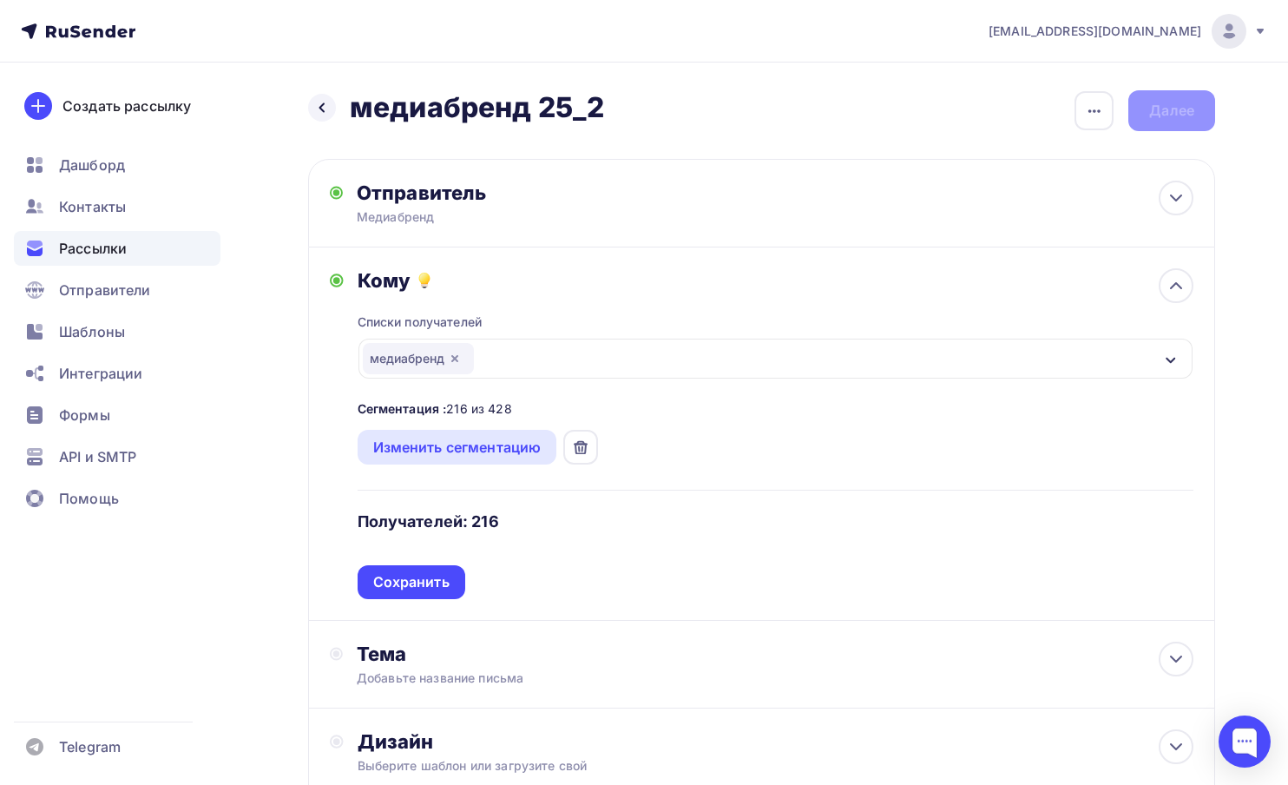
click at [458, 360] on icon "button" at bounding box center [454, 358] width 7 height 7
click at [458, 360] on div "Выберите список" at bounding box center [430, 358] width 135 height 31
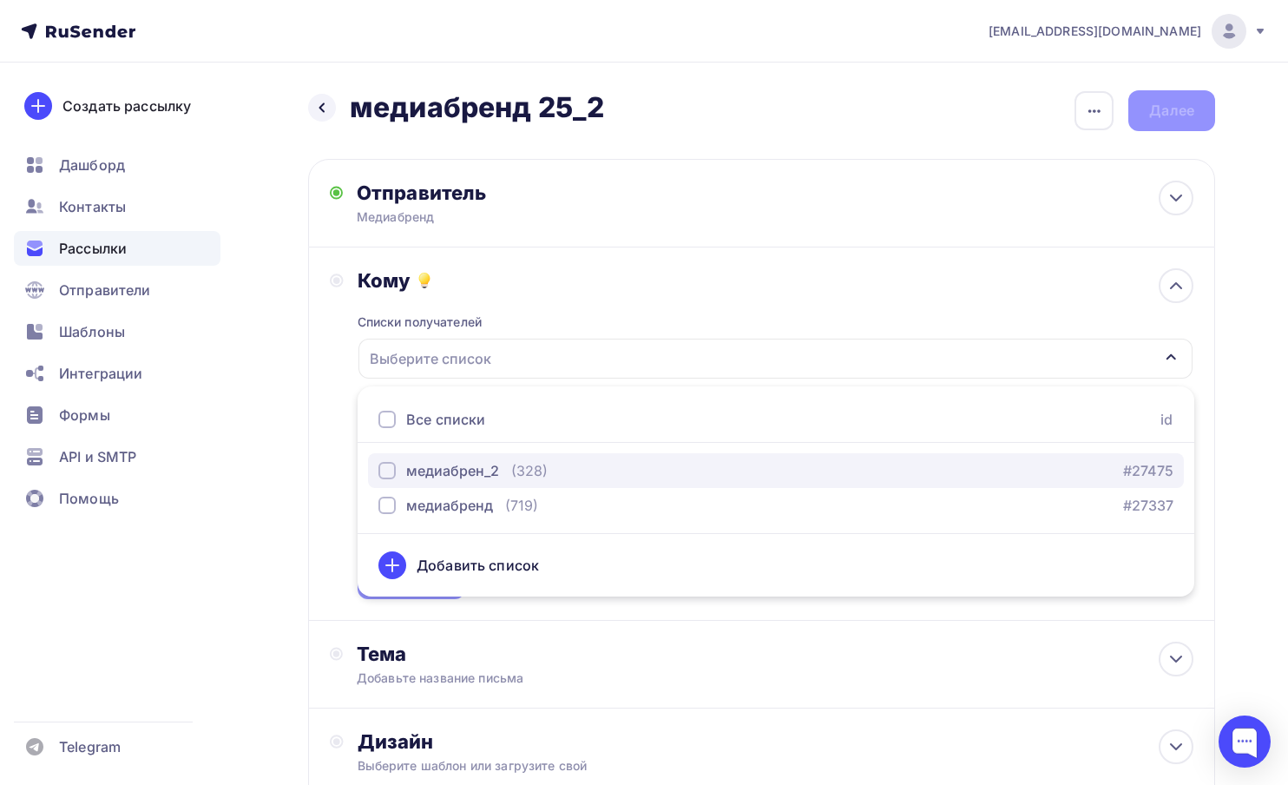
click at [463, 471] on div "медиабрен_2" at bounding box center [452, 470] width 93 height 21
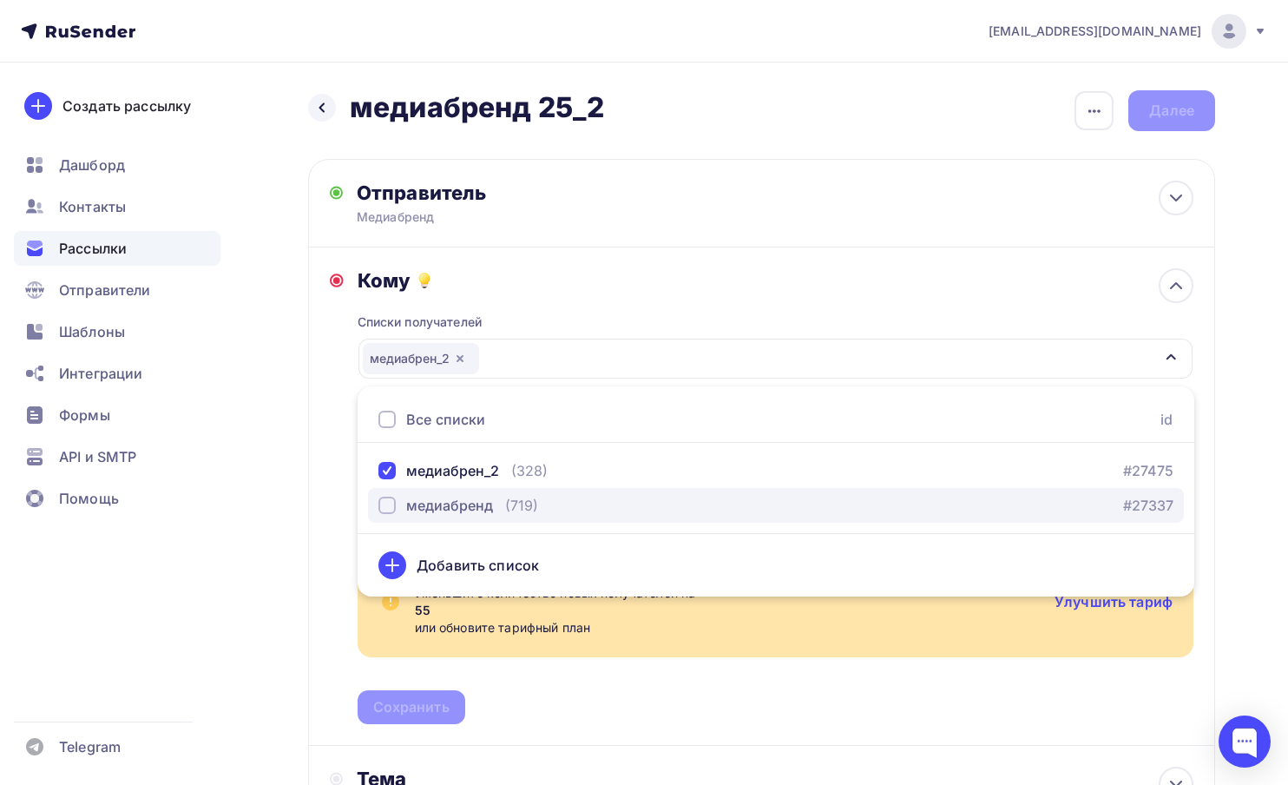
click at [435, 495] on button "медиабренд (719) #27337" at bounding box center [776, 505] width 816 height 35
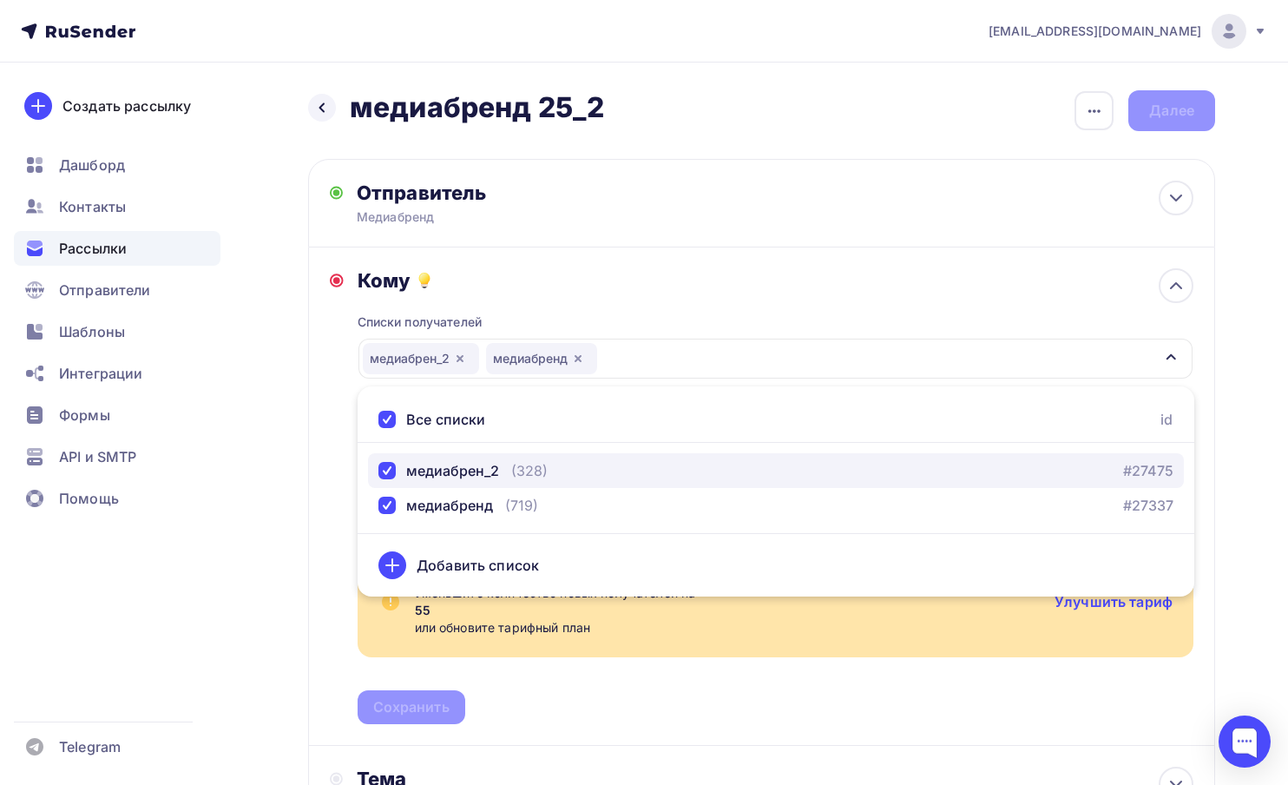
click at [429, 472] on div "медиабрен_2" at bounding box center [452, 470] width 93 height 21
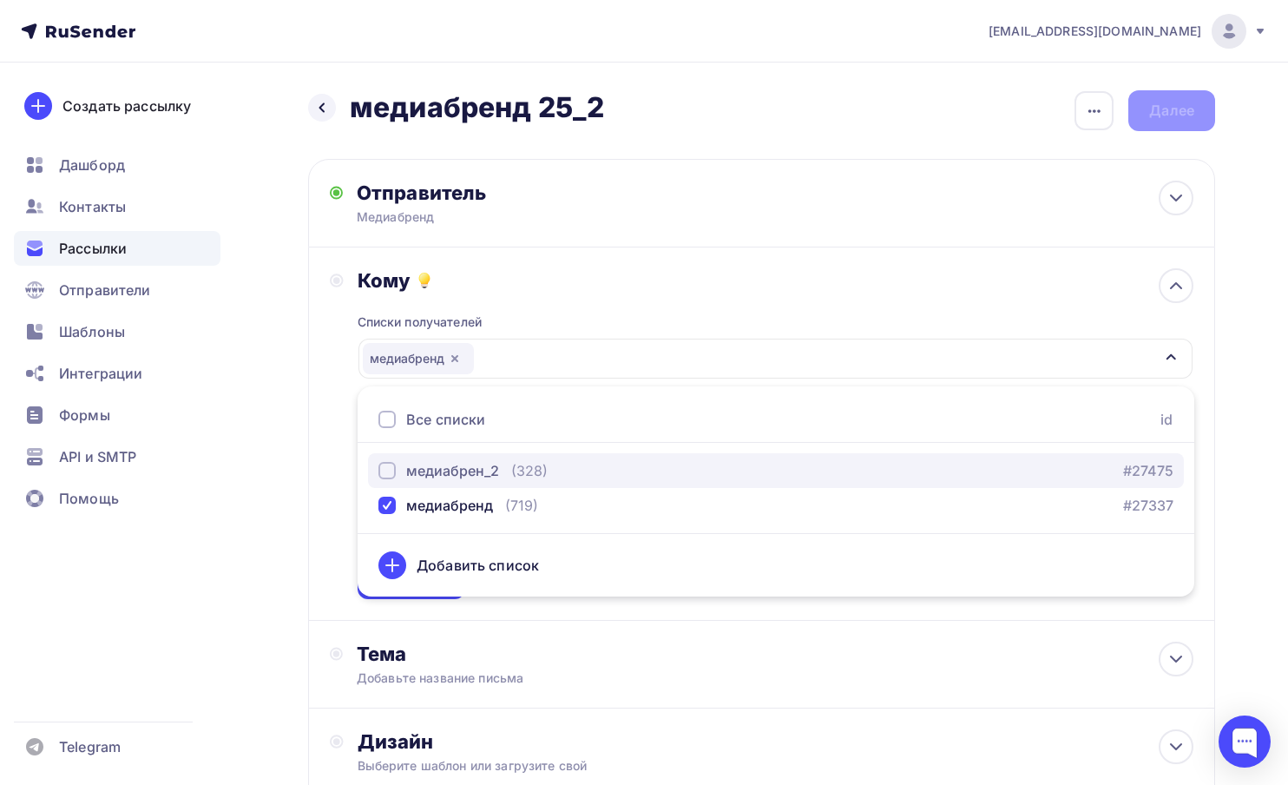
click at [410, 466] on div "медиабрен_2" at bounding box center [452, 470] width 93 height 21
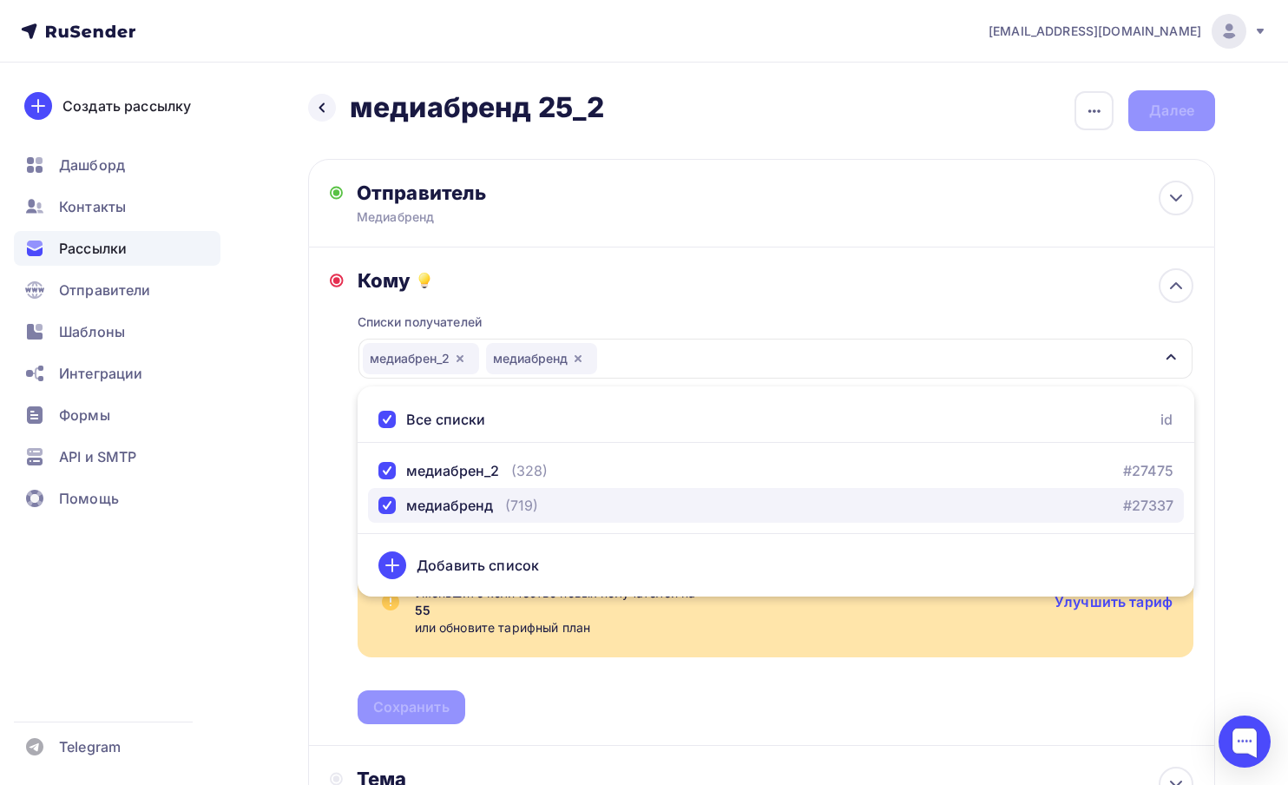
click at [411, 495] on div "медиабренд" at bounding box center [449, 505] width 87 height 21
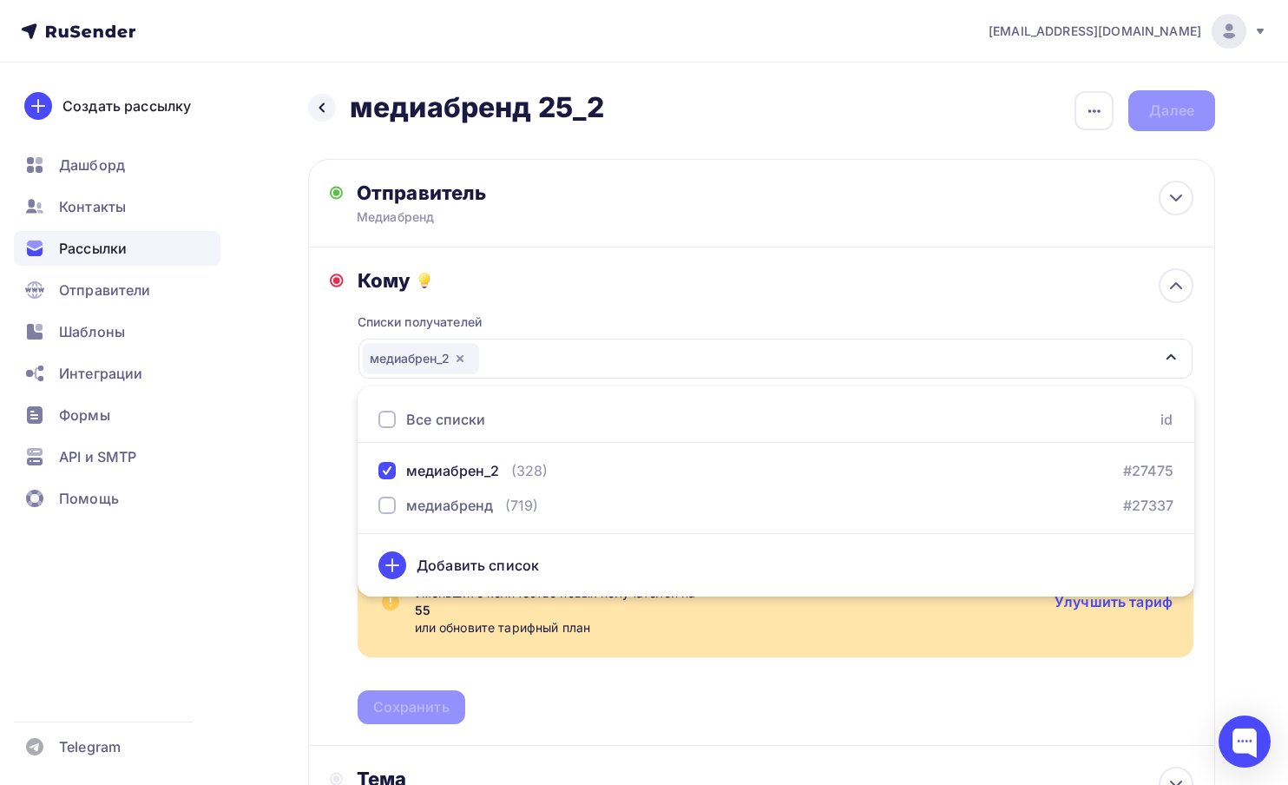
click at [321, 449] on div "Кому Списки получателей медиабрен_2 Все списки id медиабрен_2 (328) #27475 меди…" at bounding box center [761, 496] width 907 height 498
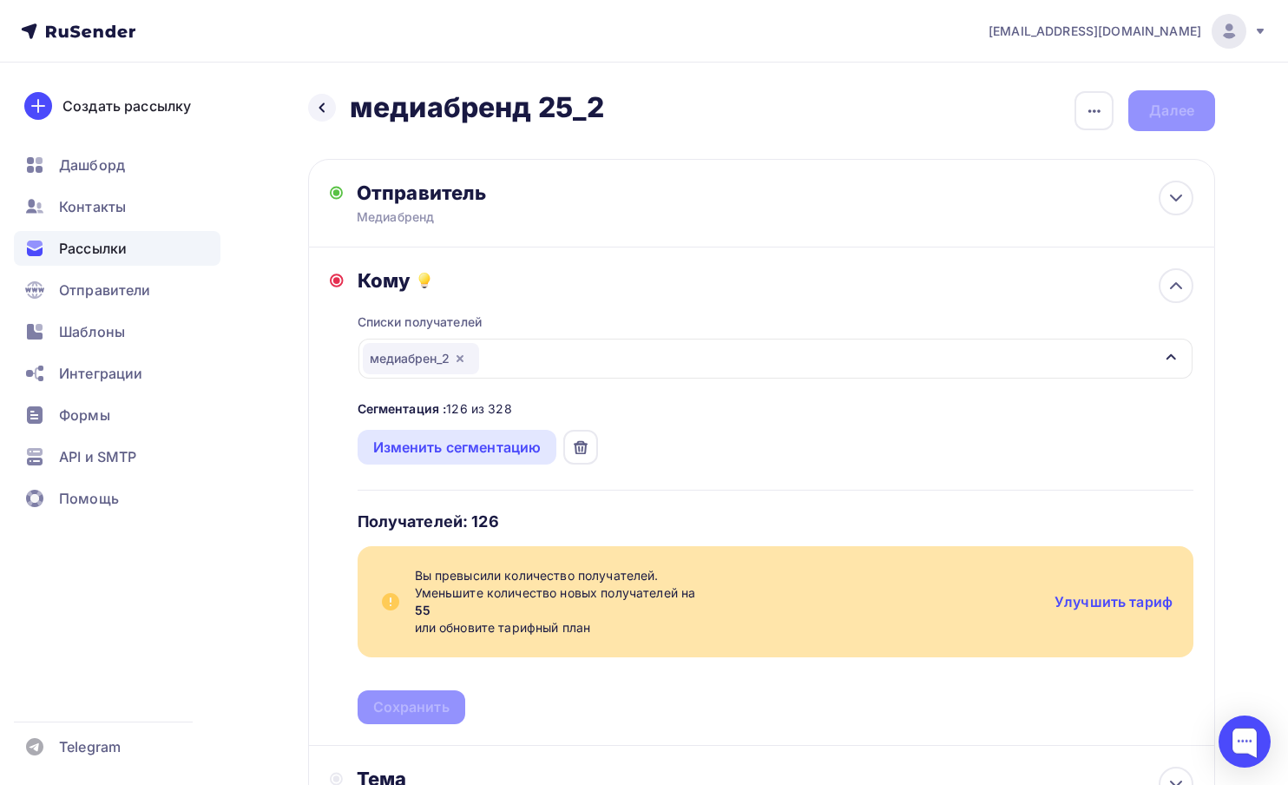
click at [95, 29] on icon at bounding box center [99, 33] width 10 height 10
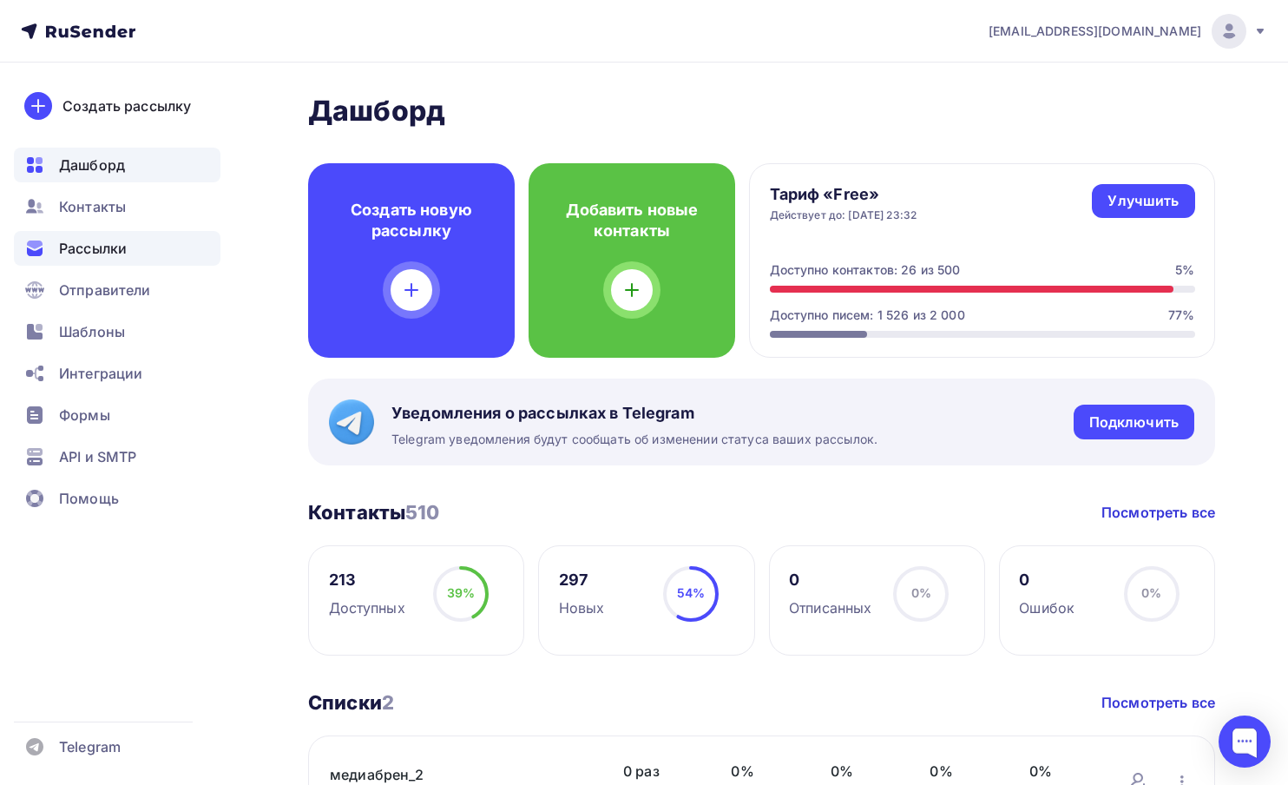
click at [92, 253] on span "Рассылки" at bounding box center [93, 248] width 68 height 21
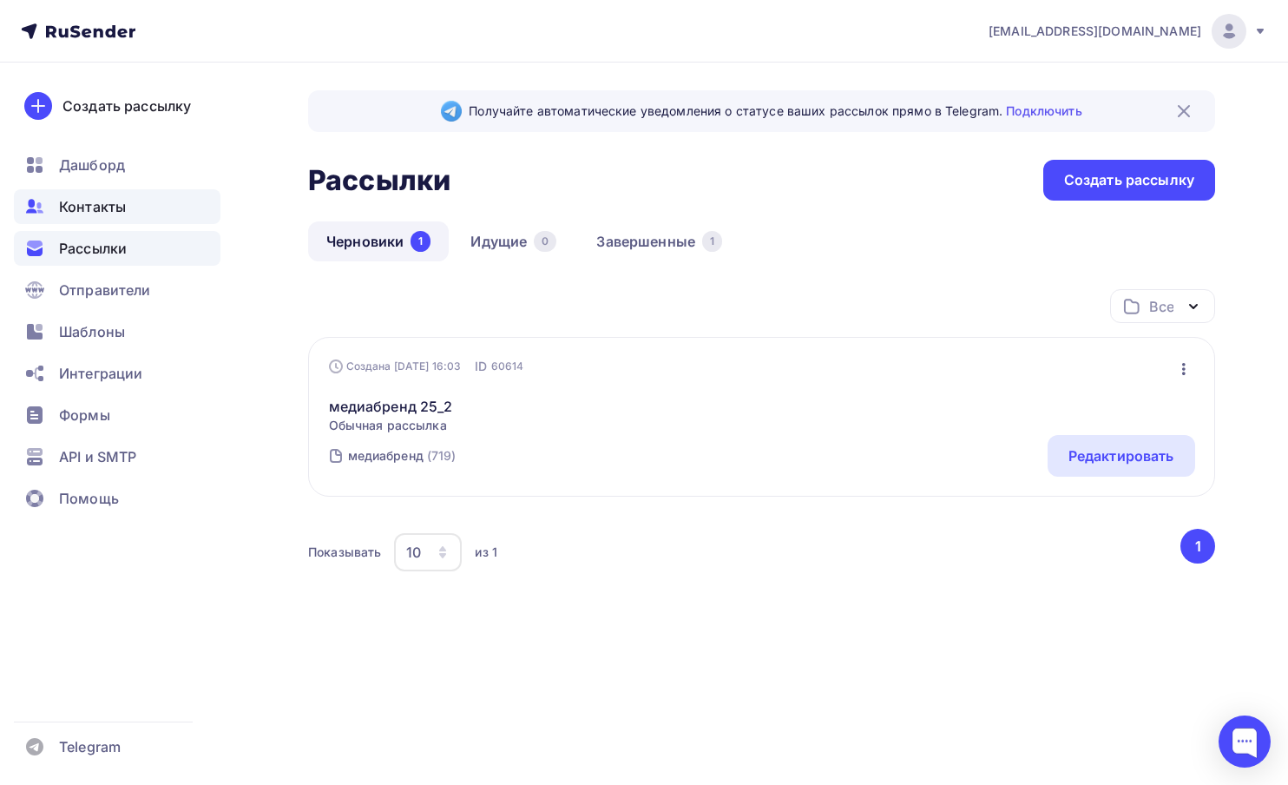
click at [87, 209] on span "Контакты" at bounding box center [92, 206] width 67 height 21
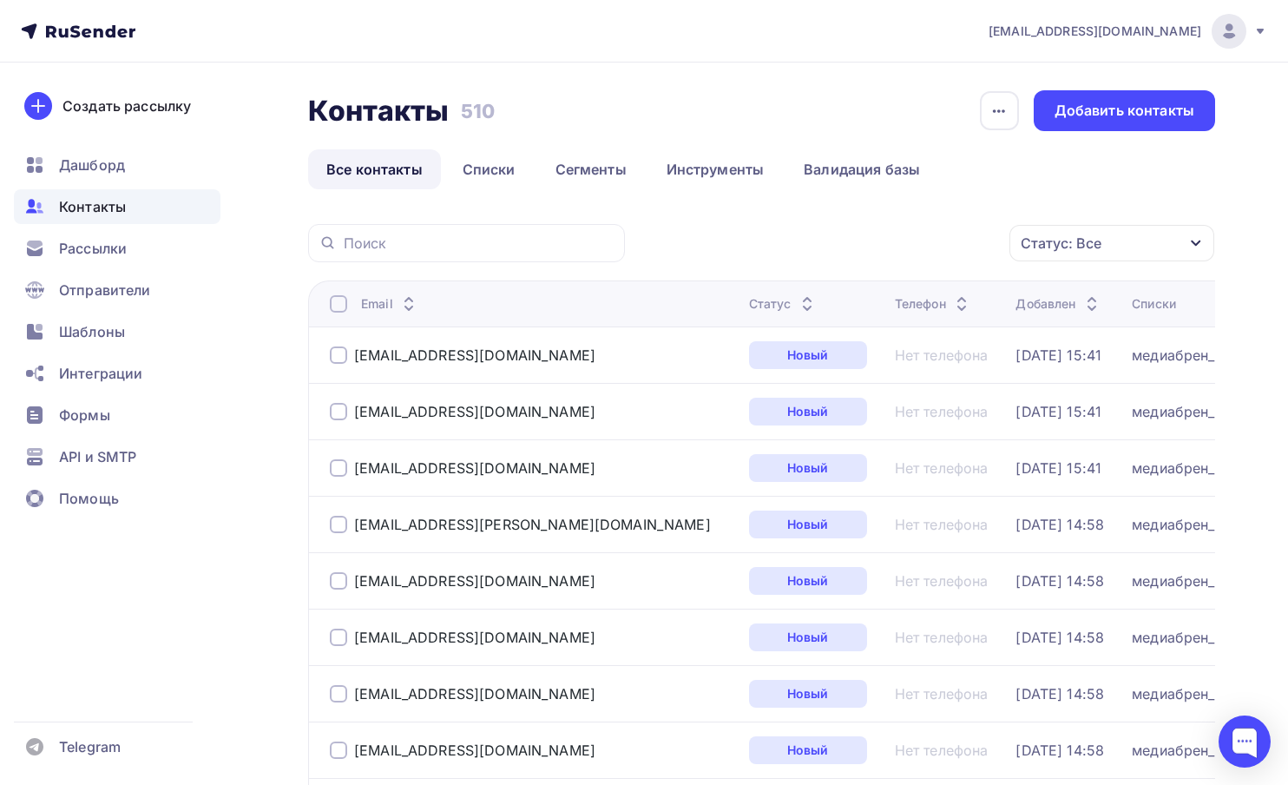
click at [87, 209] on span "Контакты" at bounding box center [92, 206] width 67 height 21
click at [839, 168] on link "Валидация базы" at bounding box center [862, 169] width 153 height 40
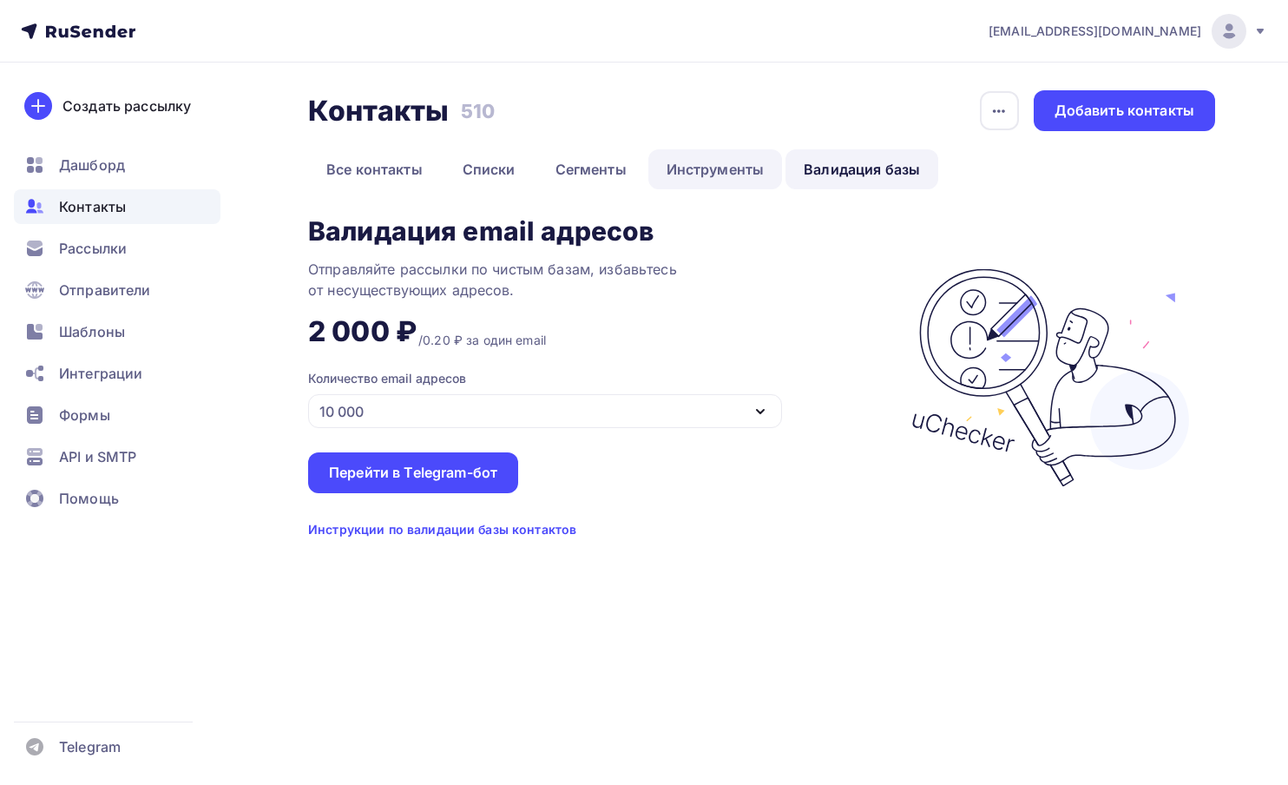
click at [733, 170] on link "Инструменты" at bounding box center [716, 169] width 135 height 40
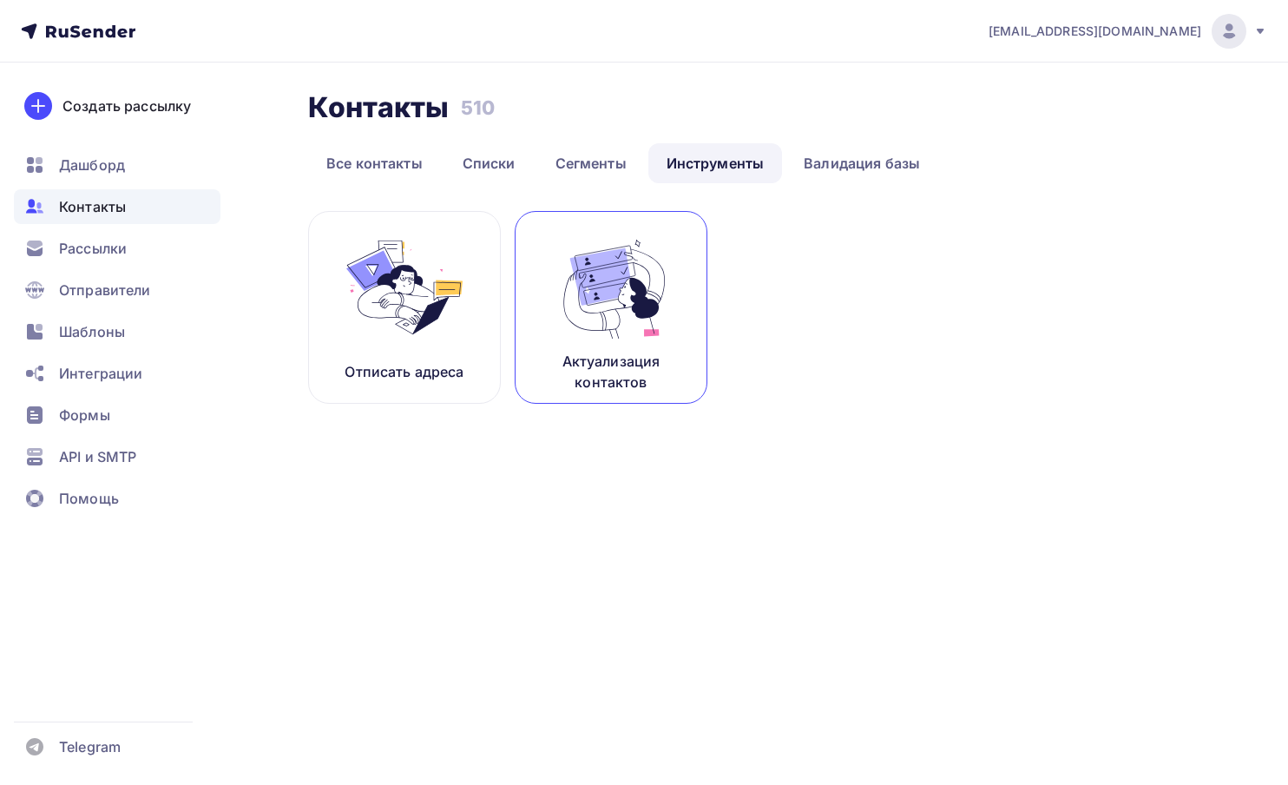
click at [600, 261] on img at bounding box center [611, 287] width 116 height 109
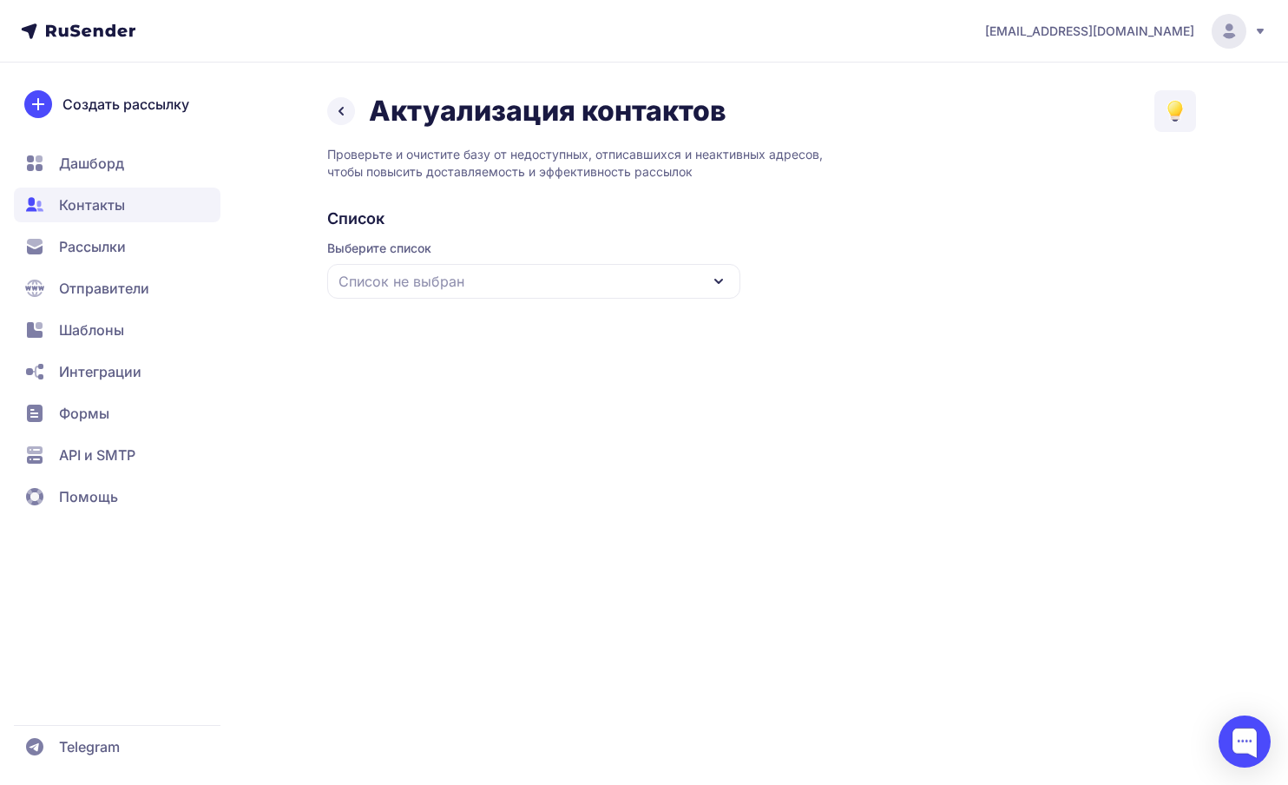
click at [585, 275] on div "Список не выбран" at bounding box center [533, 281] width 413 height 35
click at [551, 332] on div "Все контакты" at bounding box center [534, 334] width 392 height 42
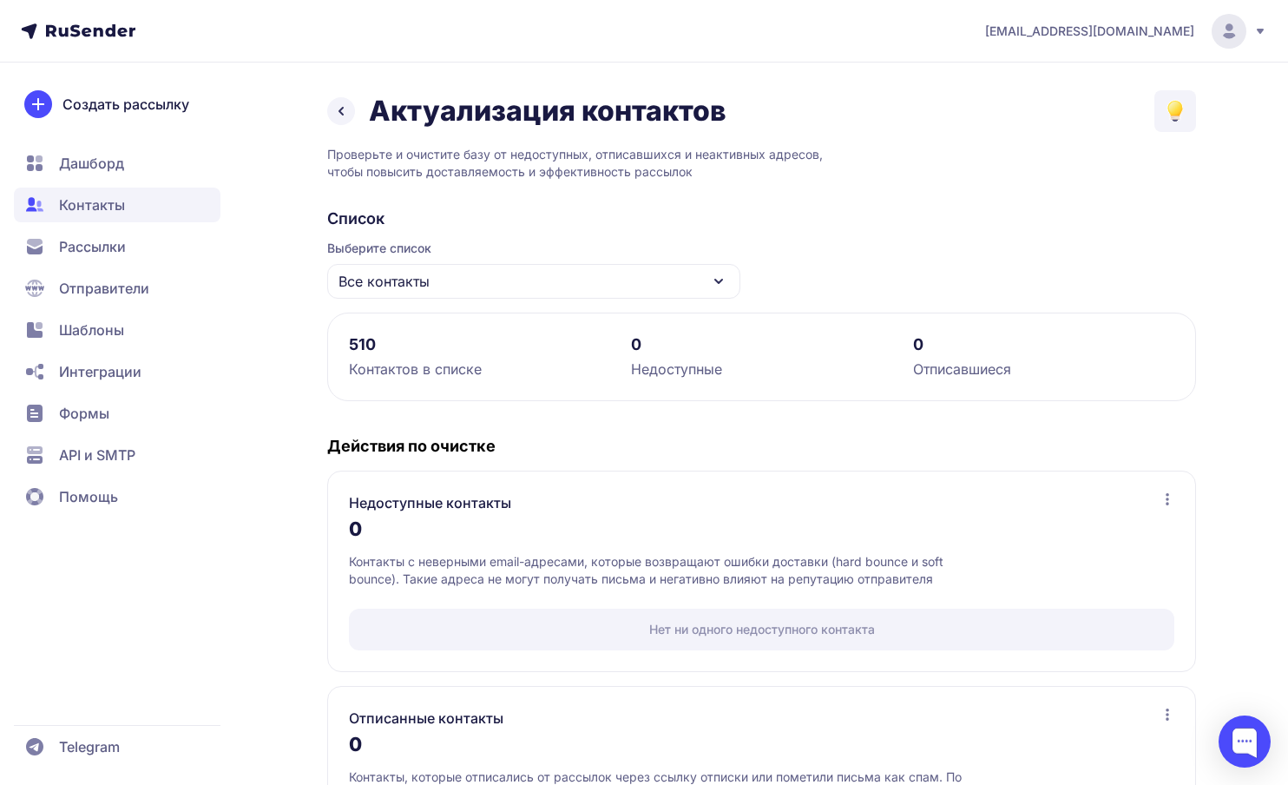
click at [533, 262] on div "Выберите список Все контакты" at bounding box center [533, 269] width 413 height 59
click at [339, 119] on icon at bounding box center [341, 111] width 21 height 21
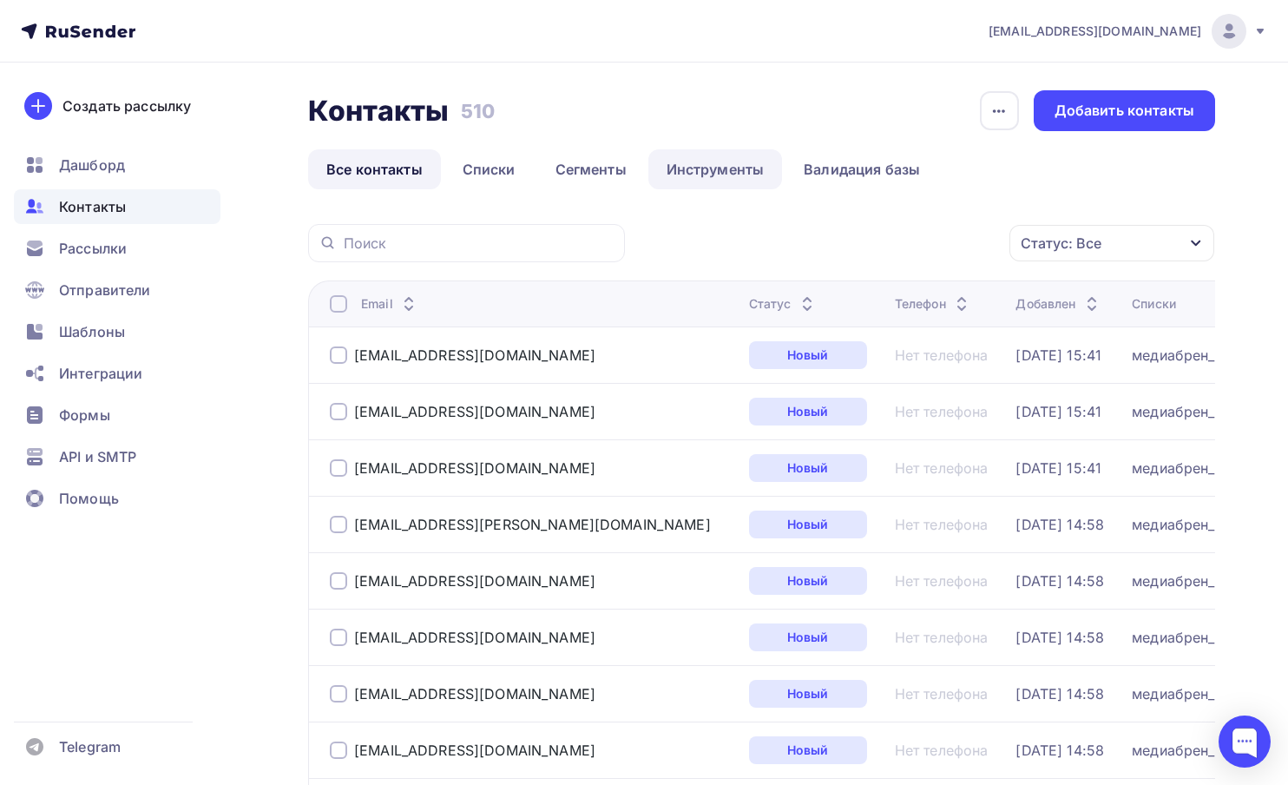
click at [695, 162] on link "Инструменты" at bounding box center [716, 169] width 135 height 40
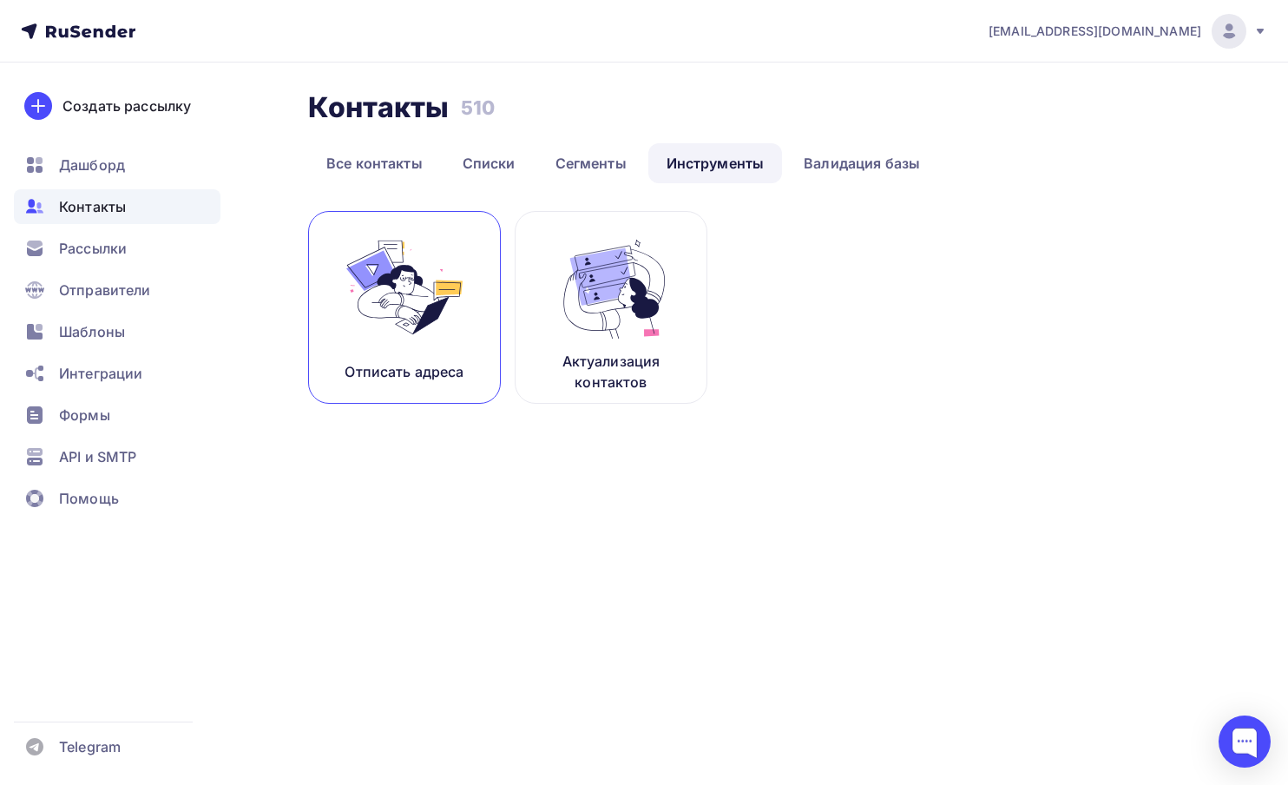
click at [326, 359] on link "Отписать адреса" at bounding box center [404, 307] width 193 height 193
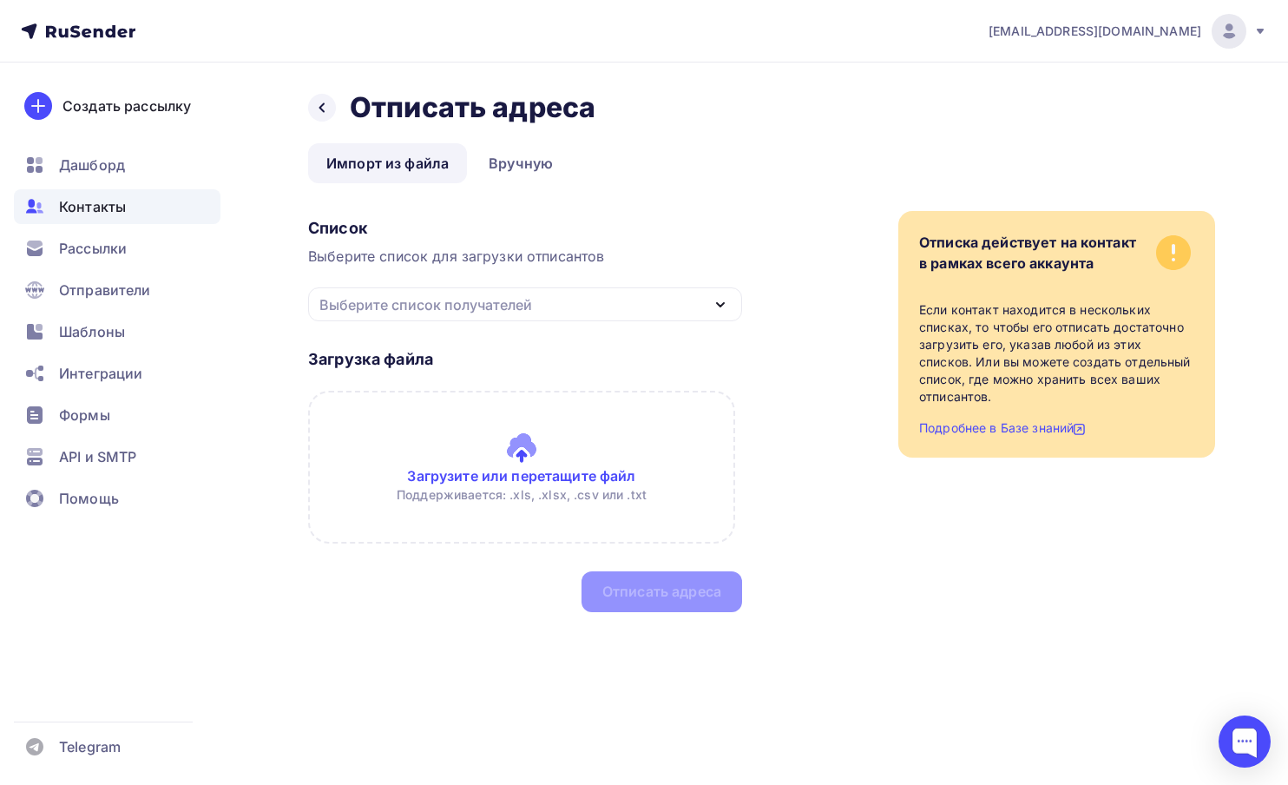
click at [397, 299] on div "Выберите список получателей" at bounding box center [426, 304] width 213 height 21
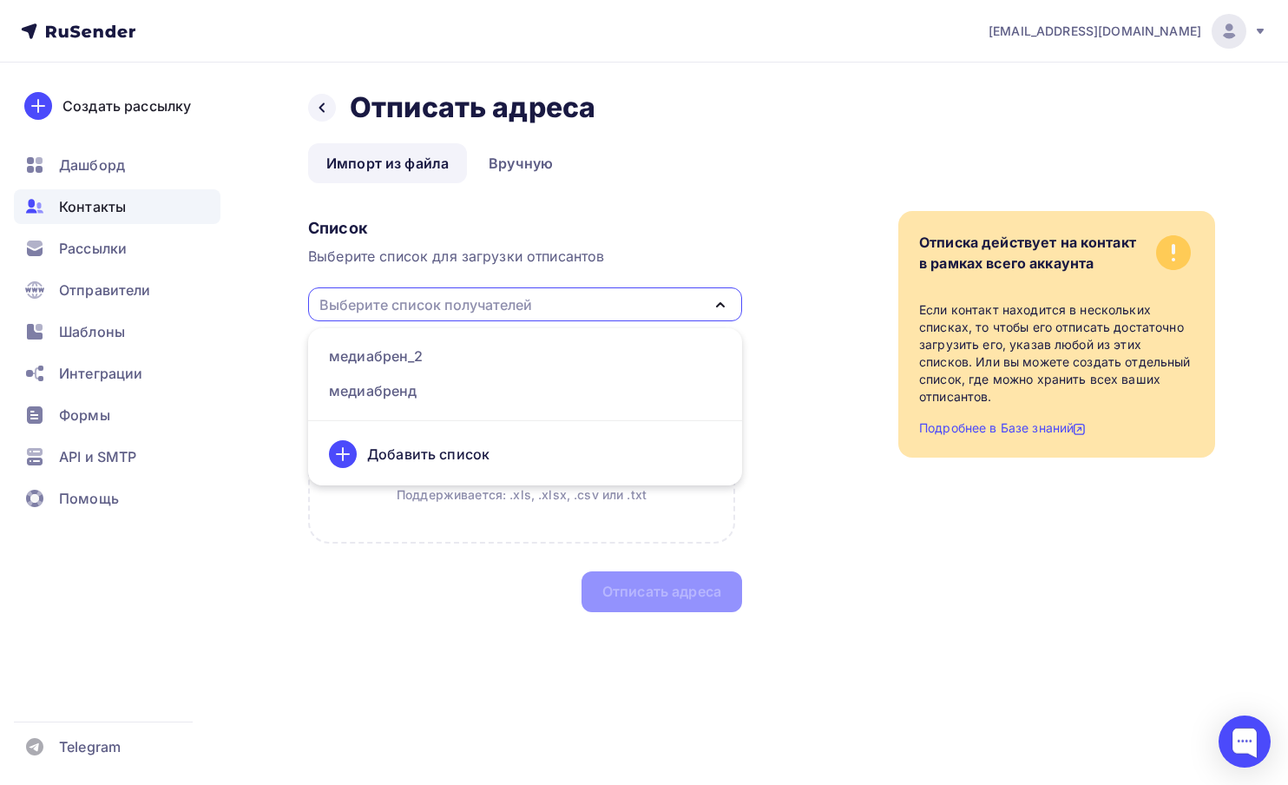
click at [409, 288] on div "Выберите список получателей" at bounding box center [525, 304] width 434 height 34
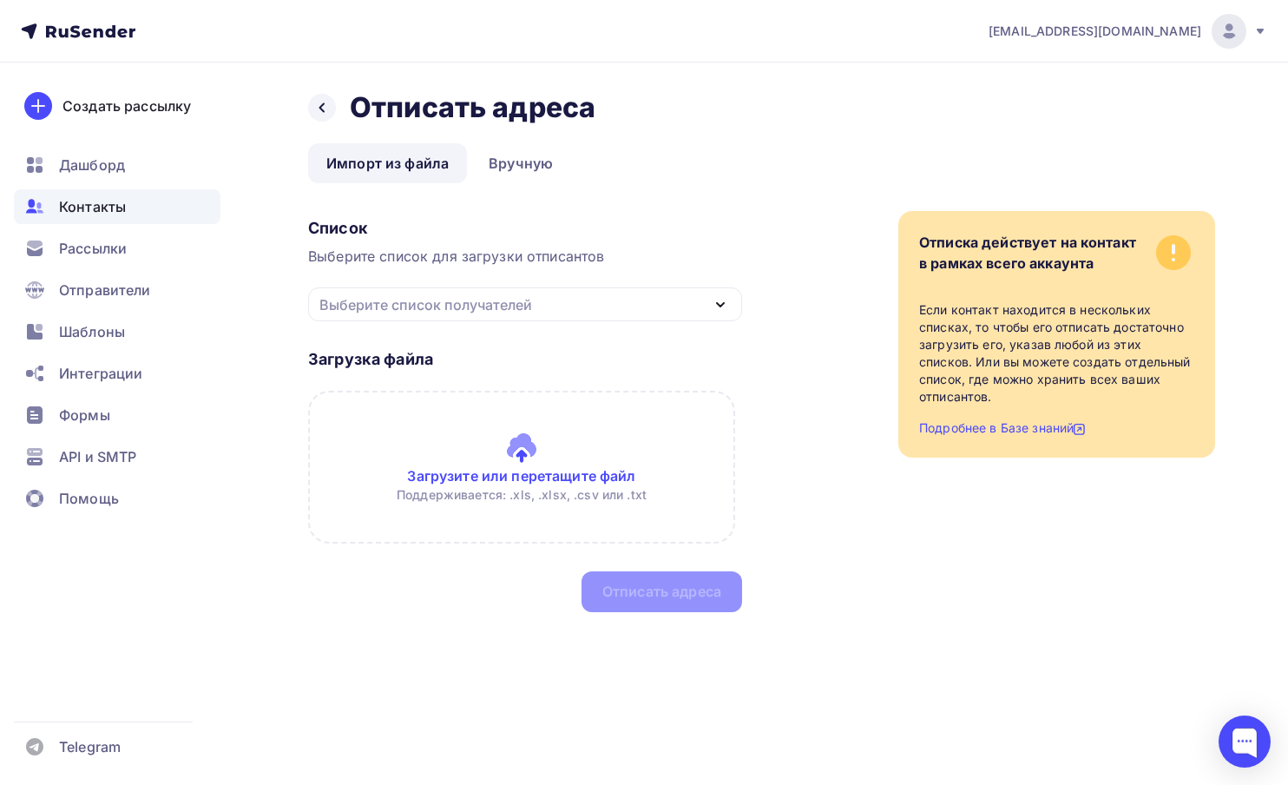
click at [409, 288] on div "Выберите список получателей" at bounding box center [525, 304] width 434 height 34
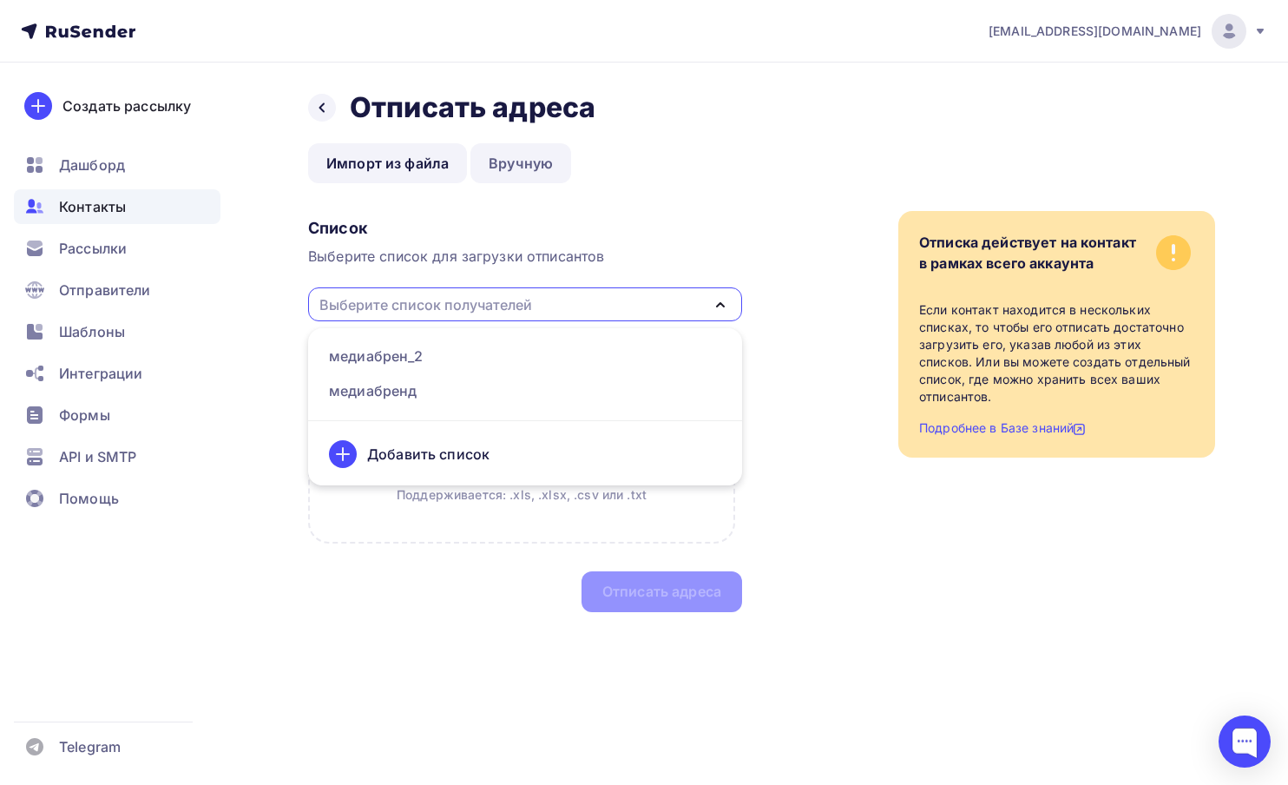
click at [517, 166] on link "Вручную" at bounding box center [521, 163] width 101 height 40
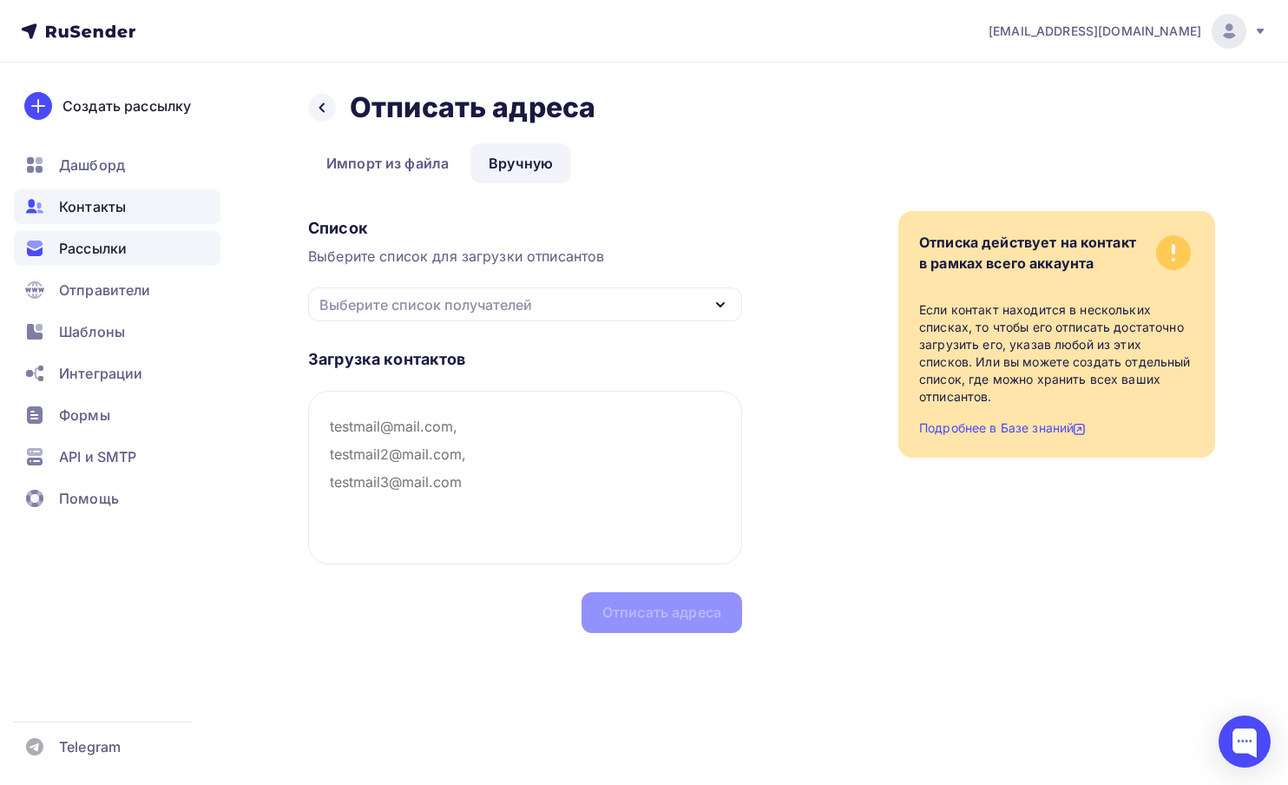
click at [88, 263] on div "Рассылки" at bounding box center [117, 248] width 207 height 35
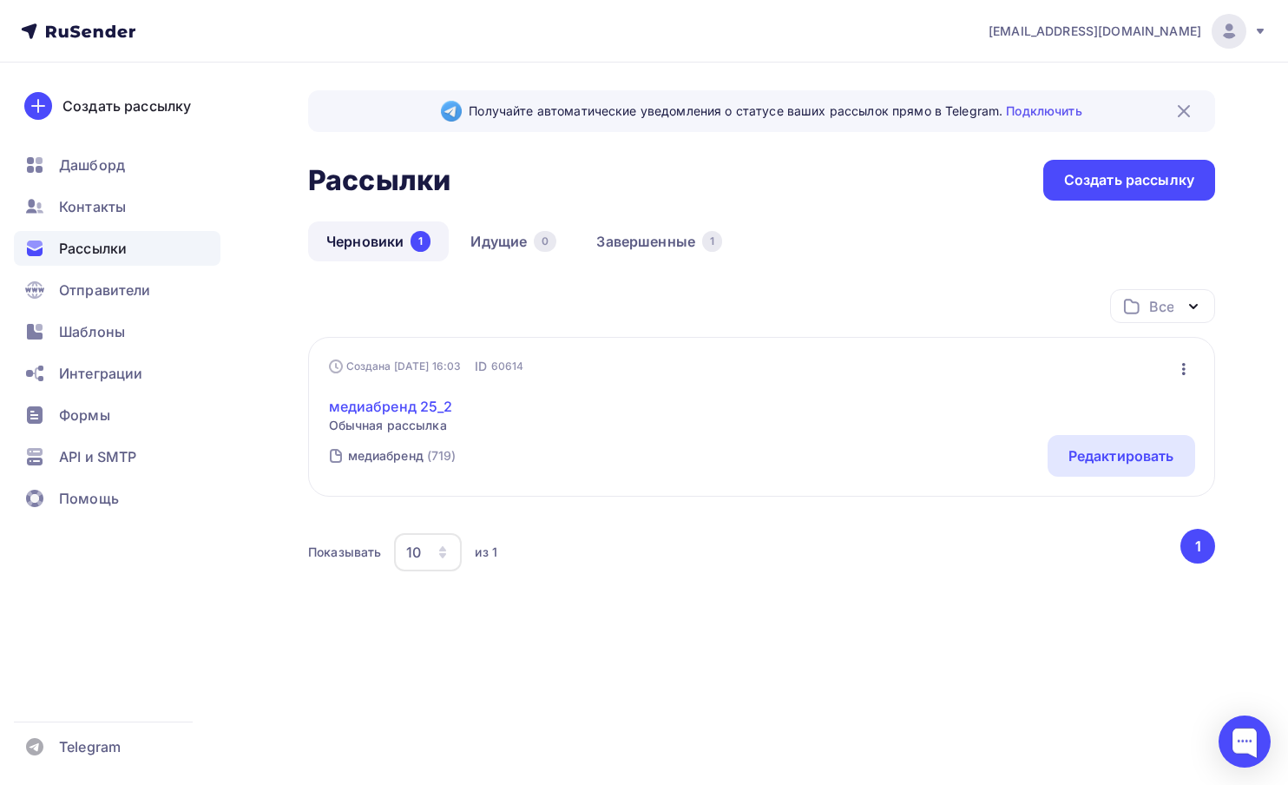
click at [418, 412] on link "медиабренд 25_2" at bounding box center [391, 406] width 124 height 21
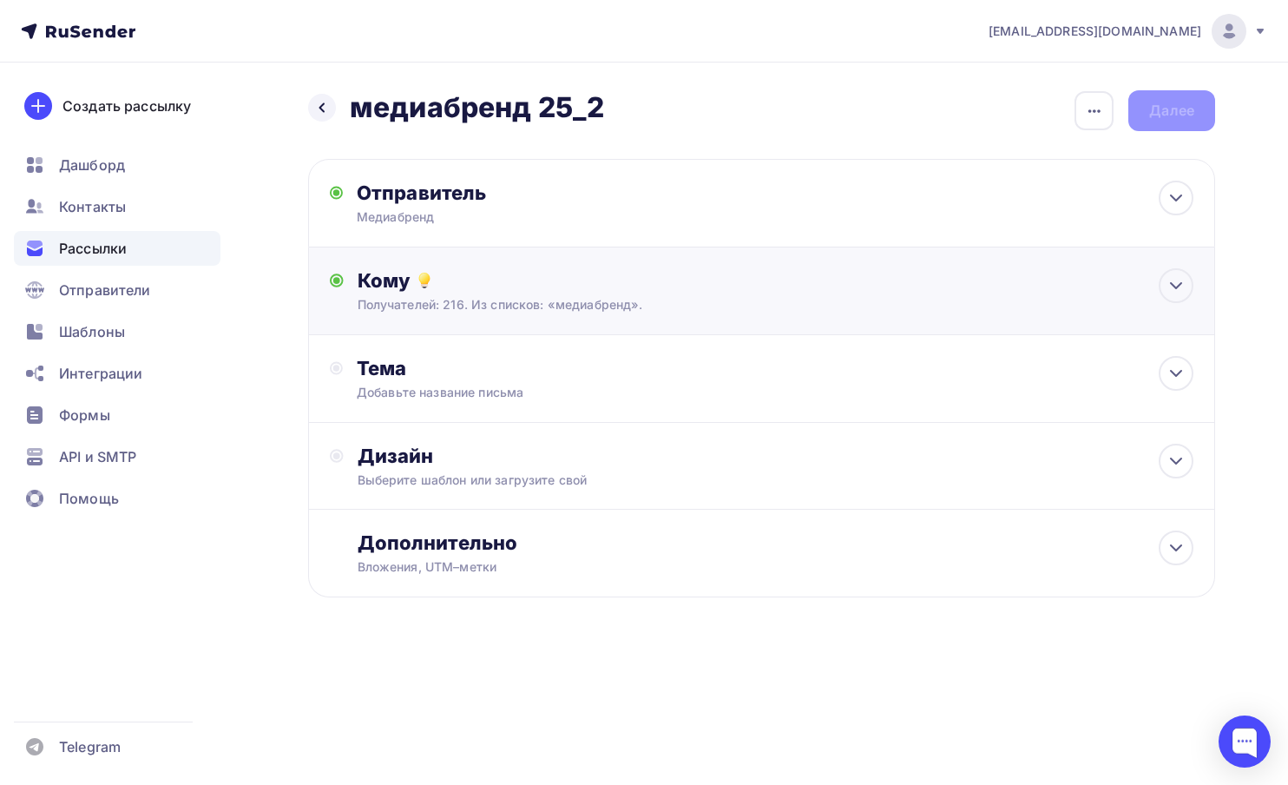
click at [397, 270] on div "Кому" at bounding box center [776, 280] width 837 height 24
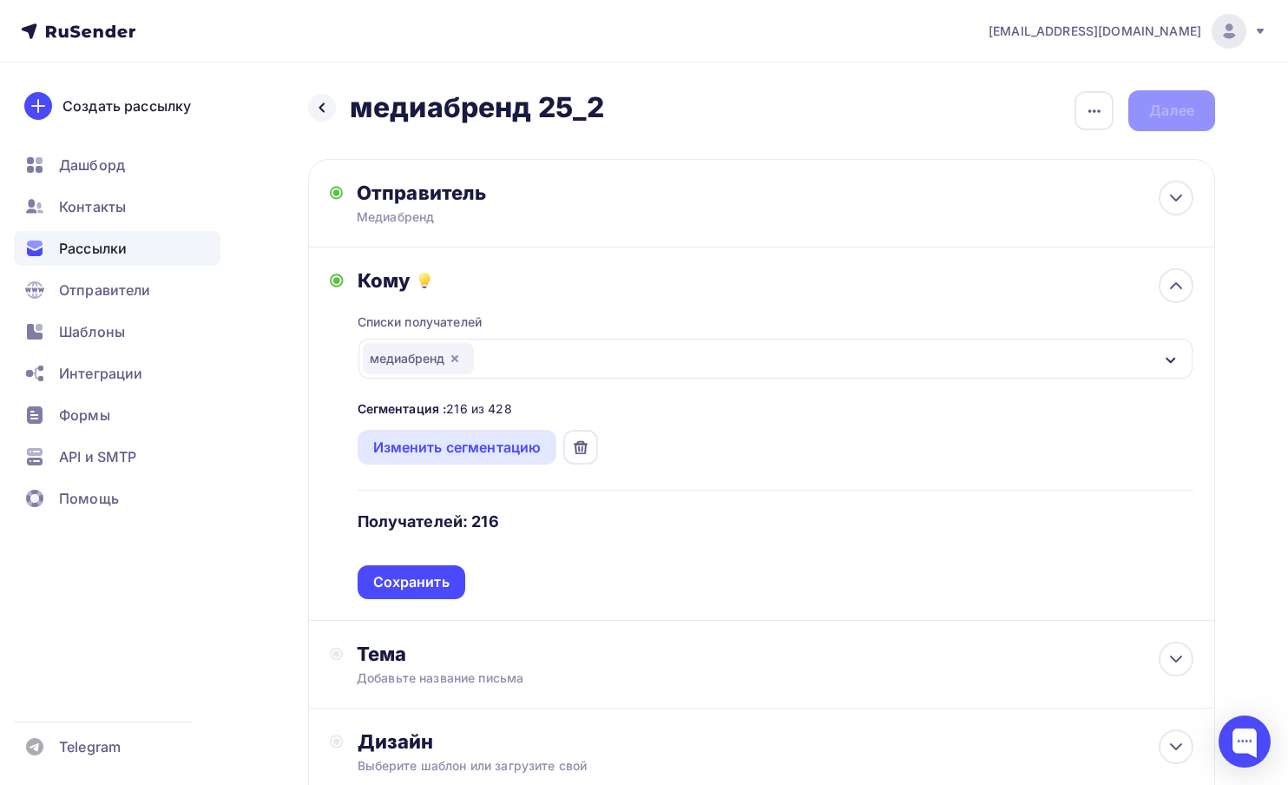
click at [465, 357] on div "медиабренд" at bounding box center [418, 358] width 111 height 31
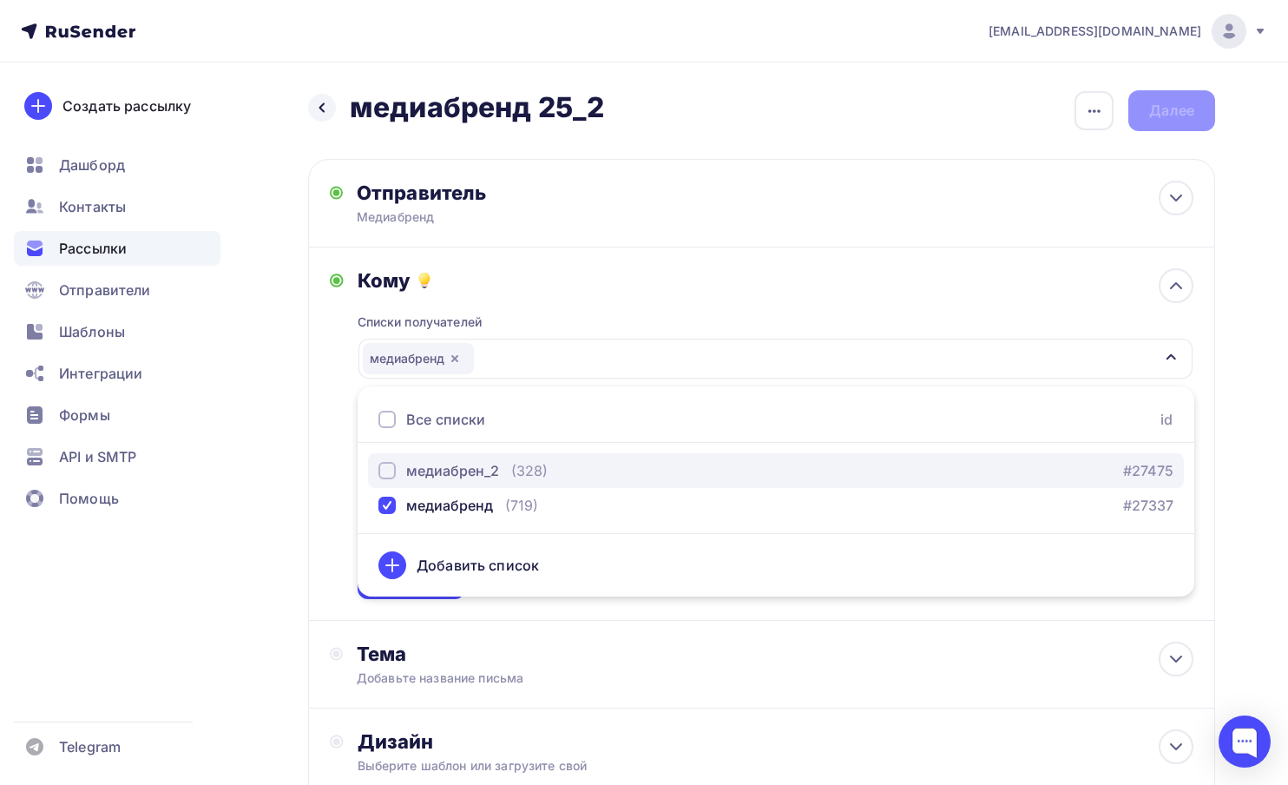
click at [435, 467] on div "медиабрен_2" at bounding box center [452, 470] width 93 height 21
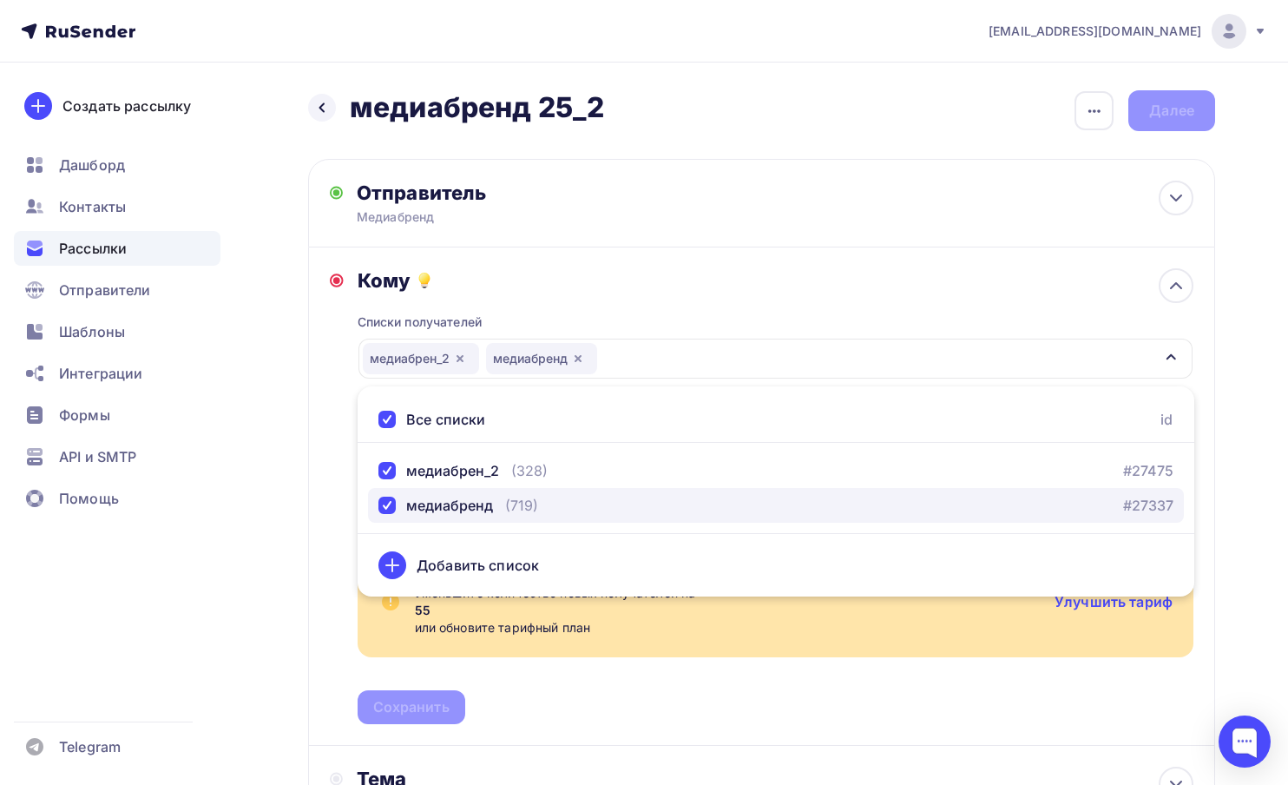
click at [398, 504] on div "медиабренд" at bounding box center [436, 505] width 115 height 21
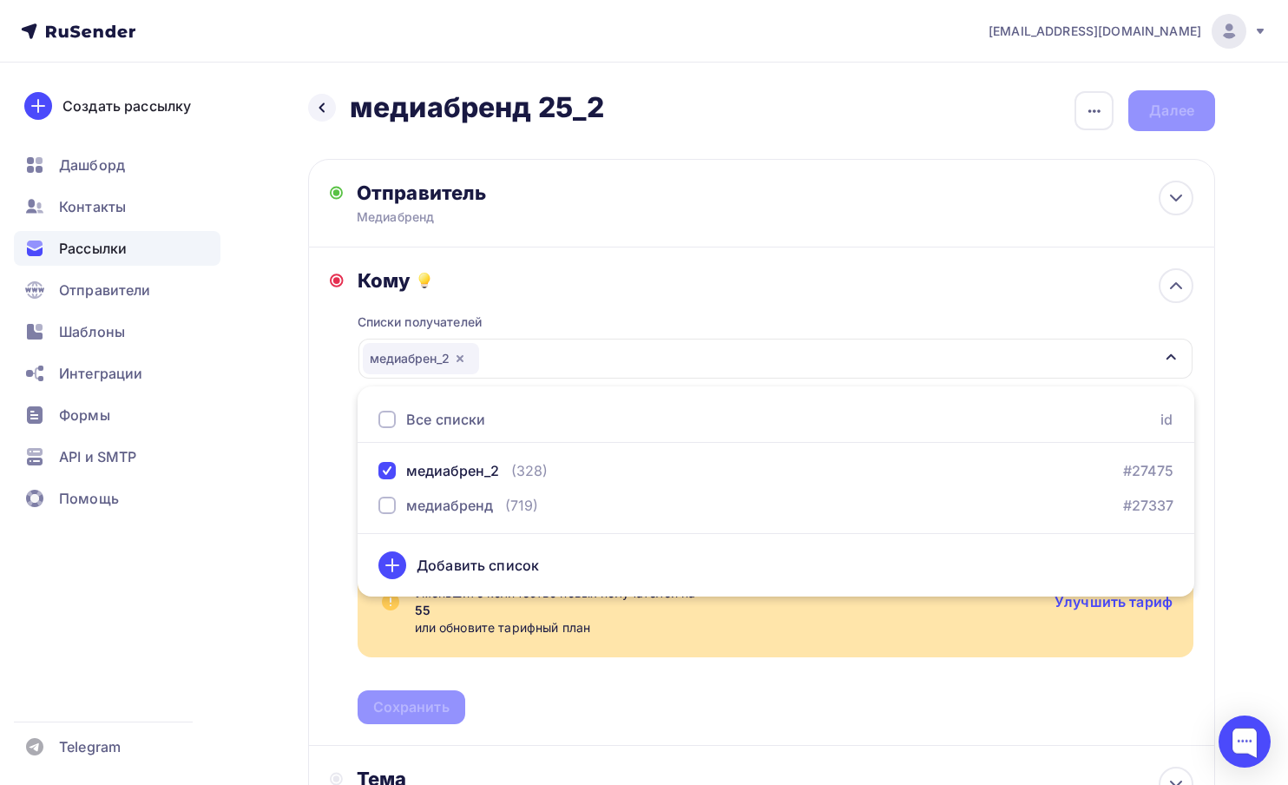
click at [321, 518] on div "Кому Списки получателей медиабрен_2 Все списки id медиабрен_2 (328) #27475 меди…" at bounding box center [761, 496] width 907 height 498
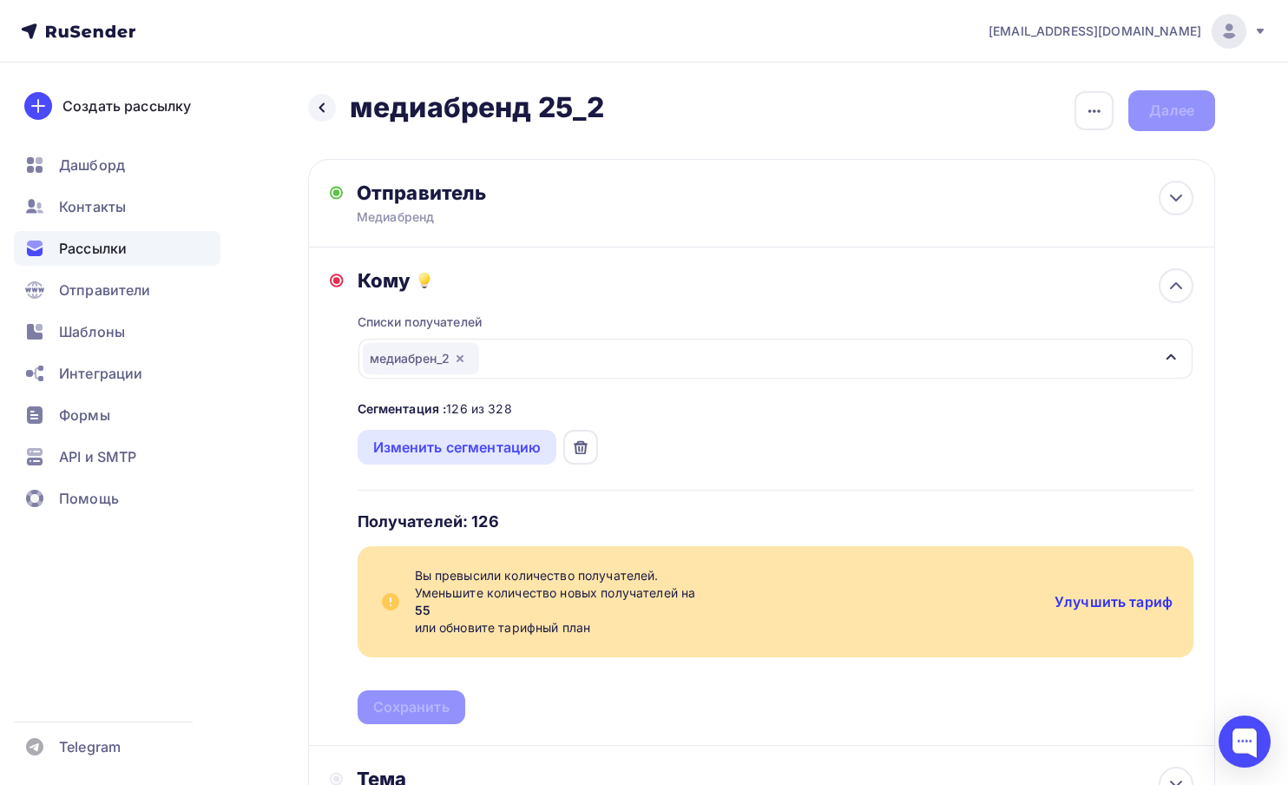
click at [1114, 601] on link "Улучшить тариф" at bounding box center [1114, 601] width 118 height 17
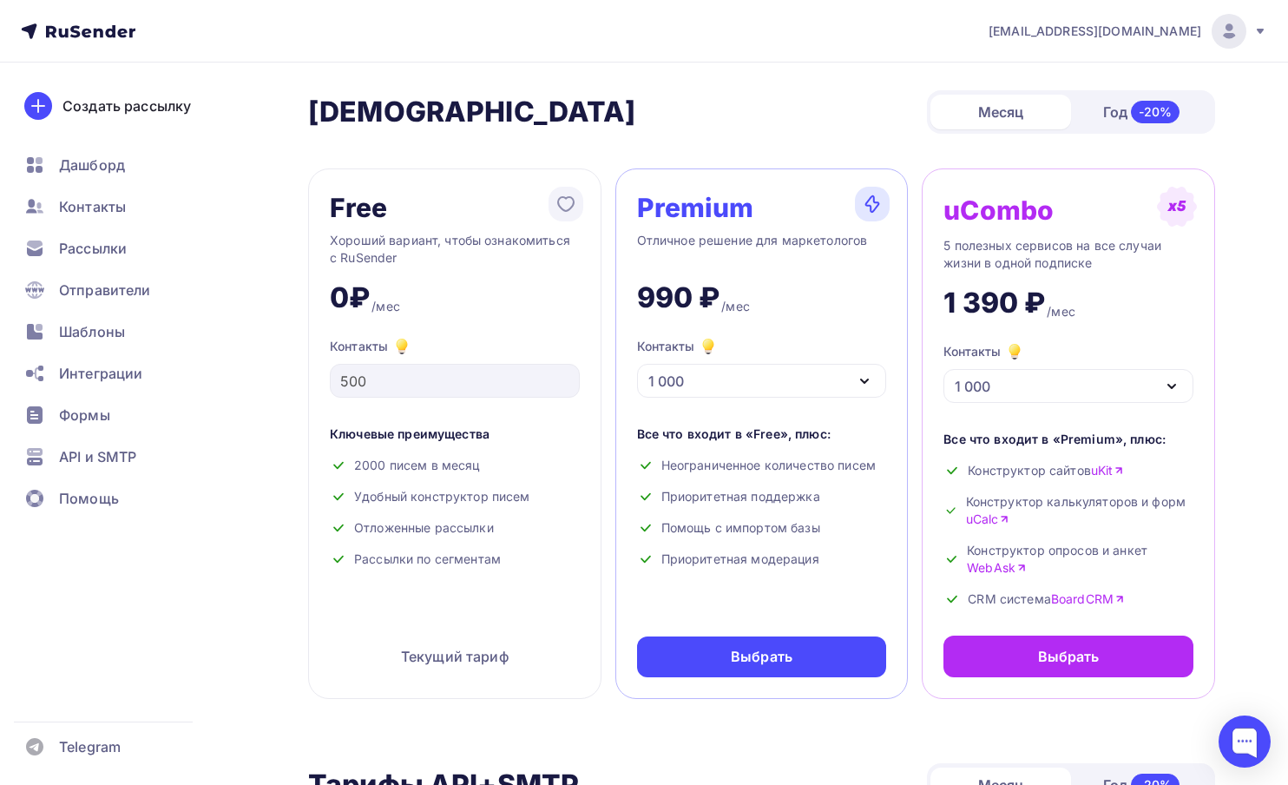
click at [1111, 113] on div "Год -20%" at bounding box center [1141, 112] width 141 height 36
click at [1018, 113] on div "Месяц" at bounding box center [1001, 112] width 141 height 35
click at [335, 383] on div "500" at bounding box center [455, 381] width 250 height 34
click at [704, 657] on div "Выбрать" at bounding box center [762, 656] width 250 height 41
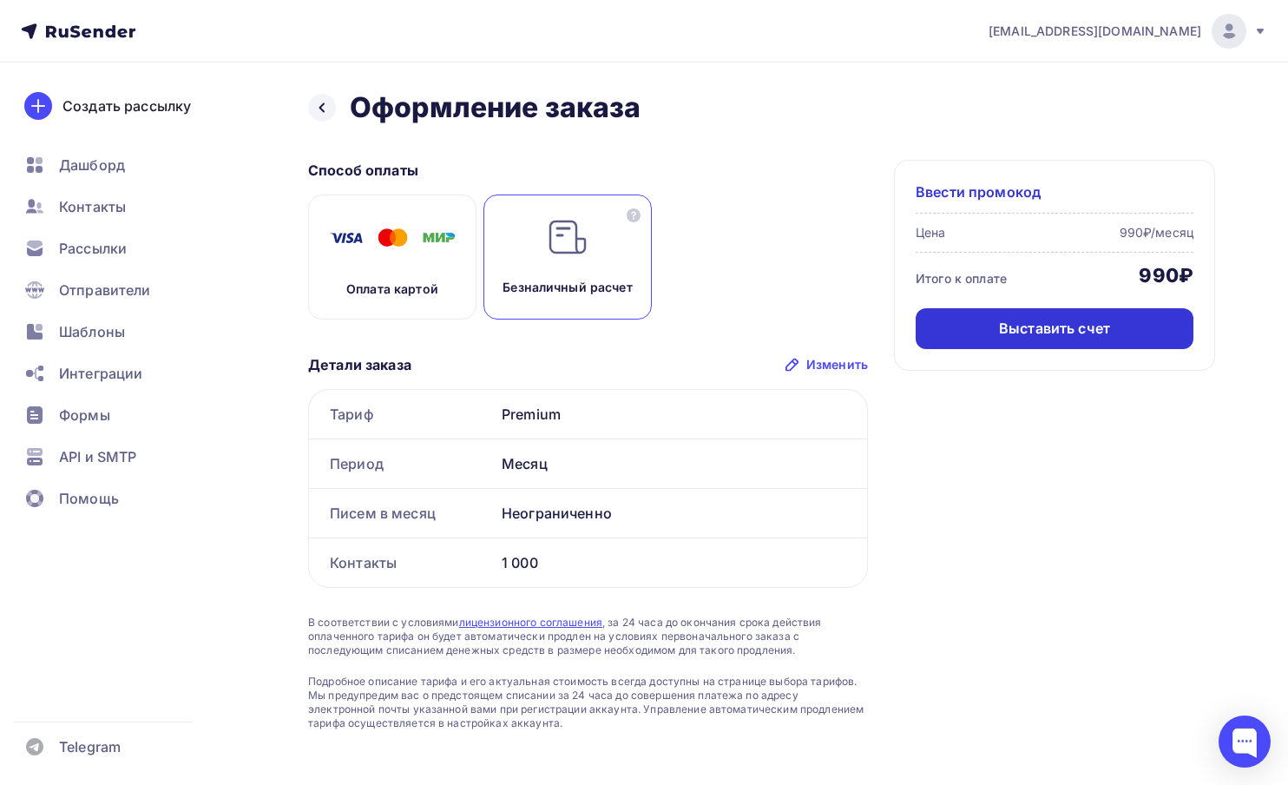
click at [1060, 340] on div "Выставить счет" at bounding box center [1055, 328] width 278 height 41
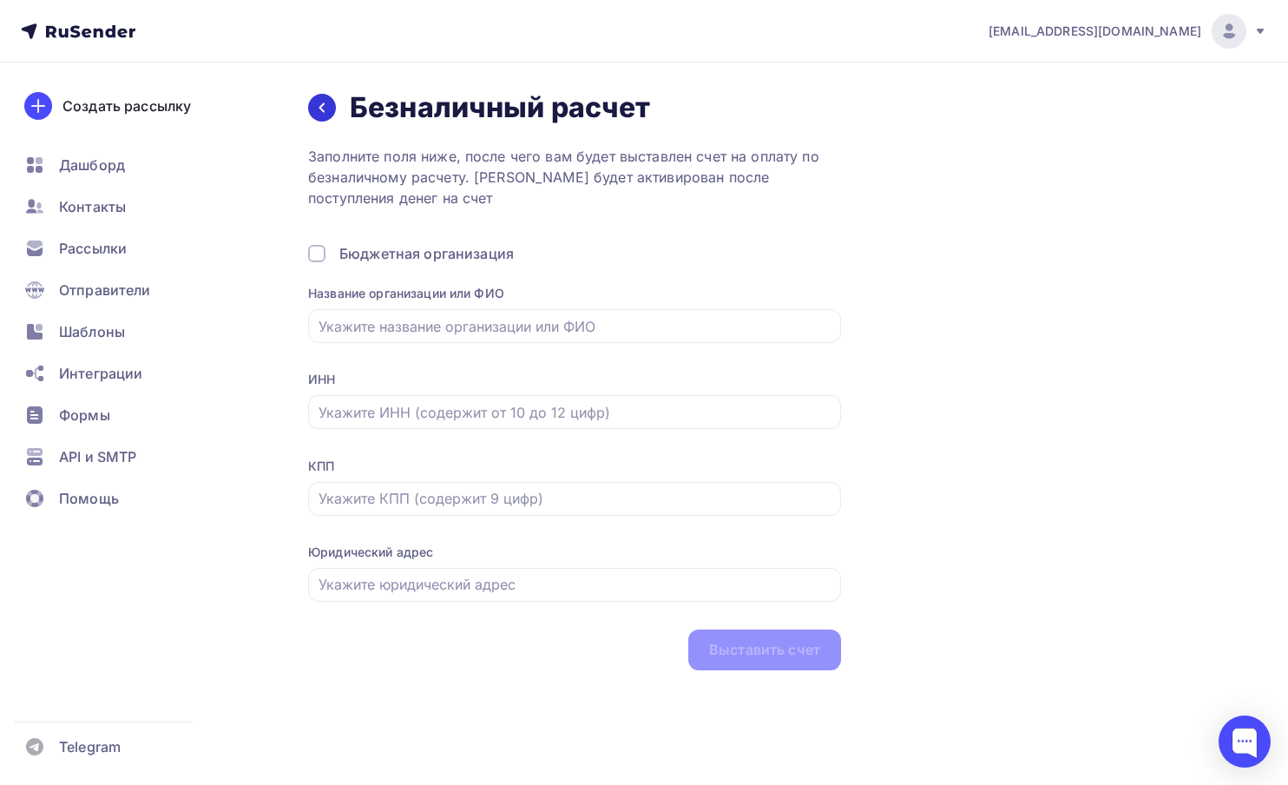
click at [322, 105] on icon at bounding box center [322, 108] width 5 height 10
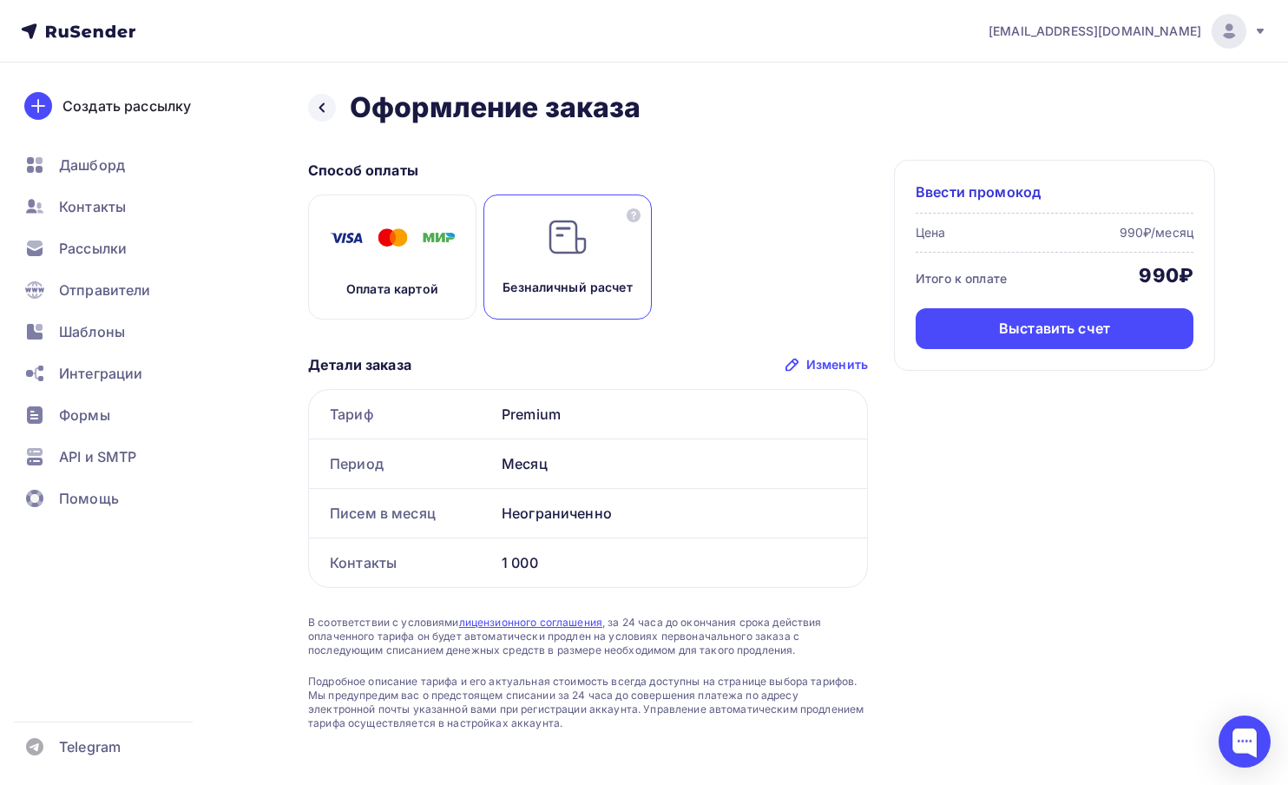
click at [440, 262] on div "Оплата картой" at bounding box center [392, 256] width 168 height 125
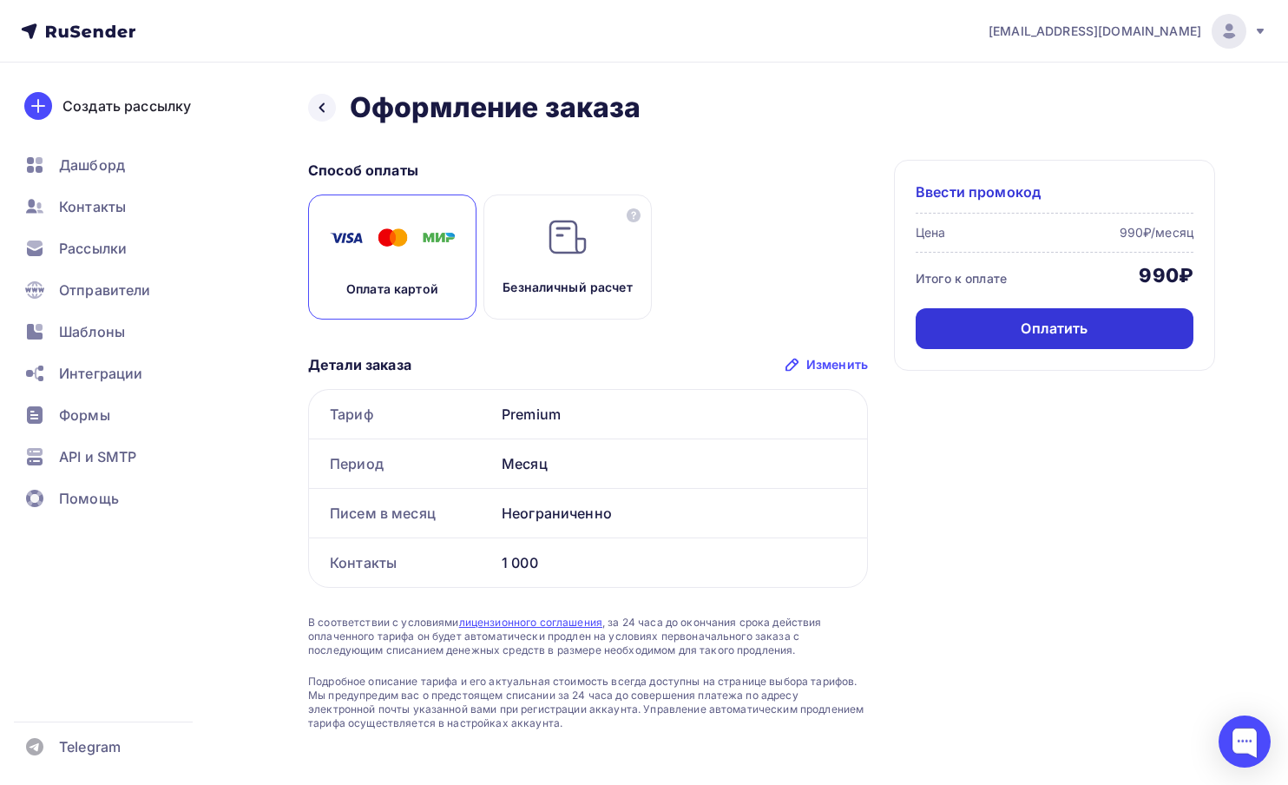
click at [1101, 332] on div "Оплатить" at bounding box center [1055, 328] width 278 height 41
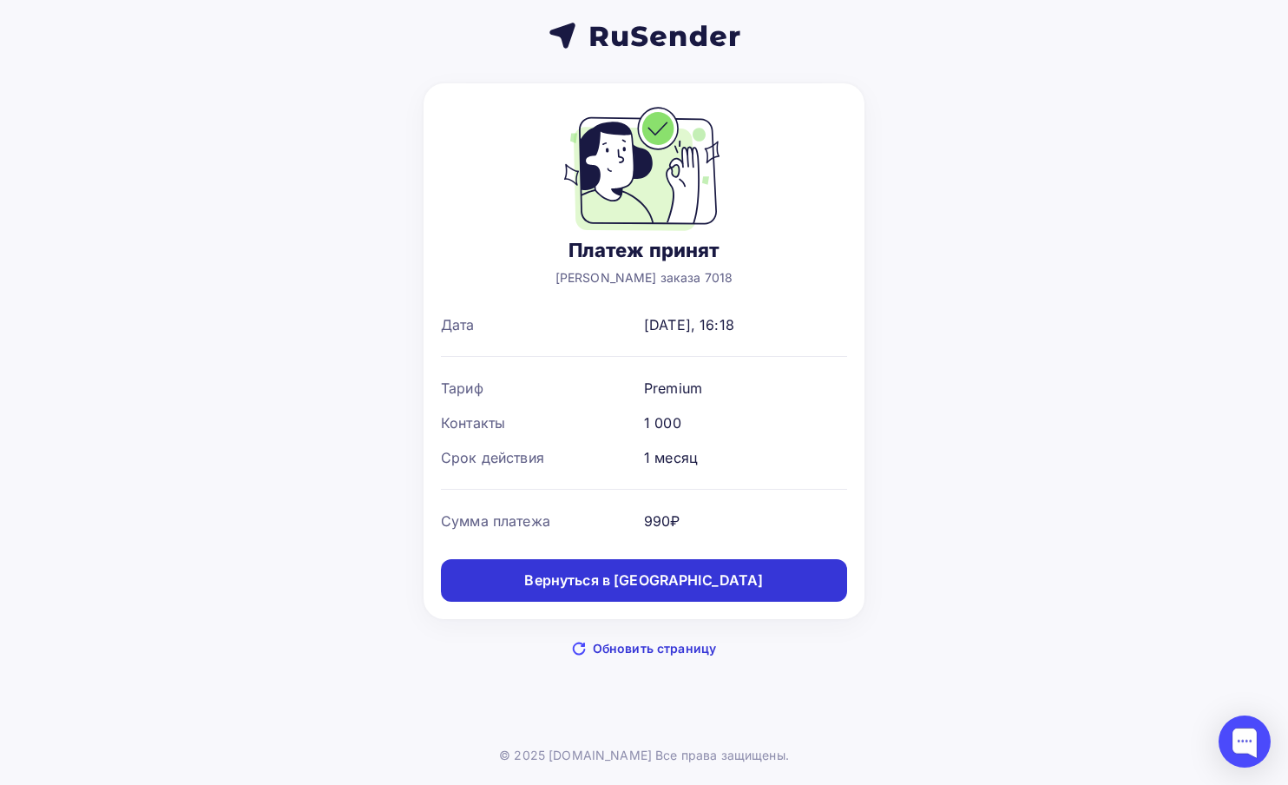
click at [647, 583] on div "Вернуться в [GEOGRAPHIC_DATA]" at bounding box center [643, 580] width 239 height 20
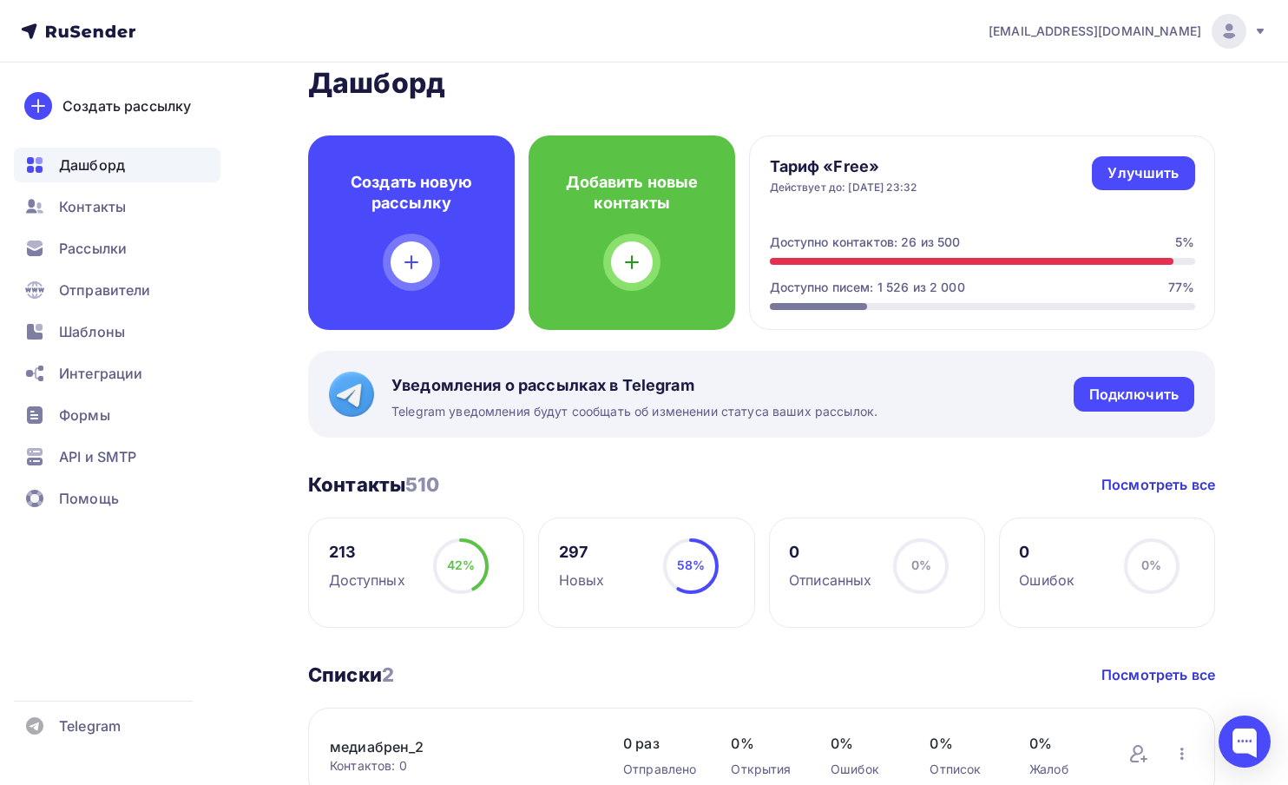
scroll to position [30, 0]
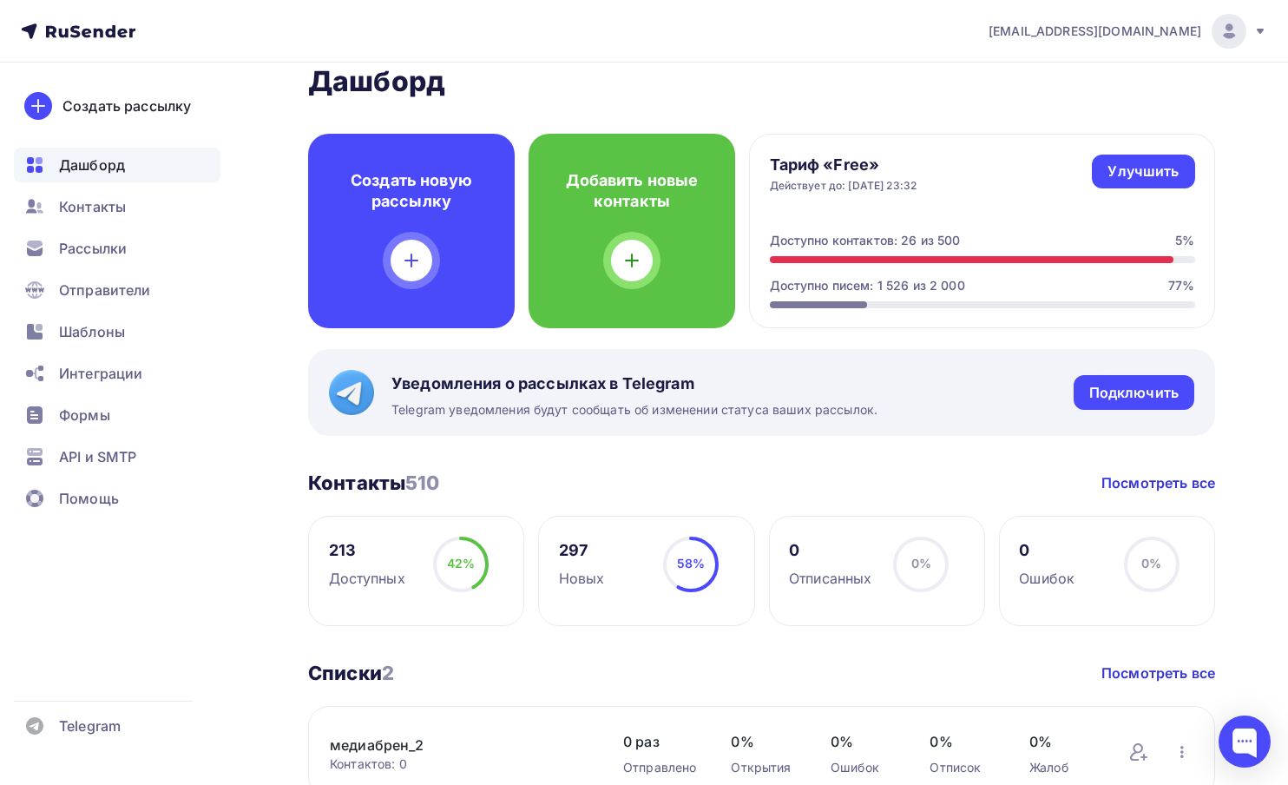
click at [891, 247] on div "Доступно контактов: 26 из 500" at bounding box center [865, 240] width 191 height 17
click at [1130, 176] on div "Улучшить" at bounding box center [1143, 171] width 71 height 20
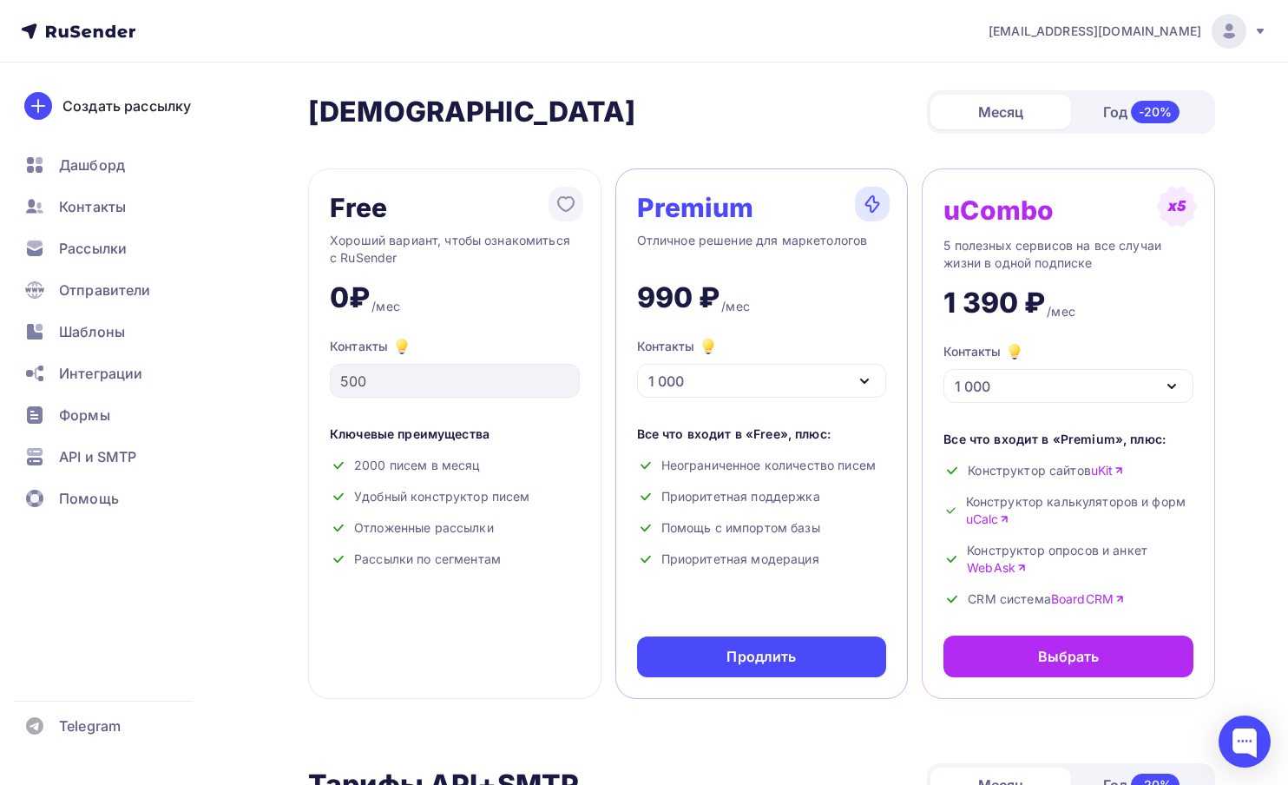
click at [66, 44] on nav "[EMAIL_ADDRESS][DOMAIN_NAME] Аккаунт Тарифы Выйти Создать рассылку [GEOGRAPHIC_…" at bounding box center [644, 31] width 1288 height 63
click at [70, 31] on icon at bounding box center [78, 31] width 115 height 21
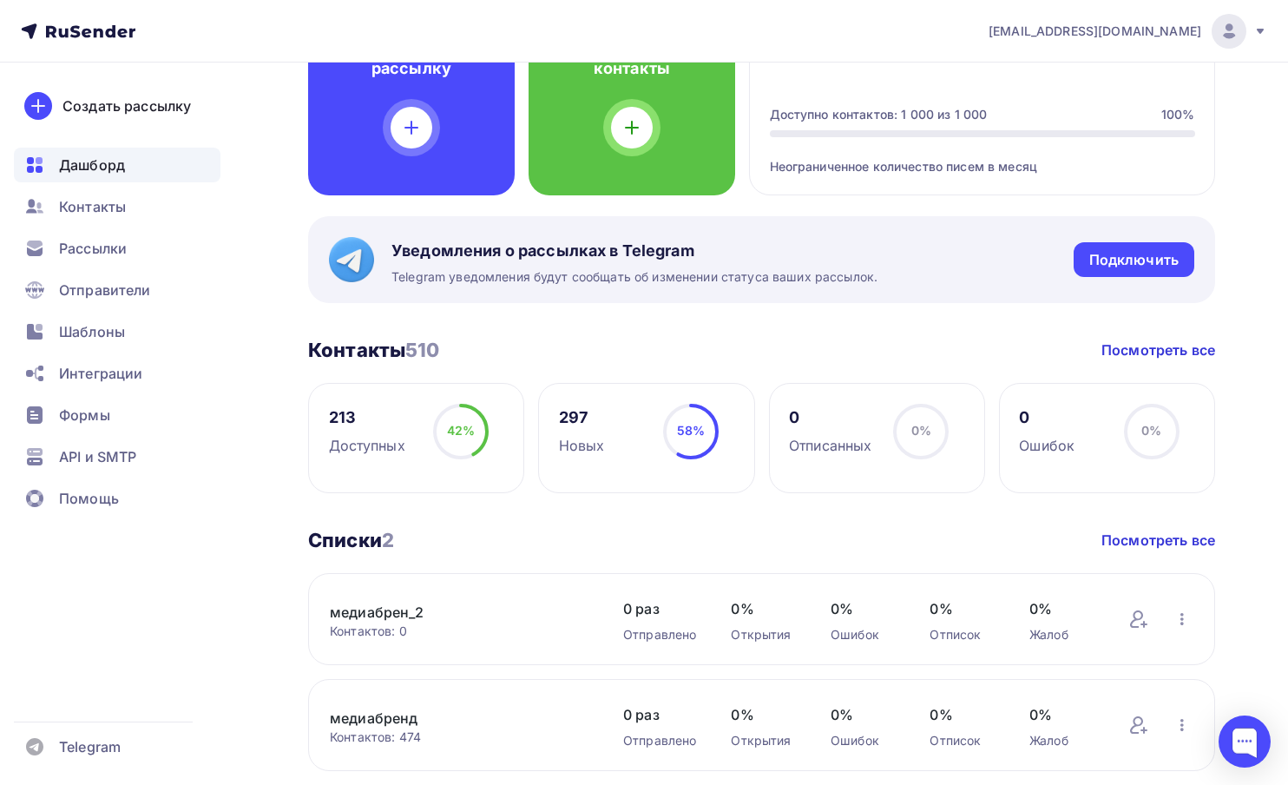
scroll to position [163, 0]
click at [107, 260] on div "Рассылки" at bounding box center [117, 248] width 207 height 35
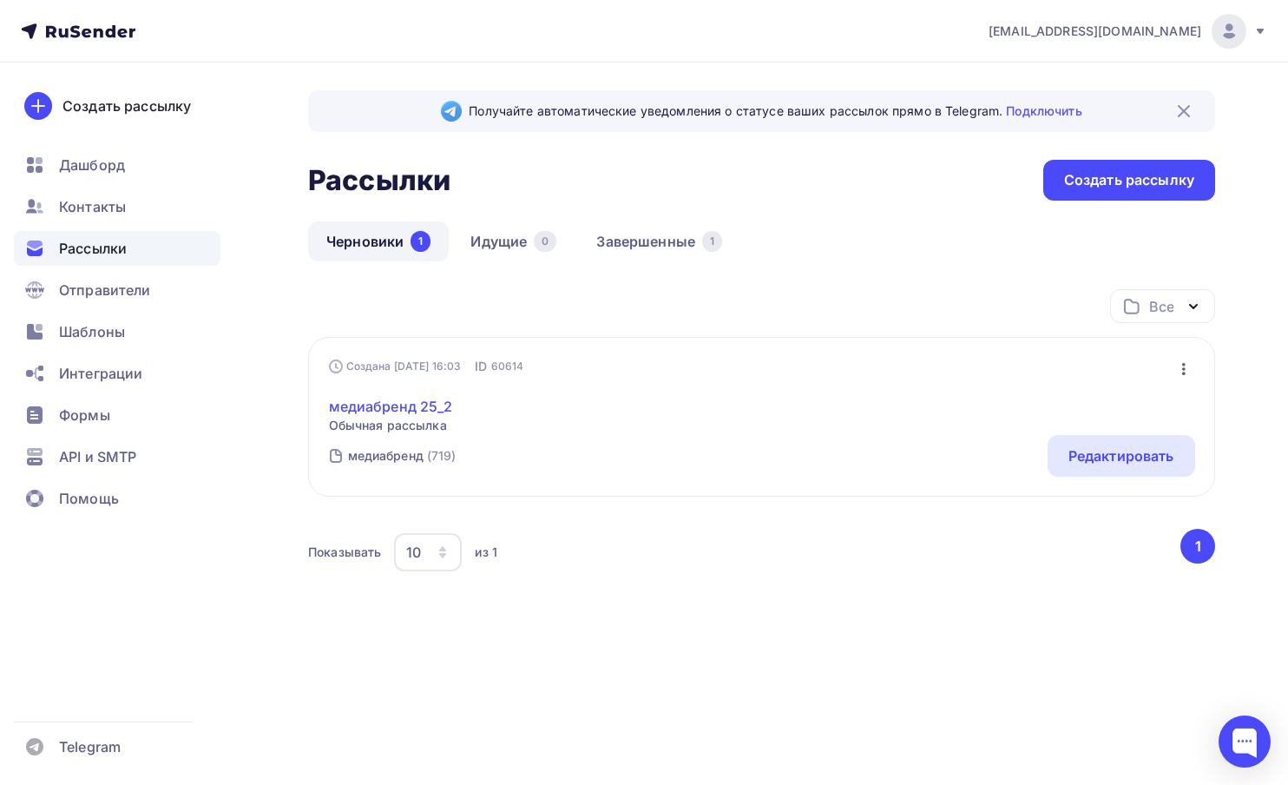
click at [412, 407] on link "медиабренд 25_2" at bounding box center [391, 406] width 124 height 21
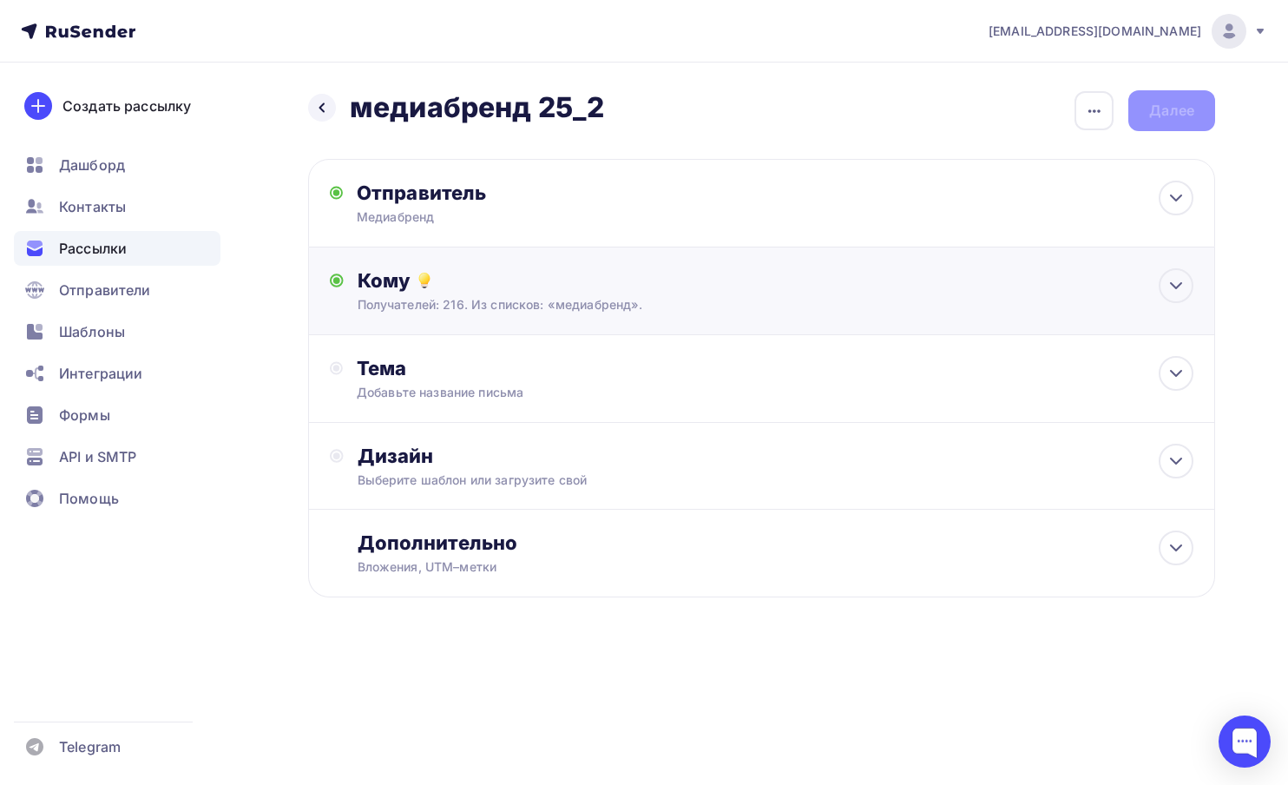
click at [367, 285] on div "Кому" at bounding box center [776, 280] width 837 height 24
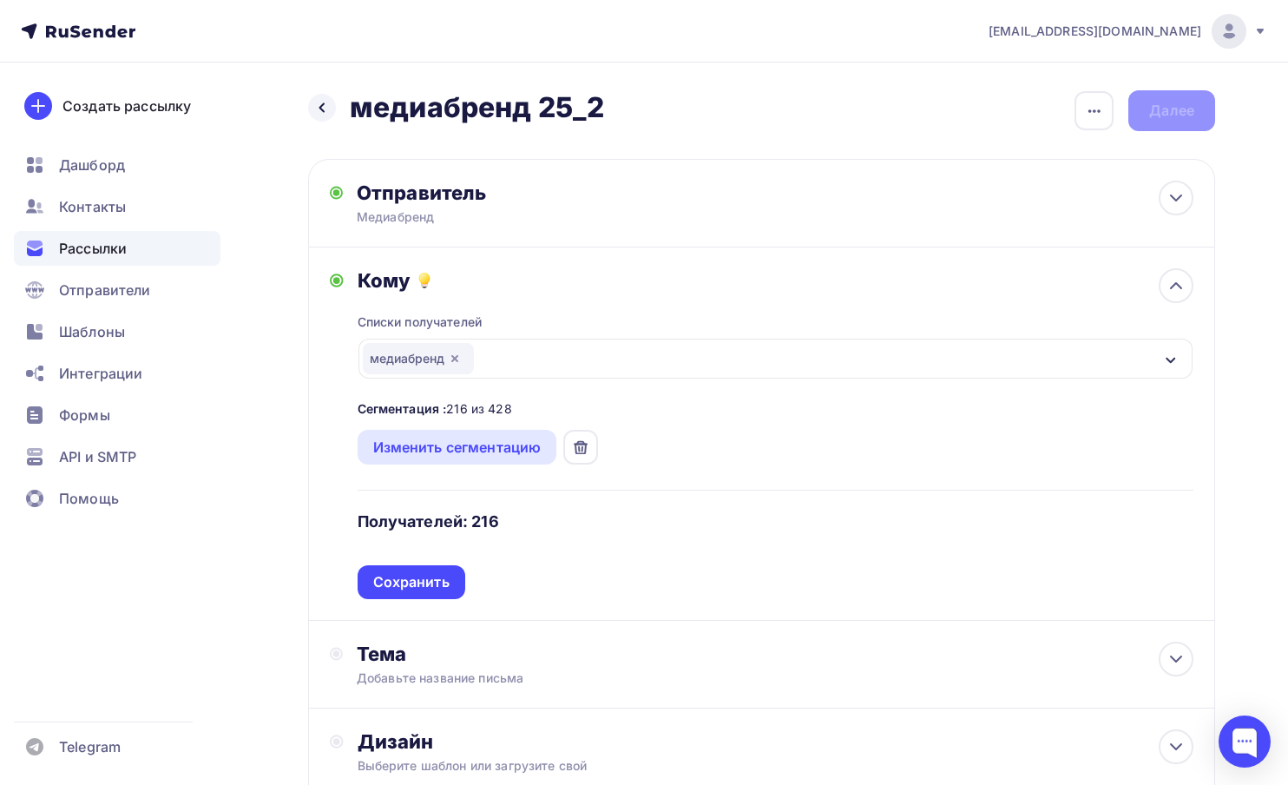
click at [456, 361] on icon "button" at bounding box center [454, 358] width 7 height 7
click at [456, 361] on div "Выберите список" at bounding box center [430, 358] width 135 height 31
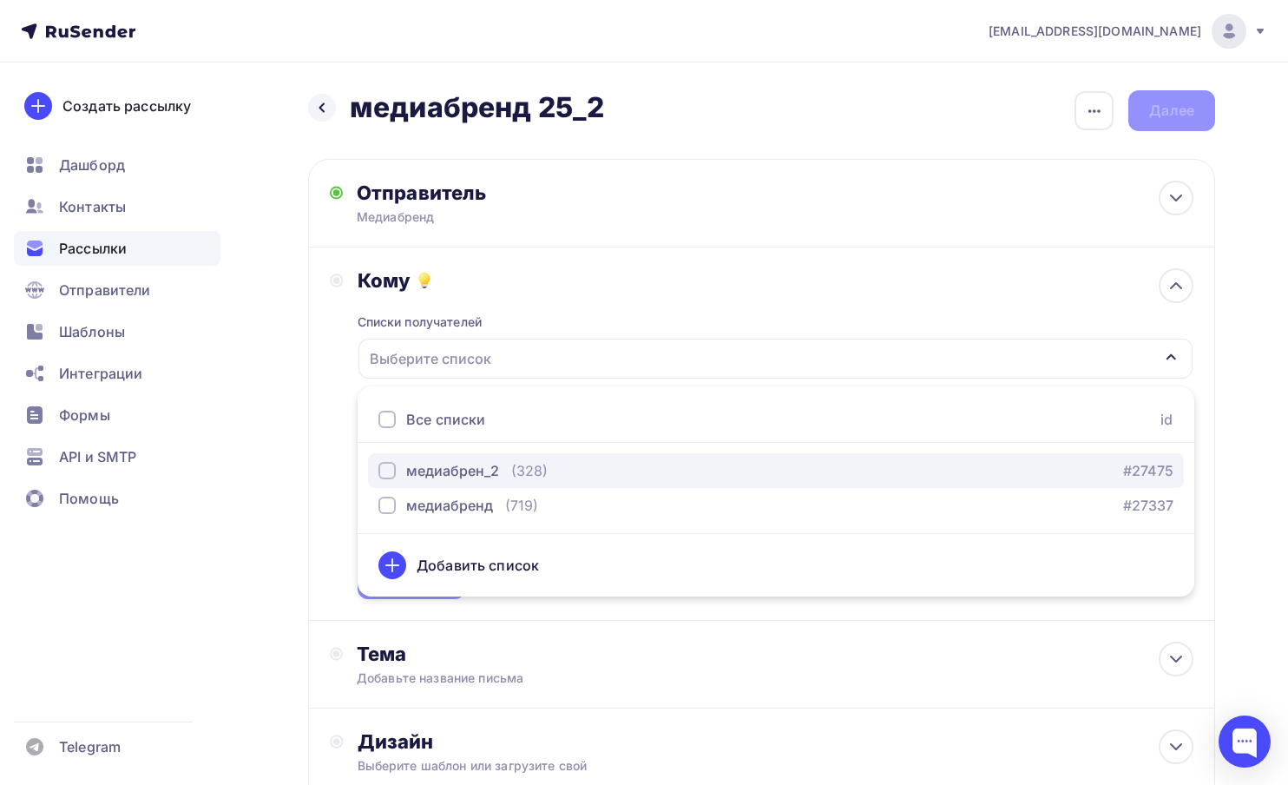
click at [452, 473] on div "медиабрен_2" at bounding box center [452, 470] width 93 height 21
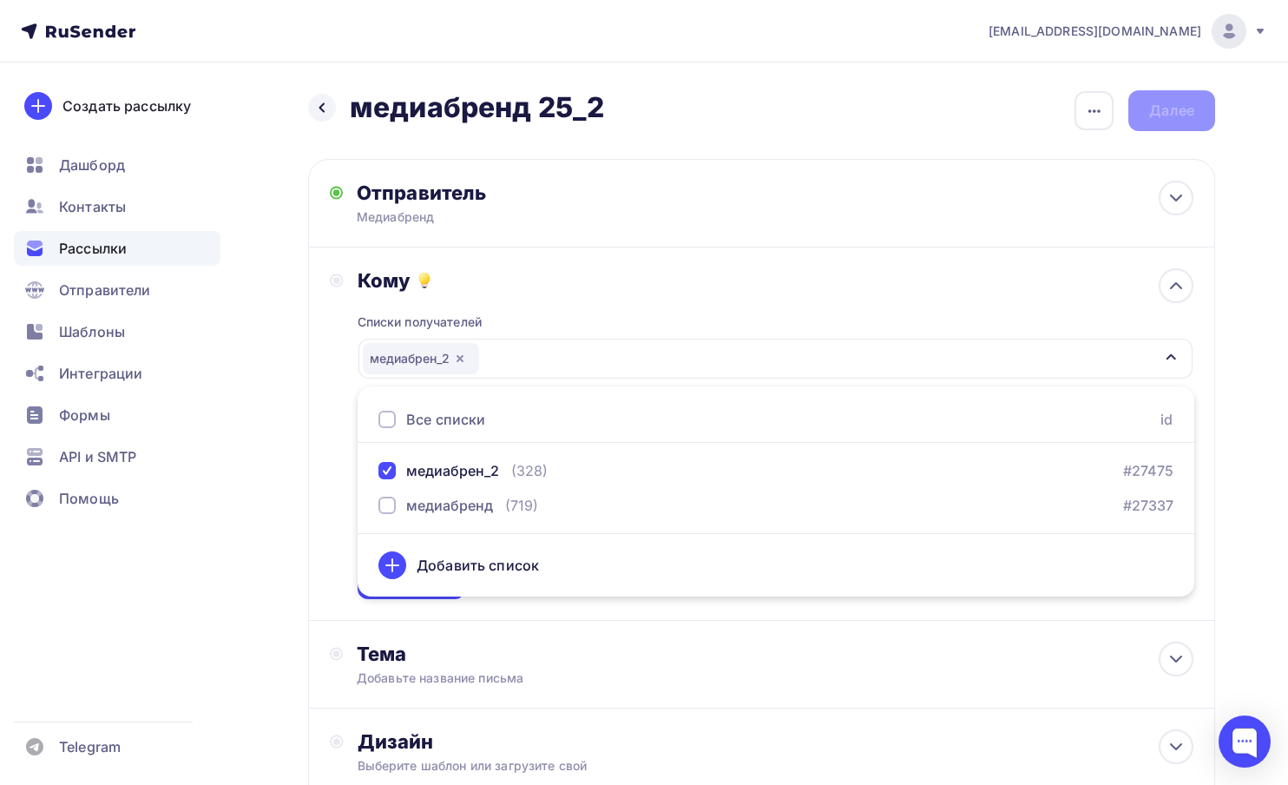
click at [304, 461] on div "Назад медиабренд 25_2 медиабренд 25_2 Закончить позже Переименовать рассылку Уд…" at bounding box center [644, 529] width 1288 height 932
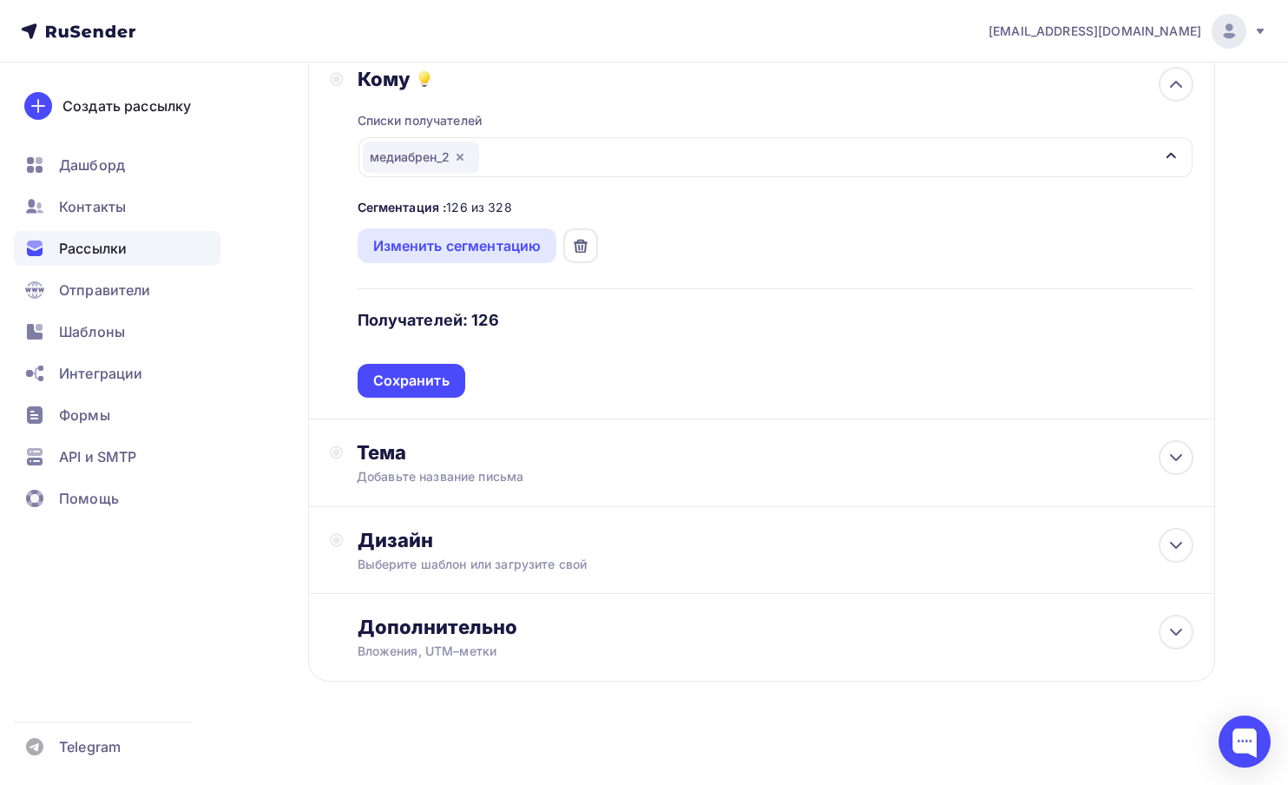
scroll to position [214, 0]
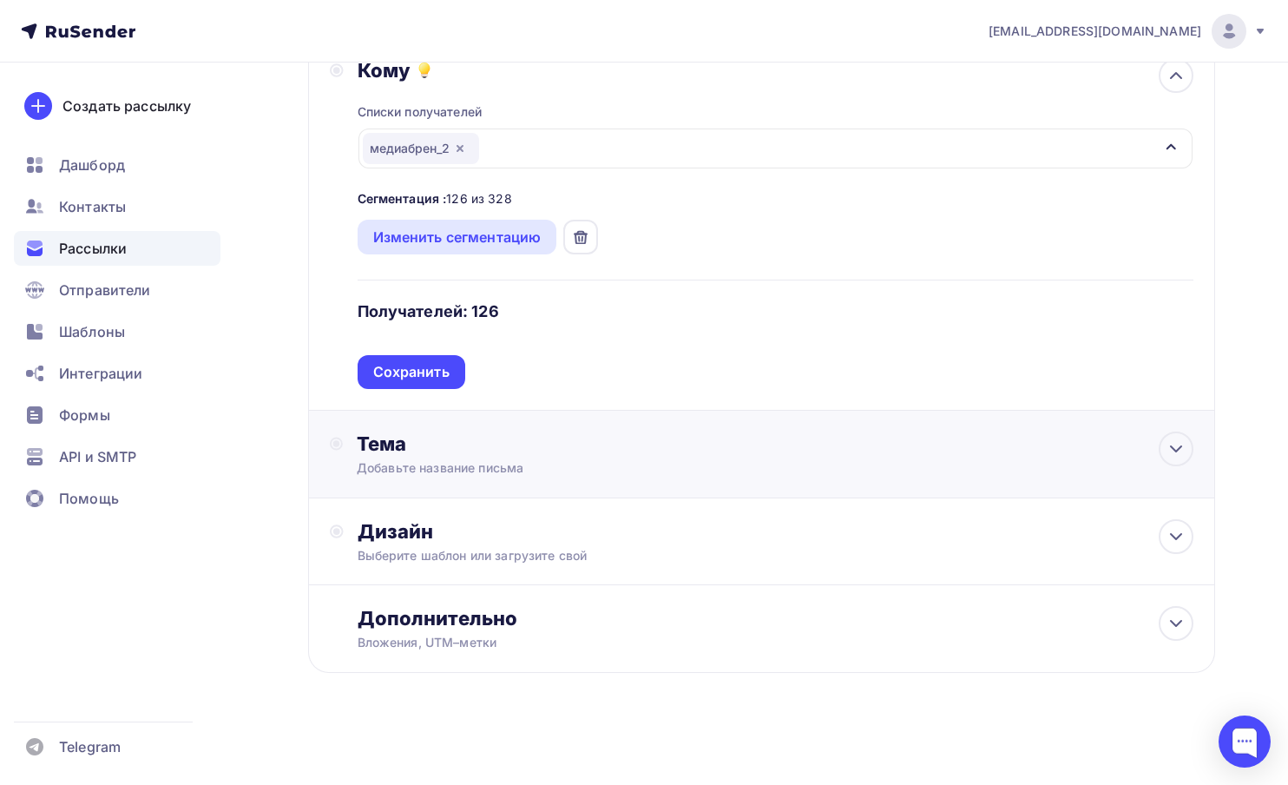
click at [374, 441] on div "Тема" at bounding box center [528, 444] width 343 height 24
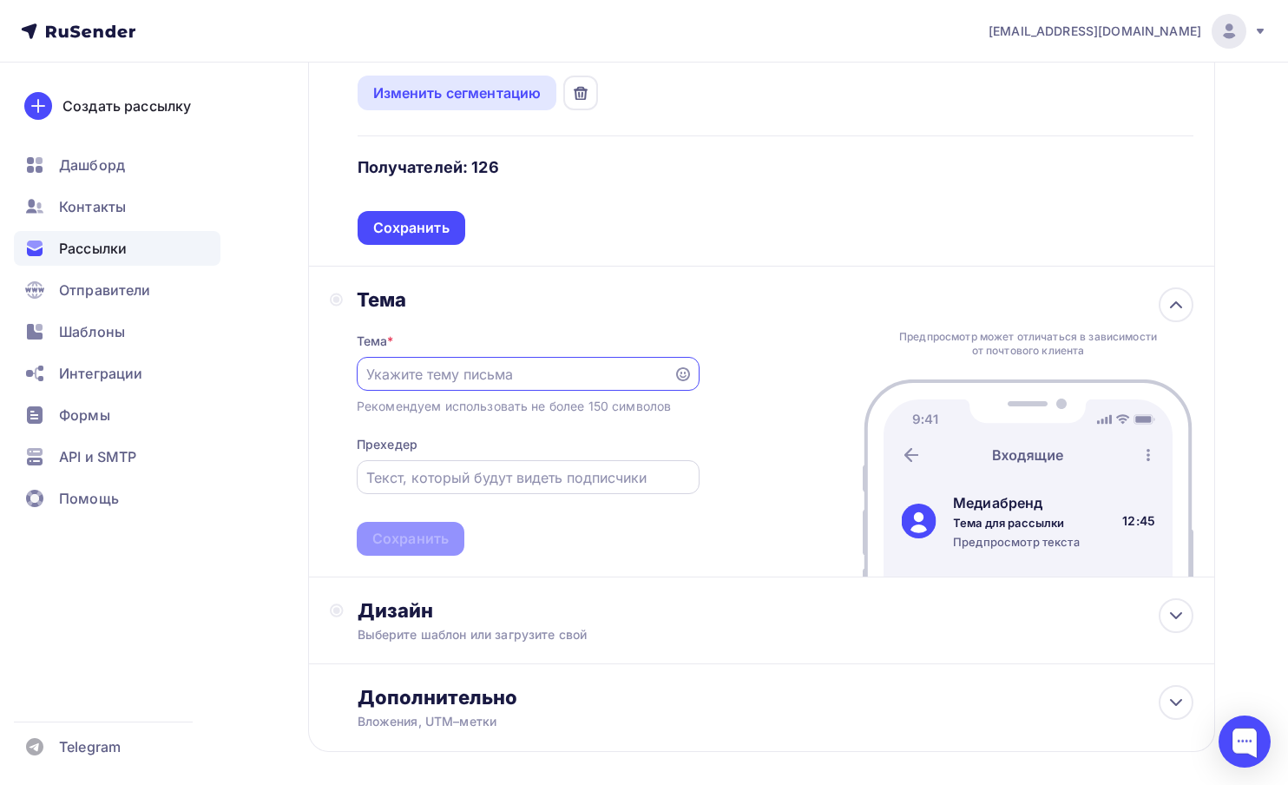
scroll to position [395, 0]
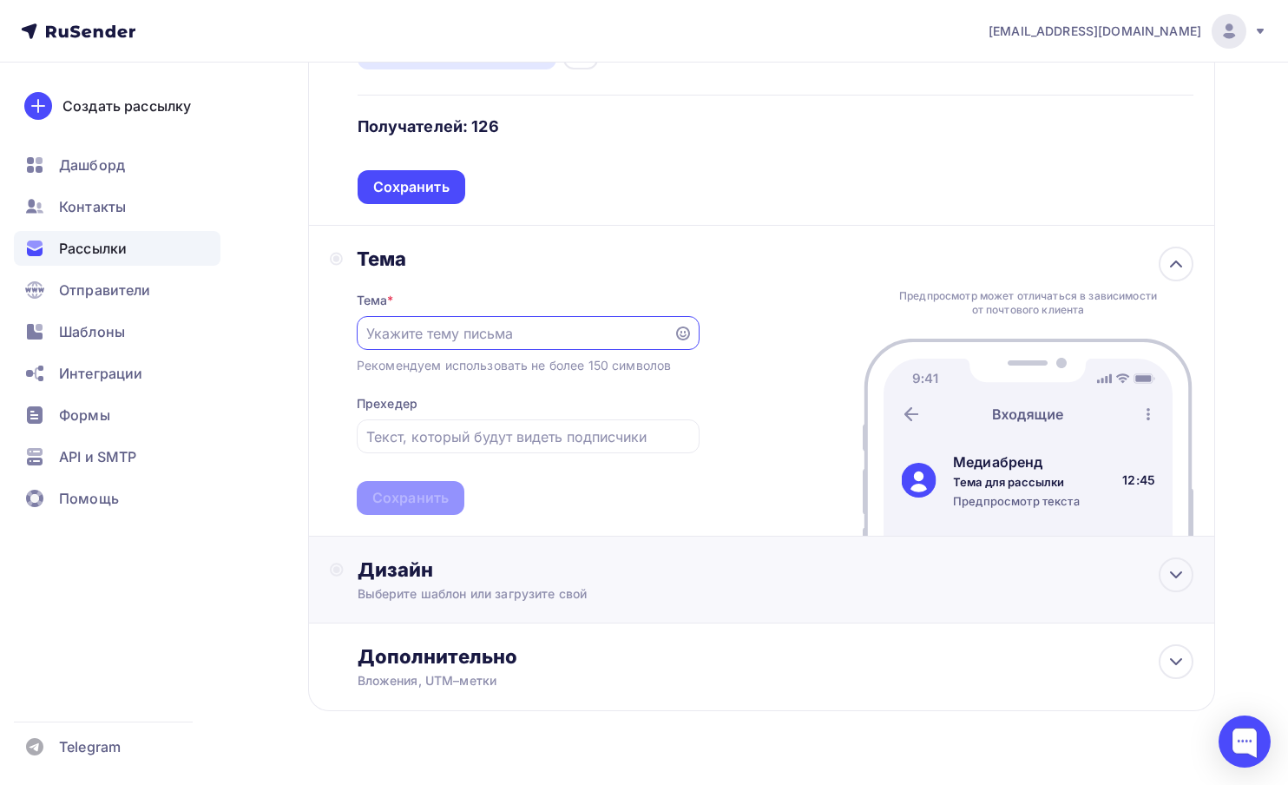
click at [402, 582] on div "Дизайн" at bounding box center [776, 569] width 837 height 24
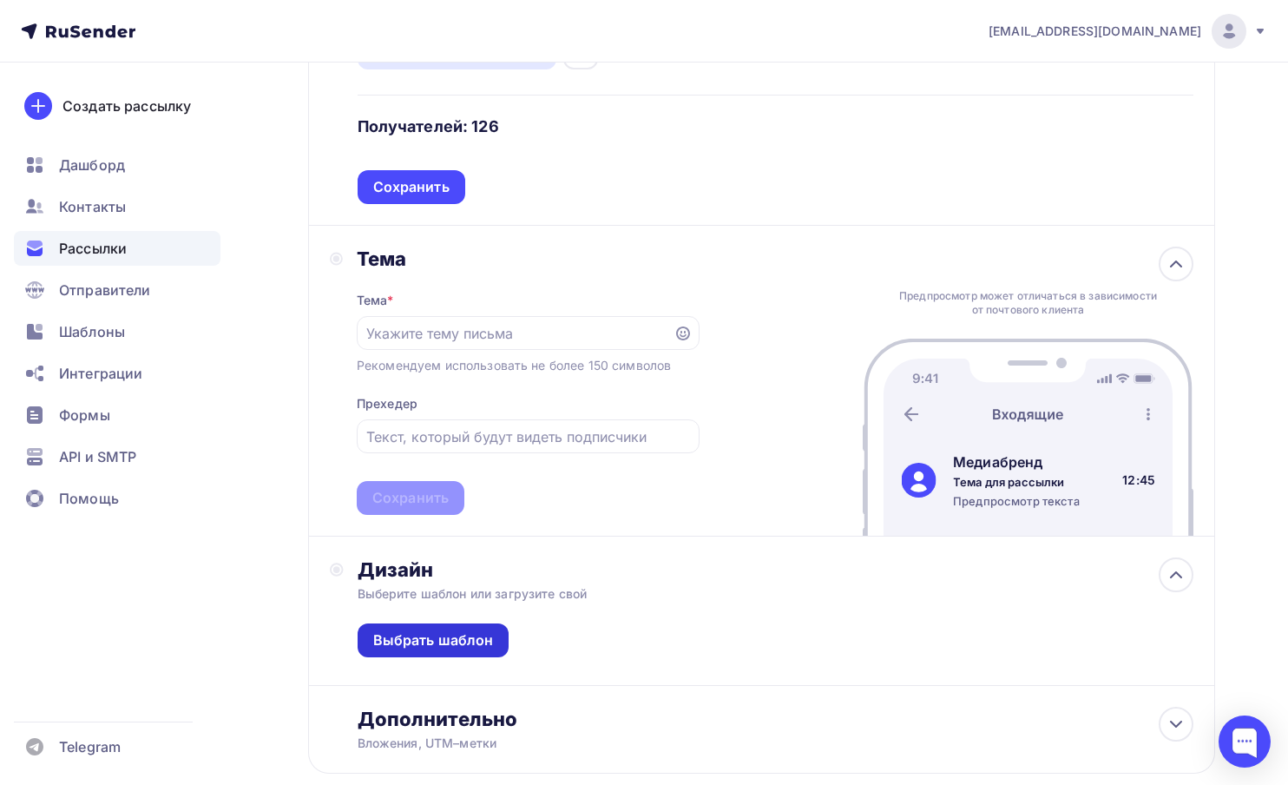
click at [426, 644] on div "Выбрать шаблон" at bounding box center [433, 640] width 121 height 20
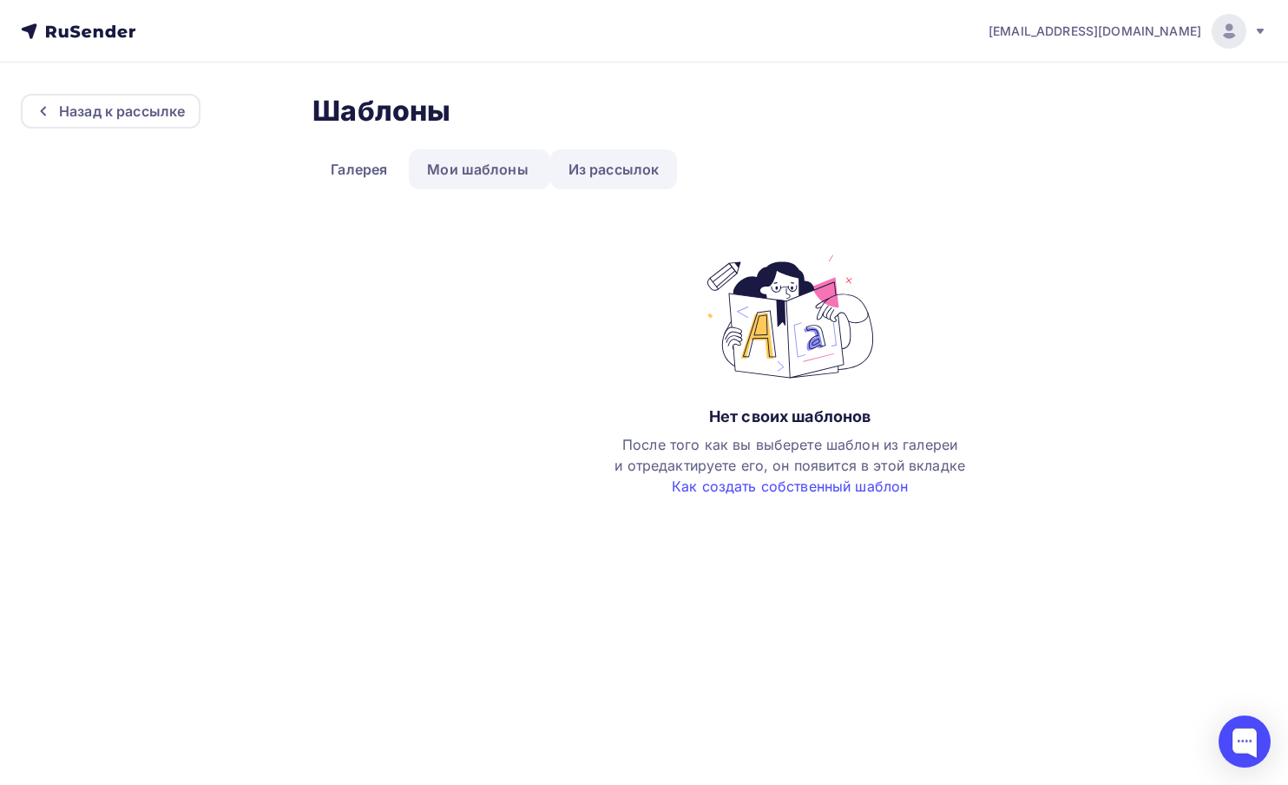
click at [590, 175] on link "Из рассылок" at bounding box center [614, 169] width 128 height 40
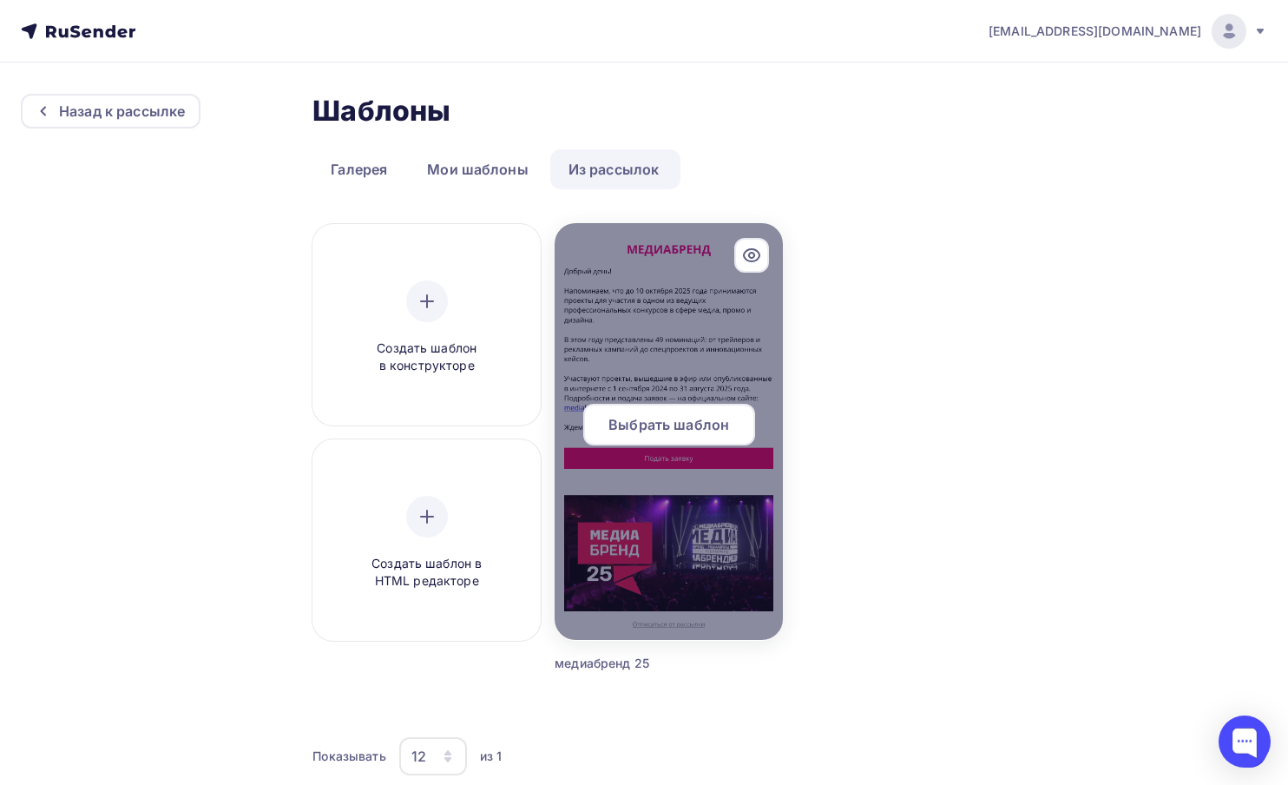
click at [712, 386] on div at bounding box center [669, 431] width 228 height 417
click at [692, 431] on span "Выбрать шаблон" at bounding box center [669, 424] width 121 height 21
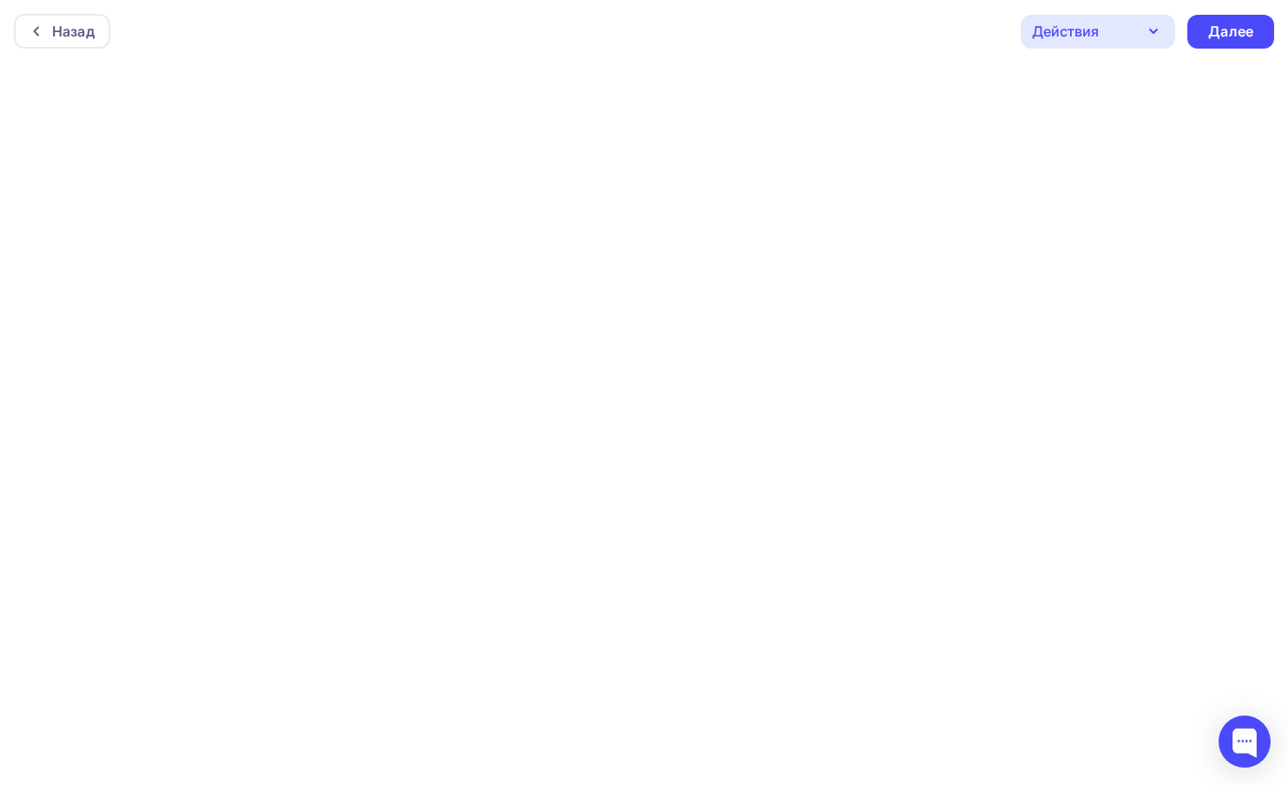
click at [745, 36] on div "Назад Действия Отправить тестовое письмо Предпросмотр Сохранить в Мои шаблоны В…" at bounding box center [644, 31] width 1288 height 63
click at [878, 50] on div "Назад Действия Отправить тестовое письмо Предпросмотр Сохранить в Мои шаблоны В…" at bounding box center [644, 27] width 1288 height 63
click at [774, 16] on div "Назад Действия Отправить тестовое письмо Предпросмотр Сохранить в Мои шаблоны В…" at bounding box center [644, 27] width 1288 height 63
click at [143, 30] on div "Назад Действия Отправить тестовое письмо Предпросмотр Сохранить в Мои шаблоны В…" at bounding box center [644, 27] width 1288 height 63
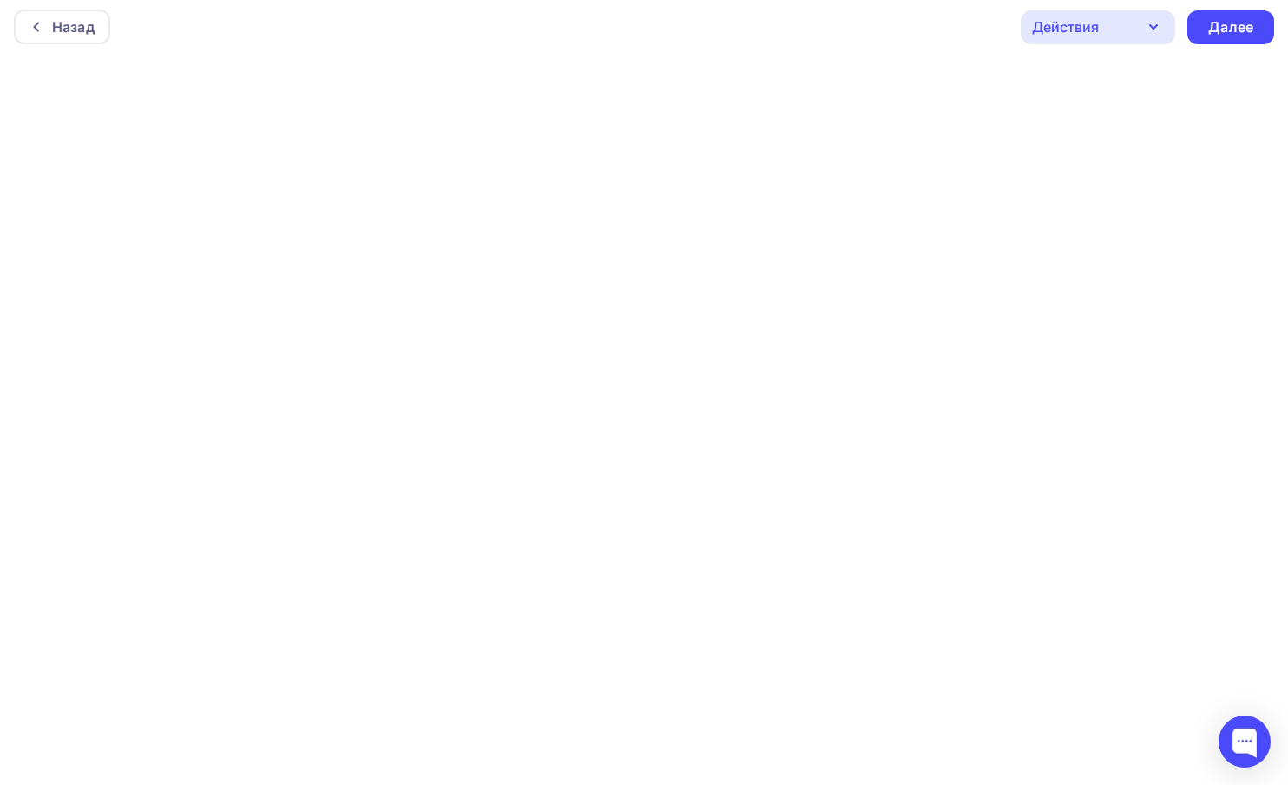
click at [254, 14] on div "Назад Действия Отправить тестовое письмо Предпросмотр Сохранить в Мои шаблоны В…" at bounding box center [644, 27] width 1288 height 63
click at [1236, 26] on div "Далее" at bounding box center [1231, 27] width 45 height 20
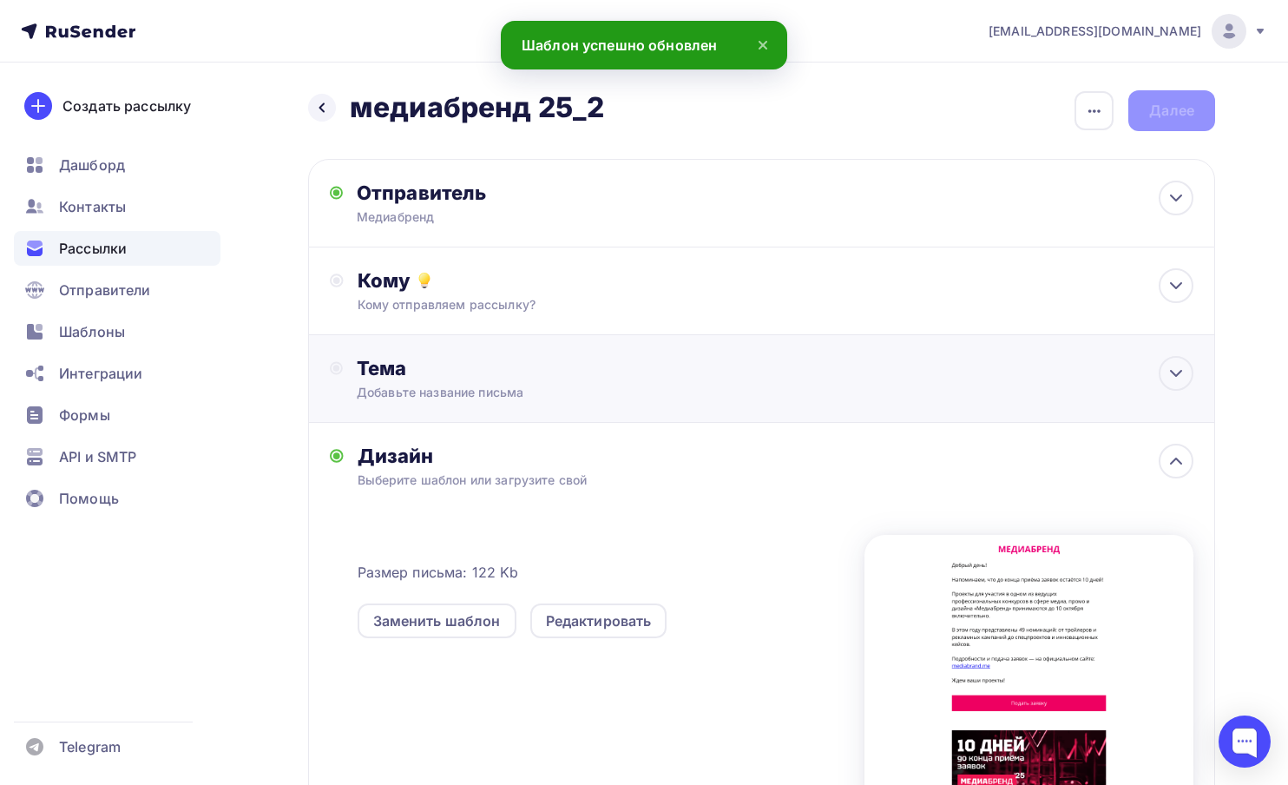
click at [412, 364] on div "Тема" at bounding box center [528, 368] width 343 height 24
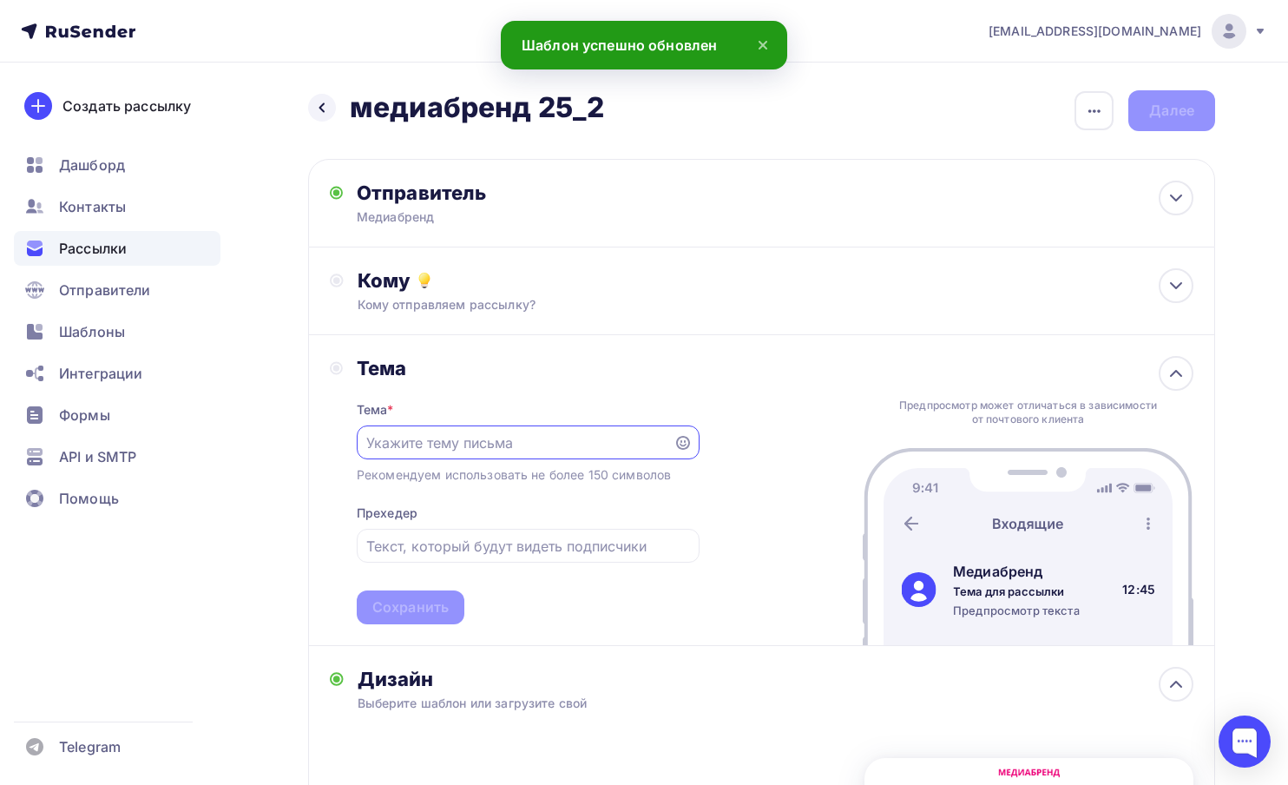
paste input "до конца приёма заявок"
click at [368, 446] on input "до конца приёма заявок" at bounding box center [514, 442] width 297 height 21
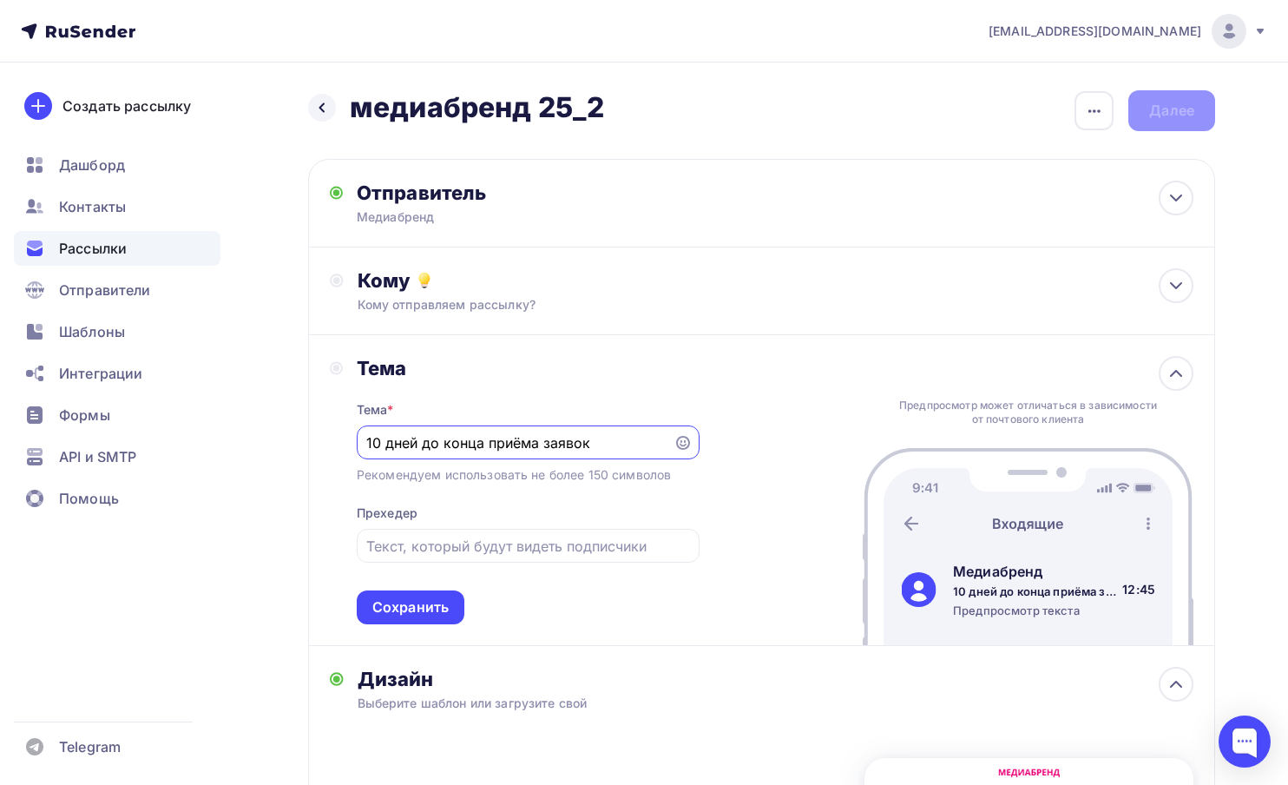
drag, startPoint x: 592, startPoint y: 438, endPoint x: 351, endPoint y: 439, distance: 241.4
click at [351, 439] on div "Тема Тема * 10 дней до конца приёма заявок Рекомендуем использовать не более 15…" at bounding box center [515, 490] width 370 height 268
type input "10 дней до конца приёма заявок"
click at [485, 297] on div "Кому отправляем рассылку?" at bounding box center [734, 304] width 753 height 17
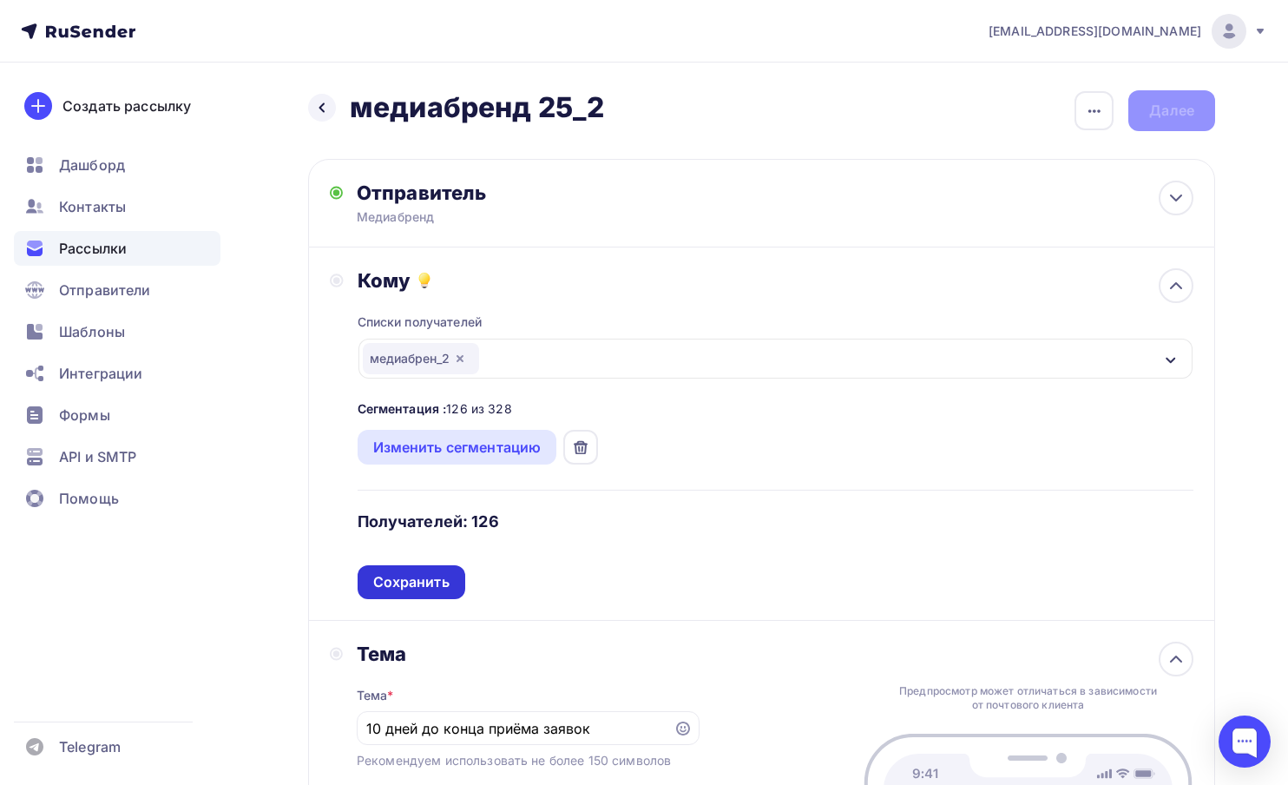
click at [424, 584] on div "Сохранить" at bounding box center [411, 582] width 76 height 20
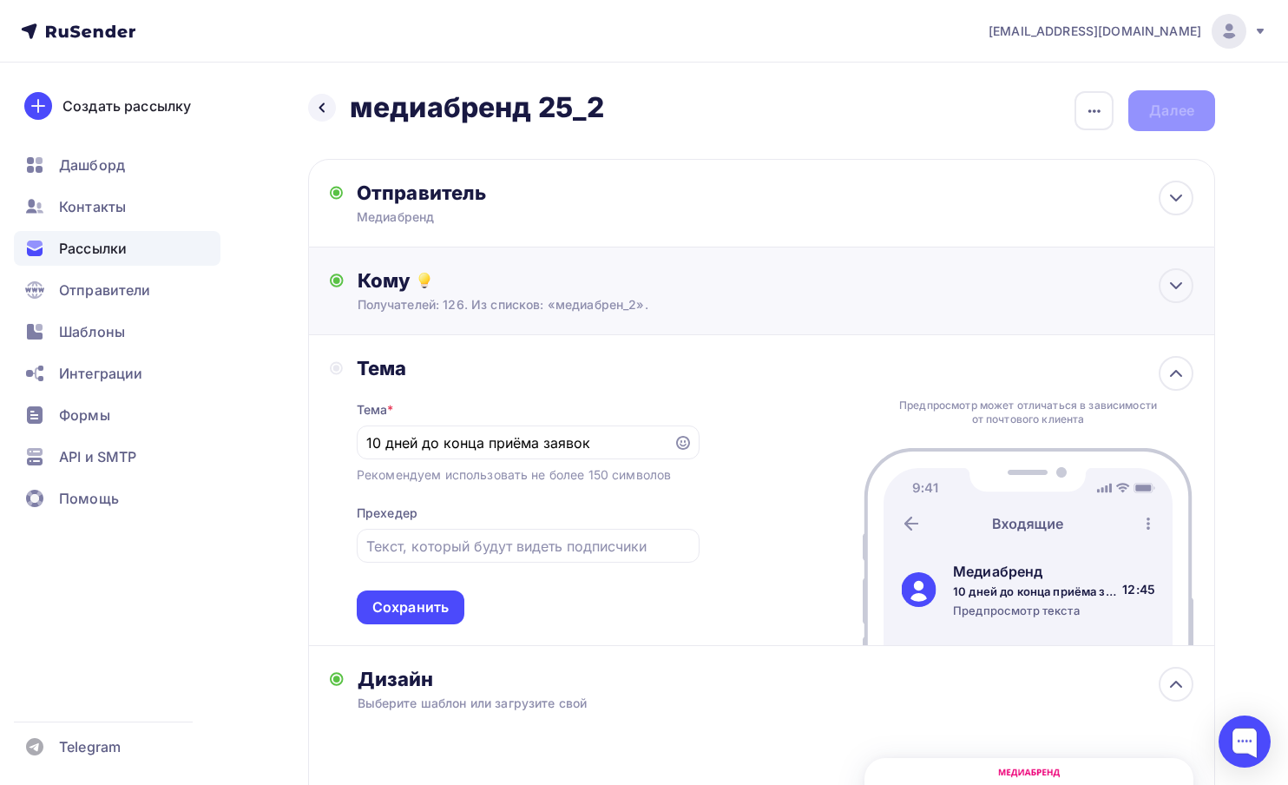
click at [507, 303] on div "Получателей: 126. Из списков: «медиабрен_2»." at bounding box center [734, 304] width 753 height 17
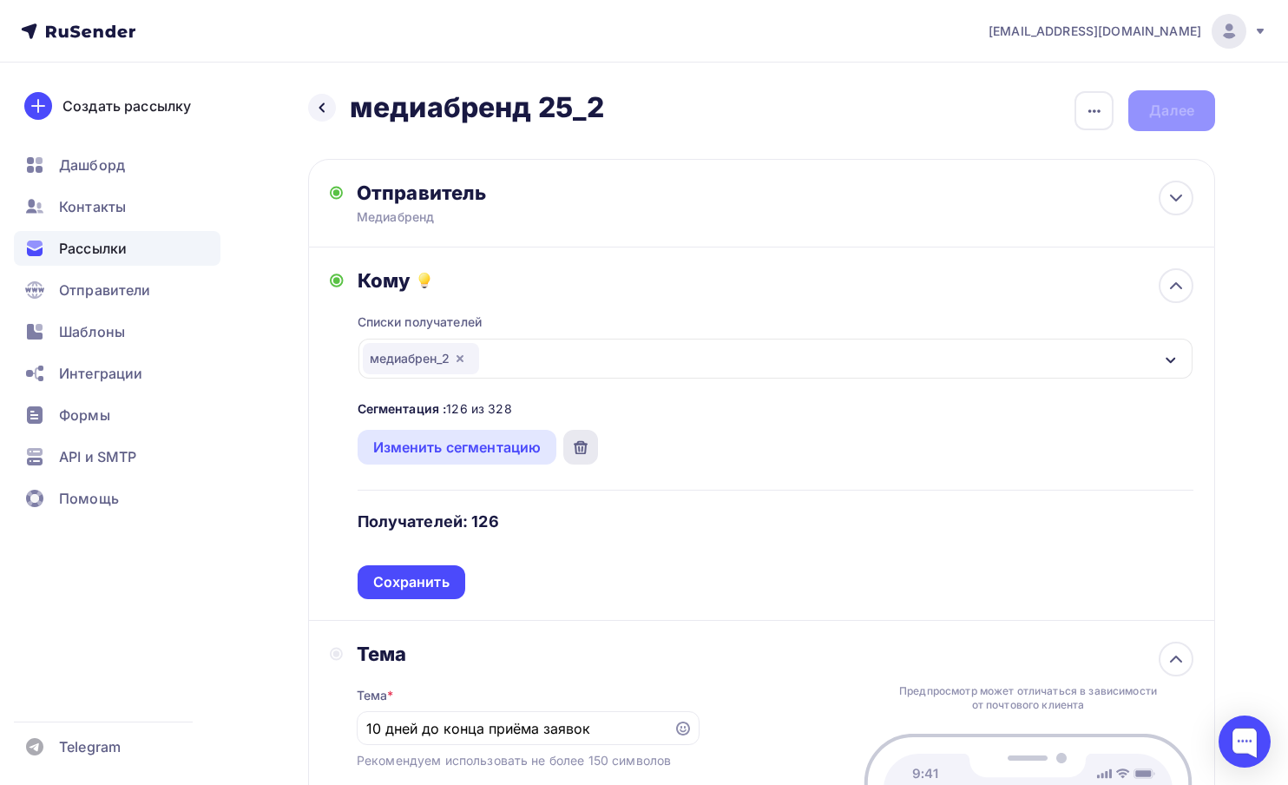
click at [586, 438] on div at bounding box center [580, 447] width 35 height 35
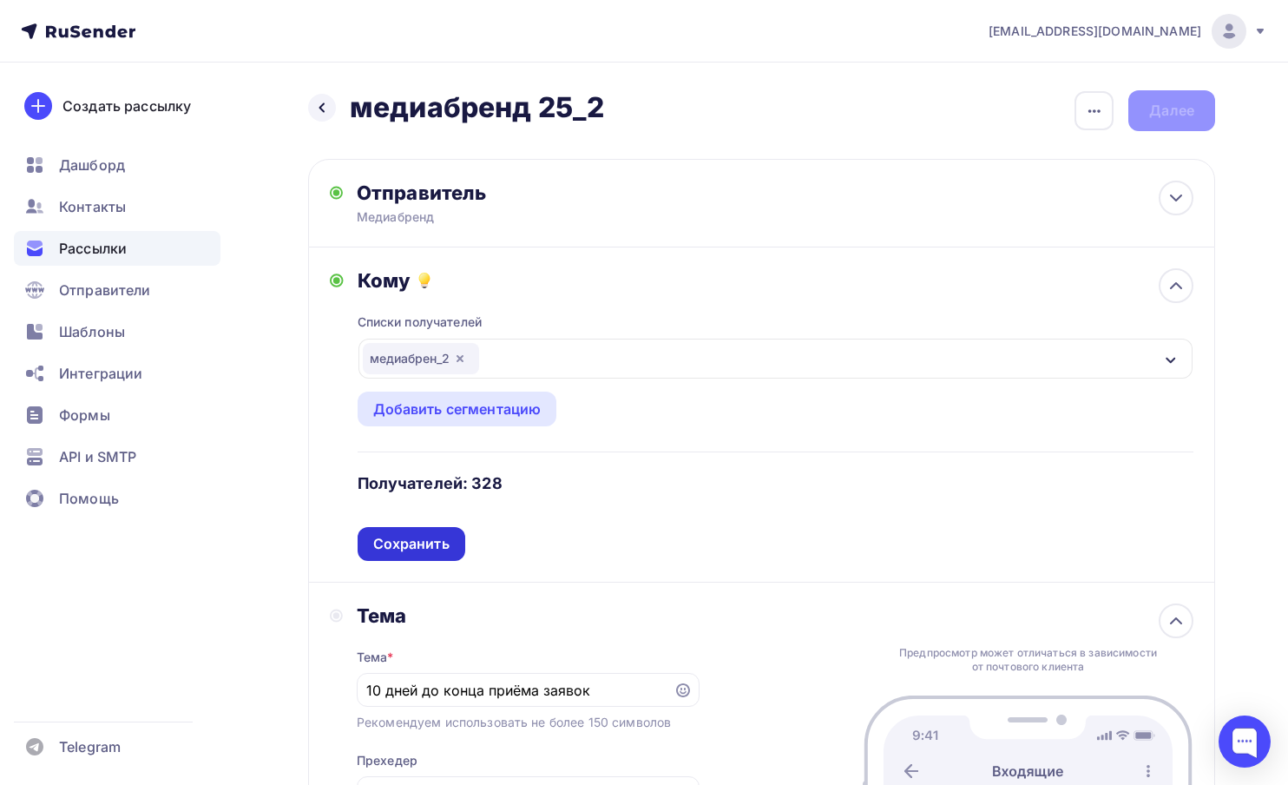
click at [430, 553] on div "Сохранить" at bounding box center [411, 544] width 76 height 20
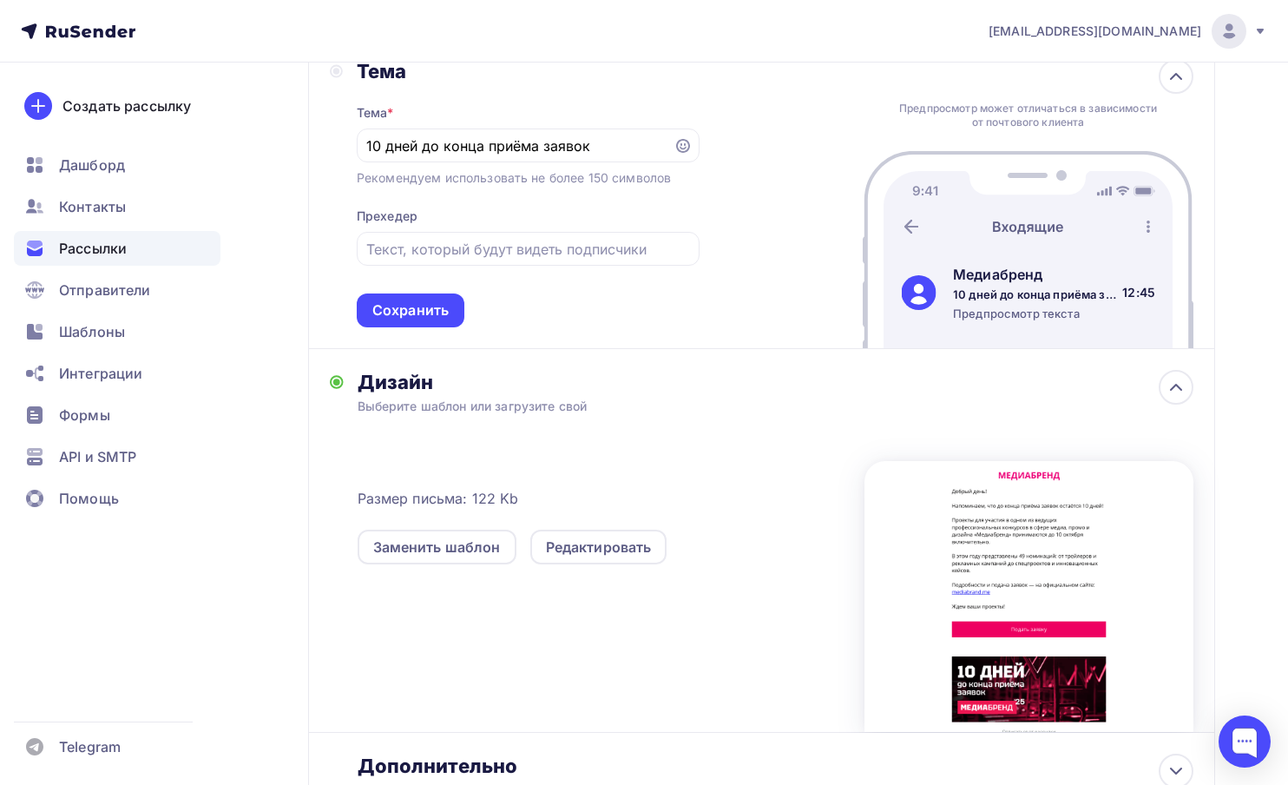
scroll to position [283, 0]
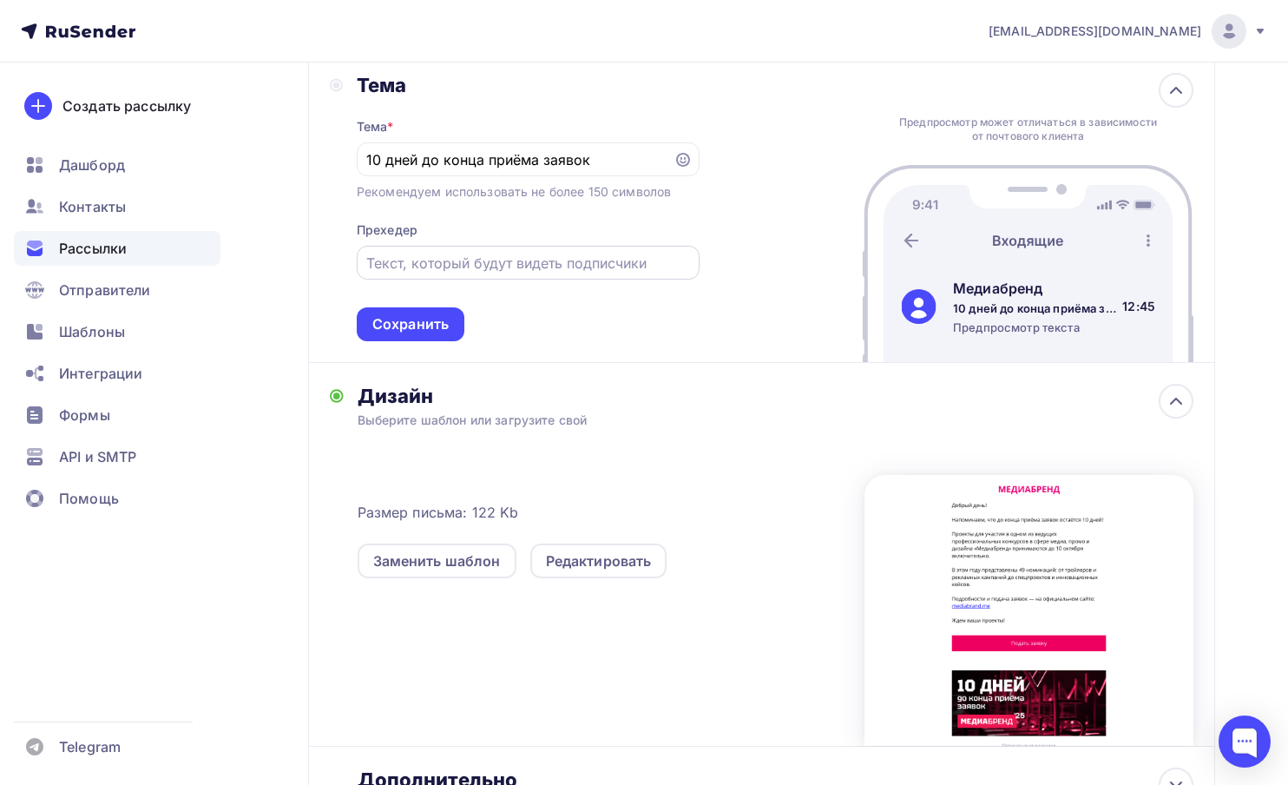
click at [447, 272] on input "text" at bounding box center [527, 263] width 323 height 21
type input "до [DATE] включительно"
click at [781, 107] on div "Тема Тема * 10 дней до конца приёма заявок Рекомендуем использовать не более 15…" at bounding box center [761, 207] width 907 height 311
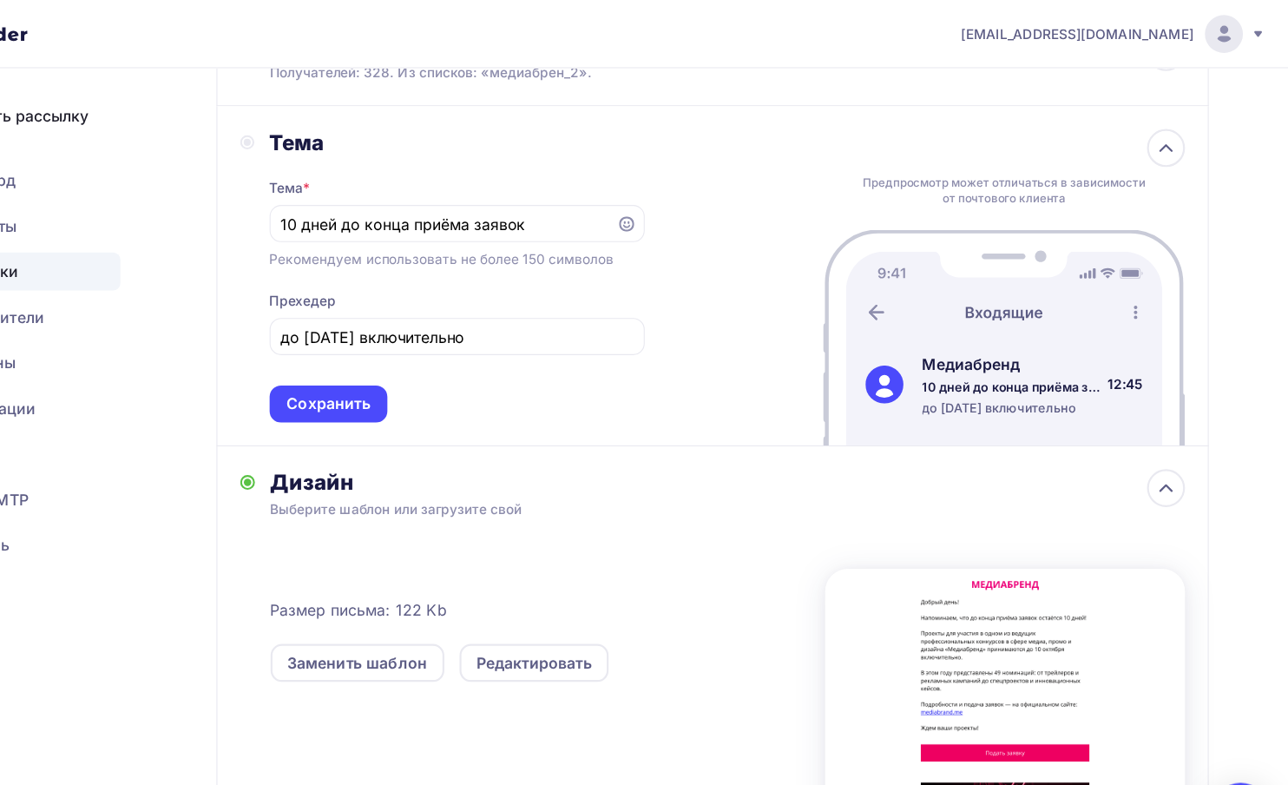
scroll to position [219, 0]
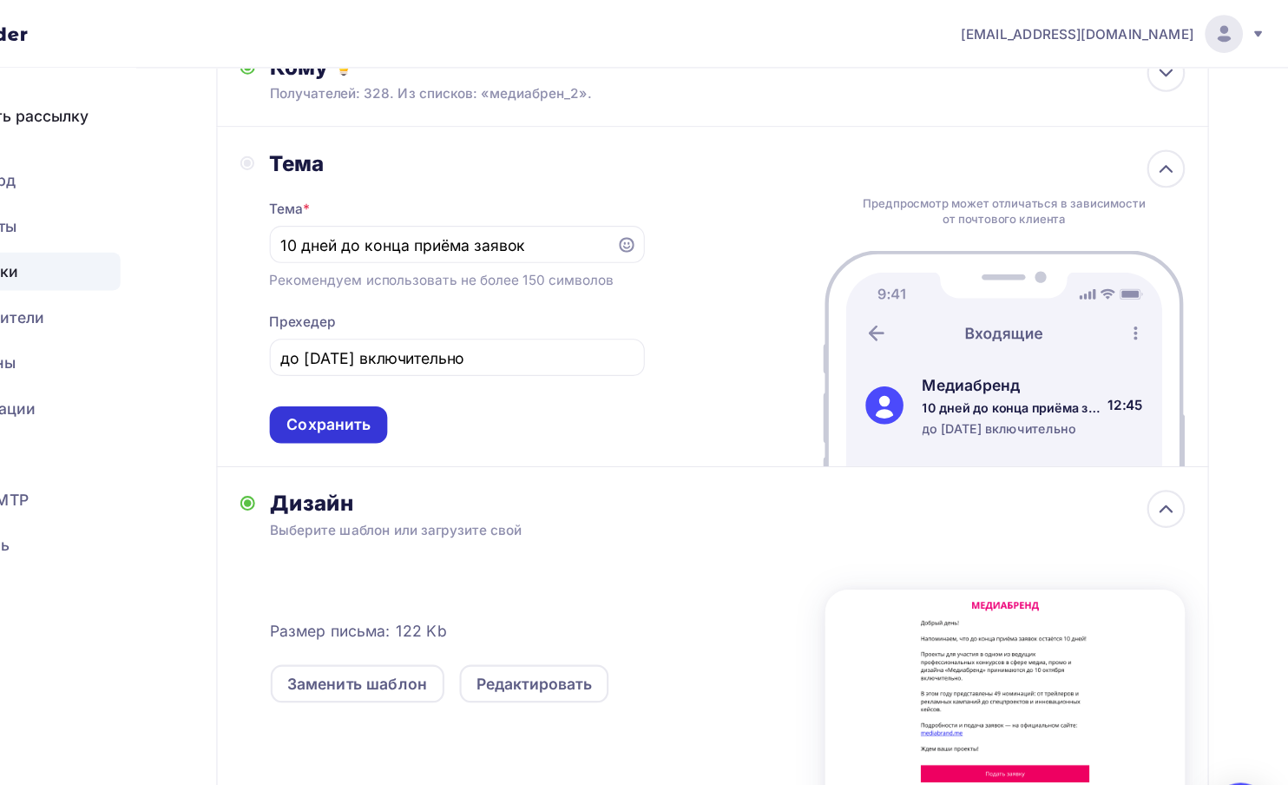
click at [448, 396] on div "Сохранить" at bounding box center [410, 389] width 76 height 20
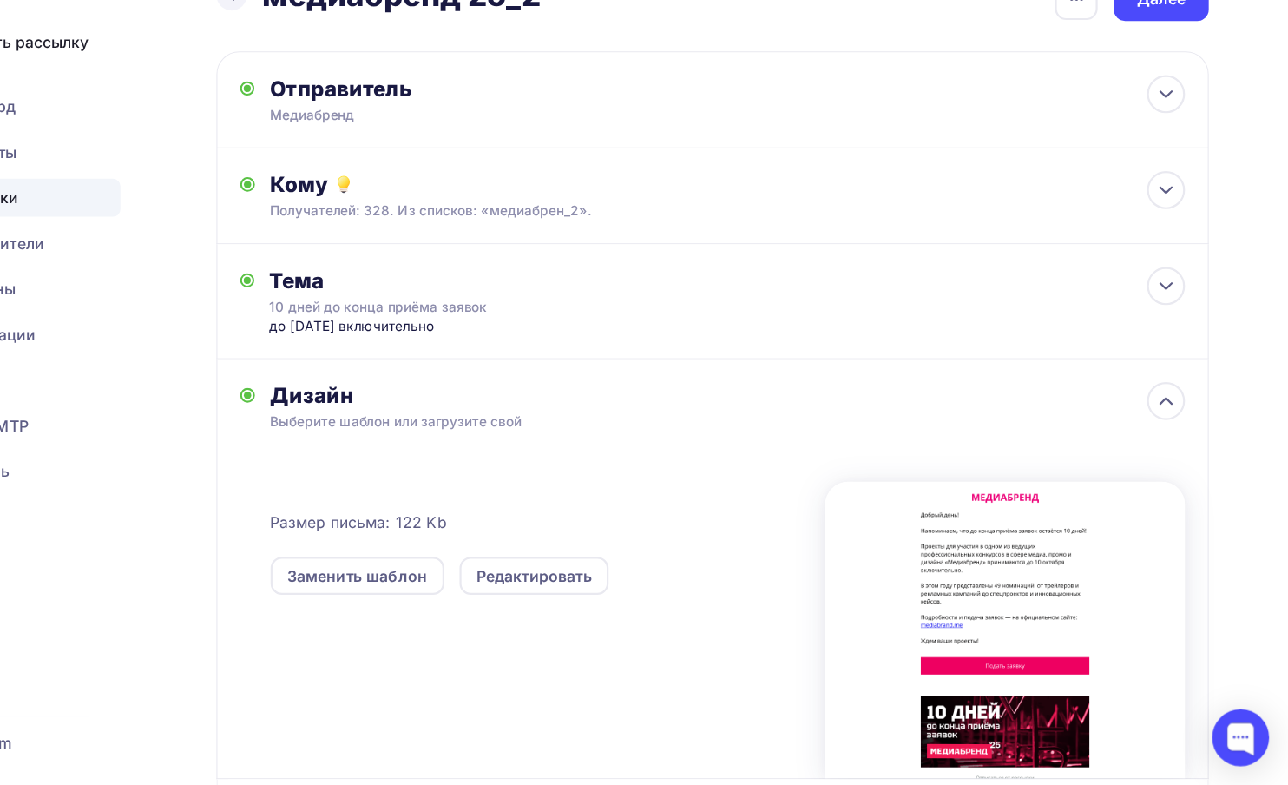
scroll to position [46, 0]
